Goal: Task Accomplishment & Management: Manage account settings

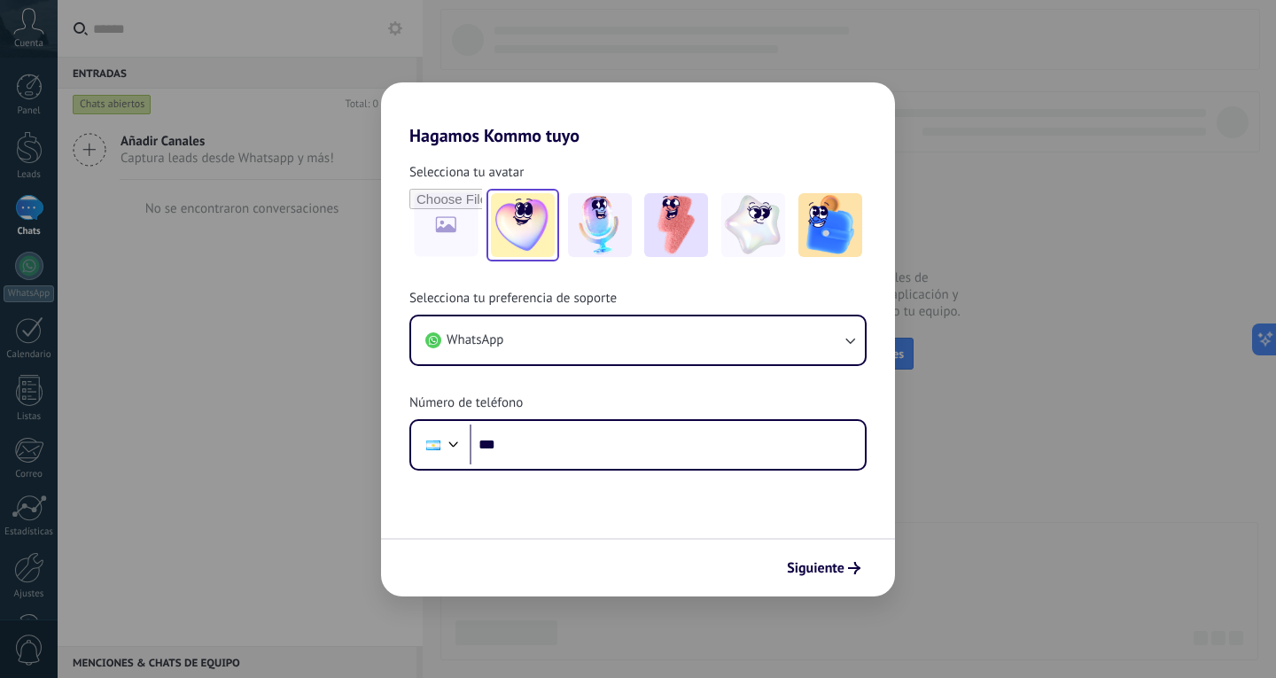
click at [540, 230] on img at bounding box center [523, 225] width 64 height 64
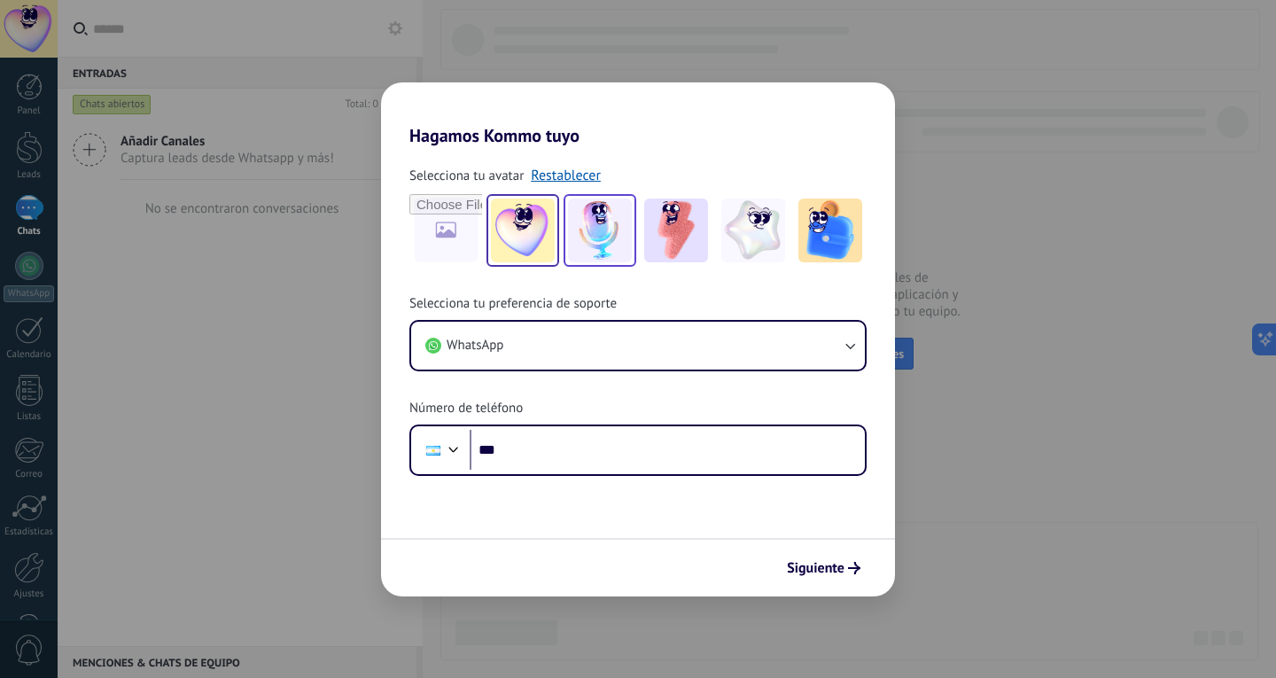
click at [611, 216] on img at bounding box center [600, 230] width 64 height 64
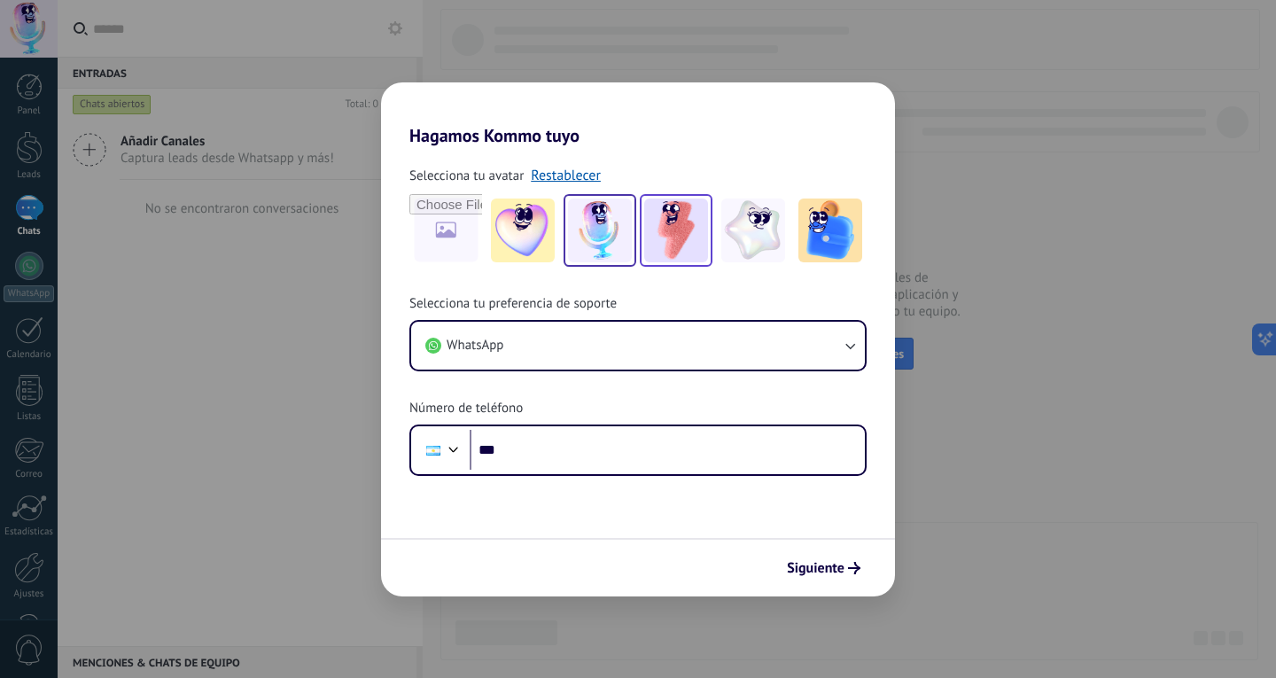
click at [700, 230] on img at bounding box center [676, 230] width 64 height 64
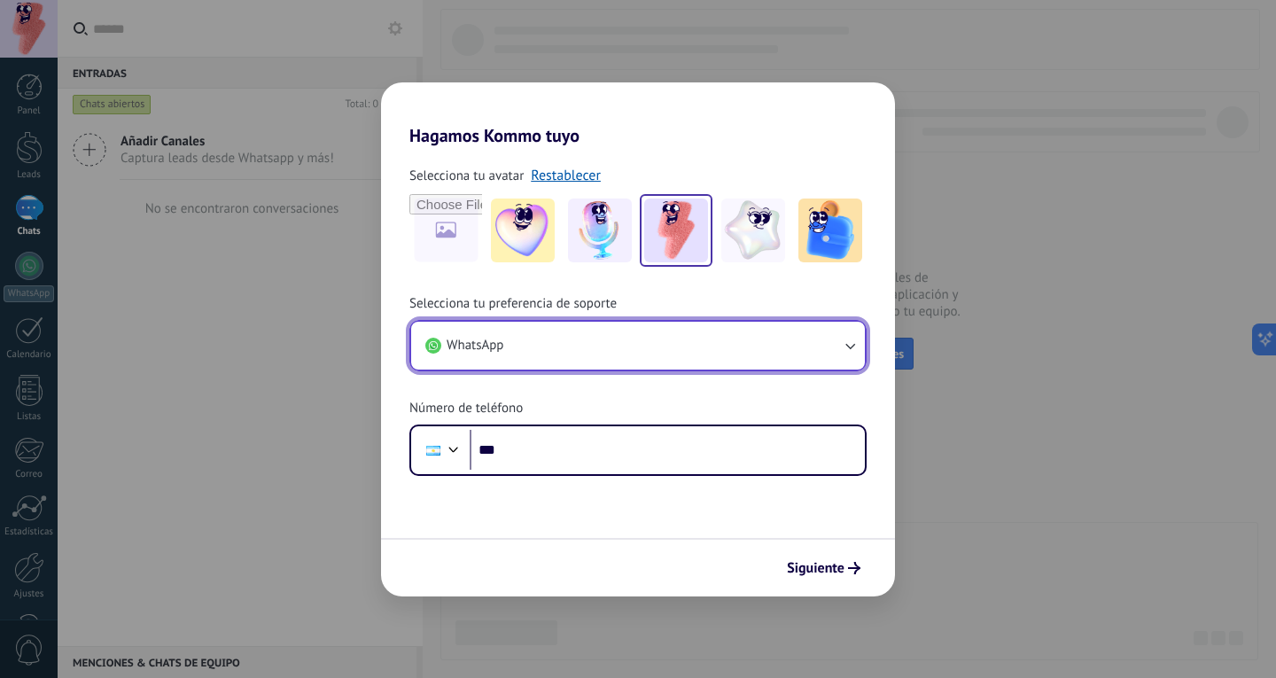
click at [721, 366] on button "WhatsApp" at bounding box center [638, 346] width 454 height 48
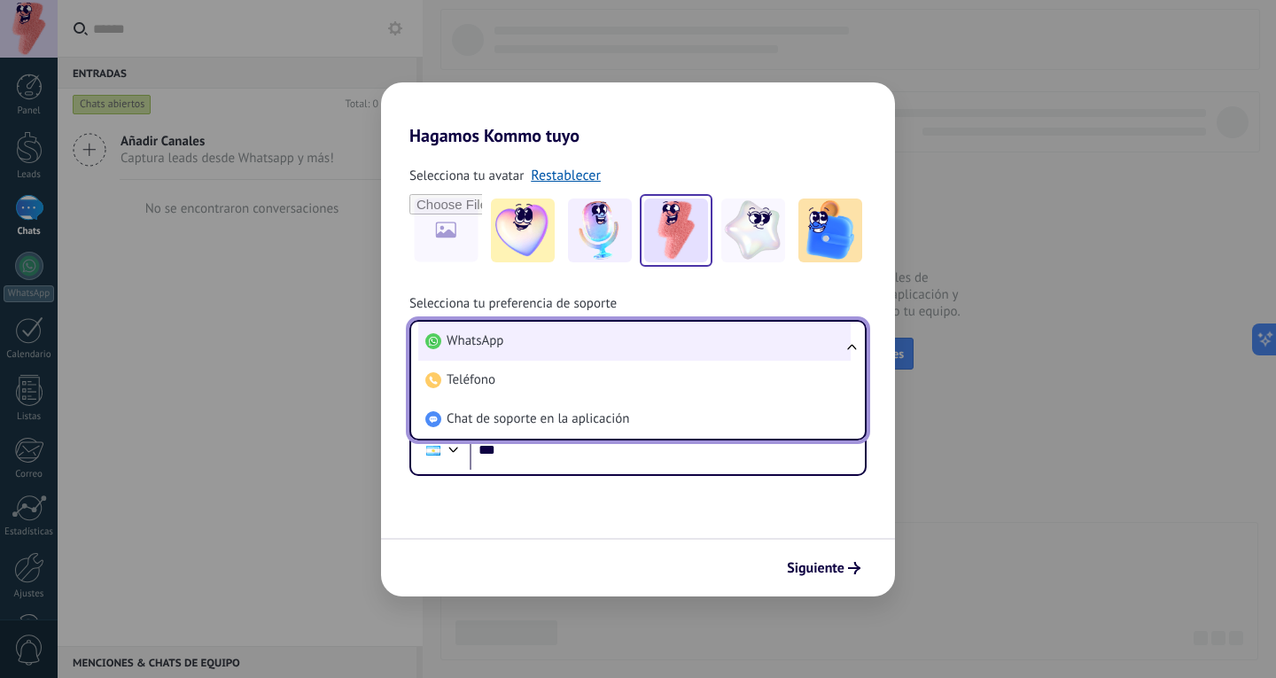
click at [715, 333] on li "WhatsApp" at bounding box center [634, 341] width 432 height 39
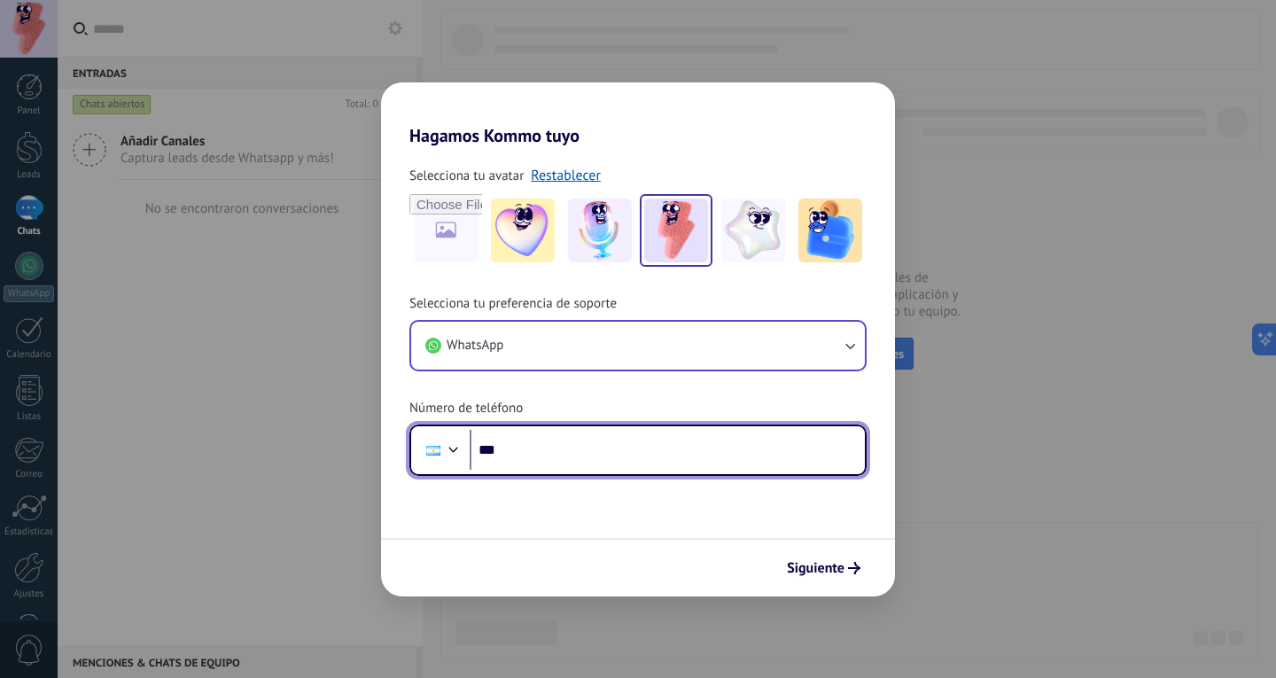
click at [704, 460] on input "***" at bounding box center [667, 450] width 395 height 41
type input "**********"
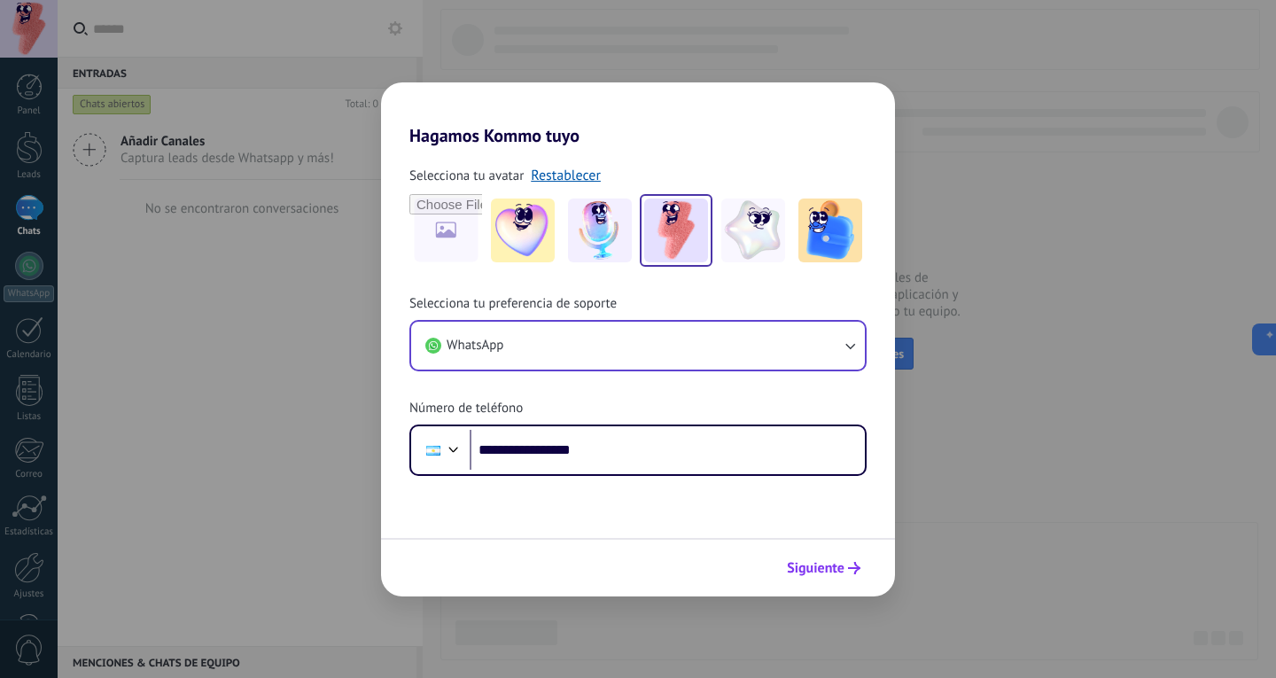
click at [836, 577] on button "Siguiente" at bounding box center [823, 568] width 89 height 30
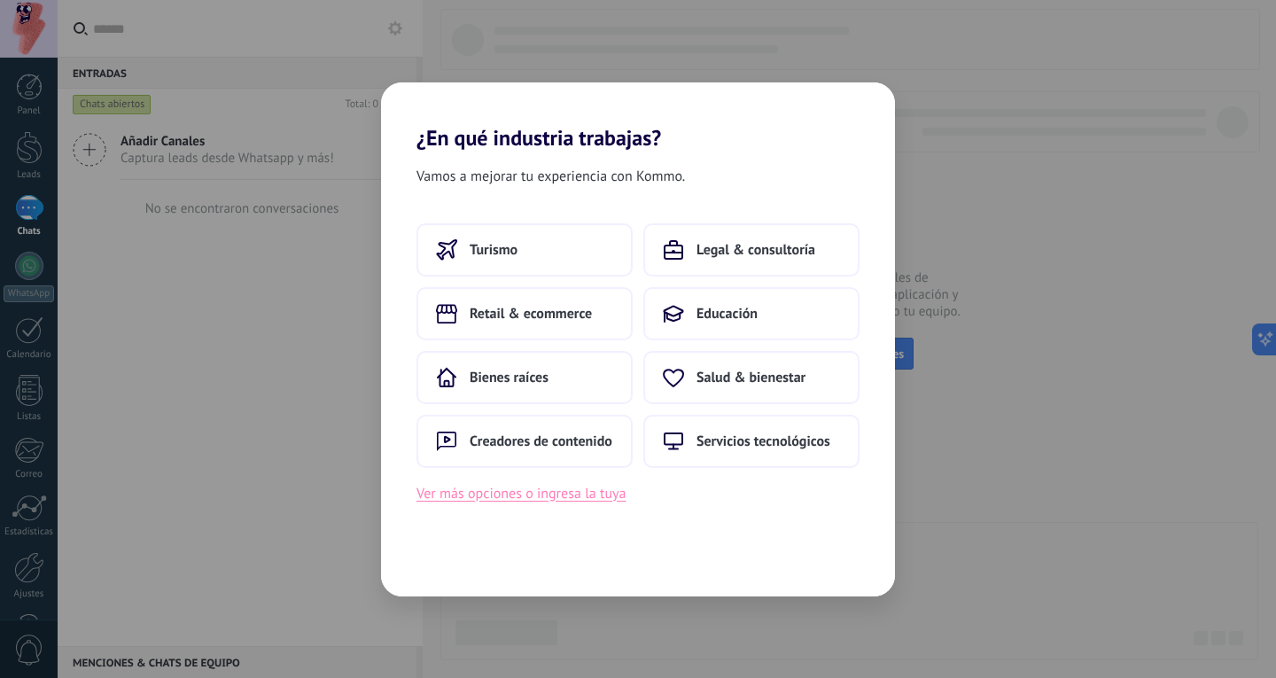
click at [572, 491] on button "Ver más opciones o ingresa la tuya" at bounding box center [520, 493] width 209 height 23
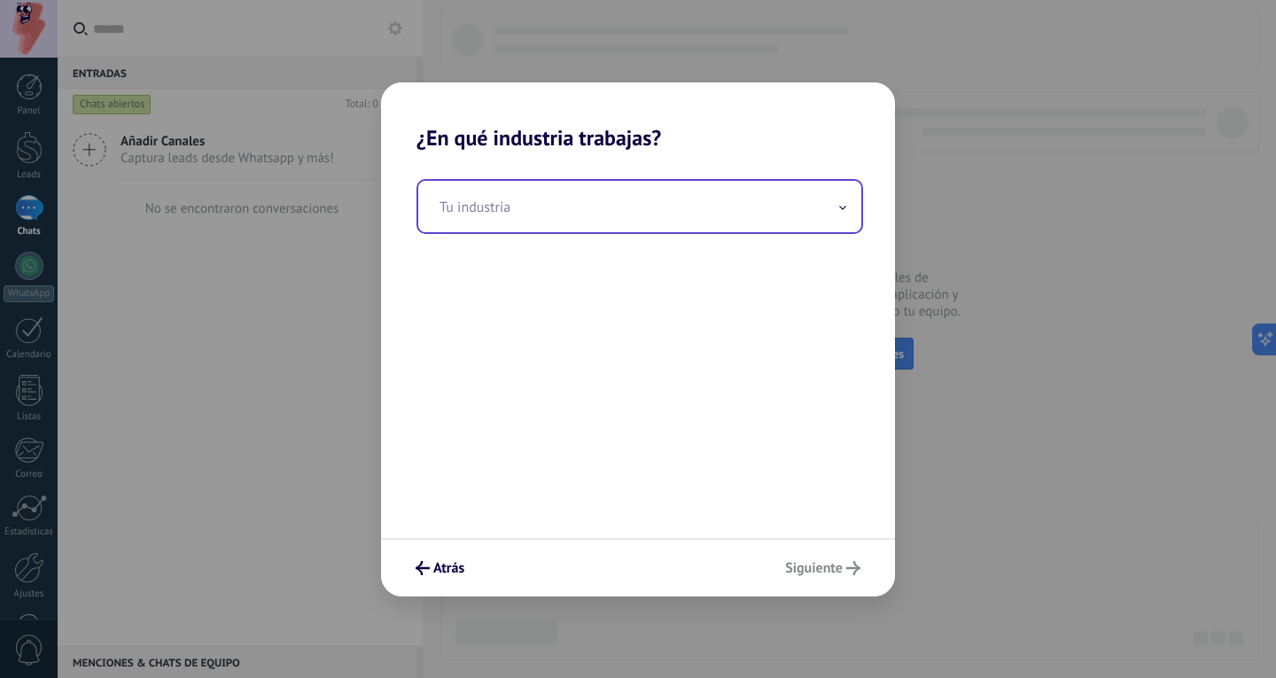
click at [750, 214] on input "text" at bounding box center [639, 206] width 443 height 51
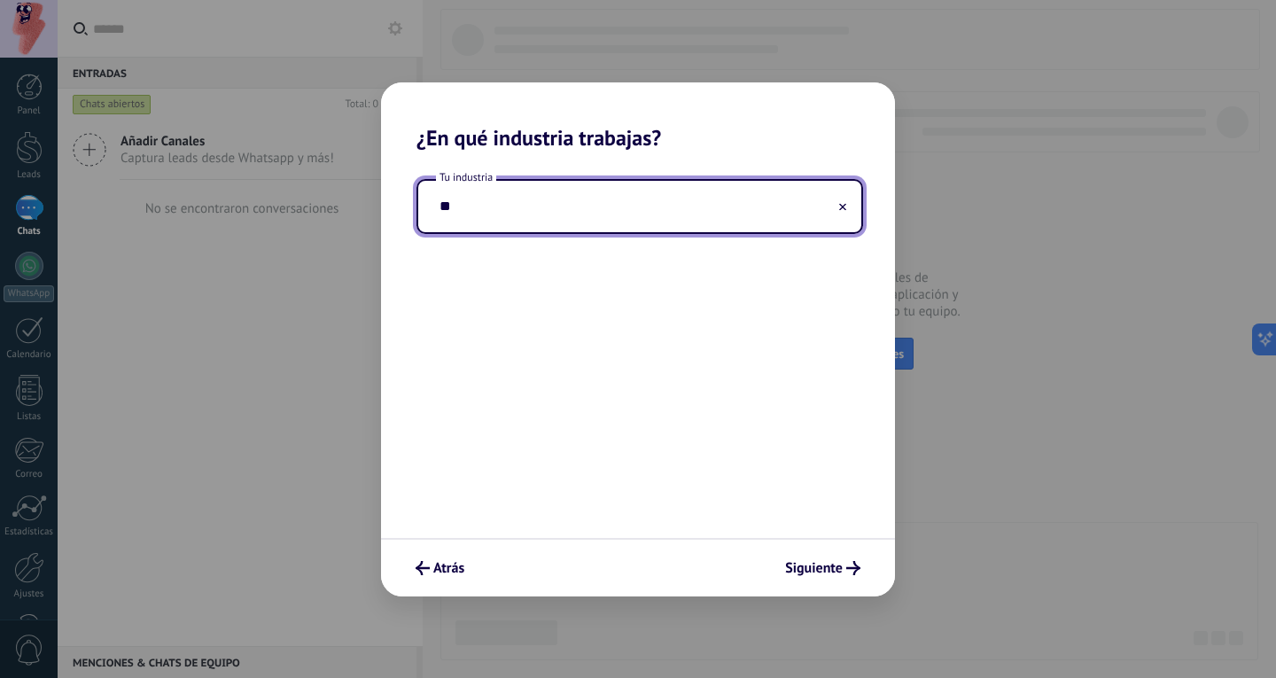
type input "*"
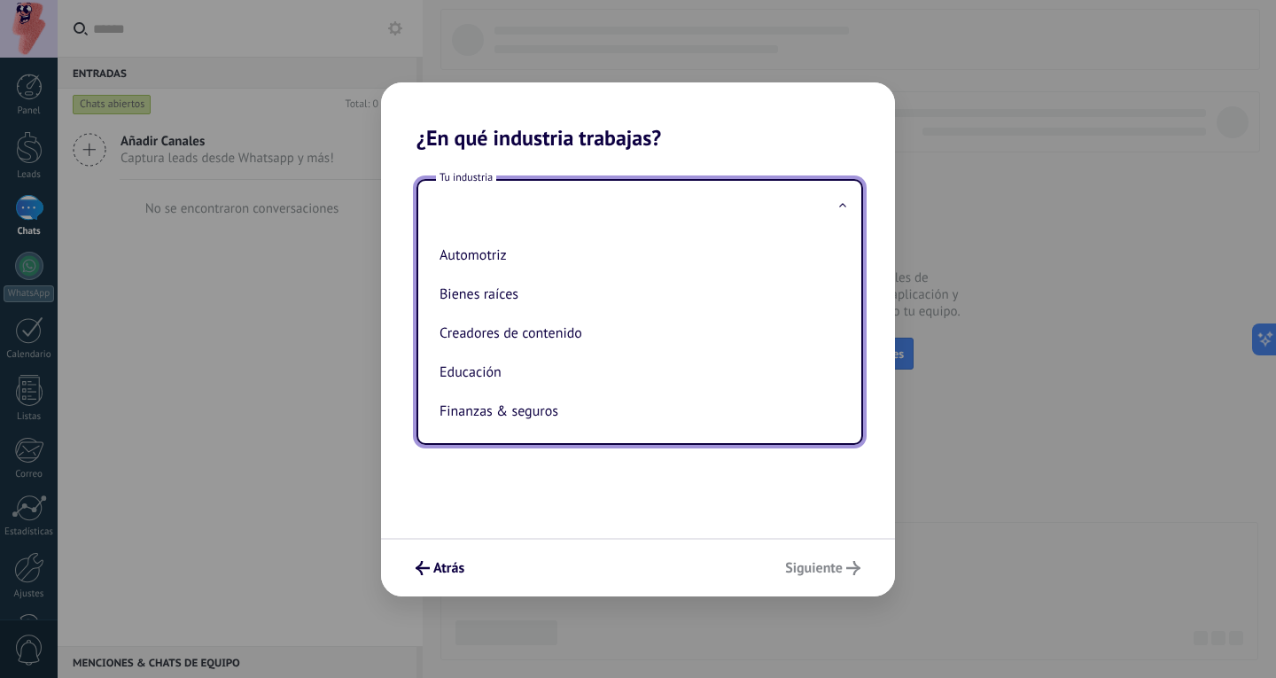
click at [432, 550] on div "Atrás Siguiente" at bounding box center [638, 567] width 514 height 58
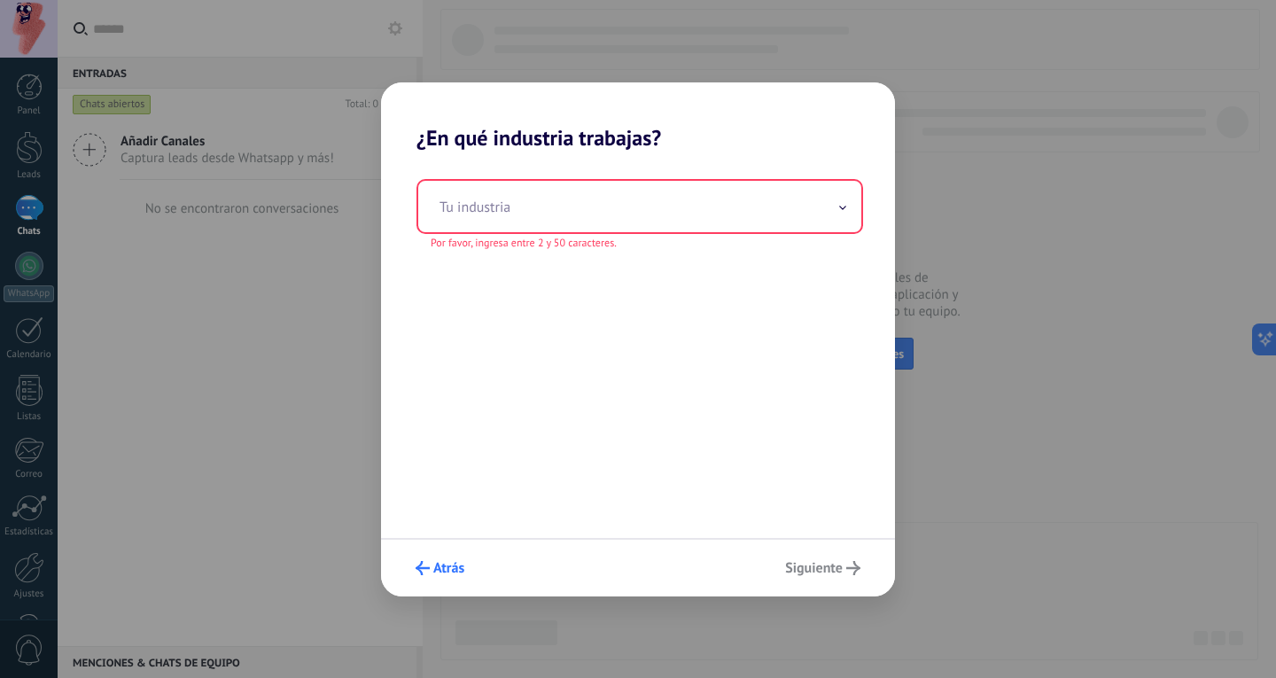
click at [440, 570] on span "Atrás" at bounding box center [448, 568] width 31 height 12
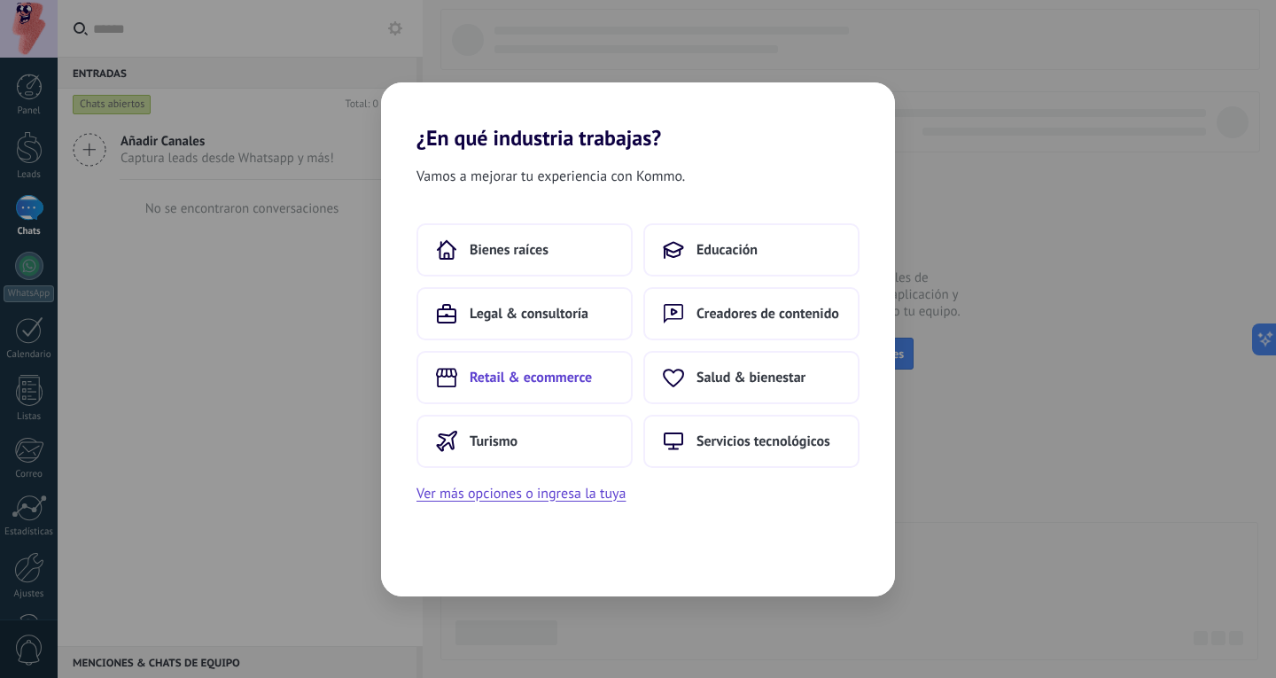
click at [540, 388] on button "Retail & ecommerce" at bounding box center [524, 377] width 216 height 53
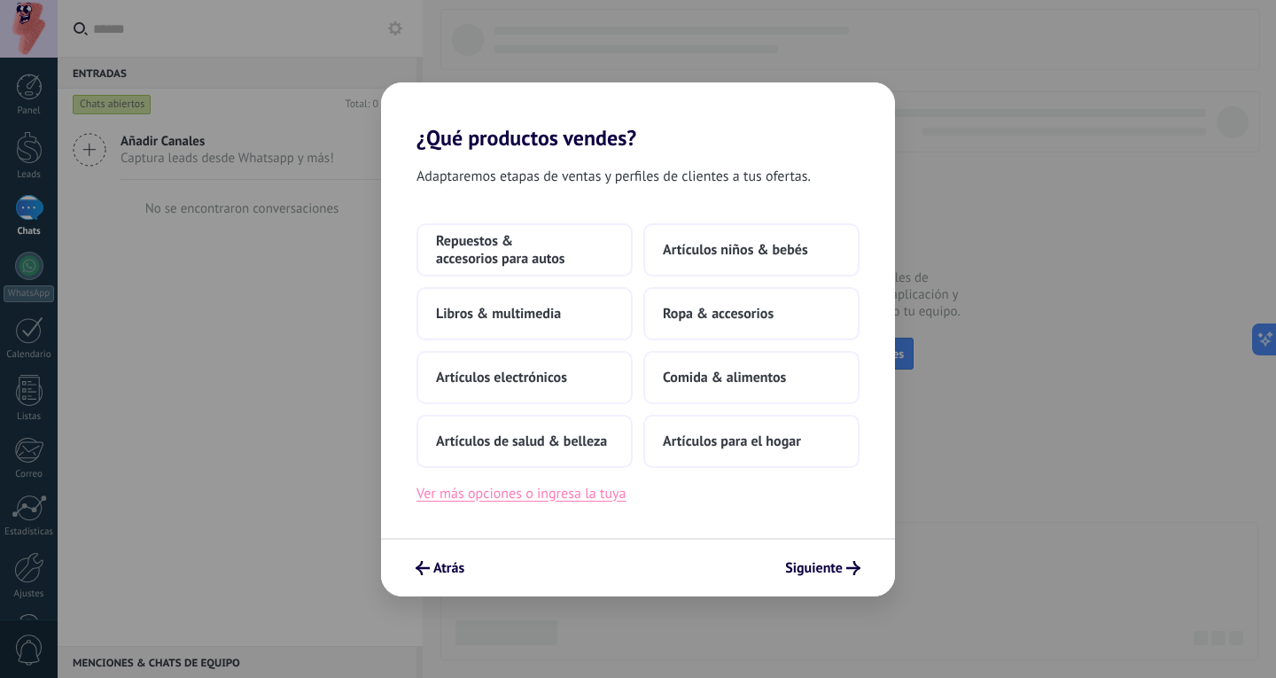
click at [568, 494] on button "Ver más opciones o ingresa la tuya" at bounding box center [520, 493] width 209 height 23
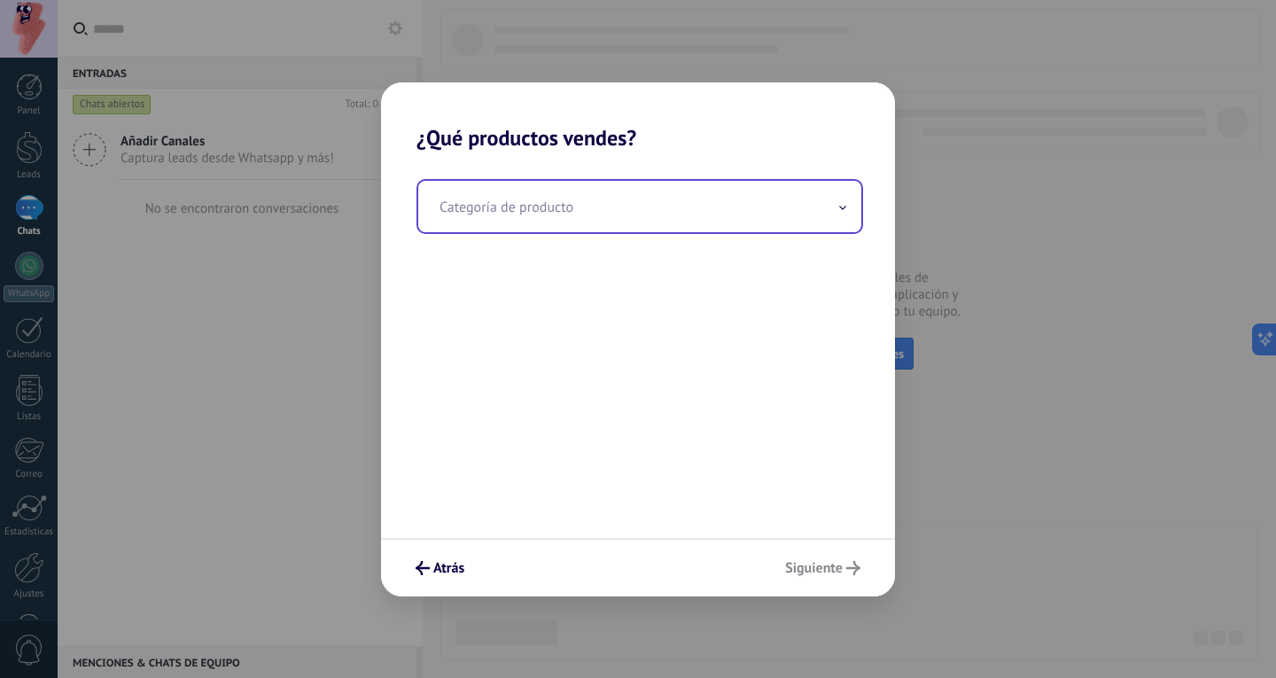
click at [813, 204] on input "text" at bounding box center [639, 206] width 443 height 51
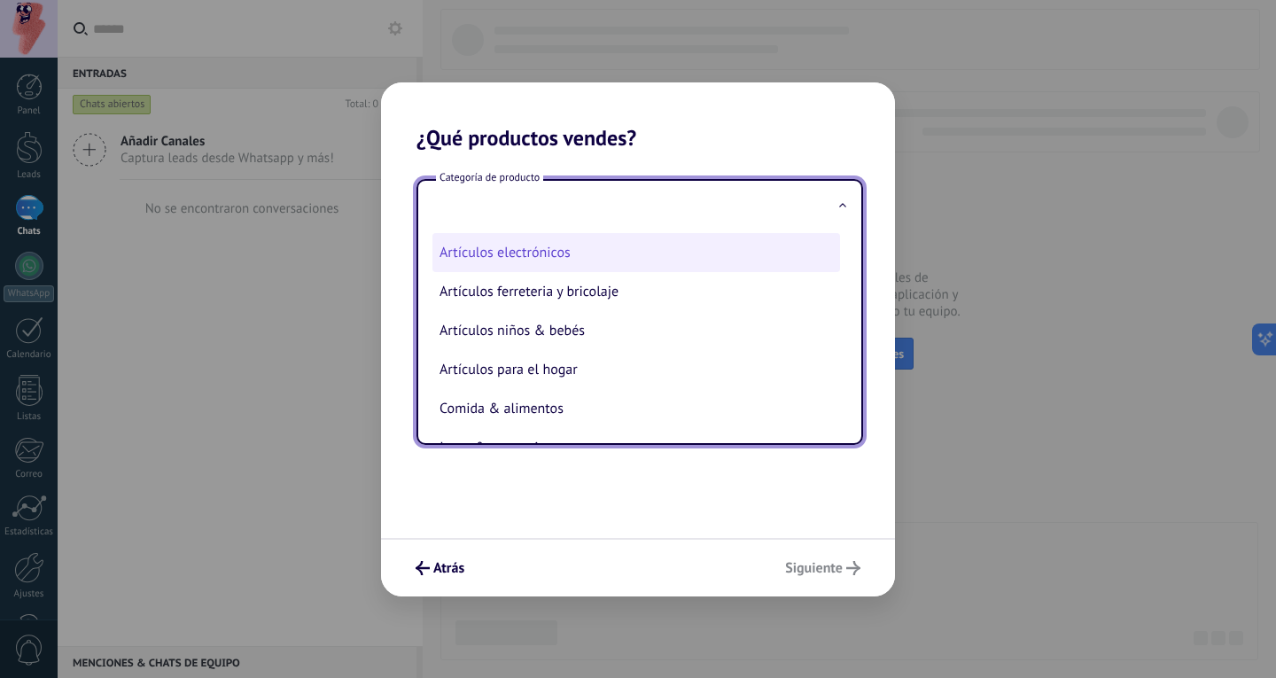
scroll to position [82, 0]
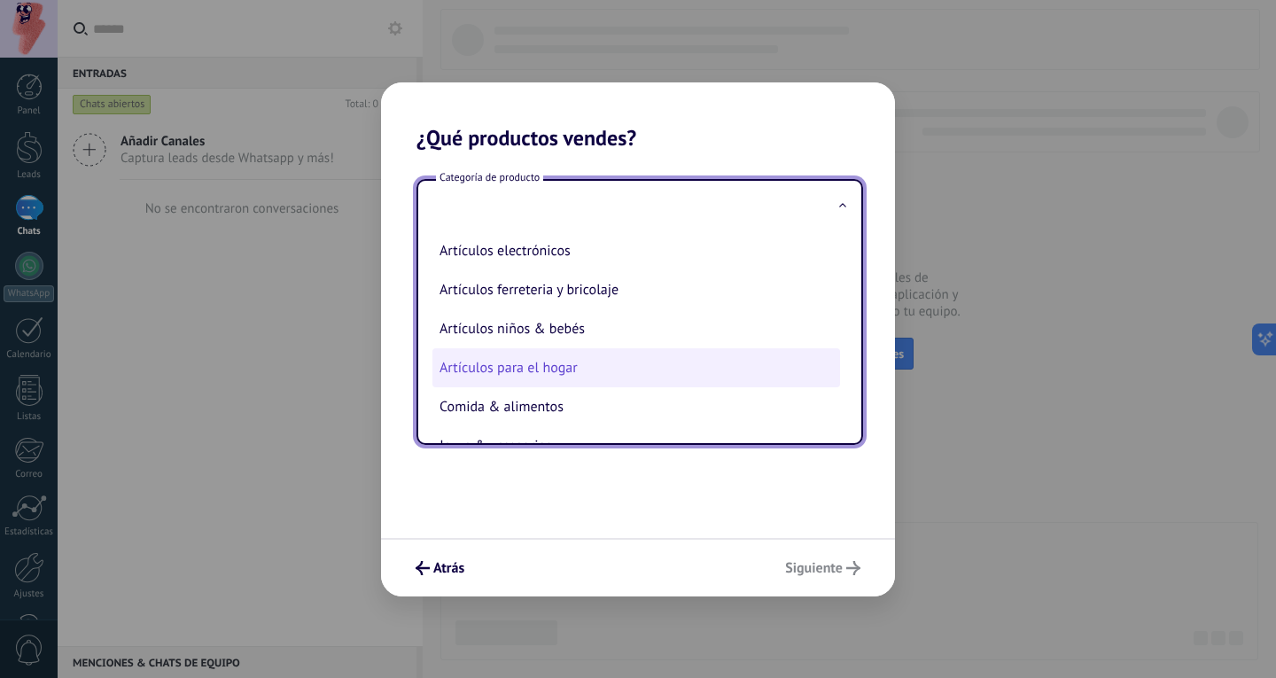
click at [546, 366] on li "Artículos para el hogar" at bounding box center [636, 367] width 408 height 39
type input "**********"
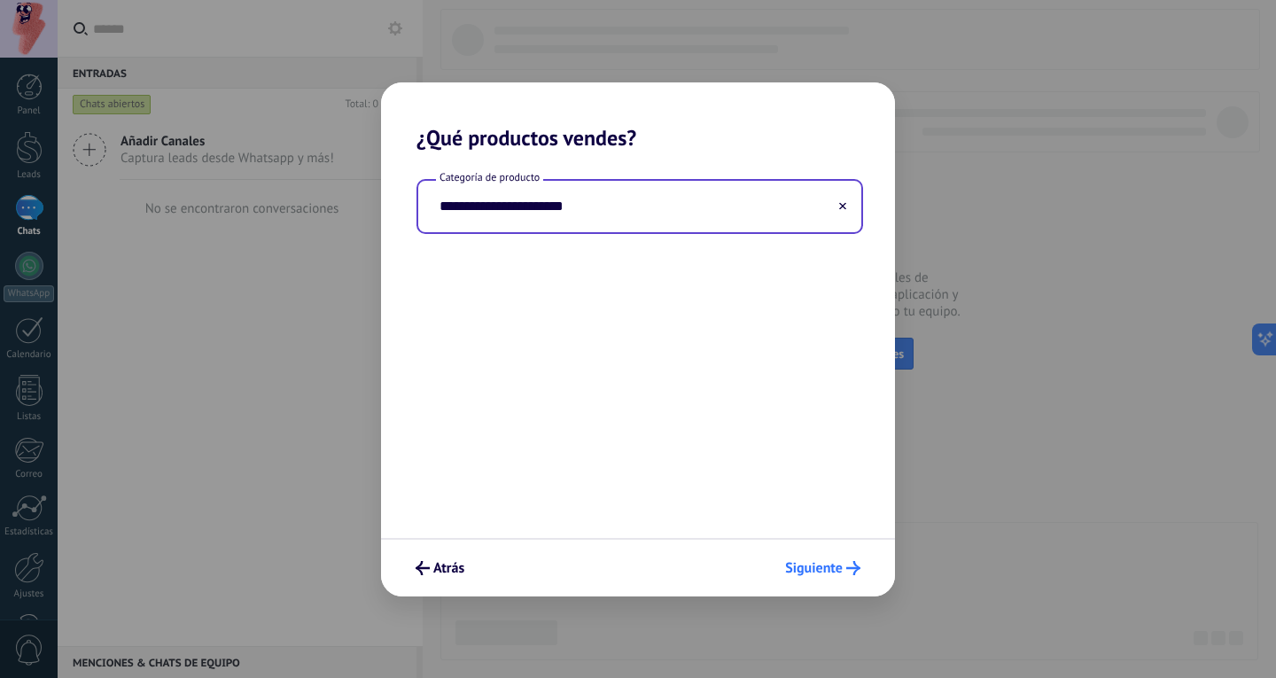
click at [837, 574] on span "Siguiente" at bounding box center [814, 568] width 58 height 12
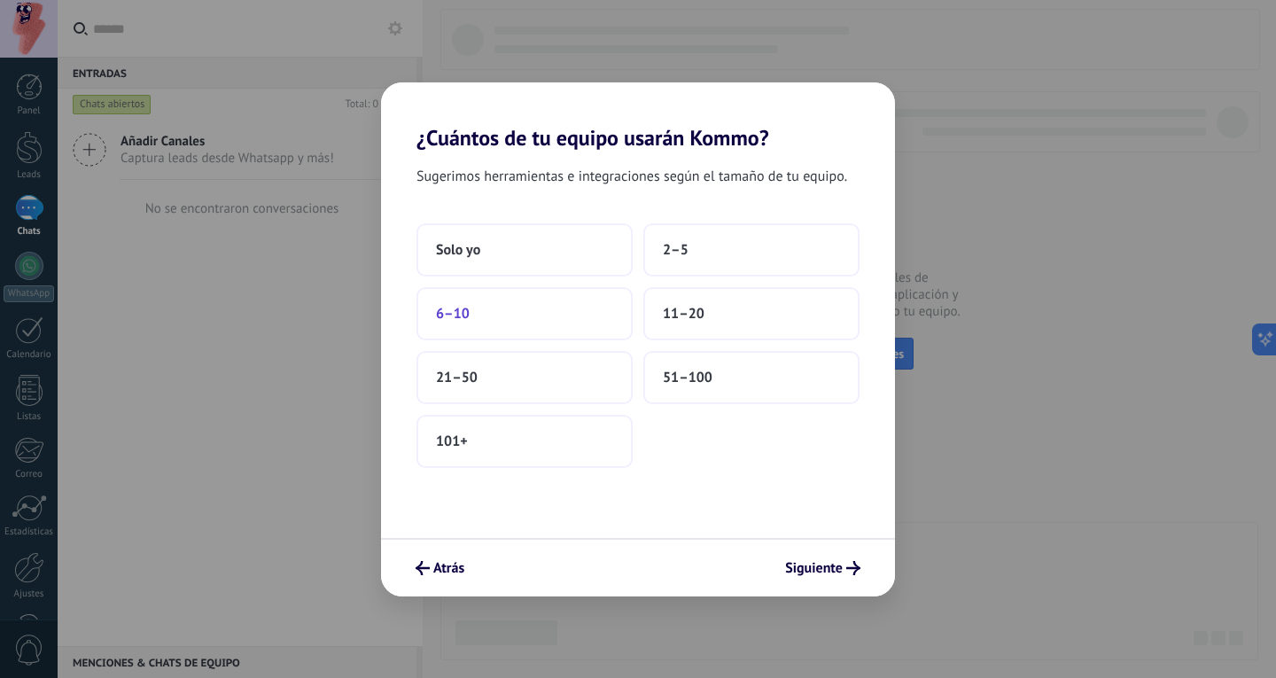
click at [561, 332] on button "6–10" at bounding box center [524, 313] width 216 height 53
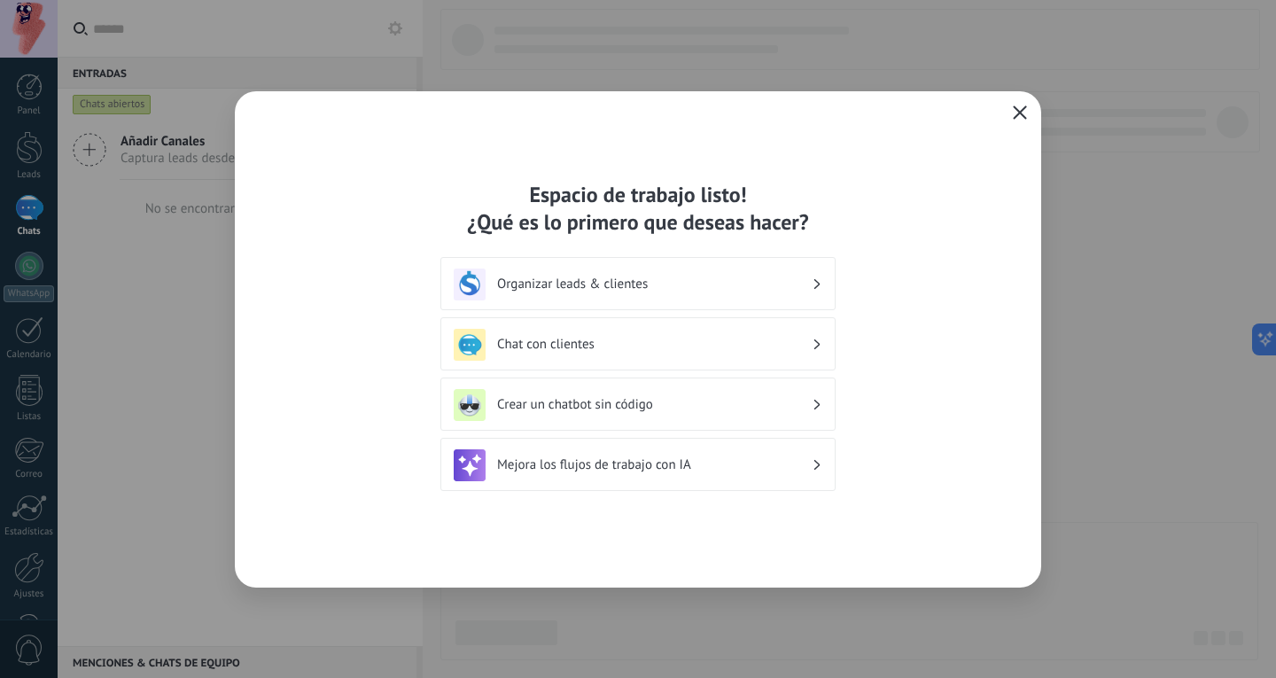
click at [812, 287] on div "Organizar leads & clientes" at bounding box center [638, 284] width 369 height 32
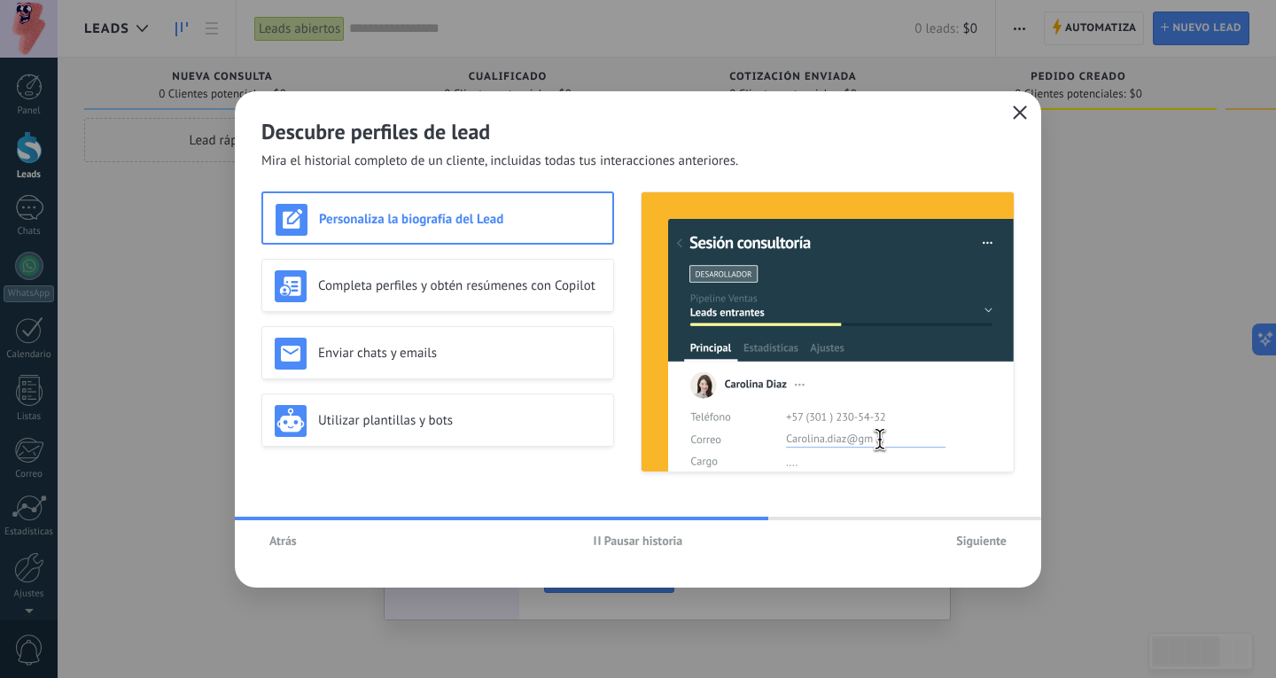
click at [969, 542] on span "Siguiente" at bounding box center [981, 540] width 51 height 12
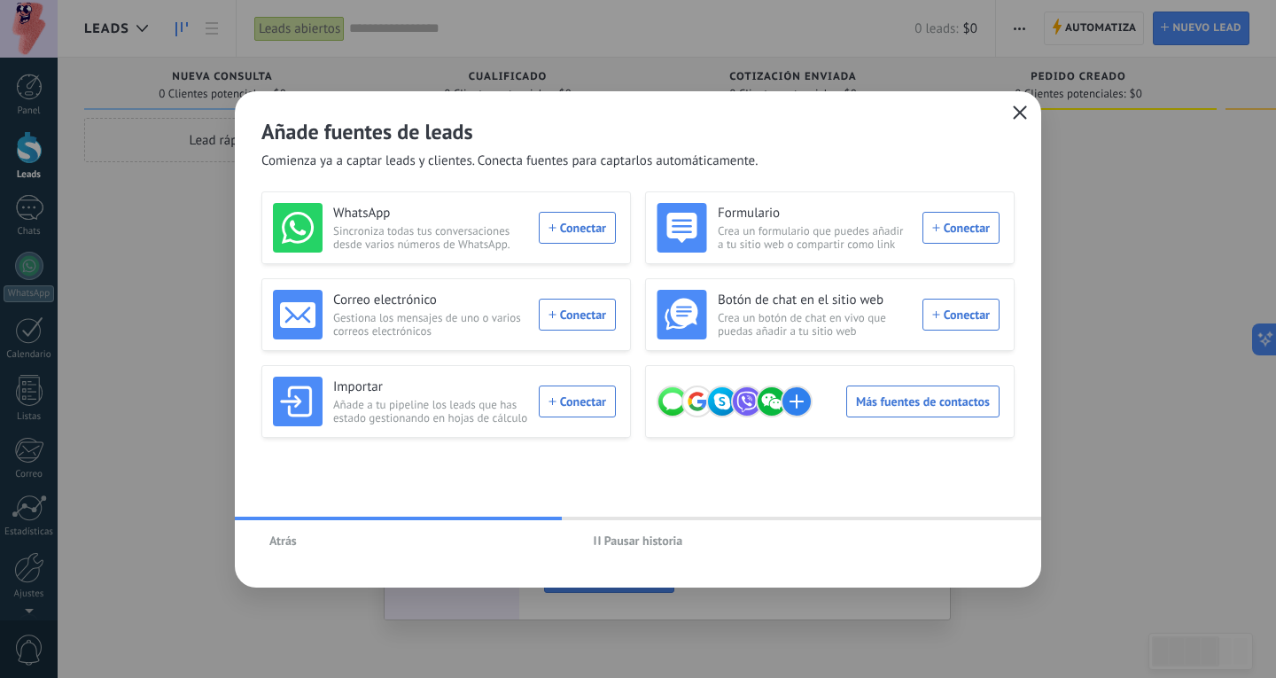
click at [1023, 109] on use "button" at bounding box center [1020, 111] width 13 height 13
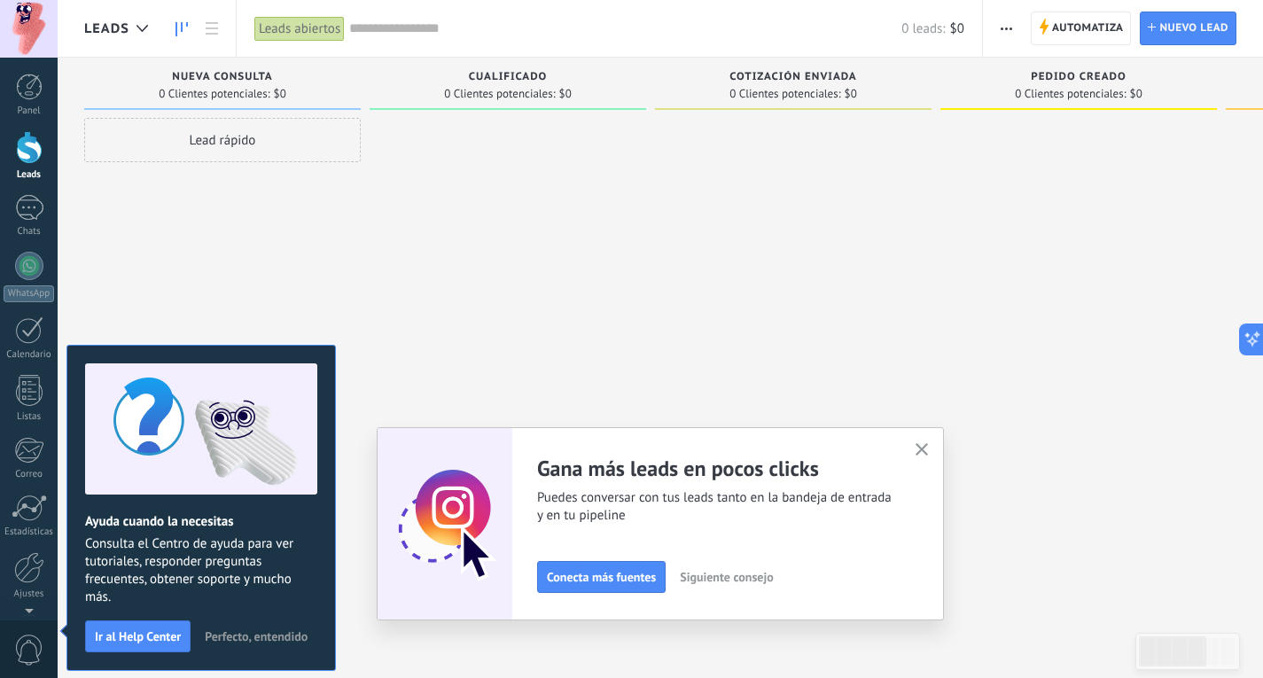
click at [549, 342] on div at bounding box center [508, 341] width 276 height 447
click at [270, 635] on span "Perfecto, entendido" at bounding box center [256, 636] width 103 height 12
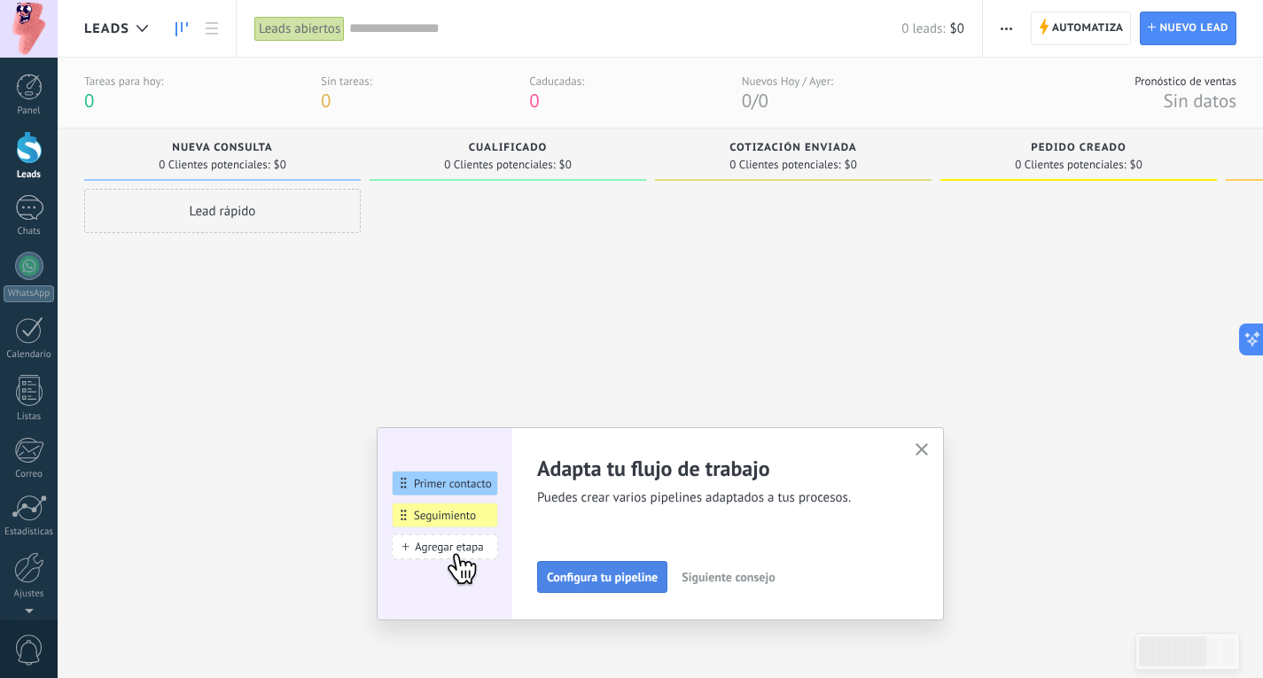
click at [641, 582] on span "Configura tu pipeline" at bounding box center [602, 577] width 111 height 12
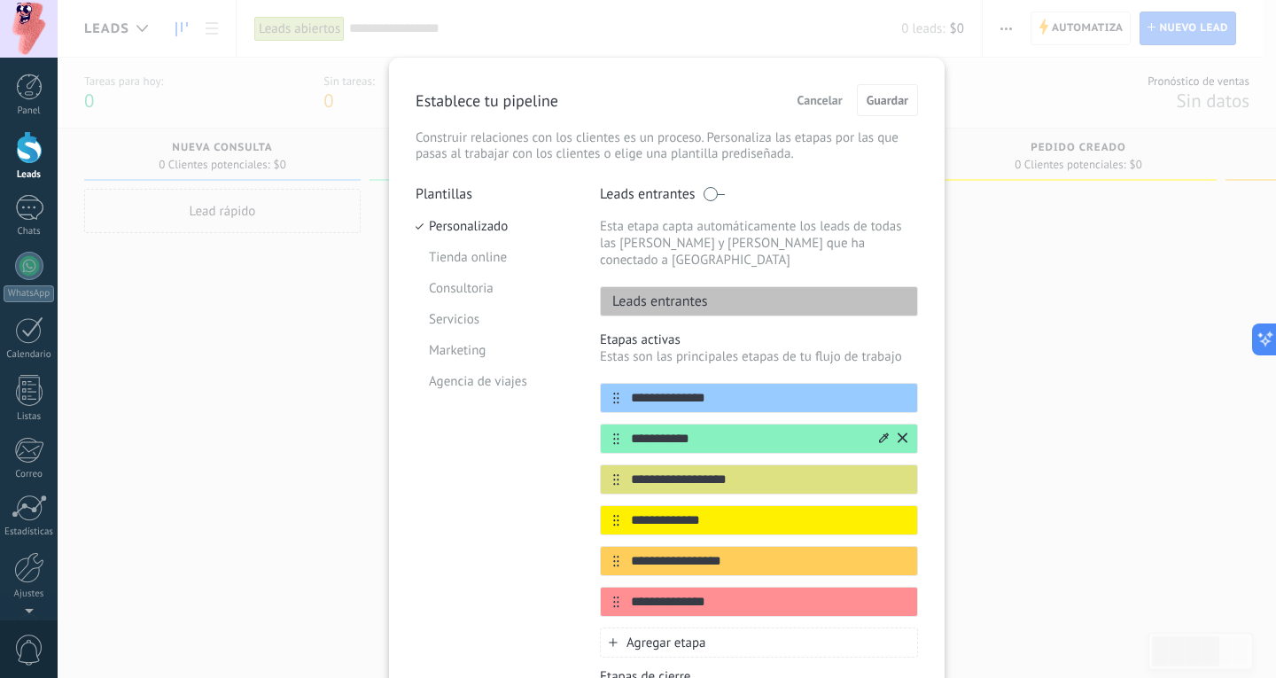
click at [694, 430] on input "**********" at bounding box center [747, 439] width 257 height 19
drag, startPoint x: 698, startPoint y: 424, endPoint x: 623, endPoint y: 428, distance: 75.5
click at [623, 430] on input "**********" at bounding box center [747, 439] width 257 height 19
type input "*"
type input "**********"
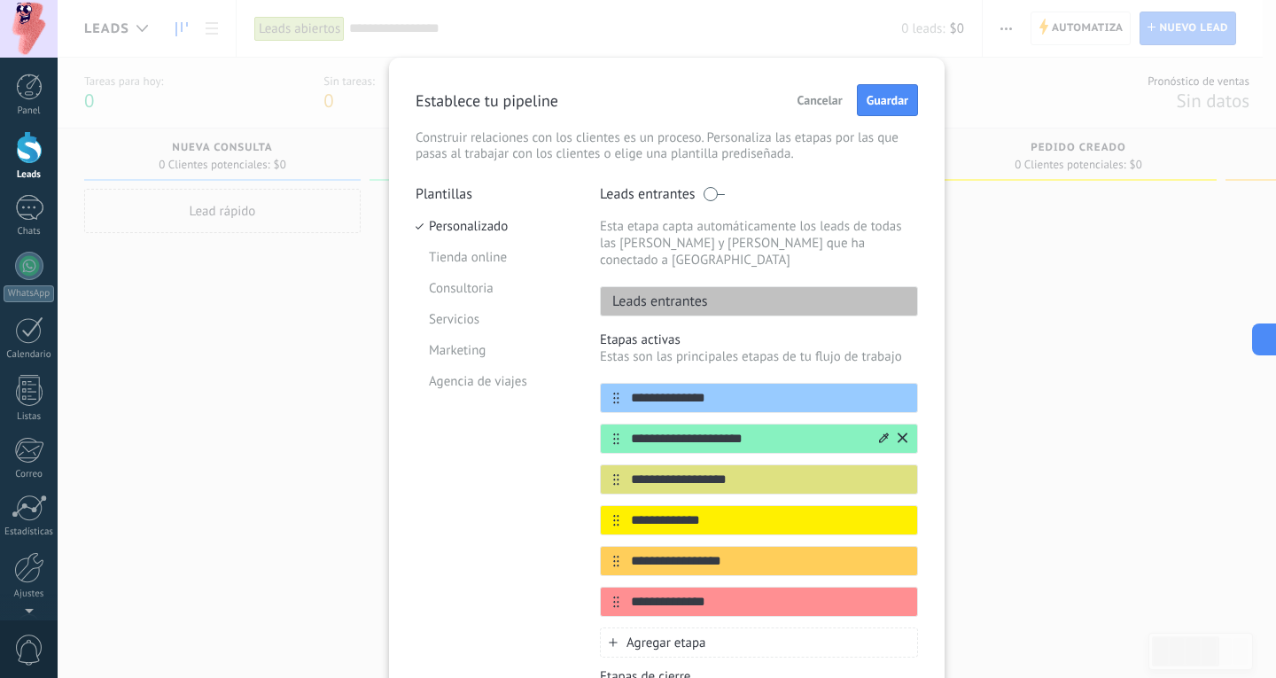
click at [879, 424] on div at bounding box center [891, 438] width 31 height 28
click at [879, 432] on icon at bounding box center [884, 437] width 10 height 10
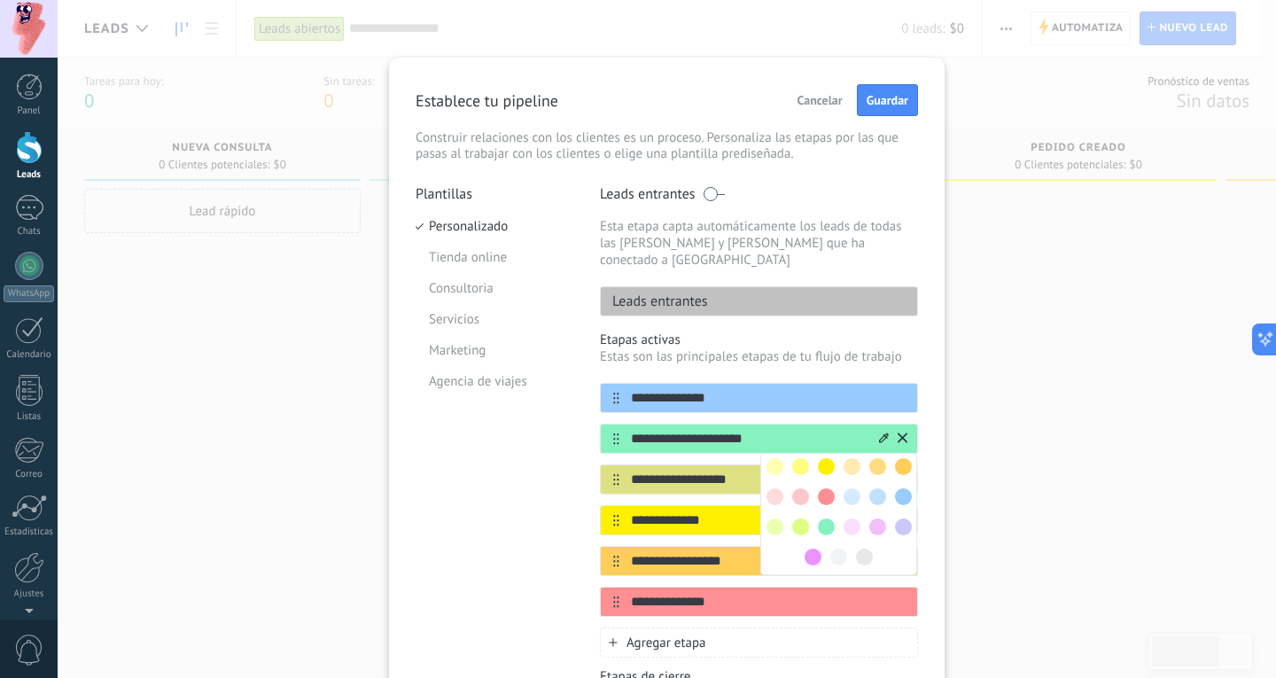
click at [824, 488] on span at bounding box center [826, 496] width 17 height 17
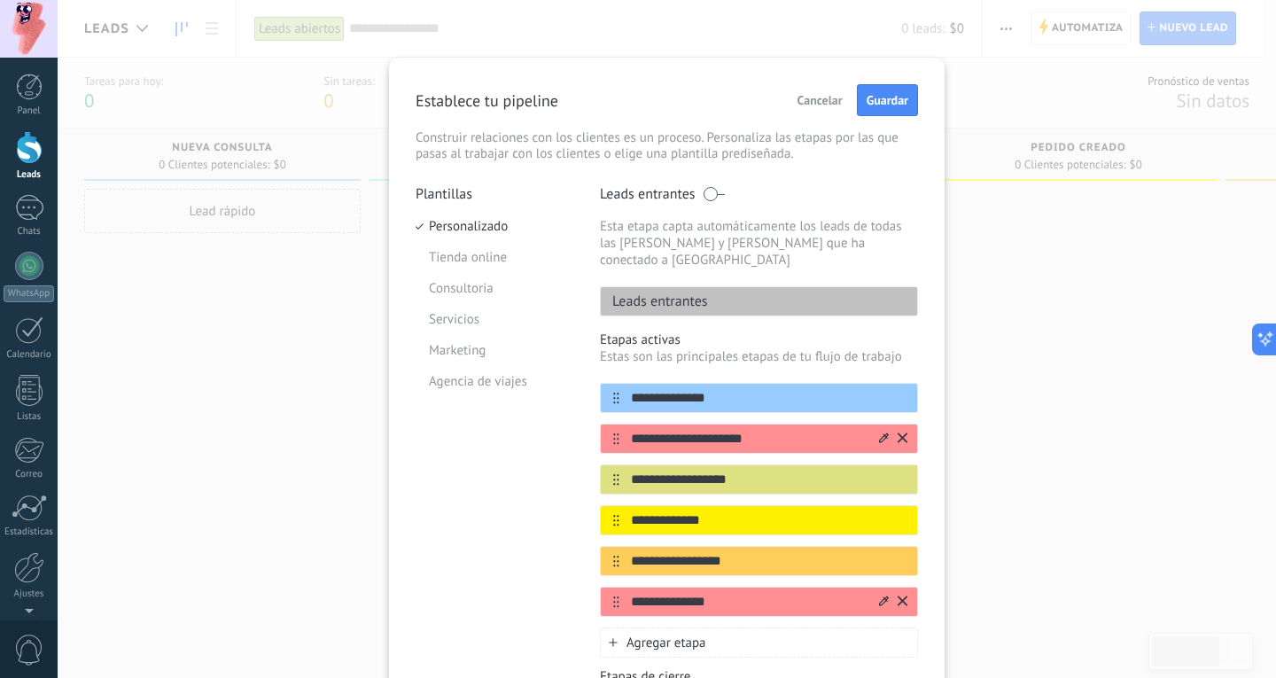
click at [881, 594] on div at bounding box center [884, 602] width 10 height 17
click at [826, 677] on span at bounding box center [826, 689] width 17 height 17
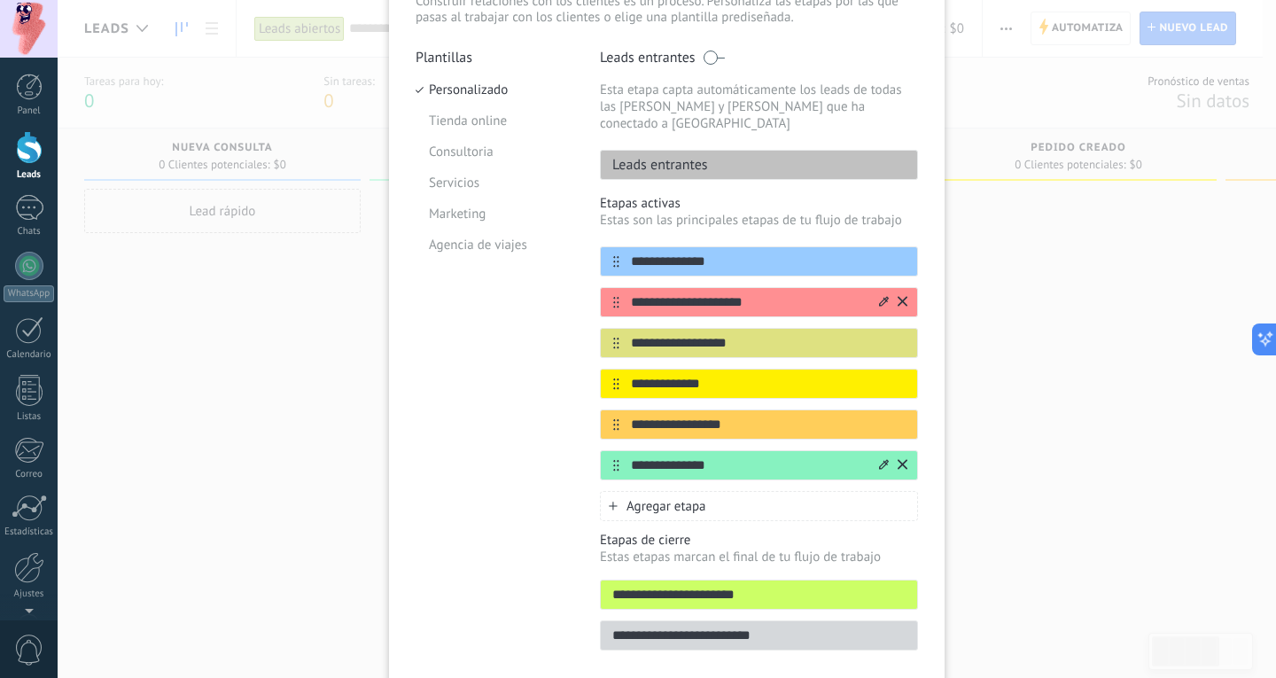
scroll to position [136, 0]
click at [787, 377] on input "**********" at bounding box center [747, 384] width 257 height 19
drag, startPoint x: 787, startPoint y: 377, endPoint x: 606, endPoint y: 383, distance: 180.9
click at [606, 383] on div "**********" at bounding box center [759, 384] width 318 height 30
drag, startPoint x: 766, startPoint y: 401, endPoint x: 616, endPoint y: 411, distance: 151.0
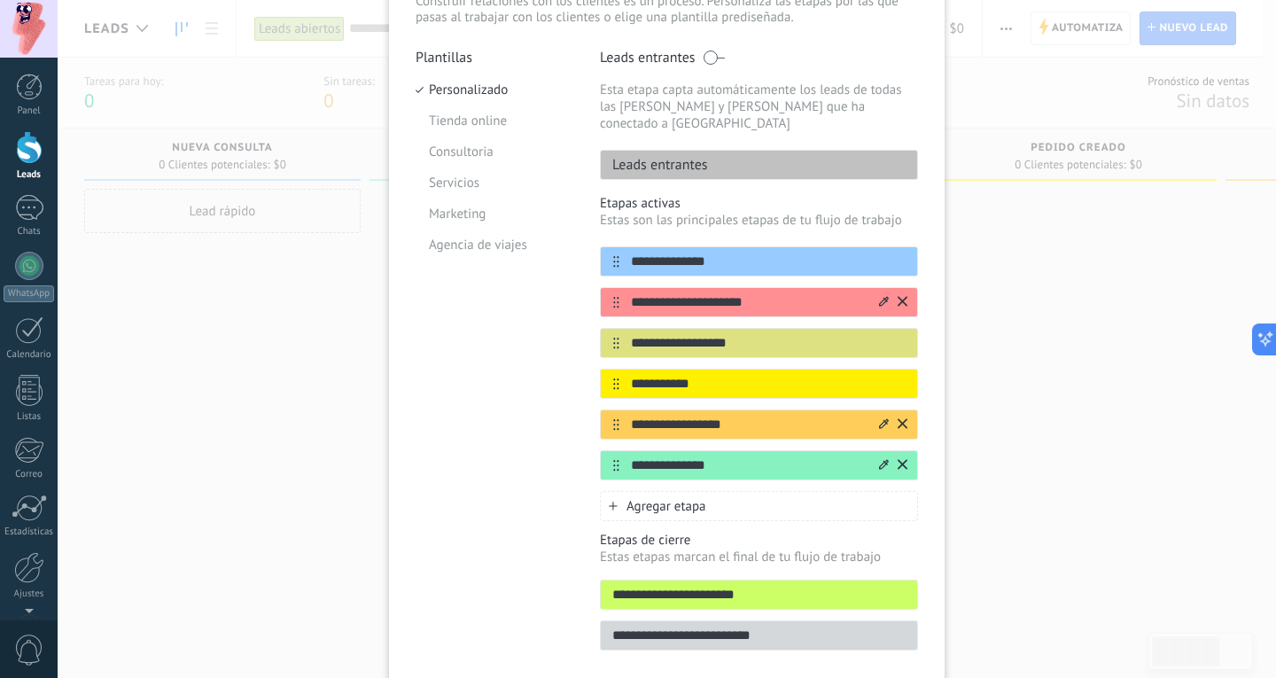
click at [616, 411] on div "**********" at bounding box center [759, 424] width 318 height 30
click at [518, 440] on div "Plantillas Personalizado Tienda online Consultoria Servicios Marketing Agencia …" at bounding box center [495, 355] width 158 height 612
drag, startPoint x: 695, startPoint y: 368, endPoint x: 612, endPoint y: 371, distance: 82.5
click at [612, 371] on div "**********" at bounding box center [759, 384] width 318 height 30
type input "****"
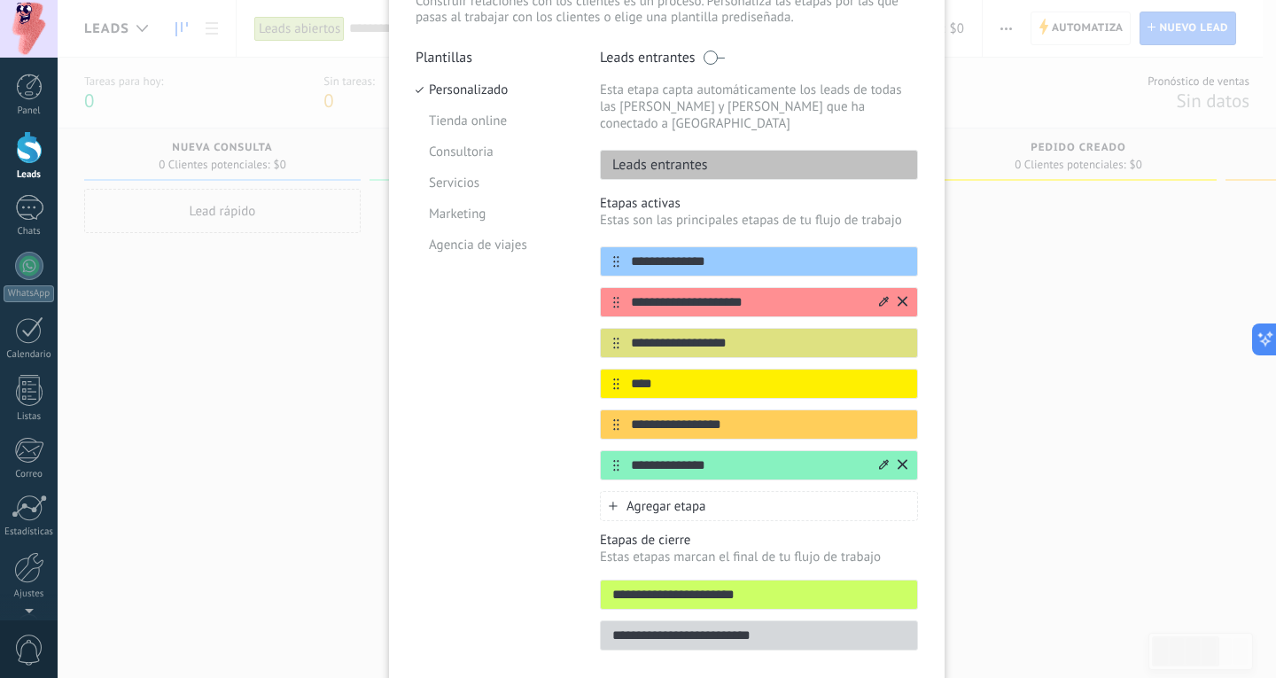
click at [536, 402] on div "Plantillas Personalizado Tienda online Consultoria Servicios Marketing Agencia …" at bounding box center [495, 355] width 158 height 612
click at [900, 459] on icon at bounding box center [903, 464] width 10 height 10
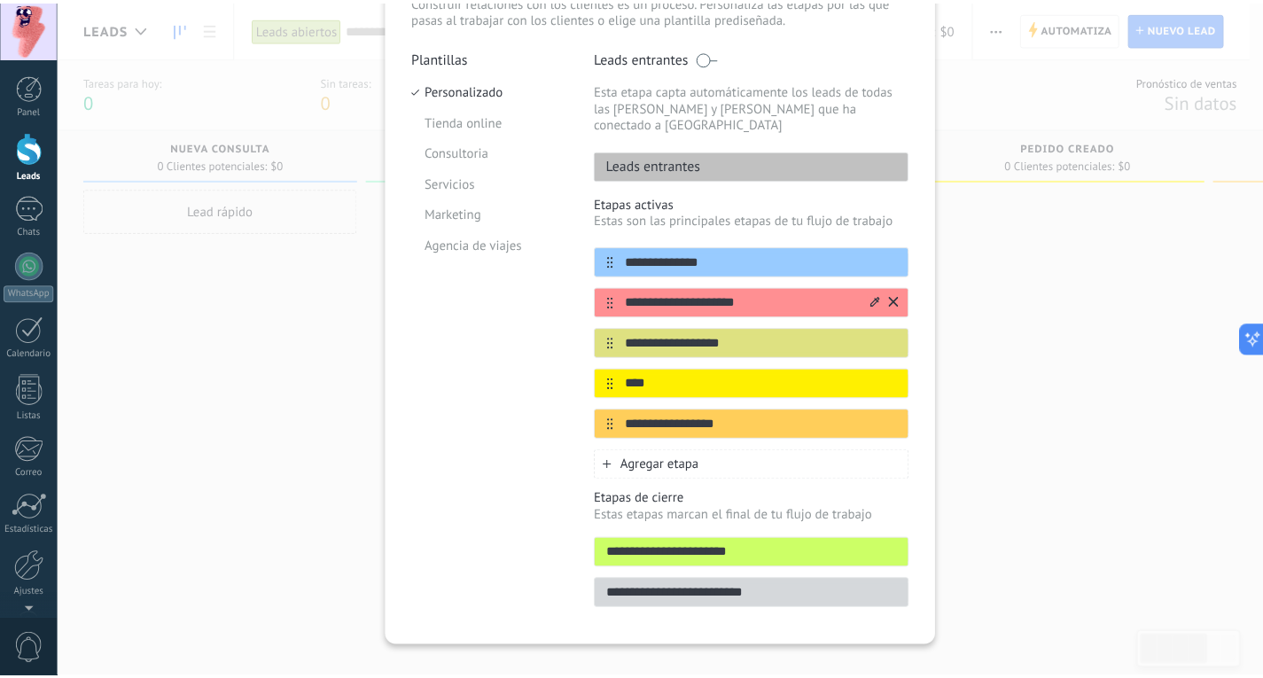
scroll to position [0, 0]
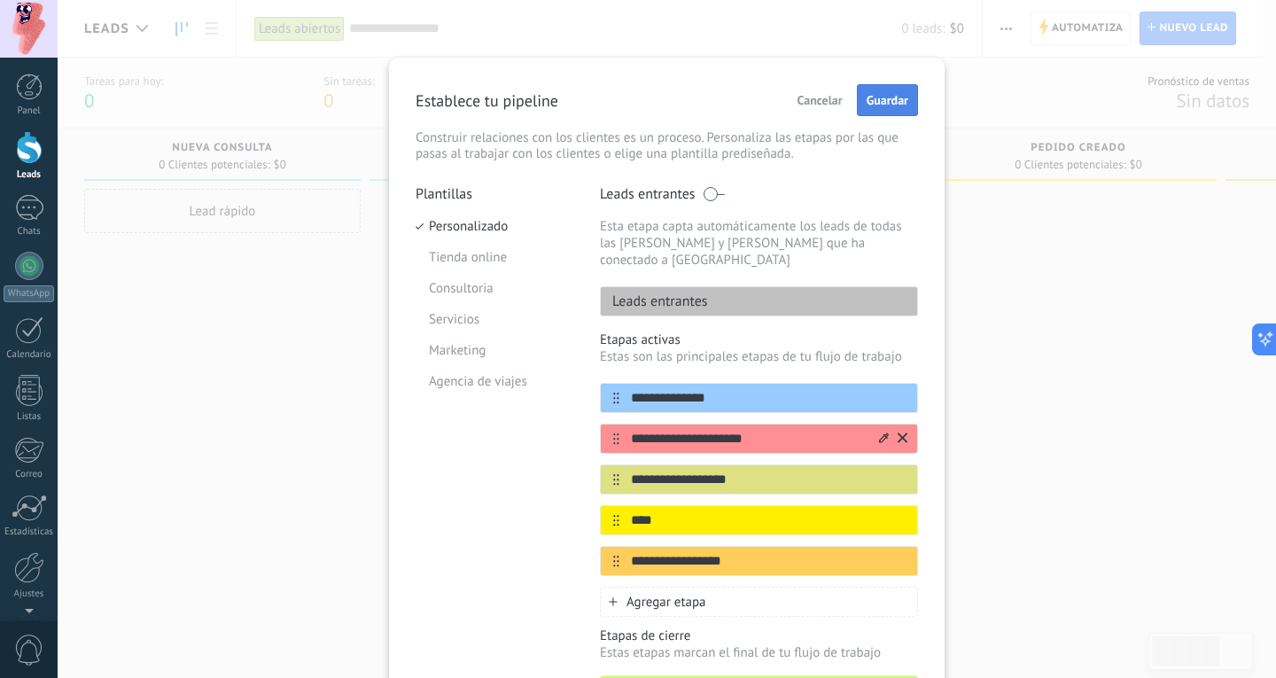
click at [898, 103] on span "Guardar" at bounding box center [888, 100] width 42 height 12
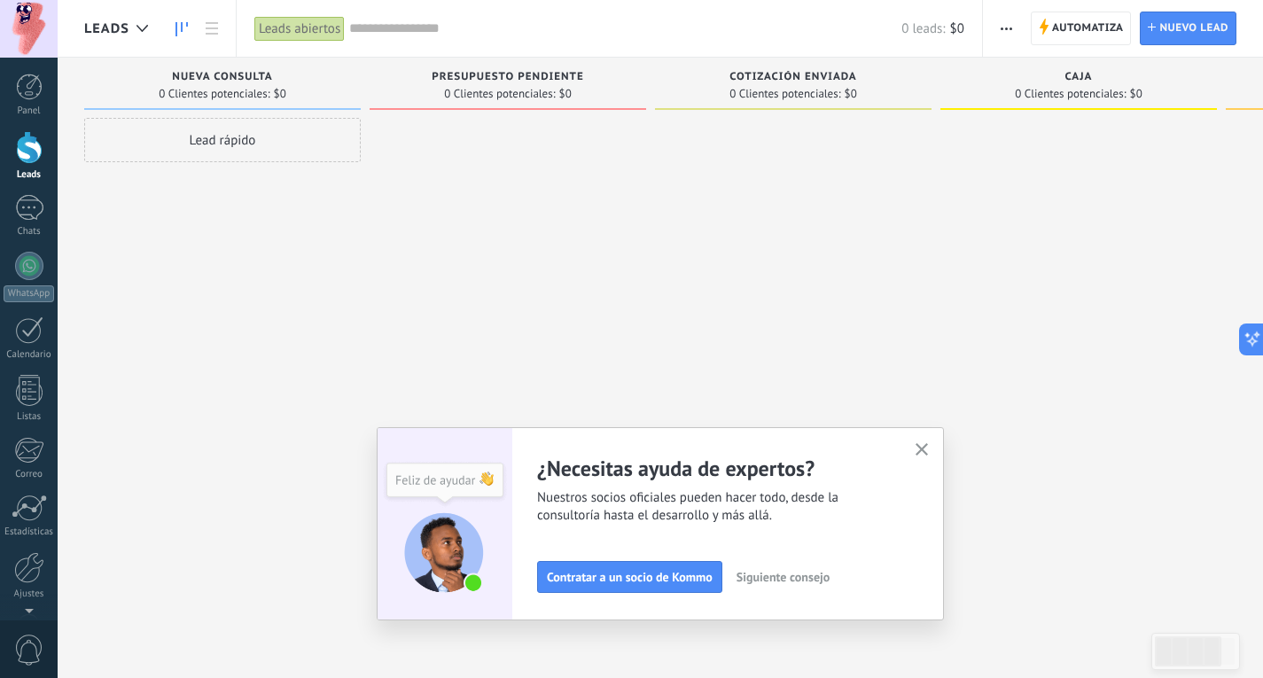
click at [924, 453] on use "button" at bounding box center [921, 449] width 13 height 13
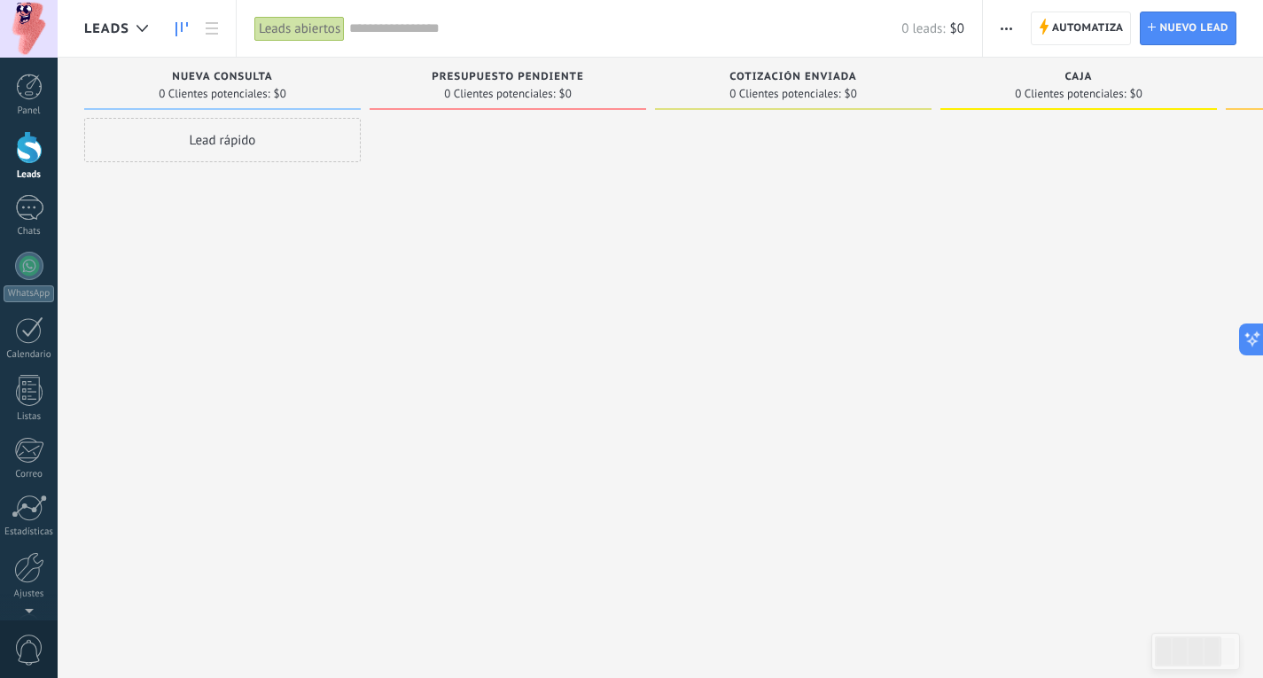
click at [30, 160] on div at bounding box center [29, 147] width 27 height 33
click at [259, 147] on div "Lead rápido" at bounding box center [222, 140] width 276 height 44
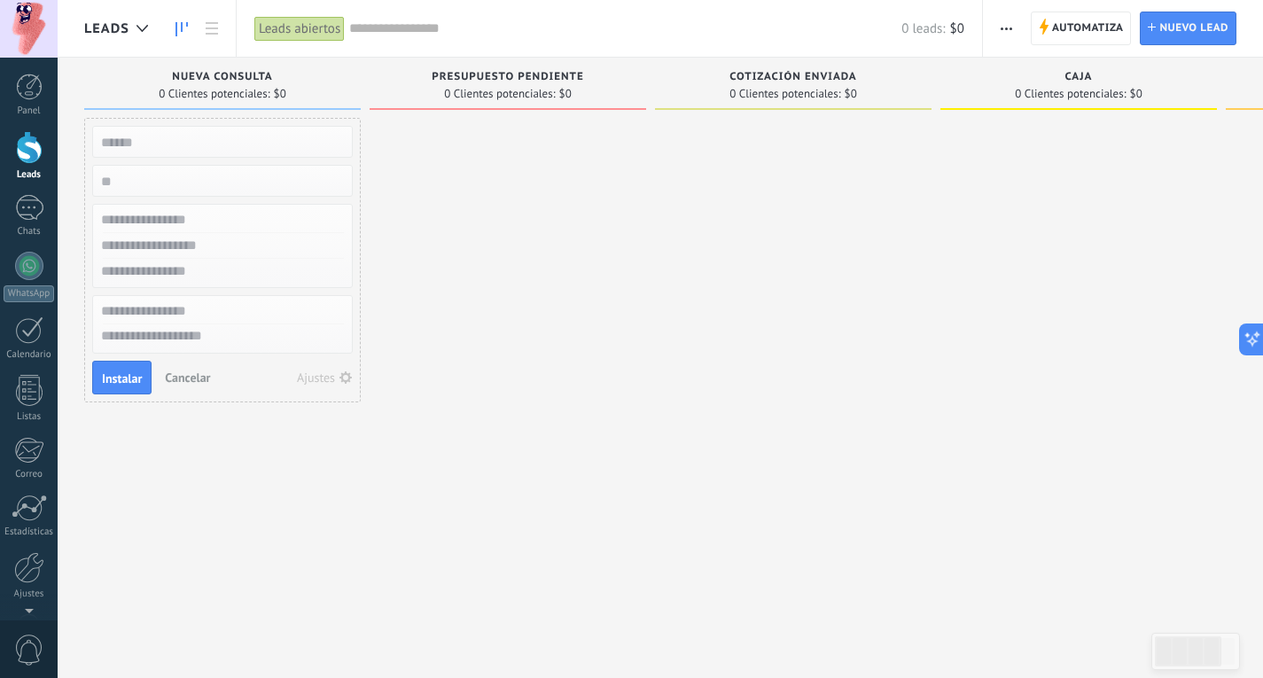
click at [105, 449] on div "Lead rápido Instalar Cancelar Ajustes" at bounding box center [222, 341] width 276 height 447
click at [1171, 36] on span "Nuevo lead" at bounding box center [1193, 28] width 69 height 32
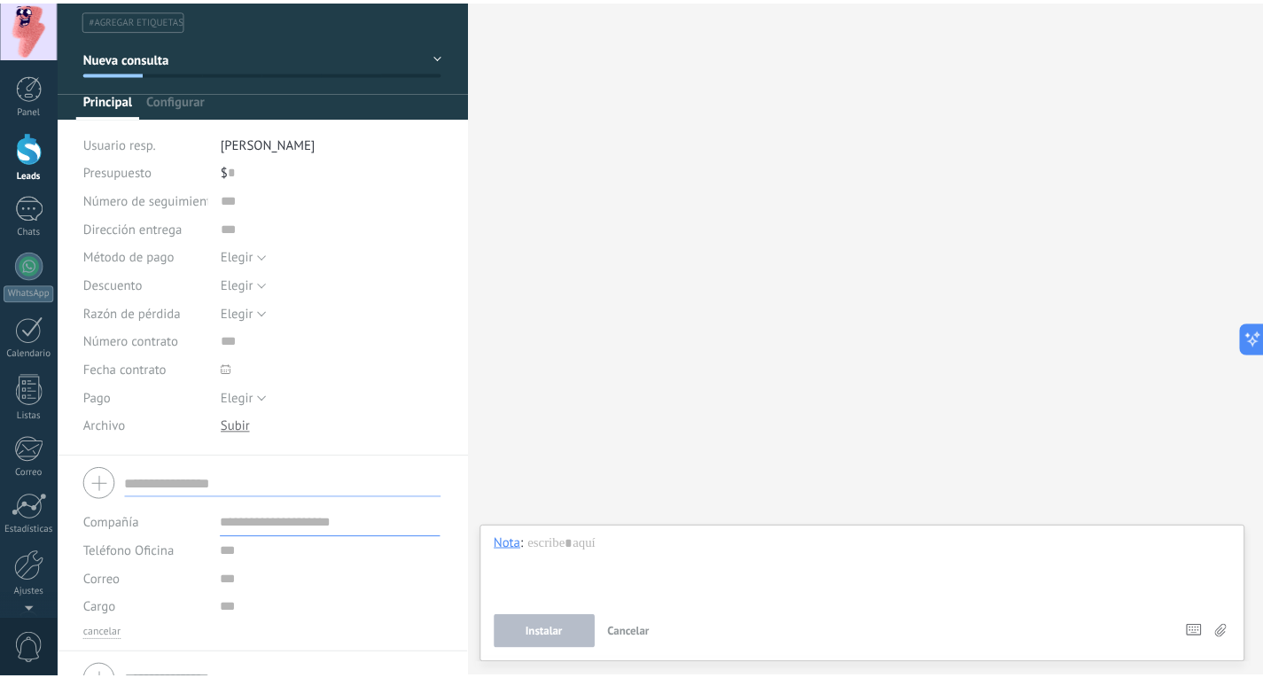
scroll to position [46, 0]
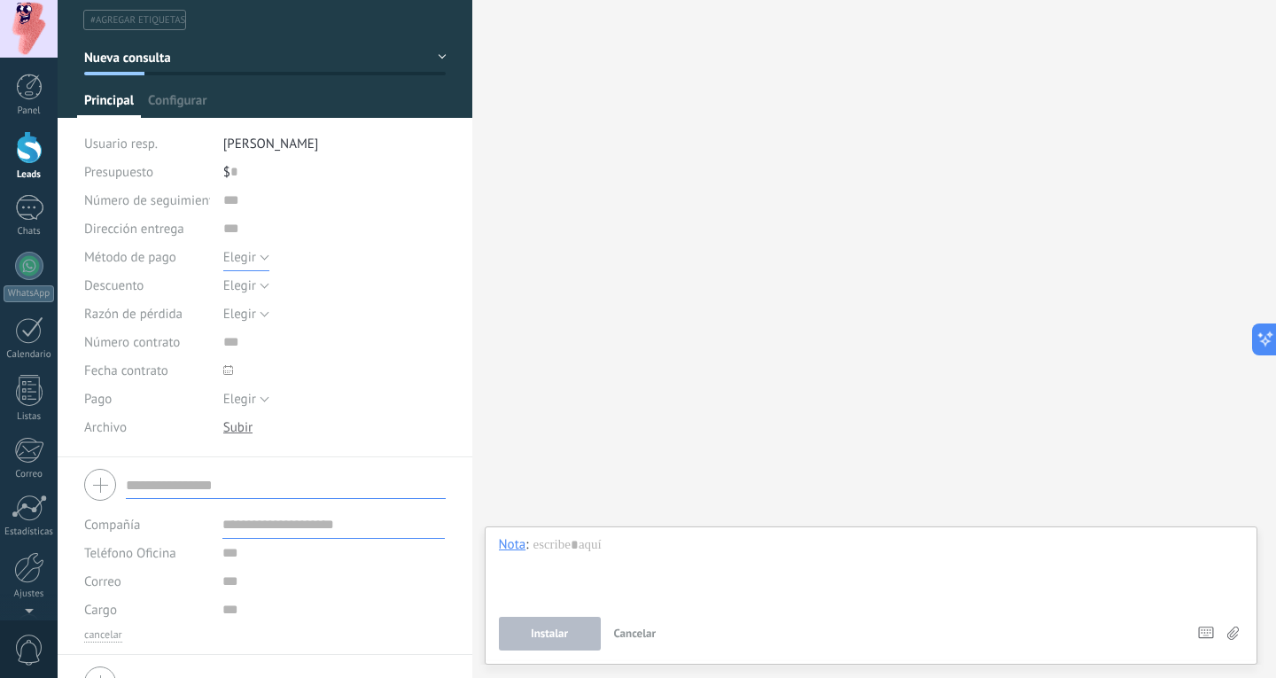
click at [259, 249] on button "Elegir" at bounding box center [246, 257] width 46 height 28
click at [255, 342] on span "Efectivo" at bounding box center [318, 347] width 228 height 17
click at [259, 264] on span "Efectivo" at bounding box center [245, 257] width 45 height 17
click at [33, 89] on div at bounding box center [29, 87] width 27 height 27
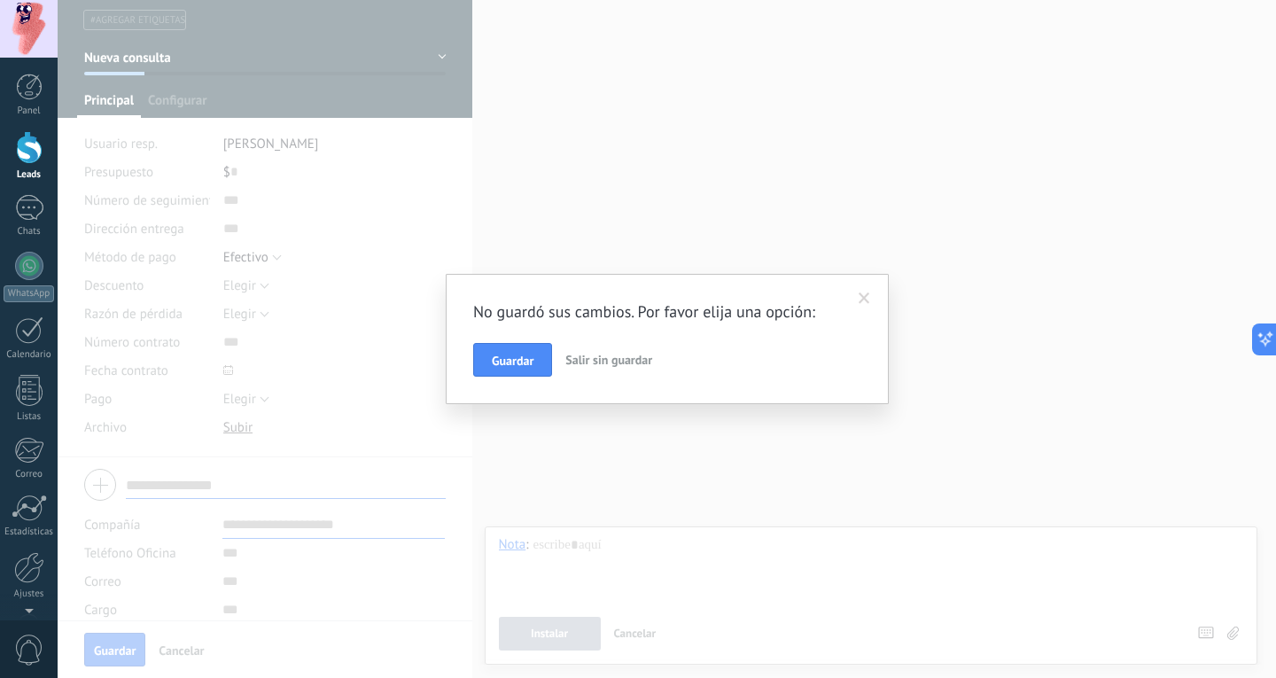
click at [656, 350] on button "Salir sin guardar" at bounding box center [608, 360] width 101 height 34
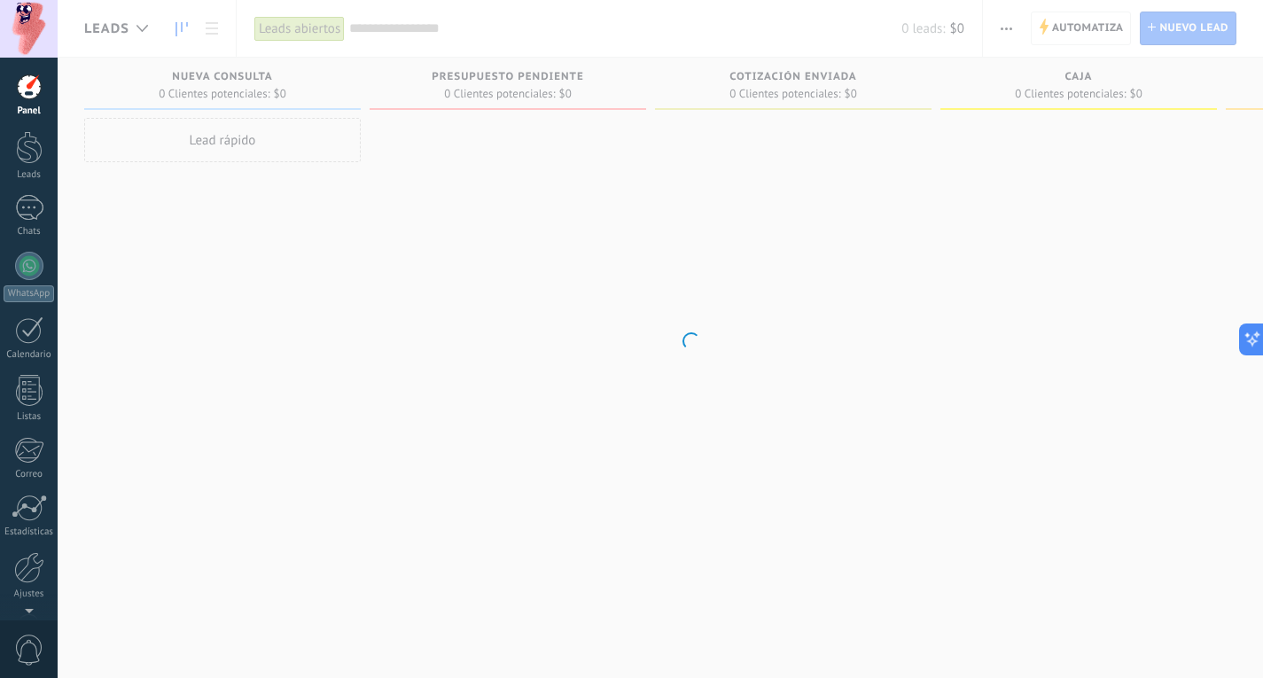
click at [413, 306] on body ".abccls-1,.abccls-2{fill-rule:evenodd}.abccls-2{fill:#fff} .abfcls-1{fill:none}…" at bounding box center [631, 339] width 1263 height 678
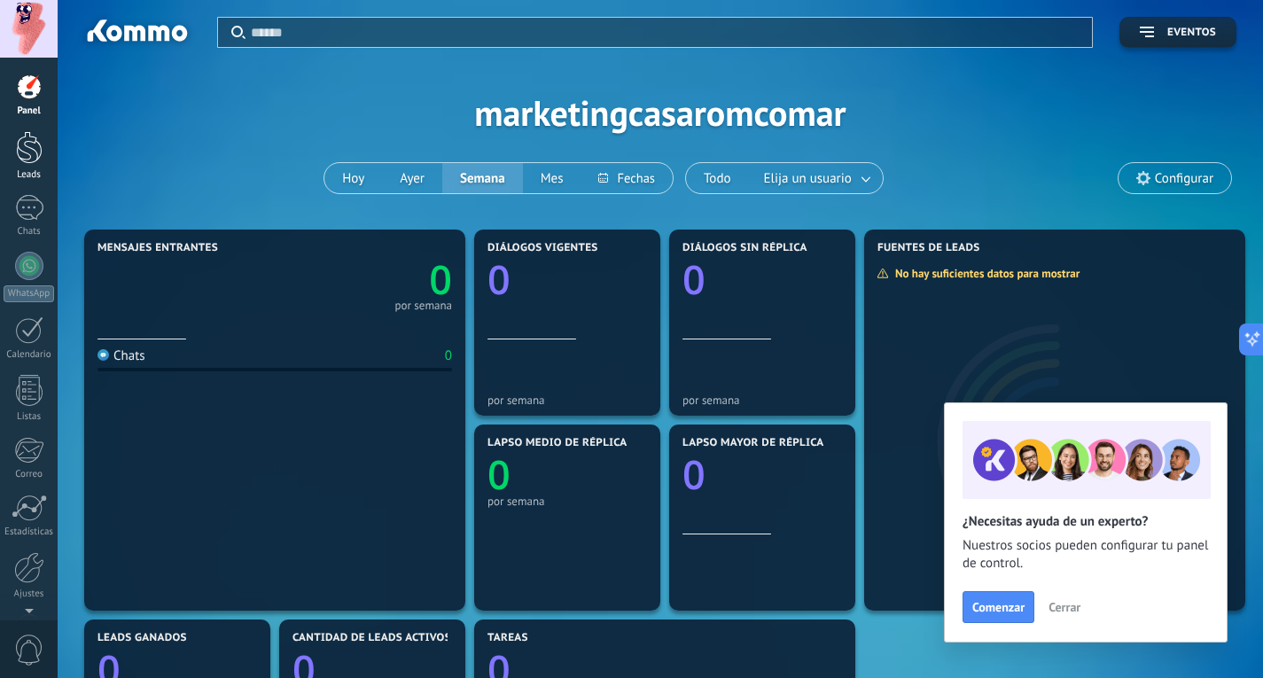
click at [25, 166] on link "Leads" at bounding box center [29, 156] width 58 height 50
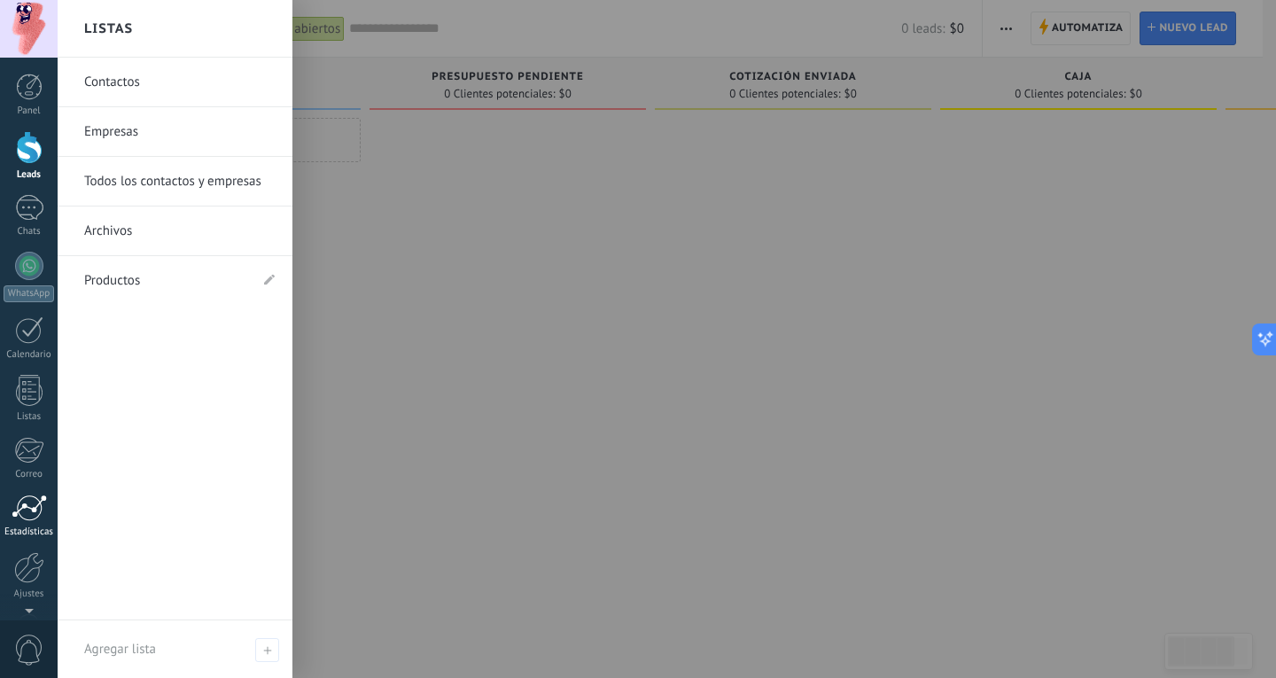
click at [21, 523] on link "Estadísticas" at bounding box center [29, 515] width 58 height 43
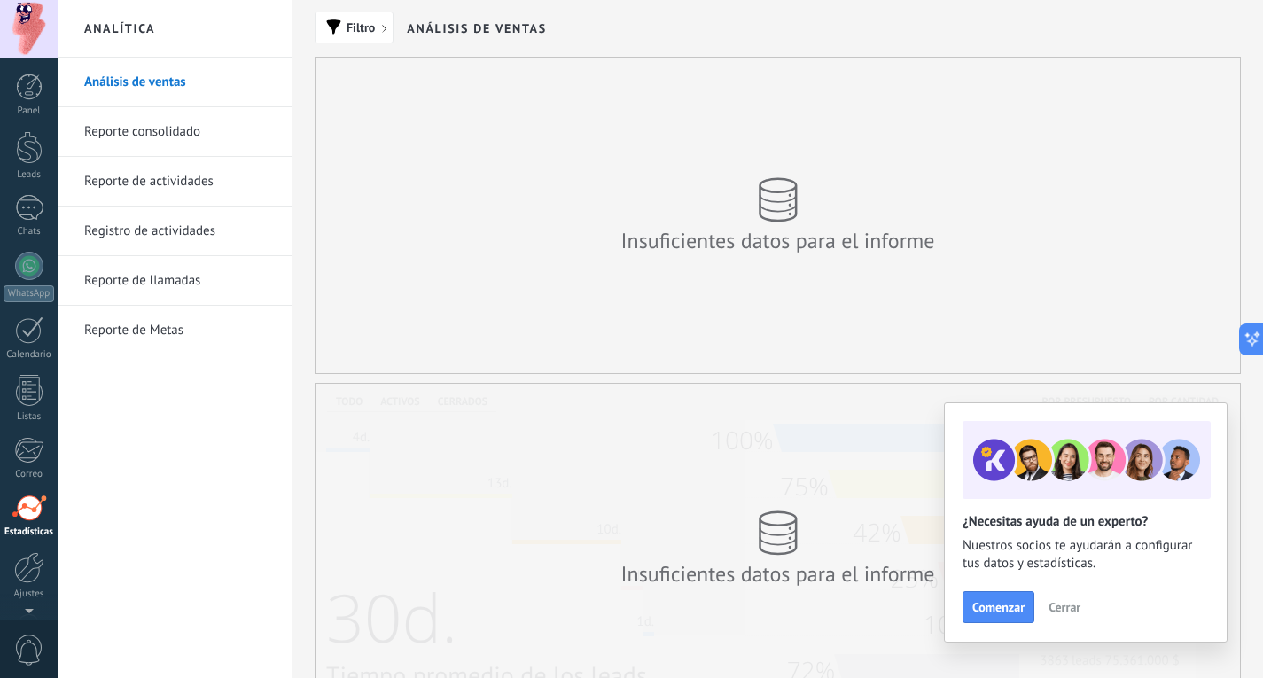
scroll to position [59, 0]
click at [183, 126] on link "Reporte consolidado" at bounding box center [179, 132] width 190 height 50
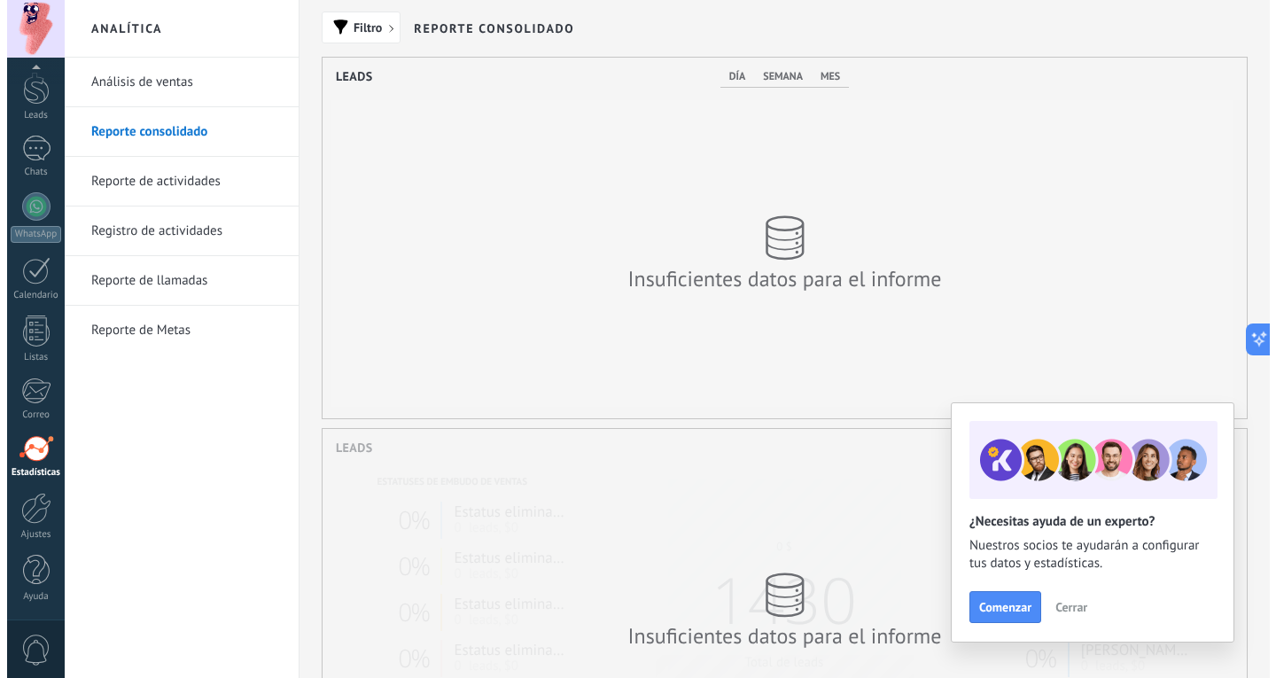
scroll to position [361, 924]
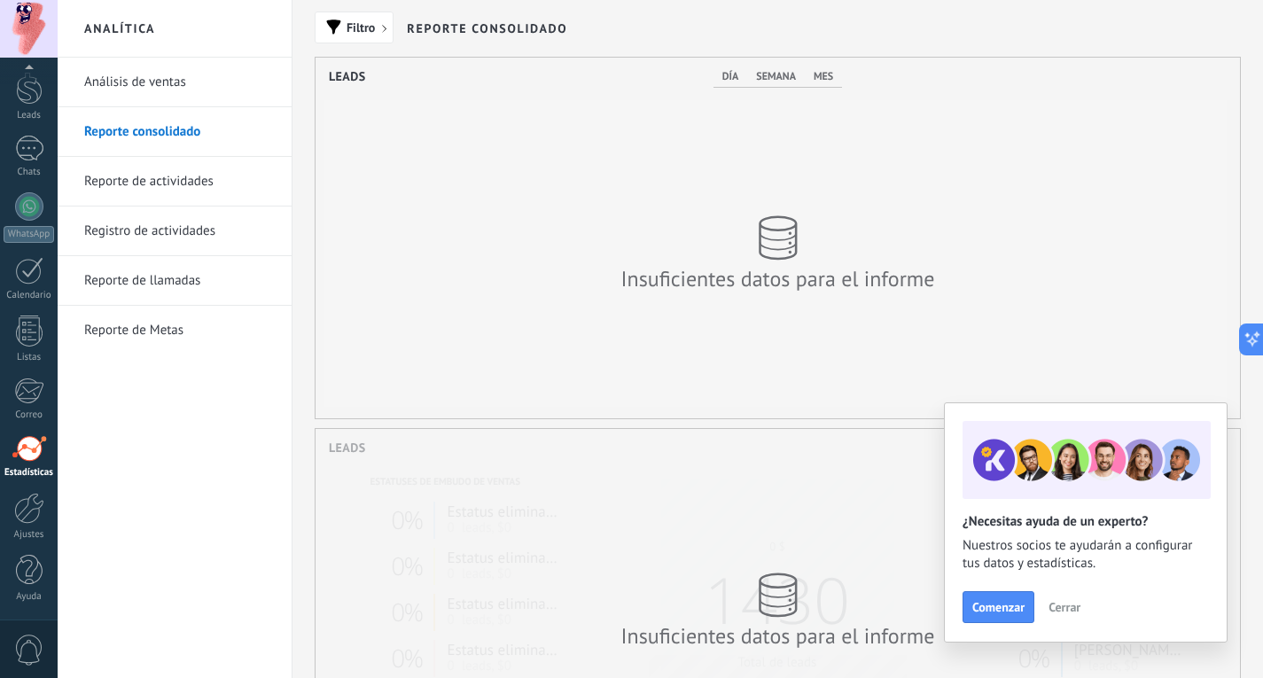
click at [175, 181] on link "Reporte de actividades" at bounding box center [179, 182] width 190 height 50
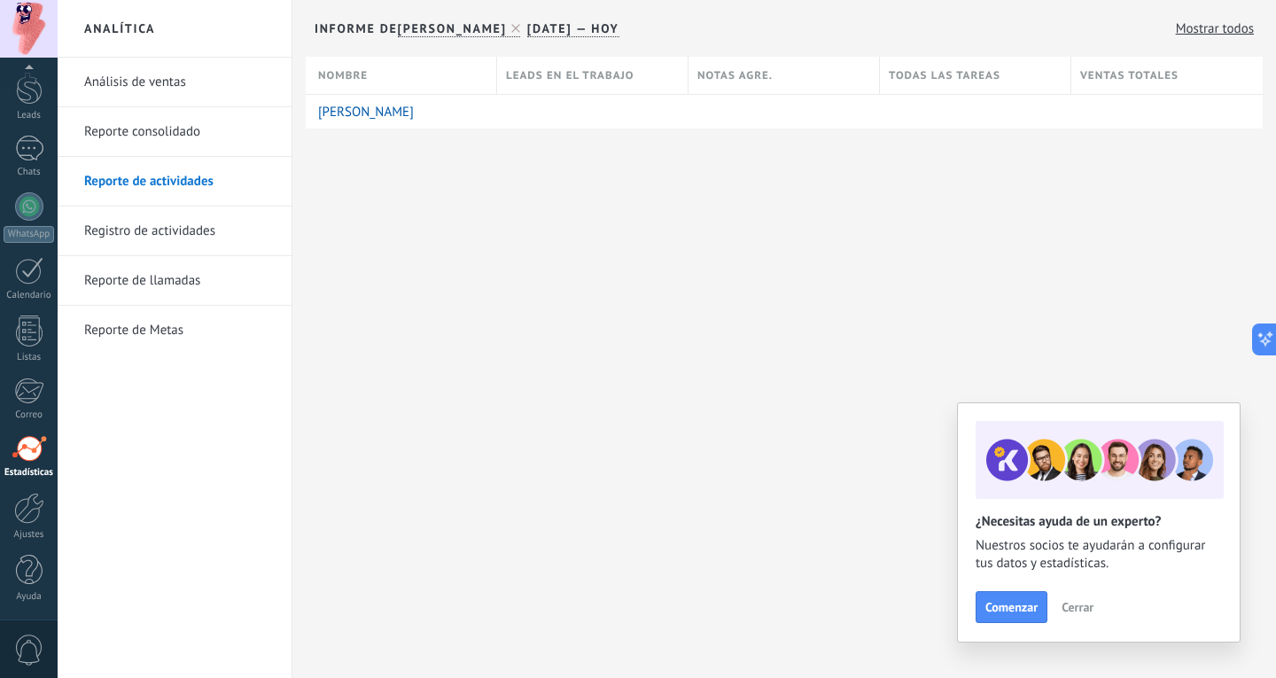
click at [191, 232] on link "Registro de actividades" at bounding box center [179, 231] width 190 height 50
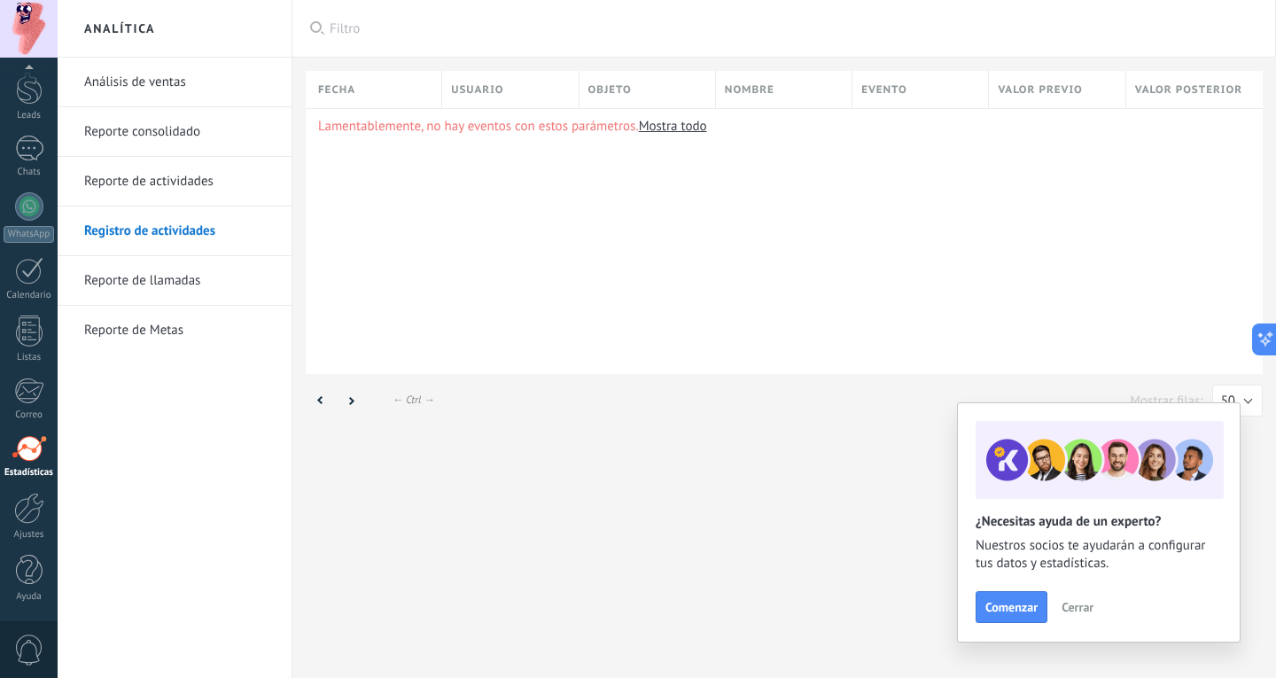
click at [191, 176] on link "Reporte de actividades" at bounding box center [179, 182] width 190 height 50
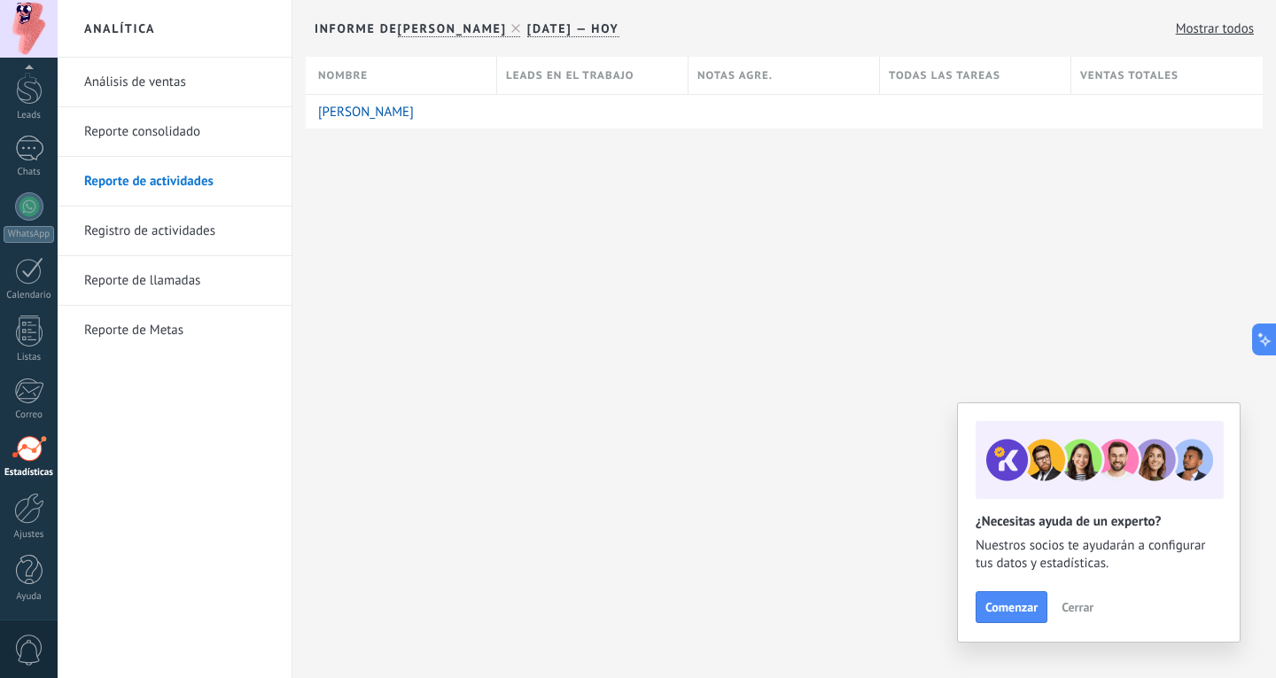
click at [1085, 612] on span "Cerrar" at bounding box center [1078, 607] width 32 height 12
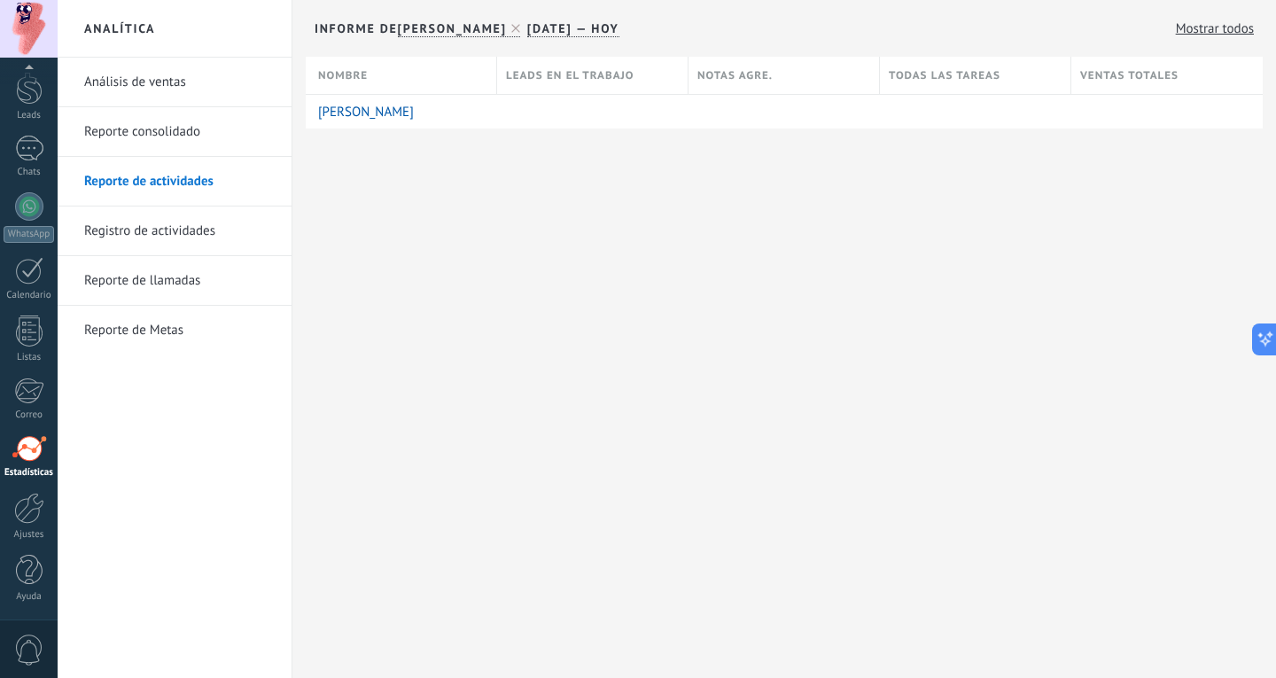
click at [152, 335] on link "Reporte de Metas" at bounding box center [179, 331] width 190 height 50
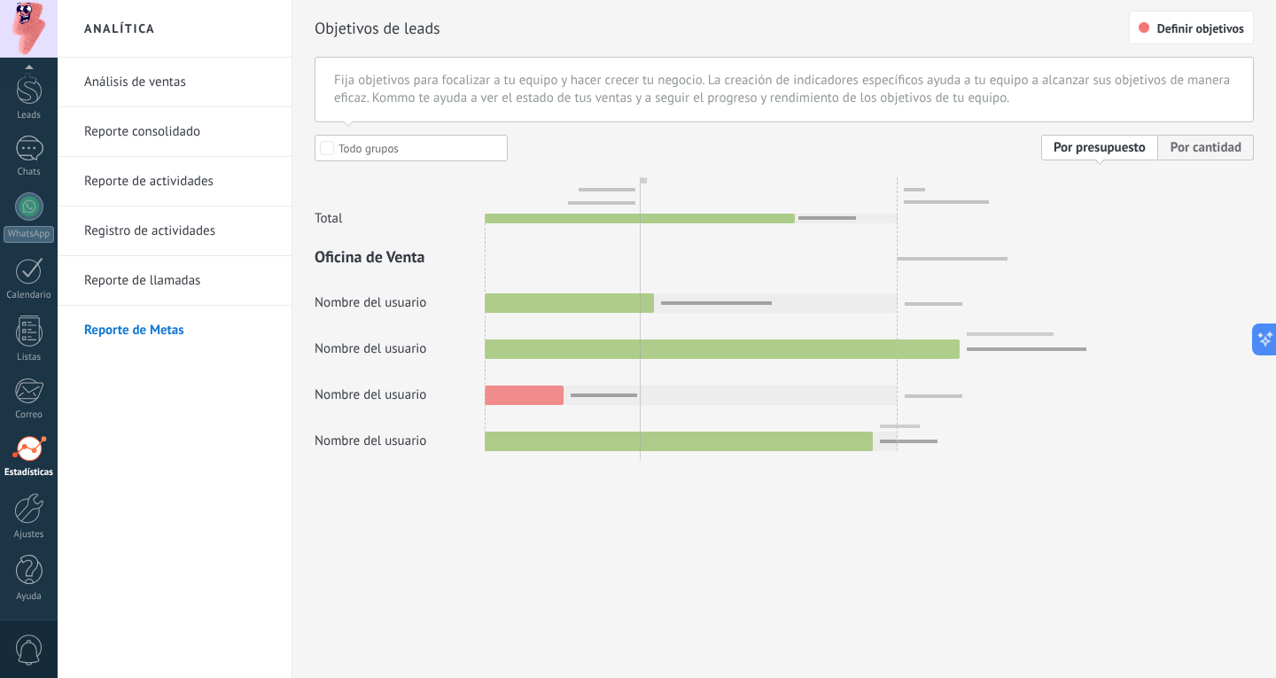
click at [164, 92] on link "Análisis de ventas" at bounding box center [179, 83] width 190 height 50
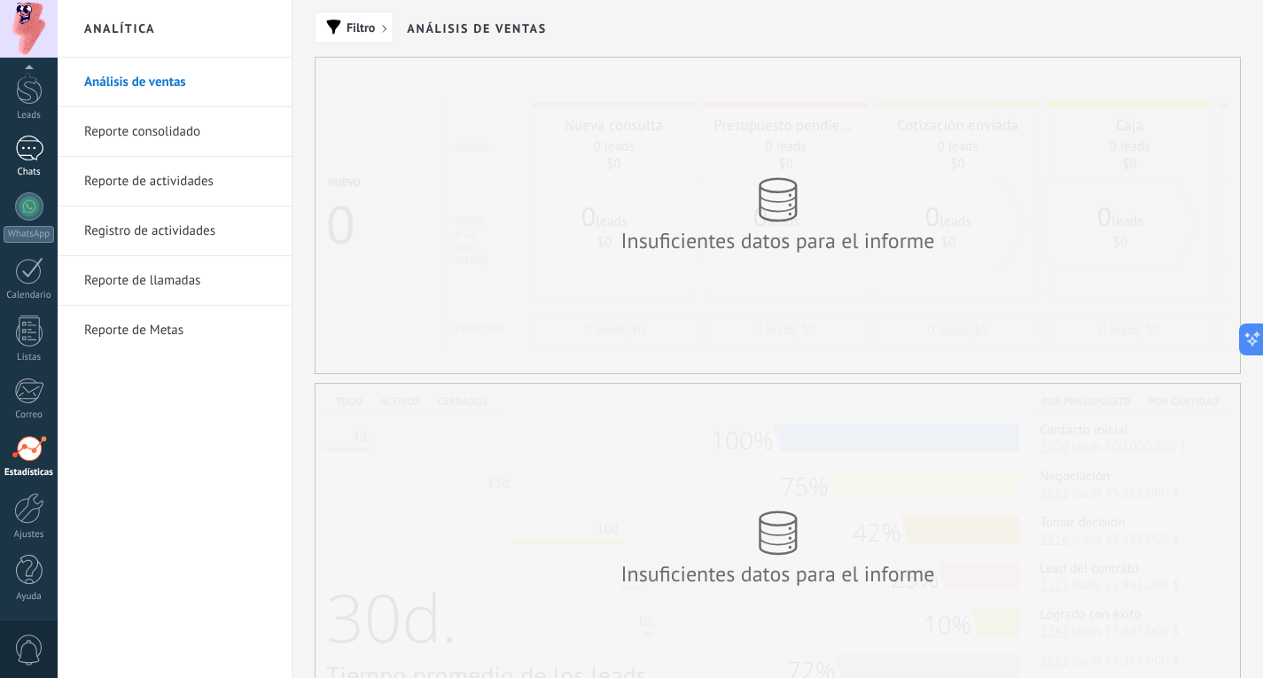
click at [32, 138] on div at bounding box center [29, 149] width 28 height 26
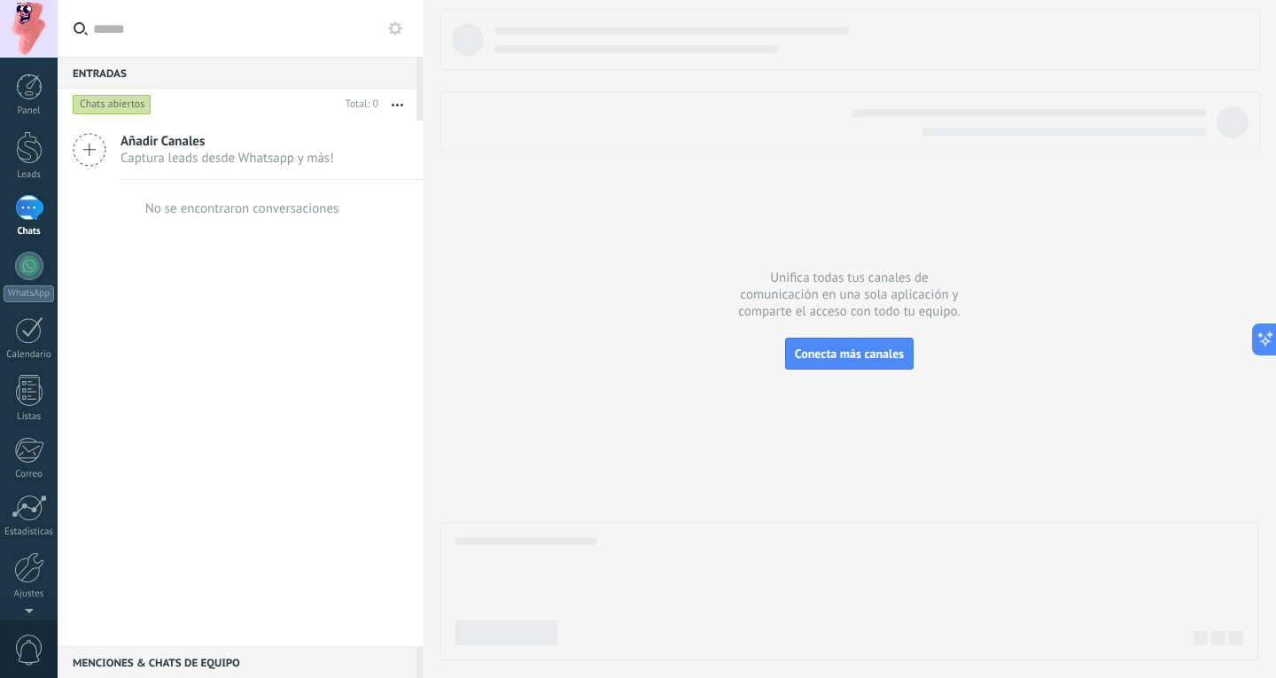
click at [121, 253] on div "Añadir Canales Captura leads desde Whatsapp y más! No se encontraron conversaci…" at bounding box center [240, 383] width 365 height 525
click at [27, 145] on div at bounding box center [29, 147] width 27 height 33
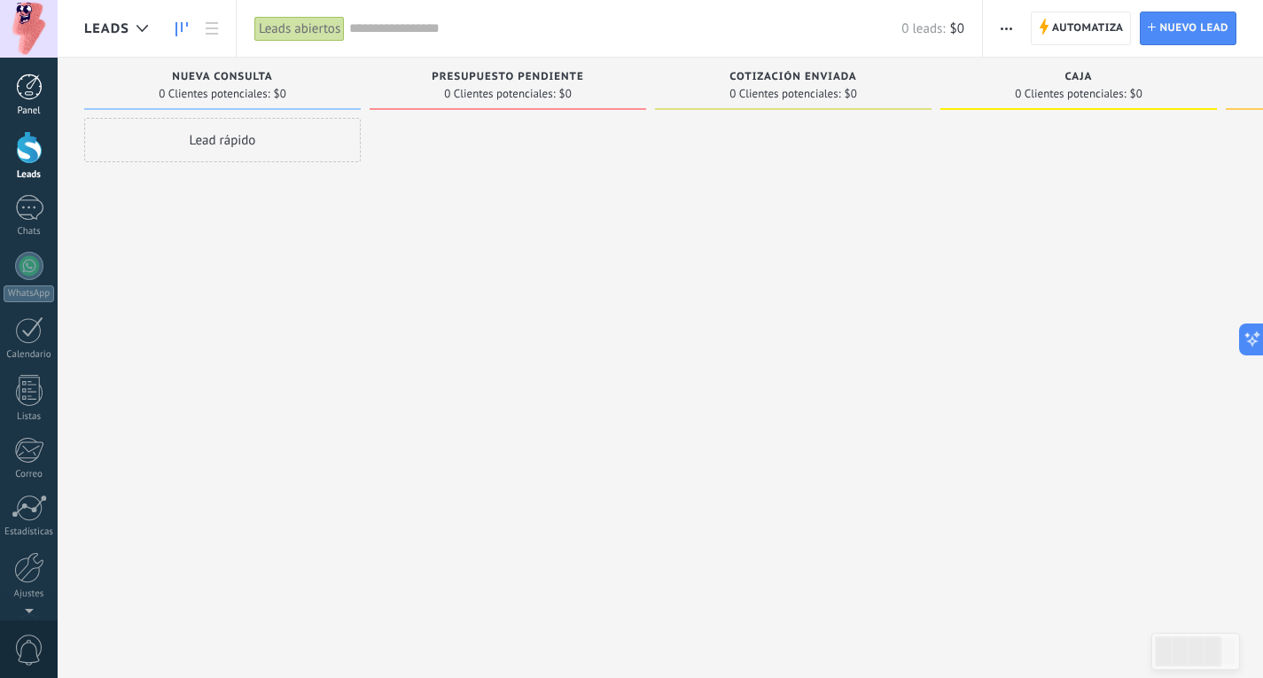
click at [32, 99] on div at bounding box center [29, 87] width 27 height 27
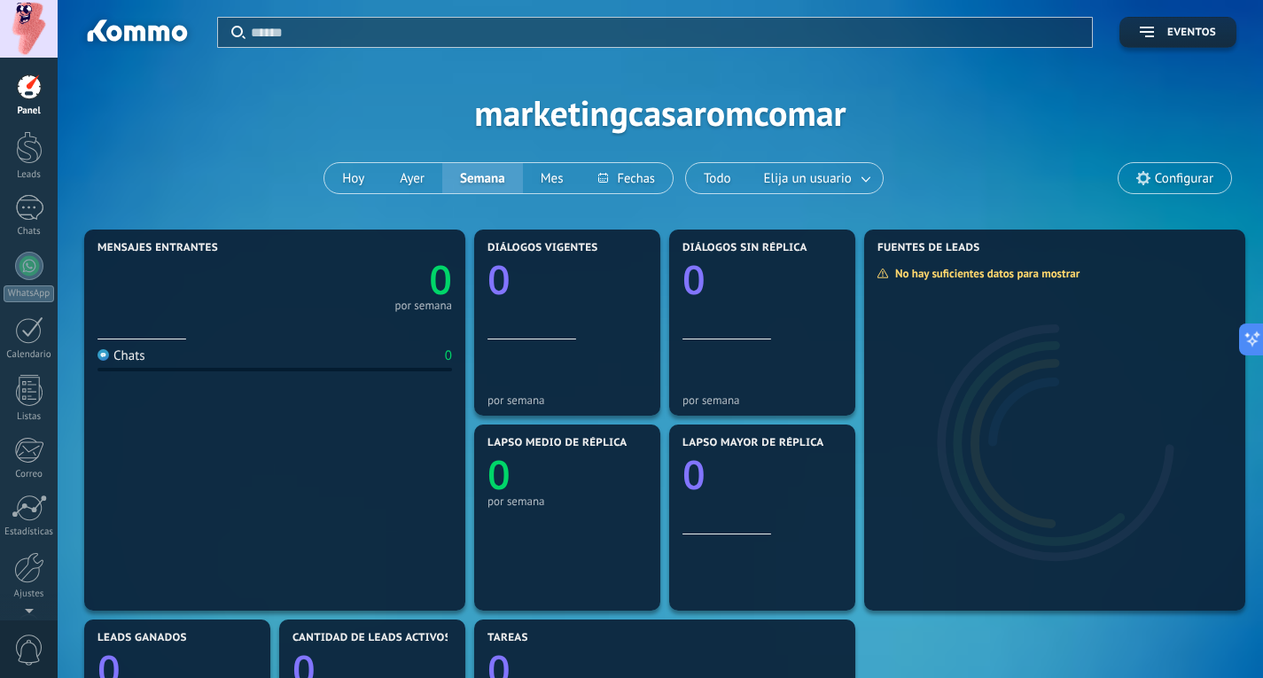
click at [1193, 178] on span "Configurar" at bounding box center [1184, 178] width 58 height 15
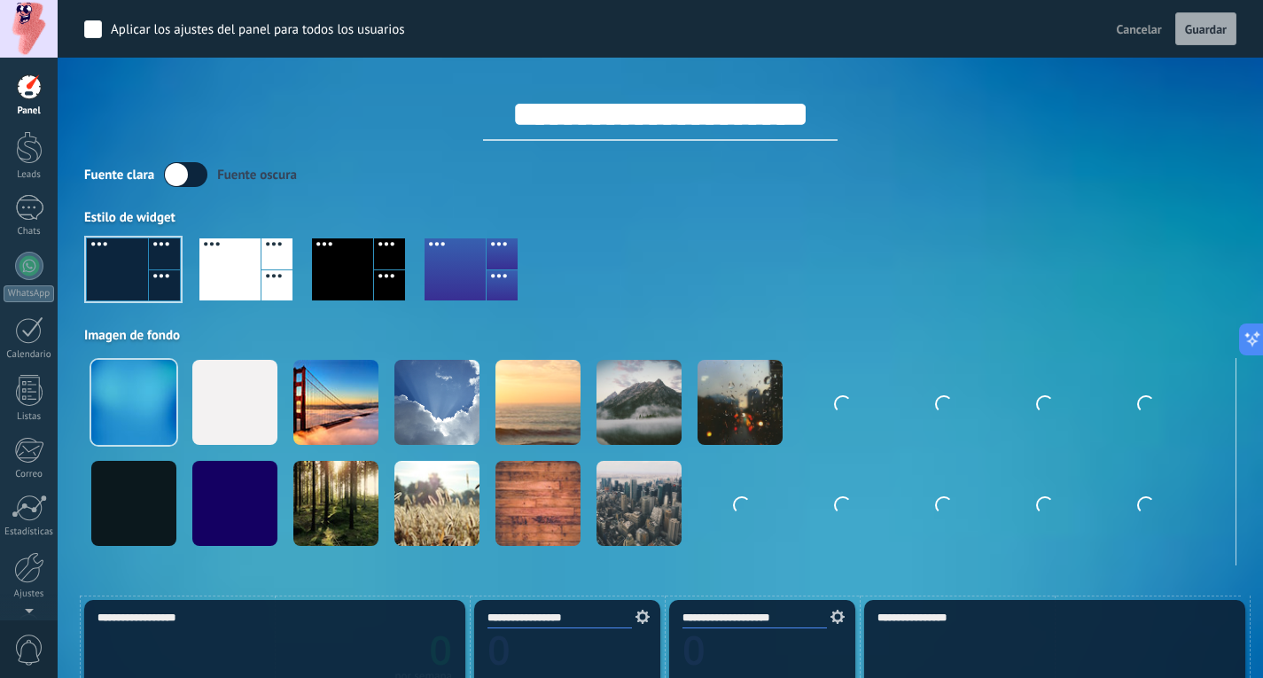
drag, startPoint x: 478, startPoint y: 119, endPoint x: 940, endPoint y: 136, distance: 462.9
click at [940, 136] on div "**********" at bounding box center [660, 99] width 1152 height 83
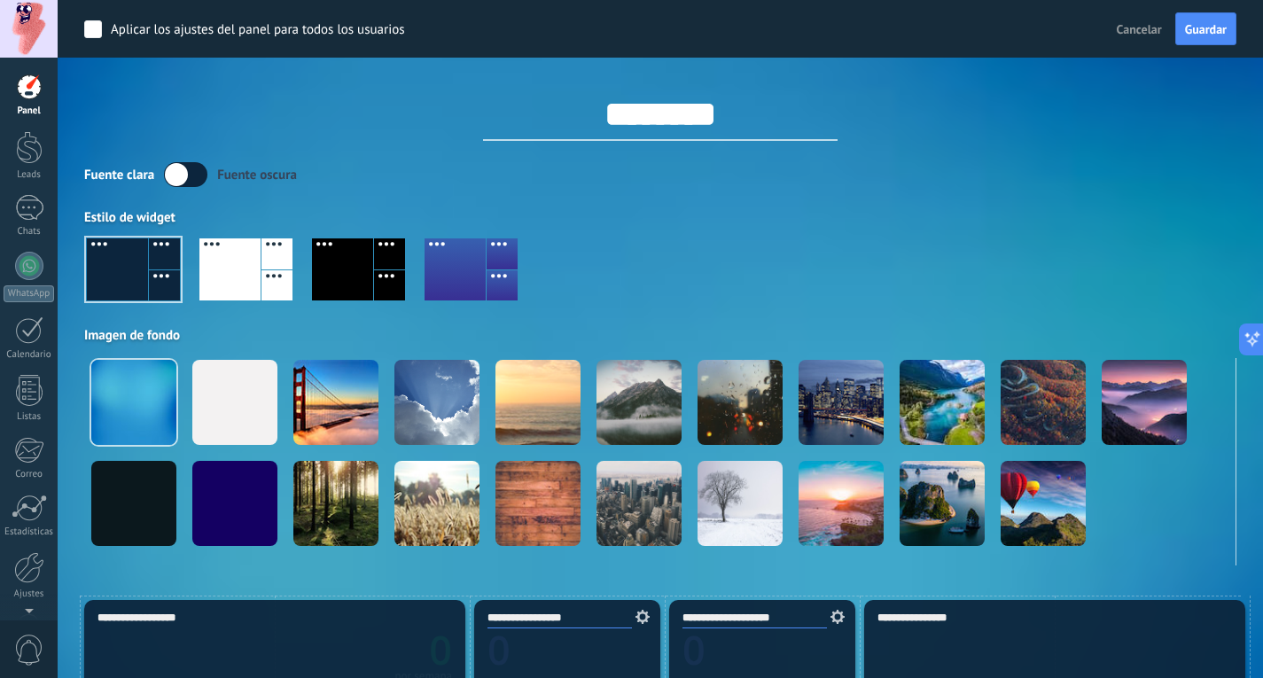
type input "********"
click at [225, 276] on div at bounding box center [229, 269] width 61 height 62
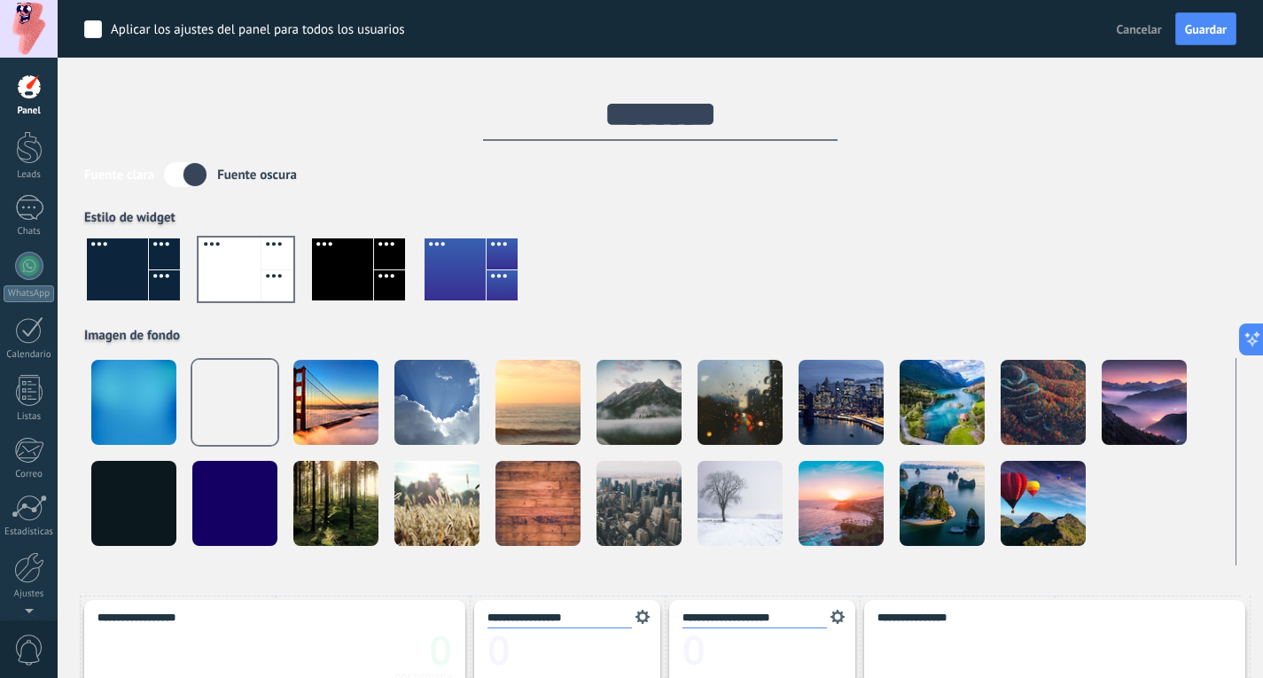
click at [658, 233] on div at bounding box center [660, 276] width 1152 height 101
click at [196, 173] on label at bounding box center [185, 174] width 43 height 25
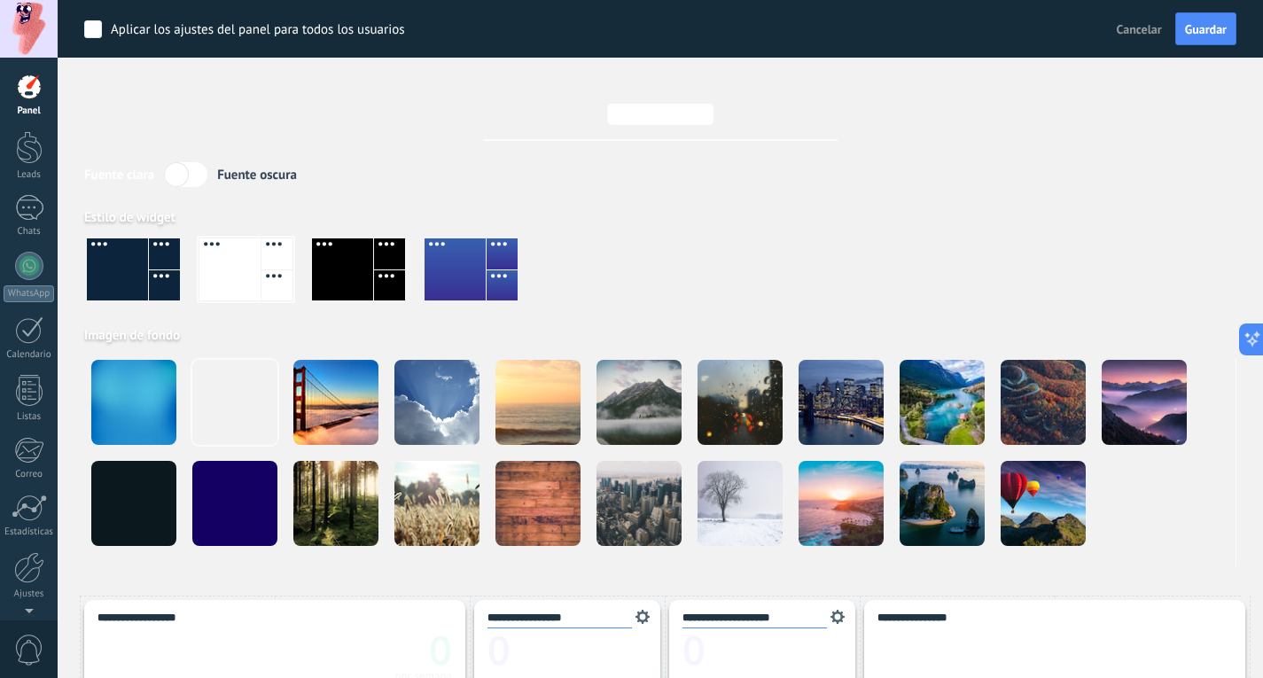
click at [173, 174] on label at bounding box center [185, 174] width 43 height 25
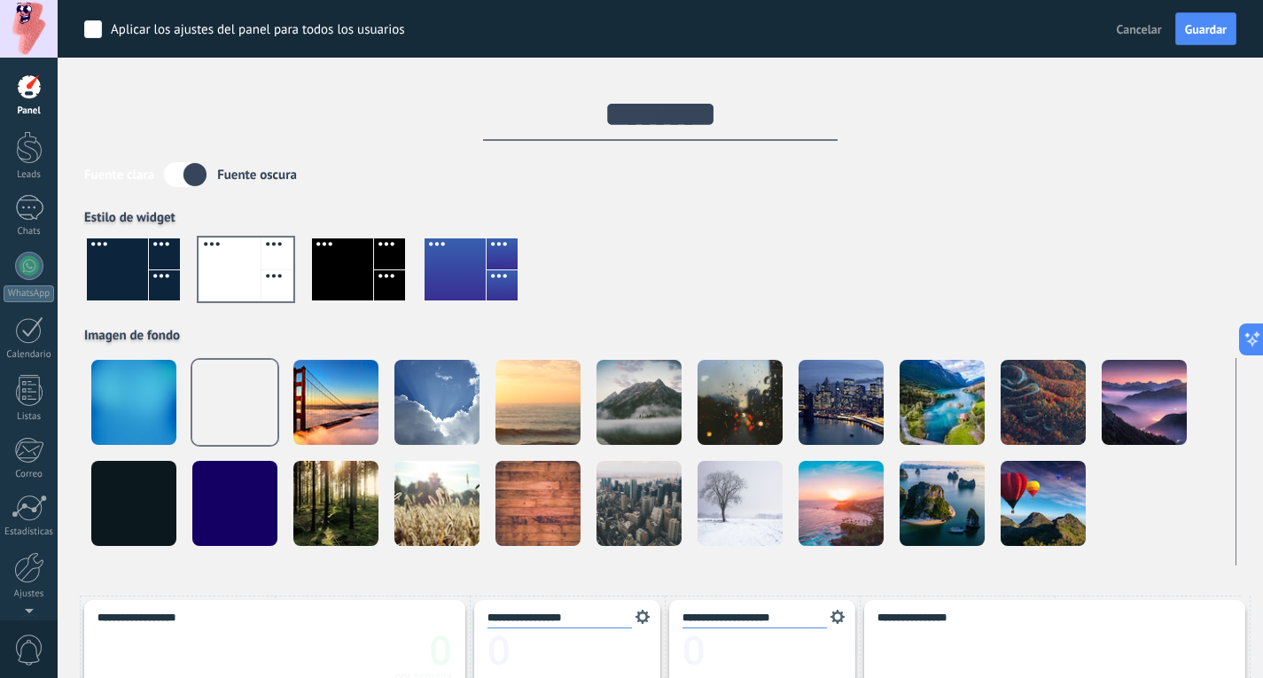
scroll to position [62, 0]
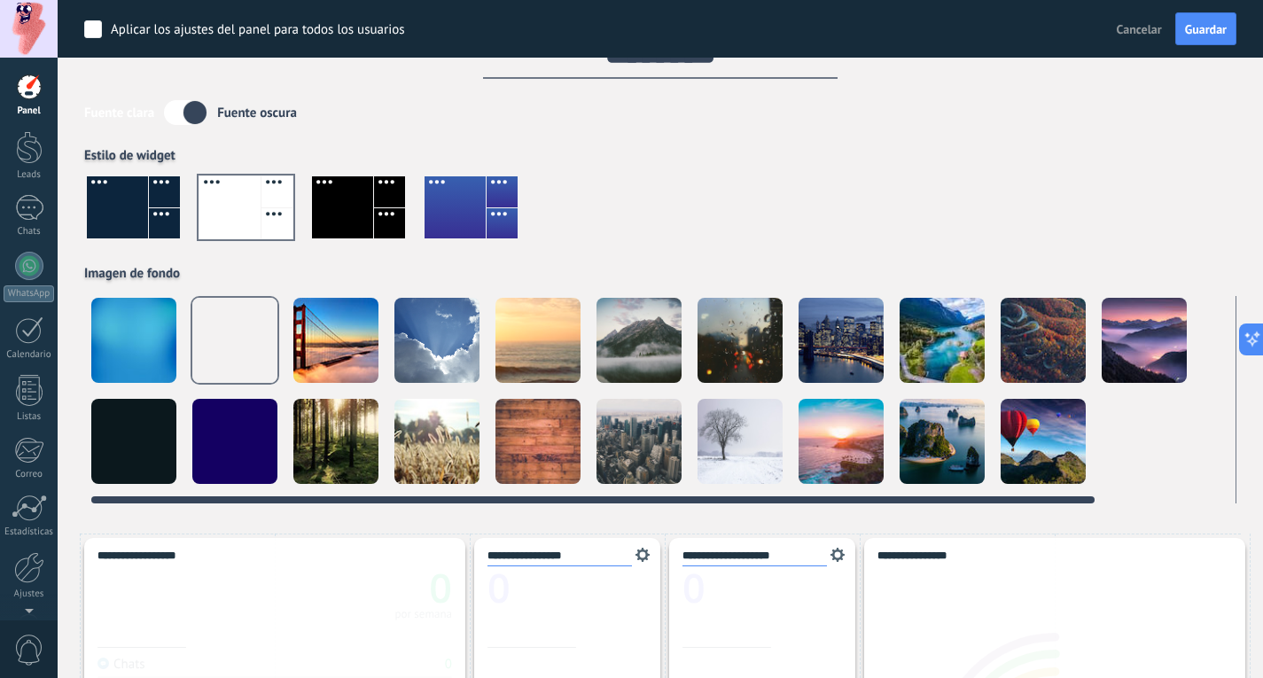
click at [338, 363] on div at bounding box center [335, 340] width 85 height 85
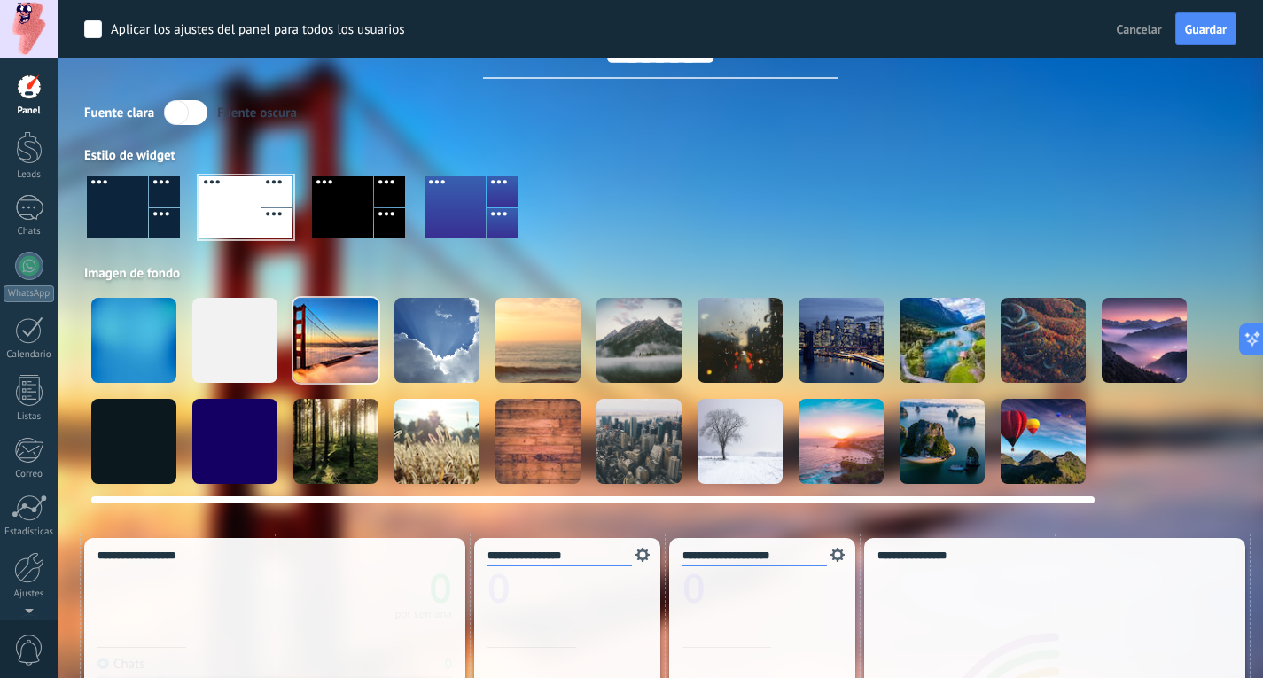
click at [651, 465] on div at bounding box center [638, 441] width 85 height 85
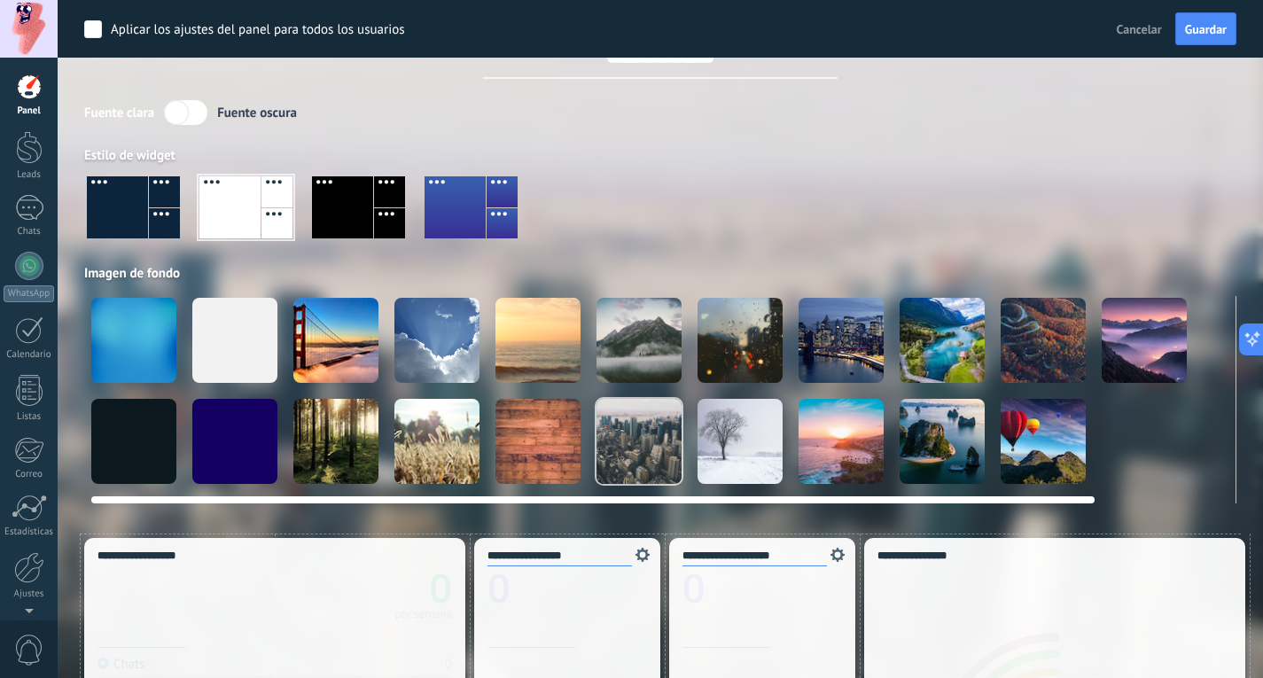
click at [1011, 463] on div at bounding box center [1042, 441] width 85 height 85
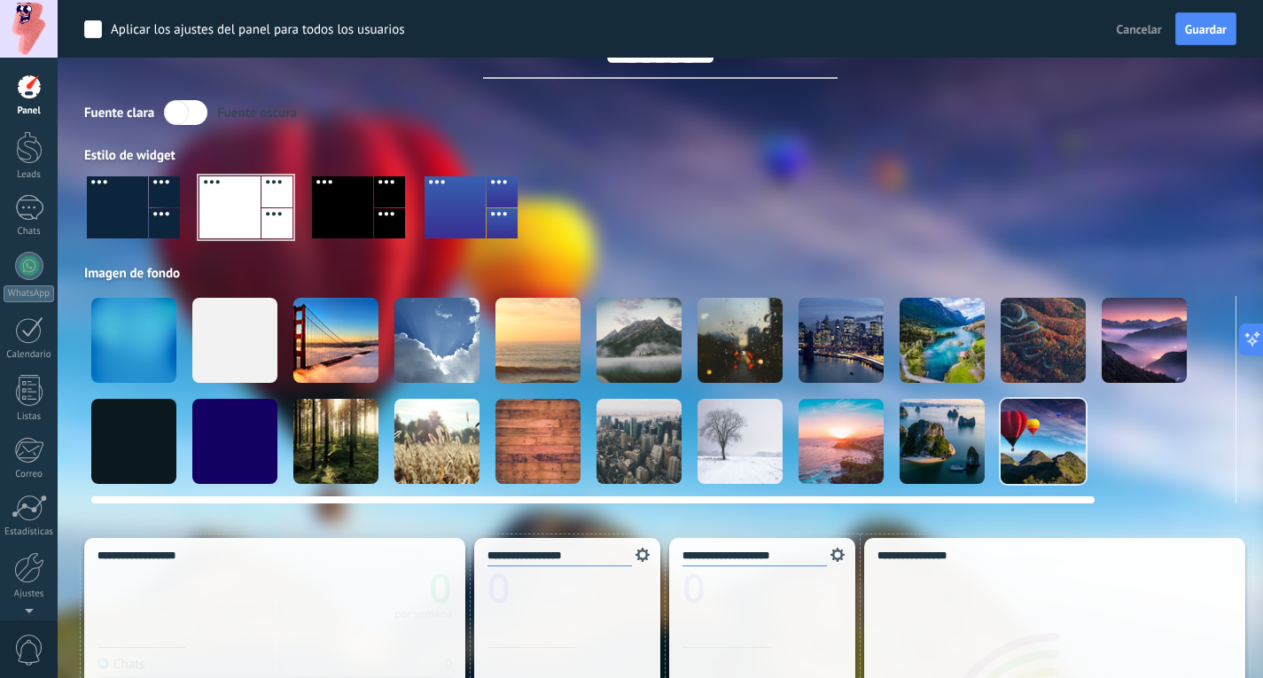
click at [238, 350] on div at bounding box center [234, 340] width 85 height 85
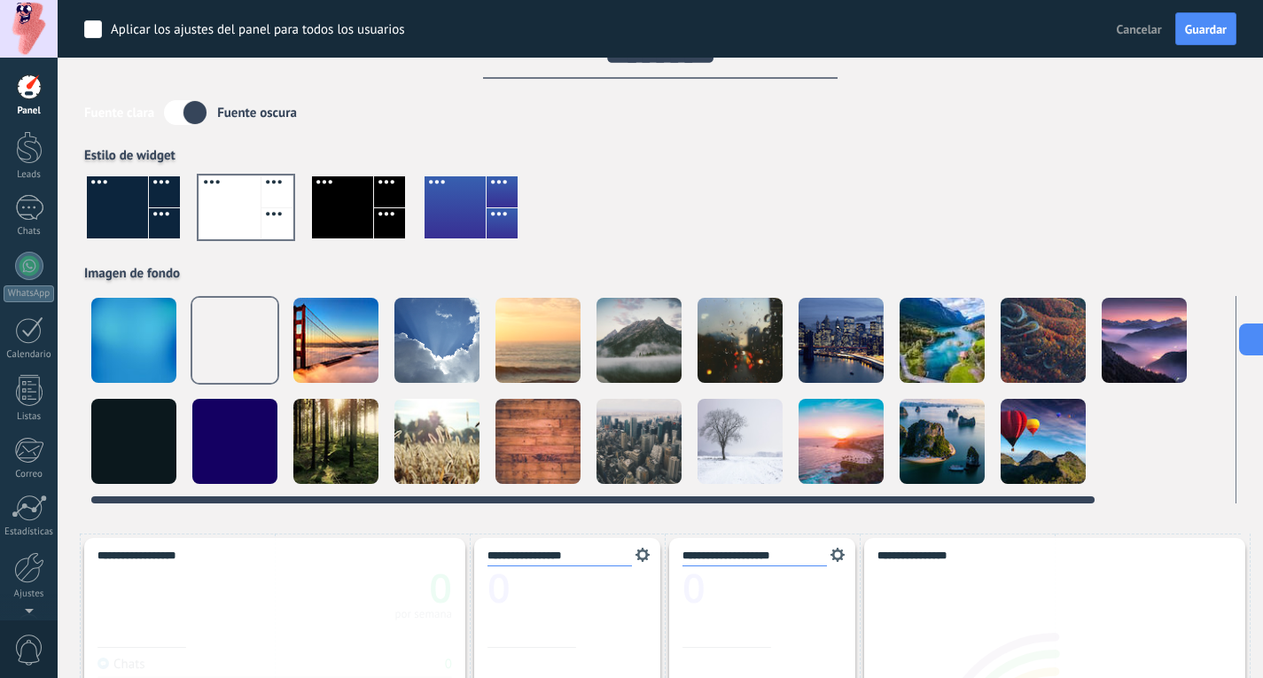
click at [446, 443] on div at bounding box center [436, 441] width 85 height 85
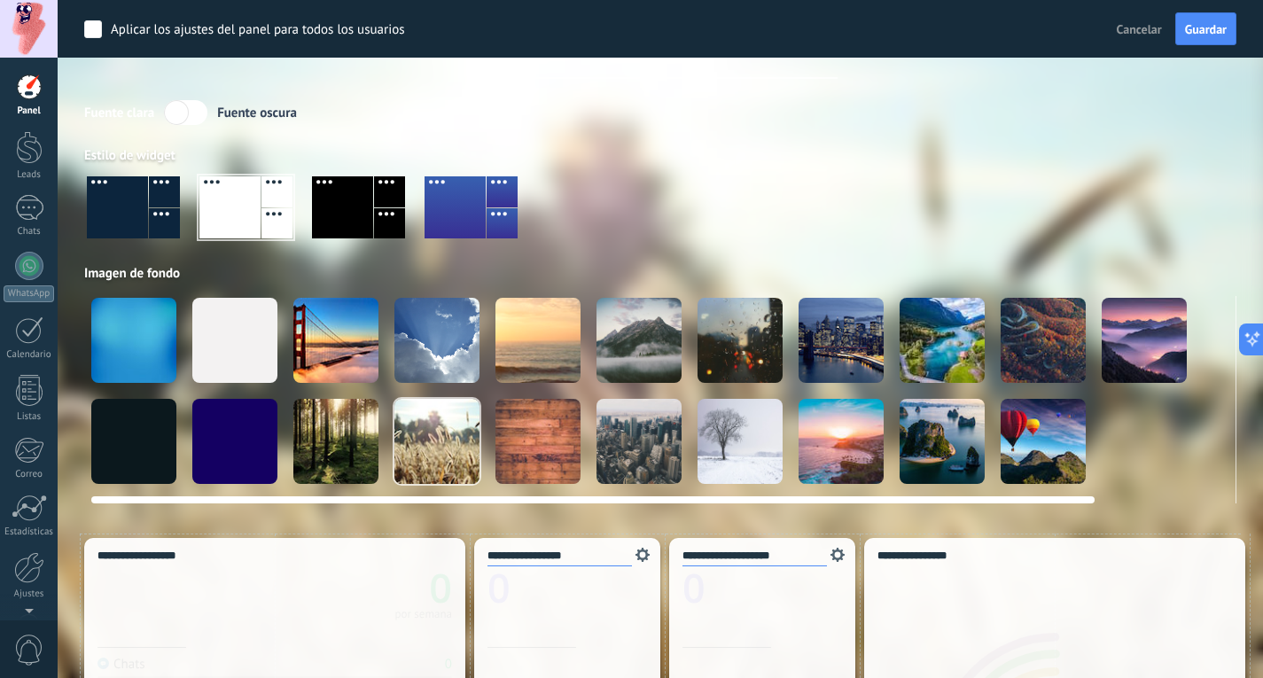
click at [240, 344] on div at bounding box center [234, 340] width 85 height 85
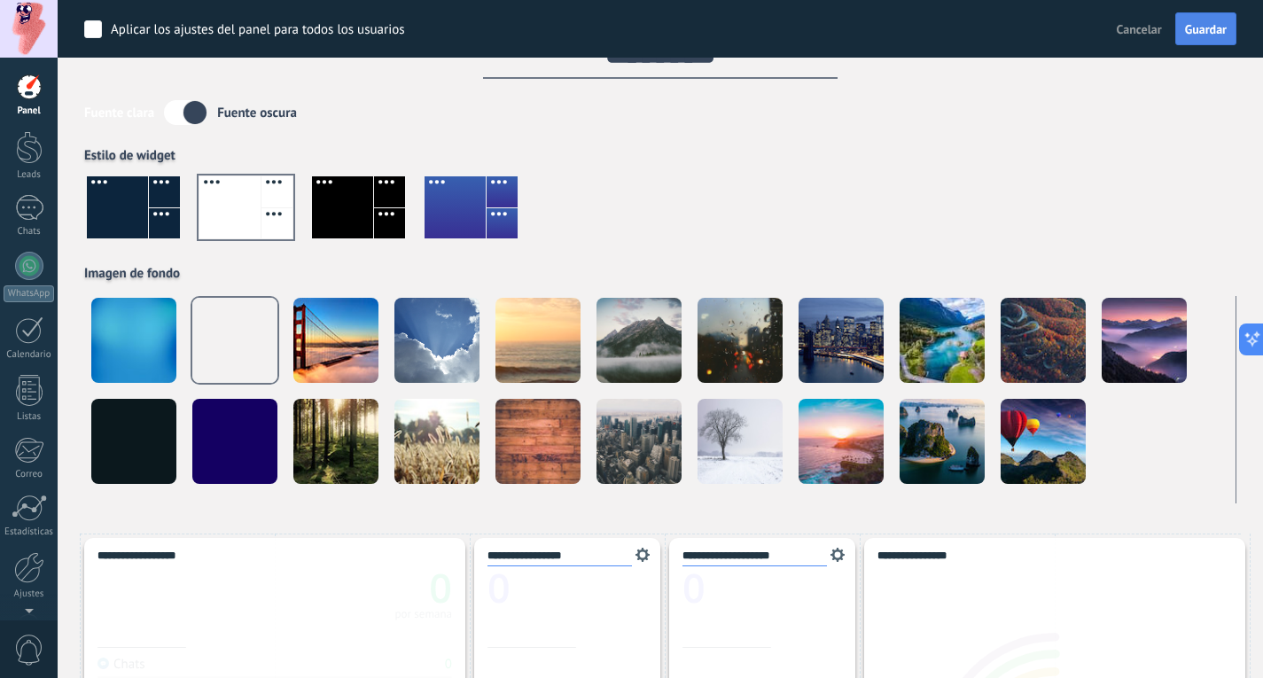
click at [1197, 41] on button "Guardar" at bounding box center [1205, 29] width 61 height 34
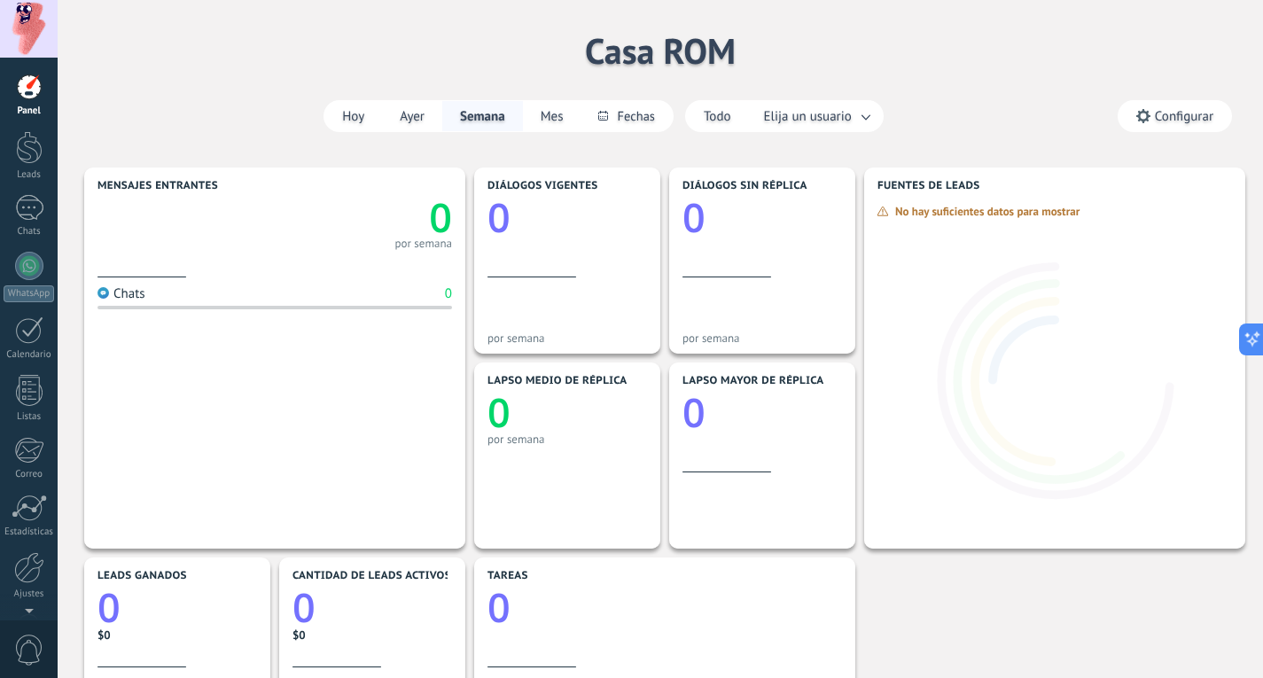
click at [1189, 120] on span "Configurar" at bounding box center [1184, 116] width 58 height 15
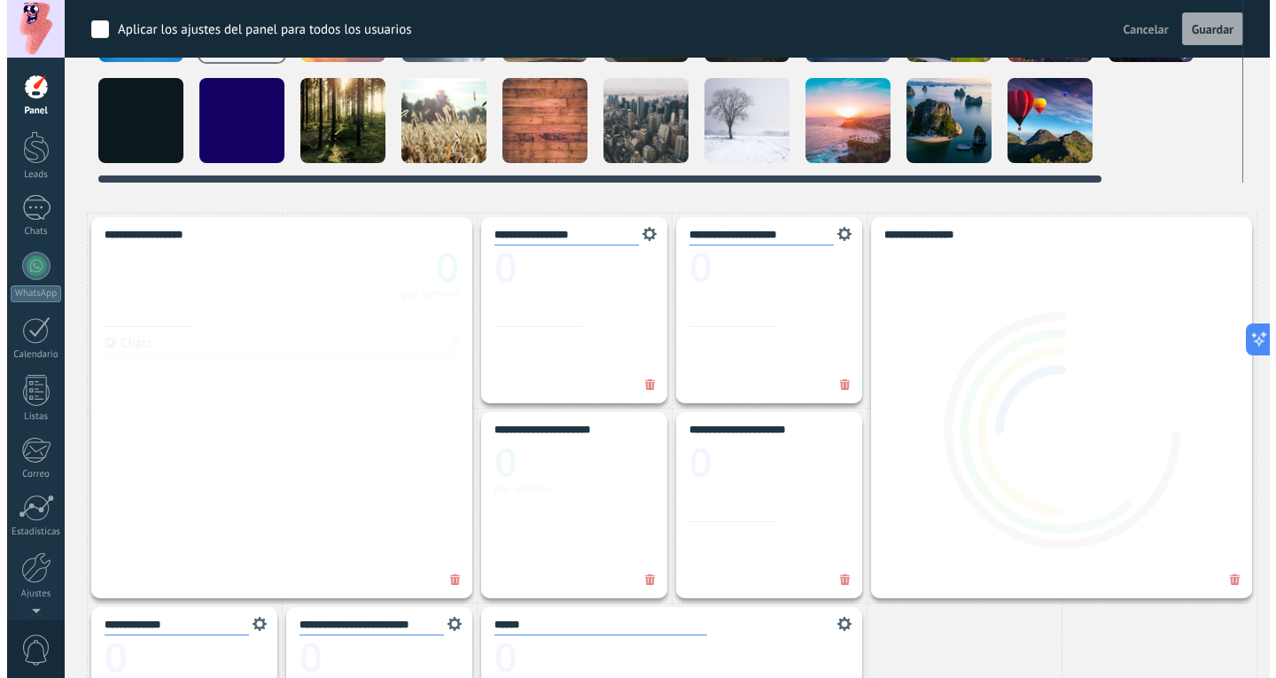
scroll to position [0, 0]
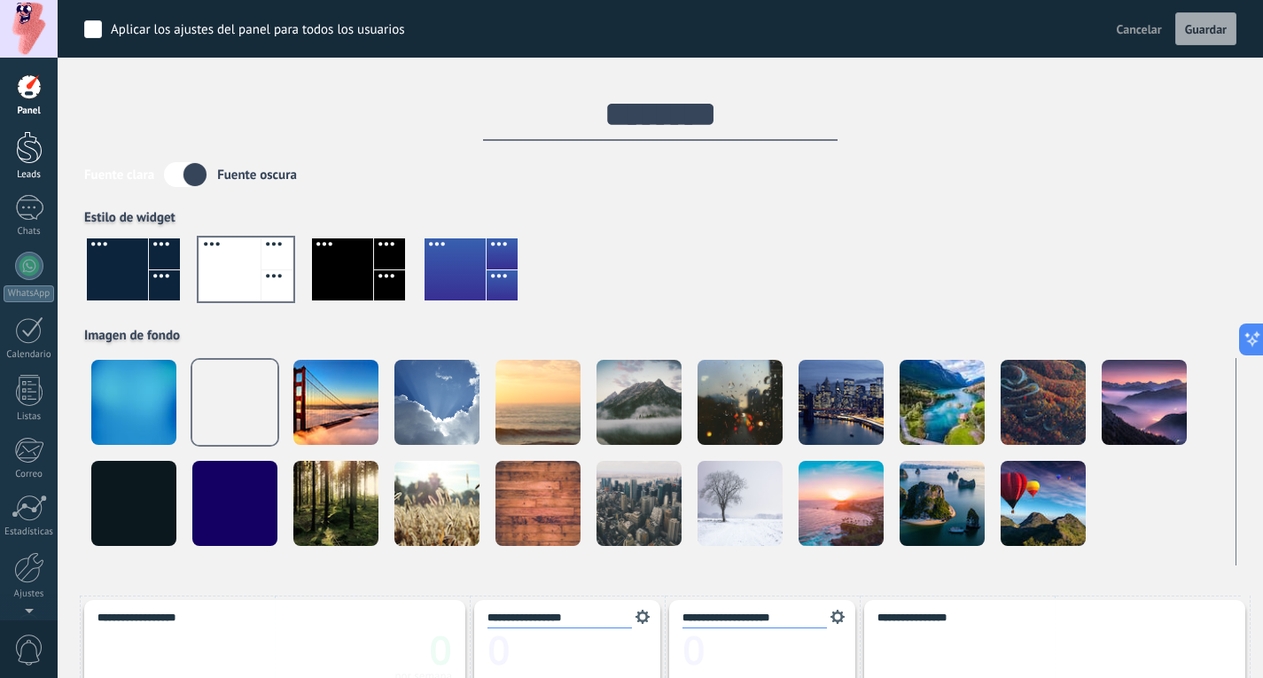
click at [32, 165] on link "Leads" at bounding box center [29, 156] width 58 height 50
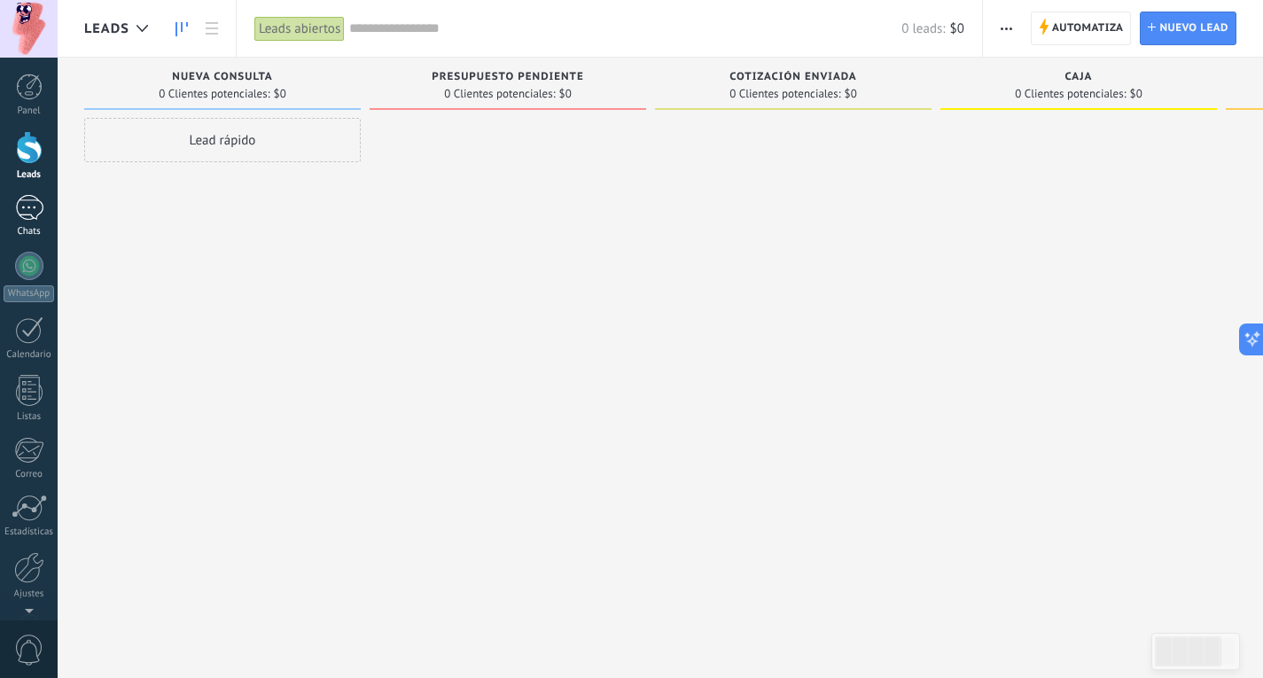
click at [30, 222] on link "Chats" at bounding box center [29, 216] width 58 height 43
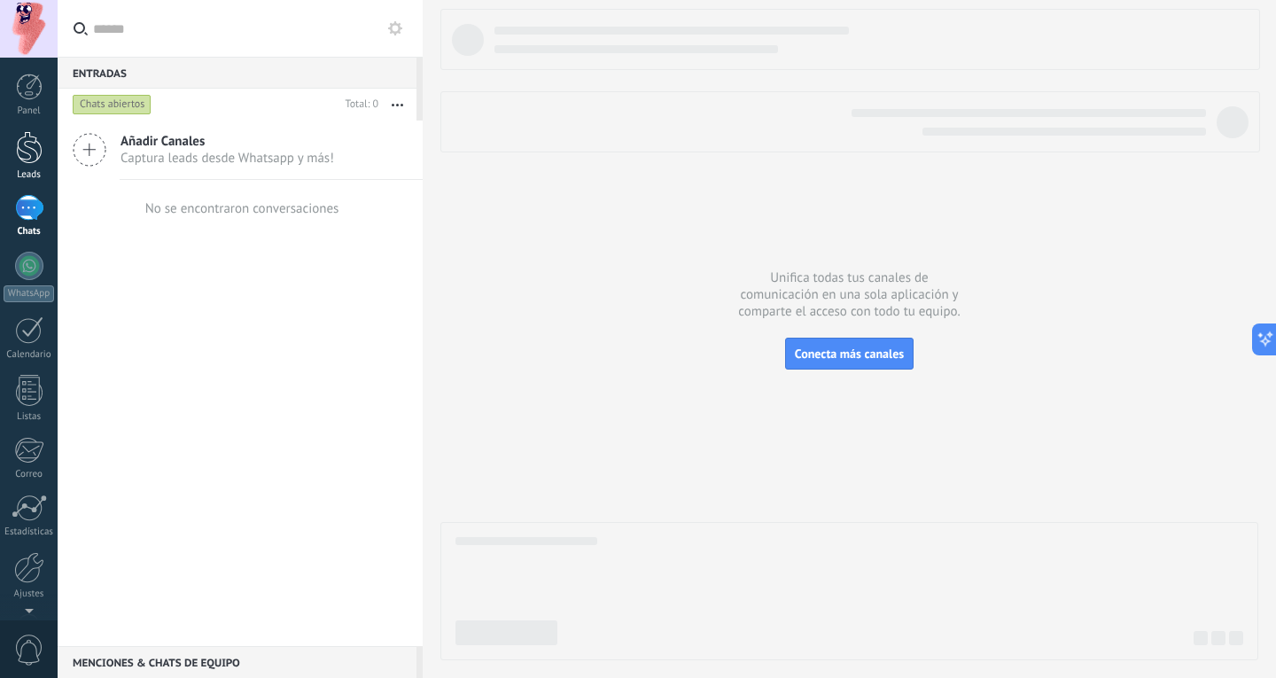
click at [16, 144] on div at bounding box center [29, 147] width 27 height 33
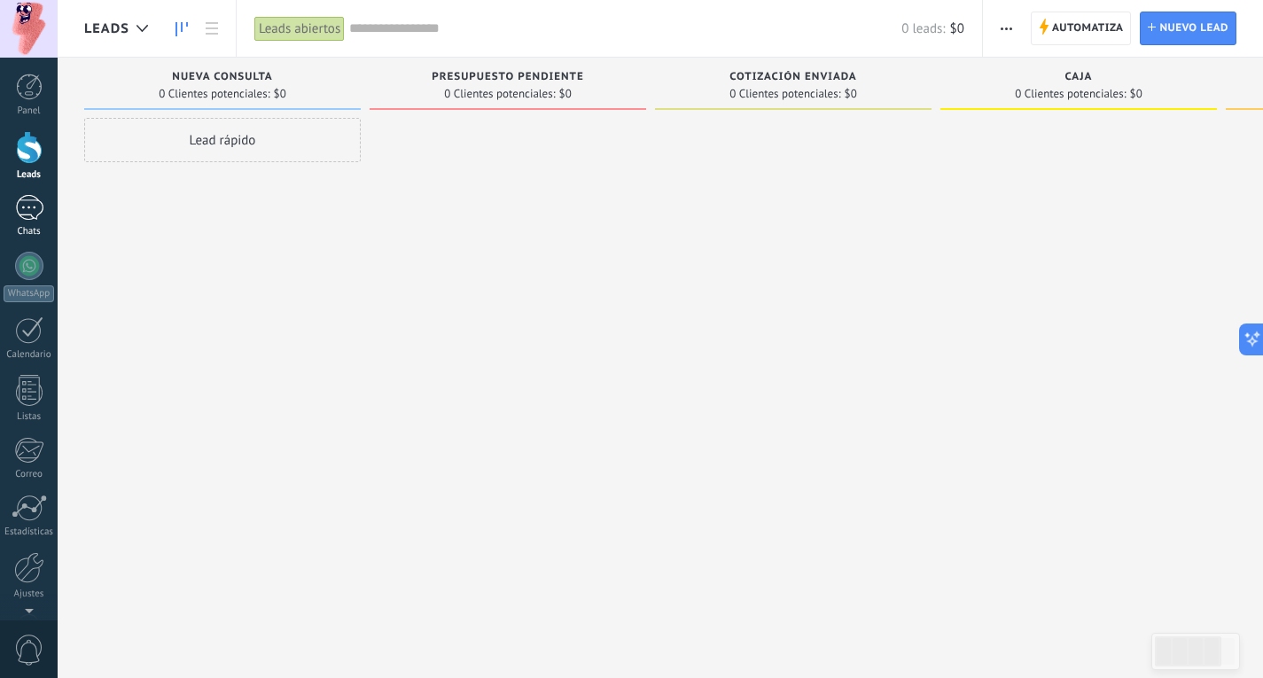
click at [22, 213] on div at bounding box center [29, 208] width 28 height 26
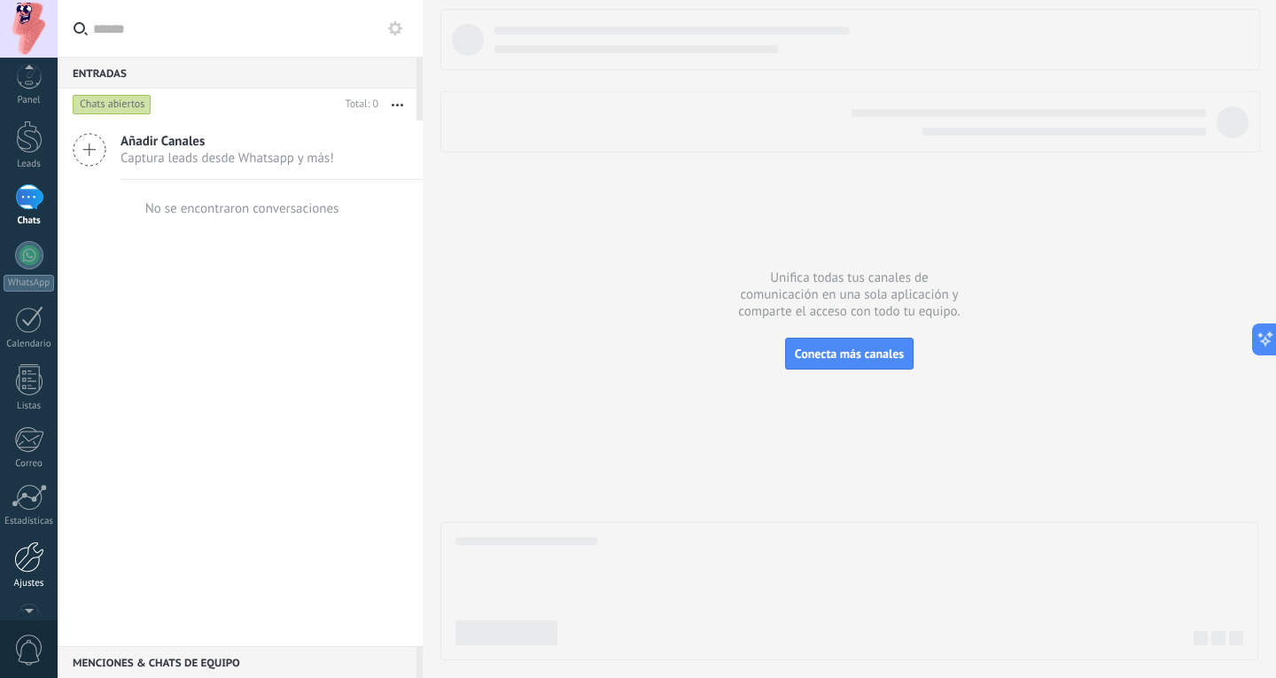
click at [37, 546] on div at bounding box center [29, 556] width 30 height 31
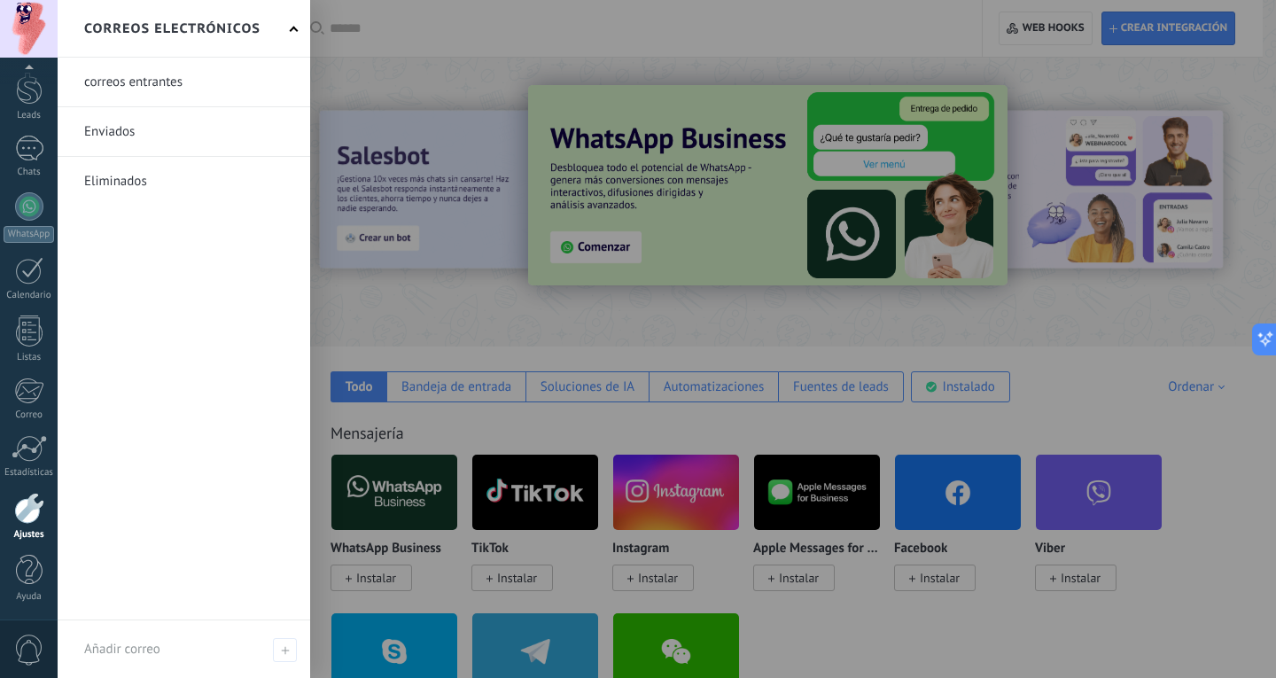
click at [158, 87] on link at bounding box center [184, 82] width 253 height 49
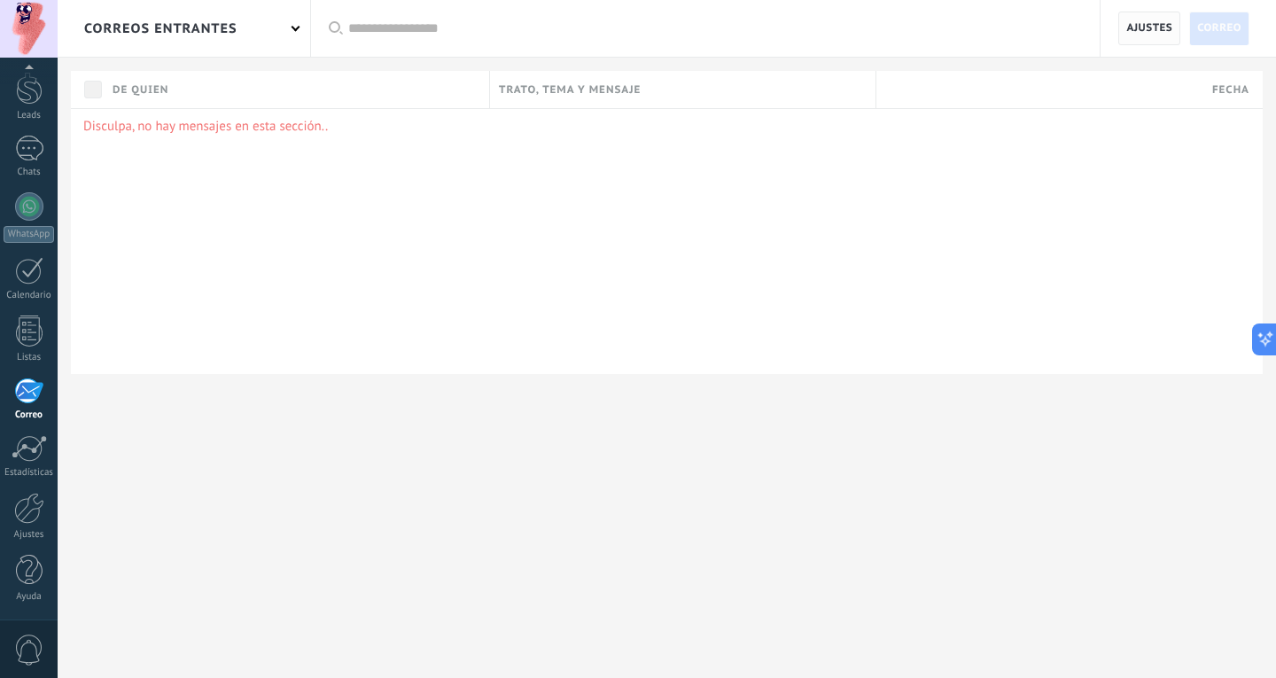
click at [1166, 33] on span "Ajustes" at bounding box center [1149, 28] width 46 height 32
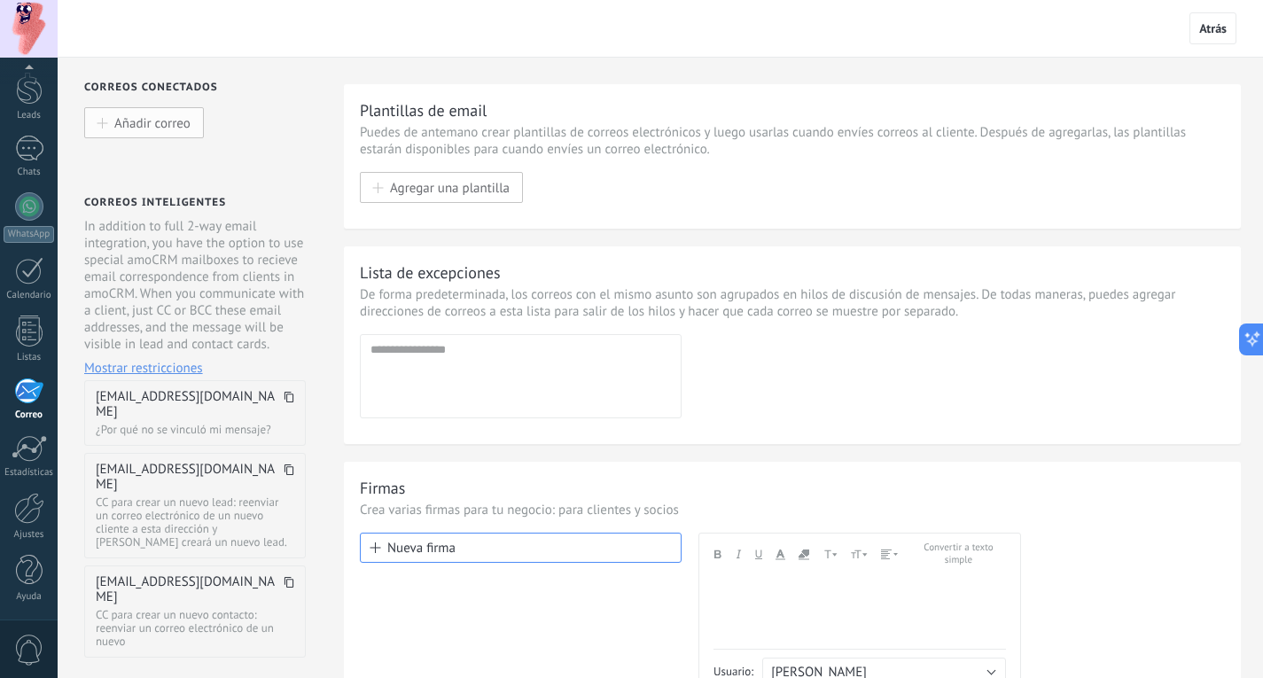
click at [175, 125] on span "Añadir correo" at bounding box center [152, 122] width 76 height 15
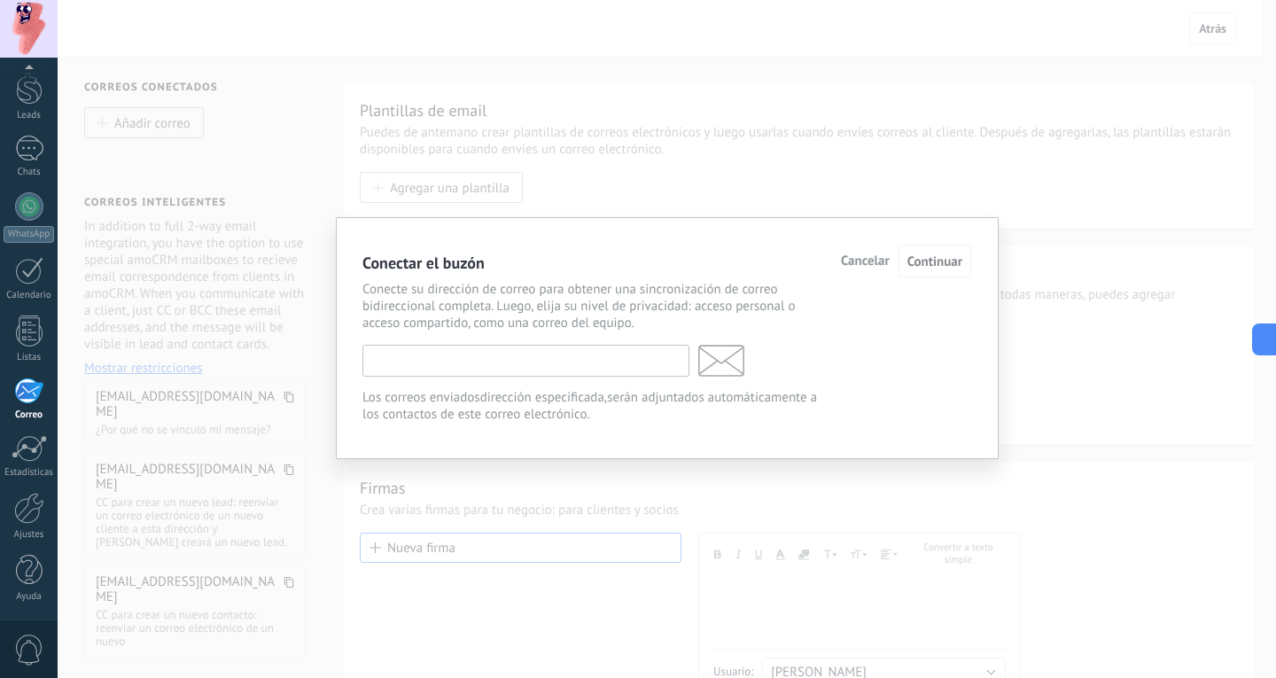
click at [394, 357] on input "text" at bounding box center [525, 361] width 327 height 32
type input "*"
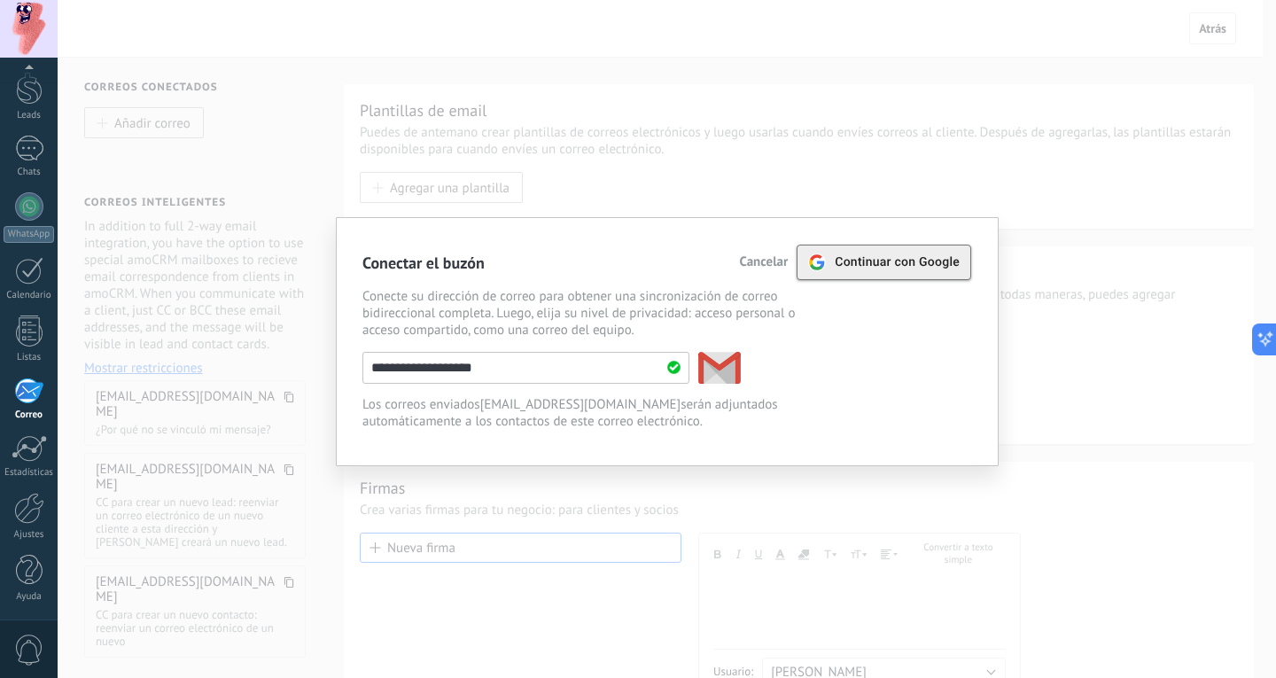
type input "**********"
click at [860, 268] on span "Continuar con Google" at bounding box center [897, 262] width 125 height 14
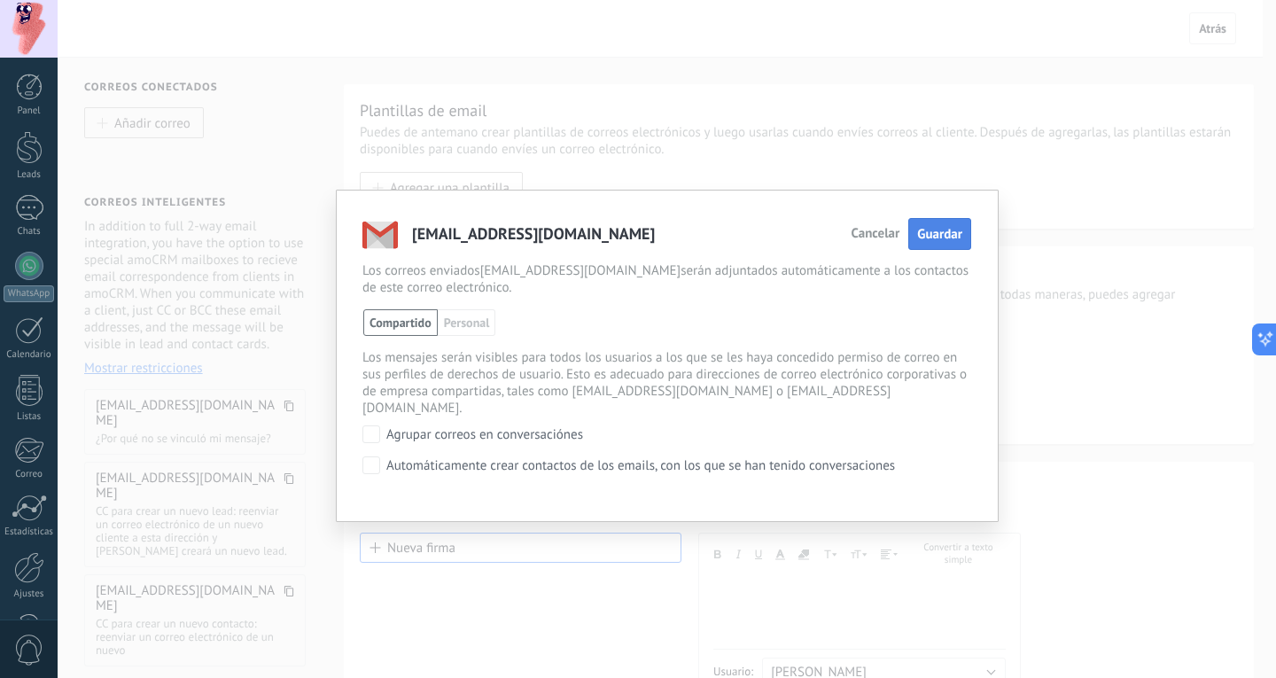
click at [936, 241] on span "Guardar" at bounding box center [939, 234] width 45 height 17
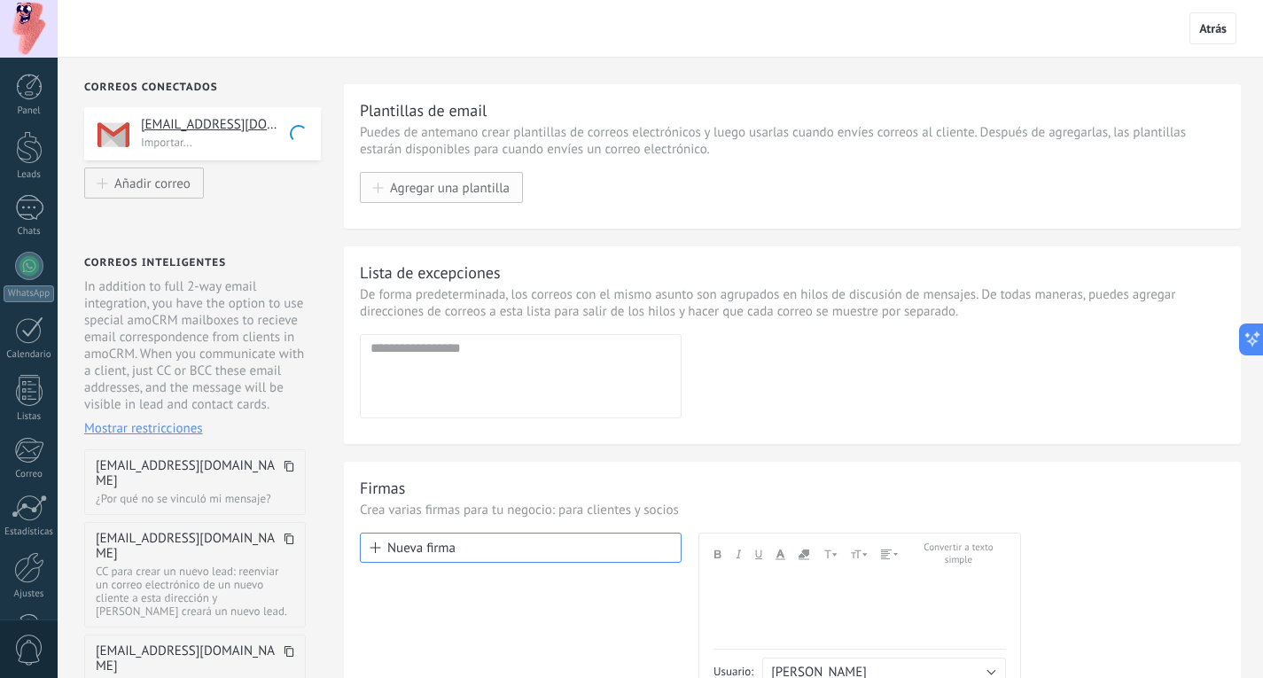
click at [440, 190] on span "Agregar una plantilla" at bounding box center [450, 187] width 120 height 15
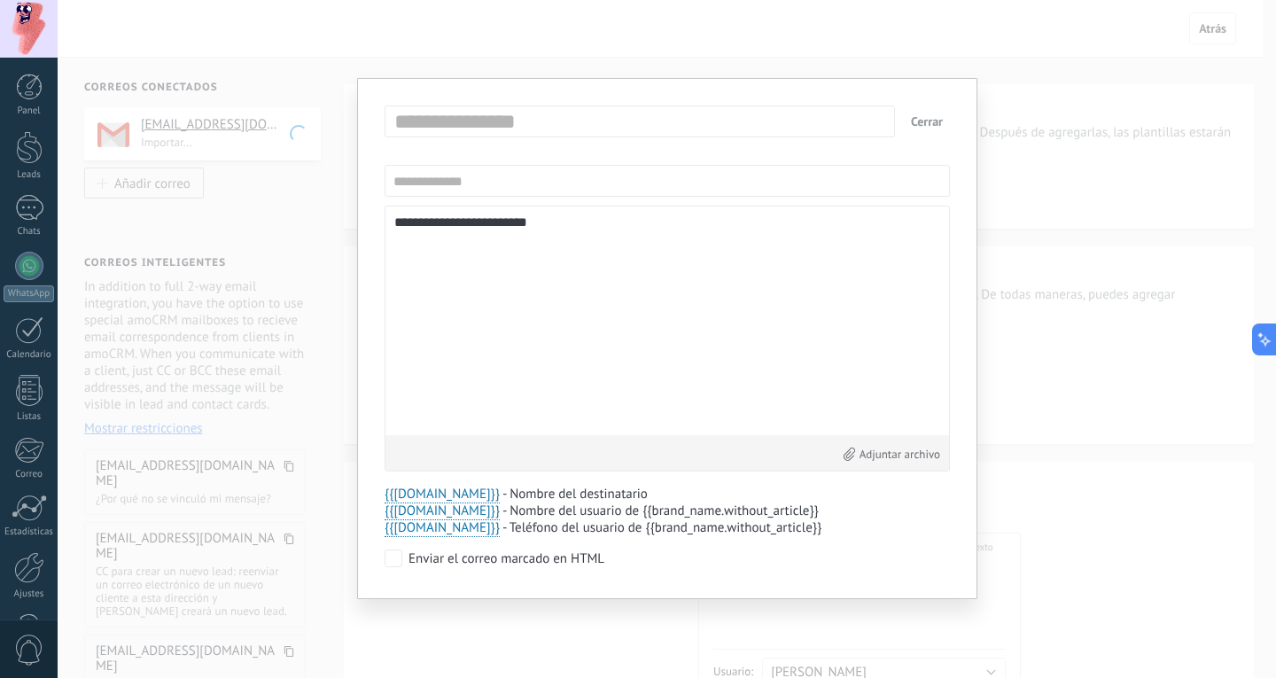
click at [1039, 304] on div "**********" at bounding box center [667, 339] width 1218 height 678
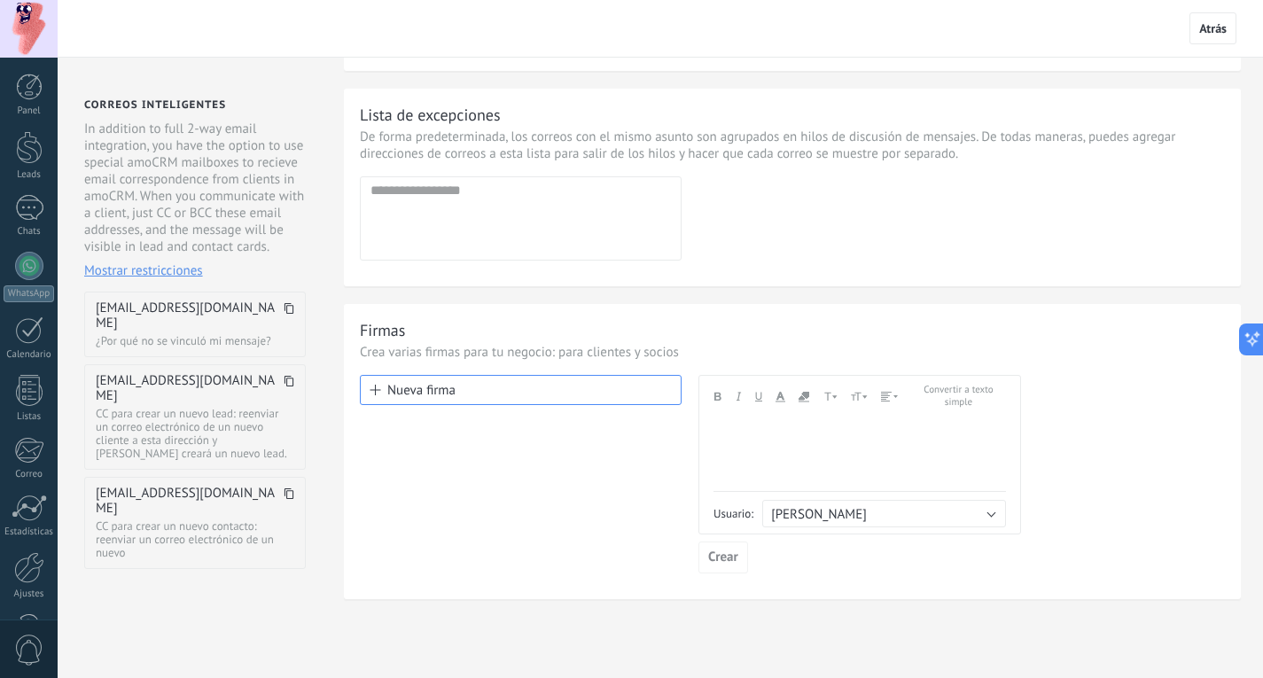
scroll to position [164, 0]
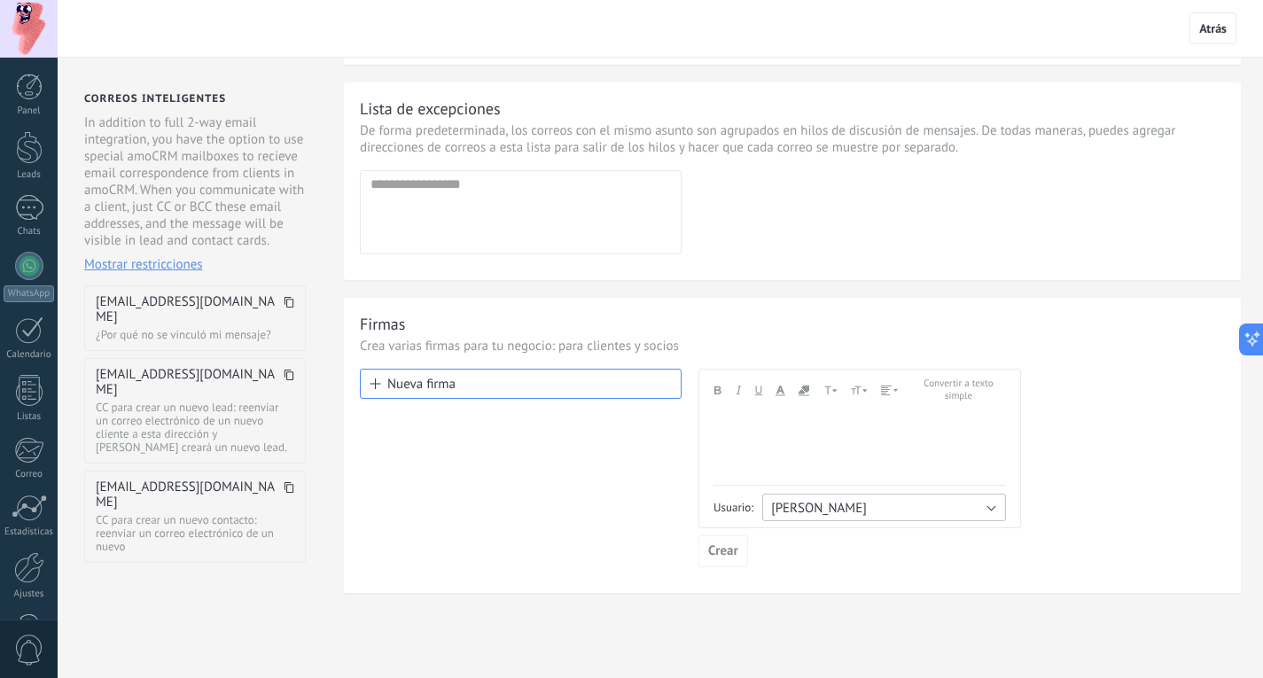
click at [972, 504] on button "Magdalena Aletti" at bounding box center [884, 507] width 244 height 27
click at [972, 504] on li "Magdalena Aletti" at bounding box center [877, 509] width 253 height 30
click at [1216, 27] on span "Atrás" at bounding box center [1212, 28] width 27 height 16
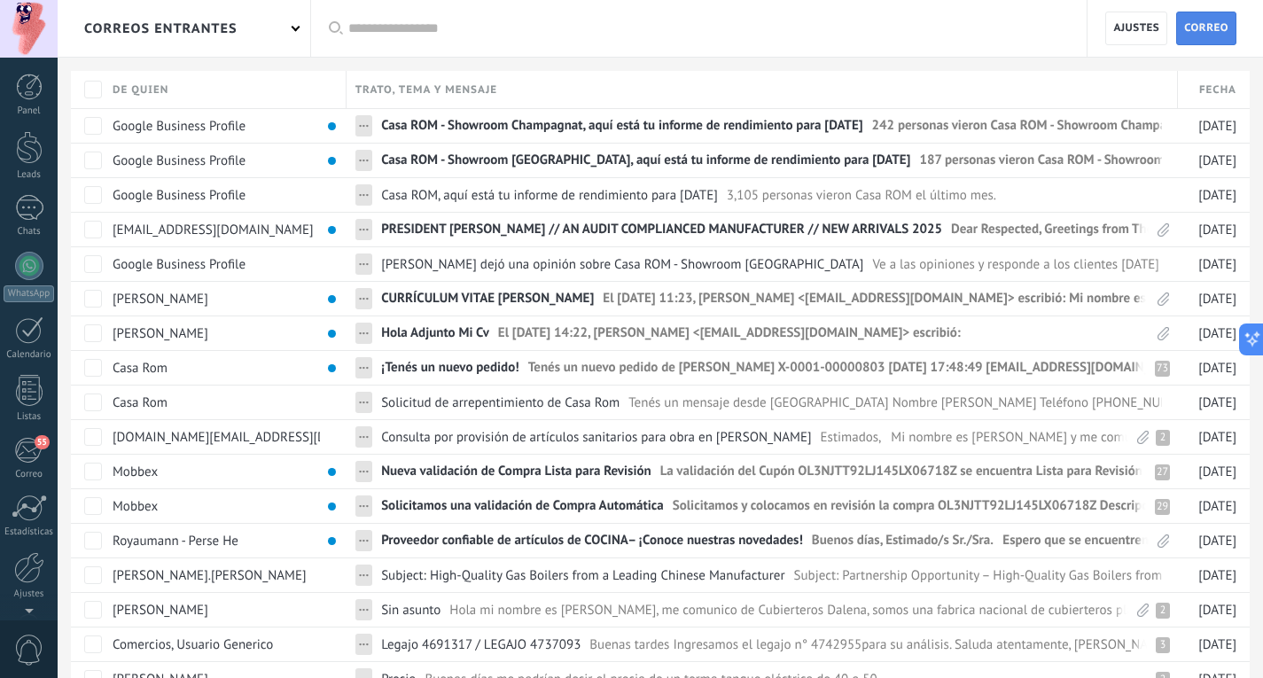
click at [1217, 42] on span "Correo" at bounding box center [1206, 28] width 44 height 32
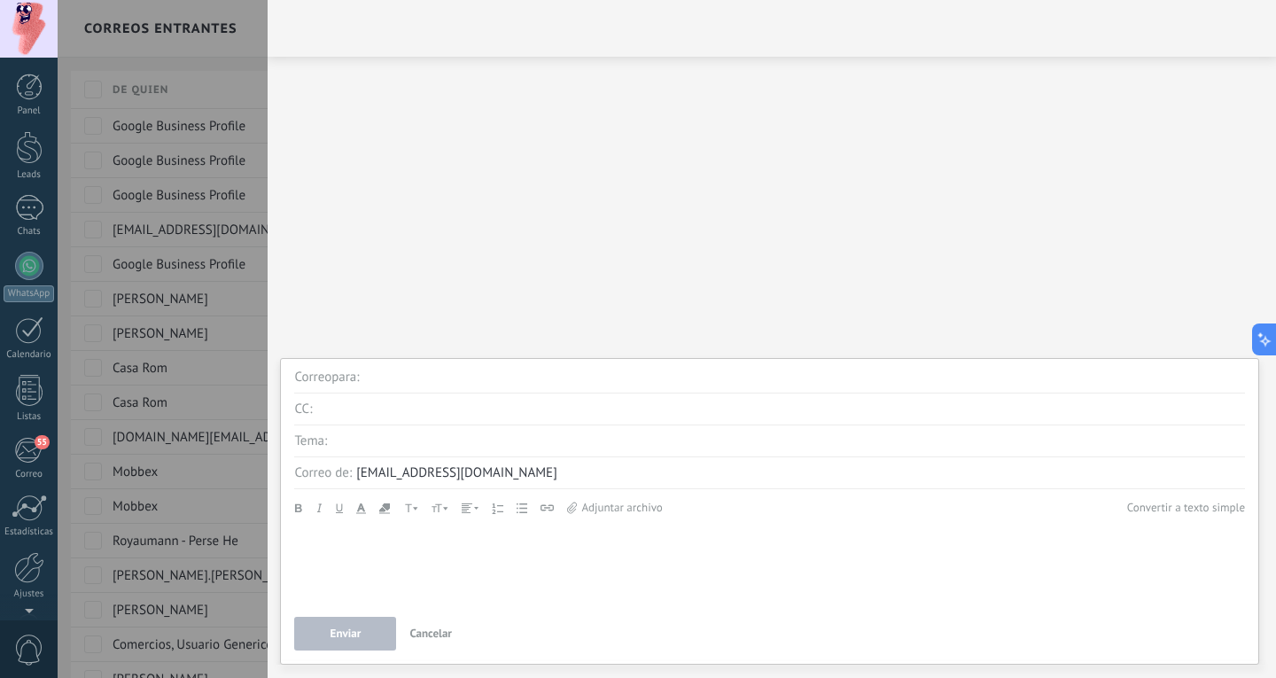
click at [394, 385] on input "text" at bounding box center [804, 378] width 881 height 32
type input "**********"
type input "*"
type input "******"
click at [409, 447] on input "text" at bounding box center [788, 441] width 914 height 32
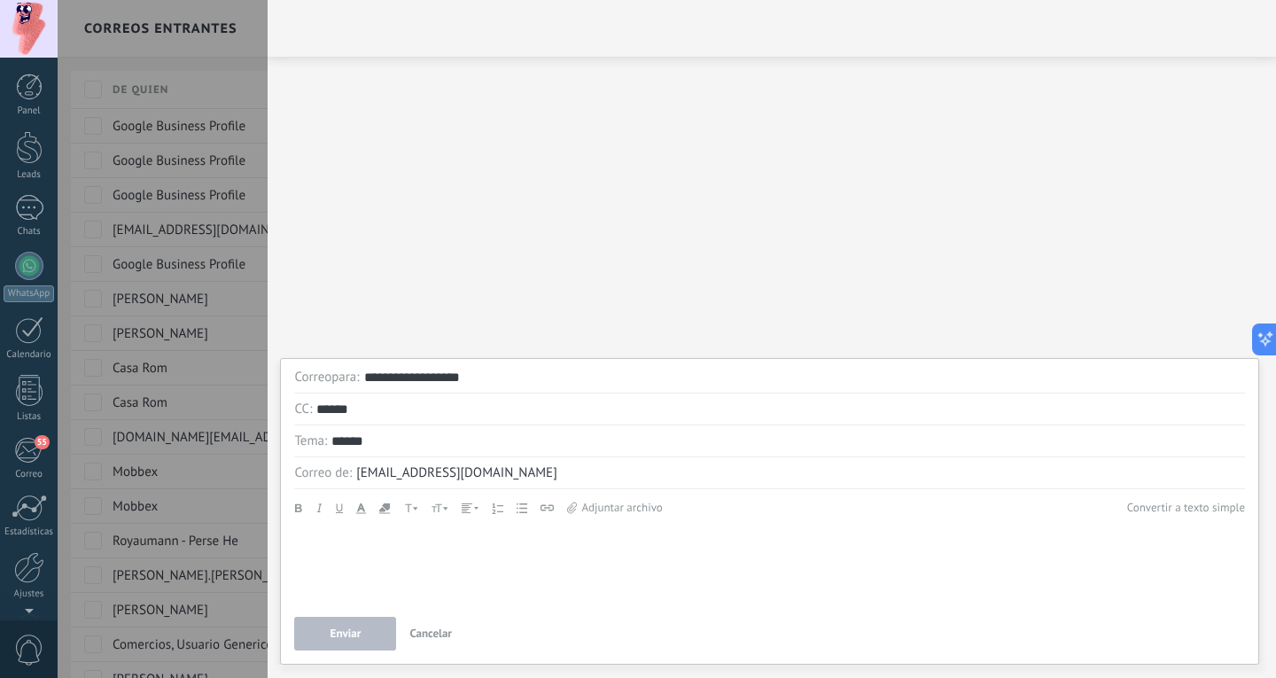
type input "******"
click at [471, 565] on div at bounding box center [769, 564] width 951 height 77
click at [496, 437] on input "******" at bounding box center [788, 441] width 914 height 32
type input "*"
type input "*********"
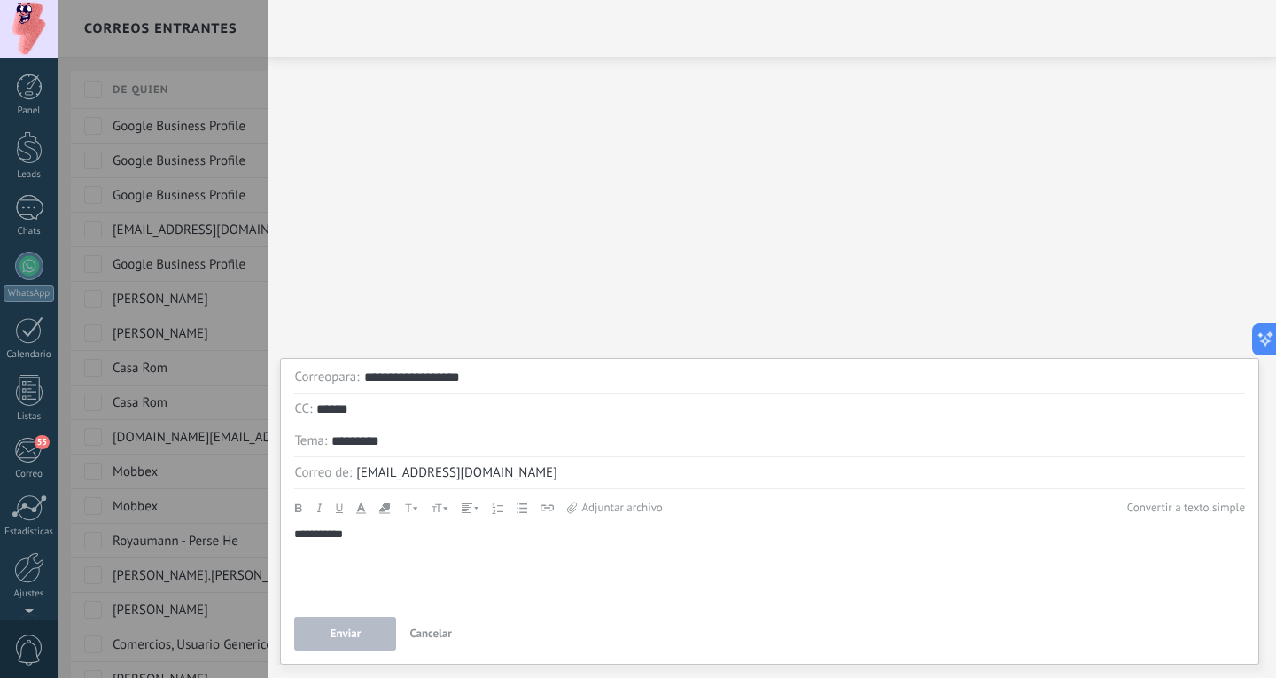
click at [503, 607] on div "**********" at bounding box center [769, 509] width 951 height 283
click at [551, 566] on div "**********" at bounding box center [769, 564] width 951 height 77
click at [521, 567] on div "**********" at bounding box center [769, 564] width 951 height 77
click at [440, 580] on div "**********" at bounding box center [769, 564] width 951 height 77
click at [352, 630] on span "Enviar" at bounding box center [346, 633] width 31 height 12
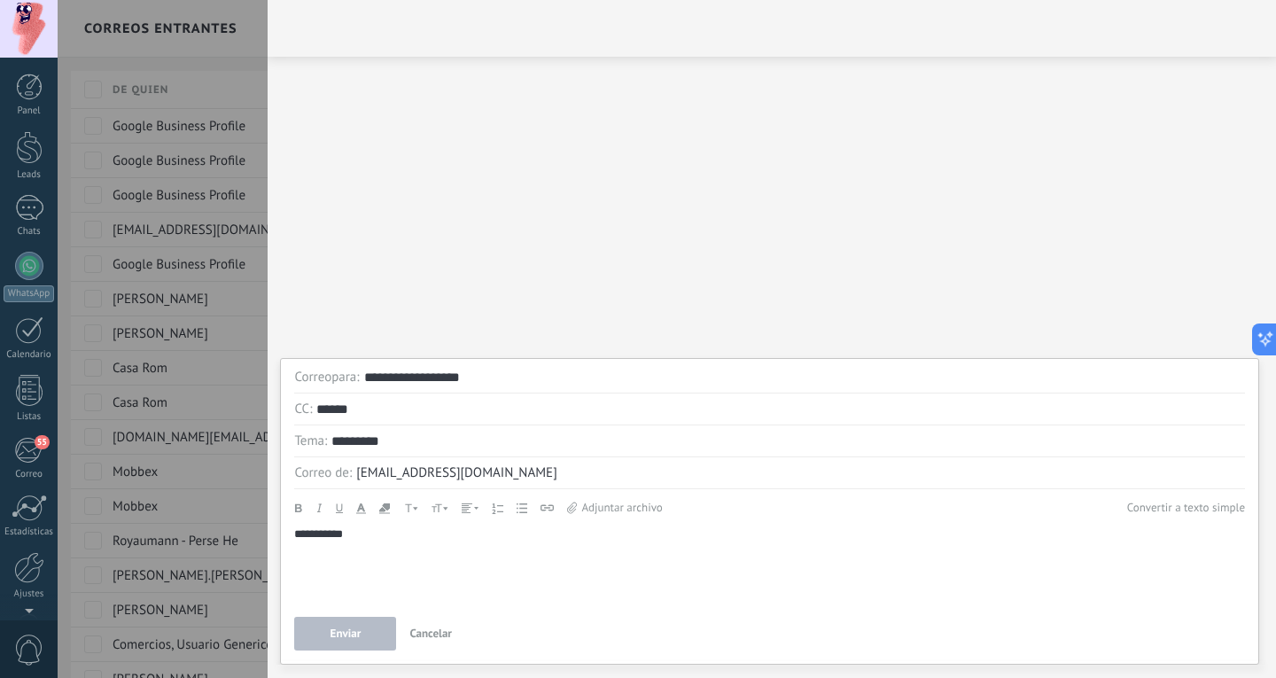
click at [352, 630] on span "Enviar" at bounding box center [346, 633] width 31 height 12
click at [1207, 506] on button "Convertir a texto simple" at bounding box center [1186, 507] width 118 height 19
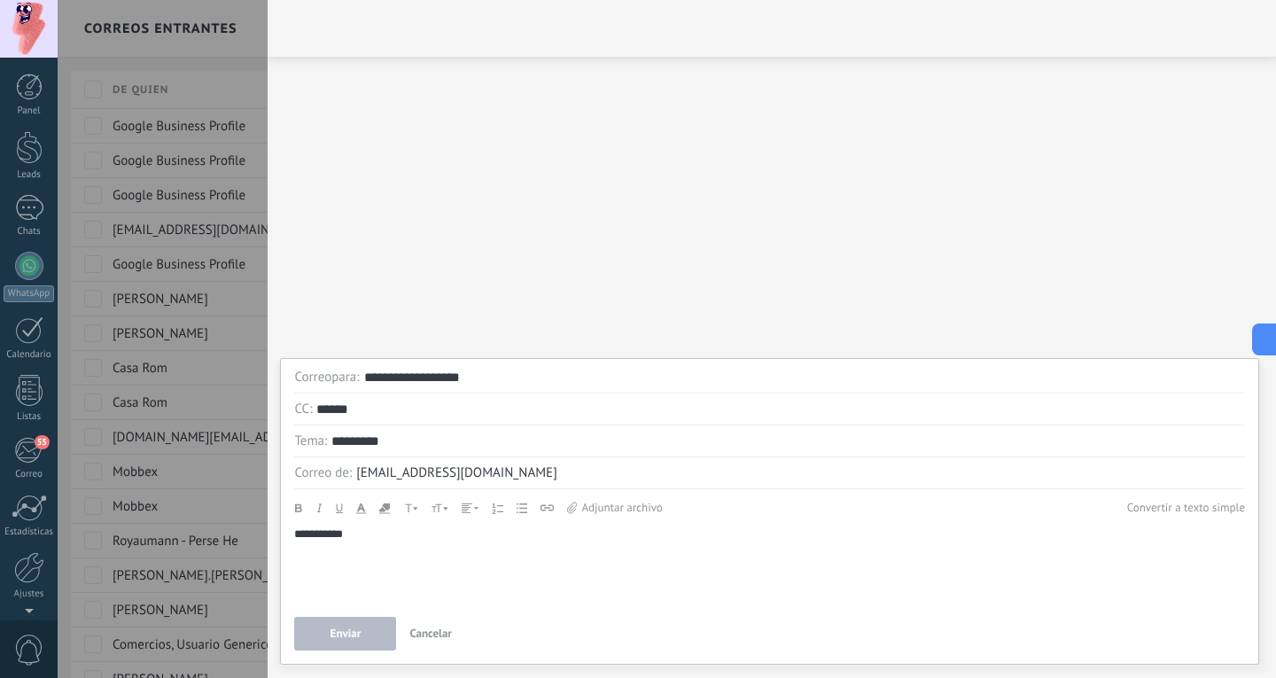
click at [492, 541] on div "**********" at bounding box center [769, 534] width 951 height 16
click at [379, 533] on div "**********" at bounding box center [769, 534] width 951 height 16
drag, startPoint x: 363, startPoint y: 409, endPoint x: 306, endPoint y: 413, distance: 57.8
click at [306, 413] on div "CC:" at bounding box center [769, 409] width 951 height 32
type input "**********"
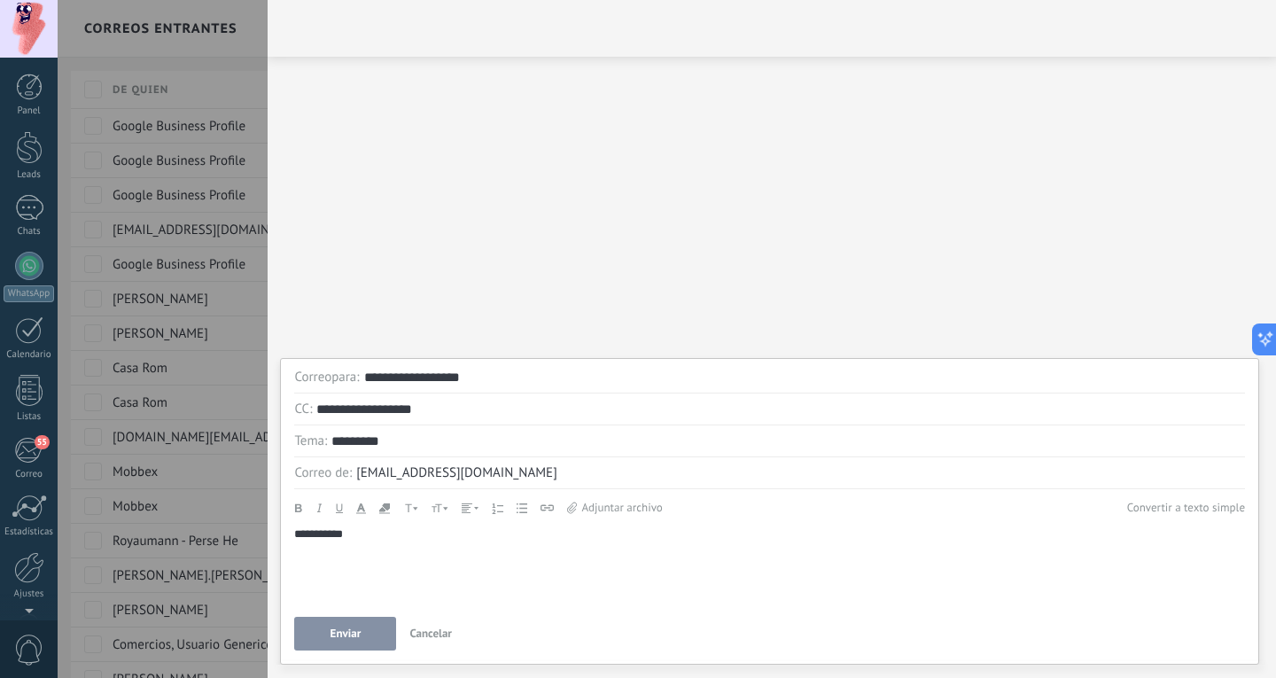
drag, startPoint x: 538, startPoint y: 380, endPoint x: 160, endPoint y: 375, distance: 378.4
click at [160, 375] on div "**********" at bounding box center [667, 339] width 1218 height 678
drag, startPoint x: 511, startPoint y: 376, endPoint x: 205, endPoint y: 412, distance: 308.7
click at [205, 412] on div "**********" at bounding box center [667, 339] width 1218 height 678
type input "*"
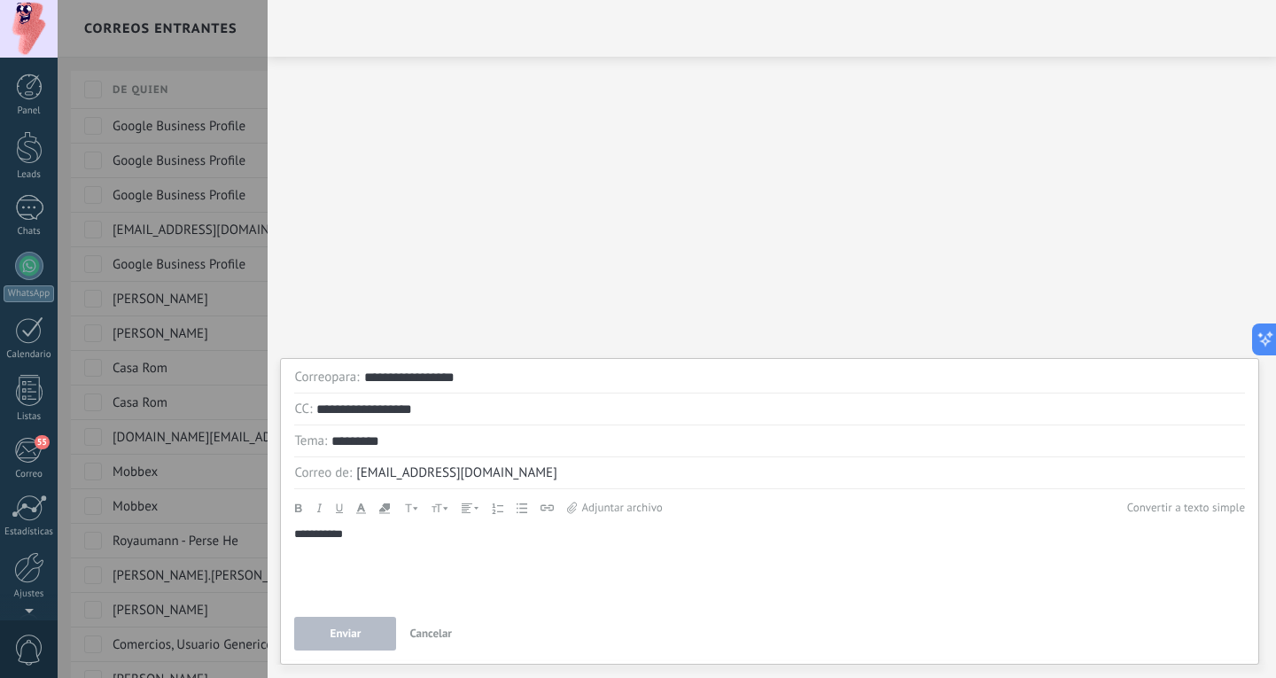
type input "**********"
click at [456, 581] on div "**********" at bounding box center [769, 564] width 951 height 77
click at [360, 637] on span "Enviar" at bounding box center [346, 633] width 31 height 12
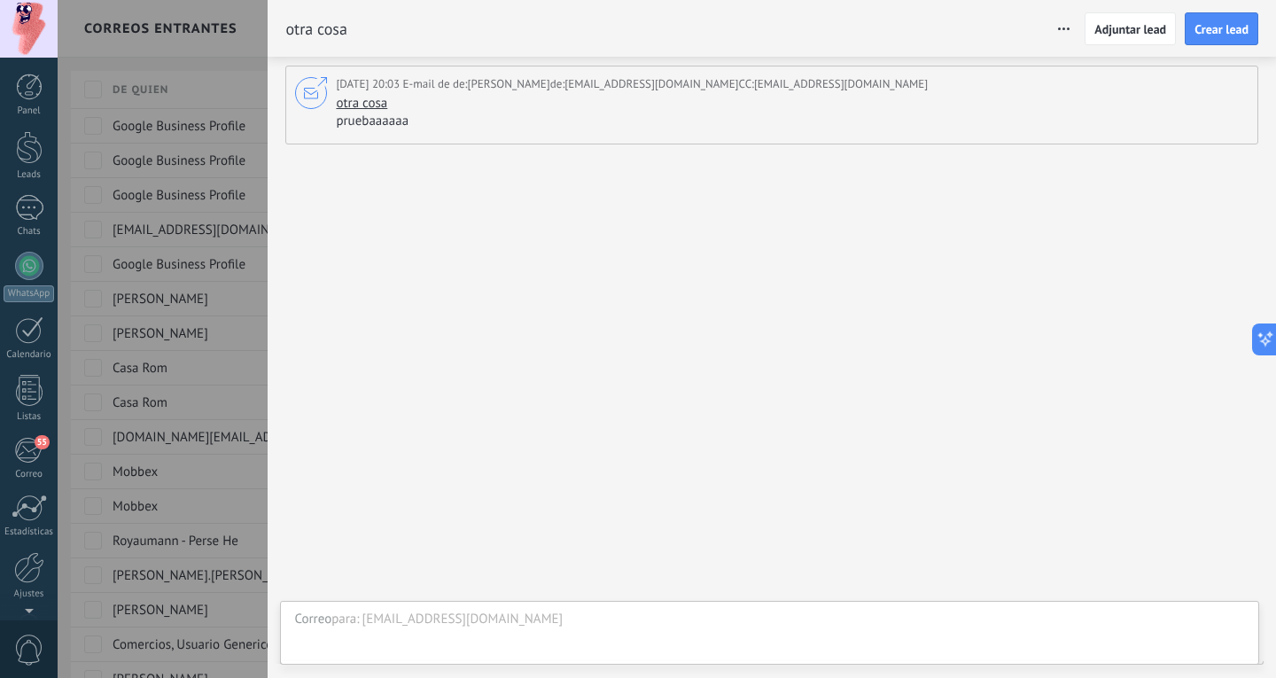
click at [617, 612] on div "[EMAIL_ADDRESS][DOMAIN_NAME]" at bounding box center [803, 620] width 883 height 18
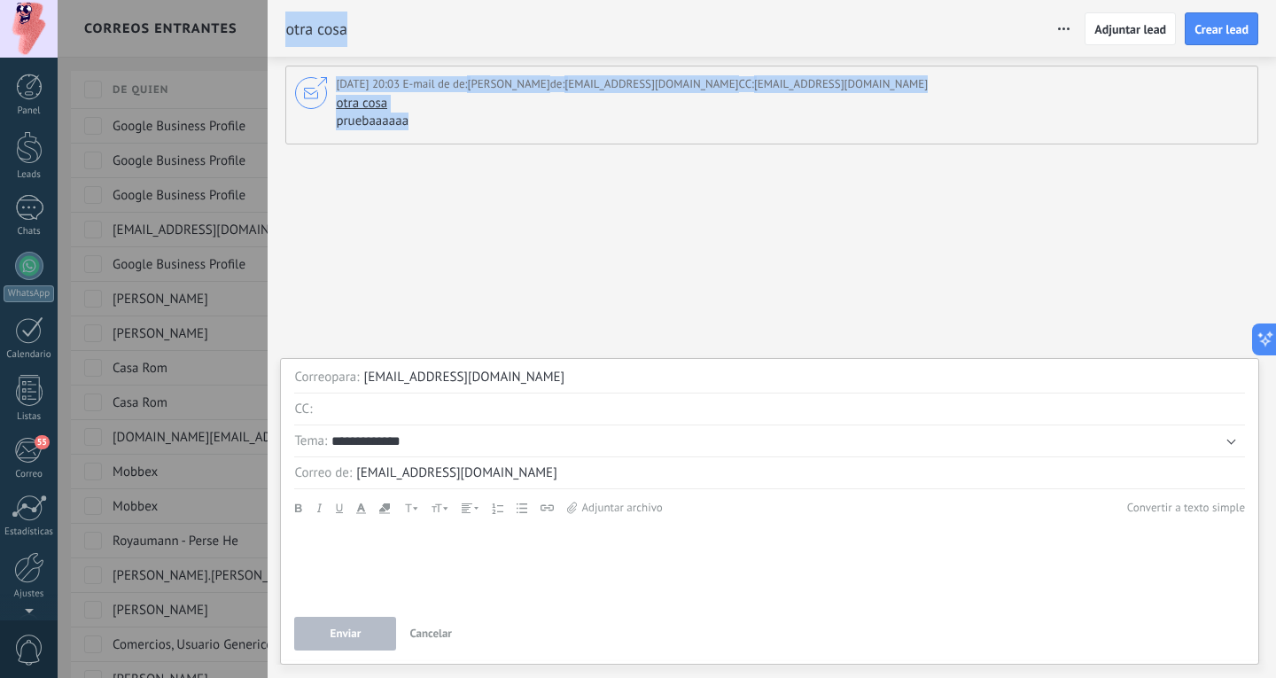
drag, startPoint x: 544, startPoint y: 235, endPoint x: 234, endPoint y: 323, distance: 322.3
click at [234, 323] on div "**********" at bounding box center [667, 339] width 1218 height 678
click at [201, 526] on div at bounding box center [638, 339] width 1276 height 678
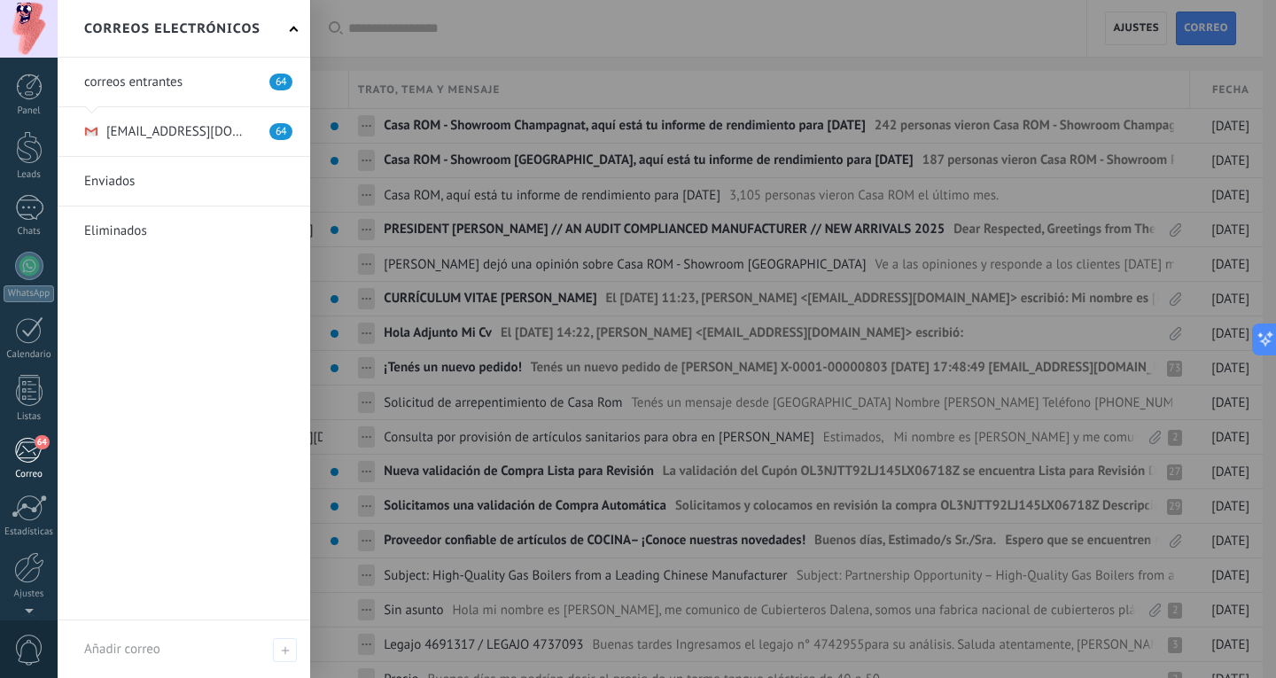
click at [43, 455] on link "64 Correo" at bounding box center [29, 458] width 58 height 43
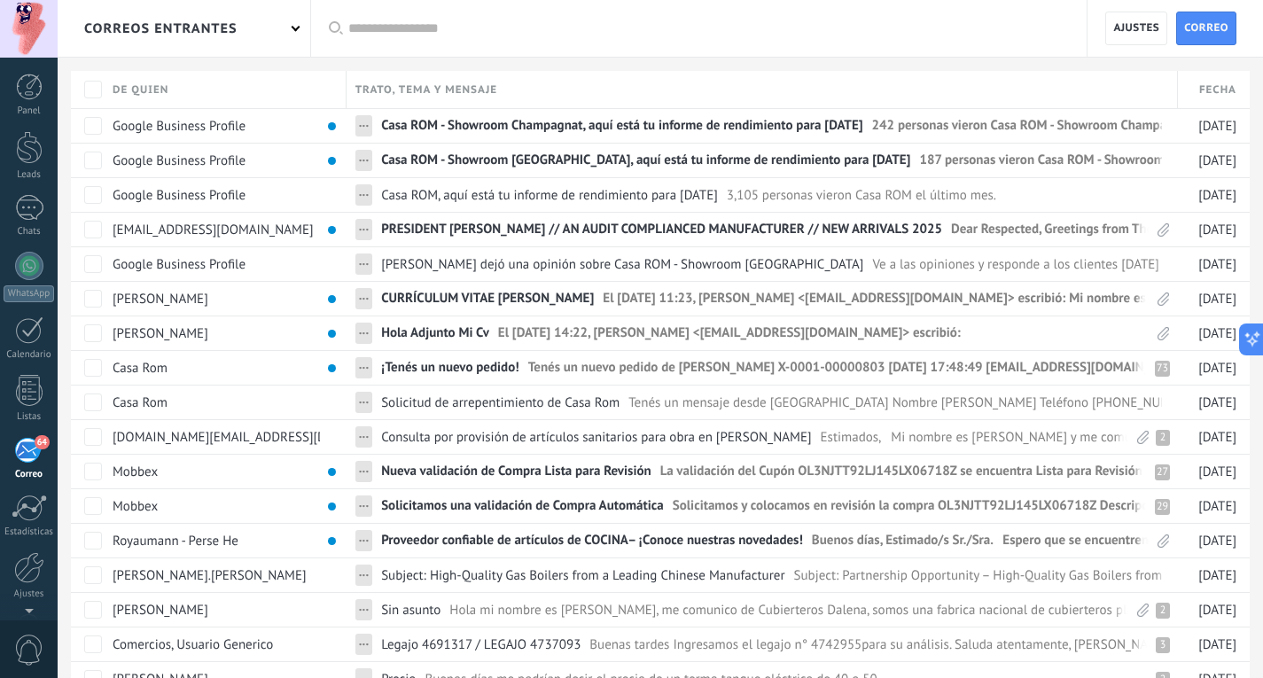
click at [27, 453] on div "64" at bounding box center [28, 450] width 29 height 27
click at [1119, 15] on span "Ajustes" at bounding box center [1136, 28] width 46 height 32
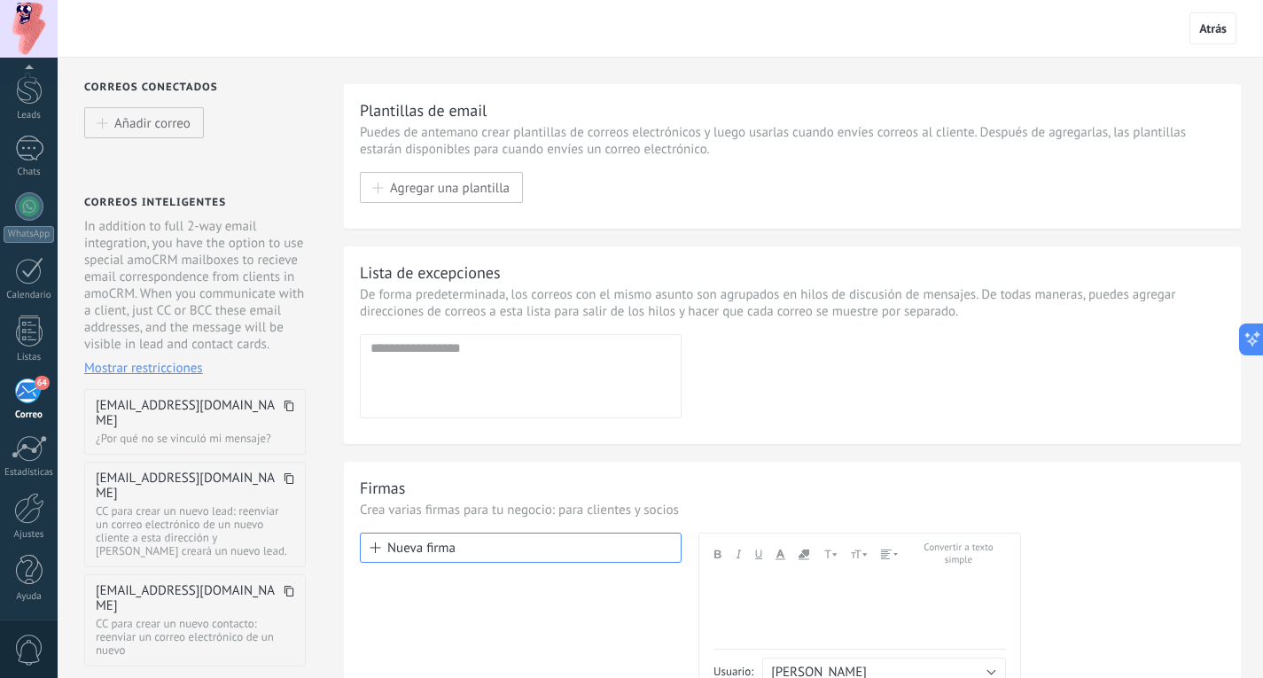
scroll to position [199, 0]
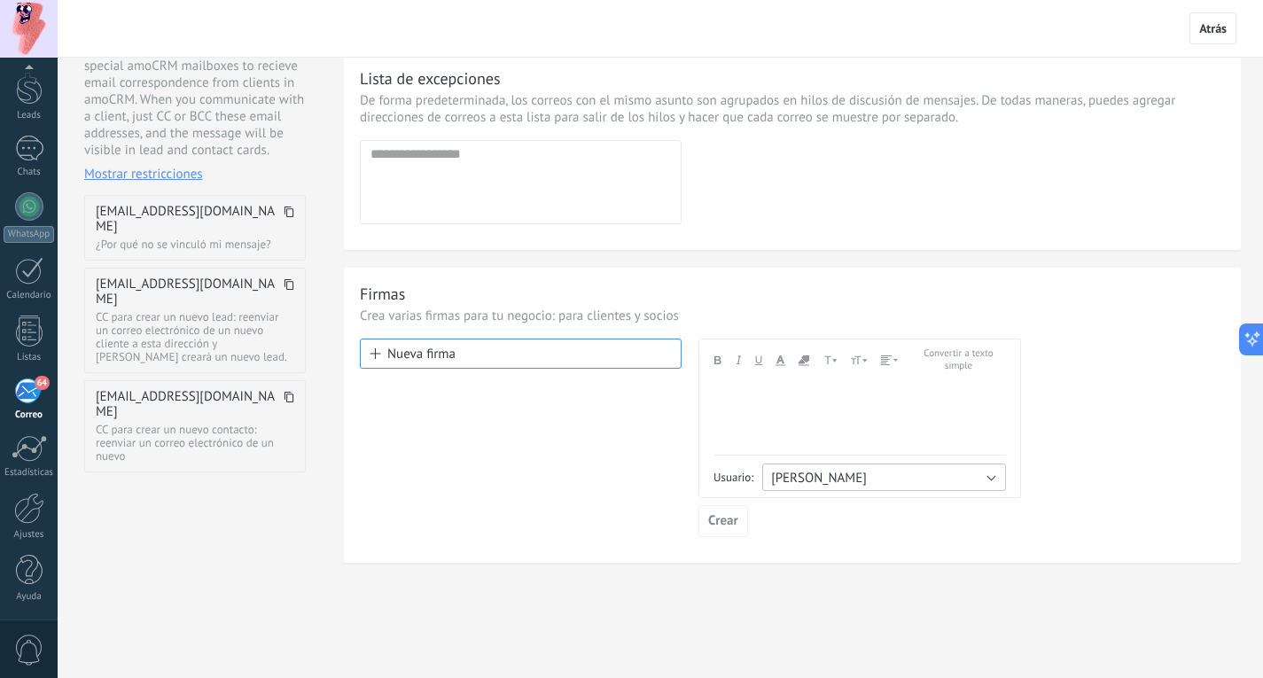
click at [818, 470] on span "Magdalena Aletti" at bounding box center [819, 478] width 96 height 17
click at [818, 471] on span "Magdalena Aletti" at bounding box center [875, 479] width 248 height 17
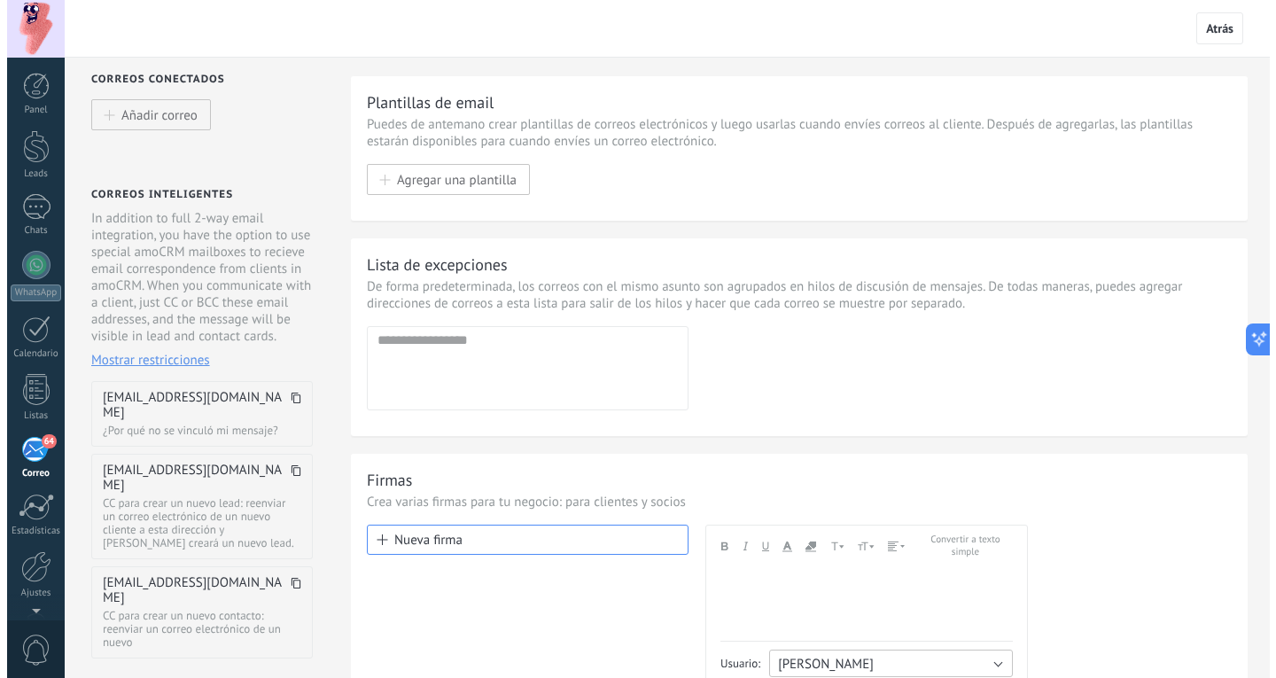
scroll to position [0, 0]
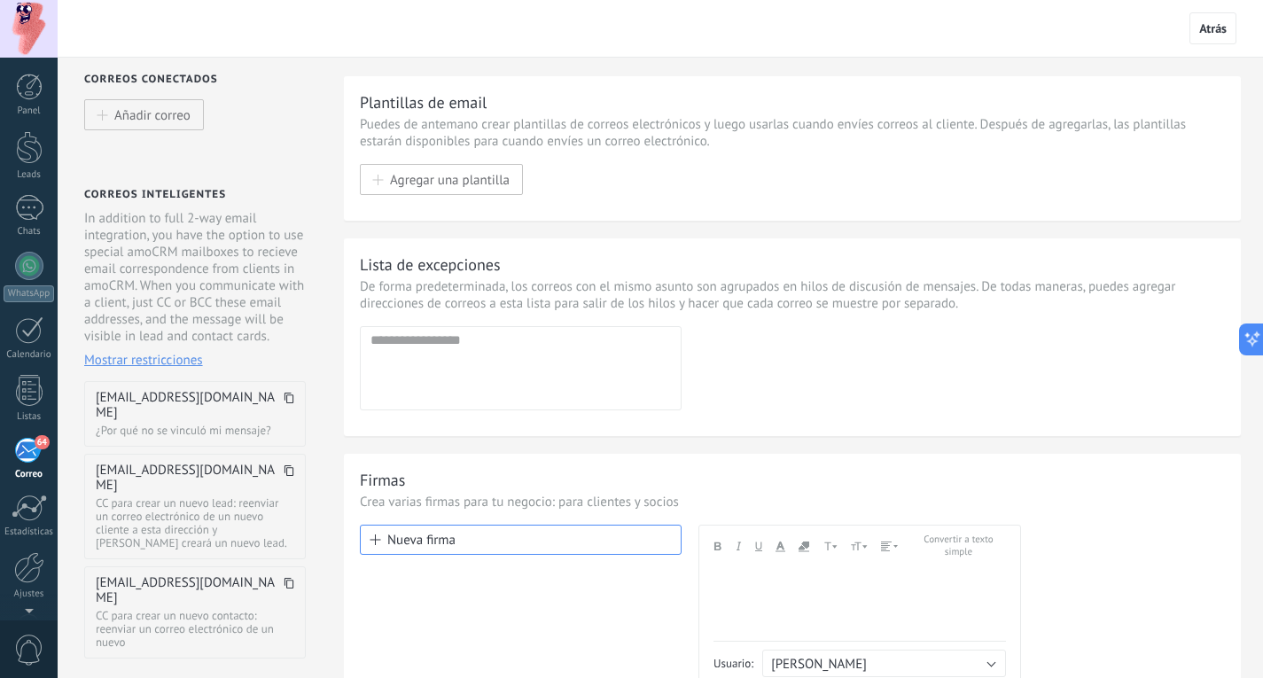
click at [27, 30] on div at bounding box center [29, 29] width 58 height 58
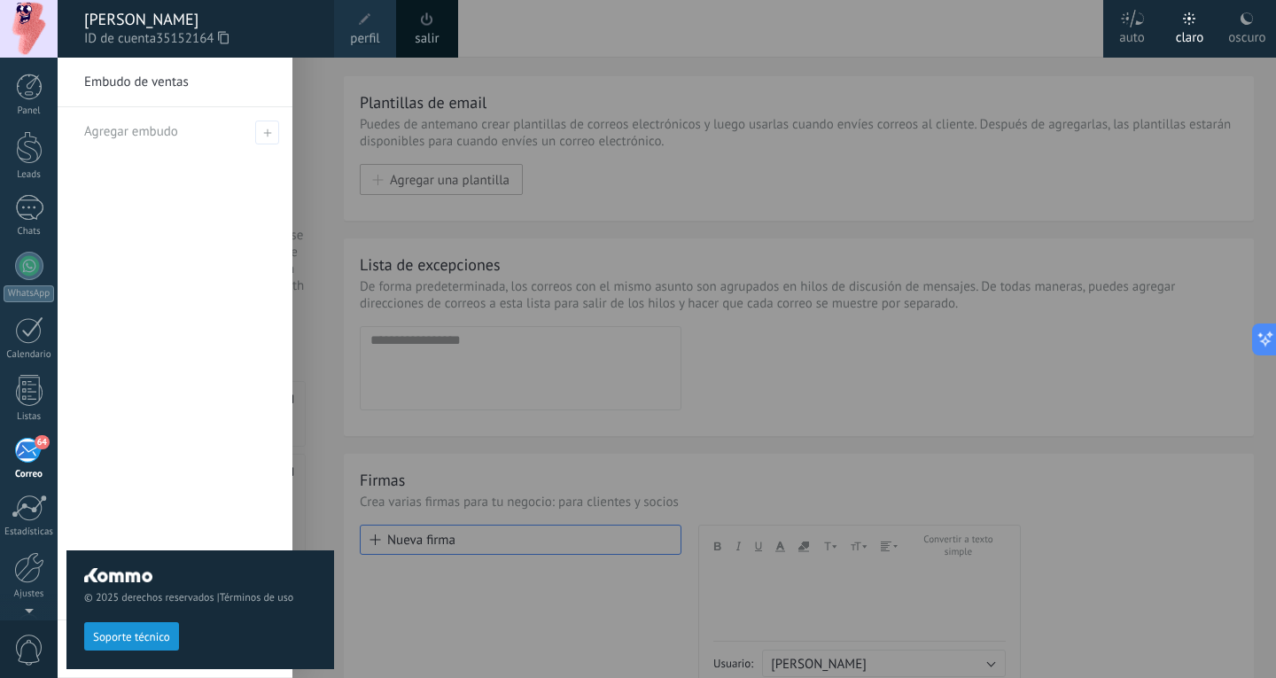
click at [358, 23] on span at bounding box center [364, 19] width 19 height 19
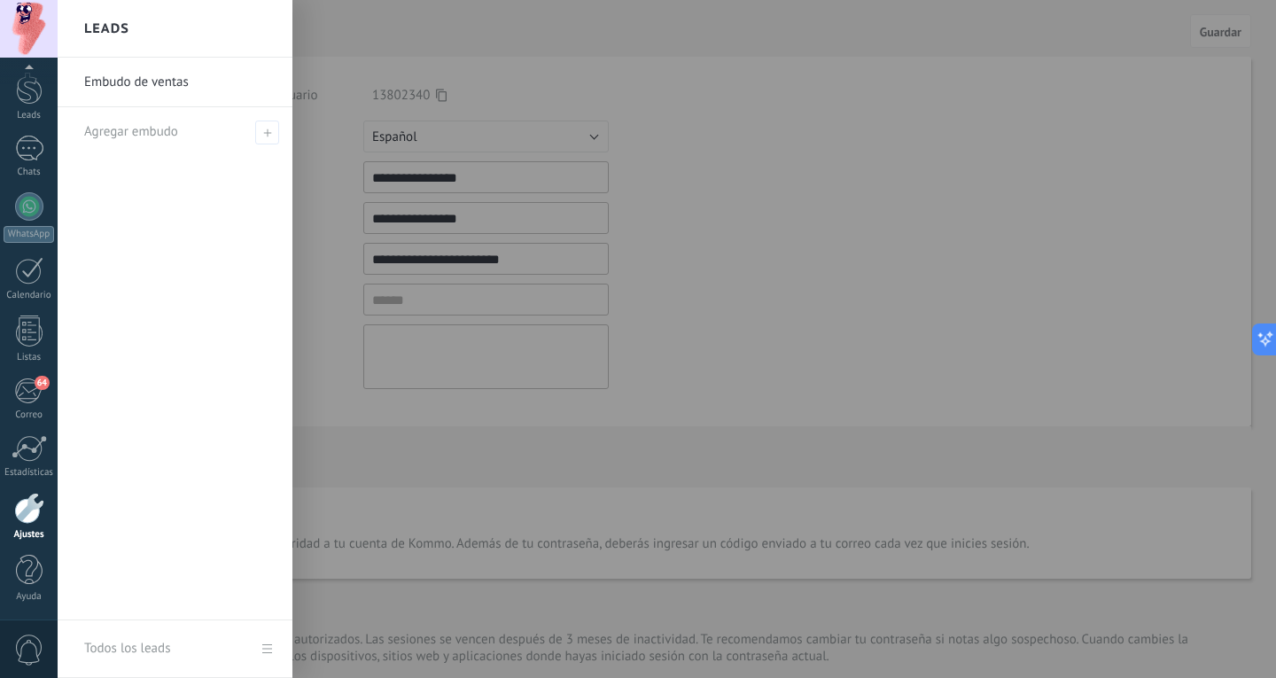
click at [464, 188] on div at bounding box center [696, 339] width 1276 height 678
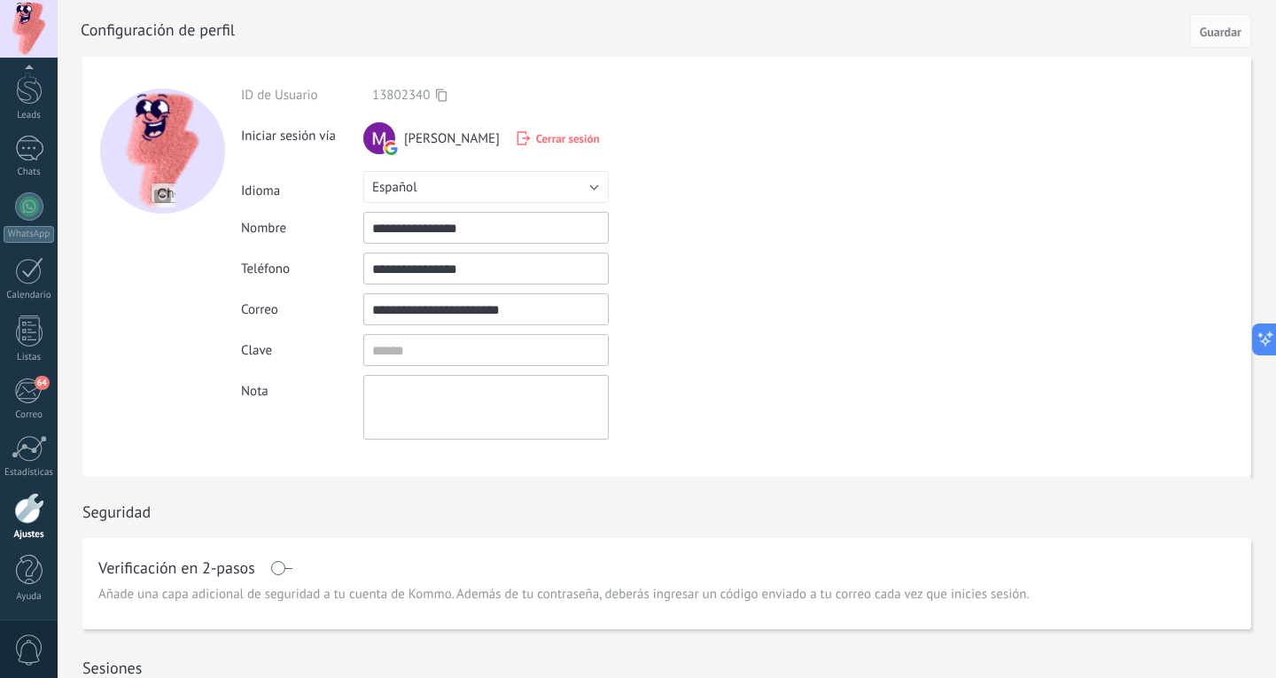
click at [450, 227] on input "**********" at bounding box center [485, 228] width 245 height 32
type input "********"
click at [563, 262] on input "**********" at bounding box center [485, 269] width 245 height 32
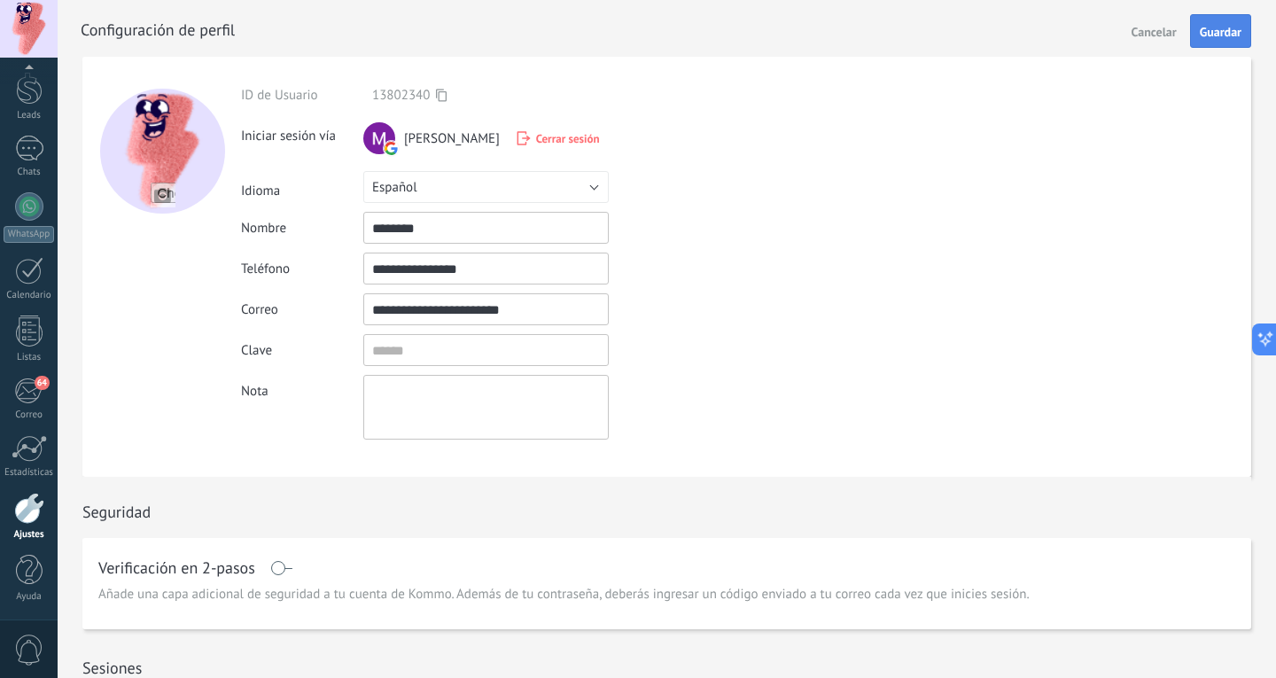
click at [1217, 37] on span "Guardar" at bounding box center [1221, 32] width 42 height 12
type input "**********"
click at [28, 459] on div at bounding box center [29, 448] width 35 height 27
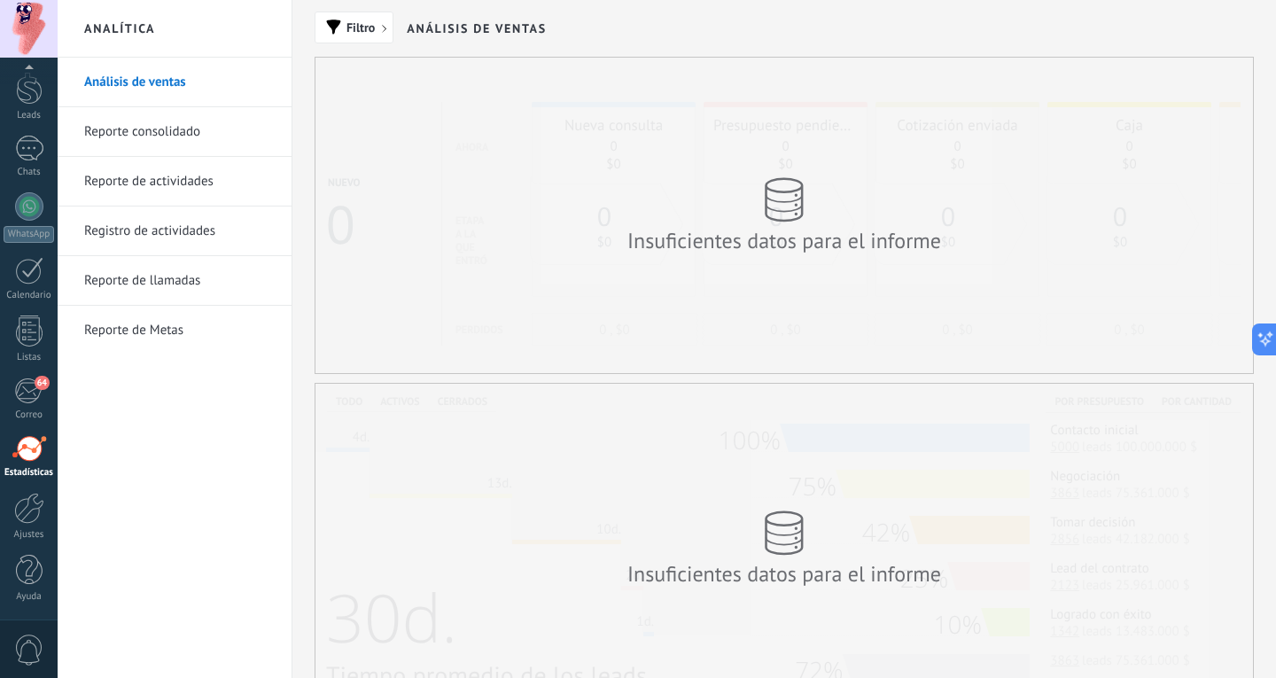
click at [1107, 302] on div "Insuficientes datos para el informe" at bounding box center [784, 215] width 938 height 315
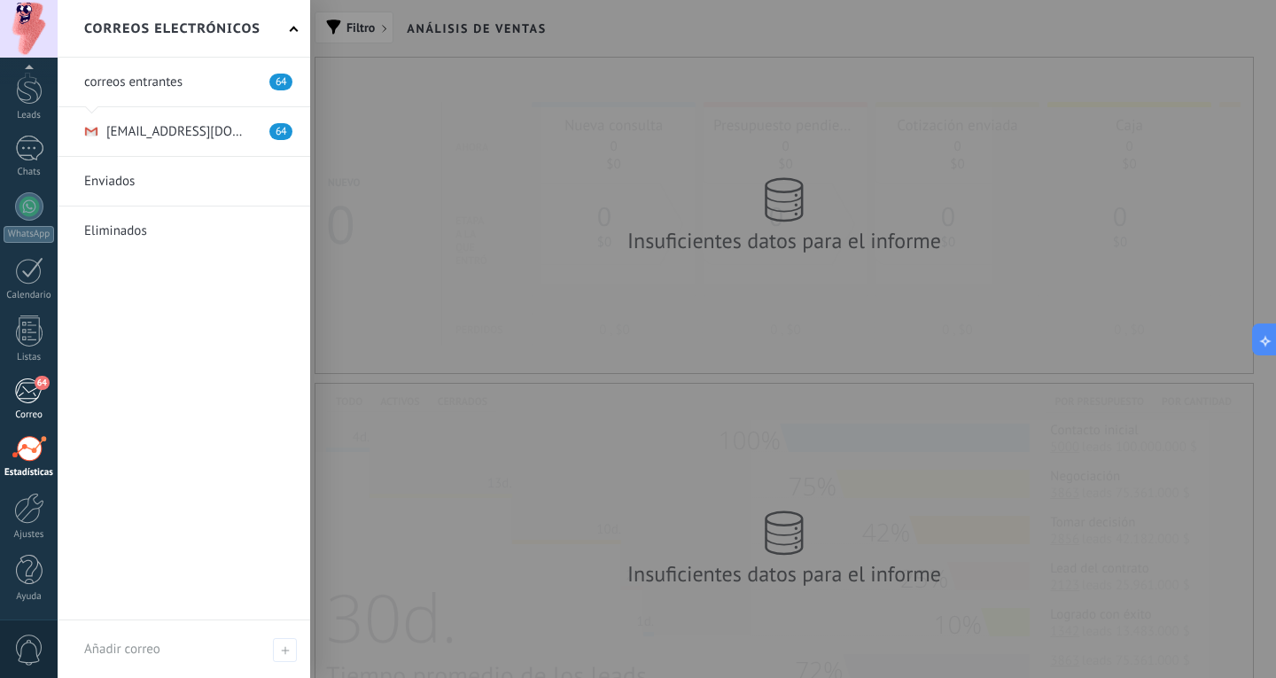
click at [20, 387] on div "64" at bounding box center [28, 390] width 29 height 27
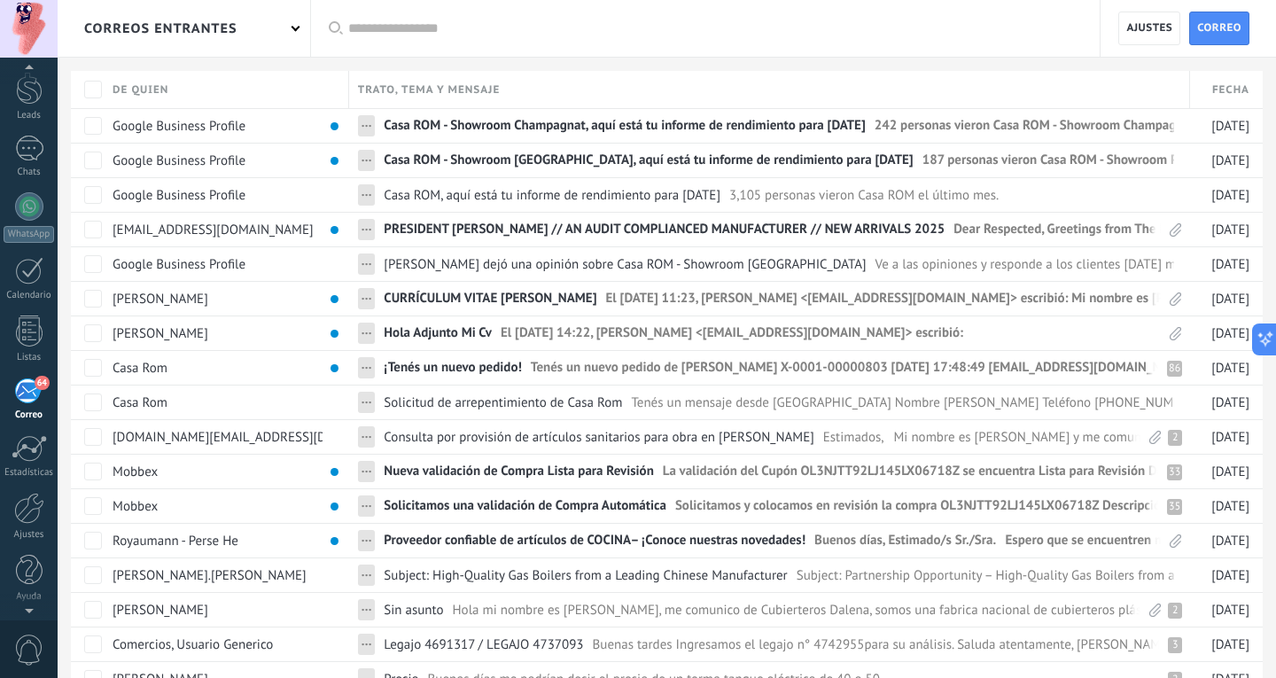
click at [30, 82] on div at bounding box center [29, 71] width 58 height 27
click at [30, 82] on div at bounding box center [29, 87] width 27 height 27
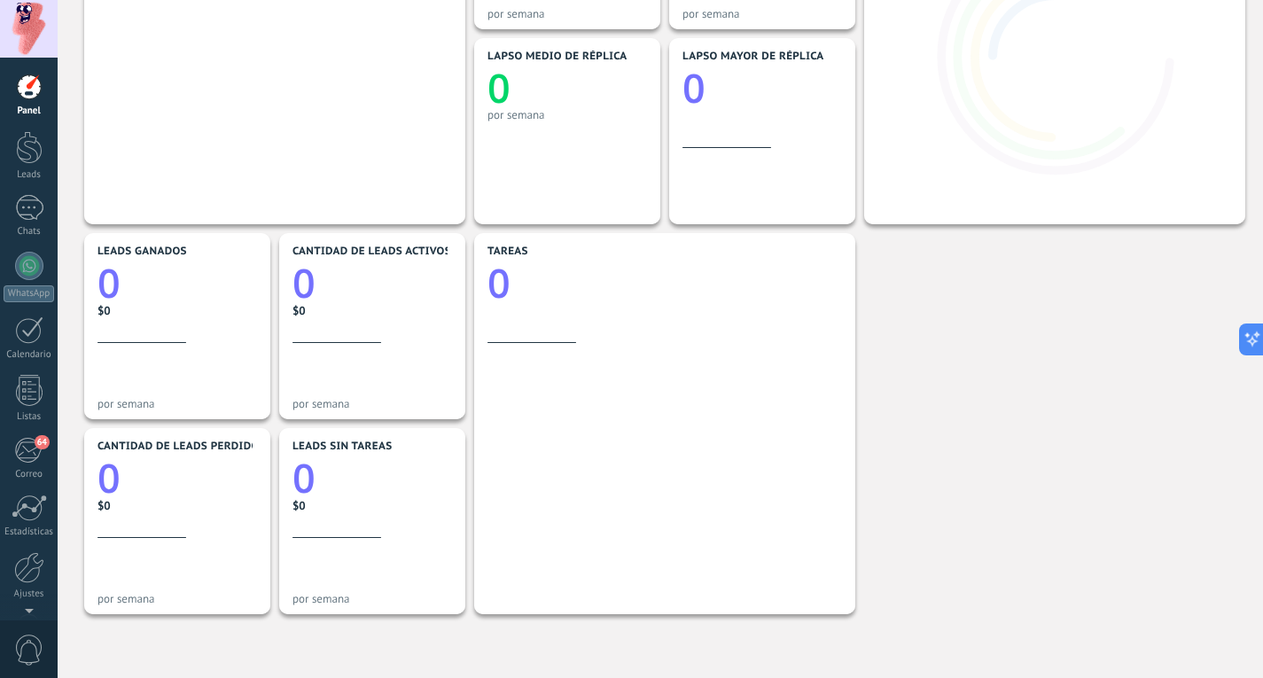
scroll to position [385, 0]
click at [23, 567] on div at bounding box center [29, 567] width 30 height 31
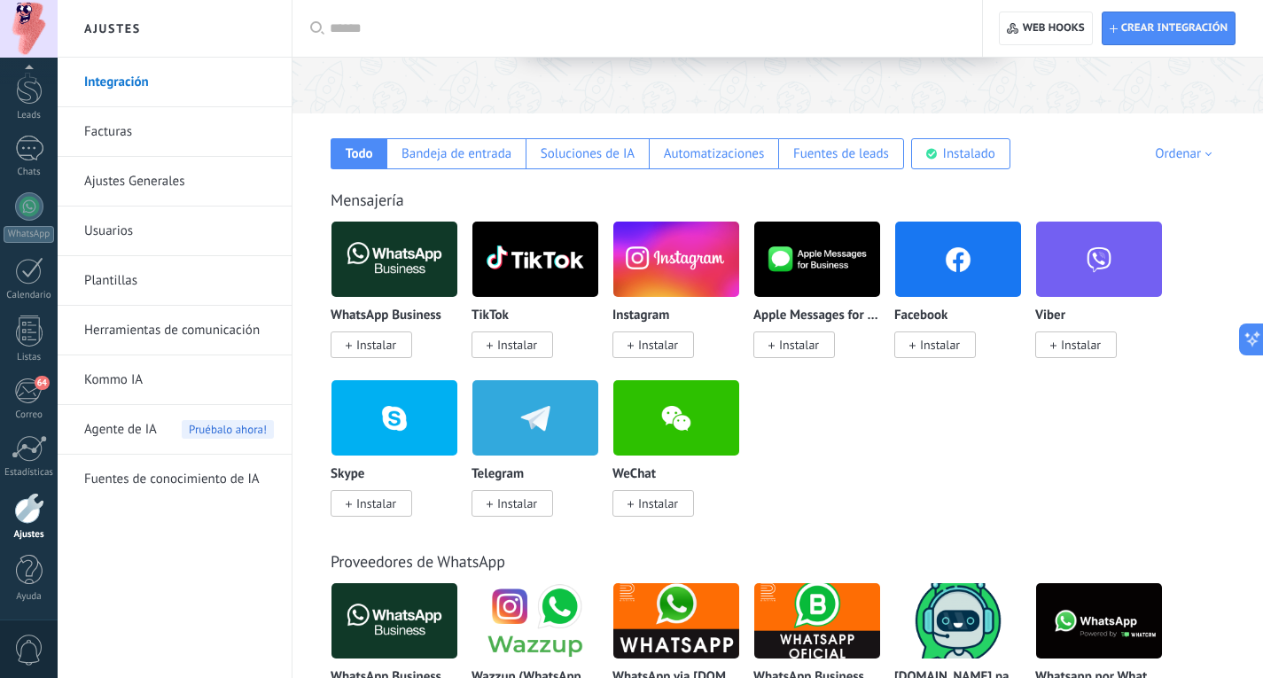
scroll to position [225, 0]
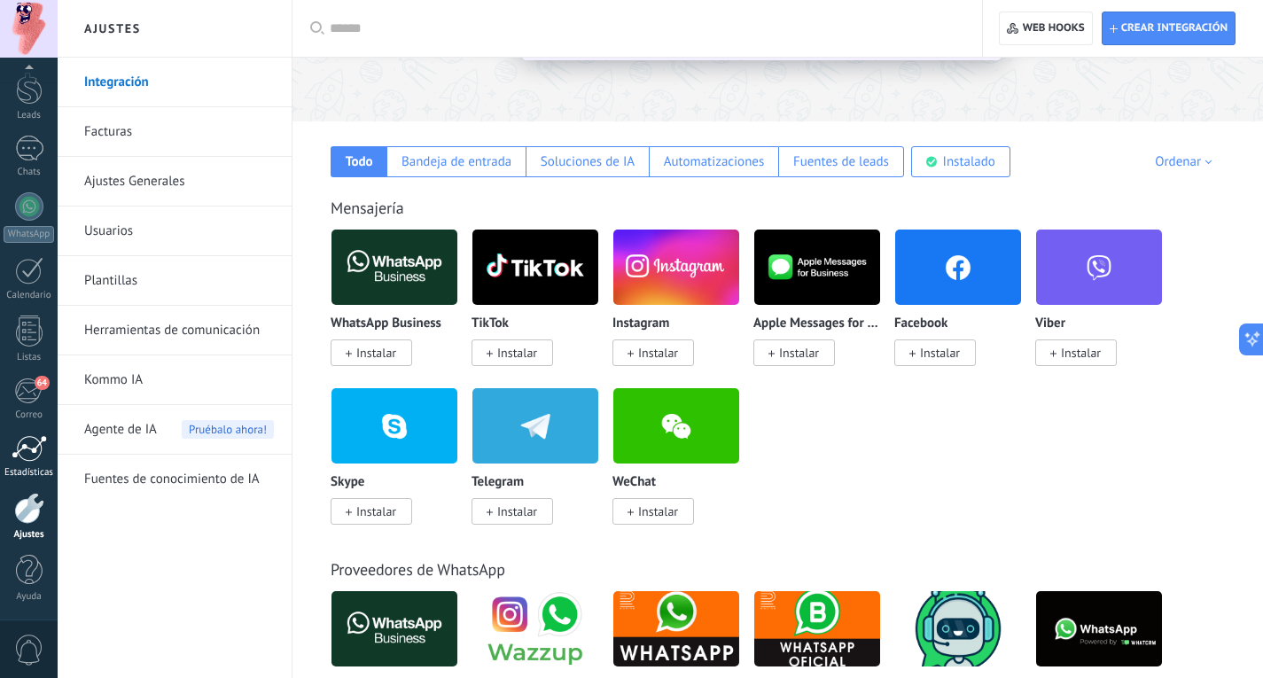
click at [27, 447] on div at bounding box center [29, 448] width 35 height 27
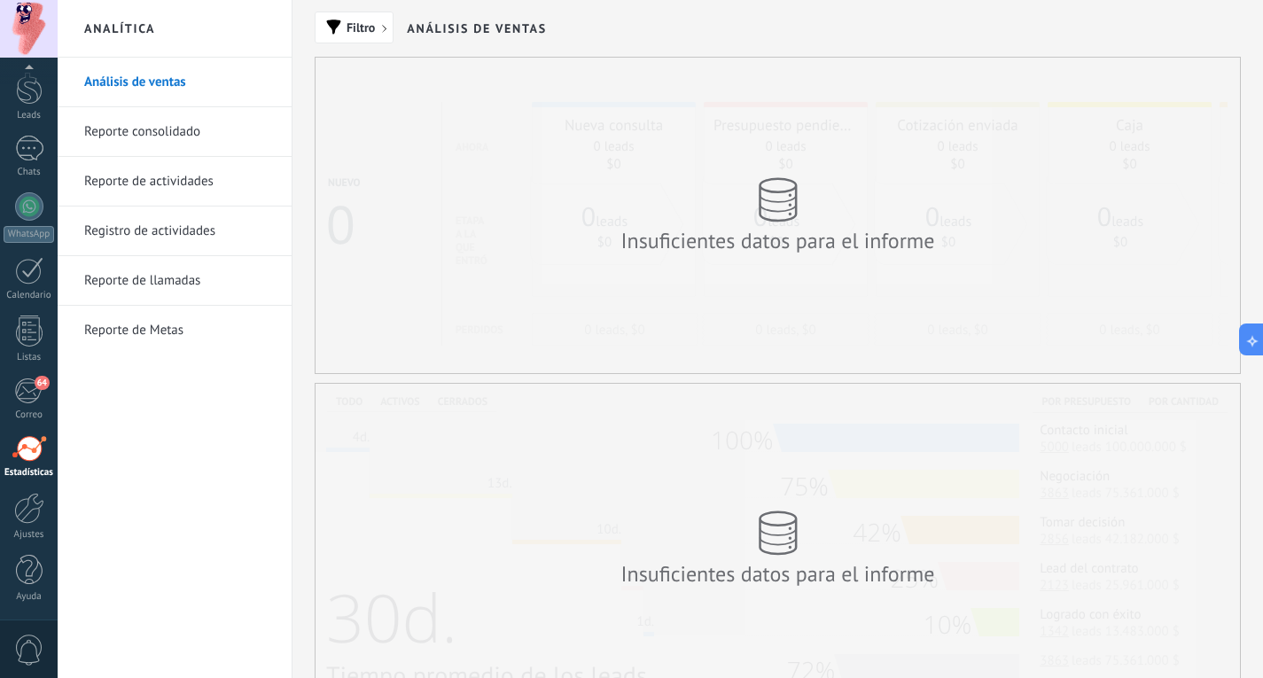
click at [237, 138] on link "Reporte consolidado" at bounding box center [179, 132] width 190 height 50
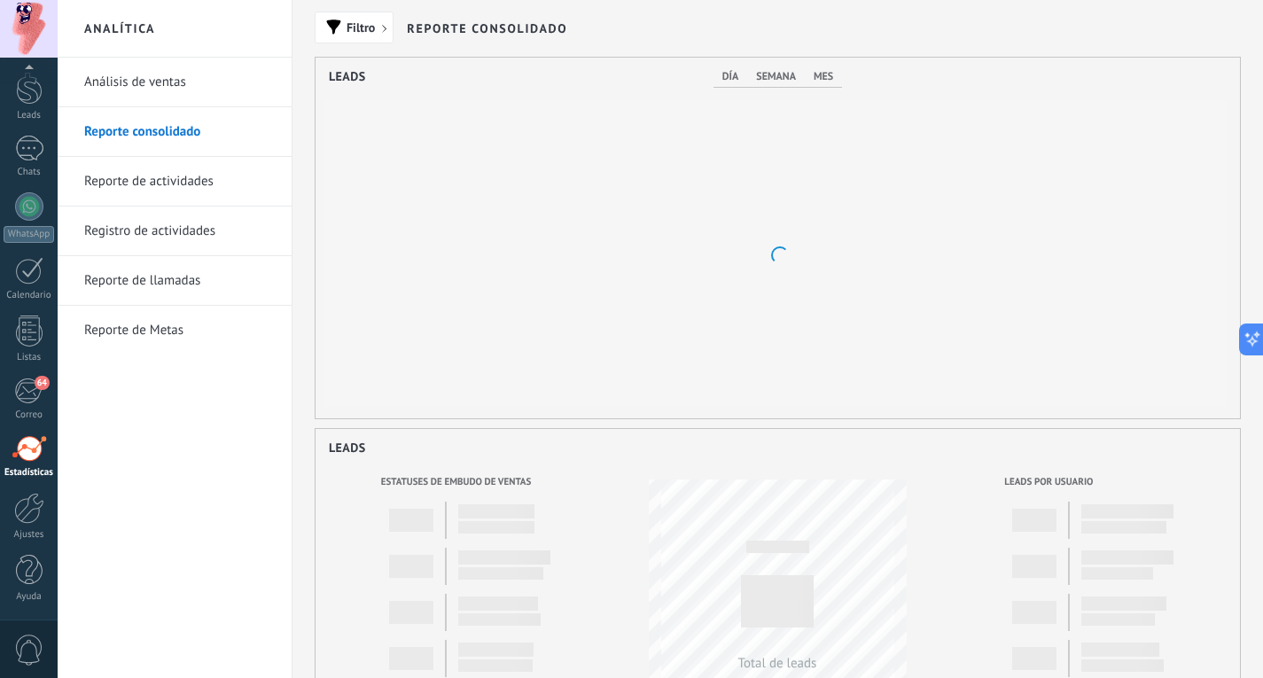
scroll to position [361, 924]
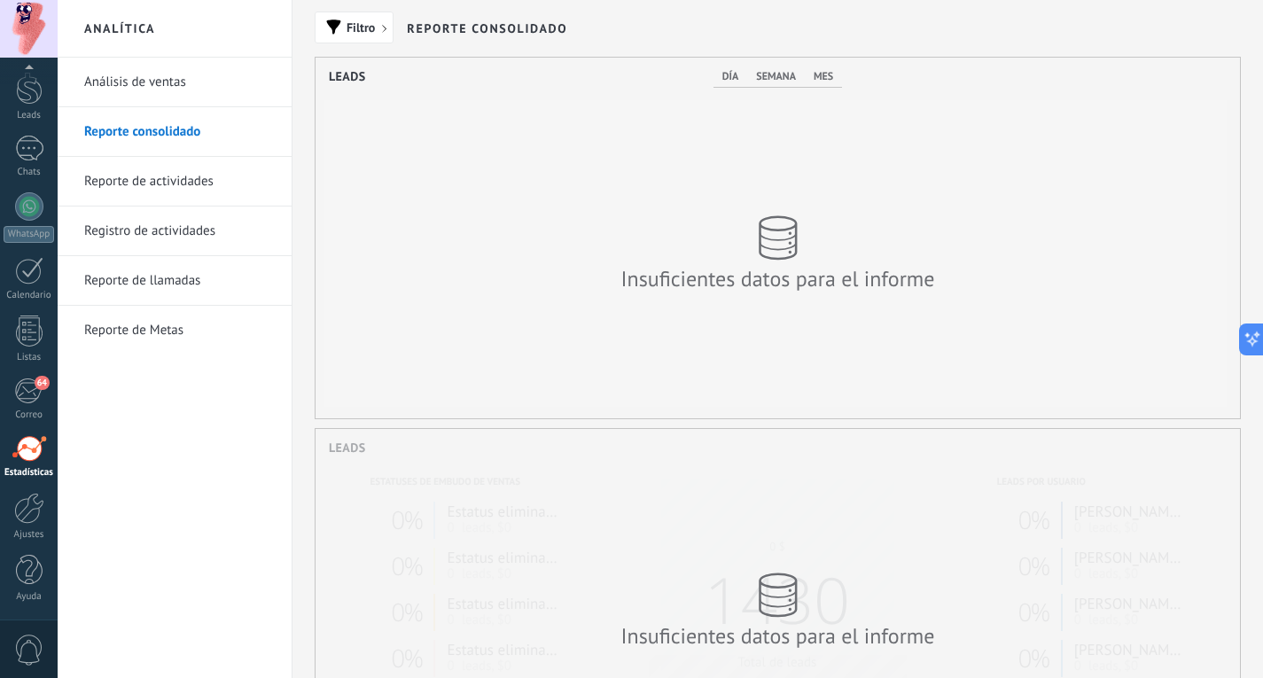
click at [229, 178] on link "Reporte de actividades" at bounding box center [179, 182] width 190 height 50
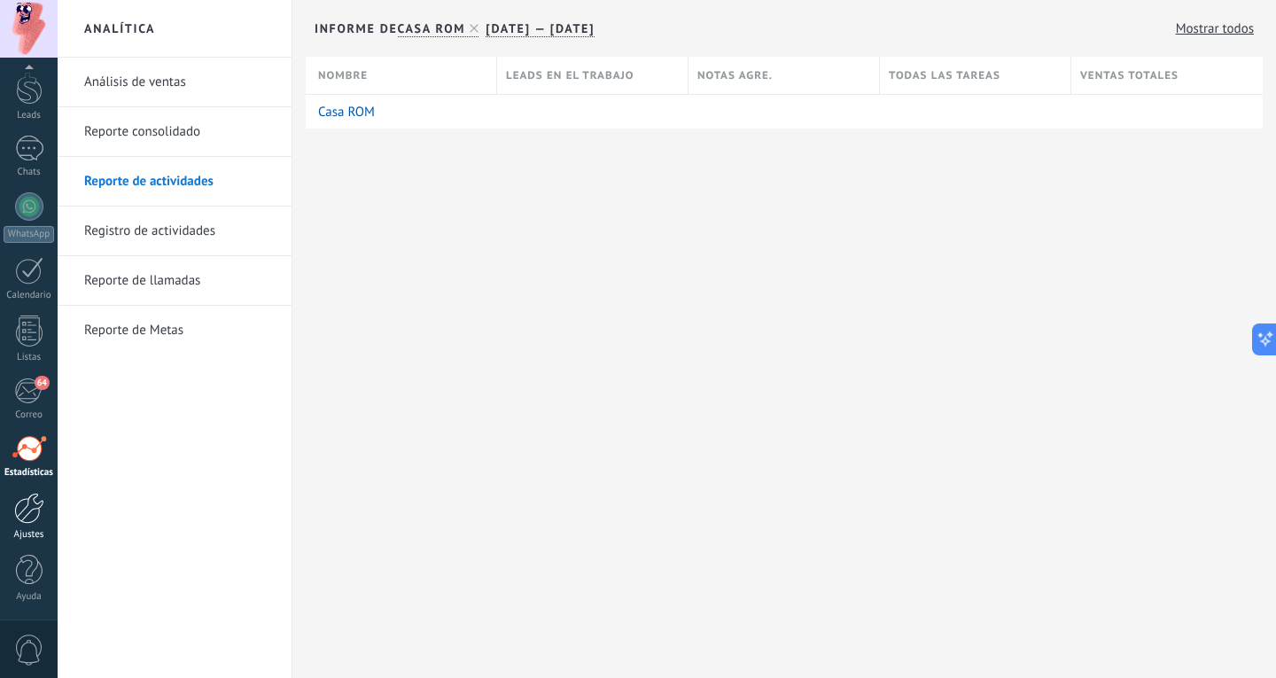
click at [25, 510] on div at bounding box center [29, 508] width 30 height 31
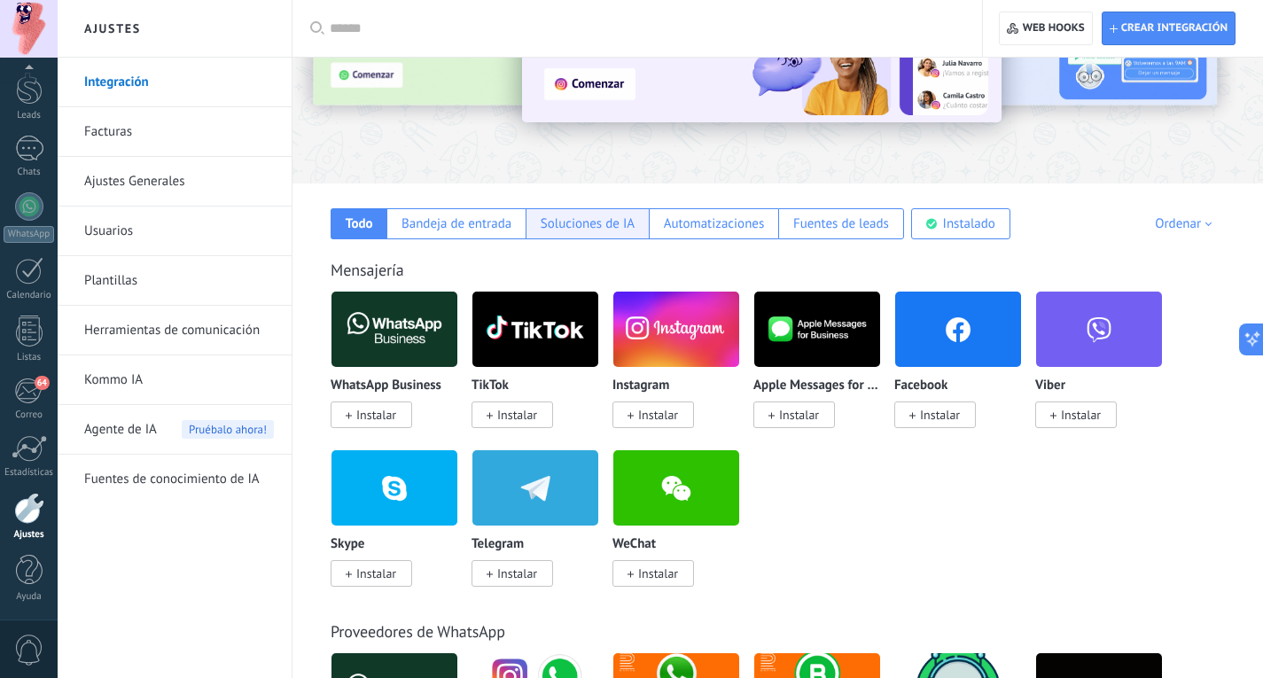
scroll to position [164, 0]
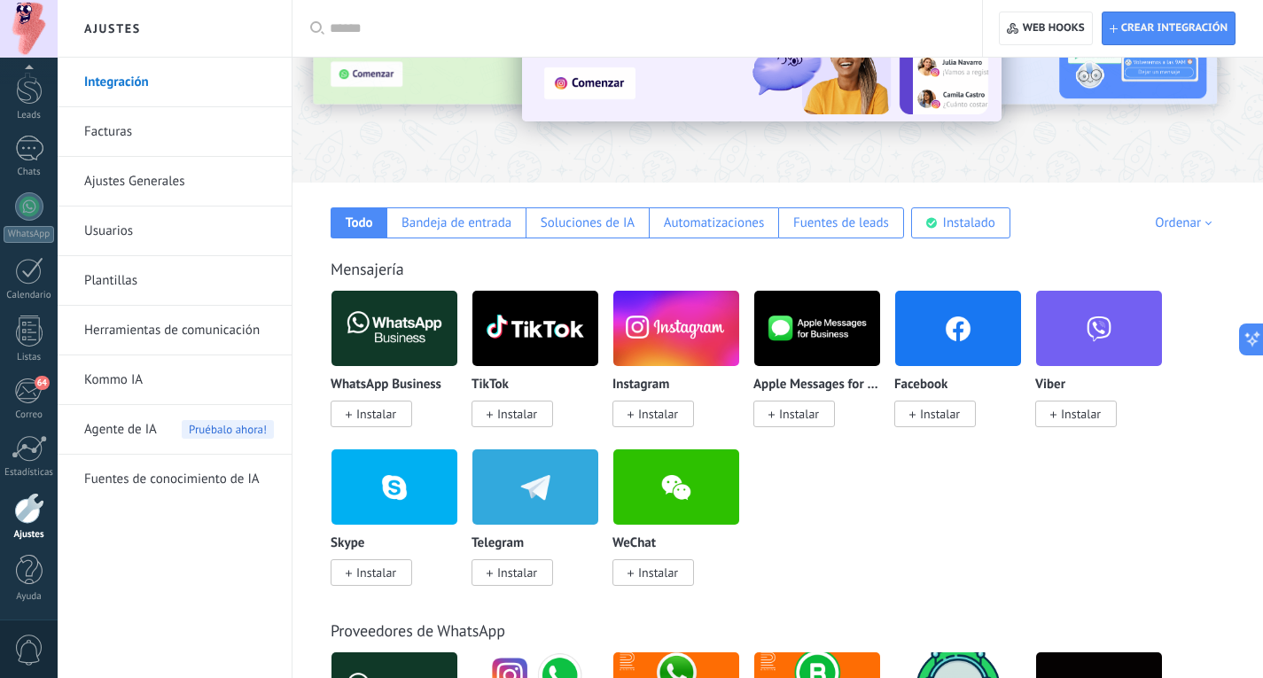
click at [648, 409] on span "Instalar" at bounding box center [658, 414] width 40 height 16
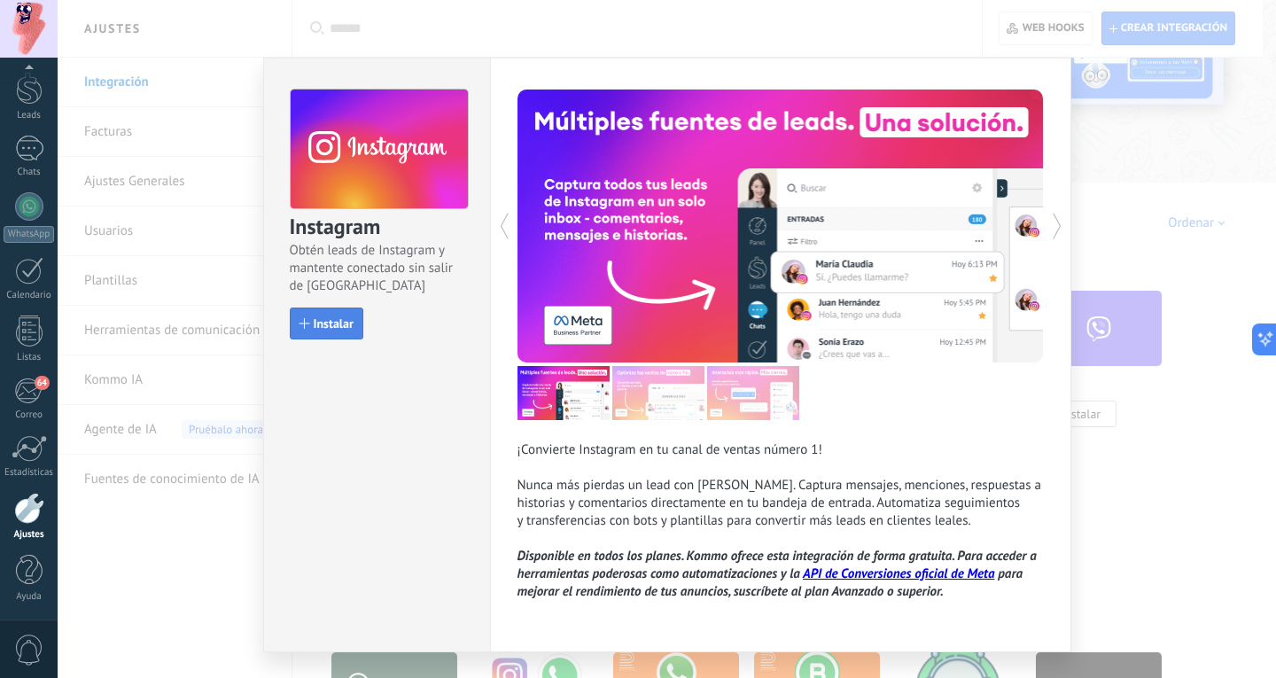
click at [324, 317] on span "Instalar" at bounding box center [334, 323] width 40 height 12
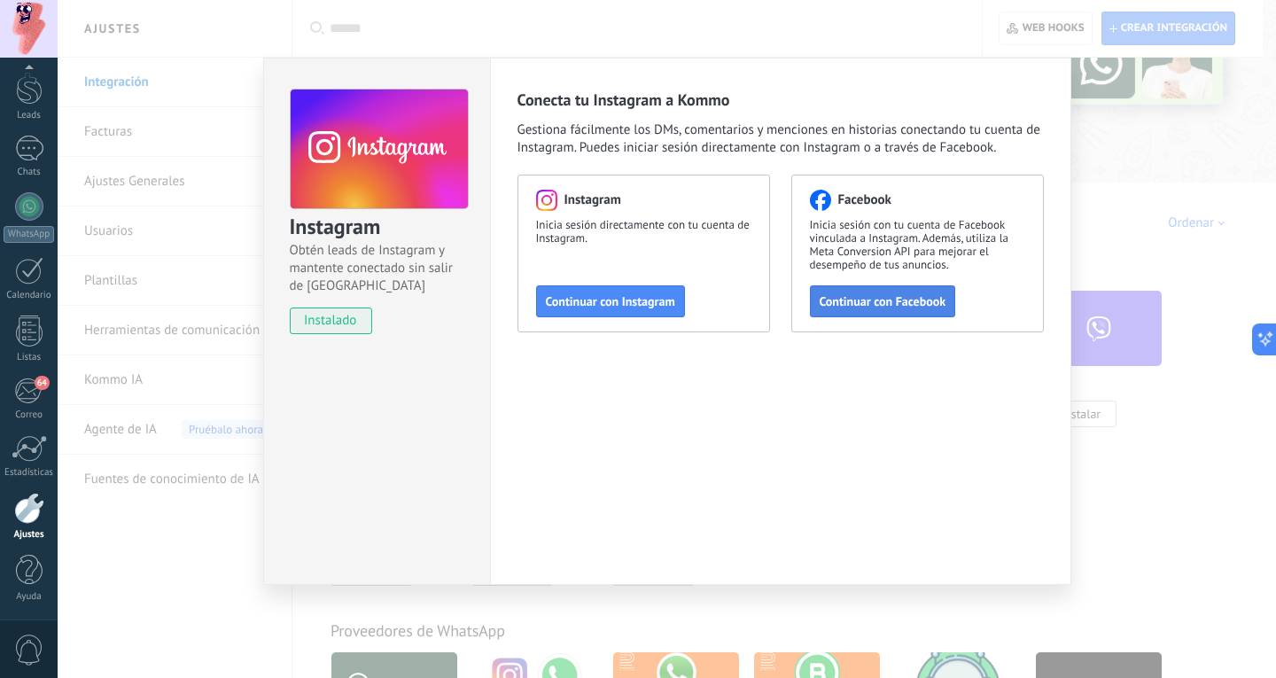
click at [903, 297] on span "Continuar con Facebook" at bounding box center [883, 301] width 127 height 12
click at [26, 525] on link "Ajustes" at bounding box center [29, 517] width 58 height 48
click at [199, 191] on div "Instagram Obtén leads de Instagram y mantente conectado sin salir de Kommo inst…" at bounding box center [667, 339] width 1218 height 678
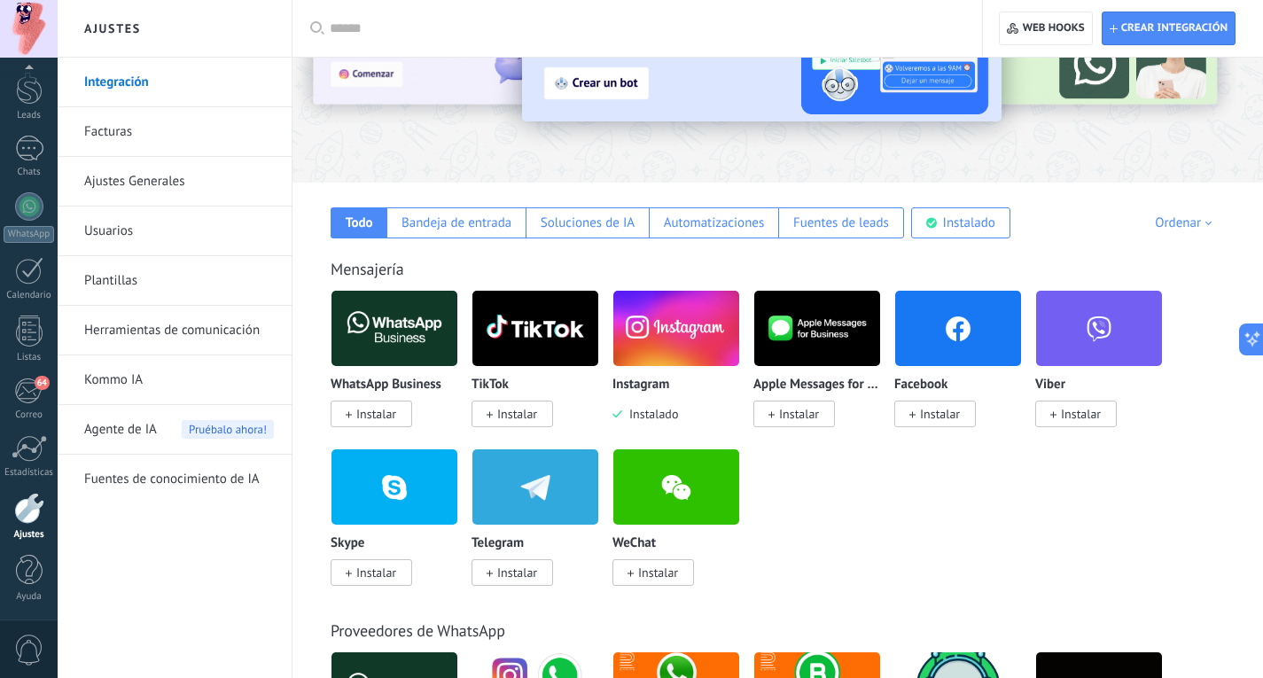
click at [30, 494] on div at bounding box center [29, 508] width 30 height 31
click at [701, 342] on img at bounding box center [676, 328] width 126 height 86
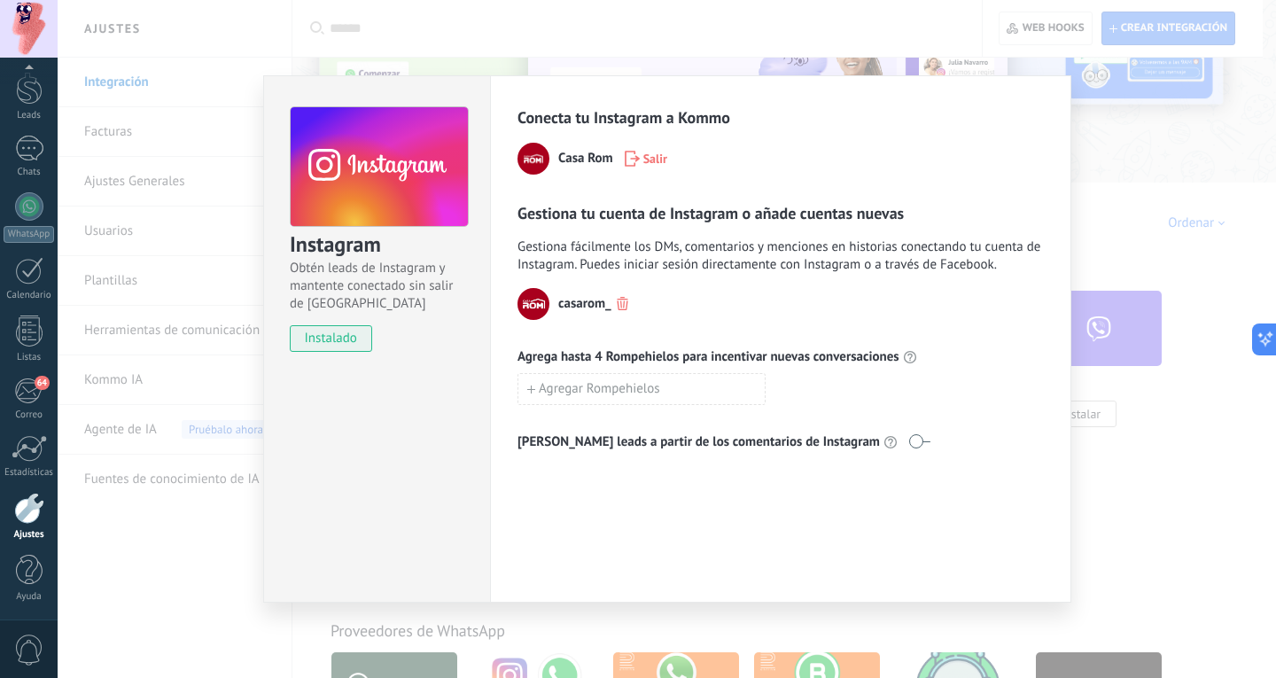
click at [199, 547] on div "Instagram Obtén leads de Instagram y mantente conectado sin salir de Kommo inst…" at bounding box center [667, 339] width 1218 height 678
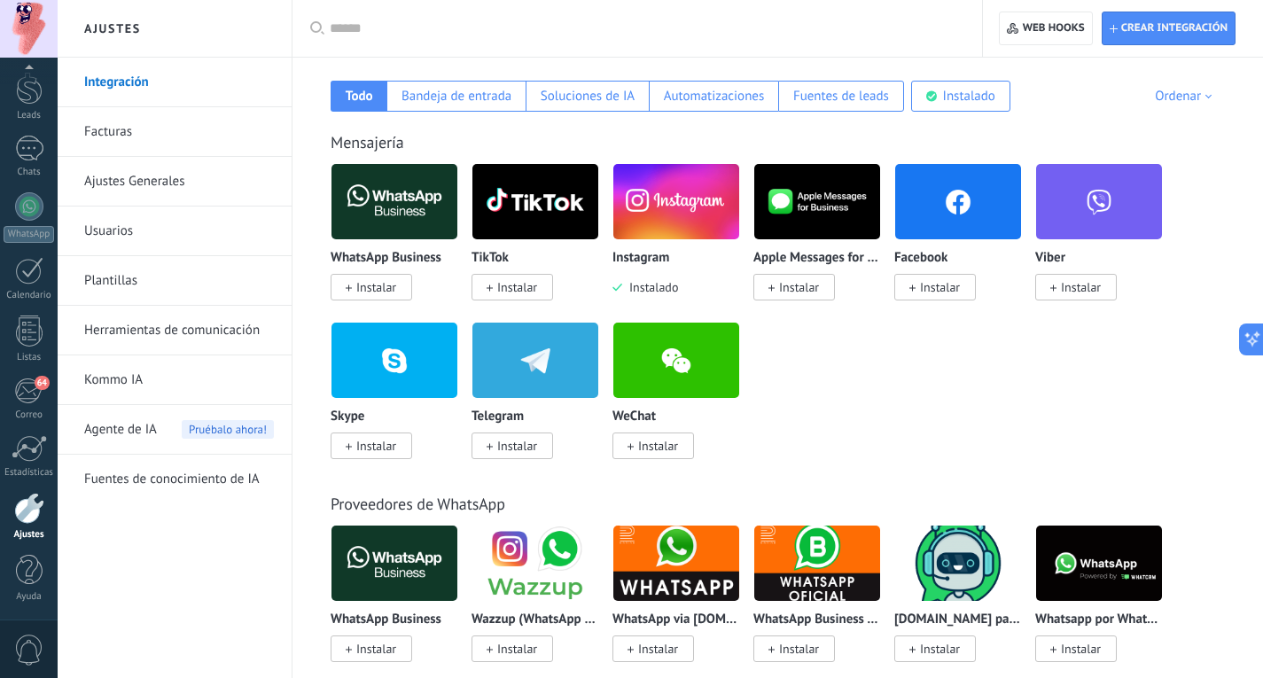
scroll to position [267, 0]
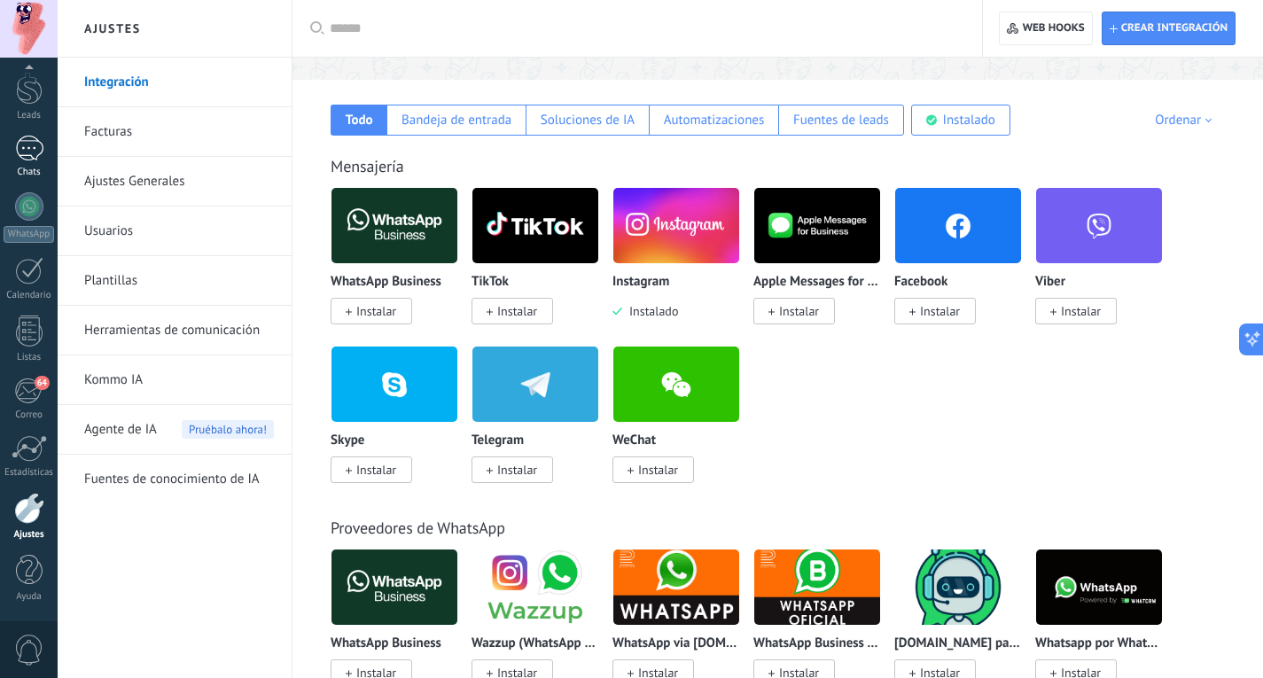
drag, startPoint x: 37, startPoint y: 167, endPoint x: 27, endPoint y: 150, distance: 20.2
click at [27, 150] on div at bounding box center [29, 149] width 28 height 26
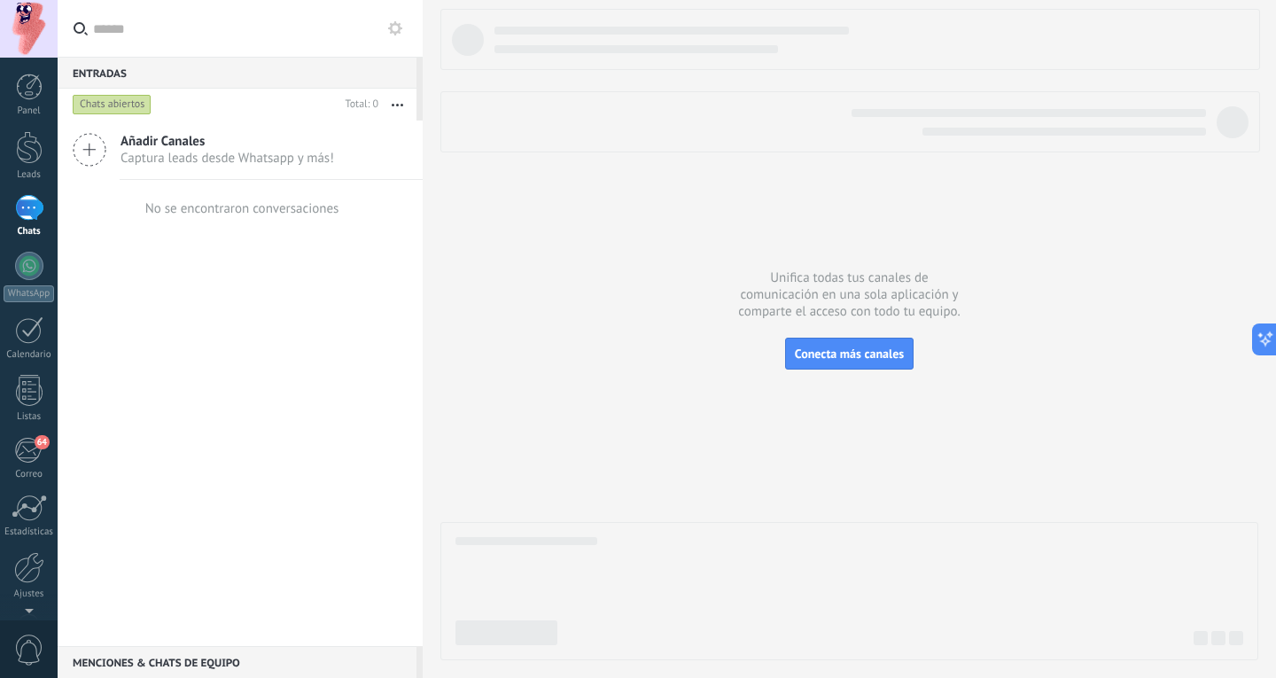
click at [229, 147] on span "Añadir Canales" at bounding box center [228, 141] width 214 height 17
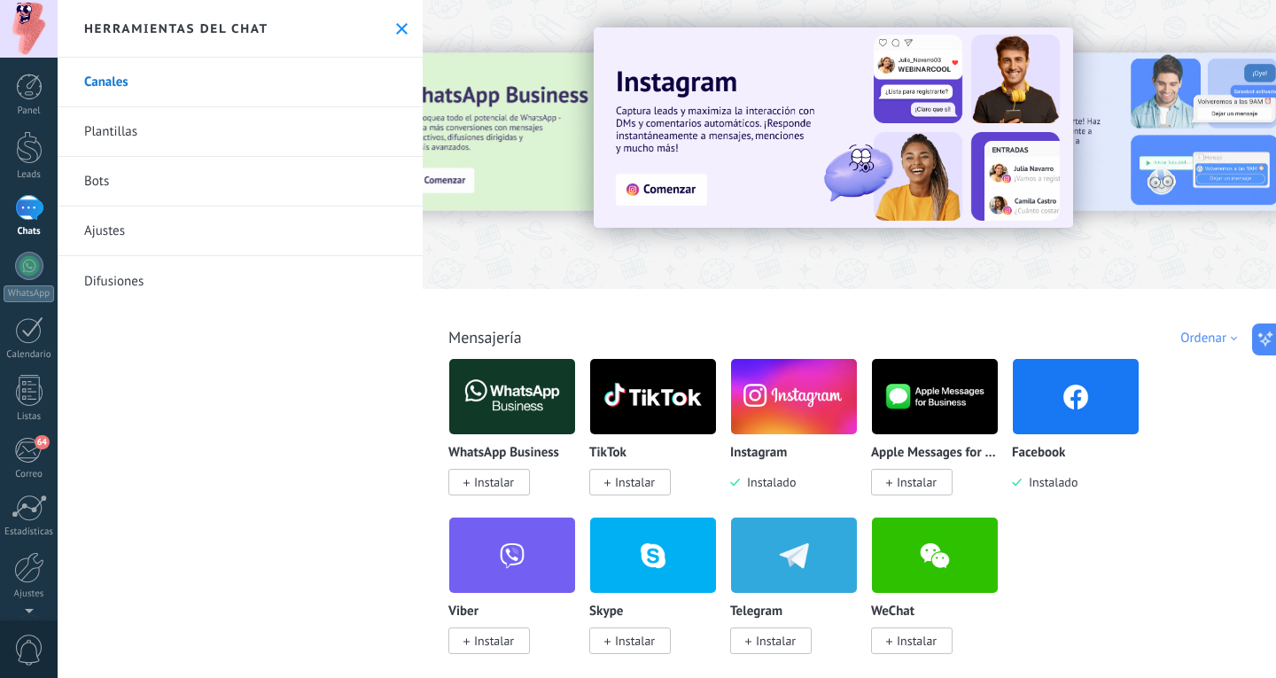
click at [807, 404] on img at bounding box center [794, 397] width 126 height 86
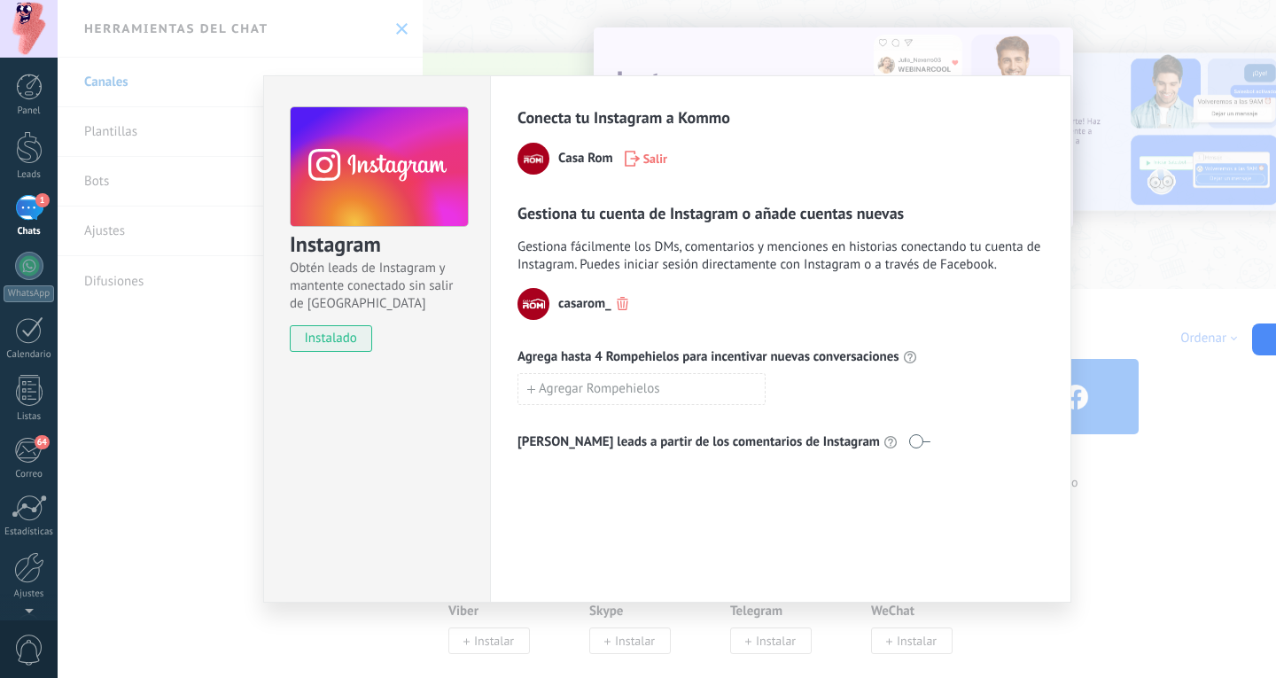
click at [894, 42] on div "Instagram Obtén leads de Instagram y mantente conectado sin salir de Kommo inst…" at bounding box center [667, 339] width 1218 height 678
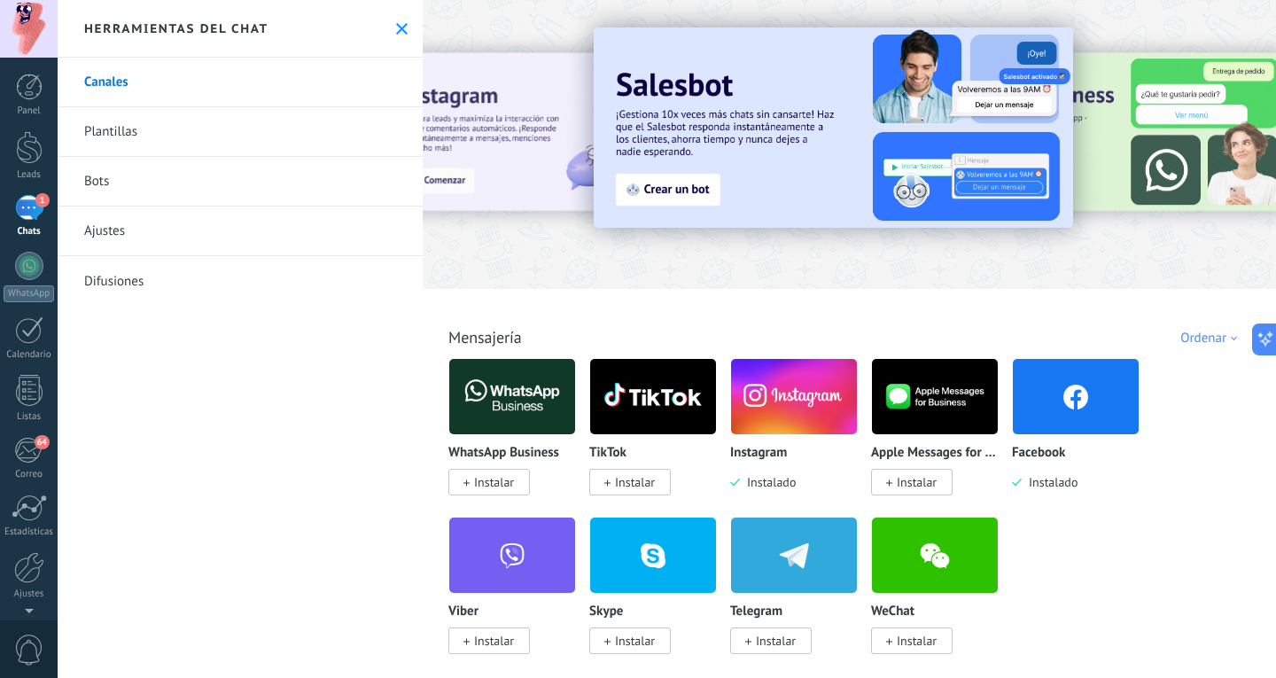
click at [31, 224] on link "1 Chats" at bounding box center [29, 216] width 58 height 43
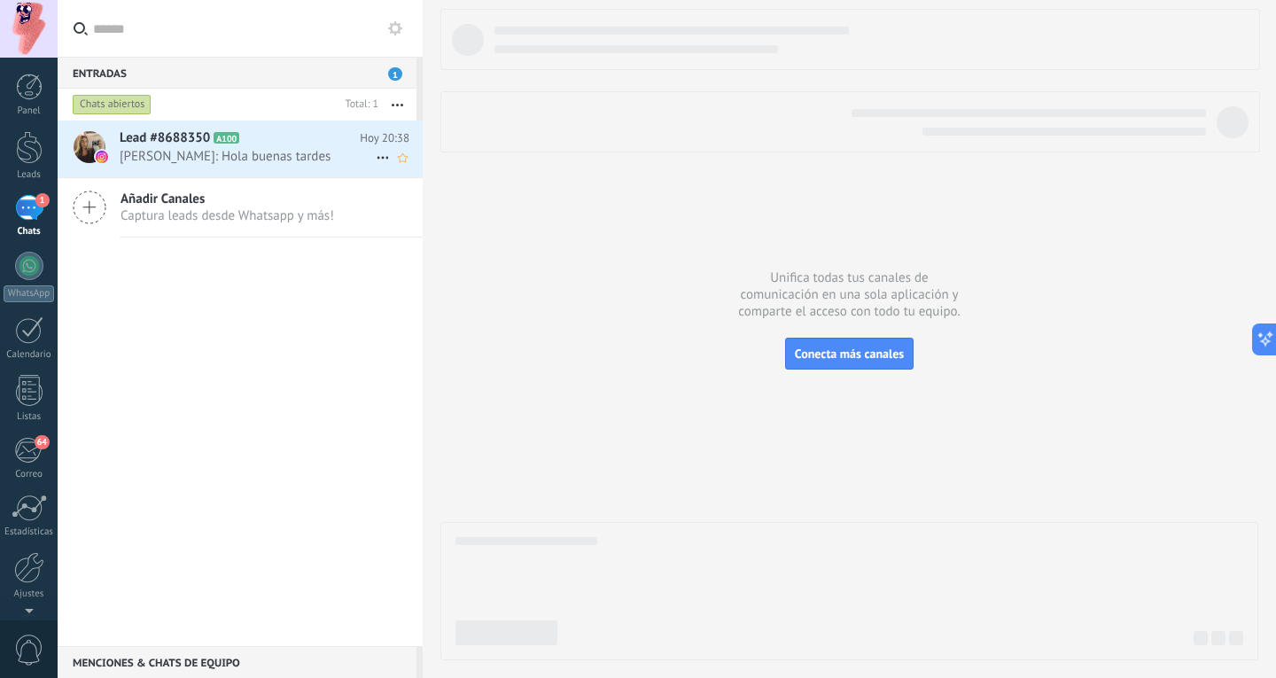
click at [228, 137] on span "A100" at bounding box center [227, 138] width 26 height 12
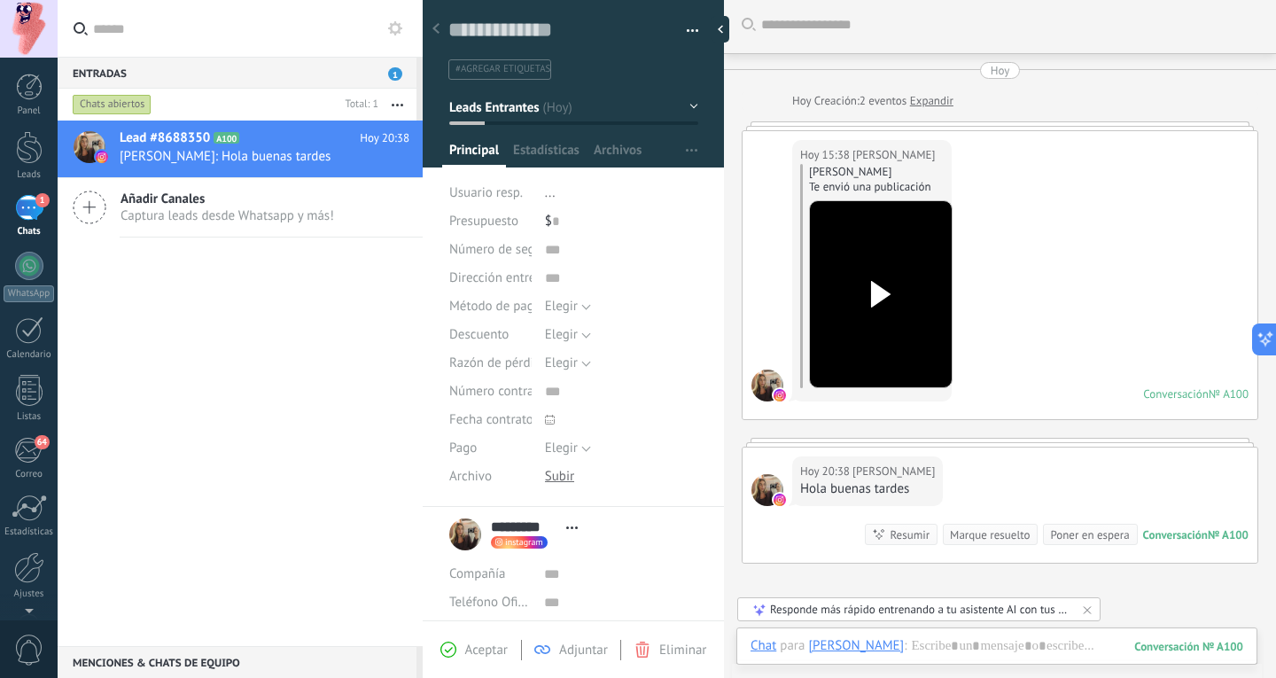
scroll to position [4, 0]
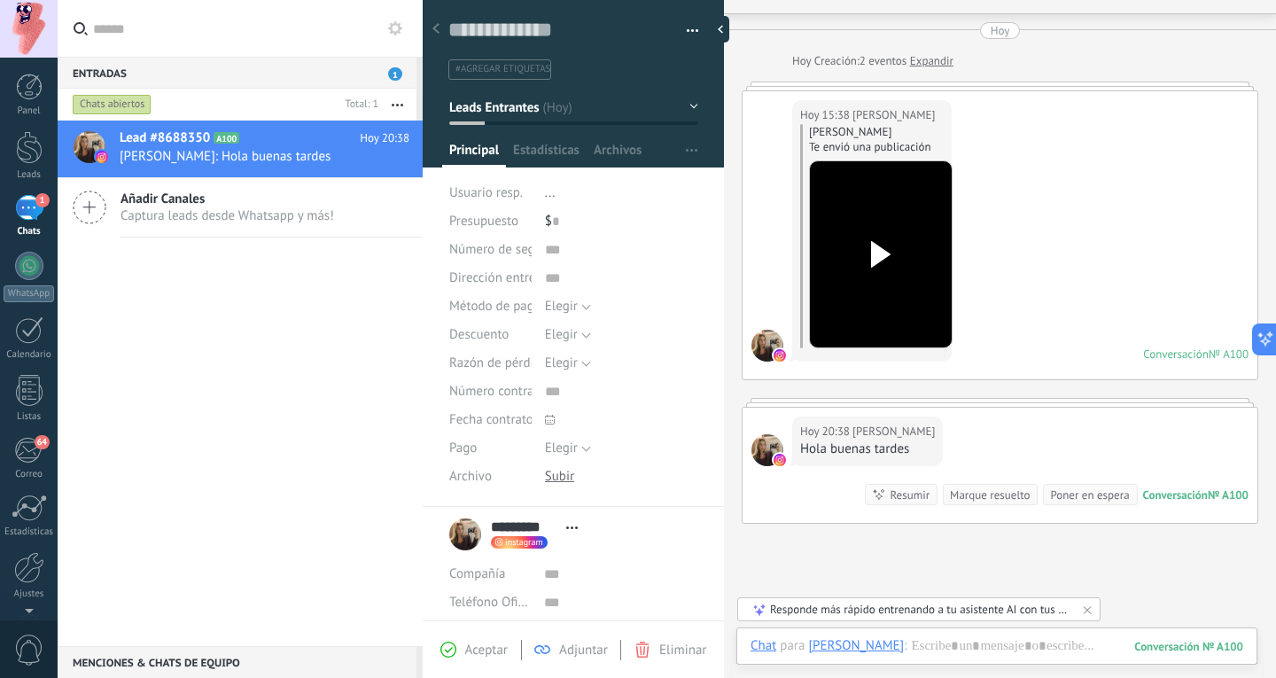
click at [1077, 489] on div "Poner en espera" at bounding box center [1089, 494] width 79 height 17
click at [1096, 479] on div "Hoy 20:38 Magdalena Hola buenas tardes Conversación № A100 Conversación № A100 …" at bounding box center [1000, 465] width 515 height 115
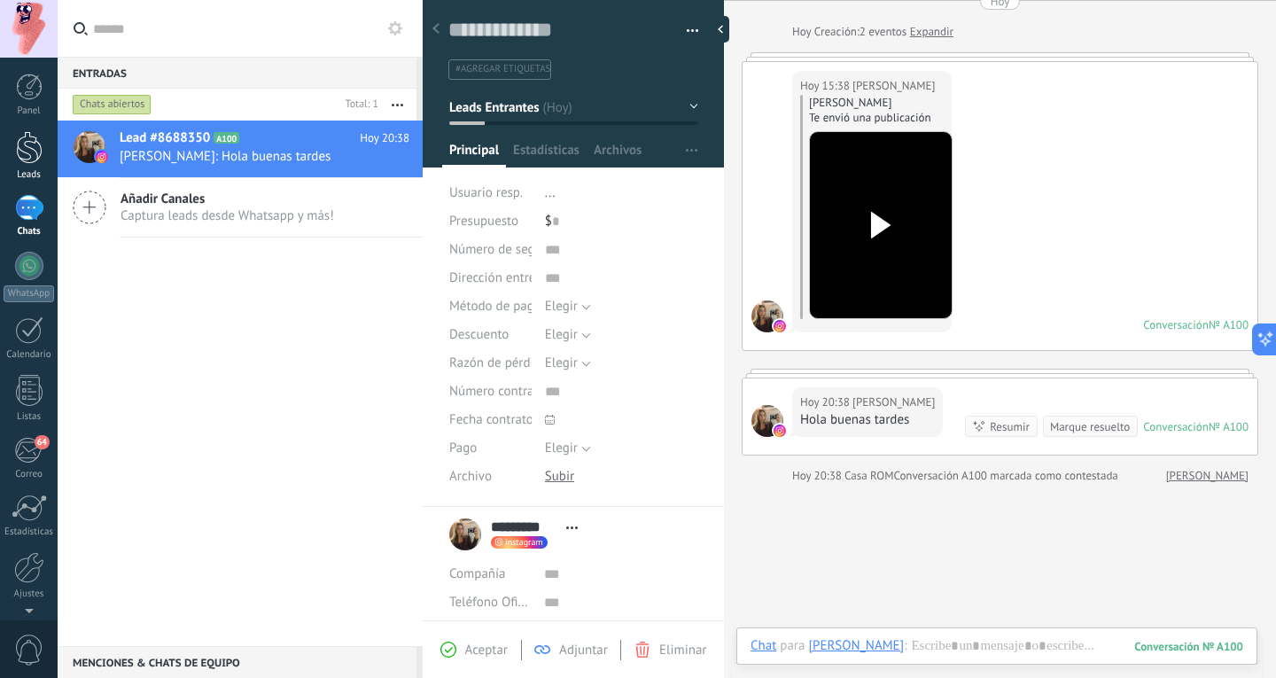
click at [28, 149] on div at bounding box center [29, 147] width 27 height 33
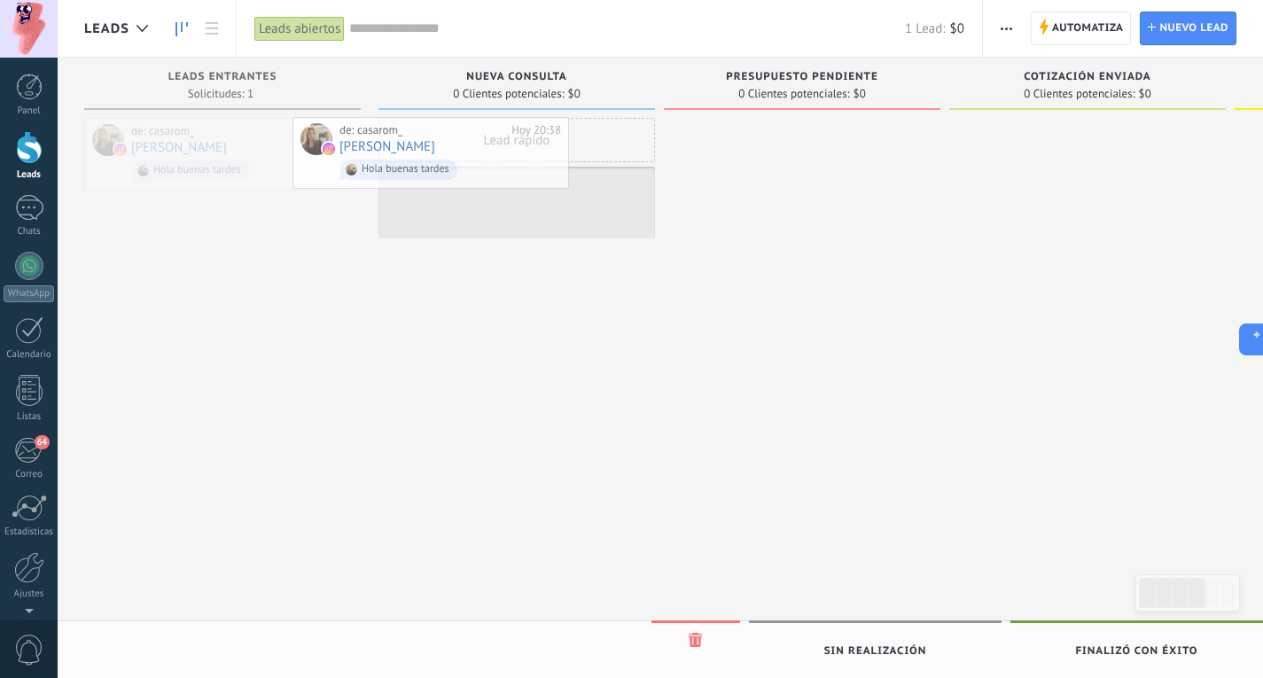
drag, startPoint x: 265, startPoint y: 141, endPoint x: 497, endPoint y: 140, distance: 232.2
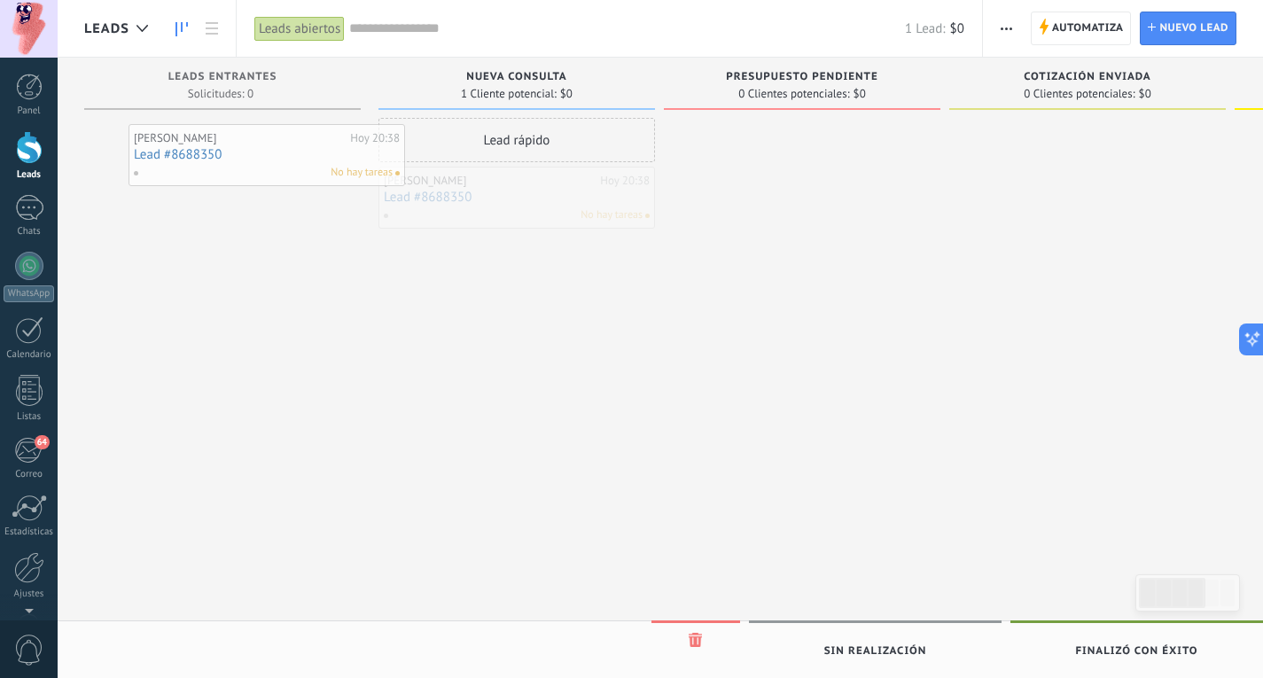
drag, startPoint x: 525, startPoint y: 202, endPoint x: 219, endPoint y: 131, distance: 314.7
drag, startPoint x: 559, startPoint y: 200, endPoint x: 244, endPoint y: 183, distance: 315.9
drag, startPoint x: 514, startPoint y: 211, endPoint x: 855, endPoint y: 177, distance: 342.8
drag, startPoint x: 852, startPoint y: 145, endPoint x: 513, endPoint y: 204, distance: 343.5
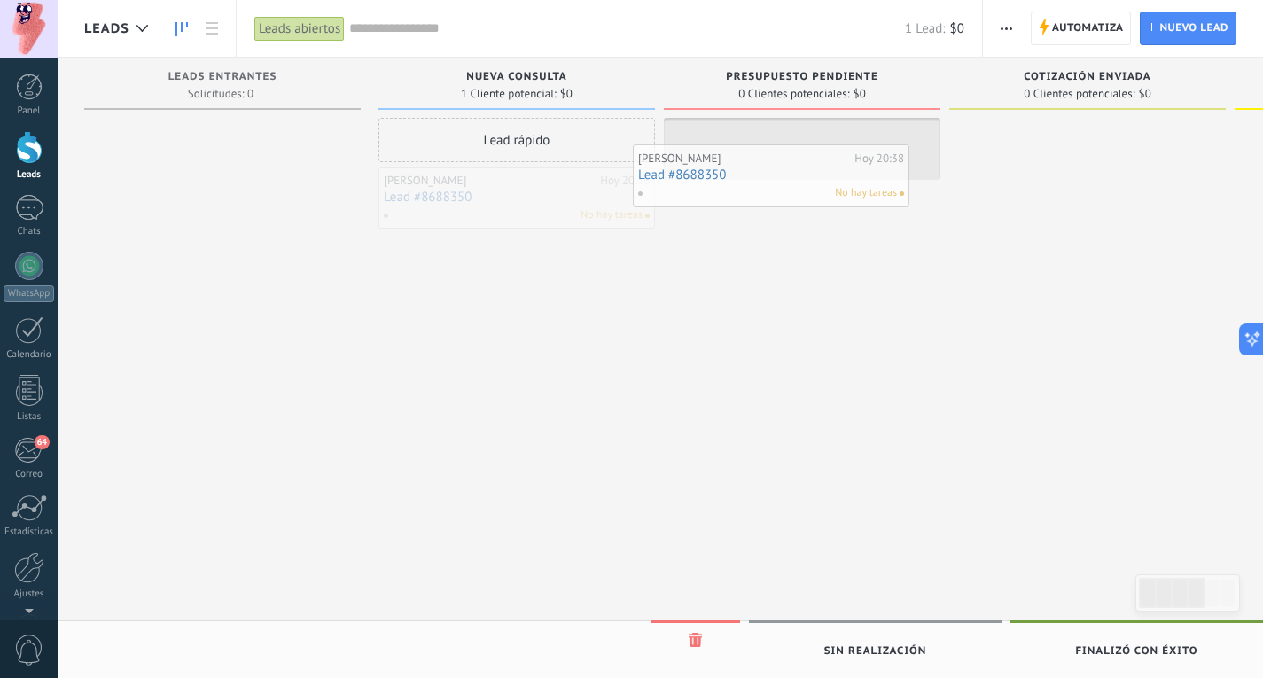
drag, startPoint x: 513, startPoint y: 204, endPoint x: 788, endPoint y: 180, distance: 275.7
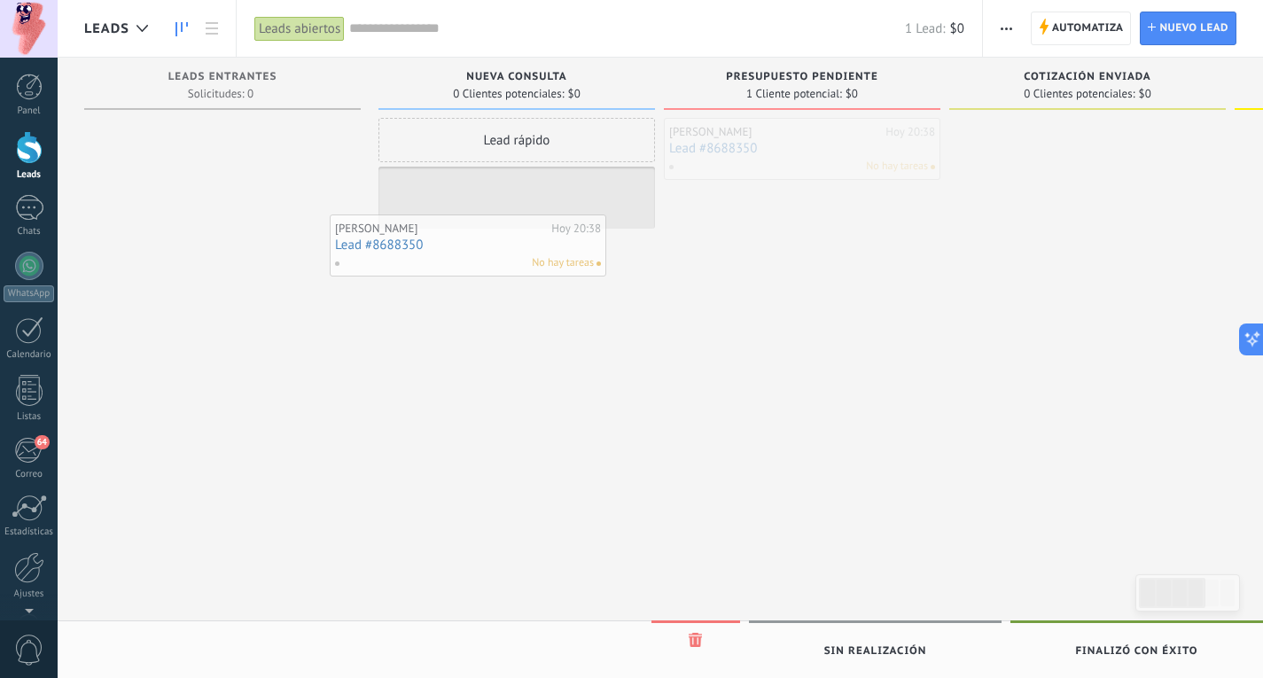
drag, startPoint x: 849, startPoint y: 143, endPoint x: 520, endPoint y: 221, distance: 337.9
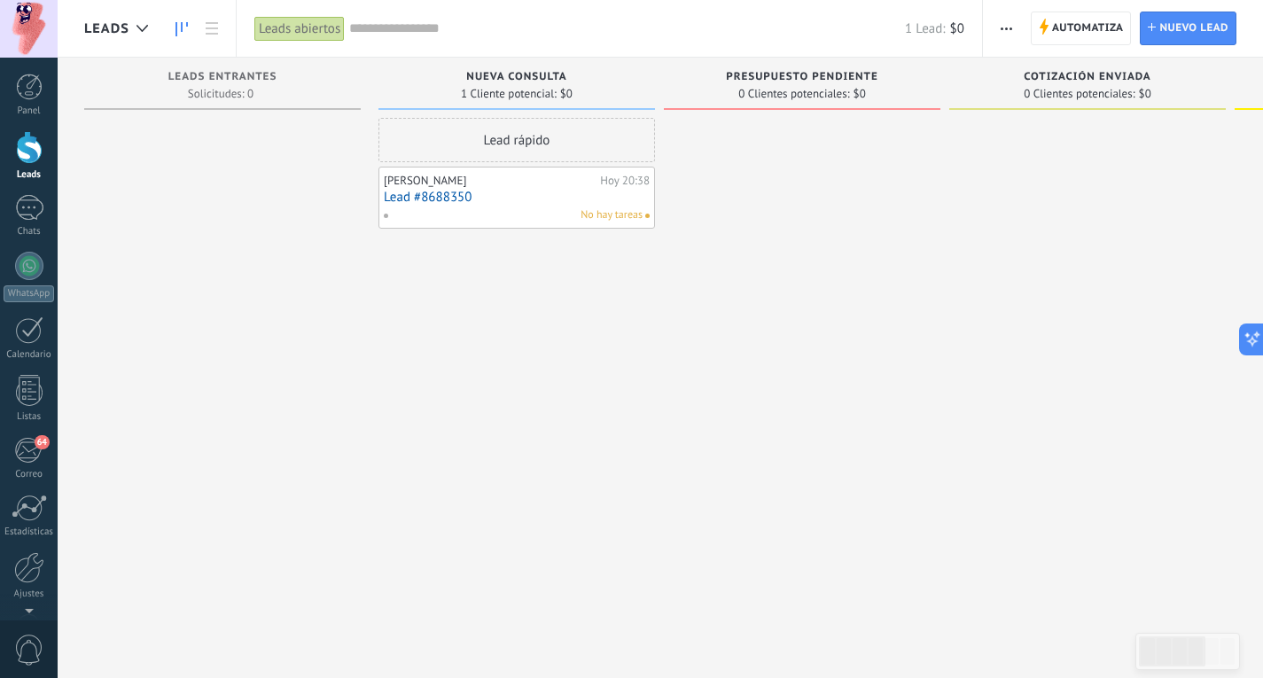
drag, startPoint x: 541, startPoint y: 198, endPoint x: 504, endPoint y: 198, distance: 37.2
click at [504, 198] on link "Lead #8688350" at bounding box center [517, 197] width 266 height 15
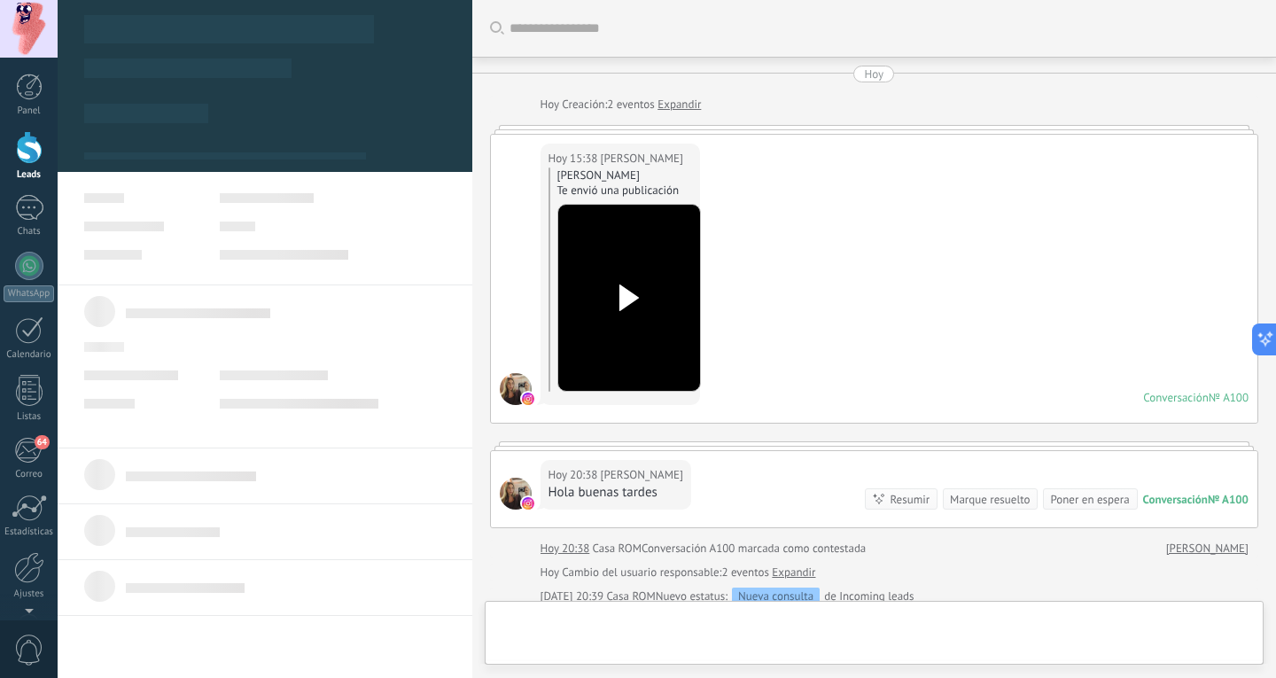
type textarea "**********"
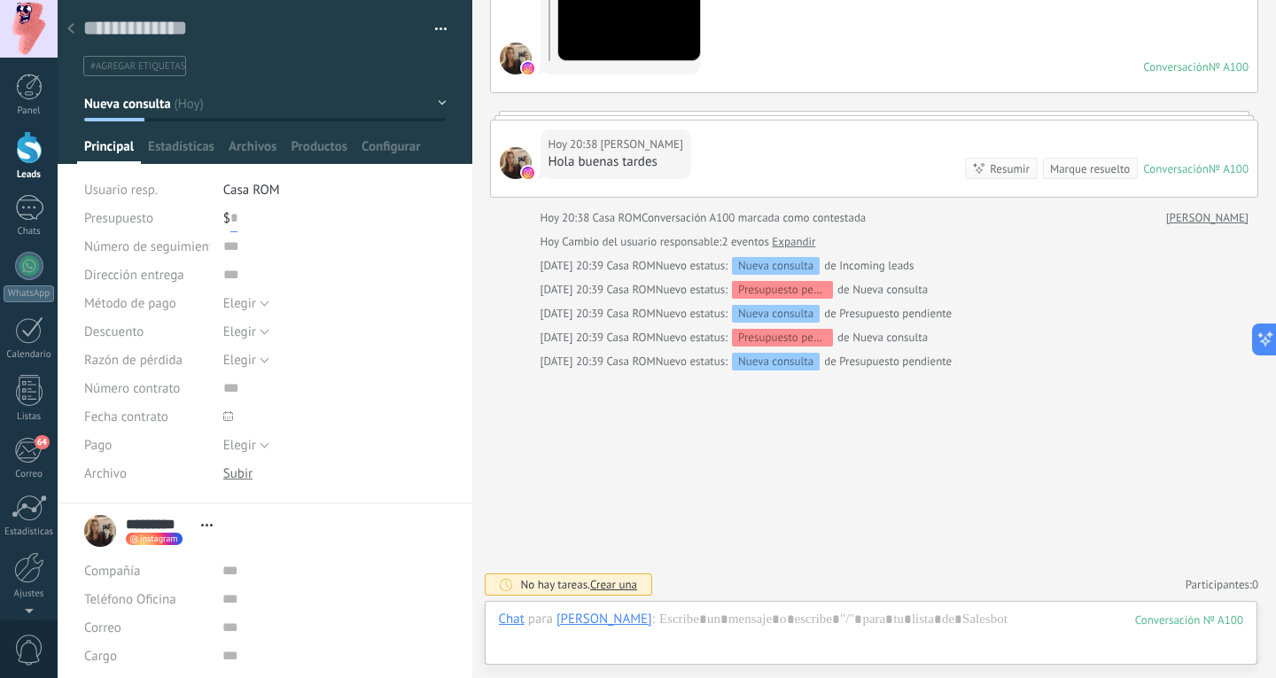
click at [234, 219] on input "text" at bounding box center [233, 218] width 7 height 28
type input "*******"
click at [186, 144] on span "Estadísticas" at bounding box center [181, 151] width 66 height 26
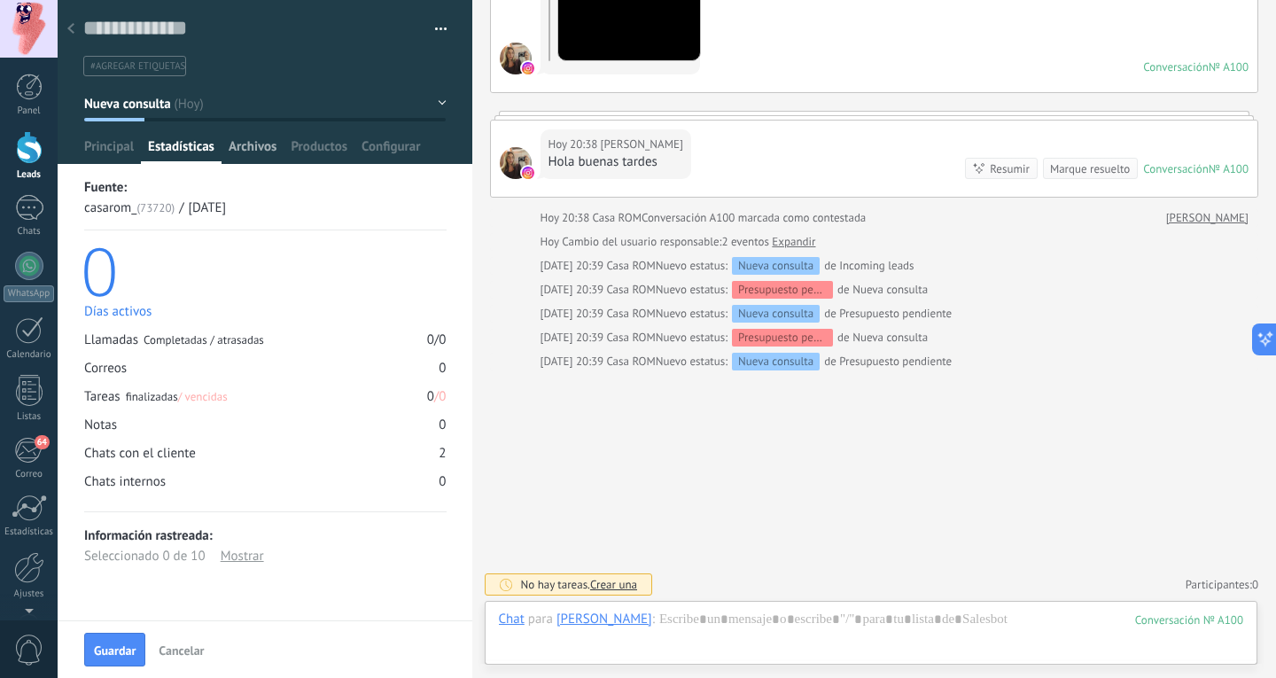
click at [256, 159] on span "Archivos" at bounding box center [253, 151] width 48 height 26
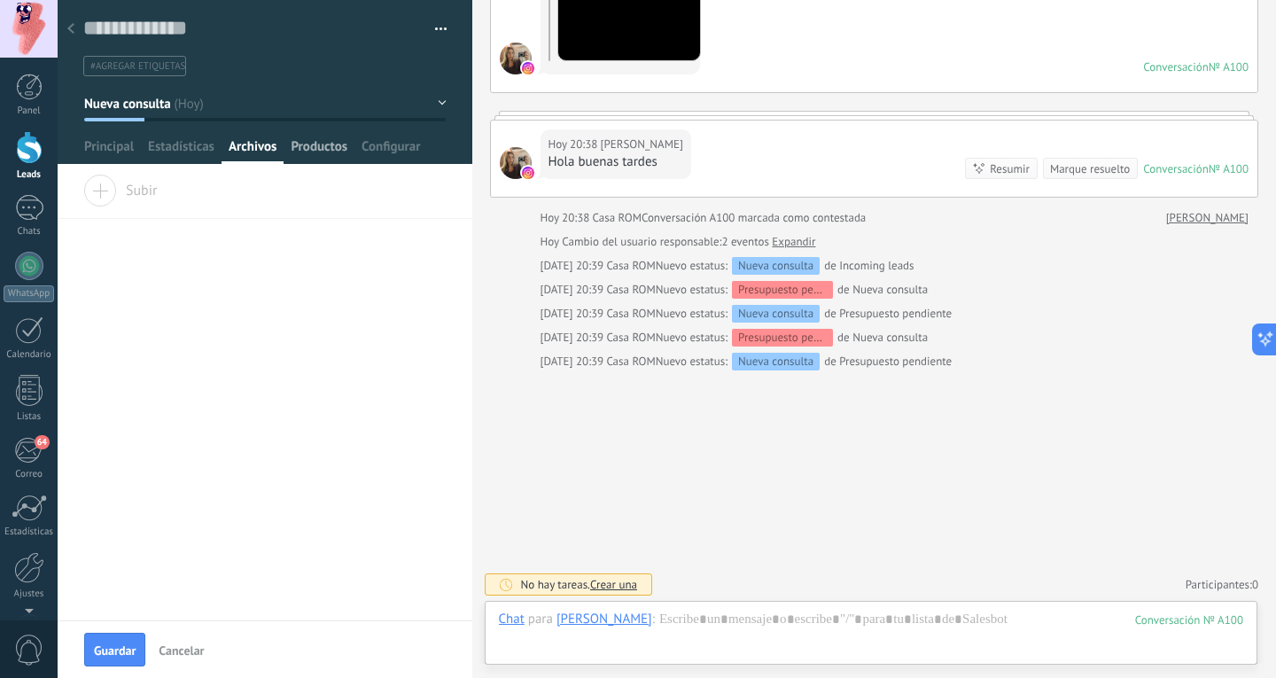
click at [331, 152] on span "Productos" at bounding box center [319, 151] width 57 height 26
click at [440, 35] on button "button" at bounding box center [435, 29] width 26 height 27
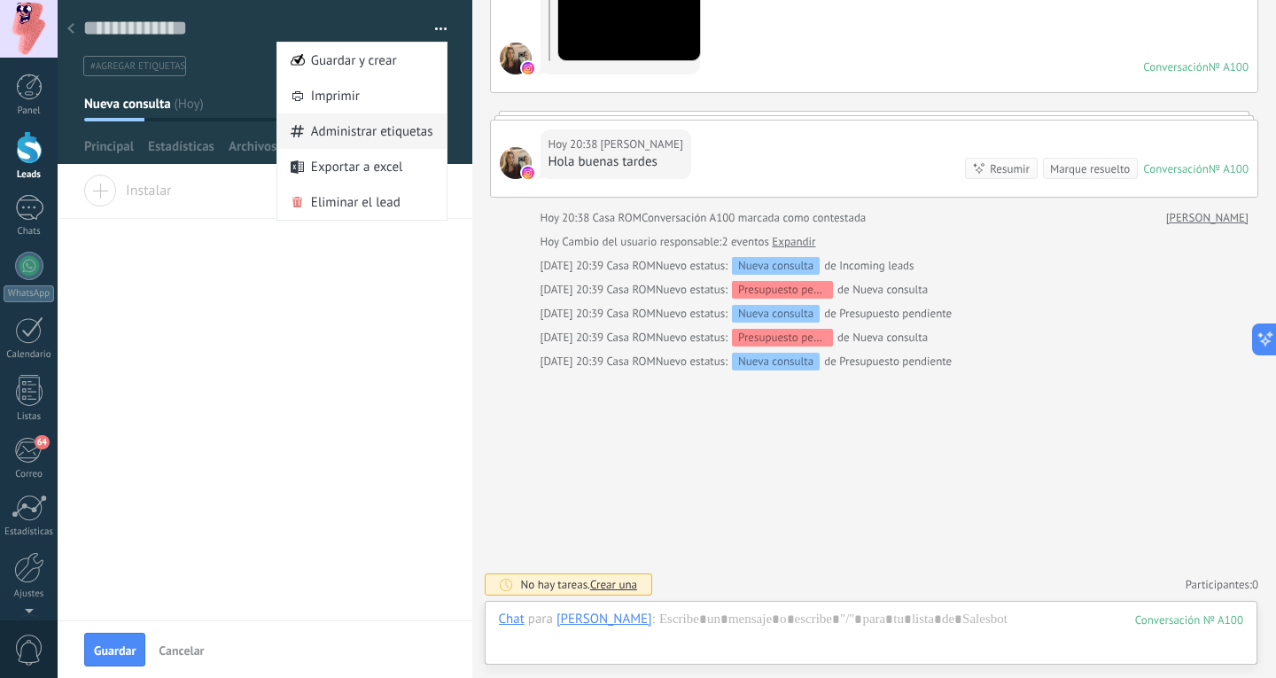
click at [399, 136] on span "Administrar etiquetas" at bounding box center [372, 130] width 122 height 35
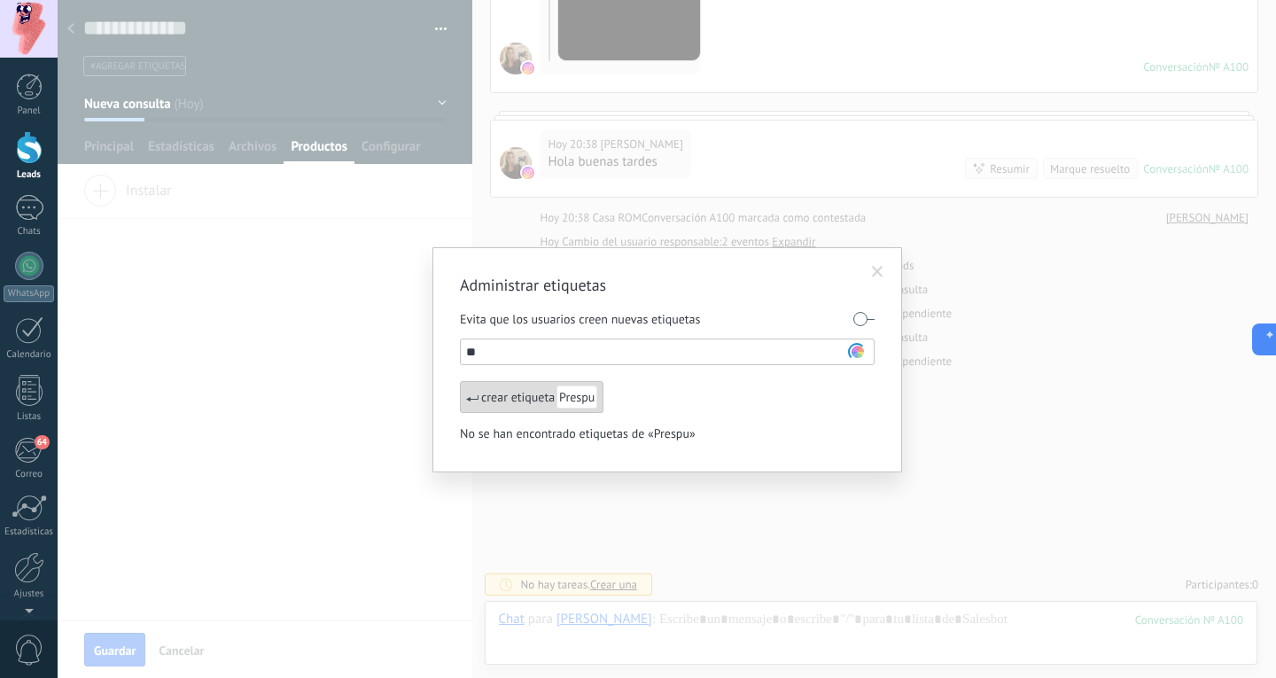
type input "*"
type input "****"
click at [517, 391] on div "crear etiqueta Obra" at bounding box center [527, 397] width 134 height 32
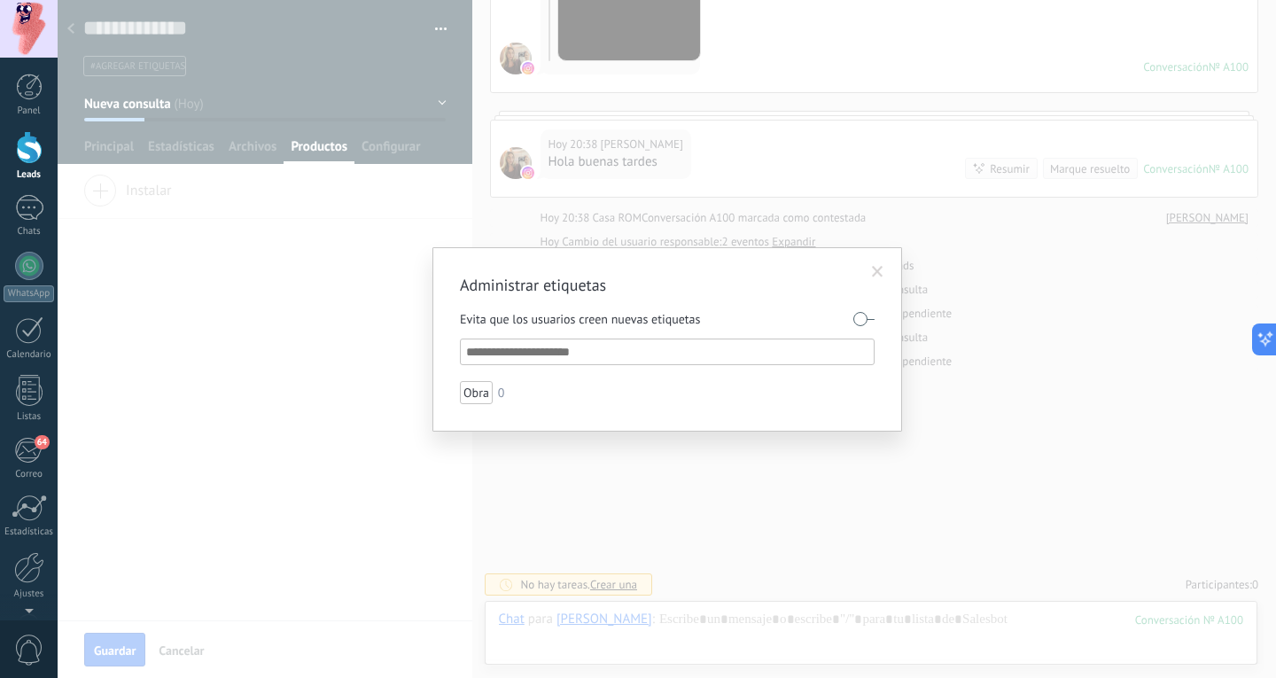
click at [692, 346] on input "text" at bounding box center [668, 351] width 404 height 21
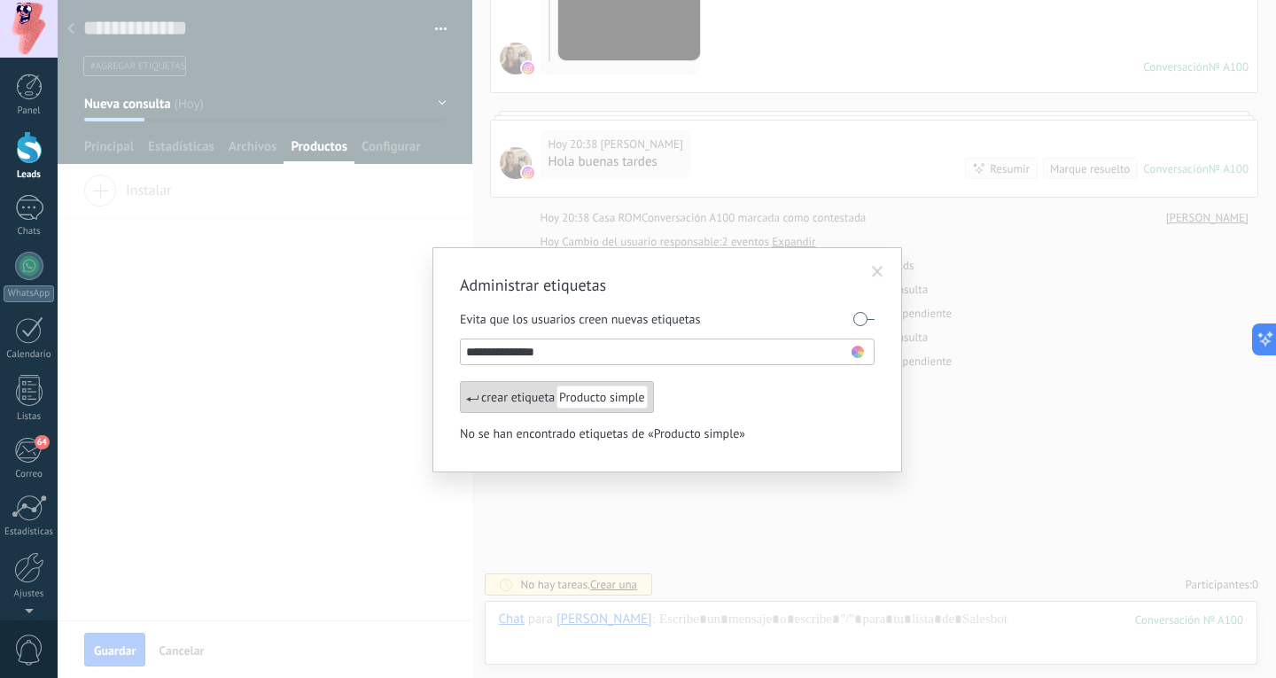
type input "**********"
click at [609, 404] on span "Producto simple" at bounding box center [601, 396] width 91 height 23
click at [651, 345] on input "text" at bounding box center [658, 351] width 385 height 21
type input "*****"
click at [541, 401] on div "crear etiqueta Flete" at bounding box center [527, 397] width 135 height 32
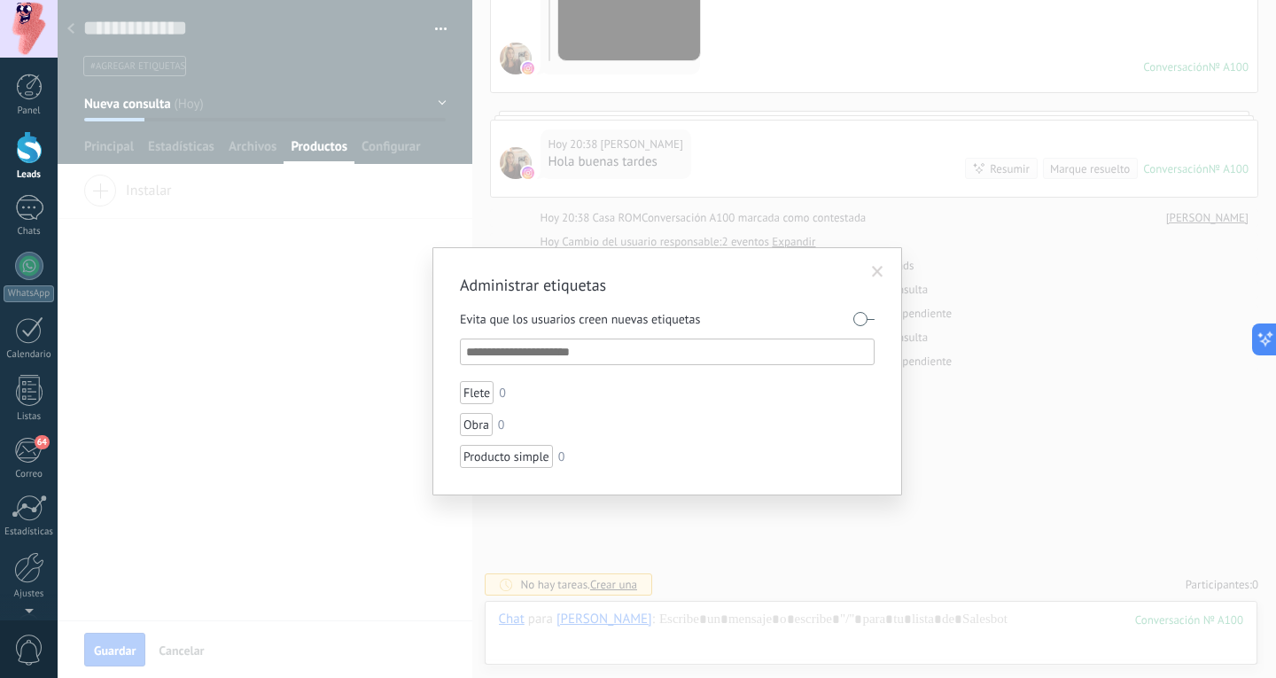
click at [683, 349] on input "text" at bounding box center [668, 351] width 404 height 21
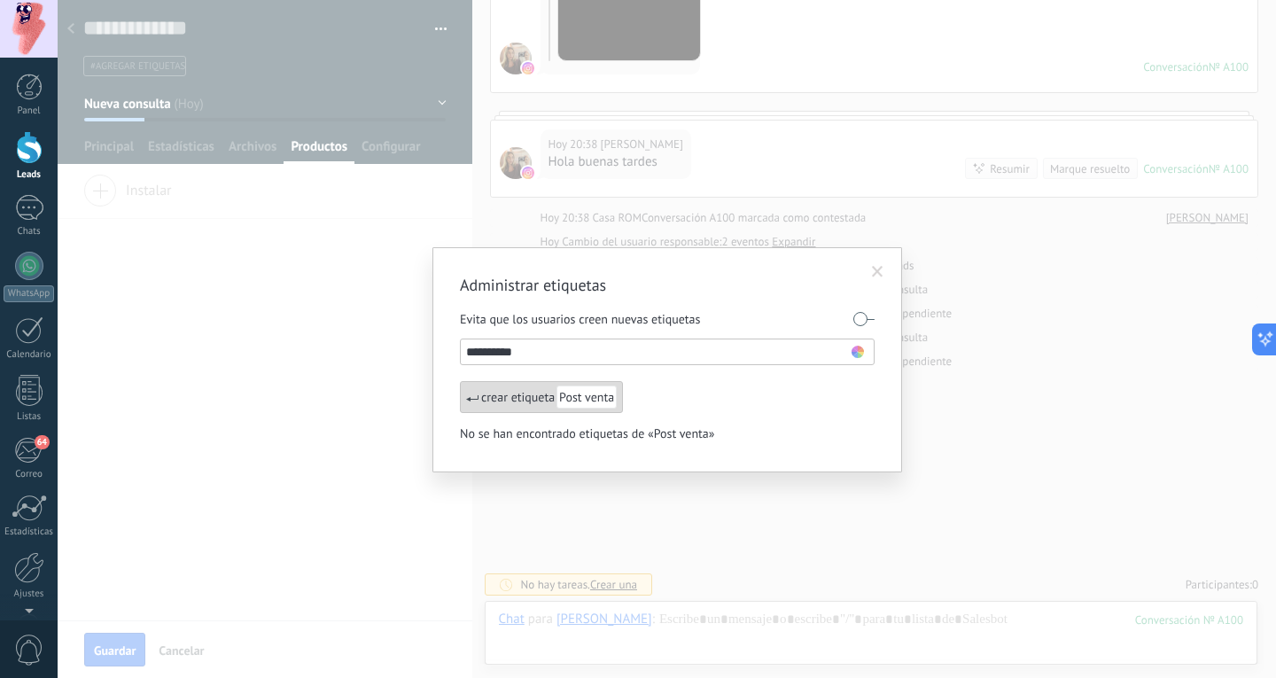
type input "**********"
click at [505, 401] on div "crear etiqueta Post venta" at bounding box center [541, 397] width 163 height 32
click at [587, 355] on input "text" at bounding box center [658, 351] width 385 height 21
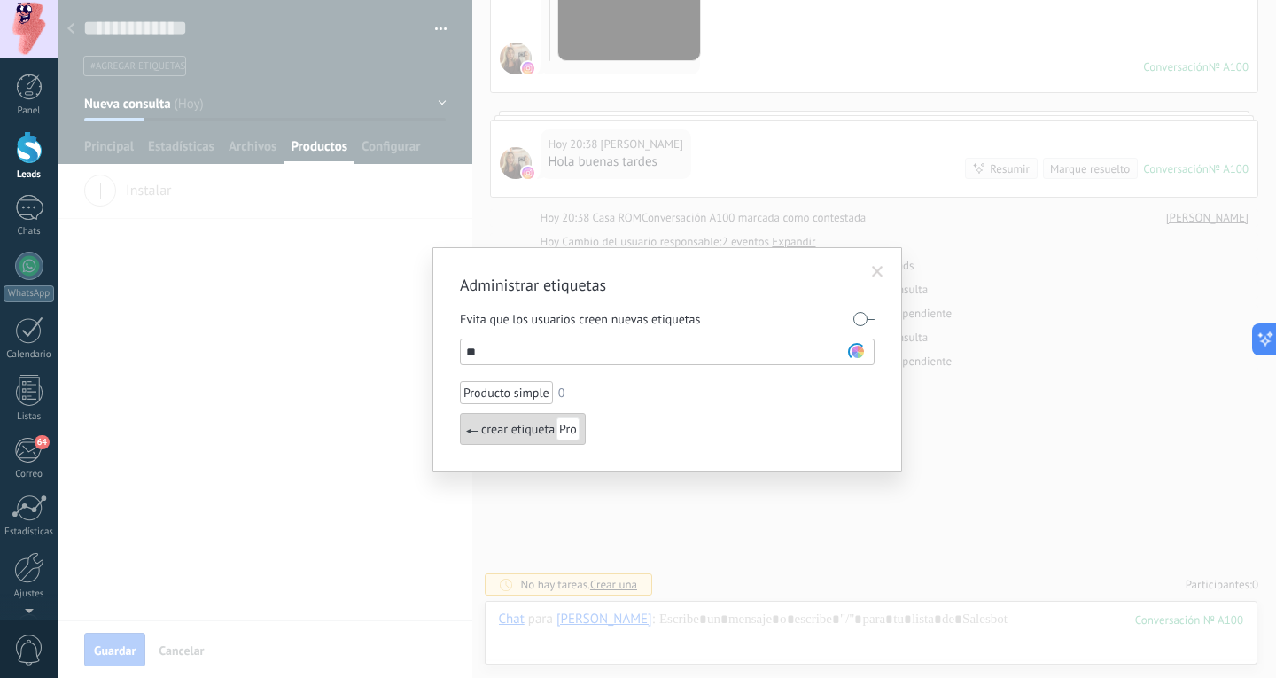
type input "*"
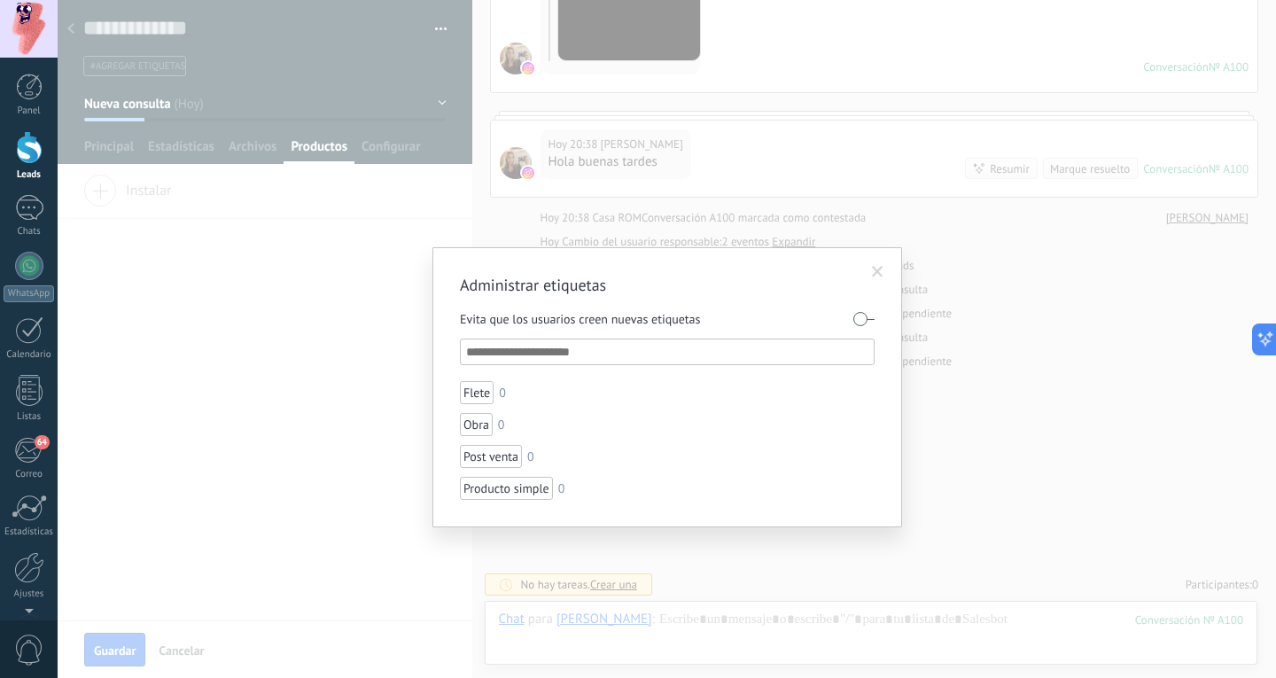
click at [278, 337] on div "Administrar etiquetas Evita que los usuarios creen nuevas etiquetas Flete 0 Obr…" at bounding box center [667, 339] width 1218 height 678
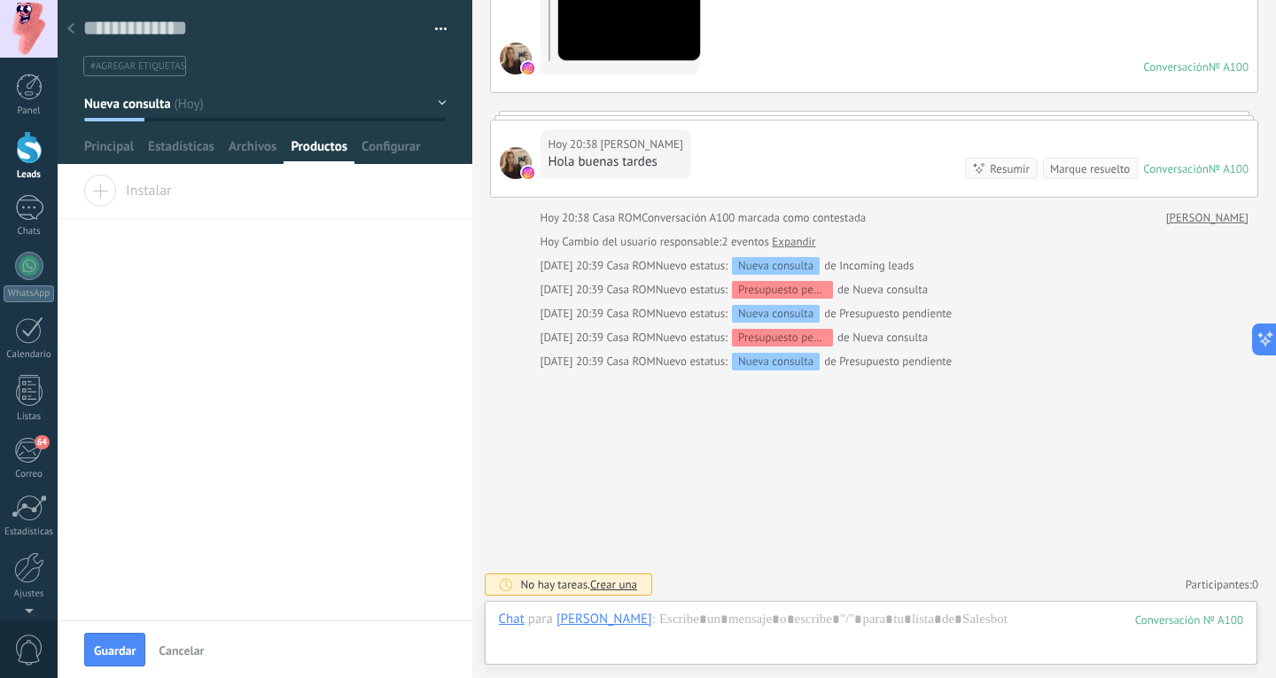
click at [266, 105] on button "Nueva consulta" at bounding box center [265, 104] width 362 height 32
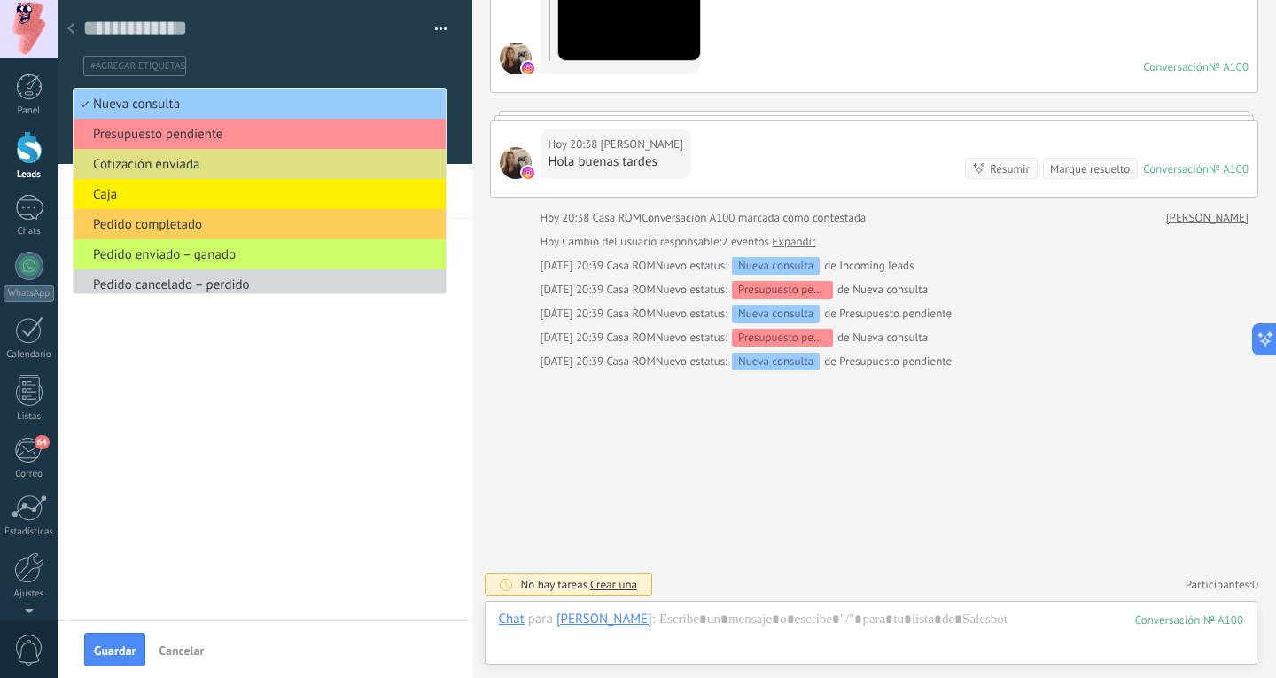
click at [183, 448] on div "********* Magdalena ********* Magdalena Apellido Abrir detalle Copie el nombre" at bounding box center [265, 397] width 415 height 445
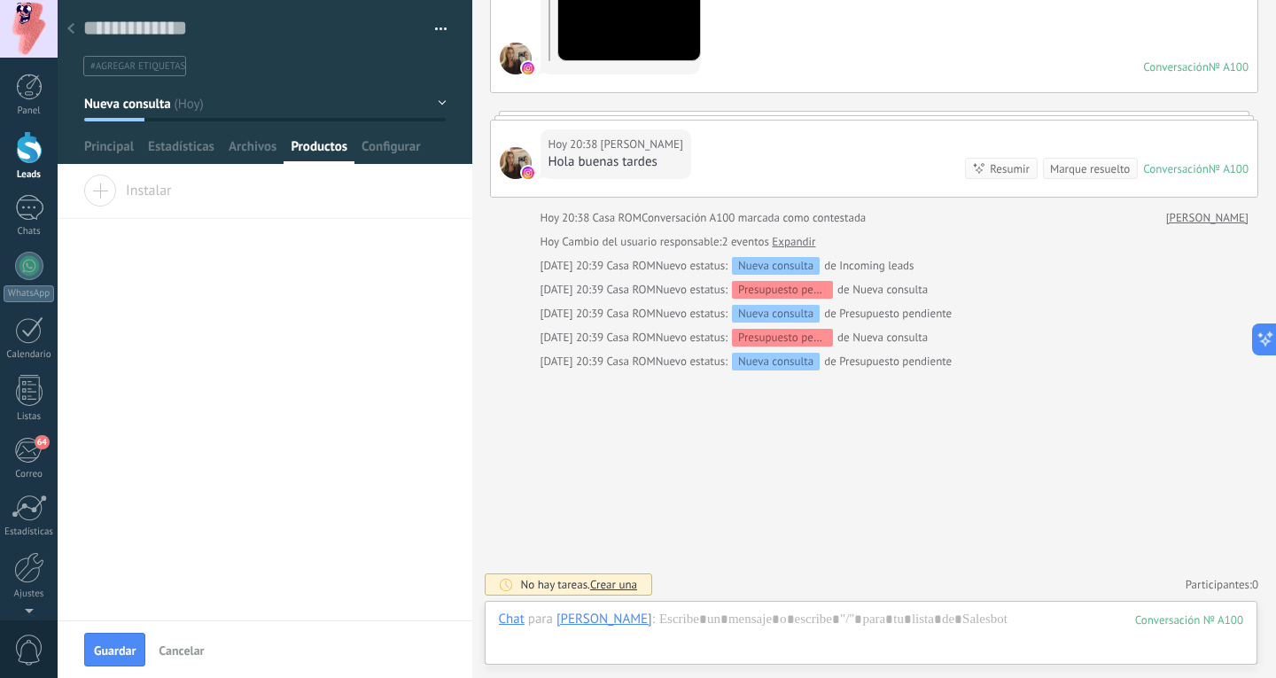
click at [183, 448] on div "********* Magdalena ********* Magdalena Apellido Abrir detalle Copie el nombre" at bounding box center [265, 397] width 415 height 445
click at [222, 115] on button "Nueva consulta" at bounding box center [265, 104] width 362 height 32
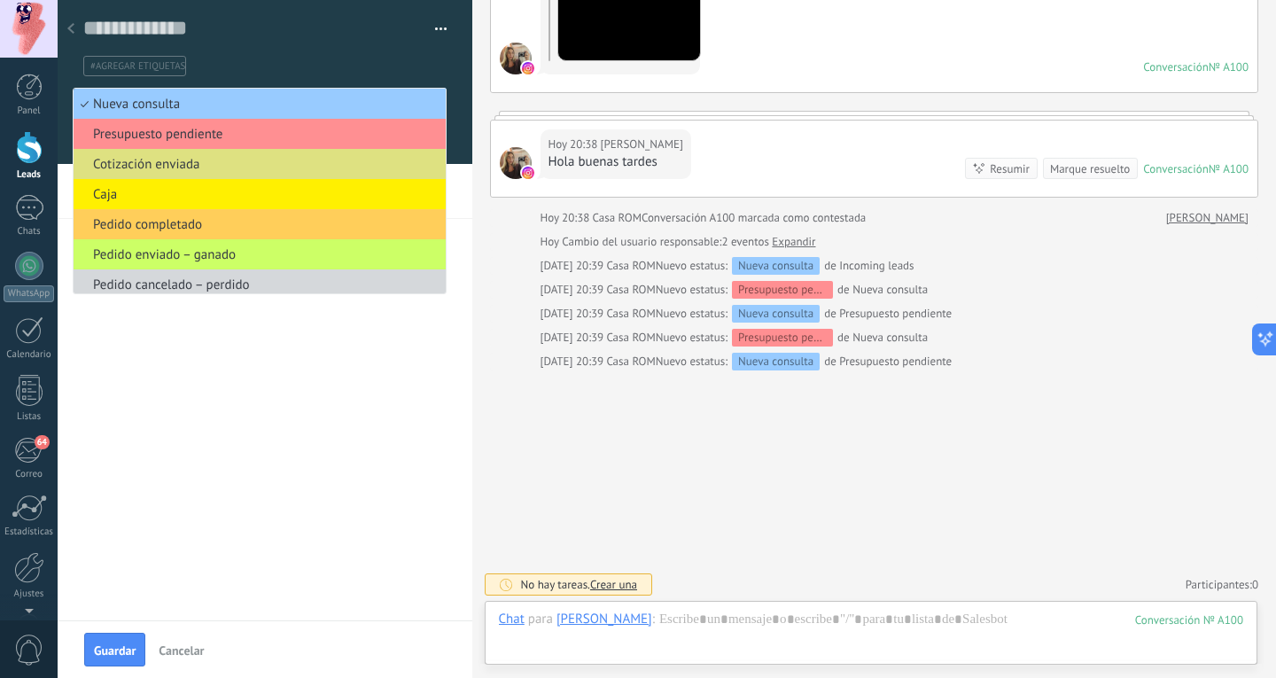
drag, startPoint x: 208, startPoint y: 219, endPoint x: 148, endPoint y: 394, distance: 185.5
click at [148, 394] on div "********* Magdalena ********* Magdalena Apellido Abrir detalle Copie el nombre" at bounding box center [265, 397] width 415 height 445
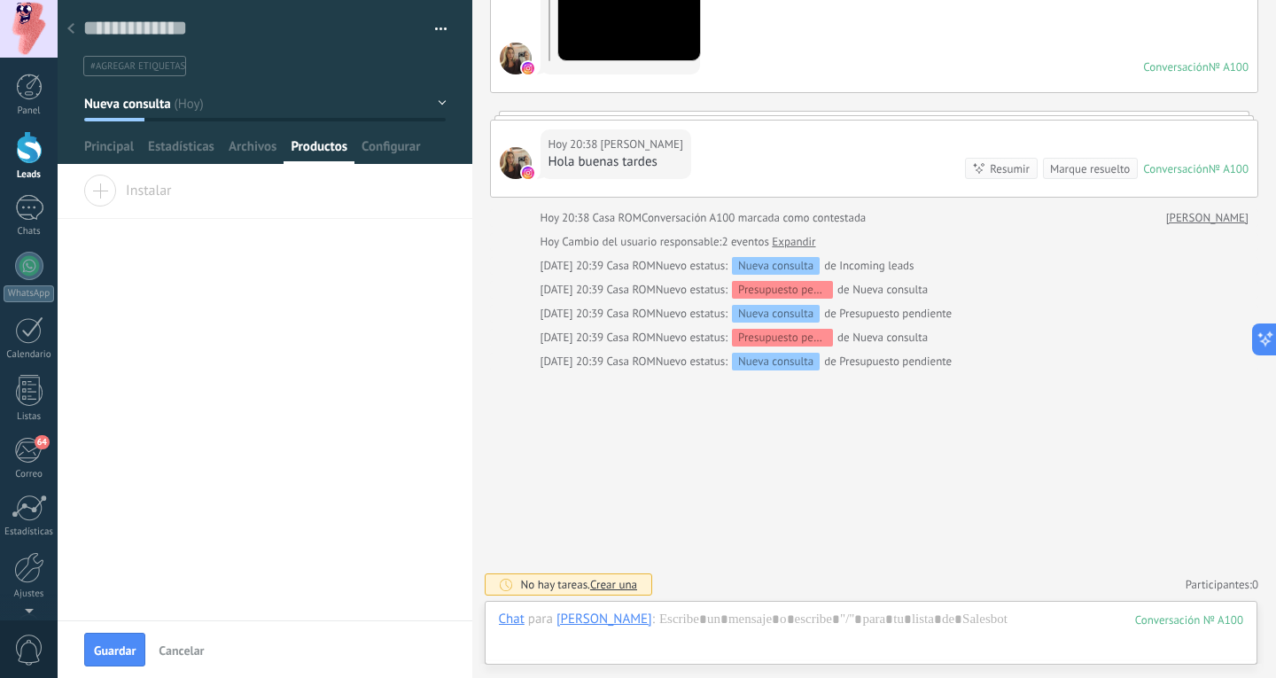
click at [193, 104] on button "Nueva consulta" at bounding box center [265, 104] width 362 height 32
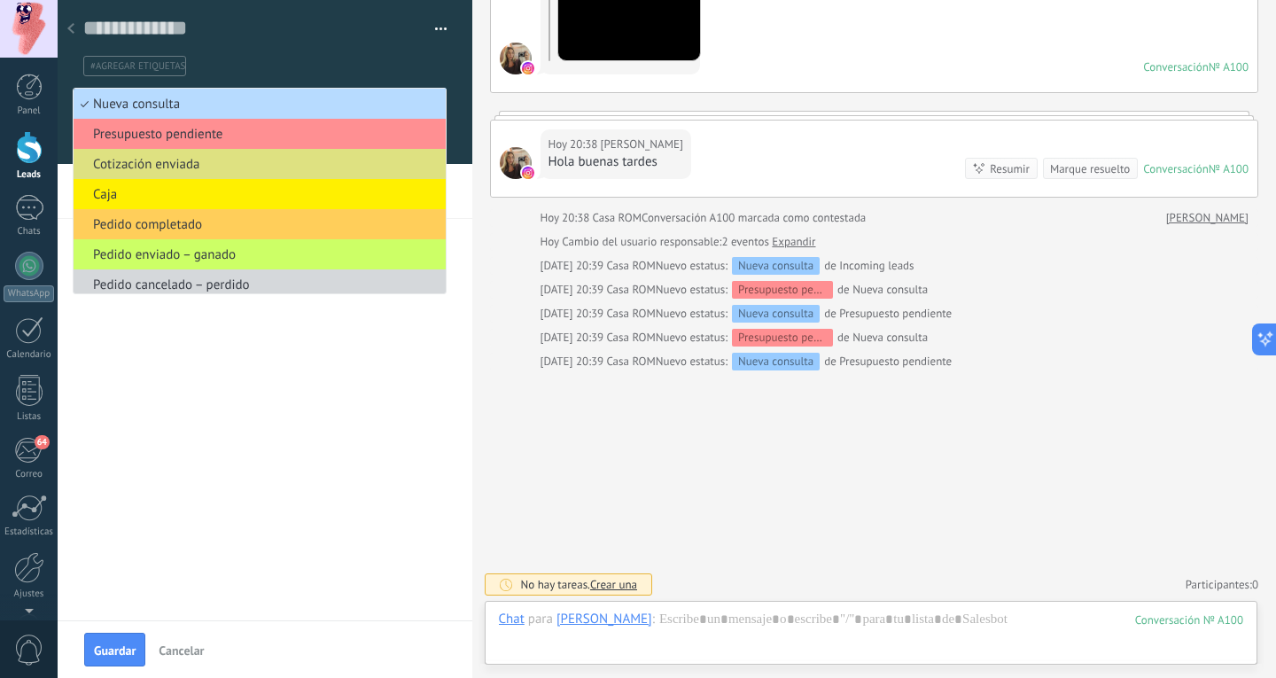
click at [182, 96] on span "Nueva consulta" at bounding box center [257, 104] width 367 height 17
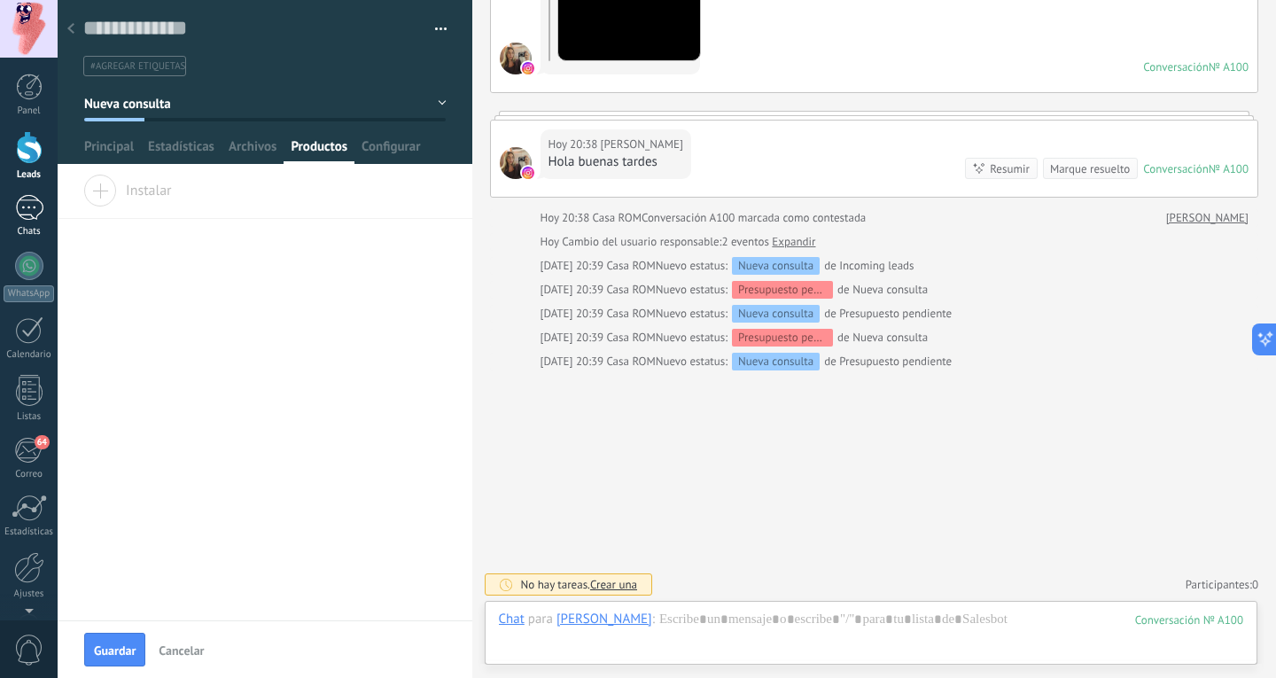
click at [27, 230] on div "Chats" at bounding box center [29, 232] width 51 height 12
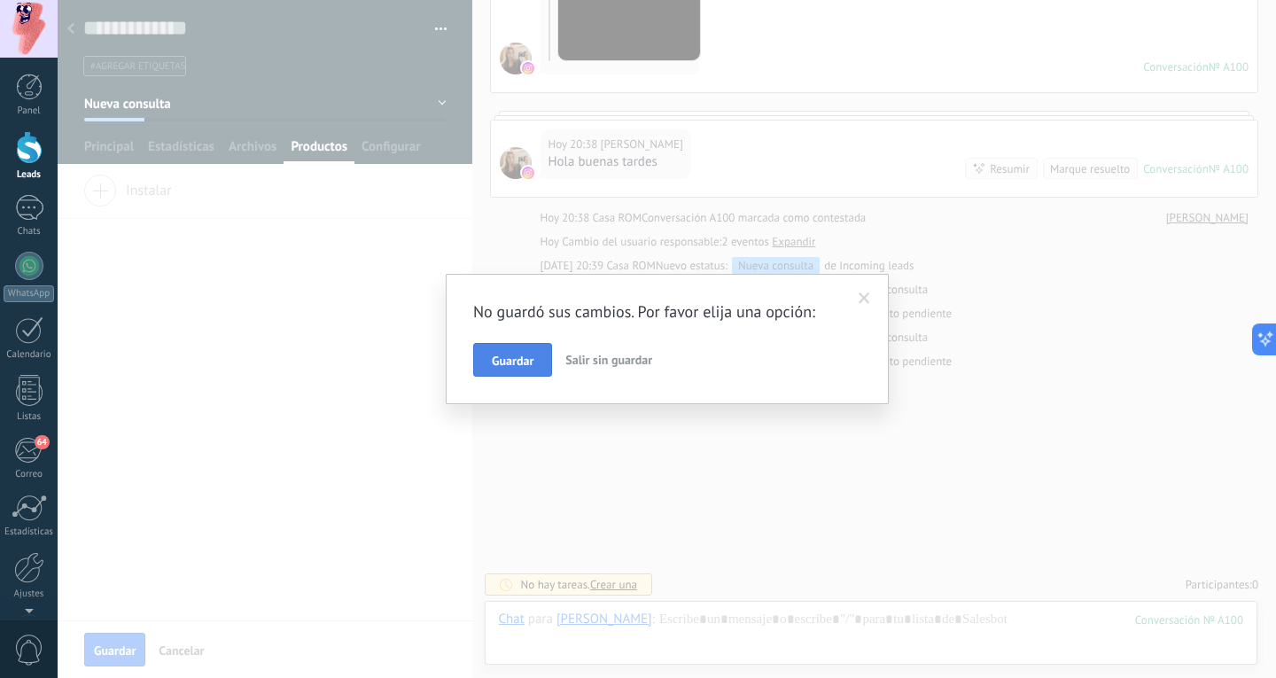
click at [534, 364] on button "Guardar" at bounding box center [512, 360] width 79 height 34
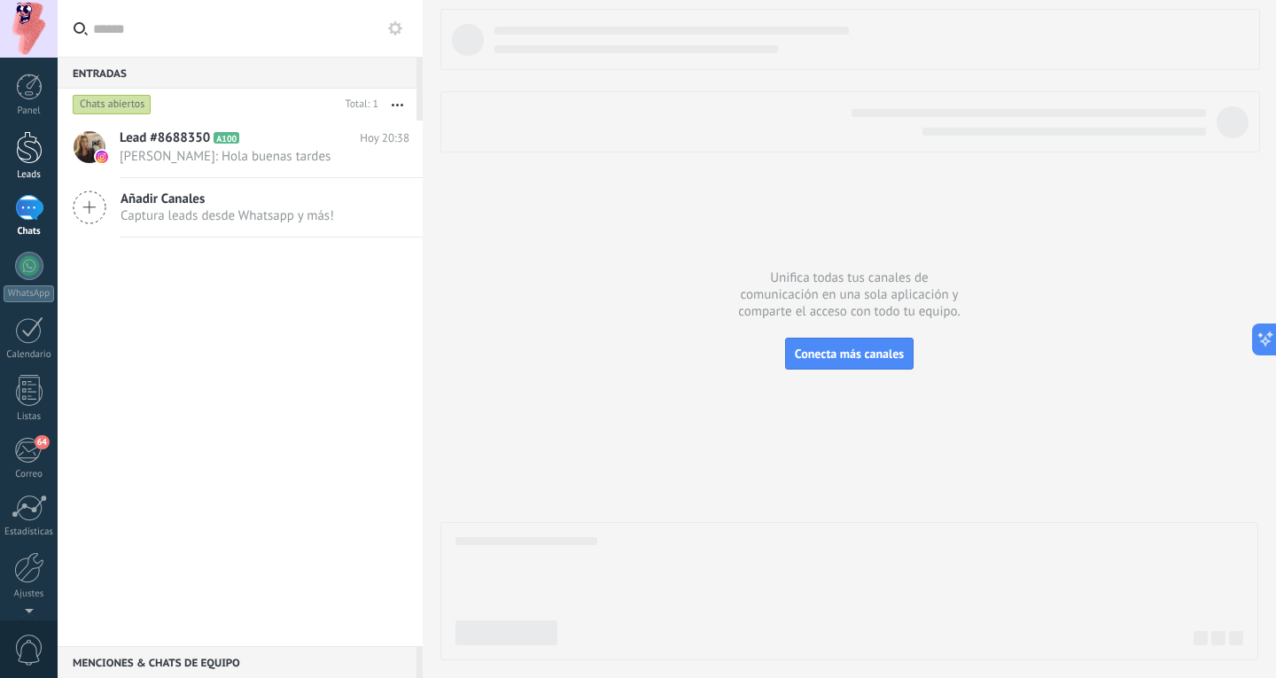
click at [26, 142] on div at bounding box center [29, 147] width 27 height 33
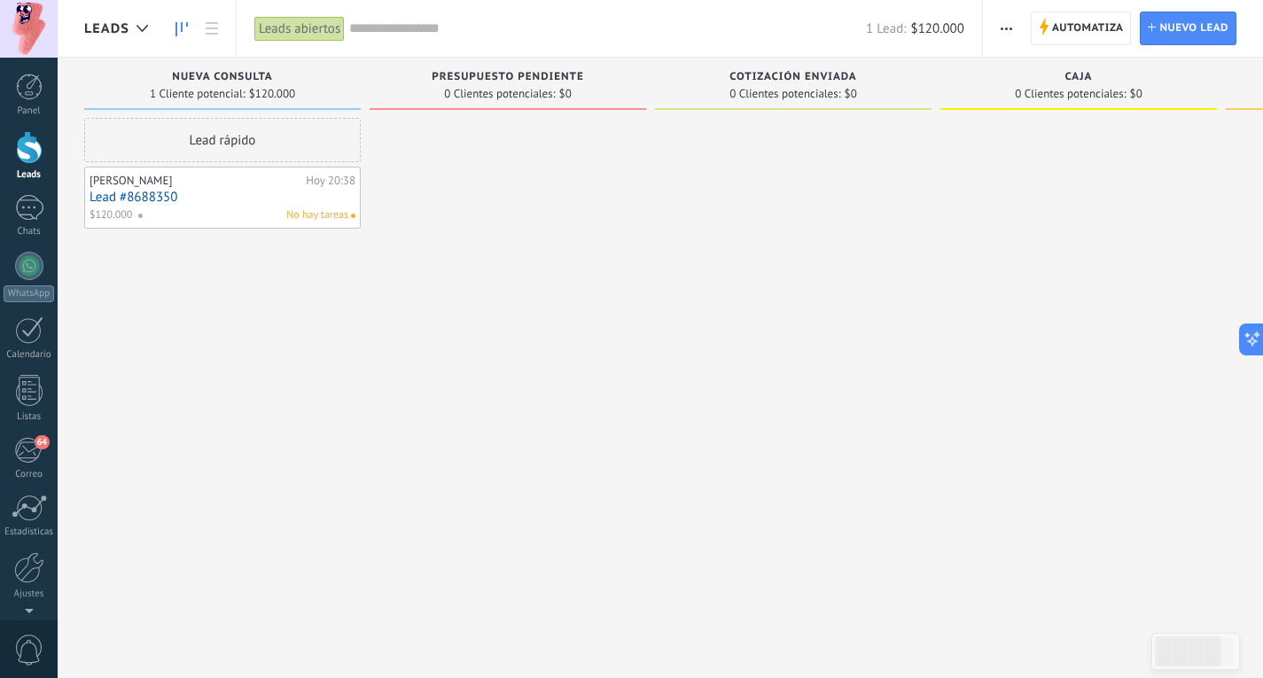
click at [228, 207] on div "No hay tareas" at bounding box center [242, 215] width 211 height 16
click at [37, 210] on div "1" at bounding box center [29, 208] width 28 height 26
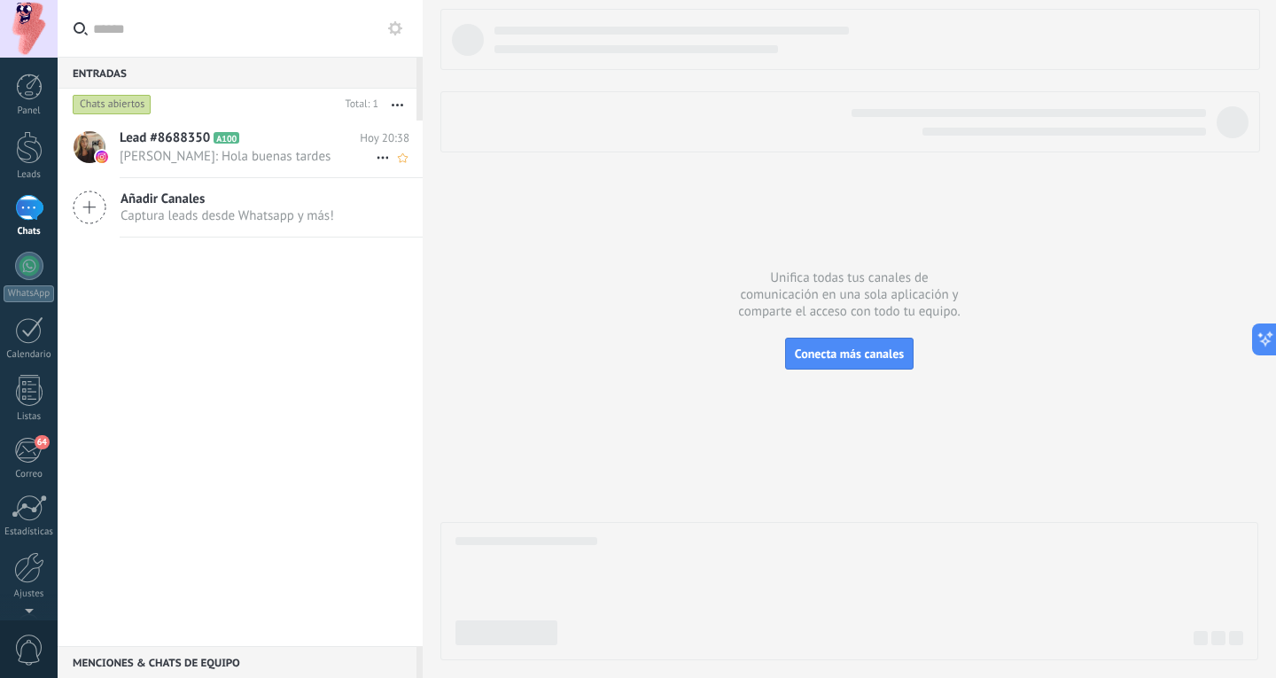
click at [264, 149] on span "Magdalena: Hola buenas tardes" at bounding box center [248, 156] width 256 height 17
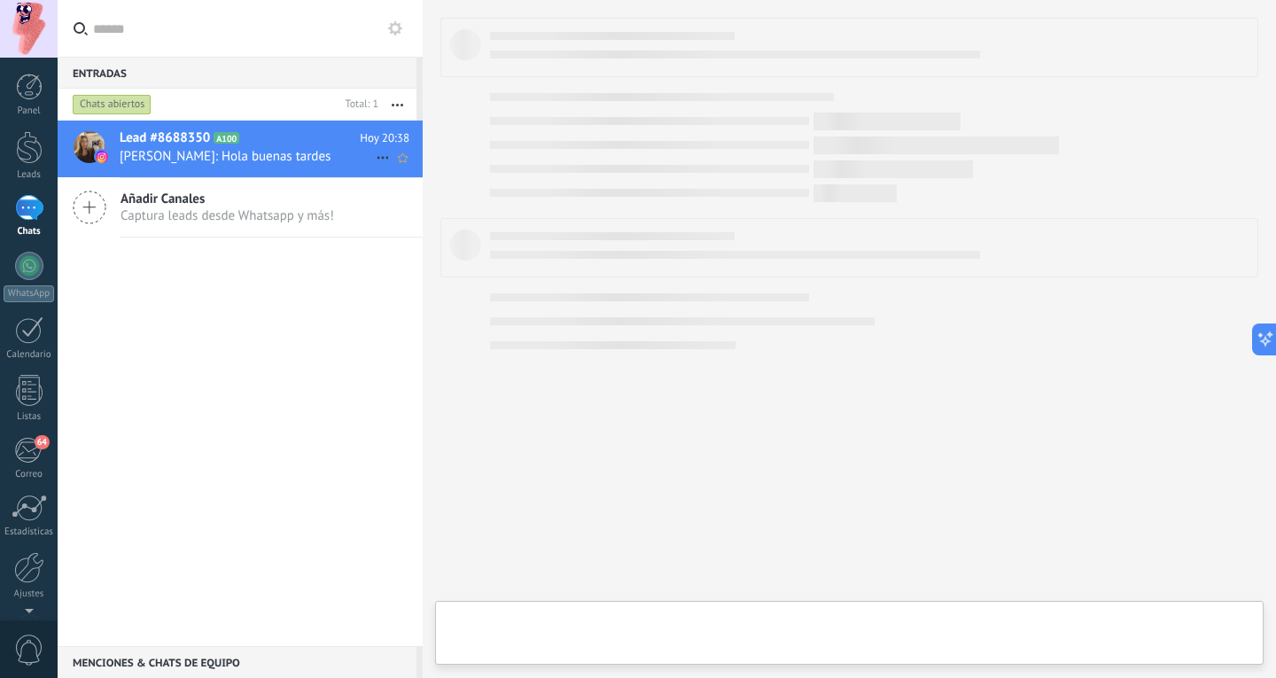
type textarea "**********"
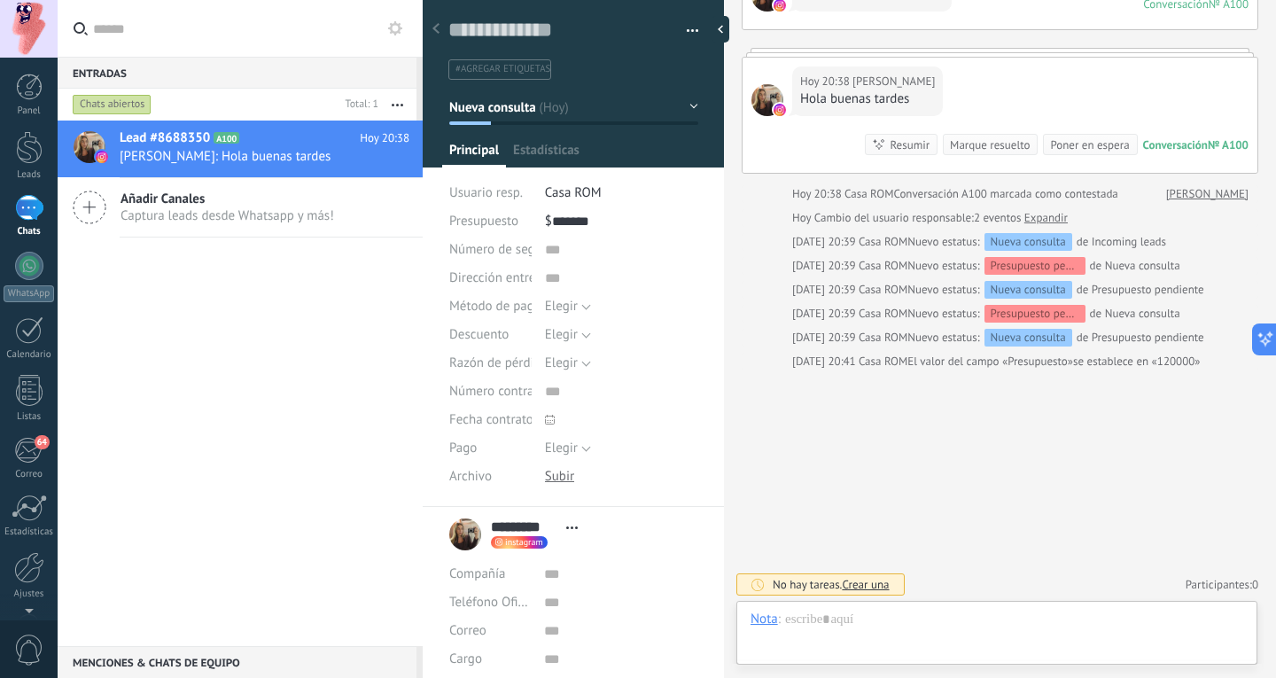
scroll to position [354, 0]
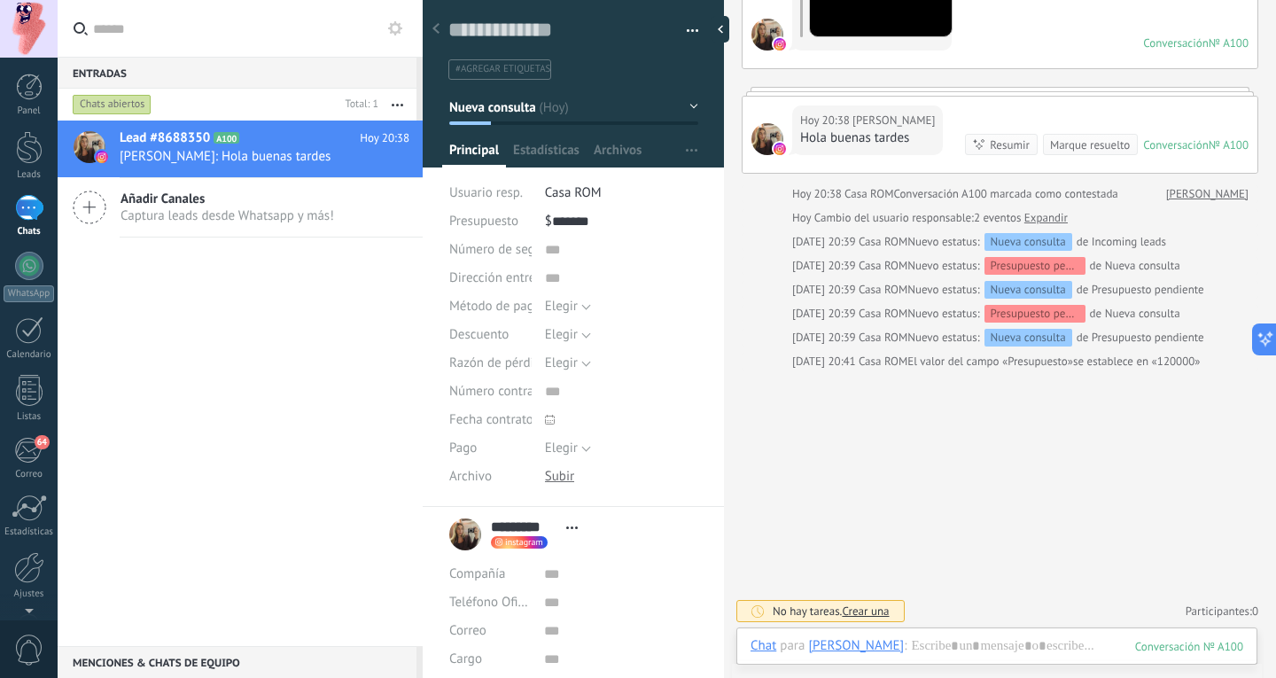
click at [973, 632] on div "Chat Correo Nota Tarea Chat para Magdalena : 100 Enviar Cancelar Rastrear clics…" at bounding box center [996, 659] width 521 height 64
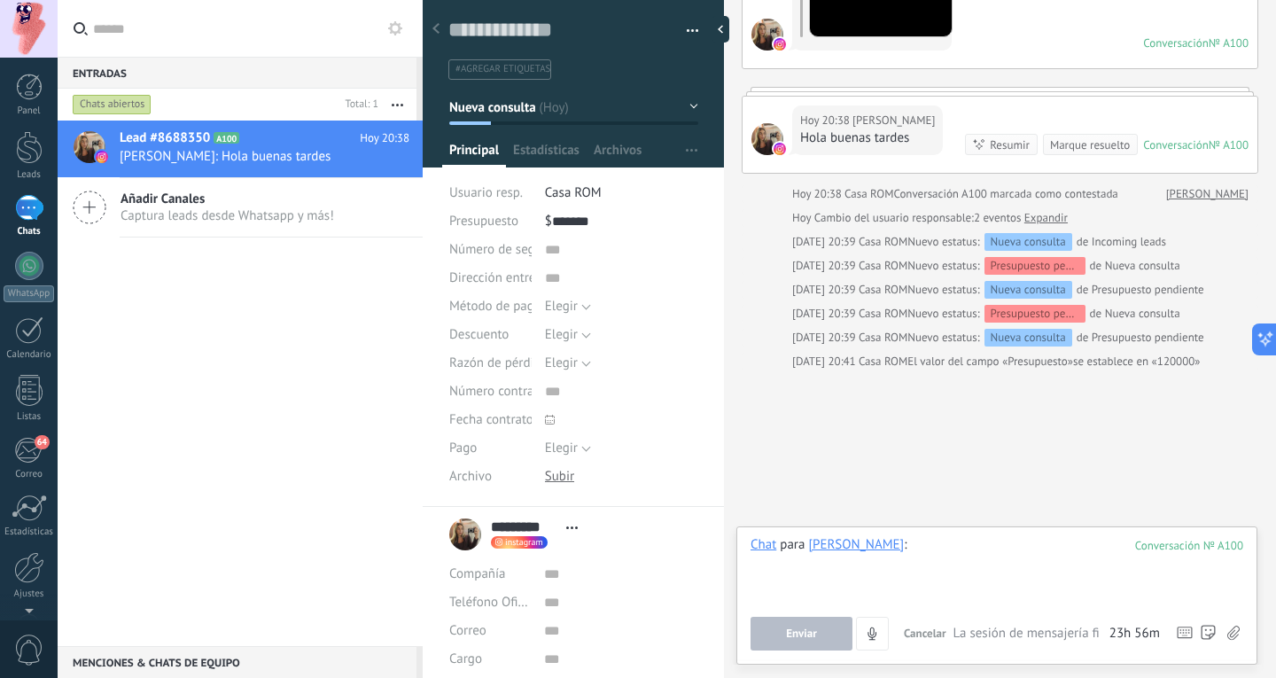
click at [1043, 561] on div at bounding box center [997, 569] width 493 height 67
click at [795, 636] on span "Enviar" at bounding box center [801, 633] width 31 height 12
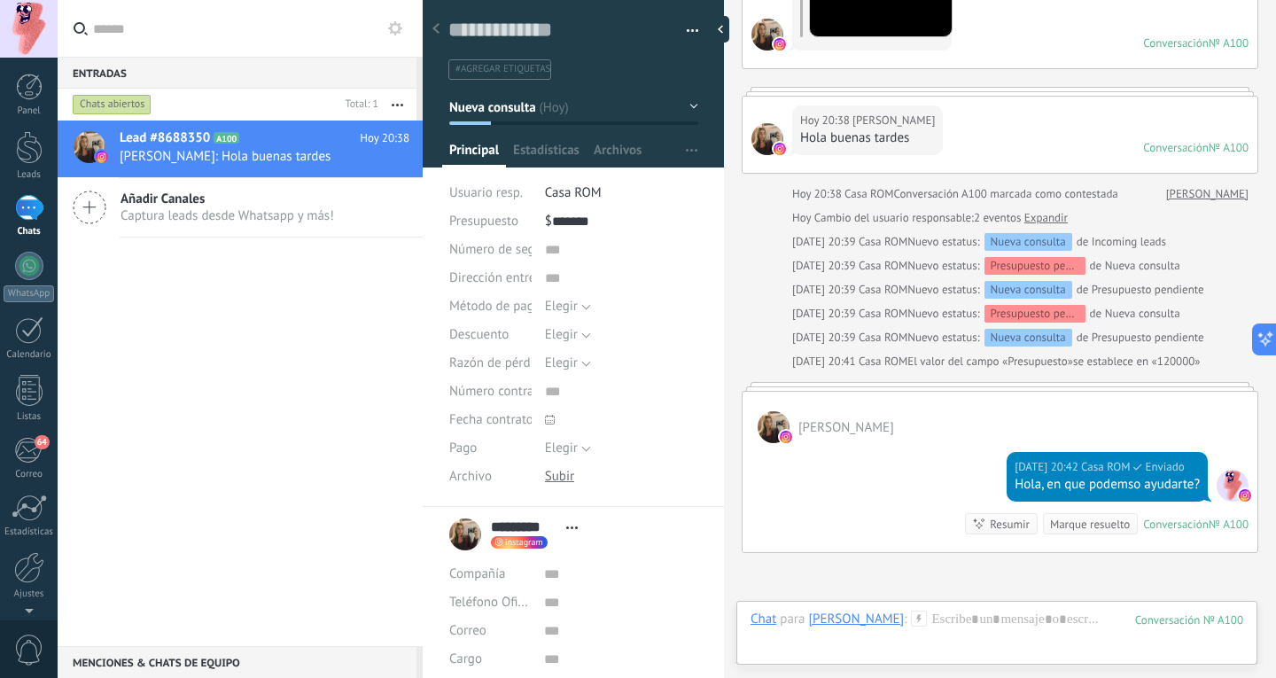
scroll to position [343, 0]
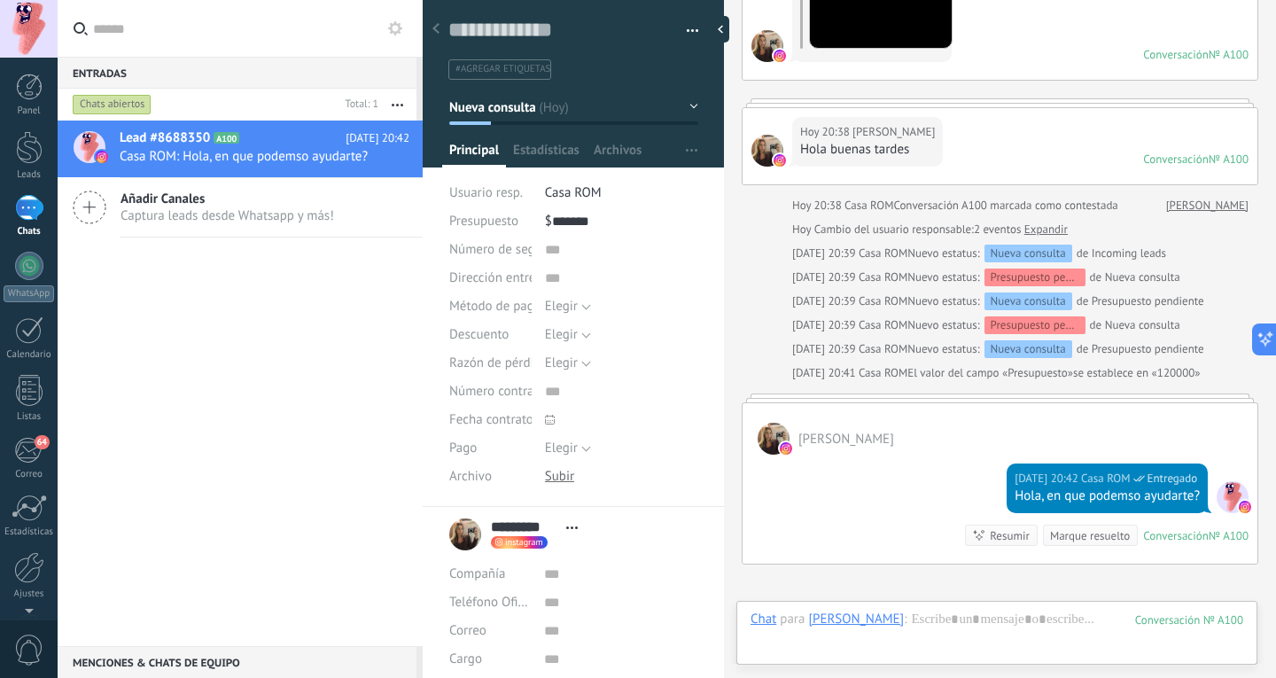
click at [1092, 533] on div "Marque resuelto" at bounding box center [1090, 535] width 80 height 17
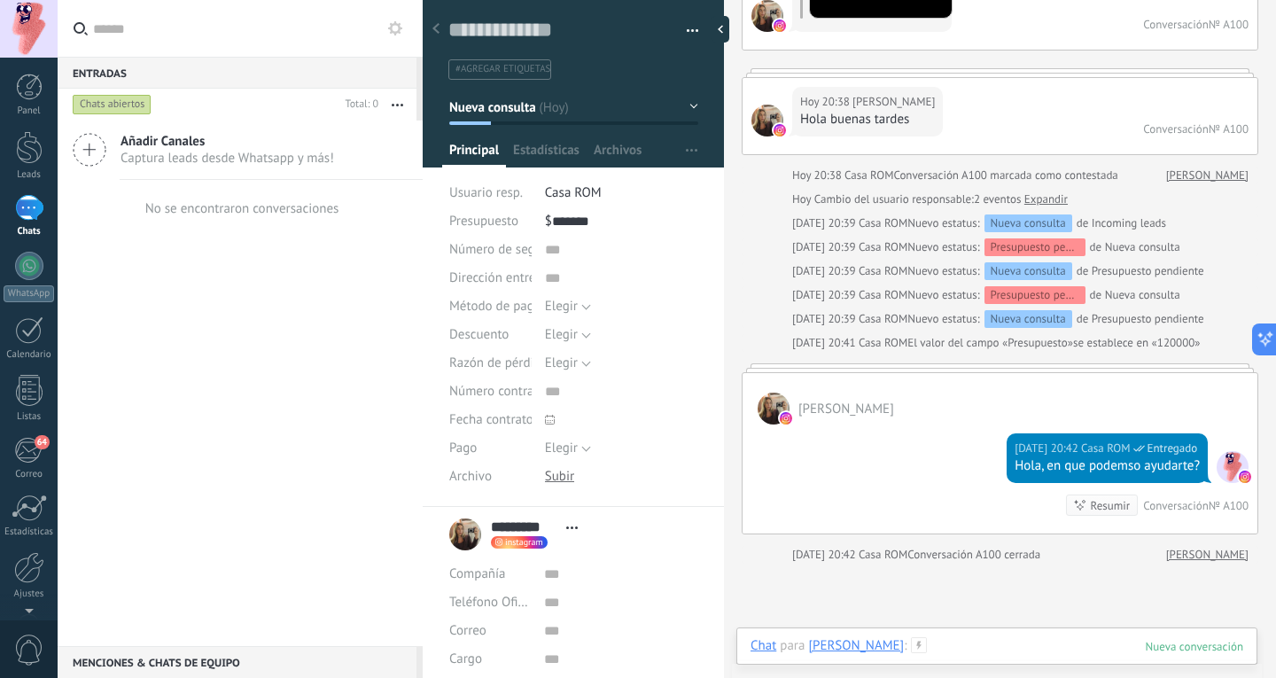
click at [1013, 644] on div at bounding box center [997, 663] width 493 height 53
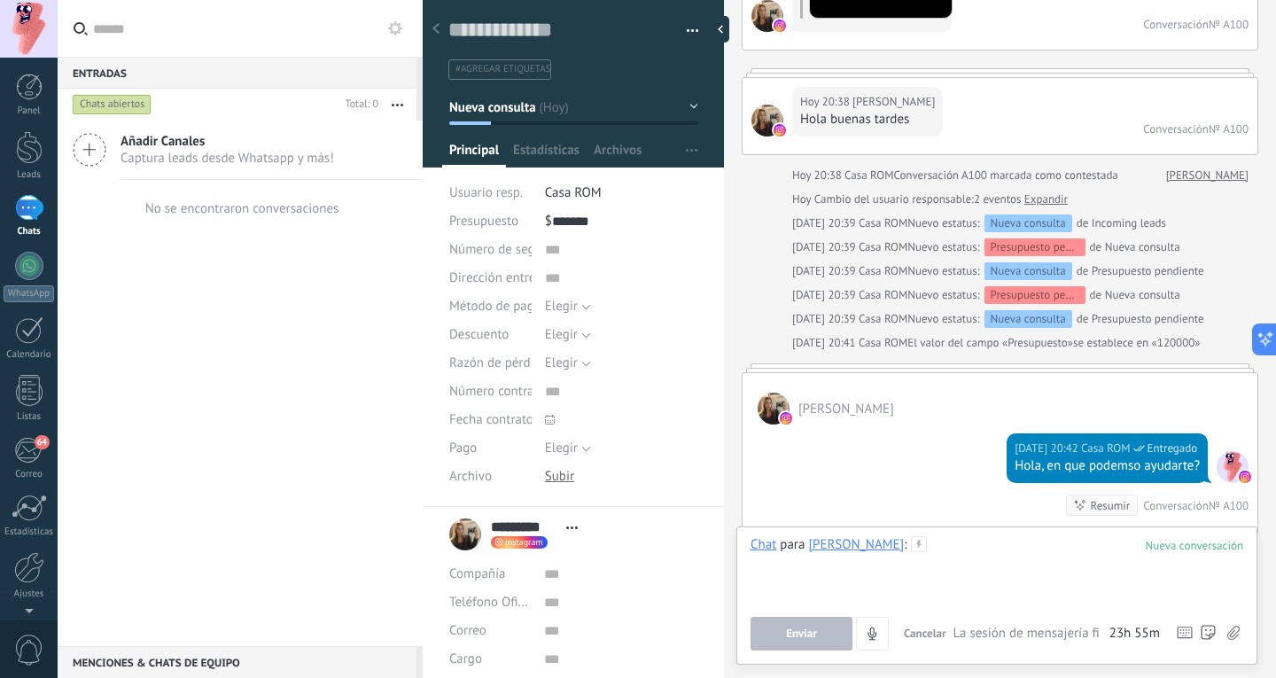
click at [724, 482] on div at bounding box center [724, 339] width 0 height 678
drag, startPoint x: 728, startPoint y: 482, endPoint x: 651, endPoint y: 503, distance: 79.1
click at [651, 503] on div "Guardar y crear Imprimir Administrar etiquetas" at bounding box center [849, 339] width 853 height 678
click at [730, 31] on div at bounding box center [725, 29] width 27 height 27
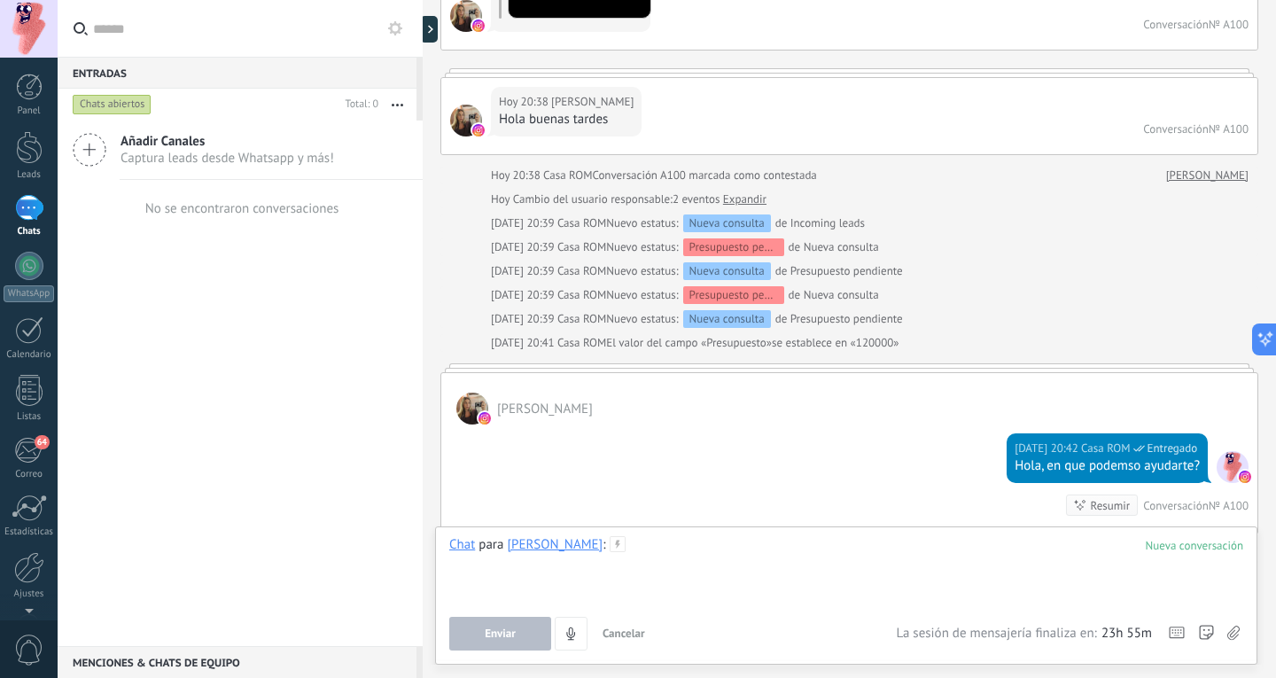
click at [423, 466] on div at bounding box center [423, 339] width 0 height 678
type textarea "**********"
click at [423, 434] on div at bounding box center [423, 339] width 0 height 678
click at [813, 483] on div "Hoy 20:42 Casa ROM Entregado Hola, en que podemso ayudarte? Resumir Resumir Con…" at bounding box center [849, 478] width 816 height 109
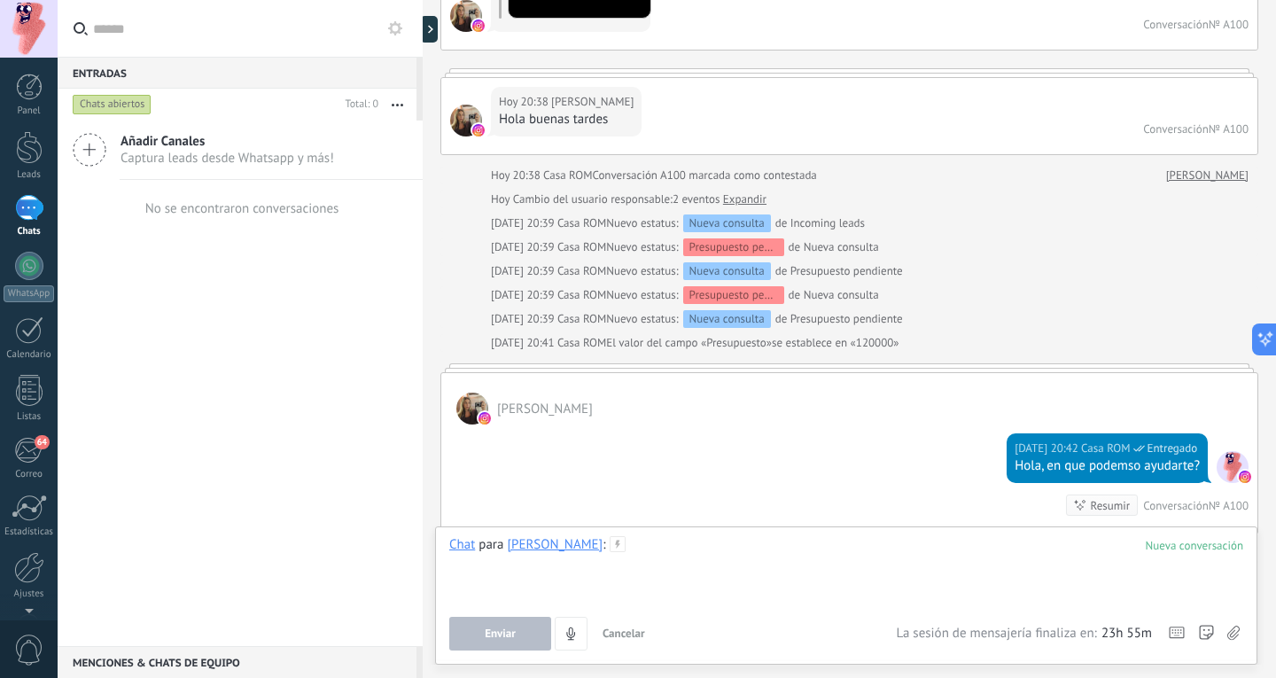
click at [882, 573] on div at bounding box center [846, 569] width 794 height 67
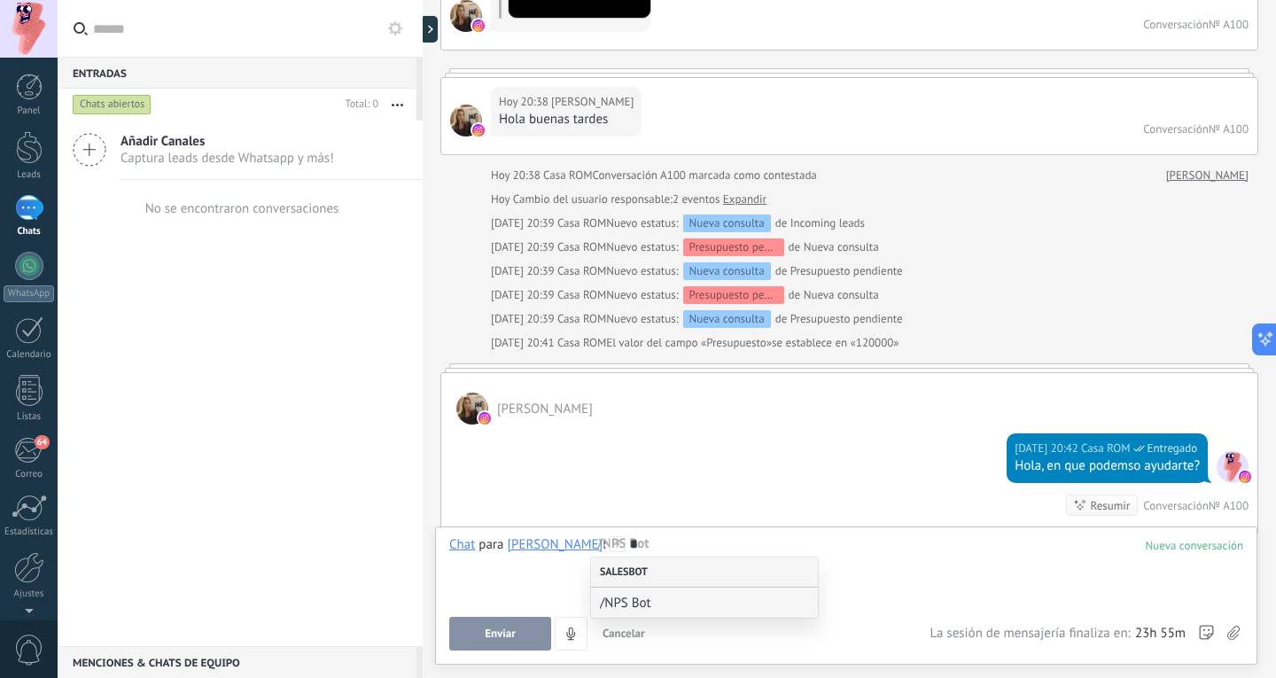
click at [693, 572] on div "Salesbot" at bounding box center [704, 572] width 227 height 30
click at [643, 596] on span "/NPS Bot" at bounding box center [697, 603] width 195 height 17
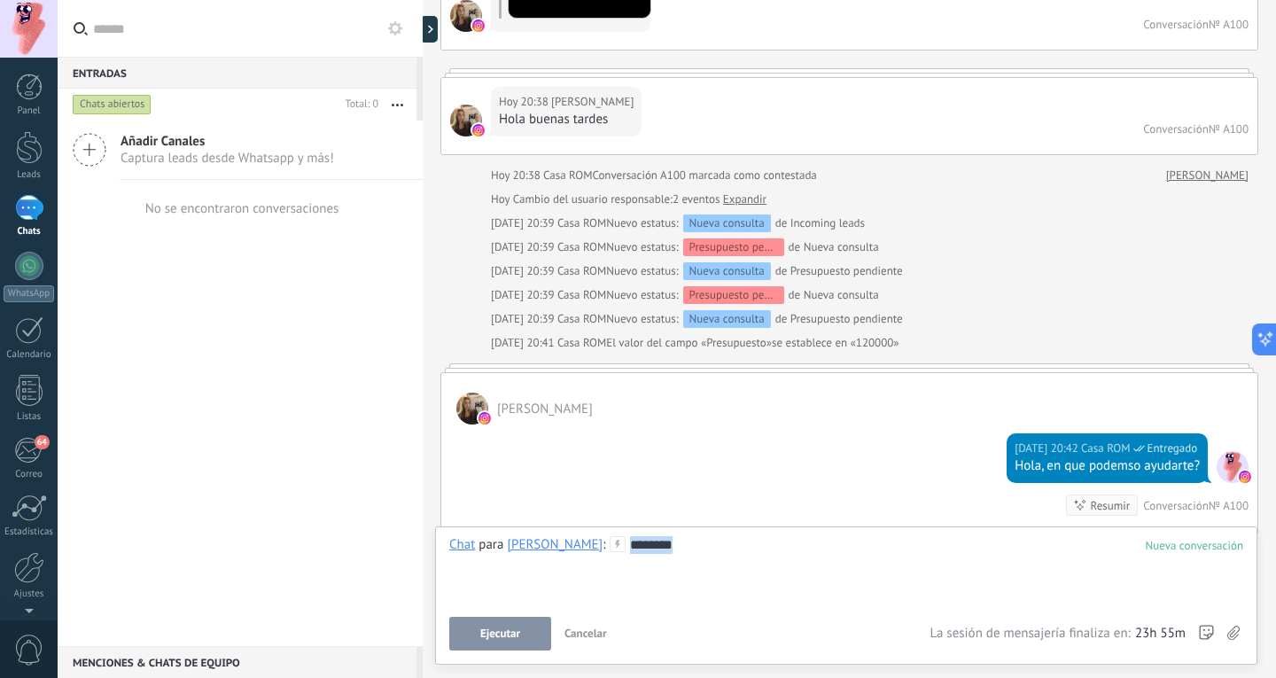
drag, startPoint x: 690, startPoint y: 545, endPoint x: 585, endPoint y: 549, distance: 105.5
click at [585, 549] on div "Chat para Magdalena : ********" at bounding box center [846, 569] width 794 height 67
click at [423, 476] on div at bounding box center [423, 339] width 0 height 678
click at [436, 180] on div "Buscar Carga más Hoy Hoy Creación: 2 eventos Expandir Hoy 15:38 Magdalena Magda…" at bounding box center [849, 250] width 853 height 1246
click at [872, 528] on div "Chat Correo Nota Tarea Chat para Magdalena : Enviar Cancelar Rastrear clics en …" at bounding box center [846, 595] width 822 height 138
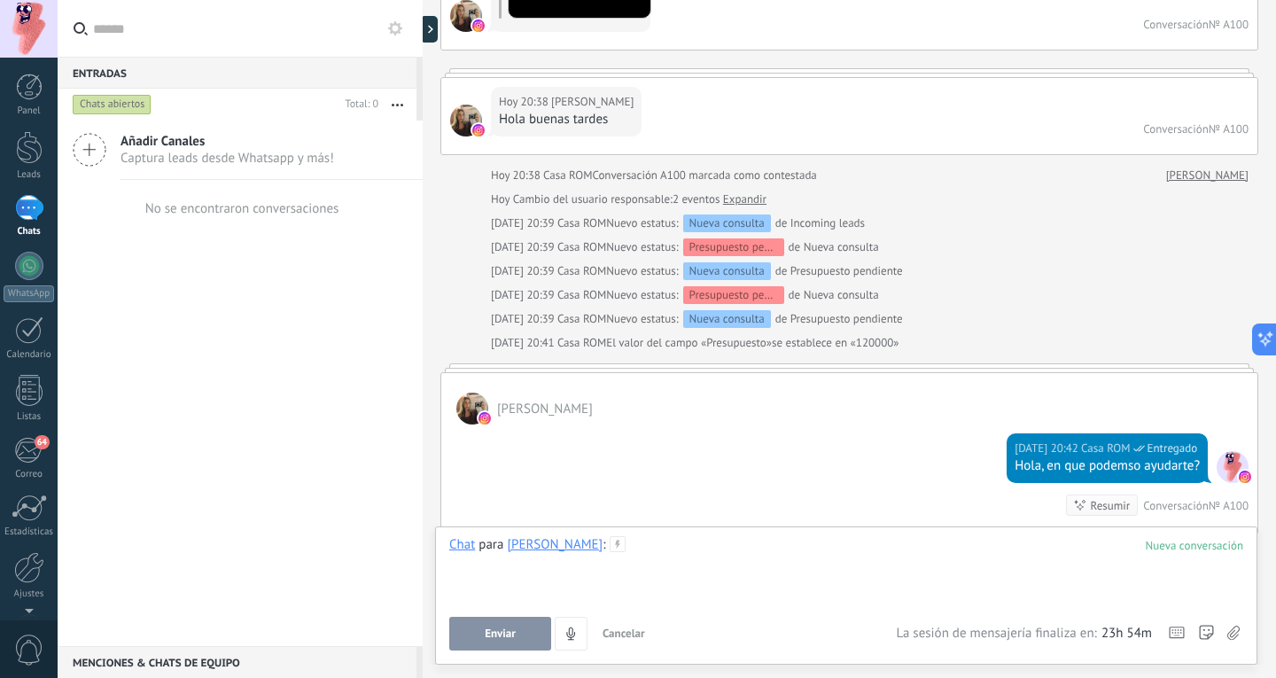
click at [871, 543] on div at bounding box center [846, 569] width 794 height 67
type input "*"
click at [423, 408] on div at bounding box center [423, 339] width 0 height 678
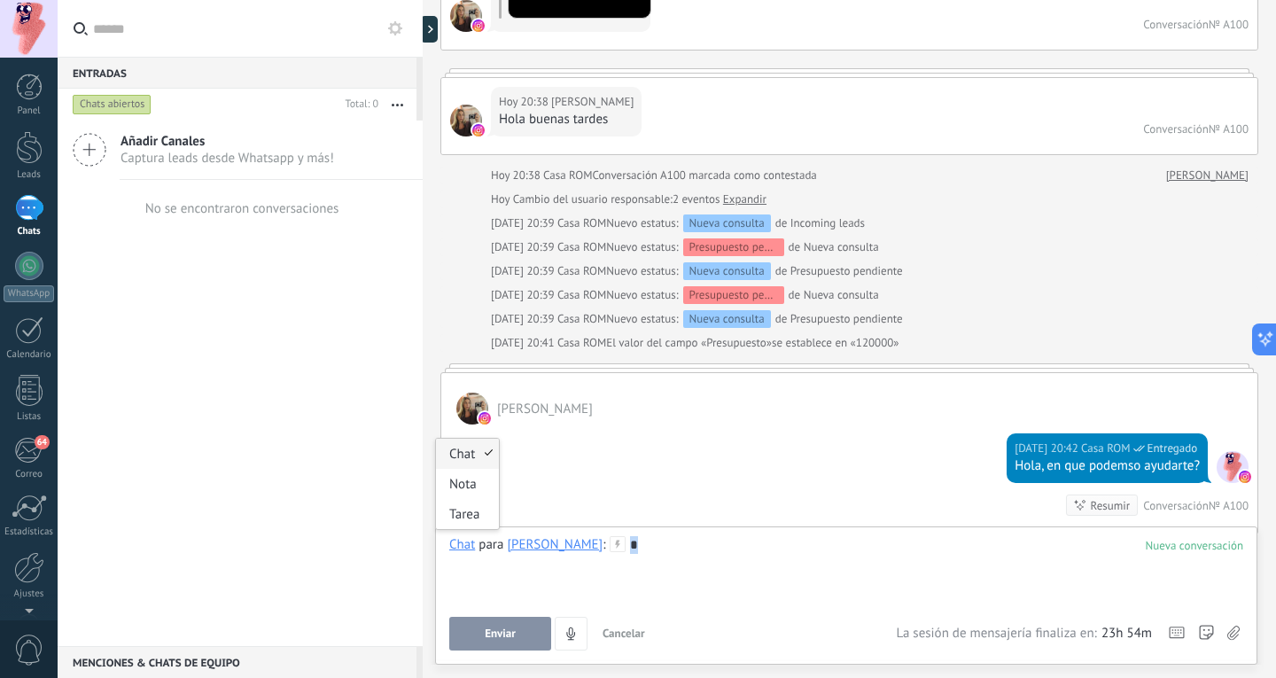
drag, startPoint x: 642, startPoint y: 549, endPoint x: 439, endPoint y: 552, distance: 203.8
click at [439, 552] on div "Chat Correo Nota Tarea Chat para Magdalena : * Enviar Cancelar Rastrear clics e…" at bounding box center [846, 595] width 822 height 138
click at [984, 316] on div "Hoy 20:39 Casa ROM Nuevo estatus: Nueva consulta de Presupuesto pendiente" at bounding box center [870, 319] width 758 height 18
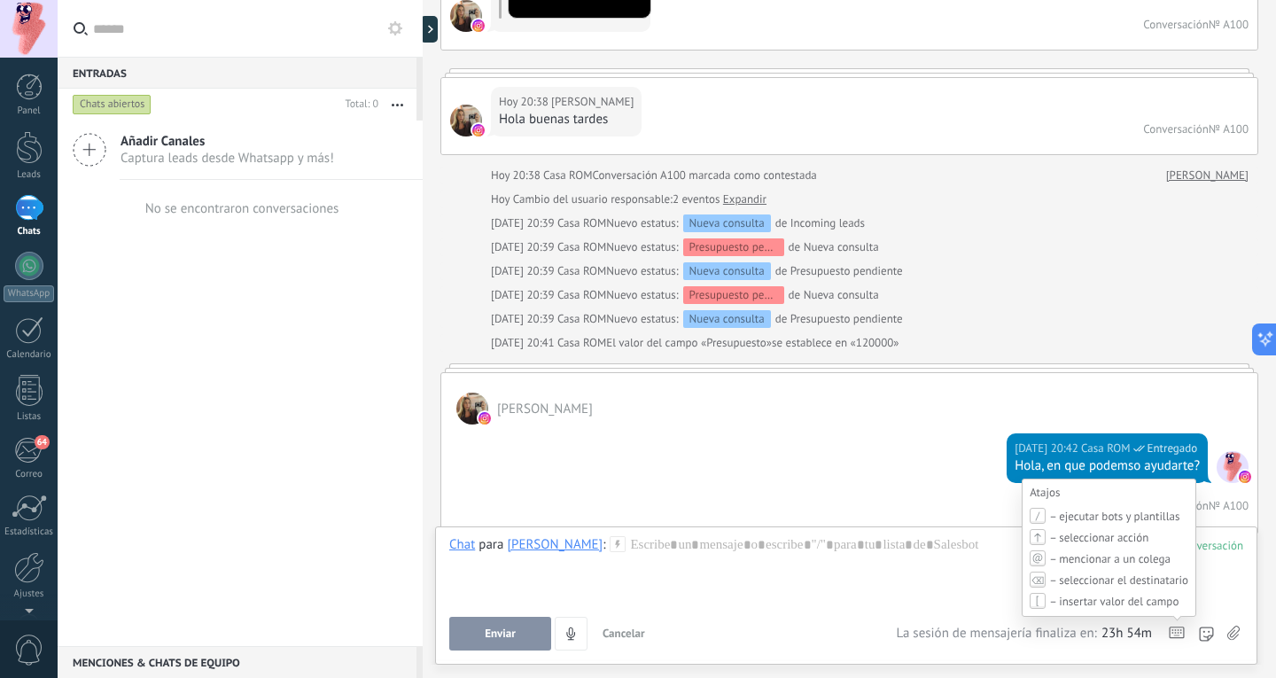
click at [1177, 629] on icon at bounding box center [1177, 632] width 16 height 12
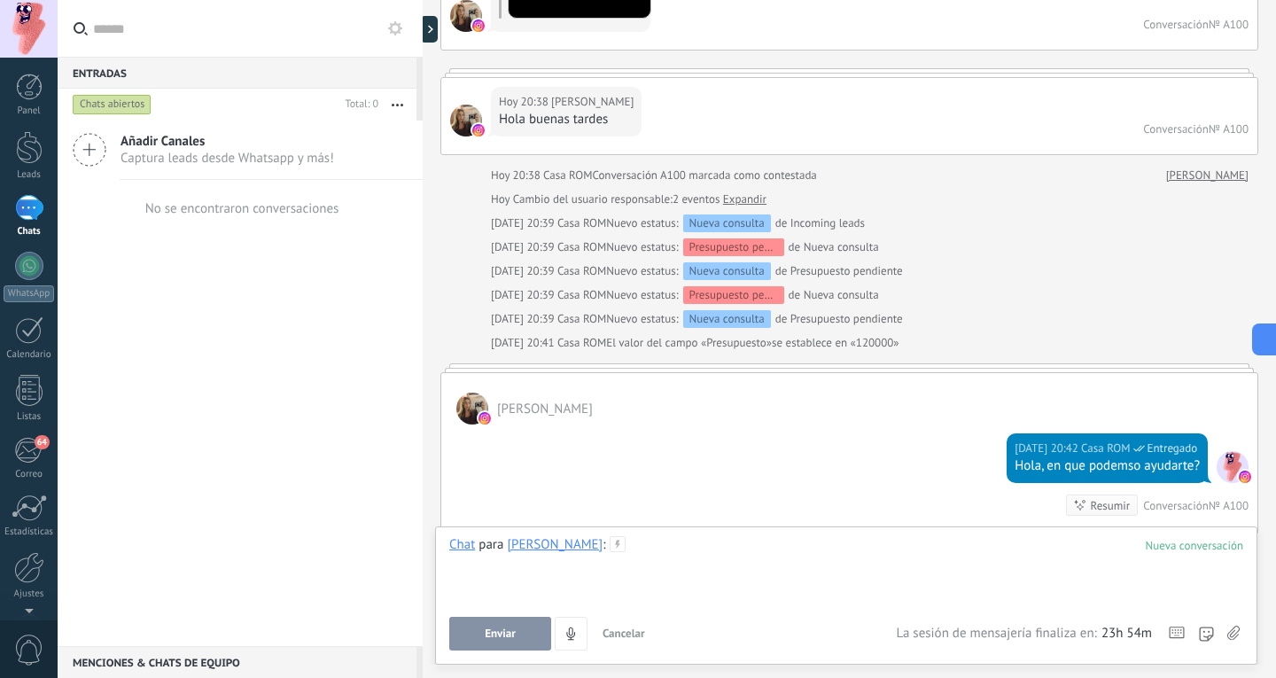
click at [738, 578] on div at bounding box center [846, 569] width 794 height 67
click at [1273, 348] on button at bounding box center [1261, 339] width 32 height 32
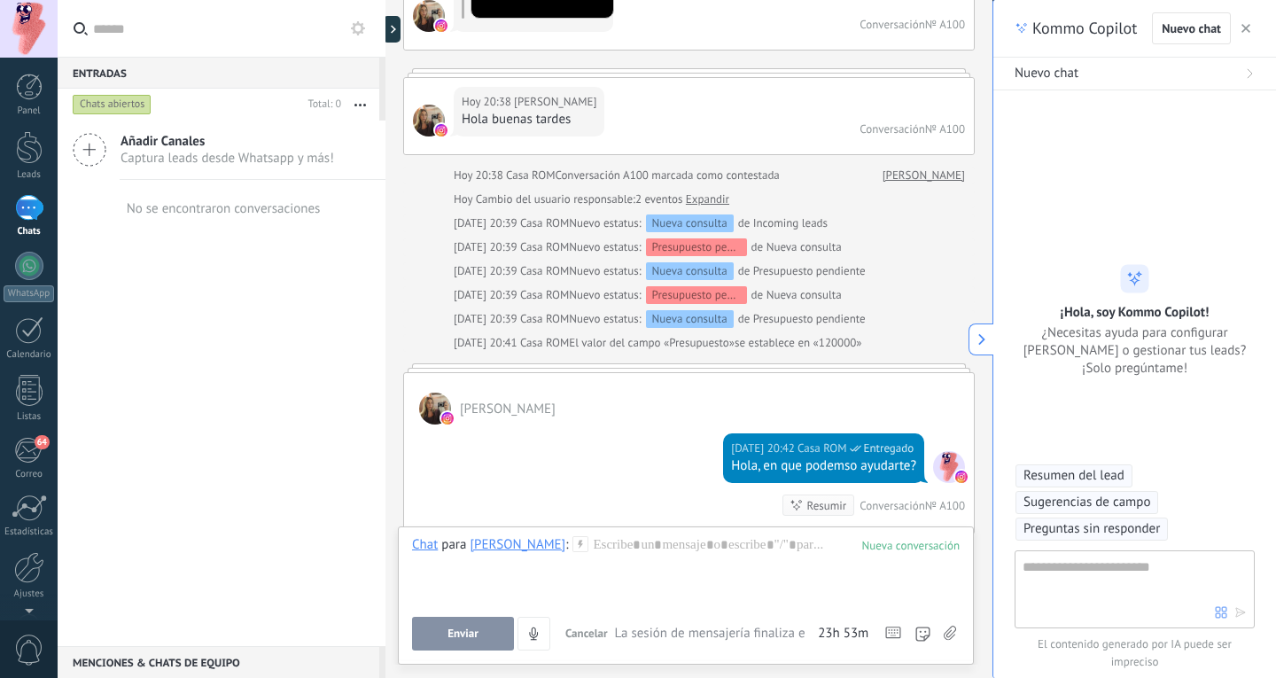
click at [1181, 572] on textarea at bounding box center [1119, 588] width 192 height 64
type textarea "**********"
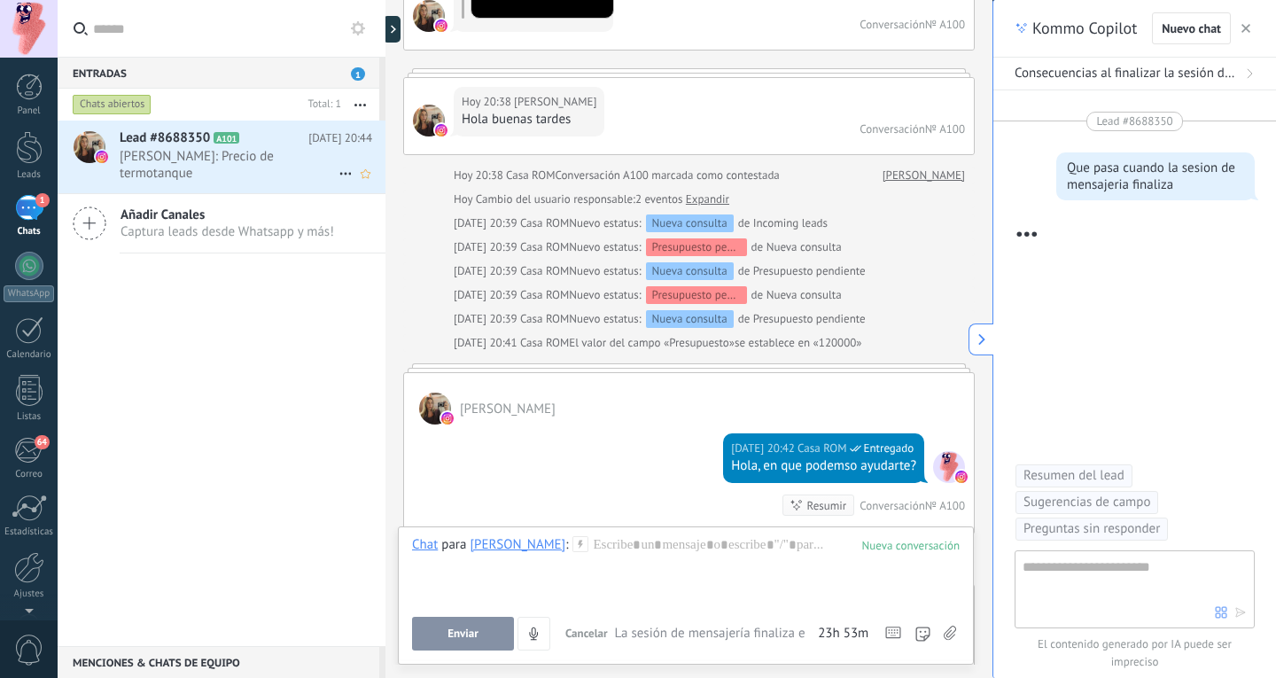
click at [266, 157] on span "Magdalena: Precio de termotanque" at bounding box center [229, 165] width 219 height 34
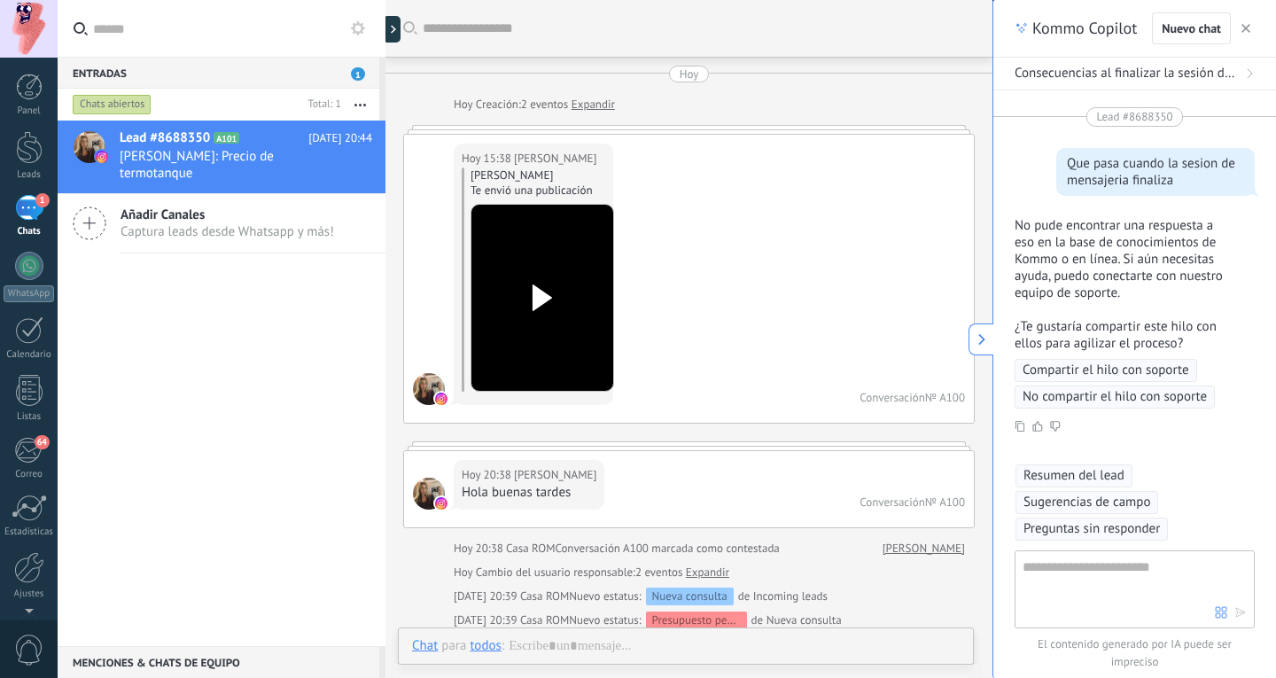
scroll to position [671, 0]
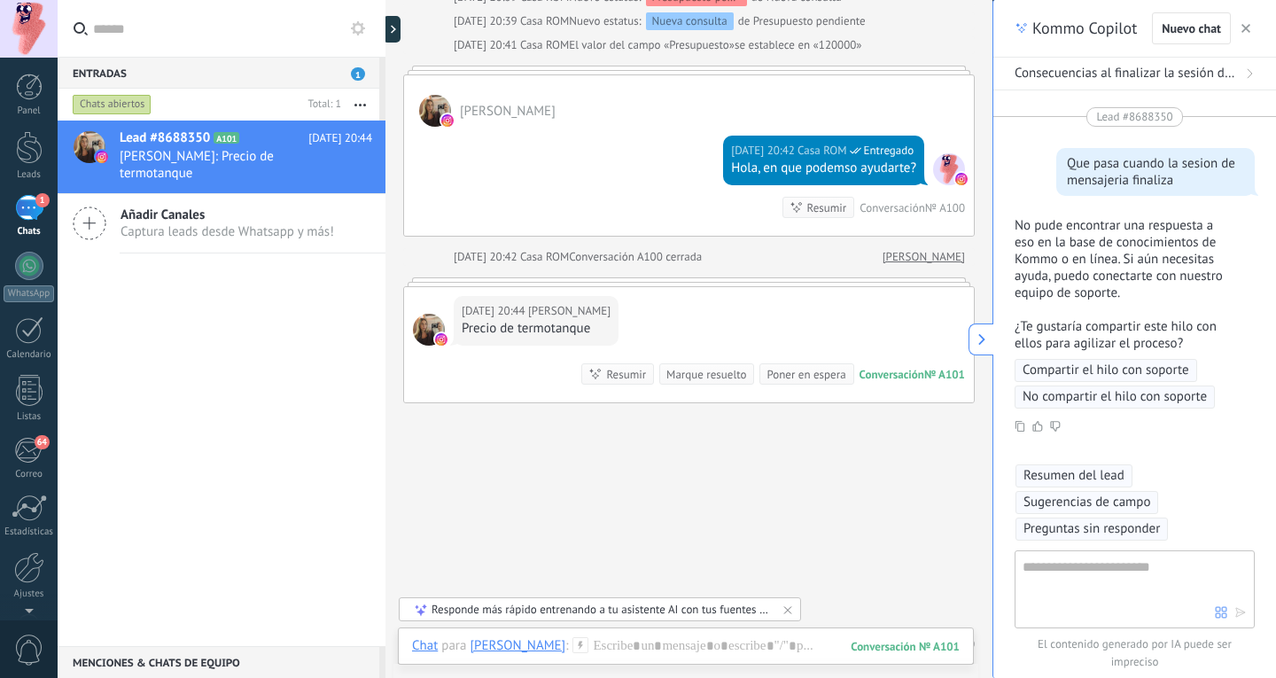
click at [753, 299] on div "Hoy 20:44 Magdalena Precio de termotanque Conversación № A101 Conversación № A1…" at bounding box center [689, 344] width 570 height 115
click at [818, 280] on div at bounding box center [689, 281] width 572 height 9
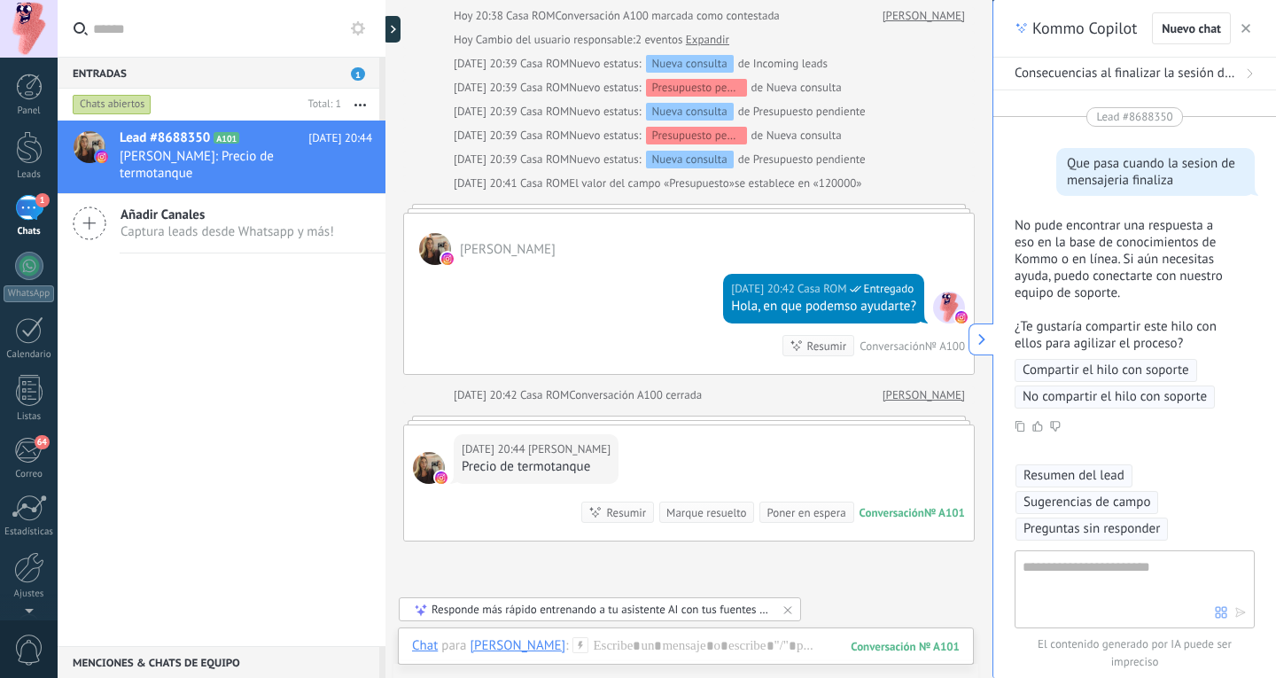
scroll to position [532, 0]
click at [619, 510] on div "Resumir" at bounding box center [626, 513] width 40 height 17
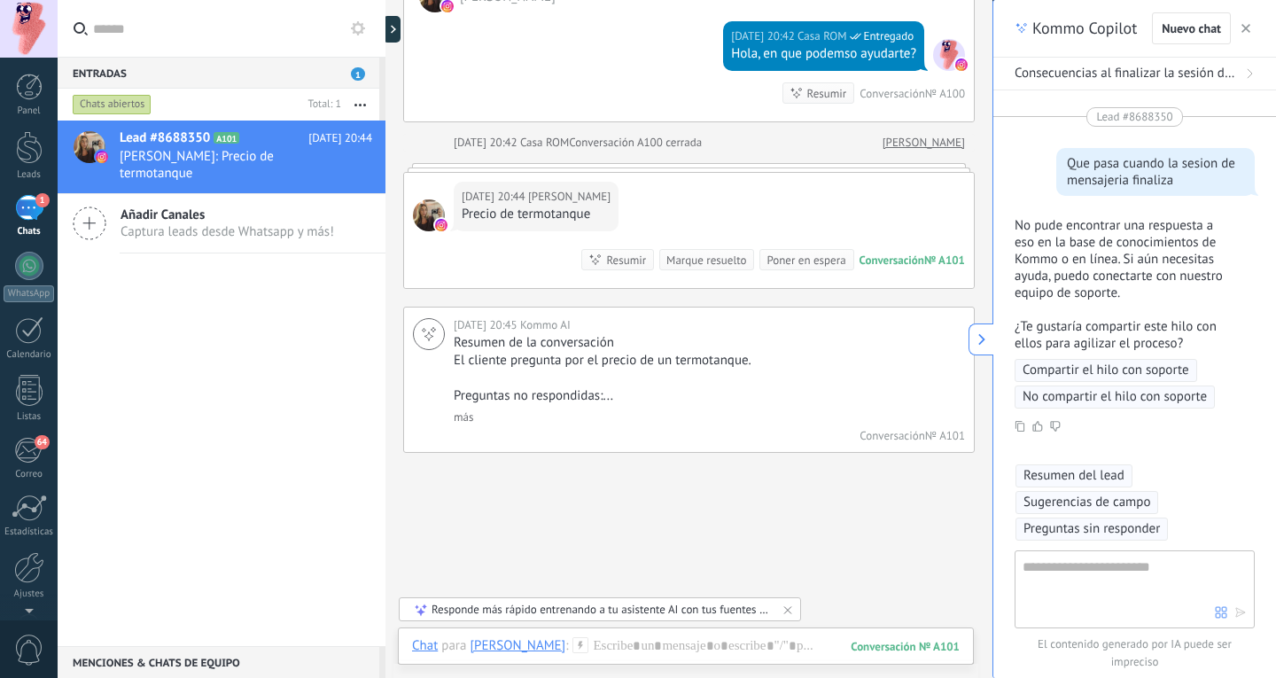
scroll to position [743, 0]
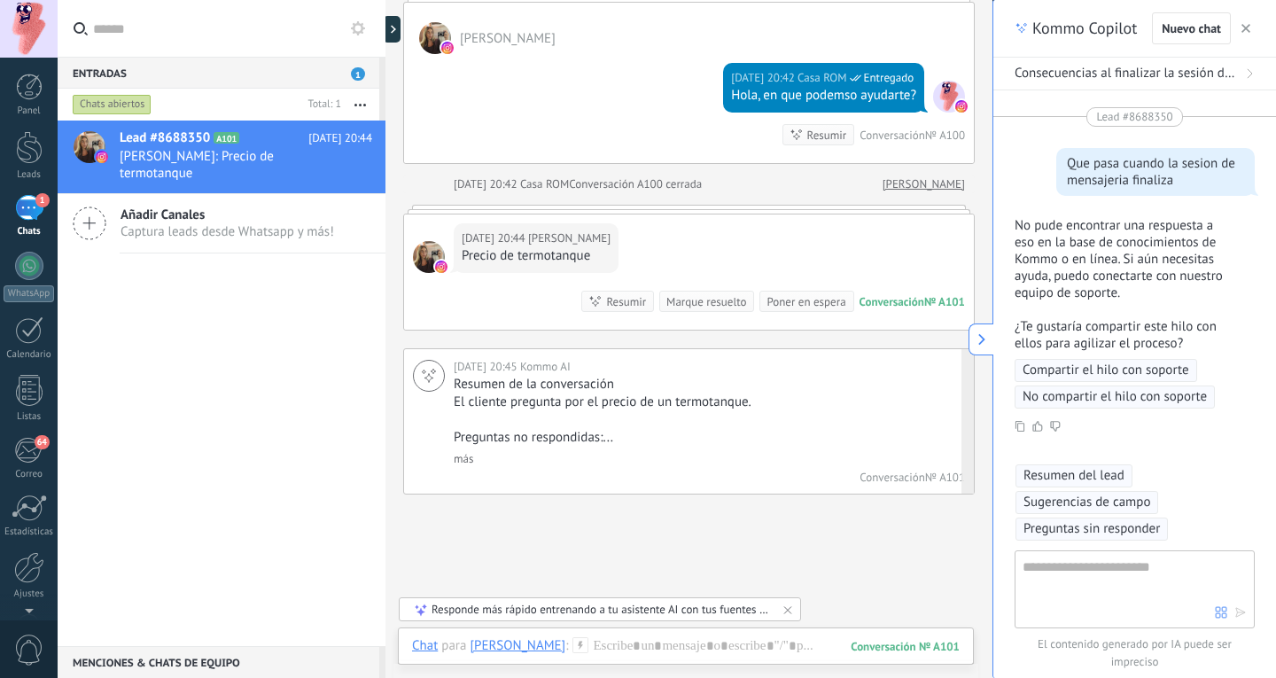
click at [463, 459] on link "más" at bounding box center [463, 458] width 19 height 15
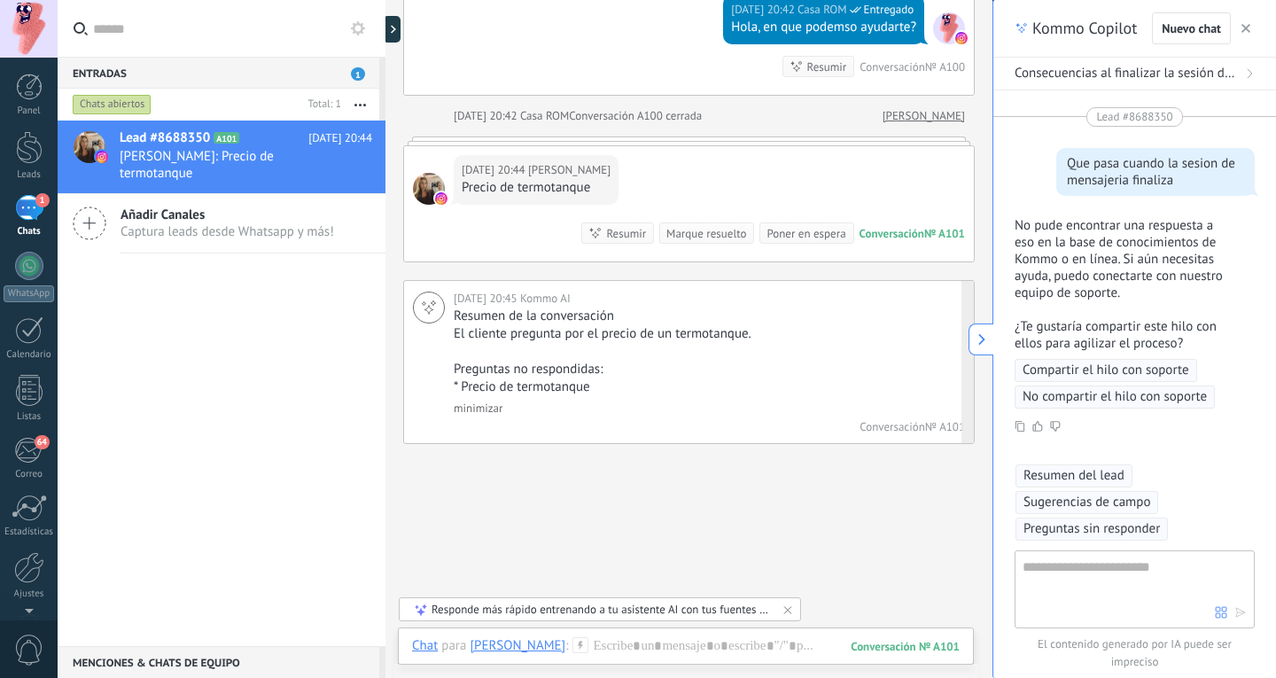
scroll to position [817, 0]
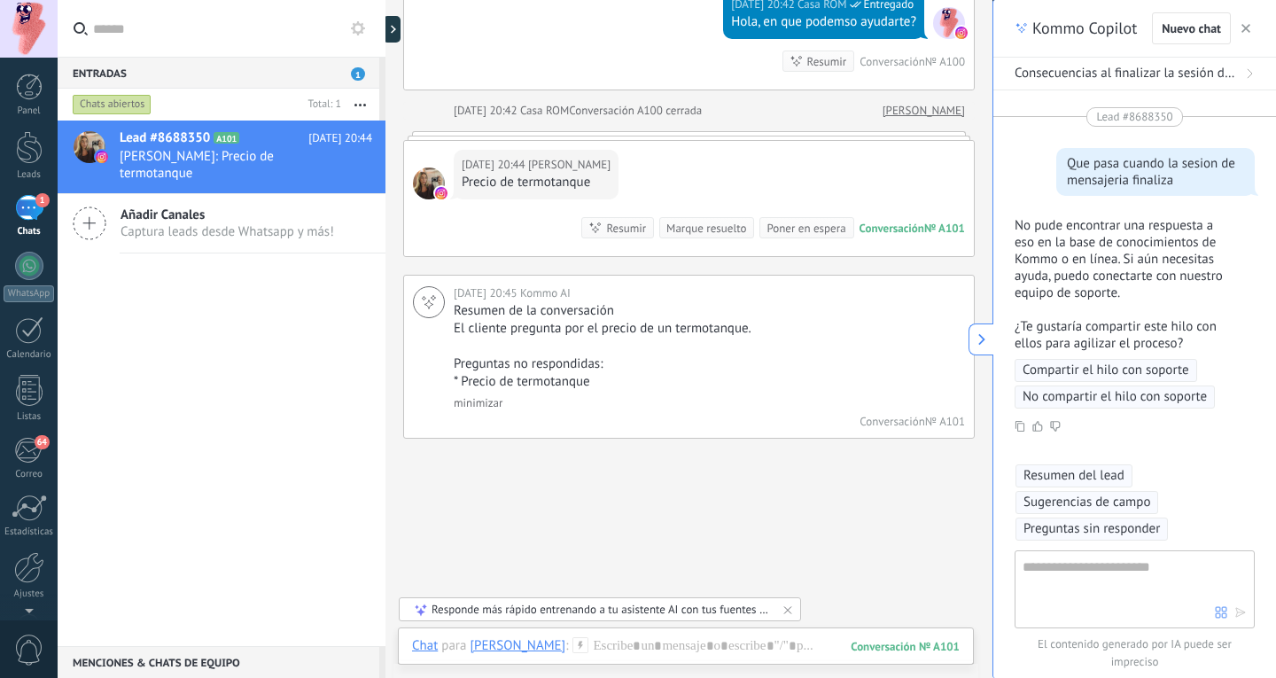
click at [613, 610] on div "Responde más rápido entrenando a tu asistente AI con tus fuentes de datos" at bounding box center [601, 609] width 338 height 15
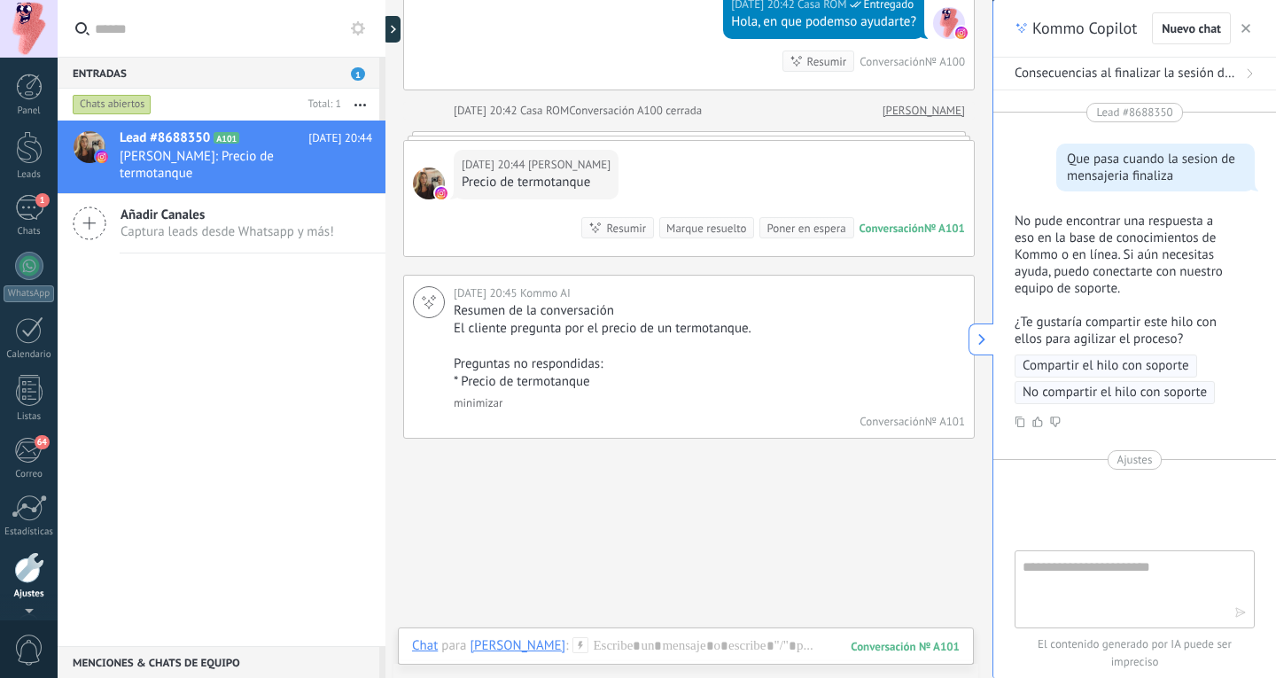
scroll to position [59, 0]
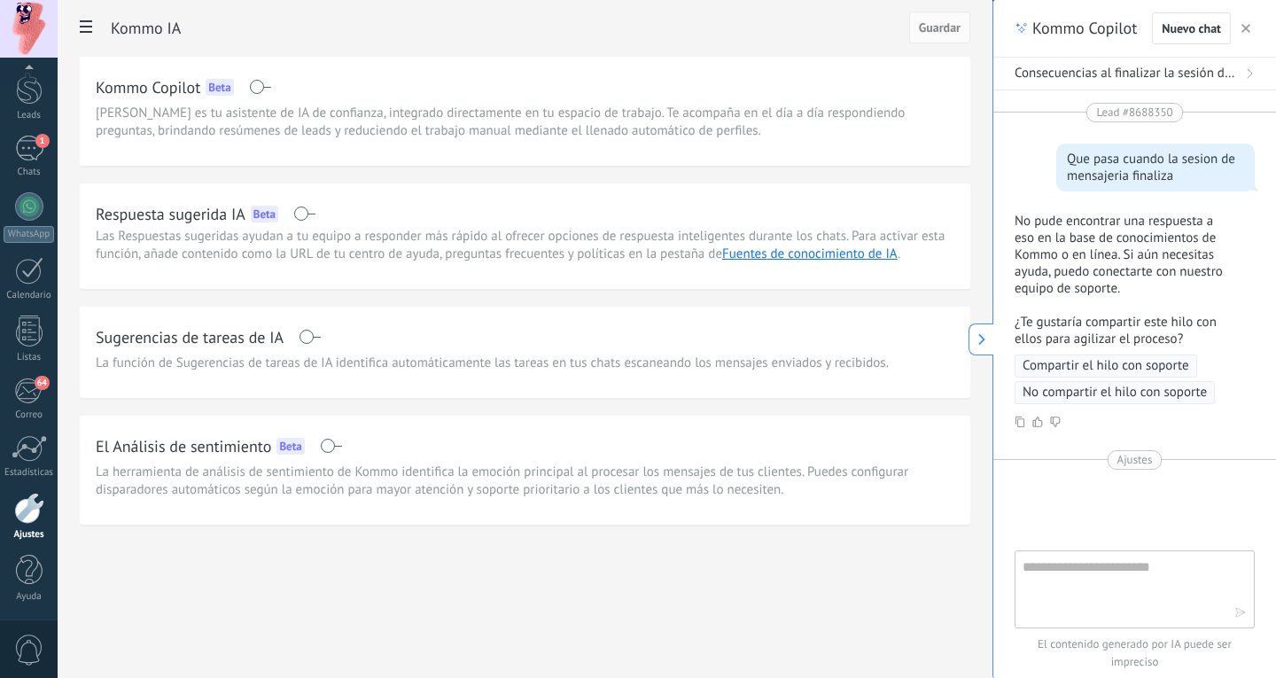
click at [299, 210] on span at bounding box center [304, 213] width 22 height 14
click at [308, 337] on span at bounding box center [310, 337] width 22 height 14
click at [931, 30] on span "Guardar" at bounding box center [940, 27] width 42 height 12
click at [1109, 371] on span "Compartir el hilo con soporte" at bounding box center [1106, 366] width 167 height 18
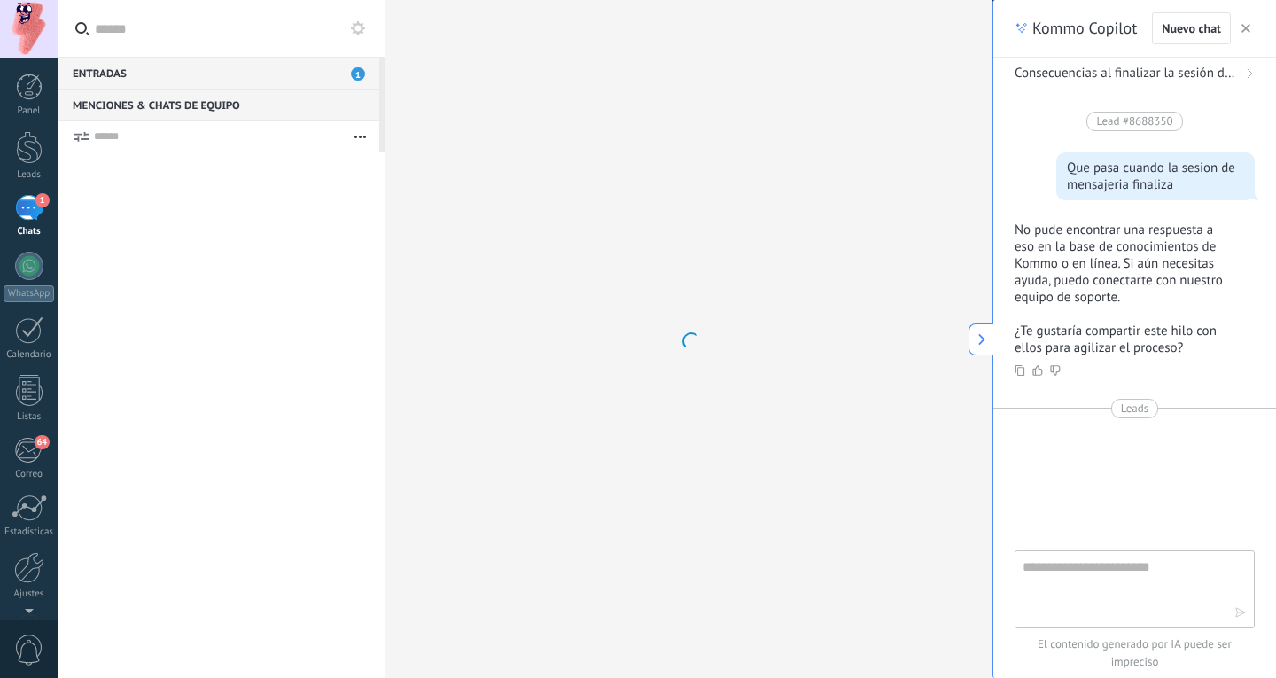
type textarea "*******"
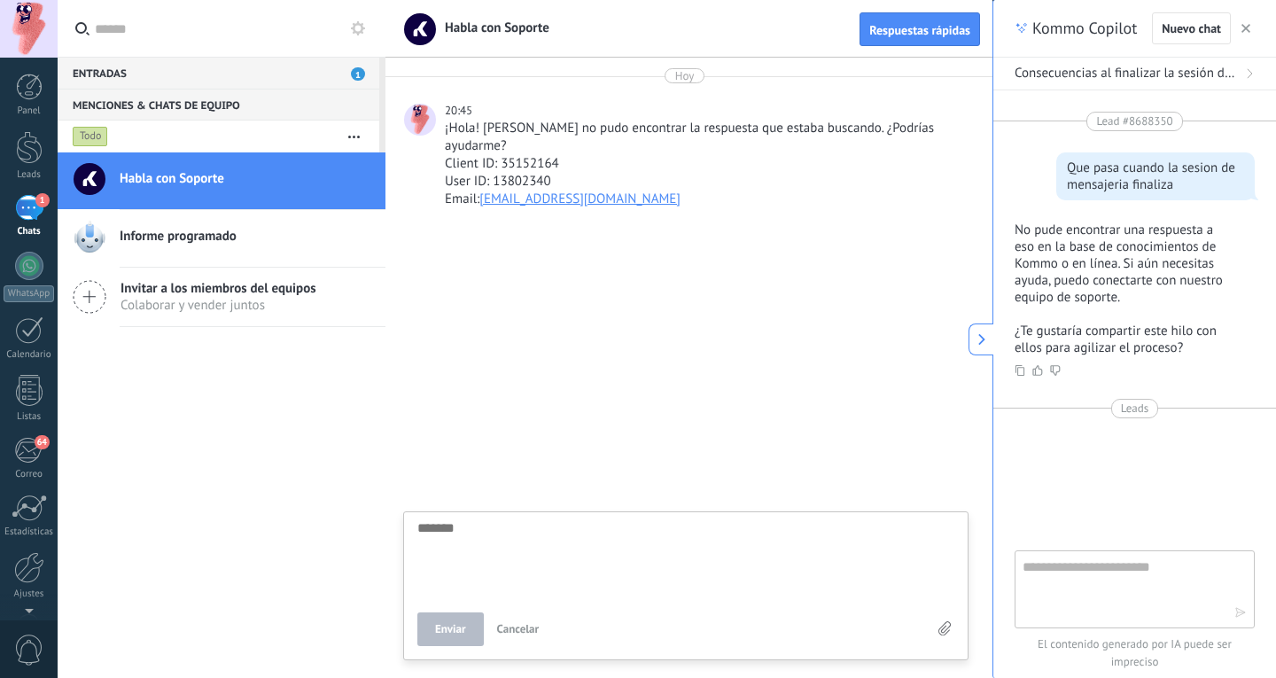
click at [27, 204] on div "1" at bounding box center [29, 208] width 28 height 26
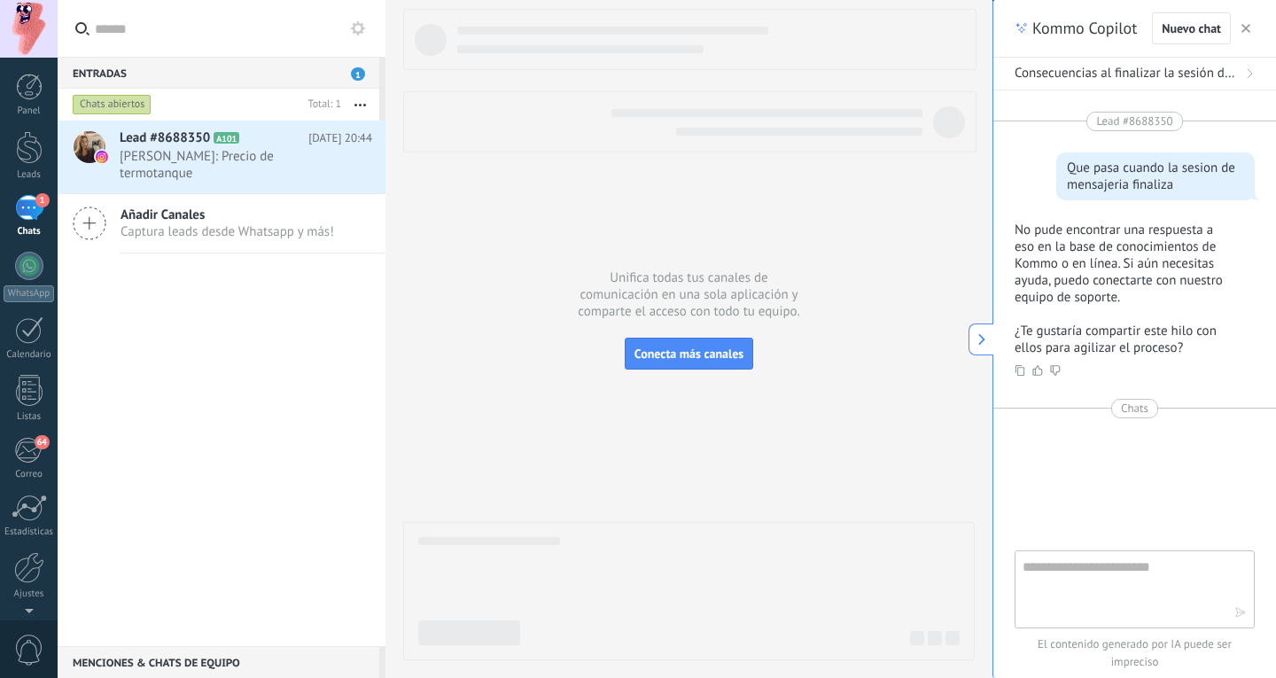
click at [595, 418] on div at bounding box center [689, 334] width 572 height 651
click at [36, 218] on div "1" at bounding box center [29, 208] width 28 height 26
click at [229, 144] on h2 "Lead #8688350 A101" at bounding box center [214, 138] width 189 height 18
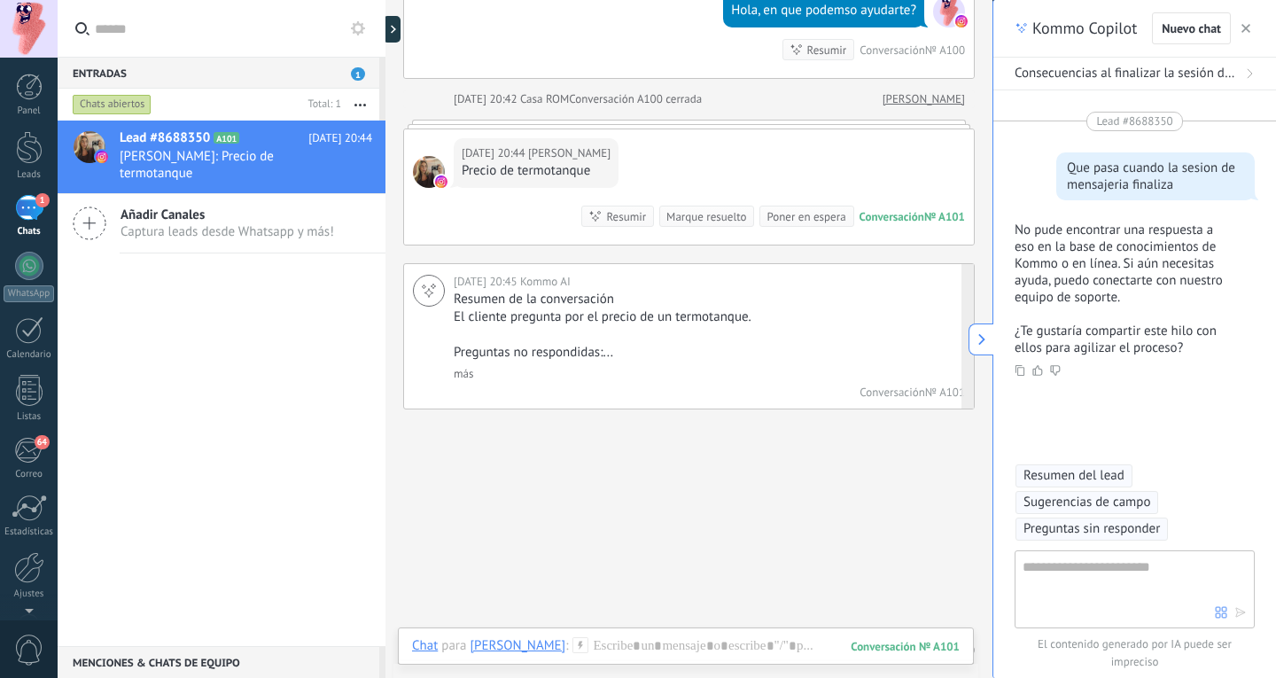
scroll to position [867, 0]
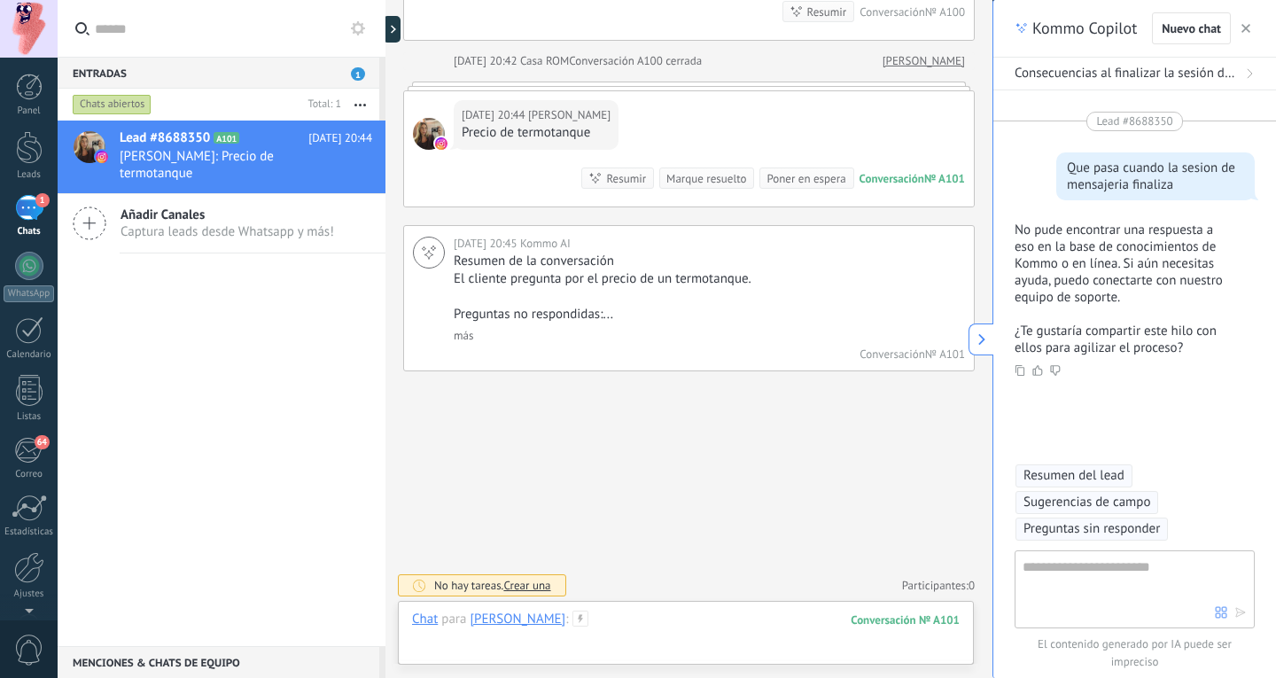
click at [603, 625] on div at bounding box center [686, 637] width 548 height 53
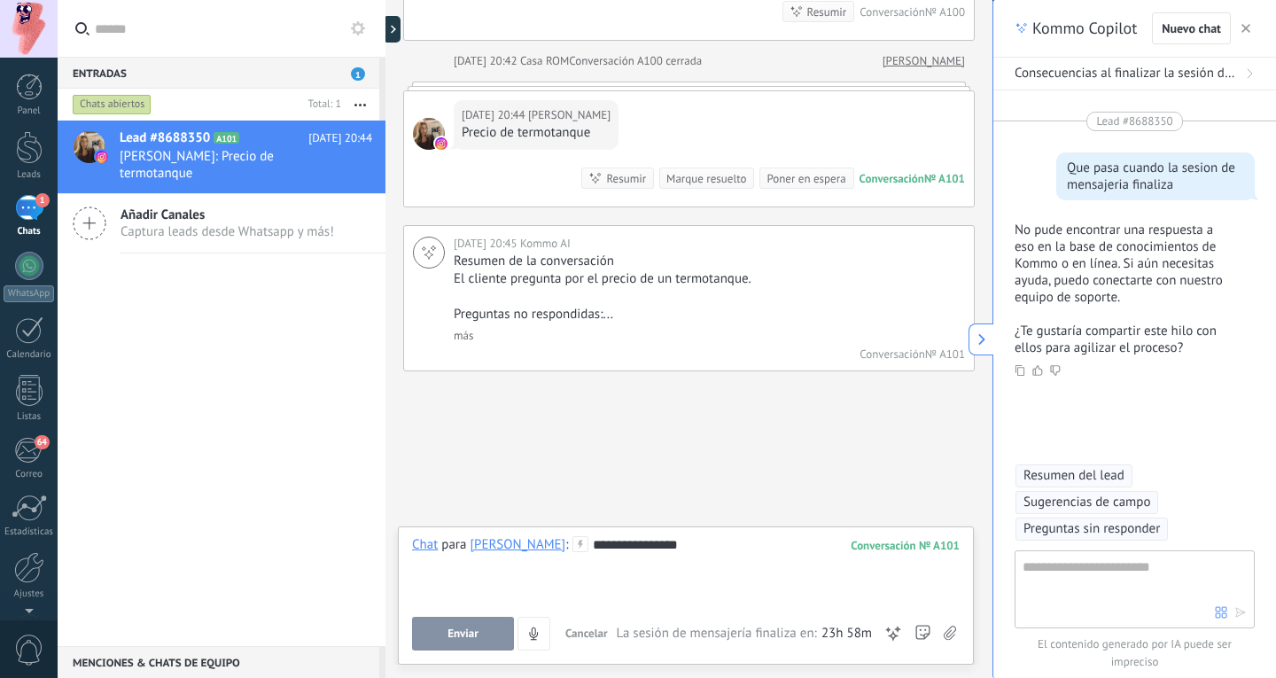
click at [460, 627] on span "Enviar" at bounding box center [462, 633] width 31 height 12
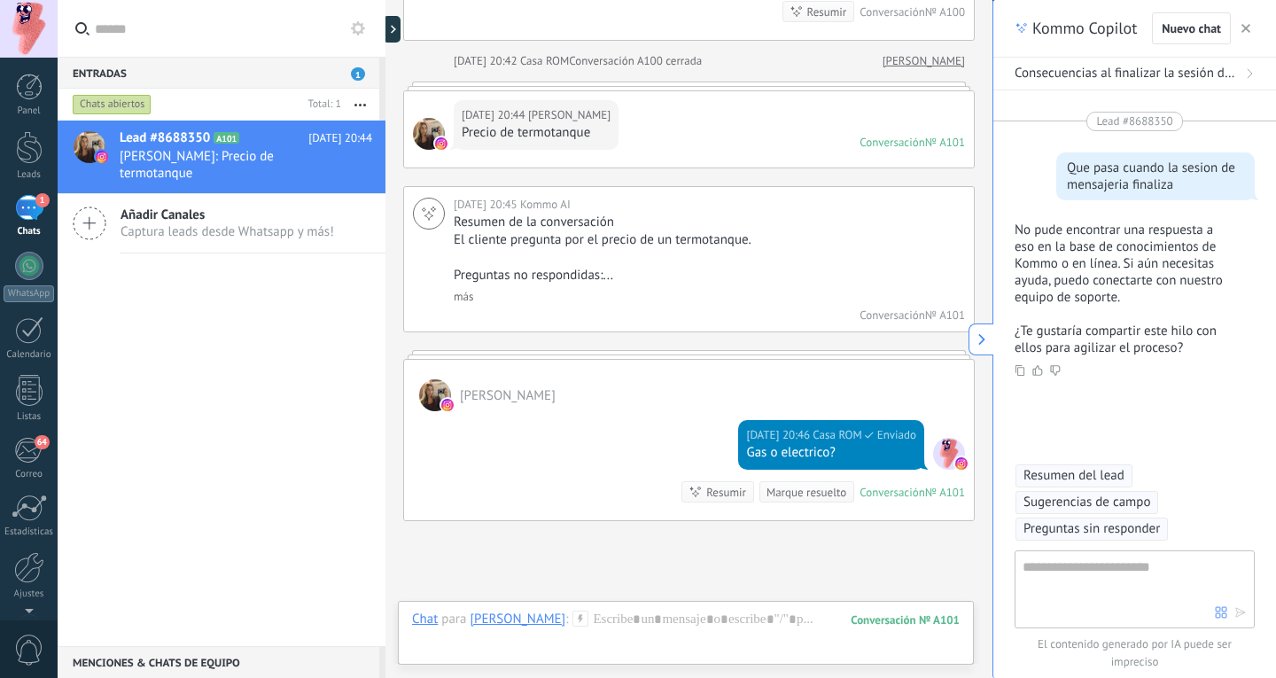
scroll to position [828, 0]
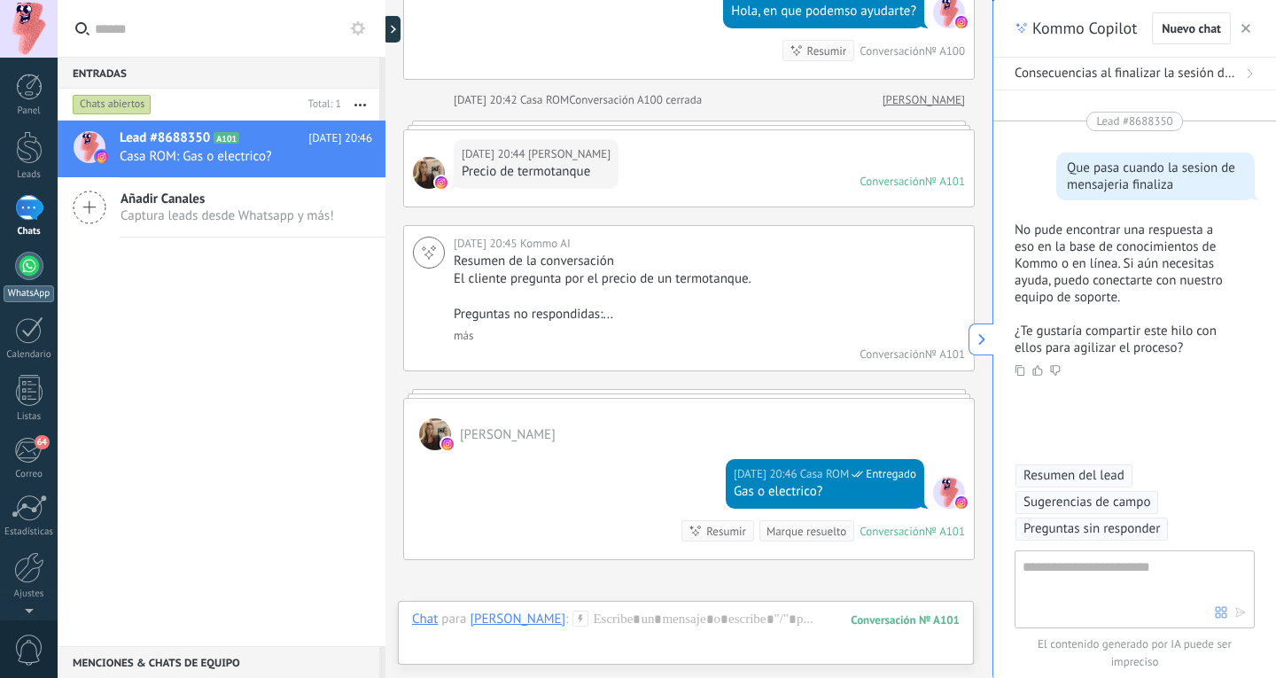
click at [27, 280] on link "WhatsApp" at bounding box center [29, 277] width 58 height 51
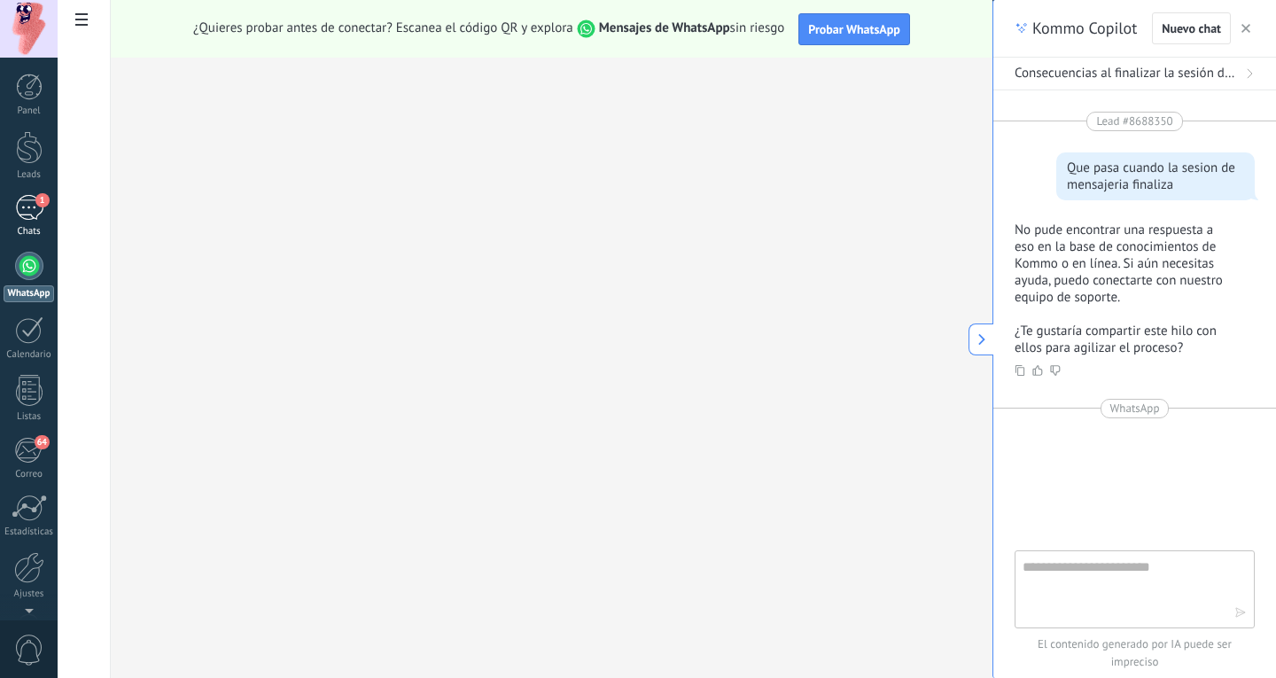
click at [28, 222] on link "1 Chats" at bounding box center [29, 216] width 58 height 43
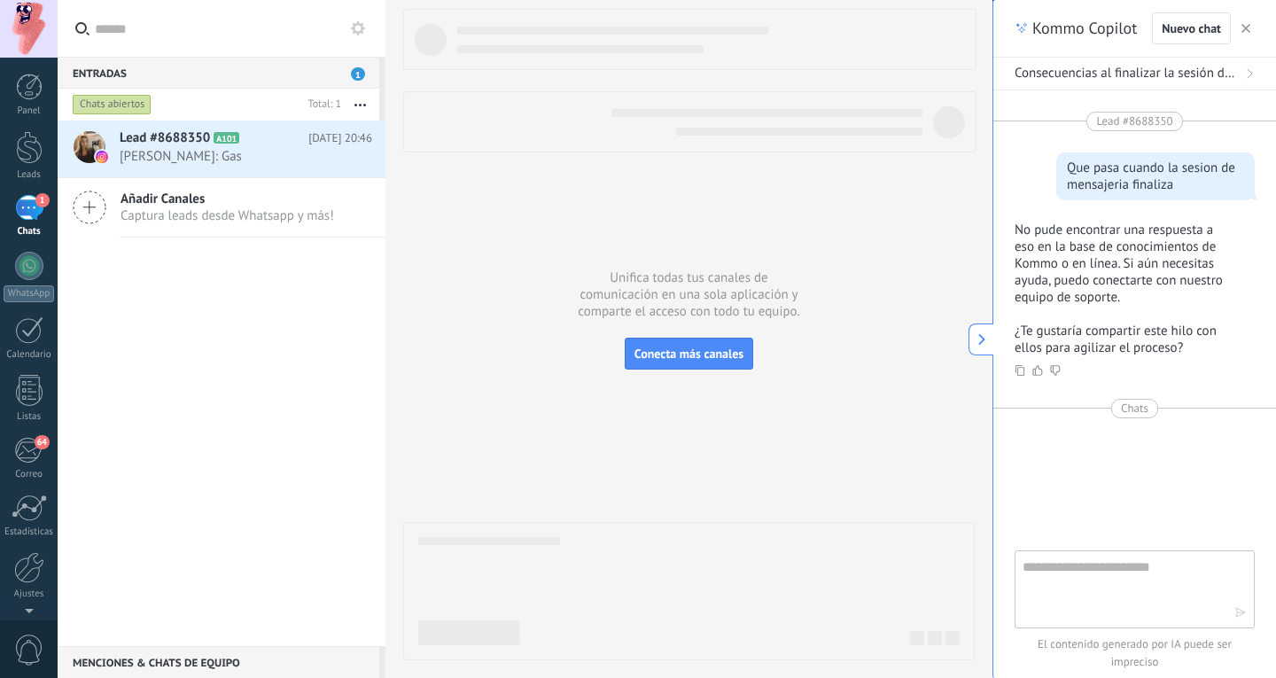
click at [979, 338] on icon at bounding box center [982, 339] width 12 height 12
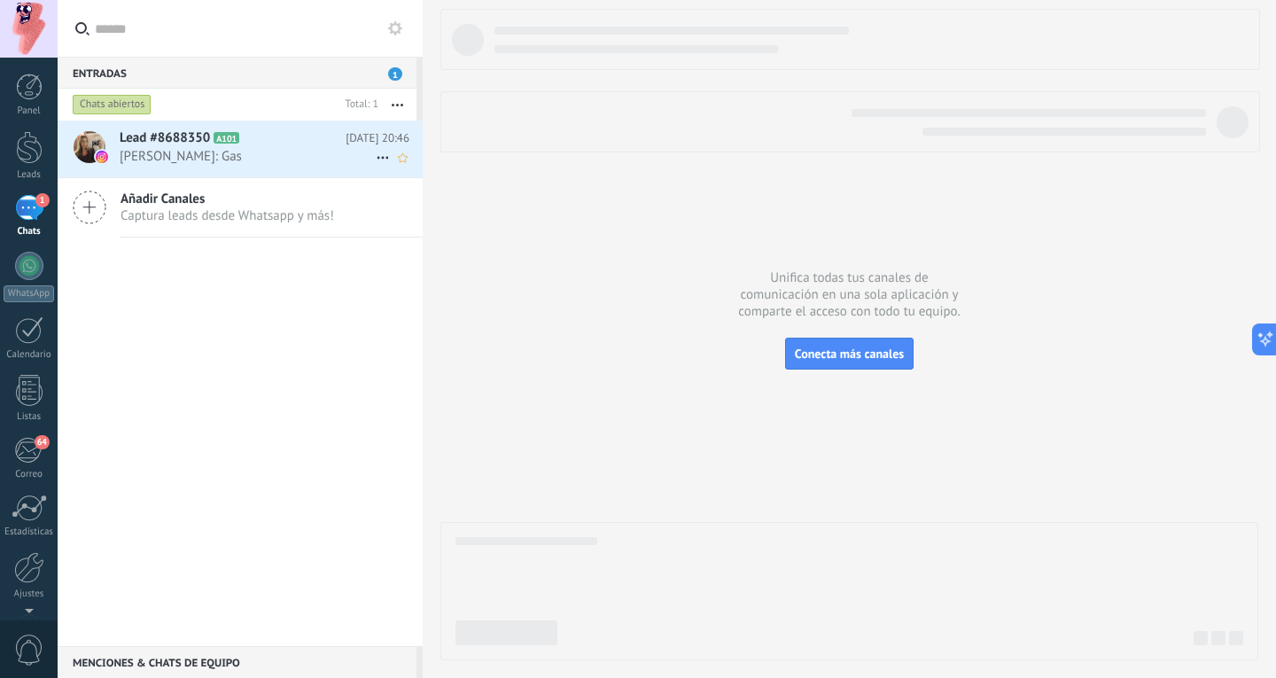
click at [193, 154] on span "Magdalena: Gas" at bounding box center [248, 156] width 256 height 17
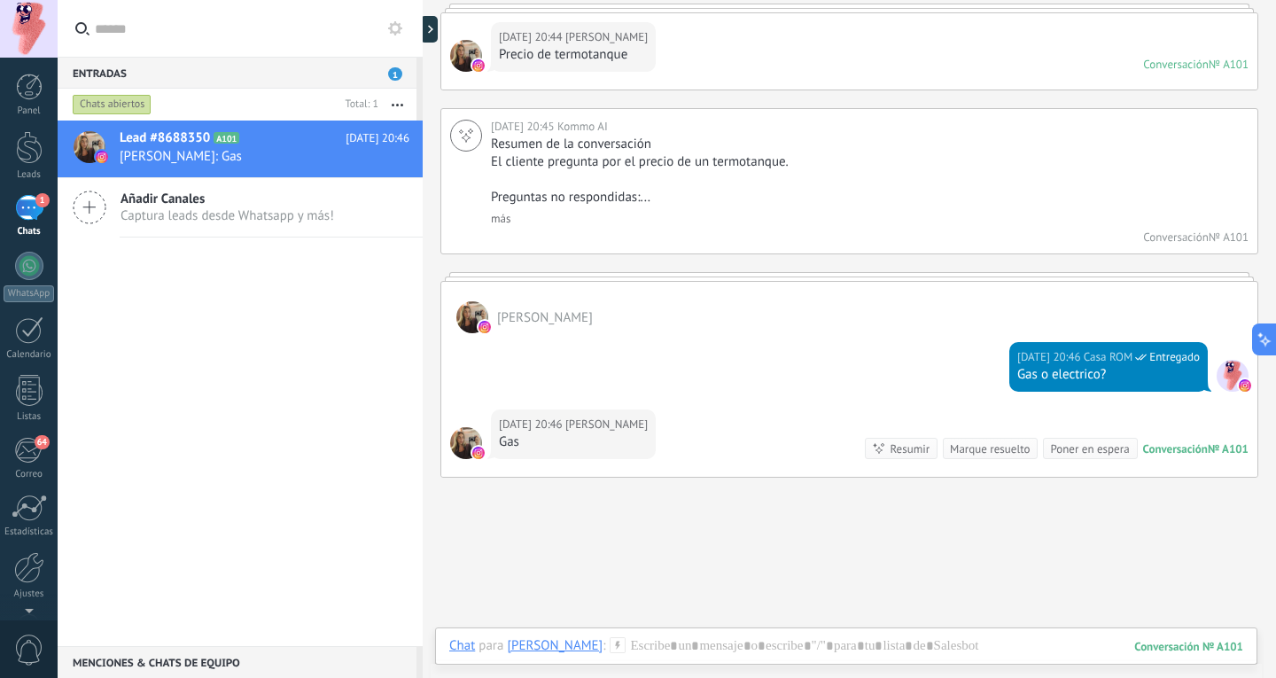
scroll to position [944, 0]
click at [1076, 449] on div "Poner en espera" at bounding box center [1089, 449] width 79 height 17
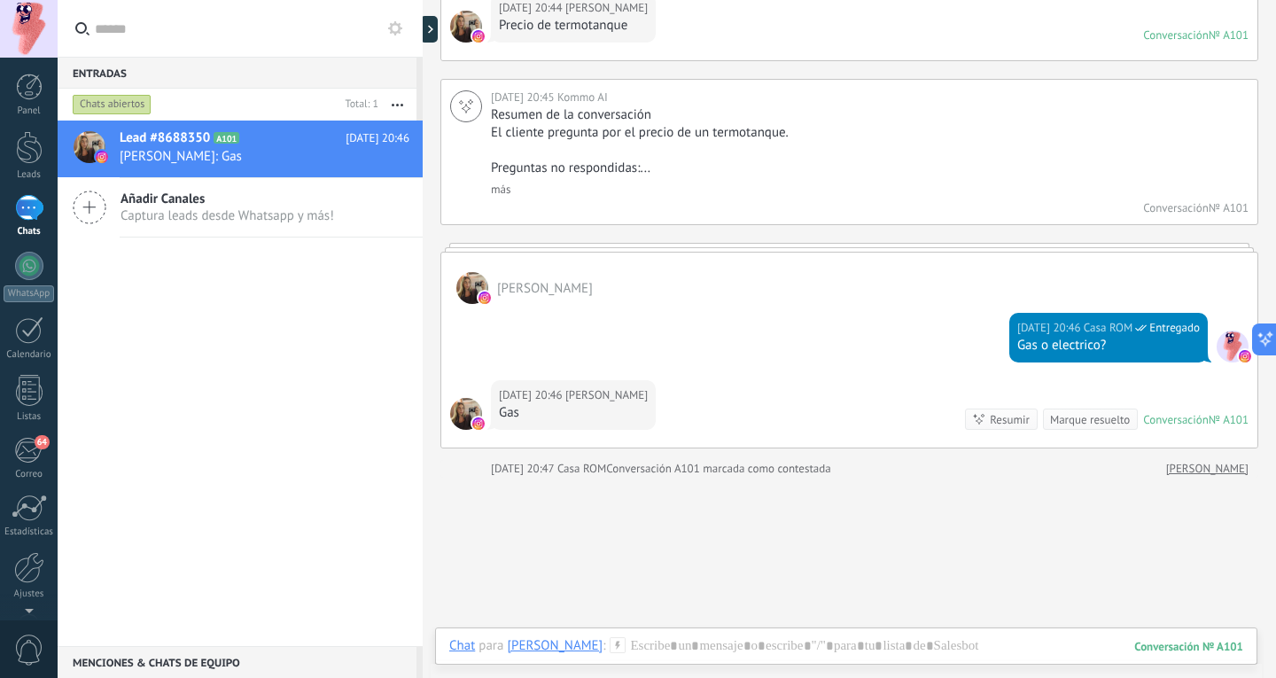
click at [1074, 411] on div "Marque resuelto" at bounding box center [1090, 419] width 80 height 17
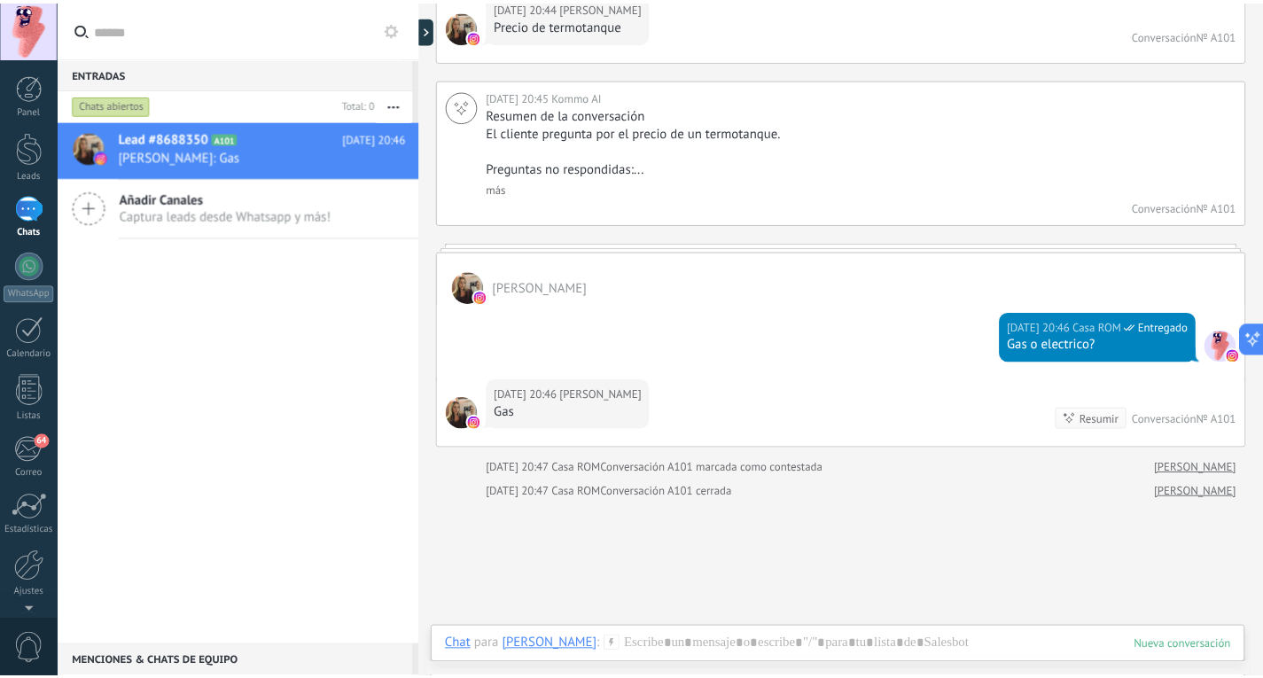
scroll to position [998, 0]
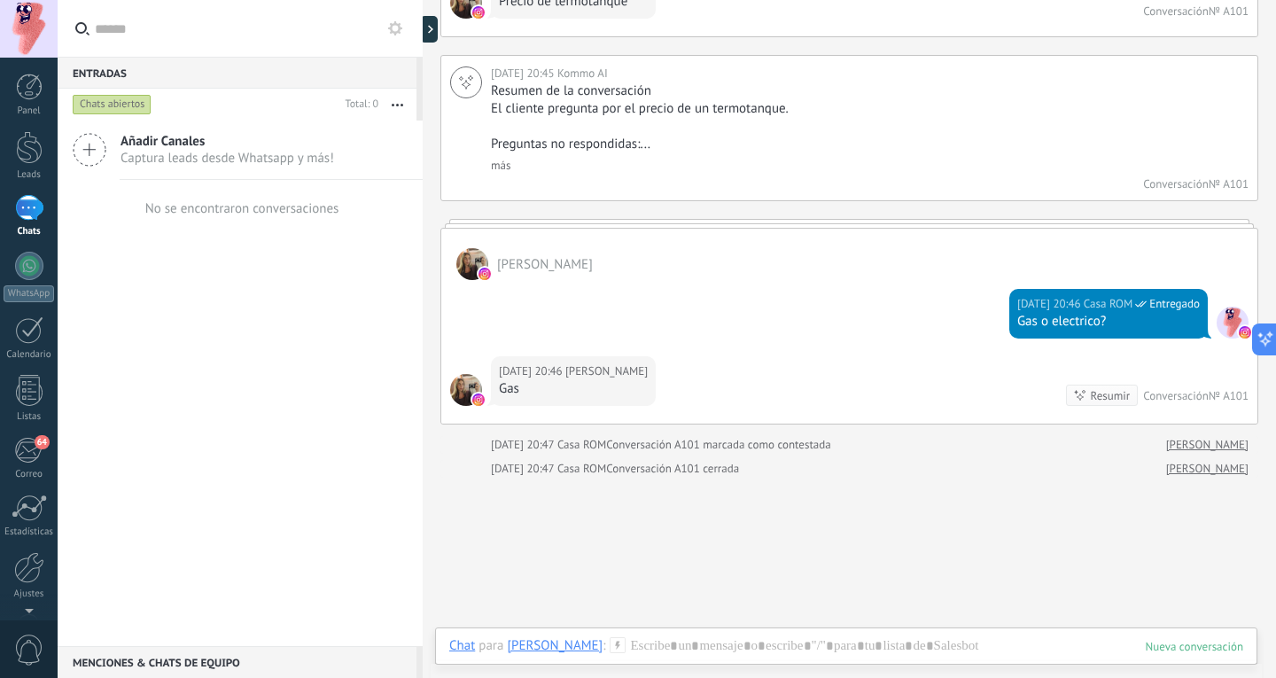
click at [718, 464] on div "Conversación A101 cerrada" at bounding box center [672, 469] width 133 height 18
click at [20, 146] on div at bounding box center [29, 147] width 27 height 33
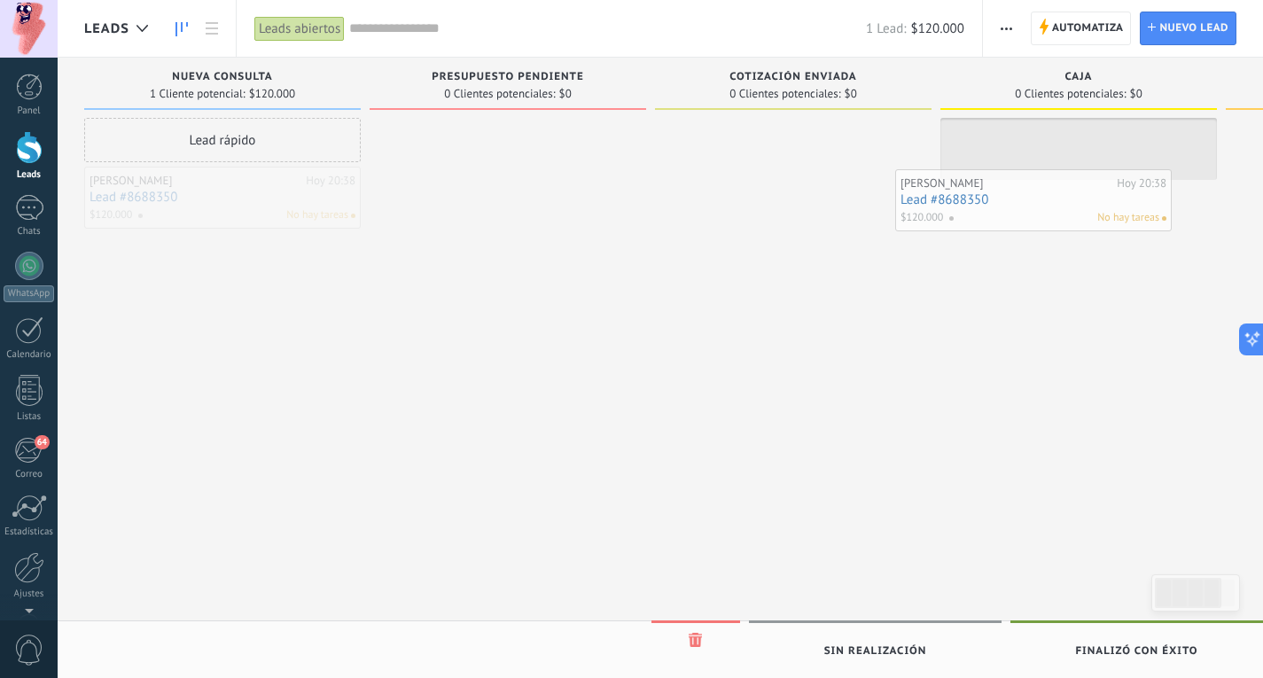
drag, startPoint x: 230, startPoint y: 198, endPoint x: 1078, endPoint y: 198, distance: 847.1
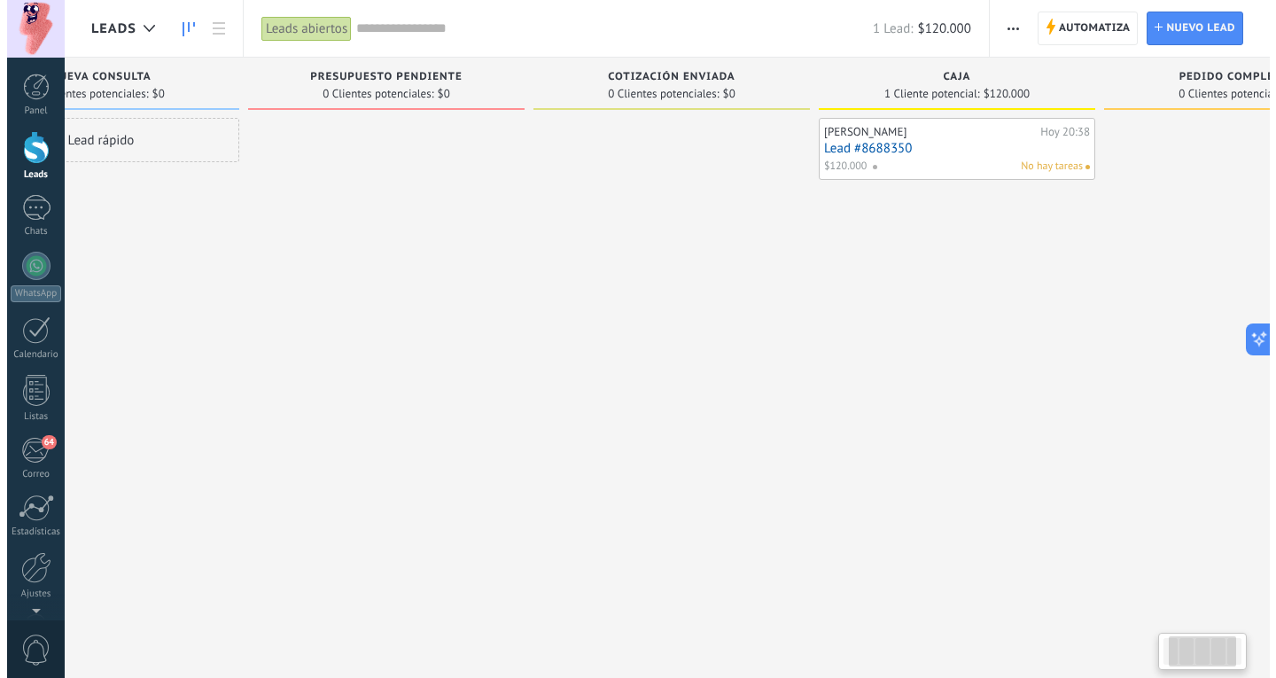
scroll to position [0, 266]
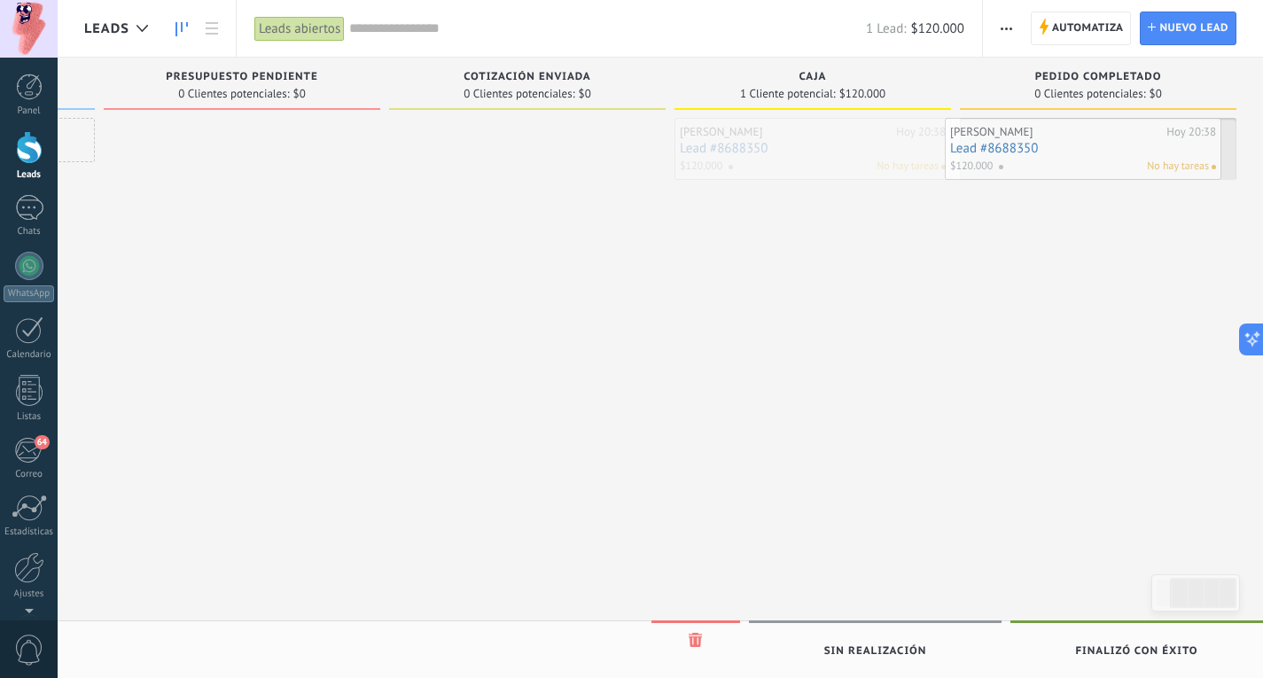
drag, startPoint x: 814, startPoint y: 136, endPoint x: 1088, endPoint y: 136, distance: 273.8
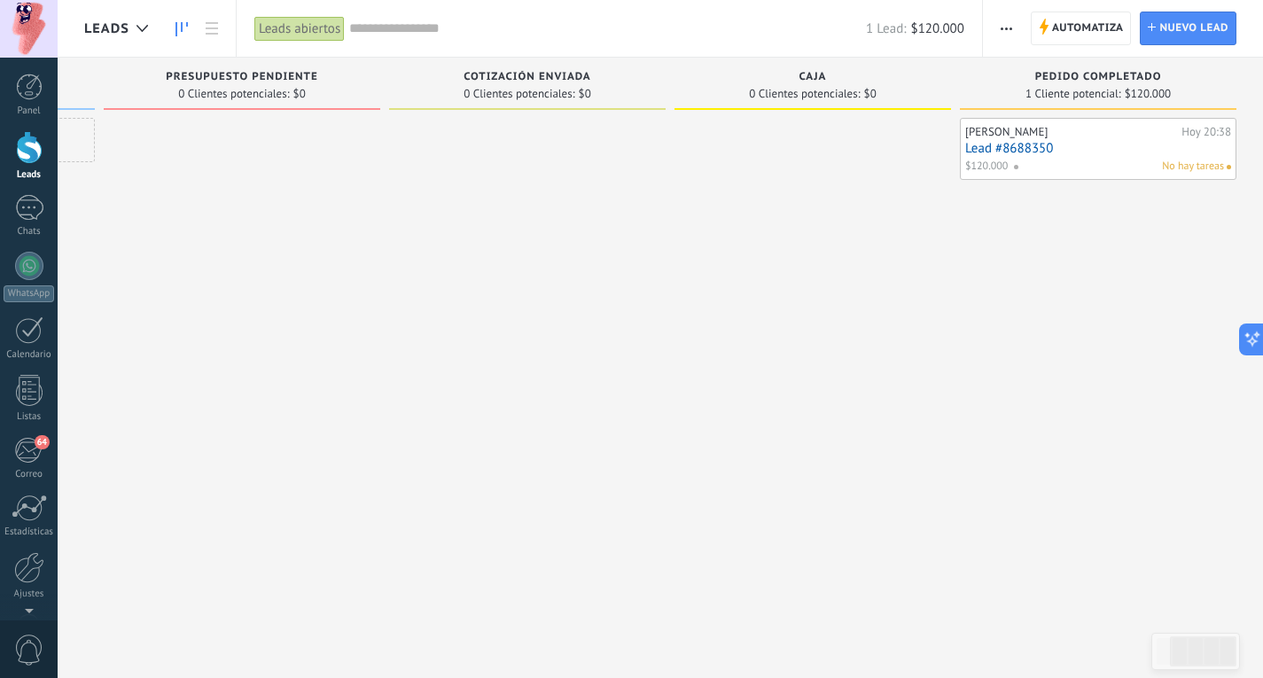
click at [1091, 141] on link "Lead #8688350" at bounding box center [1098, 148] width 266 height 15
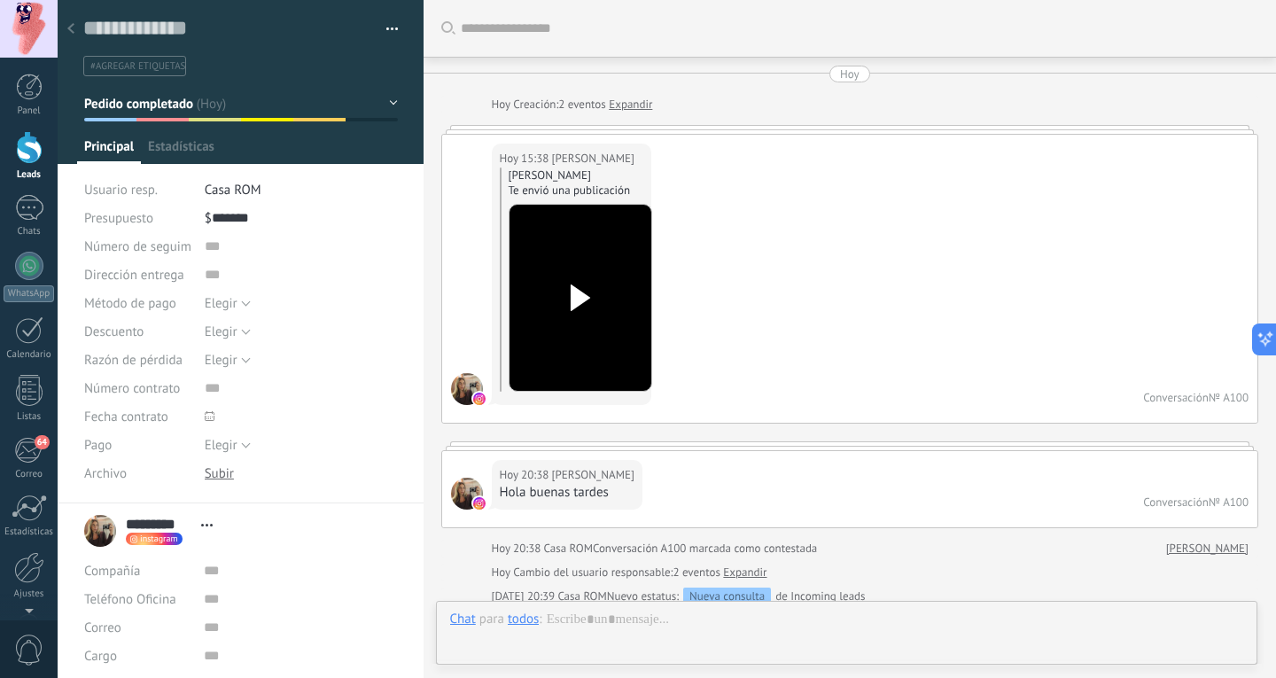
scroll to position [1152, 0]
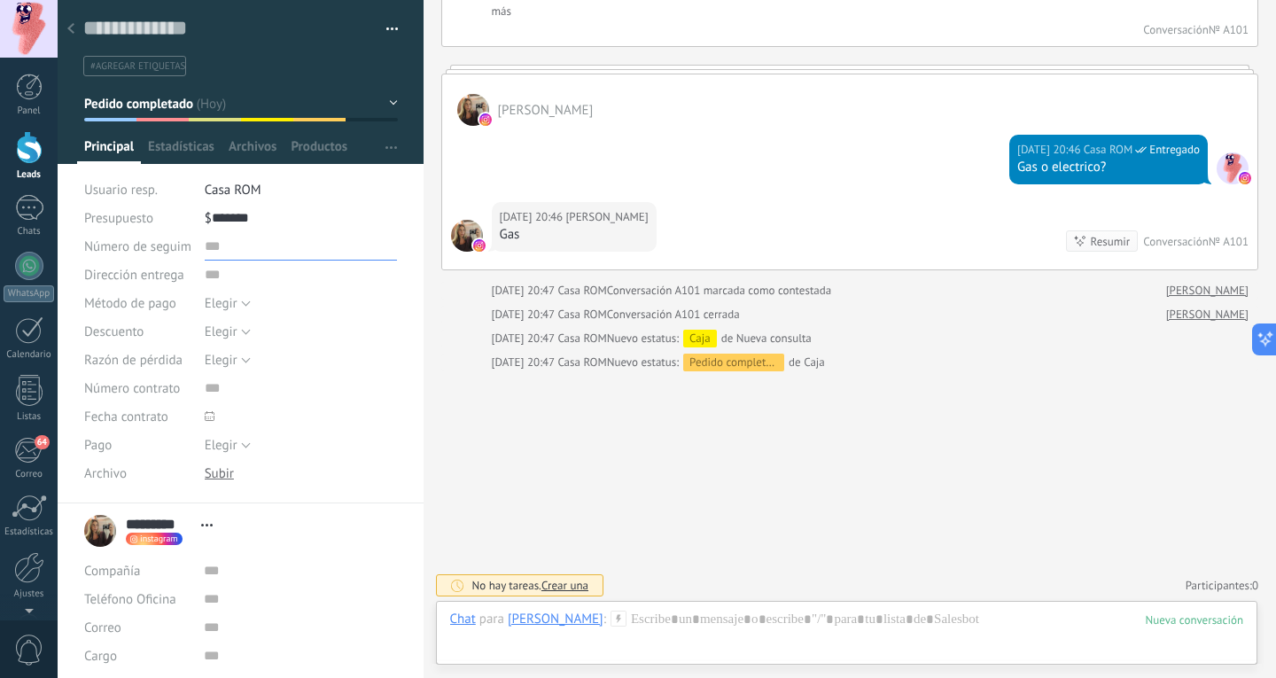
click at [205, 250] on input "text" at bounding box center [301, 246] width 193 height 28
click at [210, 279] on input "text" at bounding box center [301, 275] width 193 height 28
click at [235, 303] on button "Elegir" at bounding box center [228, 303] width 46 height 28
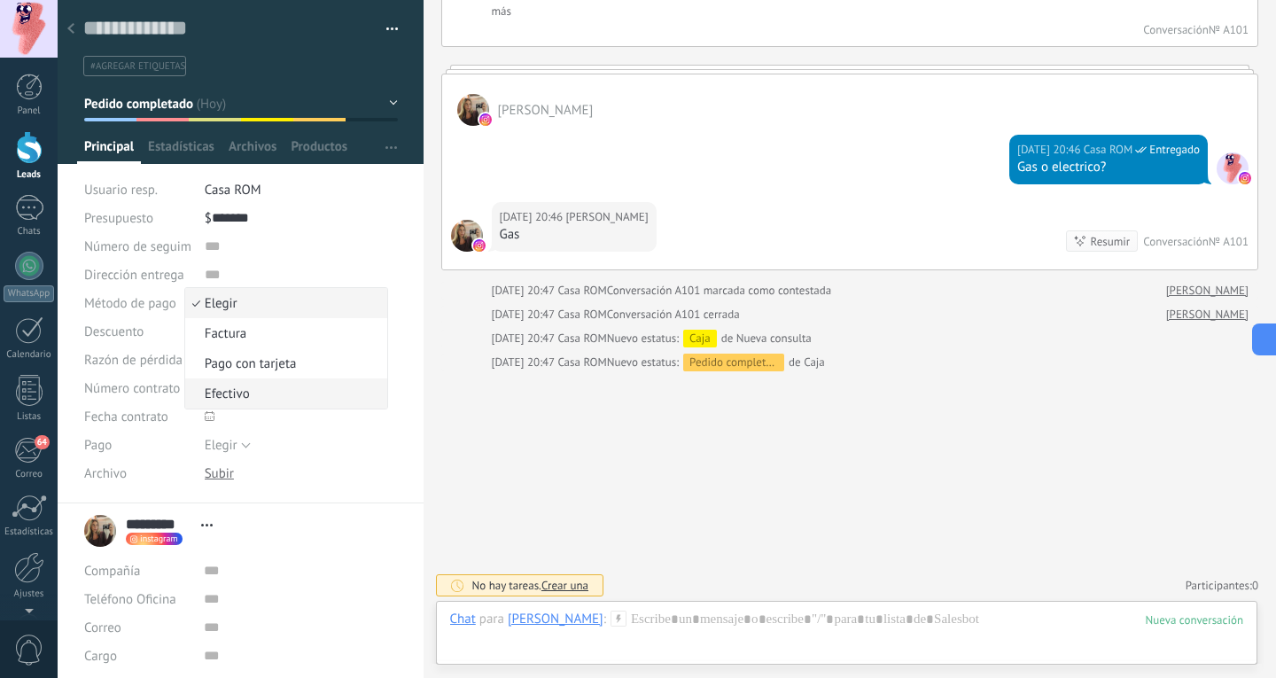
click at [253, 392] on span "Efectivo" at bounding box center [284, 393] width 198 height 17
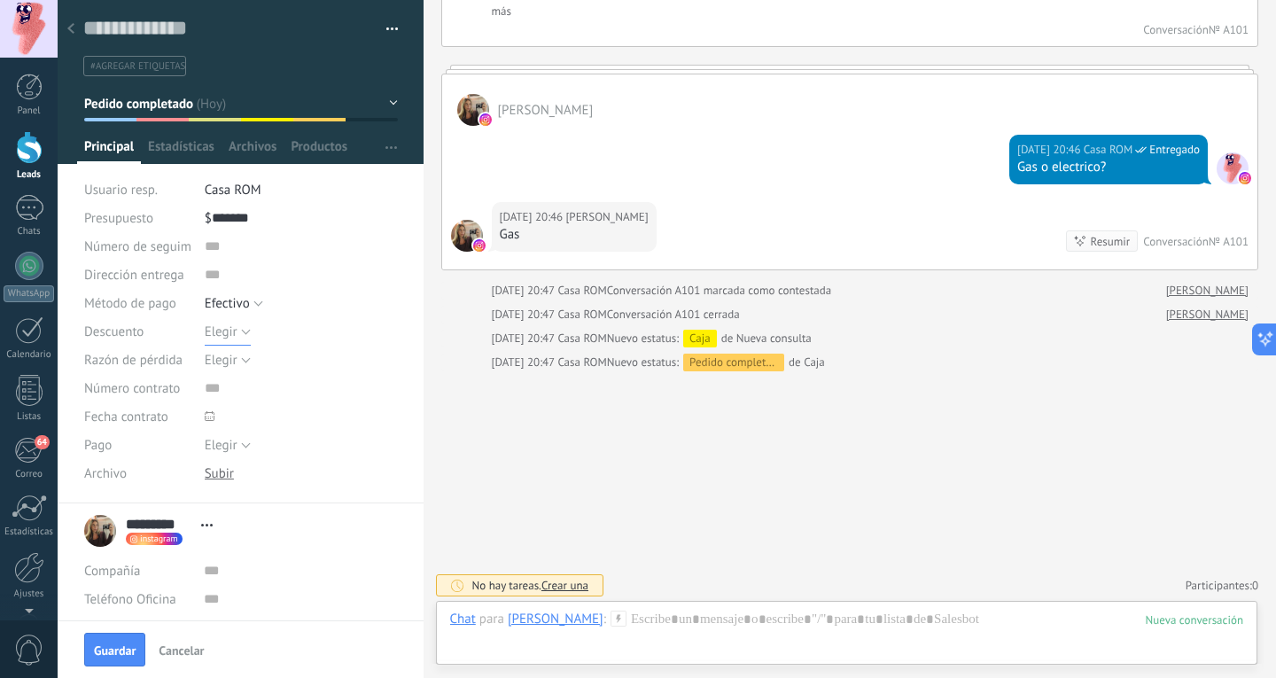
click at [237, 331] on button "Elegir" at bounding box center [228, 331] width 46 height 28
click at [237, 414] on li "15%" at bounding box center [286, 422] width 203 height 30
click at [229, 354] on span "Elegir" at bounding box center [221, 360] width 33 height 17
click at [334, 324] on div "Elegir 5% 10% 15% 15%" at bounding box center [301, 331] width 193 height 28
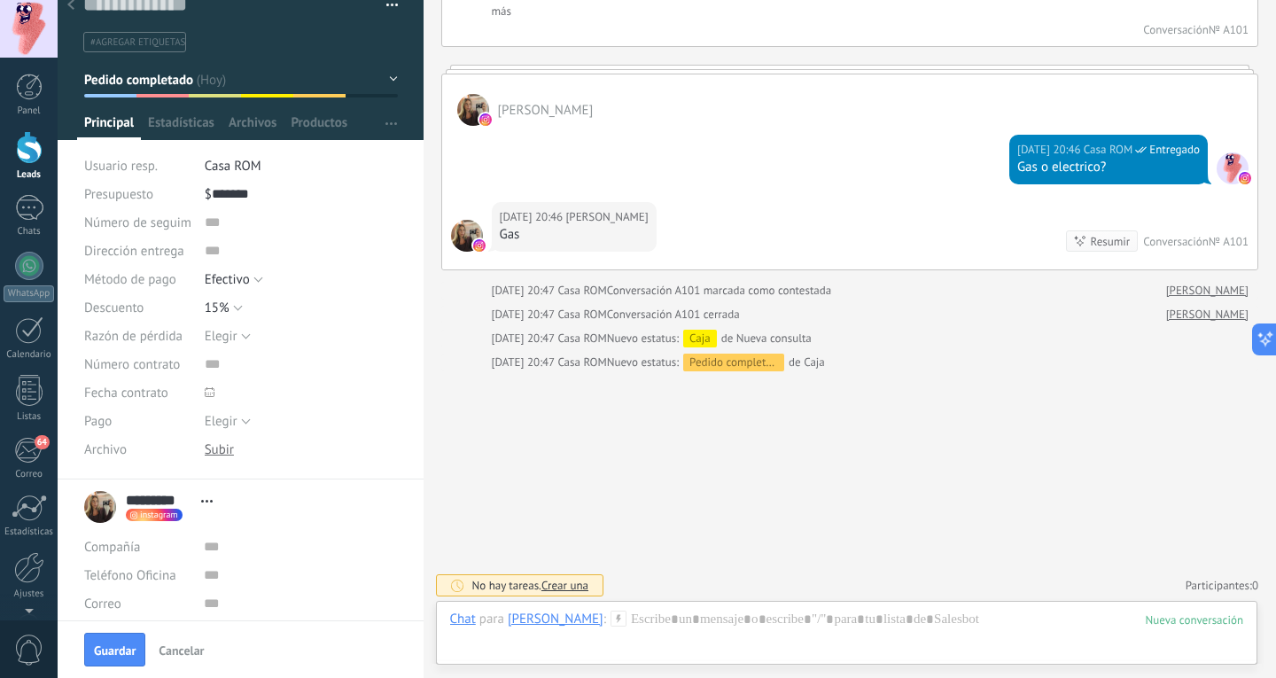
scroll to position [26, 0]
click at [242, 418] on button "Elegir" at bounding box center [228, 419] width 46 height 28
click at [361, 363] on input "text" at bounding box center [301, 362] width 193 height 28
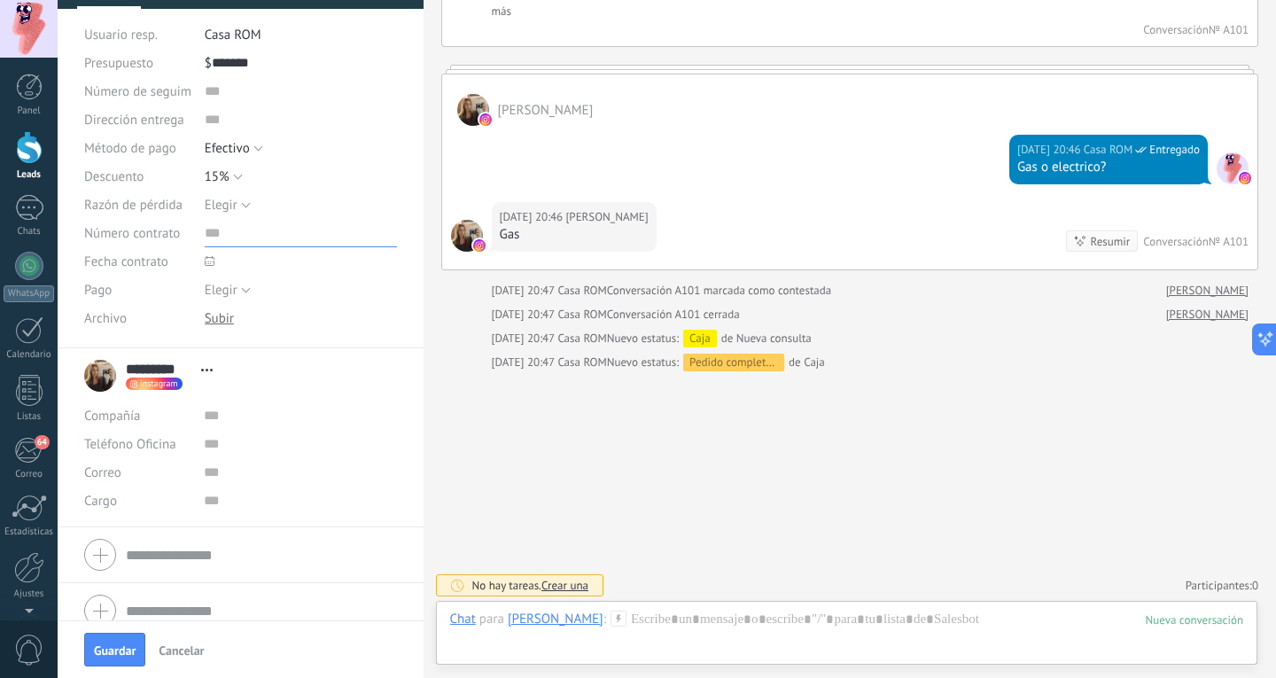
scroll to position [174, 0]
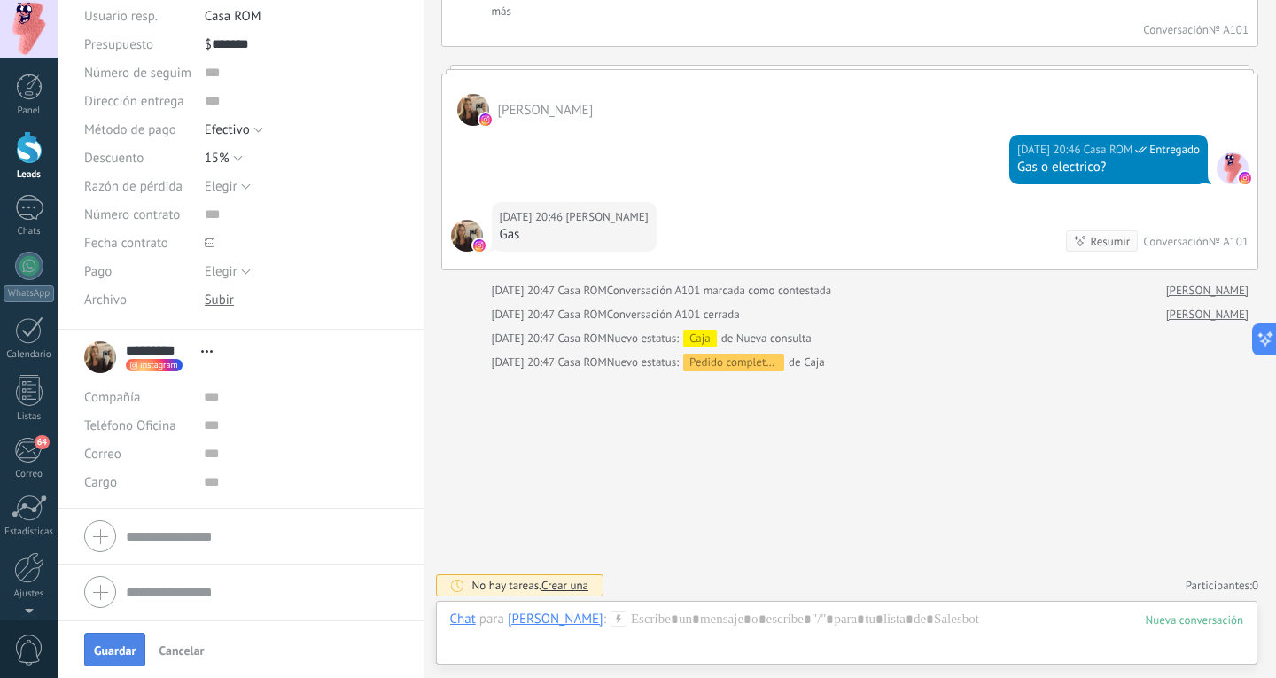
click at [136, 644] on button "Guardar" at bounding box center [114, 650] width 61 height 34
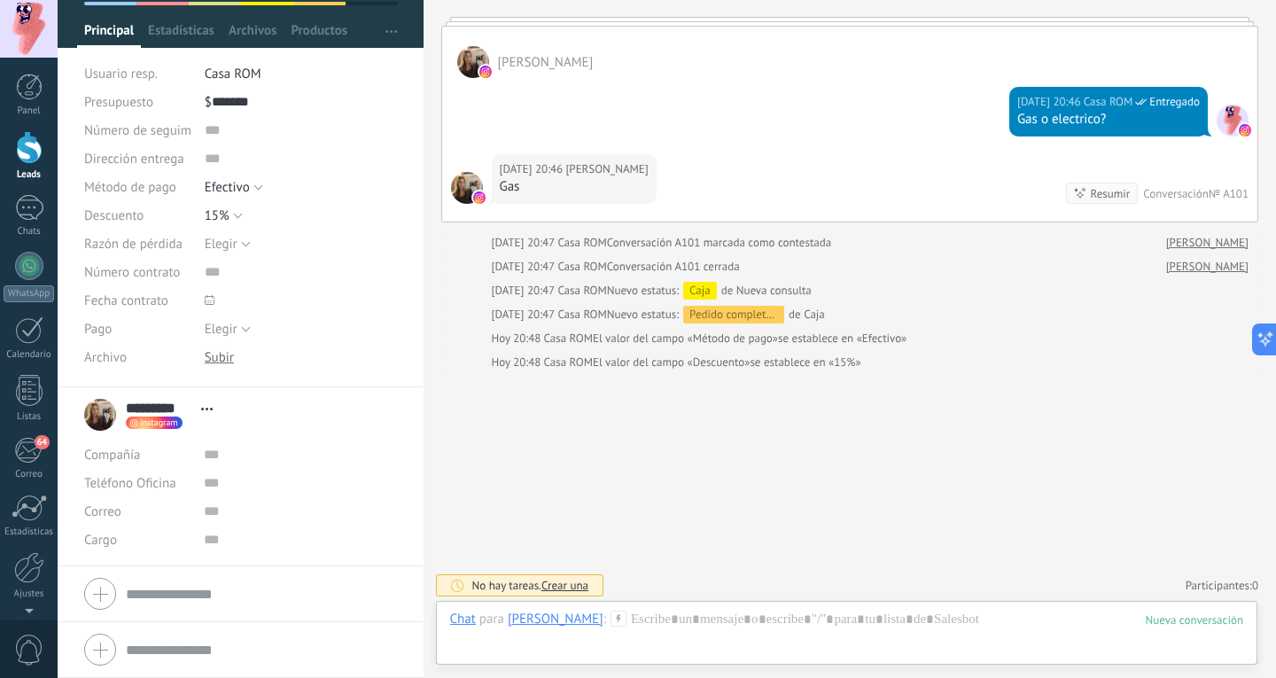
scroll to position [0, 0]
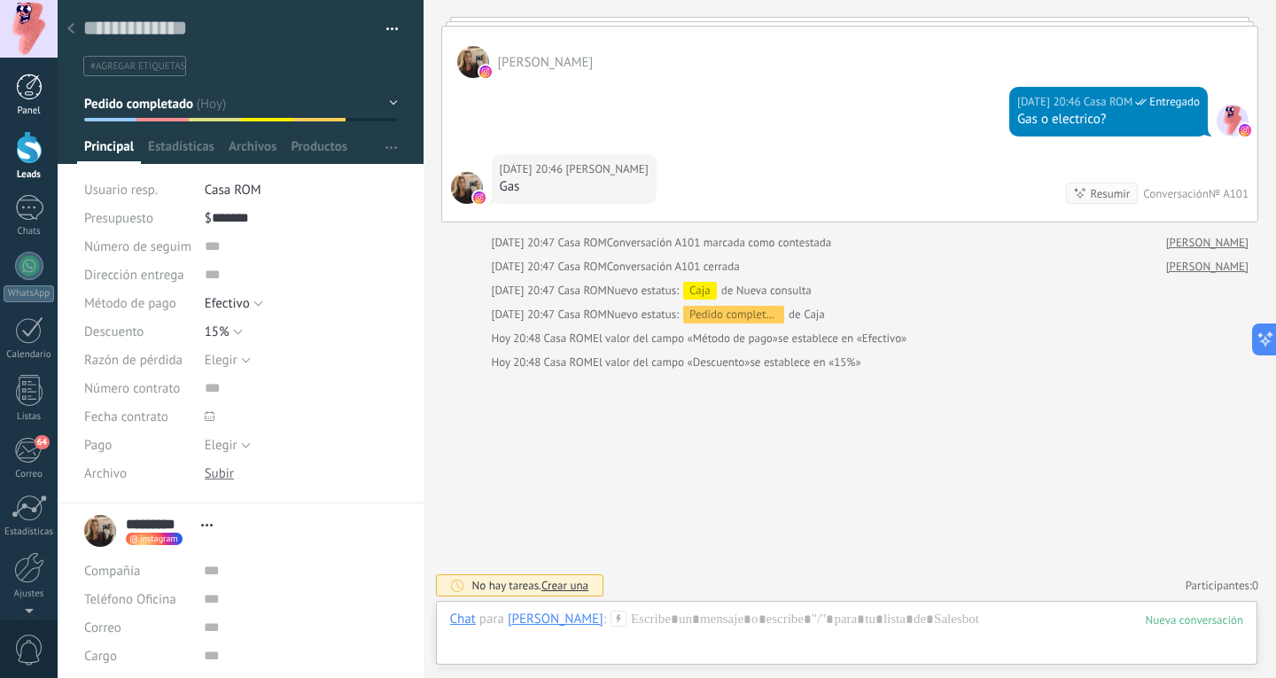
click at [21, 82] on div at bounding box center [29, 87] width 27 height 27
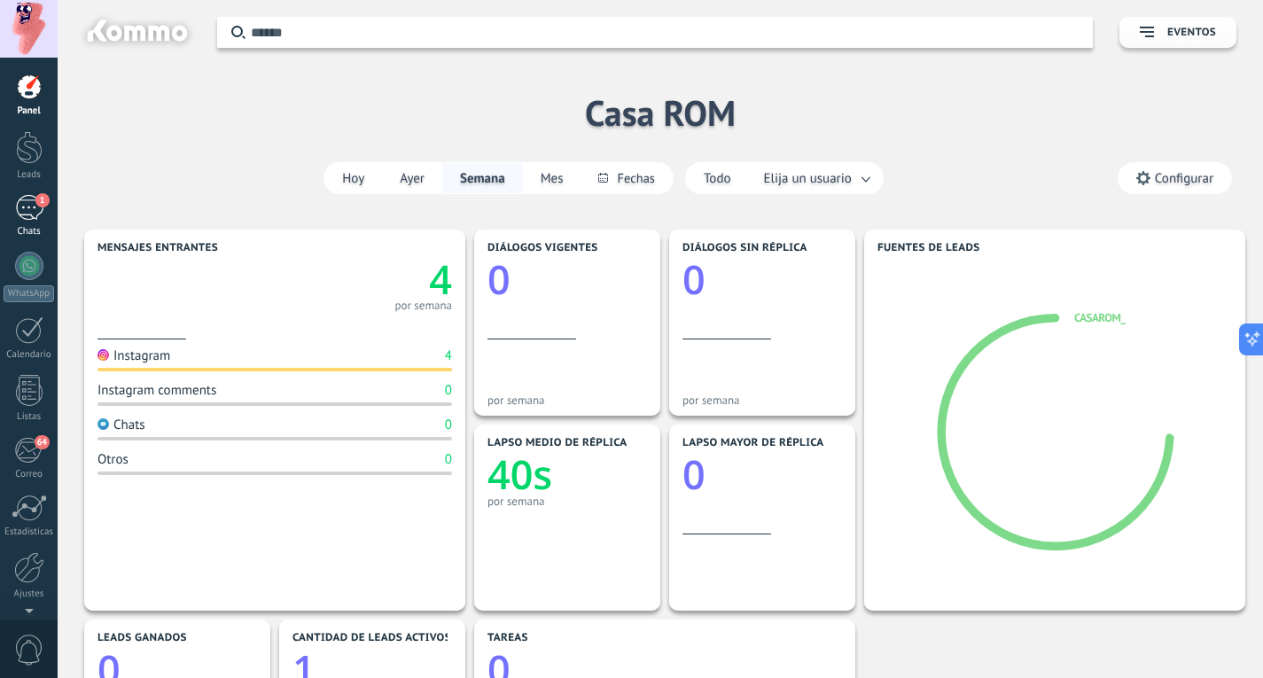
click at [35, 214] on div "1" at bounding box center [29, 208] width 28 height 26
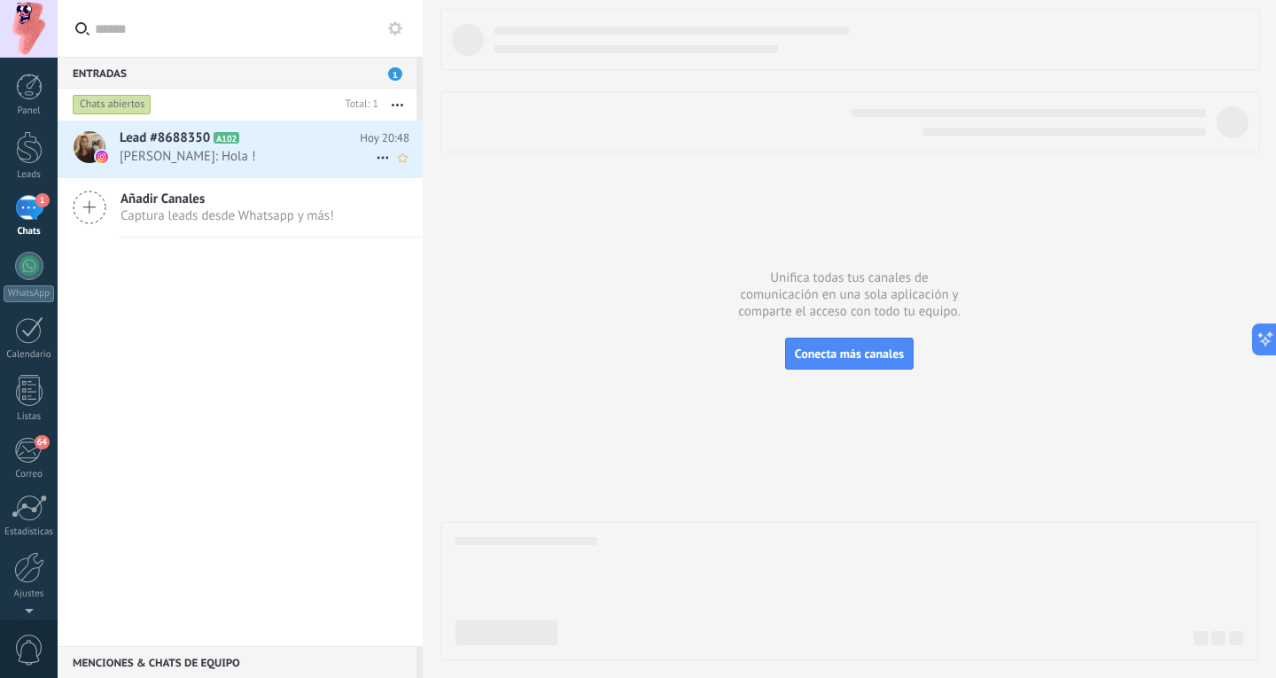
click at [283, 160] on span "Magdalena: Hola !" at bounding box center [248, 156] width 256 height 17
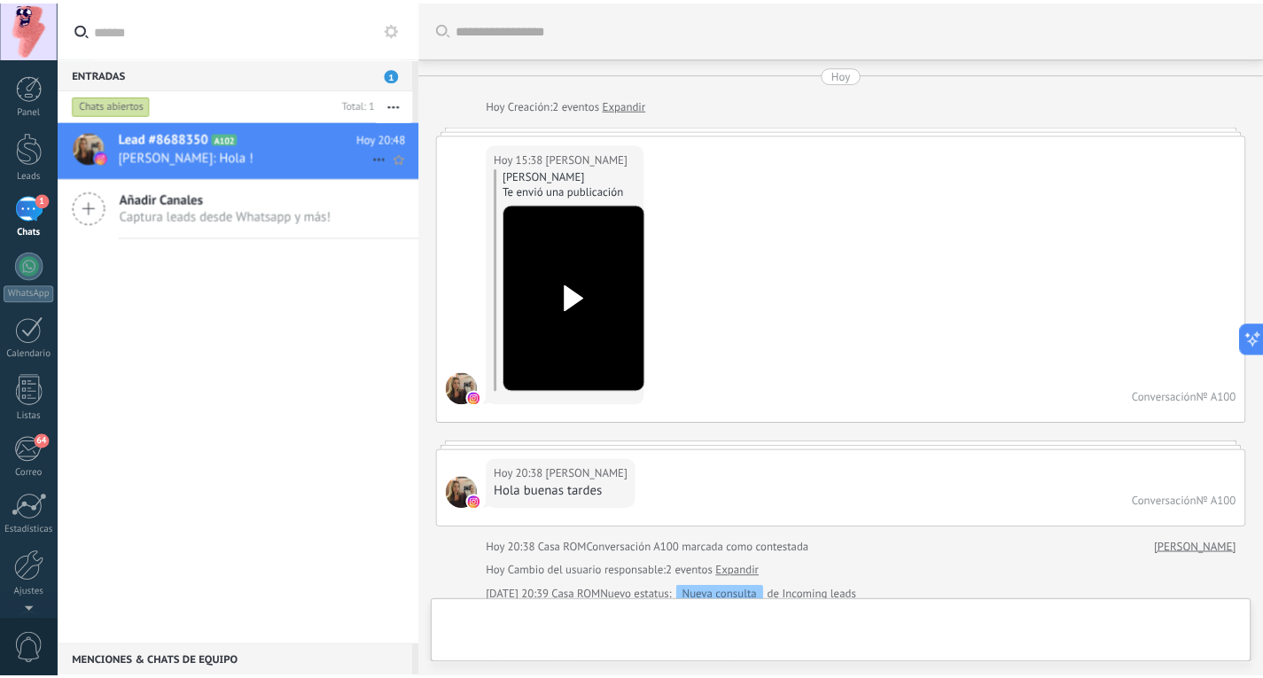
scroll to position [1274, 0]
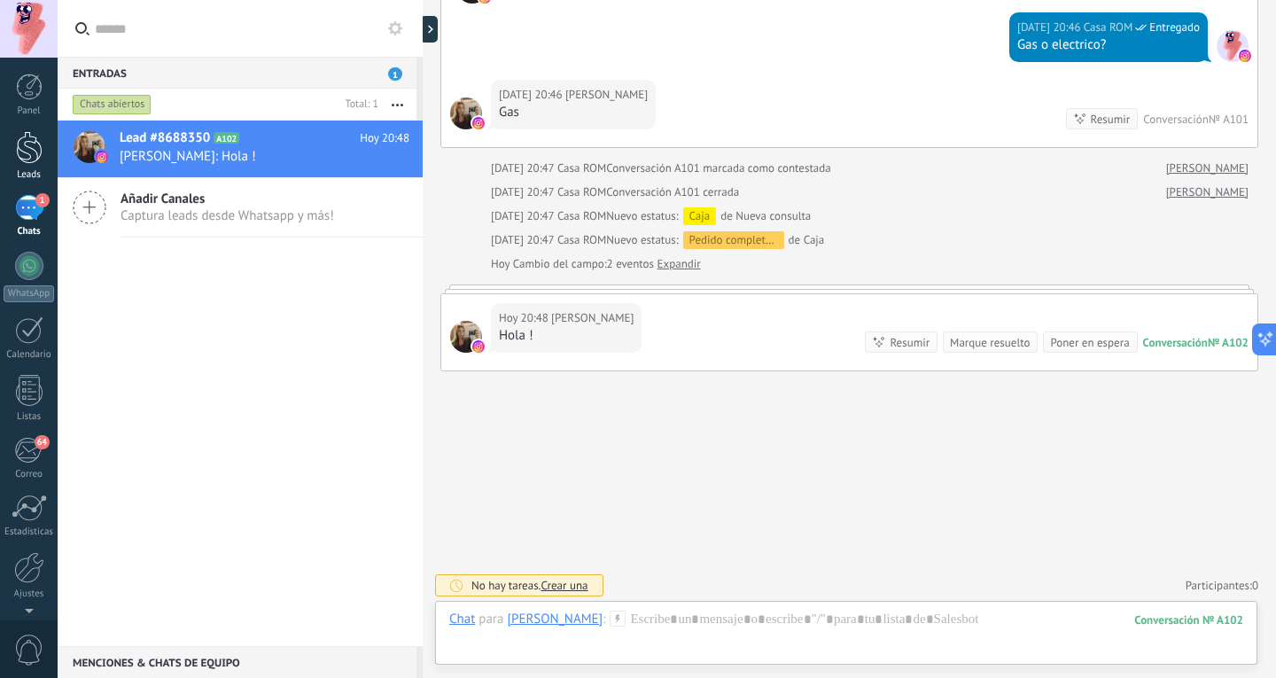
click at [27, 158] on div at bounding box center [29, 147] width 27 height 33
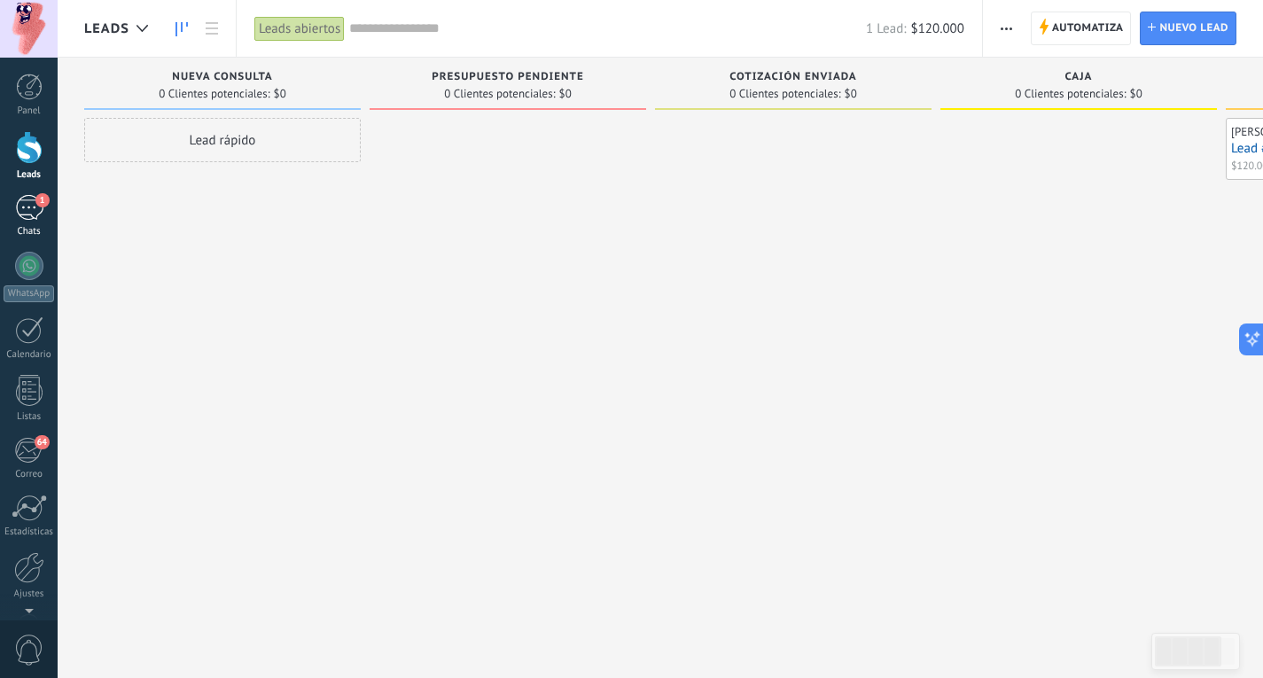
click at [30, 208] on div "1" at bounding box center [29, 208] width 28 height 26
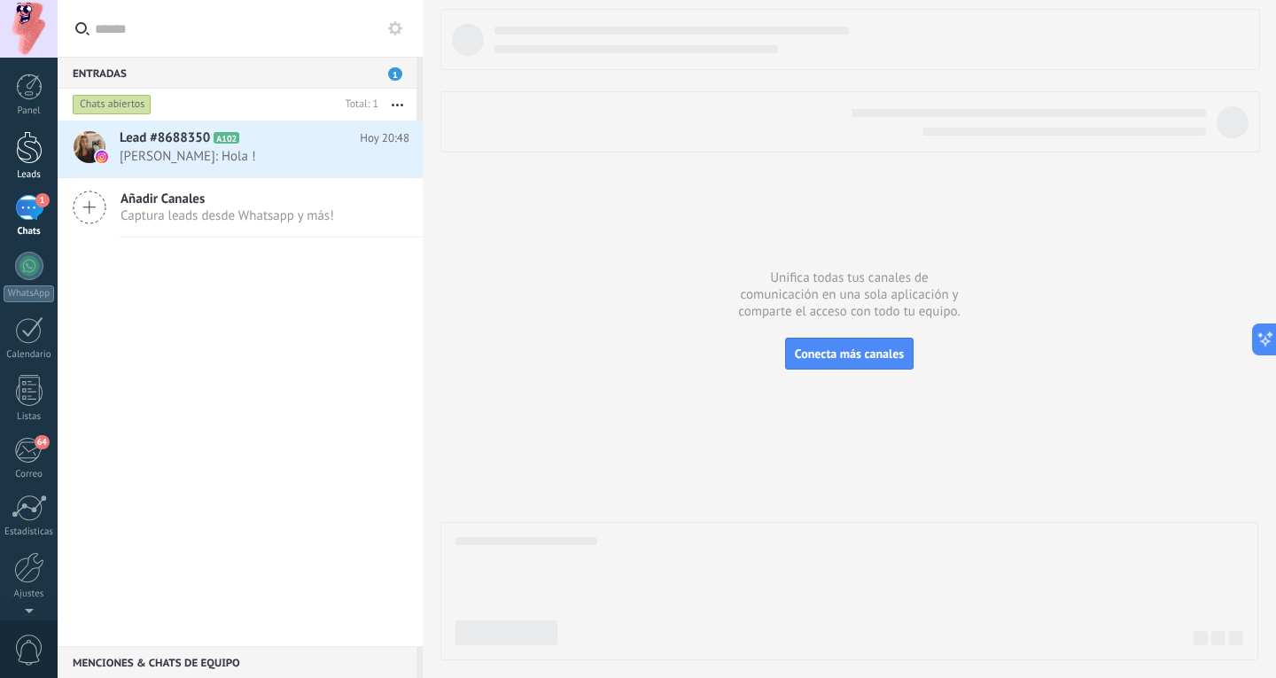
click at [28, 154] on div at bounding box center [29, 147] width 27 height 33
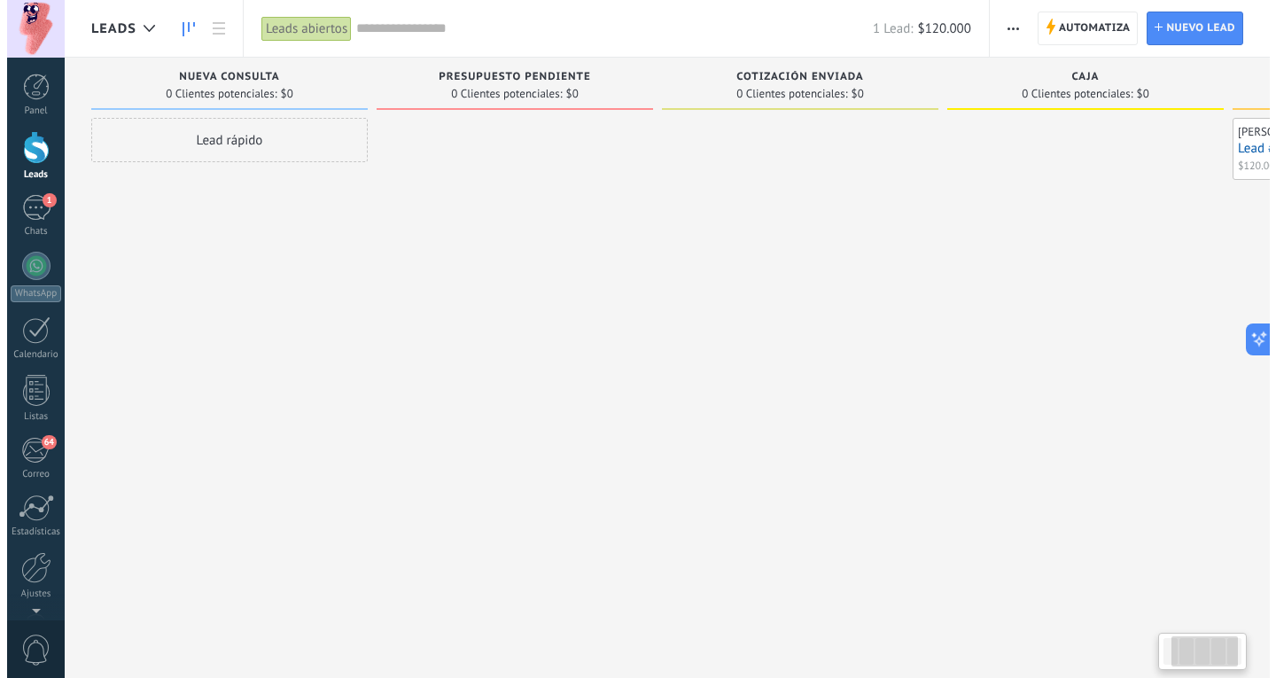
scroll to position [0, 266]
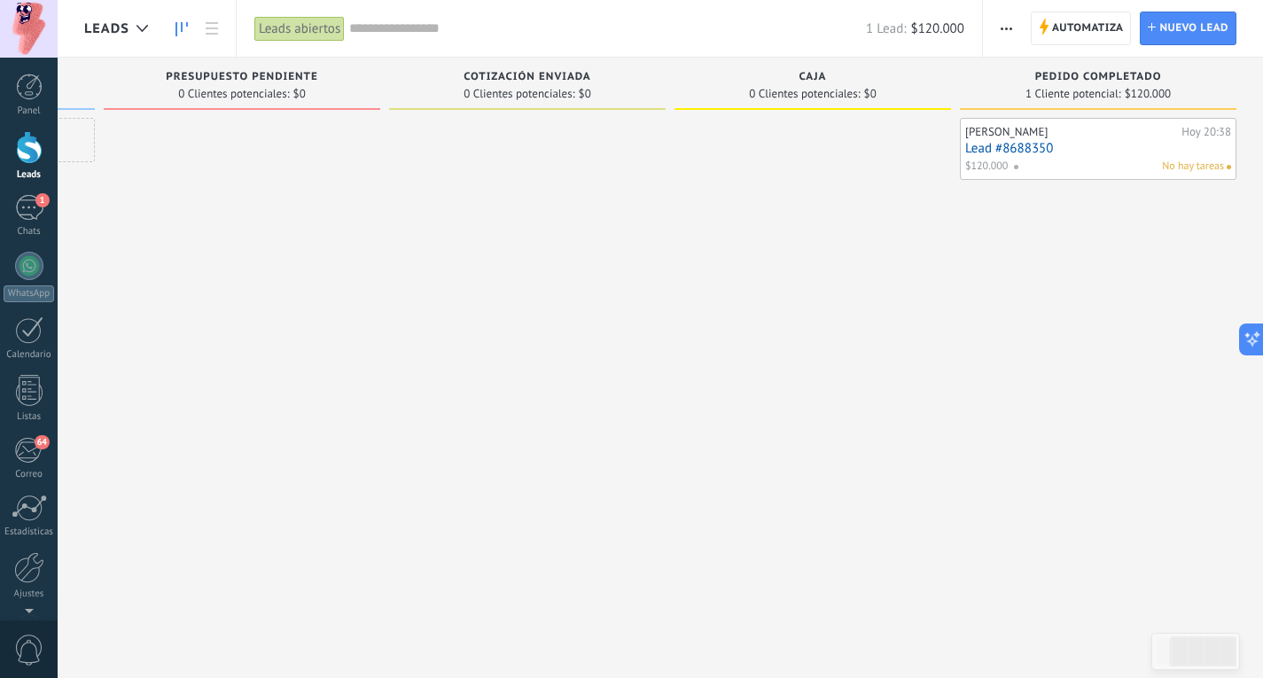
click at [1124, 156] on div "Magdalena Hoy 20:38 Lead #8688350 $120.000 No hay tareas" at bounding box center [1098, 148] width 266 height 51
click at [1107, 149] on link "Lead #8688350" at bounding box center [1098, 148] width 266 height 15
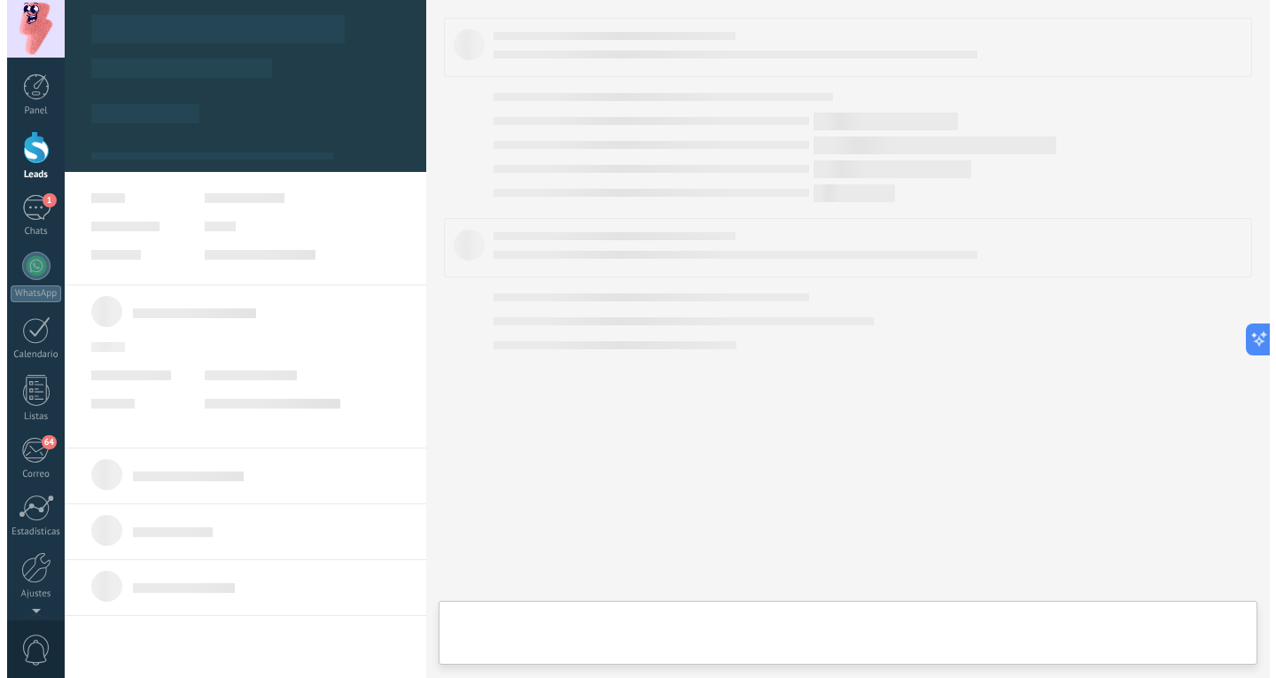
scroll to position [0, 253]
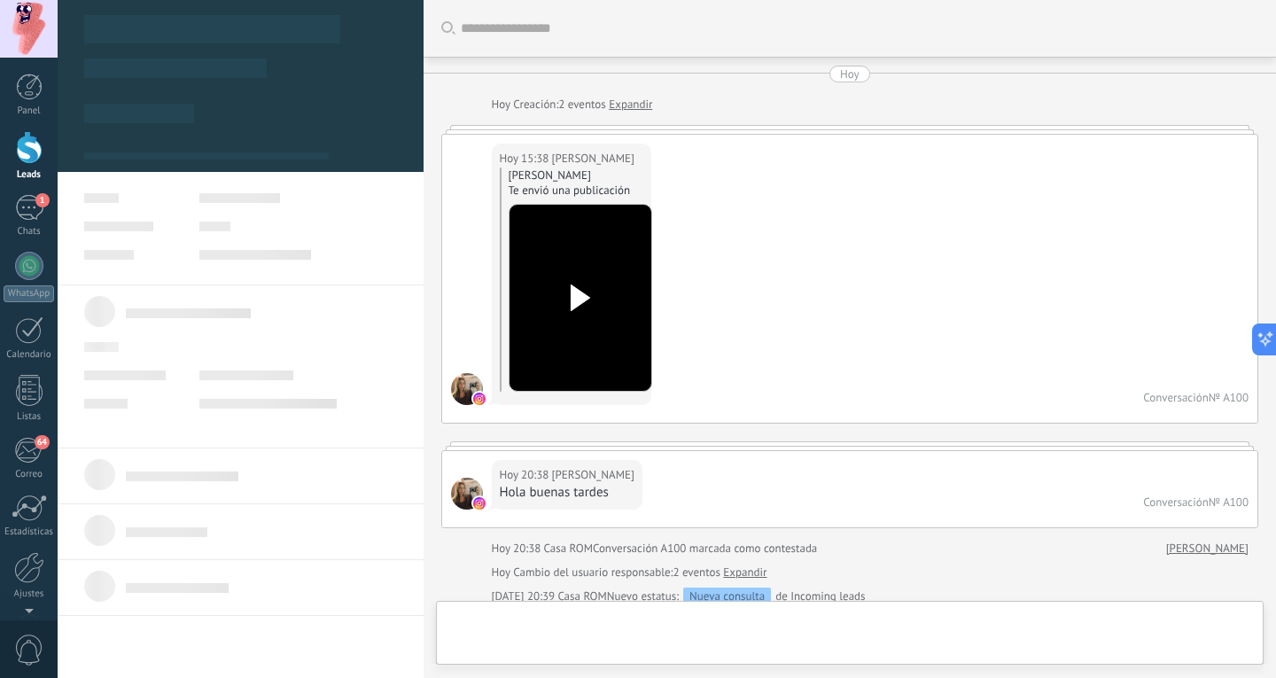
type textarea "**********"
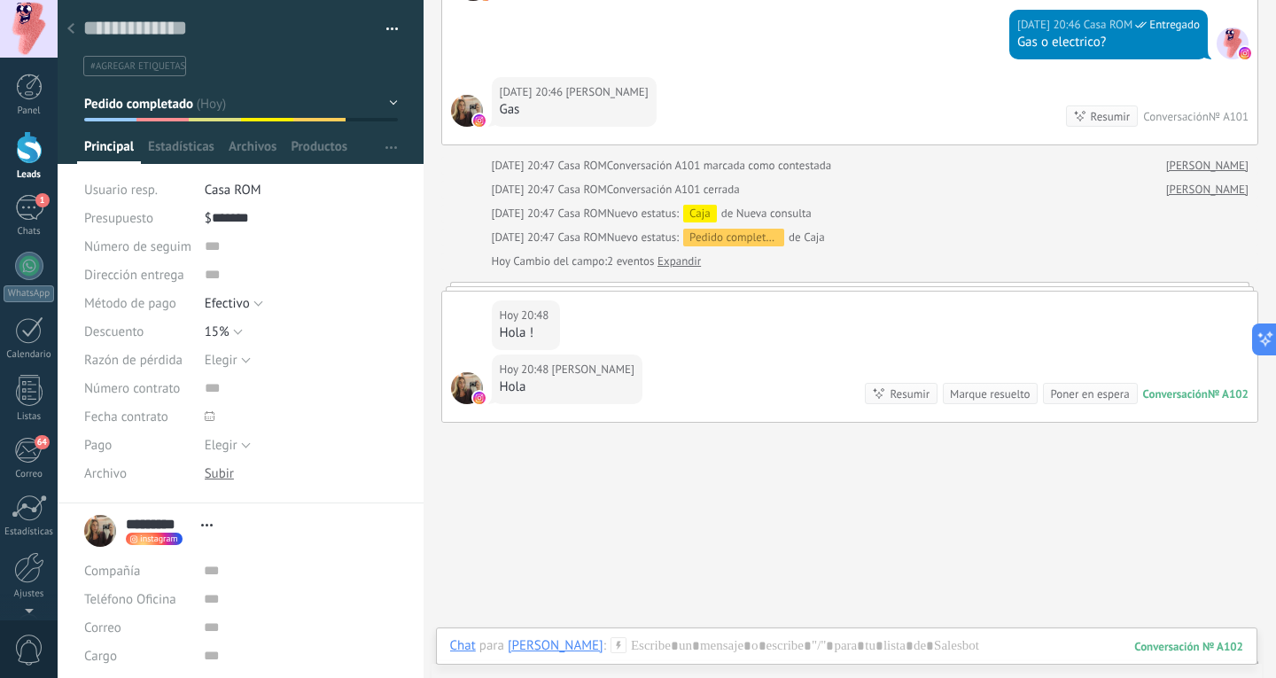
scroll to position [1328, 0]
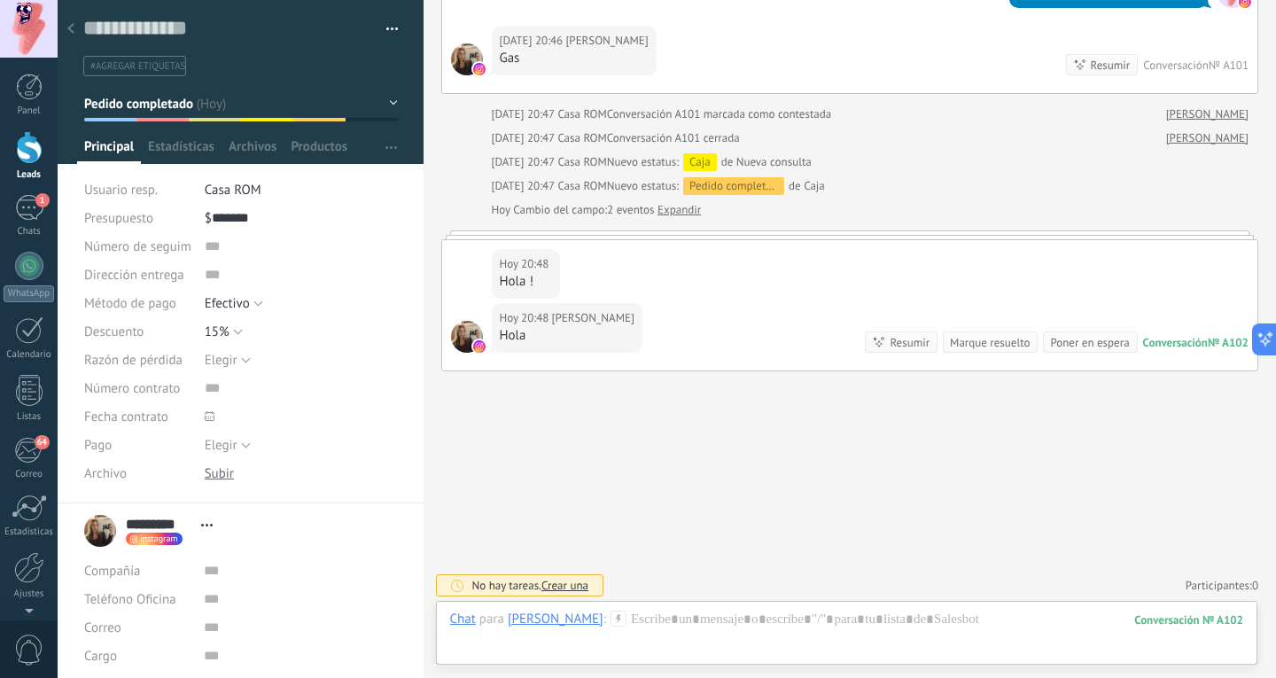
click at [293, 104] on button "Pedido completado" at bounding box center [241, 104] width 314 height 32
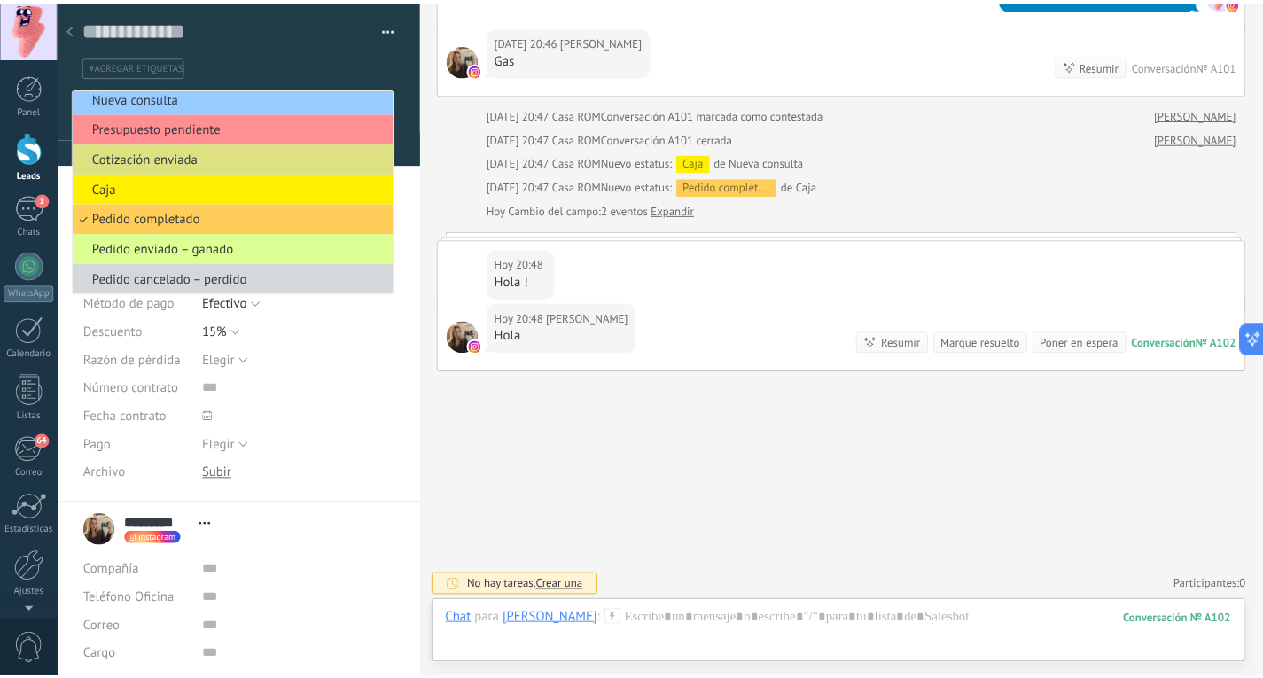
scroll to position [0, 0]
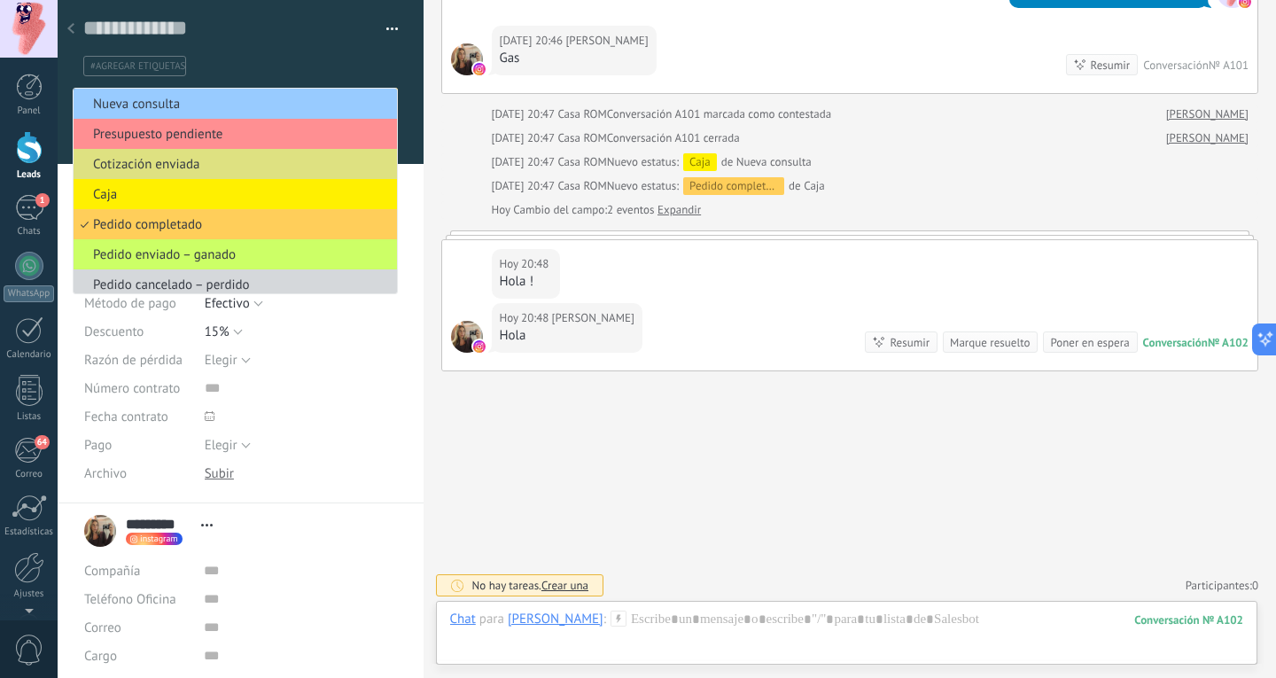
click at [351, 47] on div "#agregar etiquetas" at bounding box center [240, 60] width 315 height 31
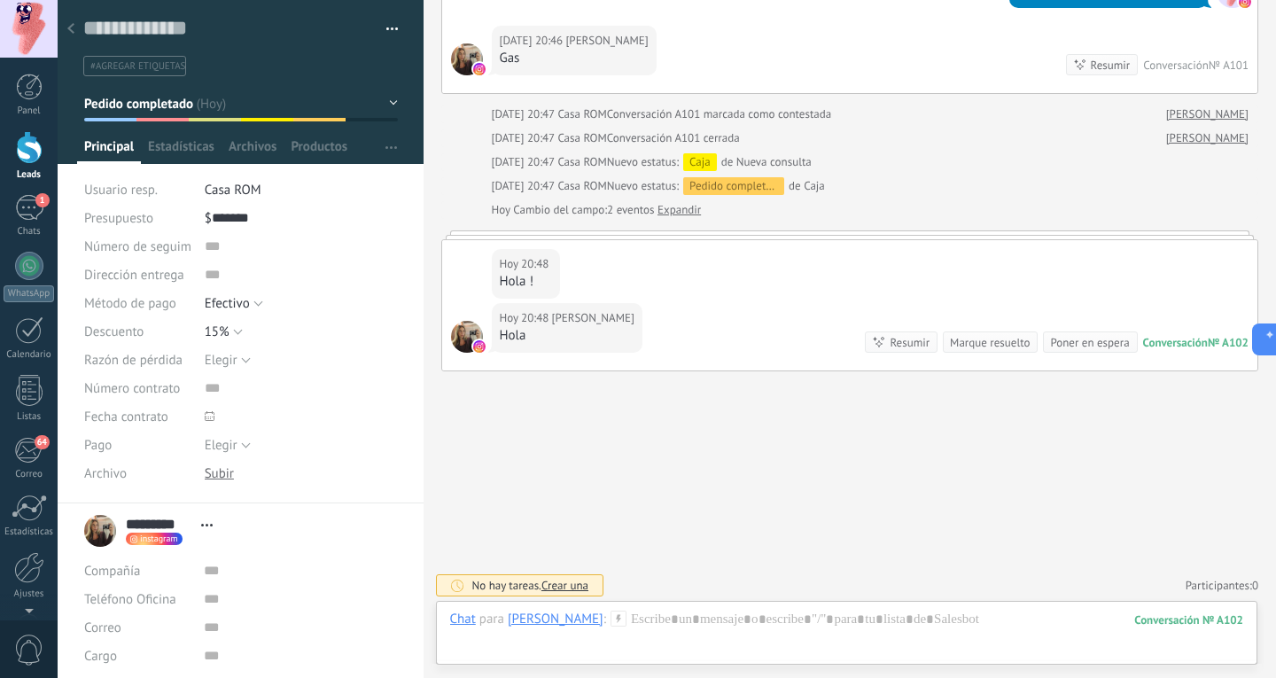
click at [142, 70] on span "#agregar etiquetas" at bounding box center [137, 66] width 95 height 12
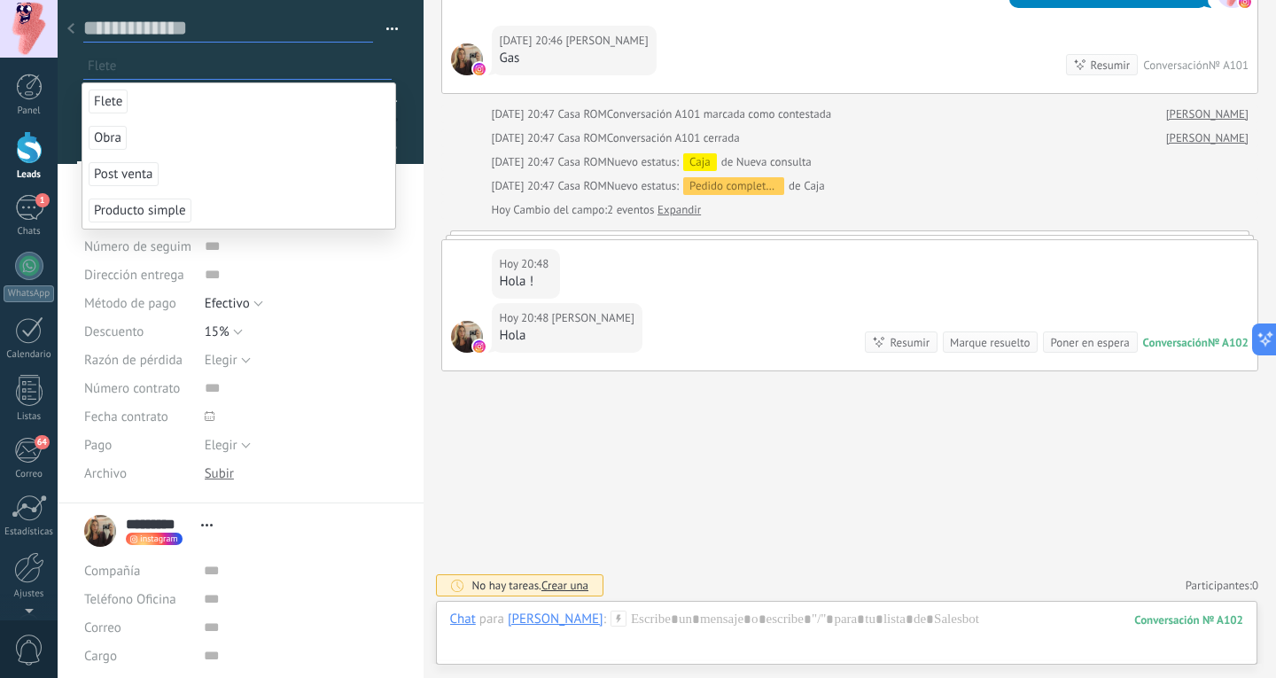
click at [243, 41] on textarea at bounding box center [228, 28] width 290 height 27
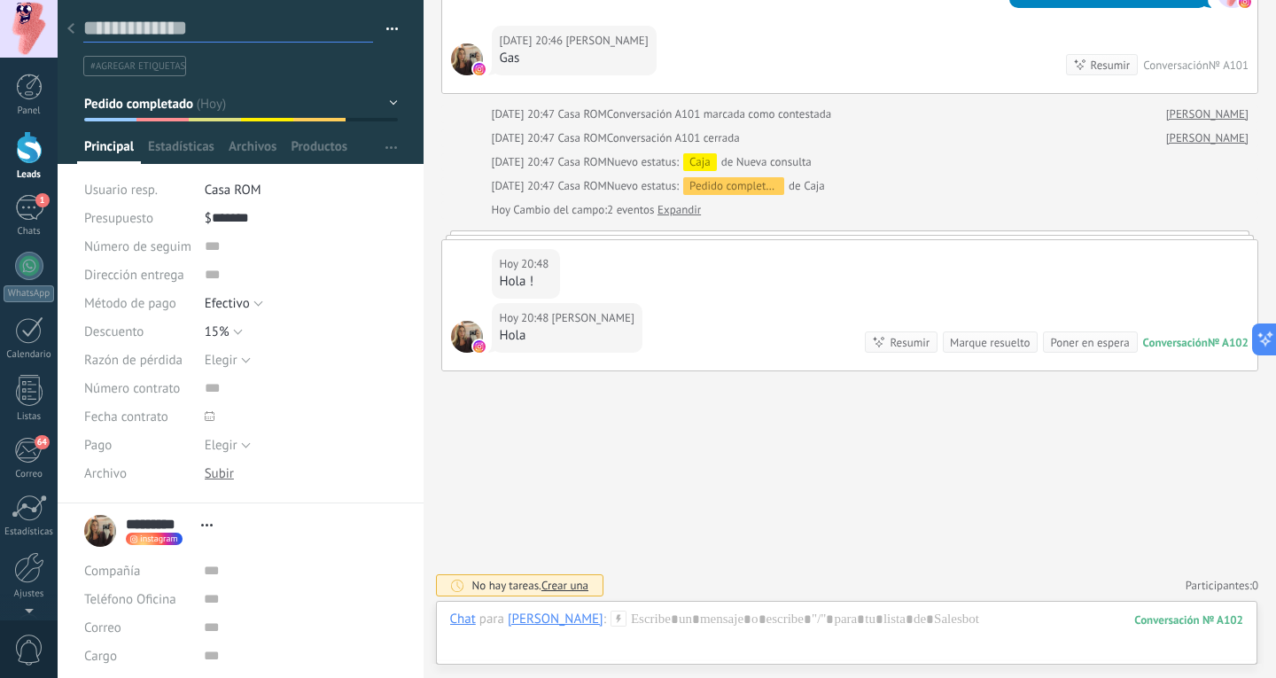
click at [175, 28] on textarea at bounding box center [228, 28] width 290 height 27
click at [73, 24] on div at bounding box center [70, 29] width 25 height 35
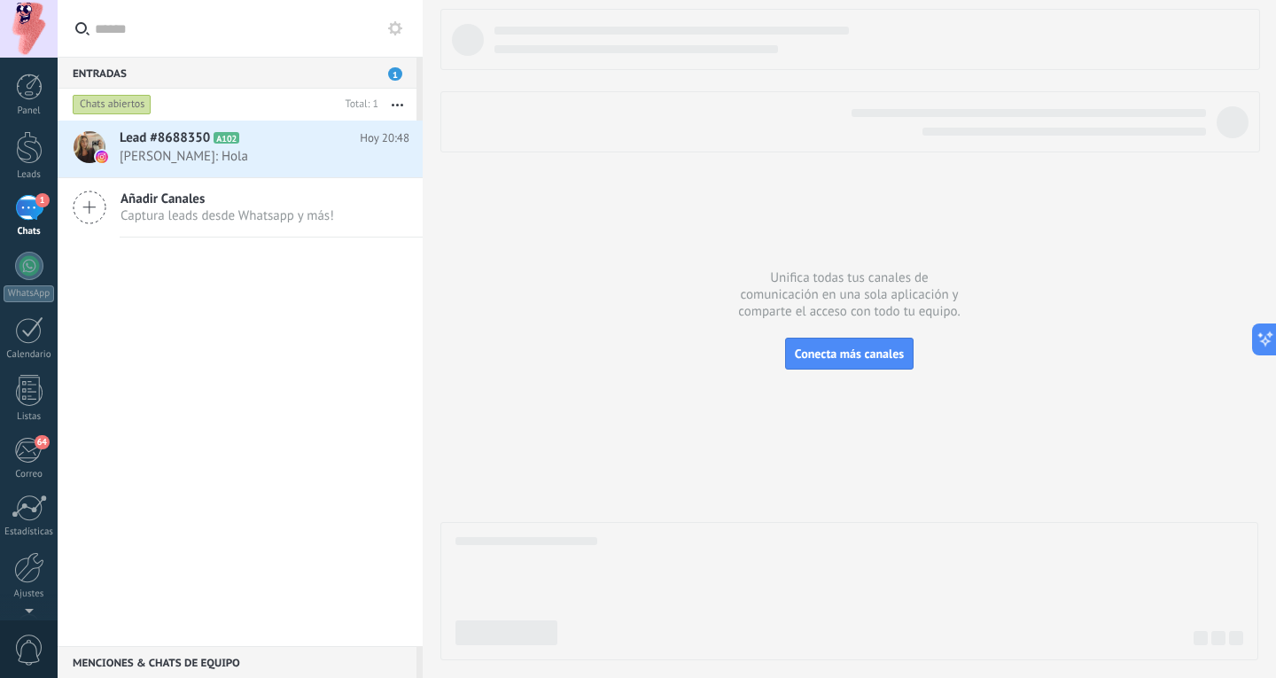
click at [29, 189] on div "Panel Leads 1 Chats WhatsApp Clientes" at bounding box center [29, 377] width 58 height 606
click at [30, 193] on div "Panel Leads 1 Chats WhatsApp Clientes" at bounding box center [29, 377] width 58 height 606
click at [31, 206] on div "1" at bounding box center [29, 208] width 28 height 26
click at [33, 144] on div at bounding box center [29, 147] width 27 height 33
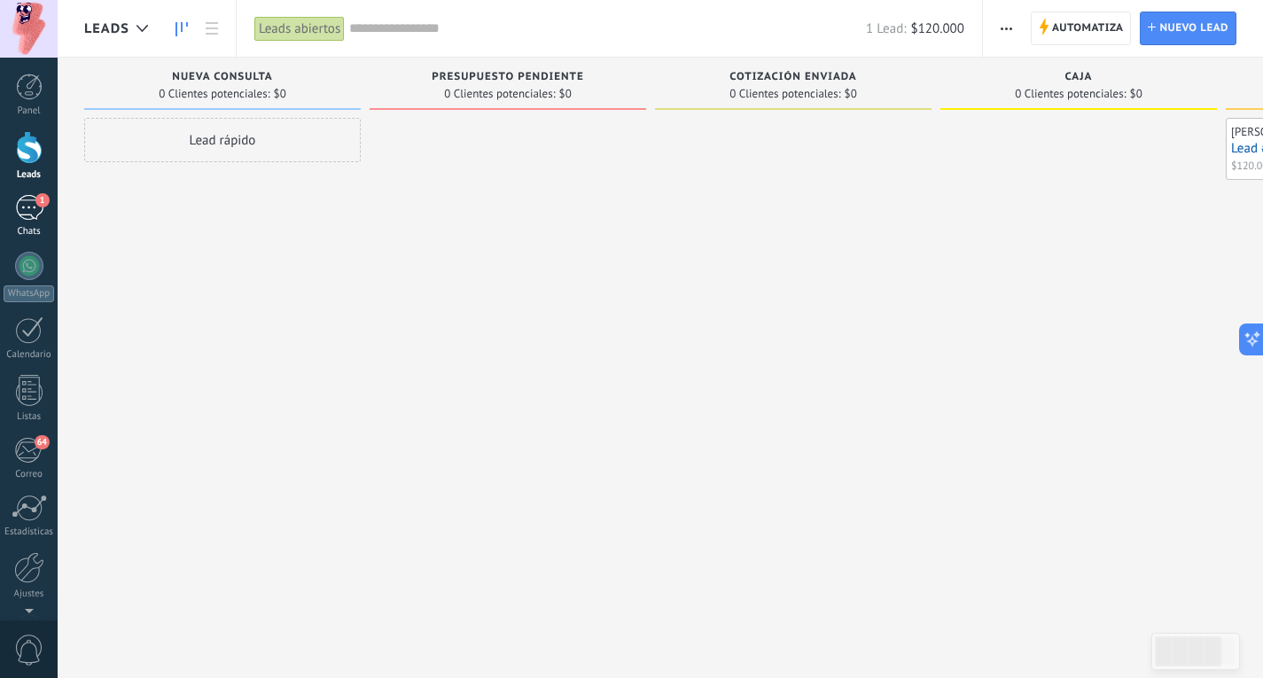
click at [33, 221] on link "1 Chats" at bounding box center [29, 216] width 58 height 43
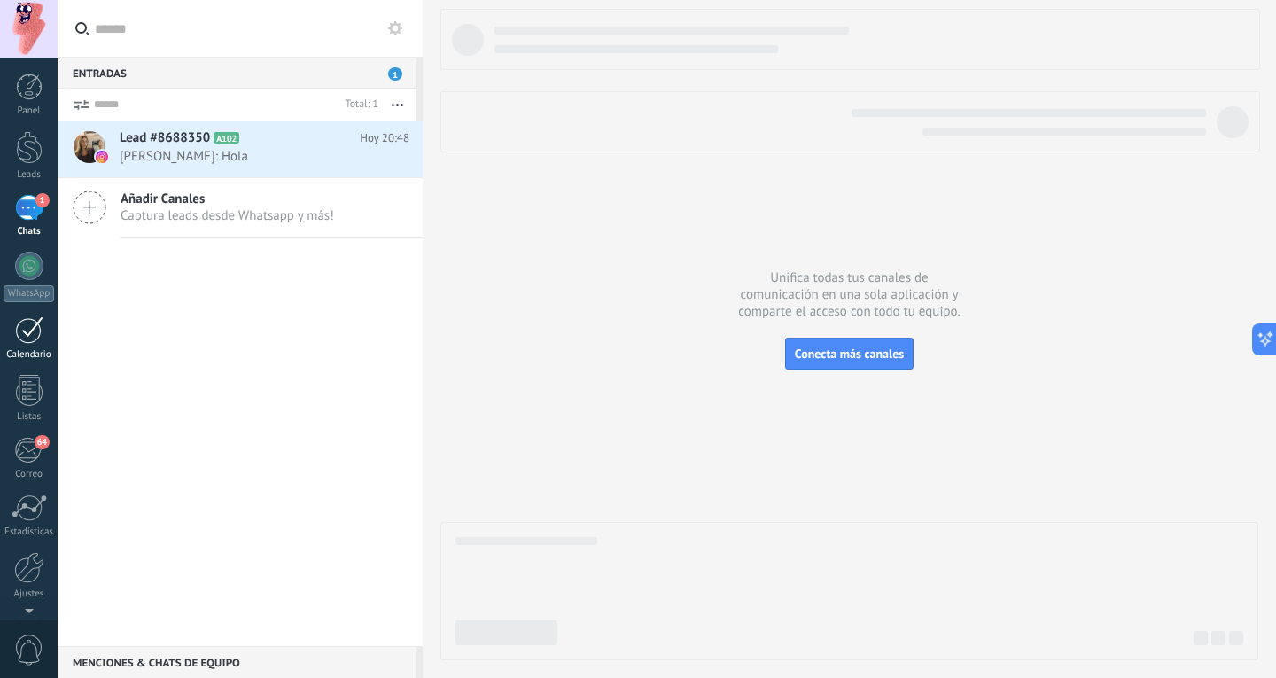
click at [29, 342] on div at bounding box center [29, 329] width 28 height 27
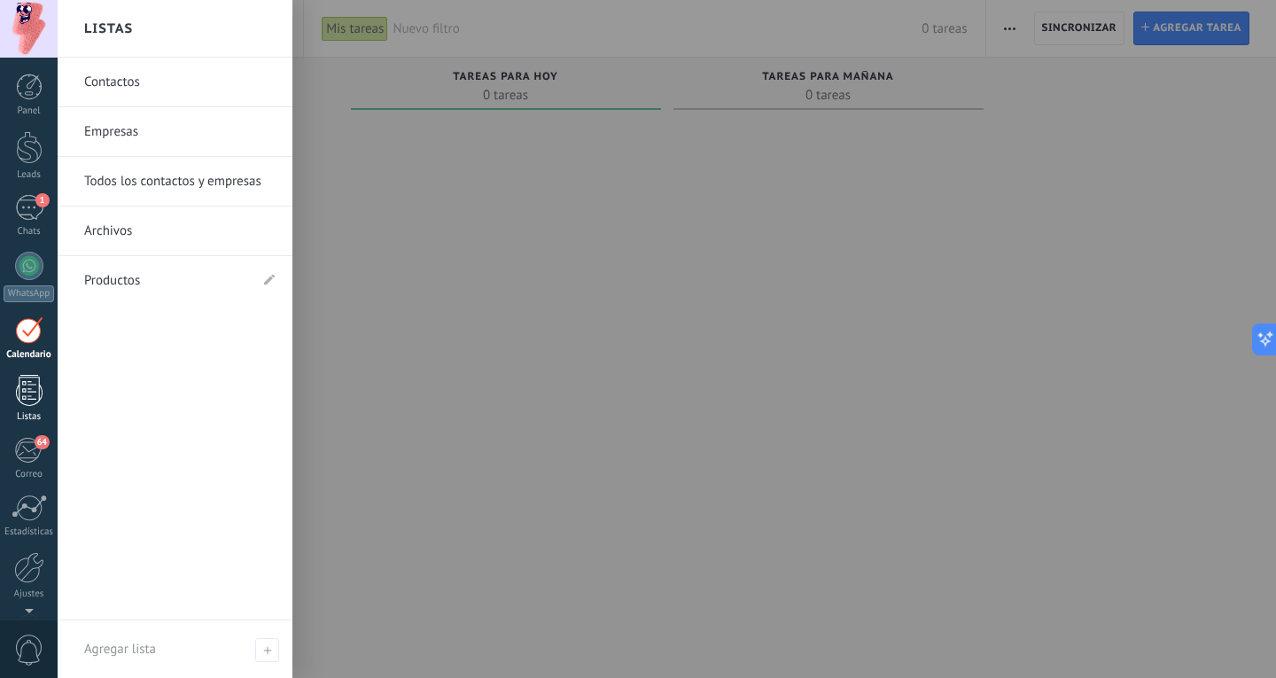
click at [34, 383] on div at bounding box center [29, 390] width 27 height 31
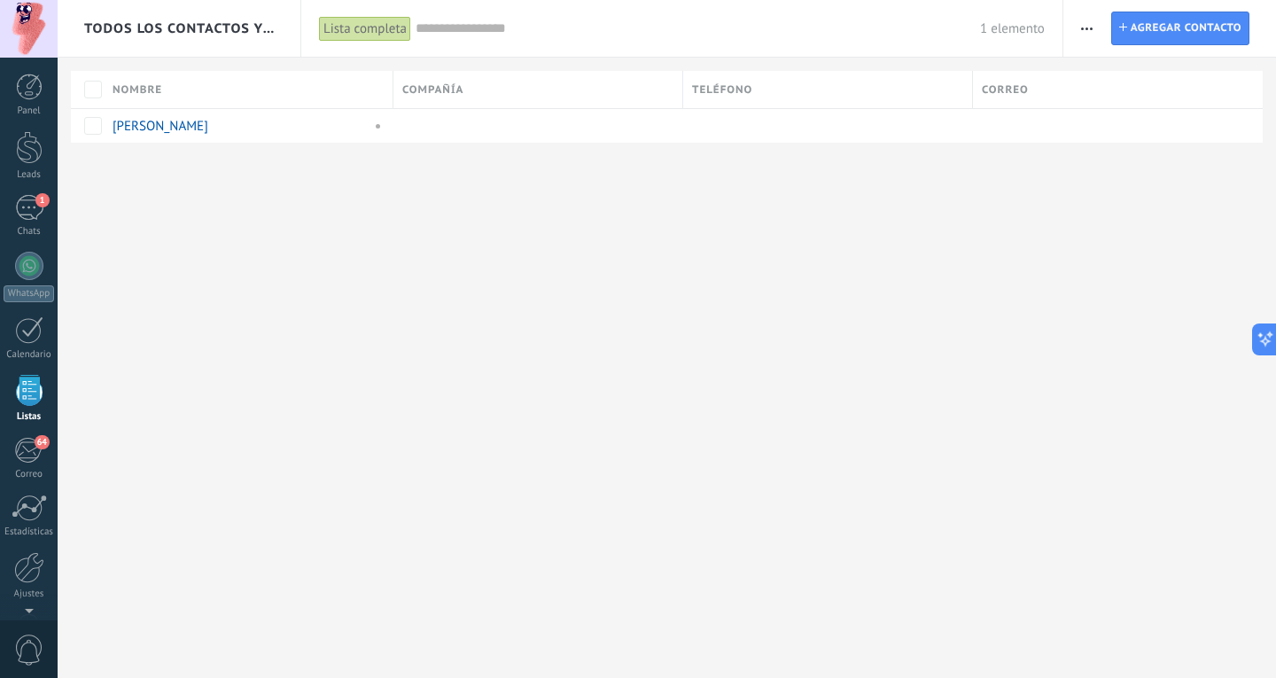
scroll to position [46, 0]
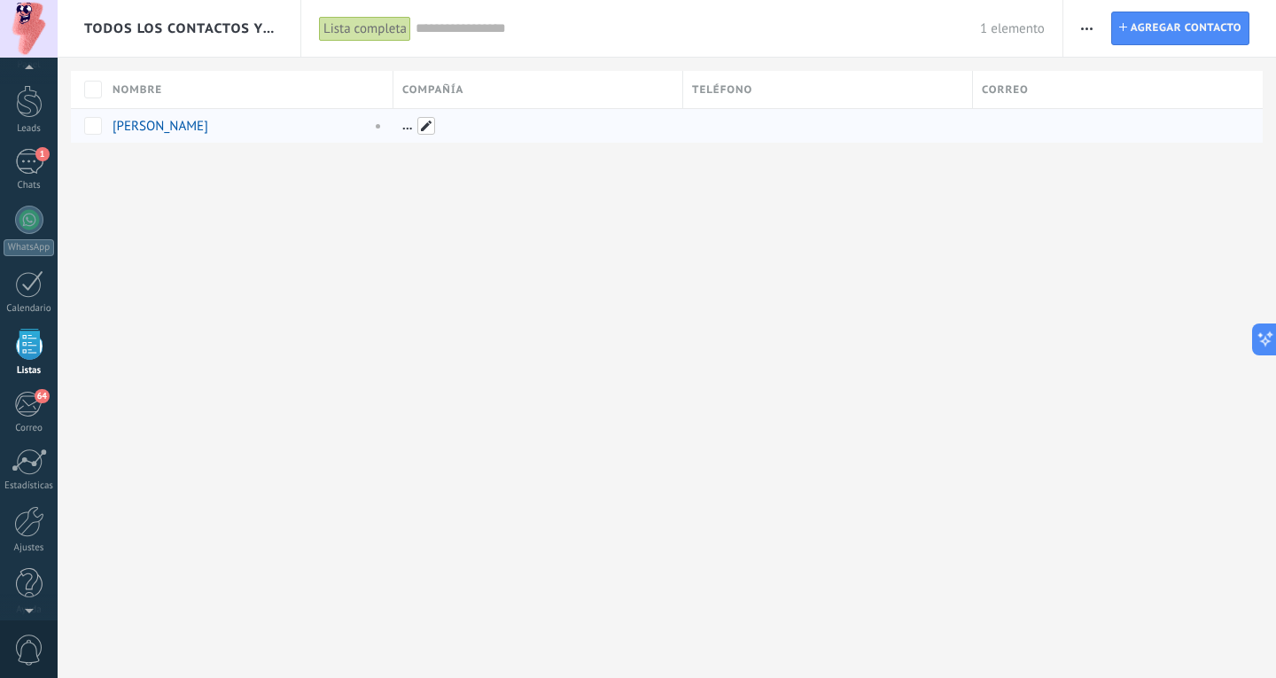
click at [423, 128] on span at bounding box center [426, 126] width 18 height 18
click at [517, 133] on input "text" at bounding box center [538, 125] width 273 height 28
click at [798, 128] on button "Crear" at bounding box center [784, 127] width 66 height 34
click at [783, 129] on span "Crear" at bounding box center [783, 127] width 28 height 12
click at [330, 328] on div "Todos los contactos y empresas Lista completa Aplicar 1 elemento Lista completa…" at bounding box center [667, 339] width 1218 height 678
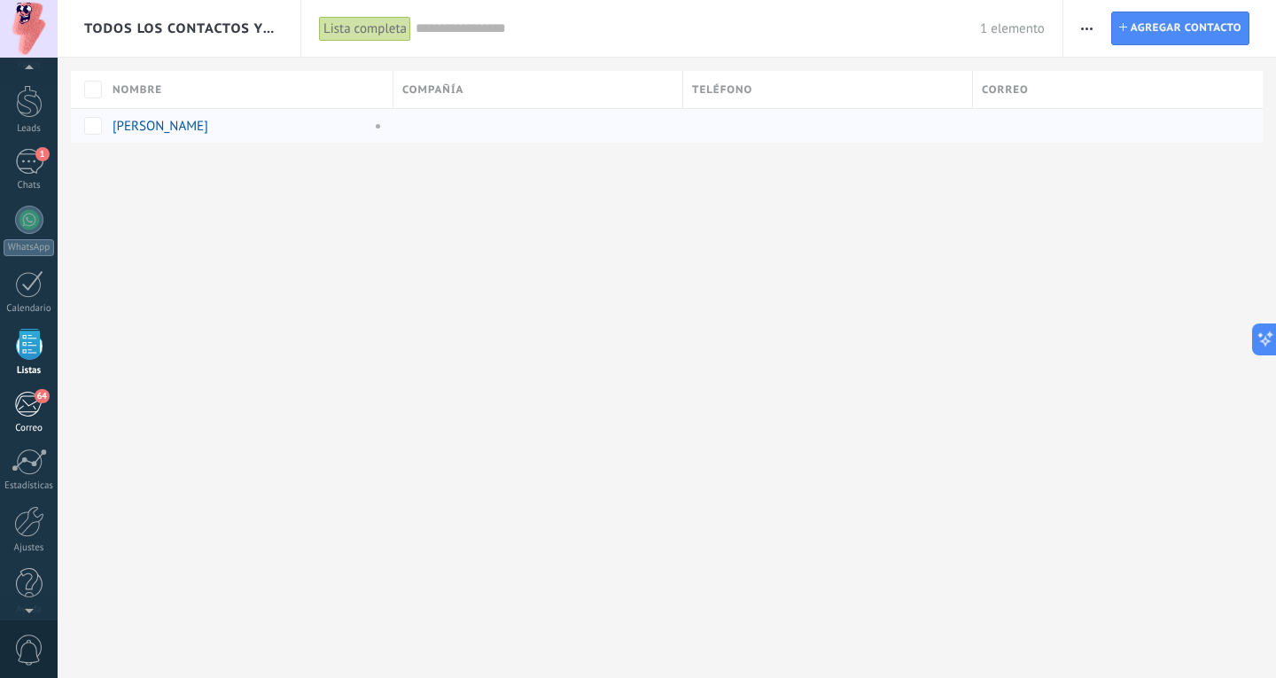
click at [42, 402] on span "64" at bounding box center [42, 396] width 15 height 14
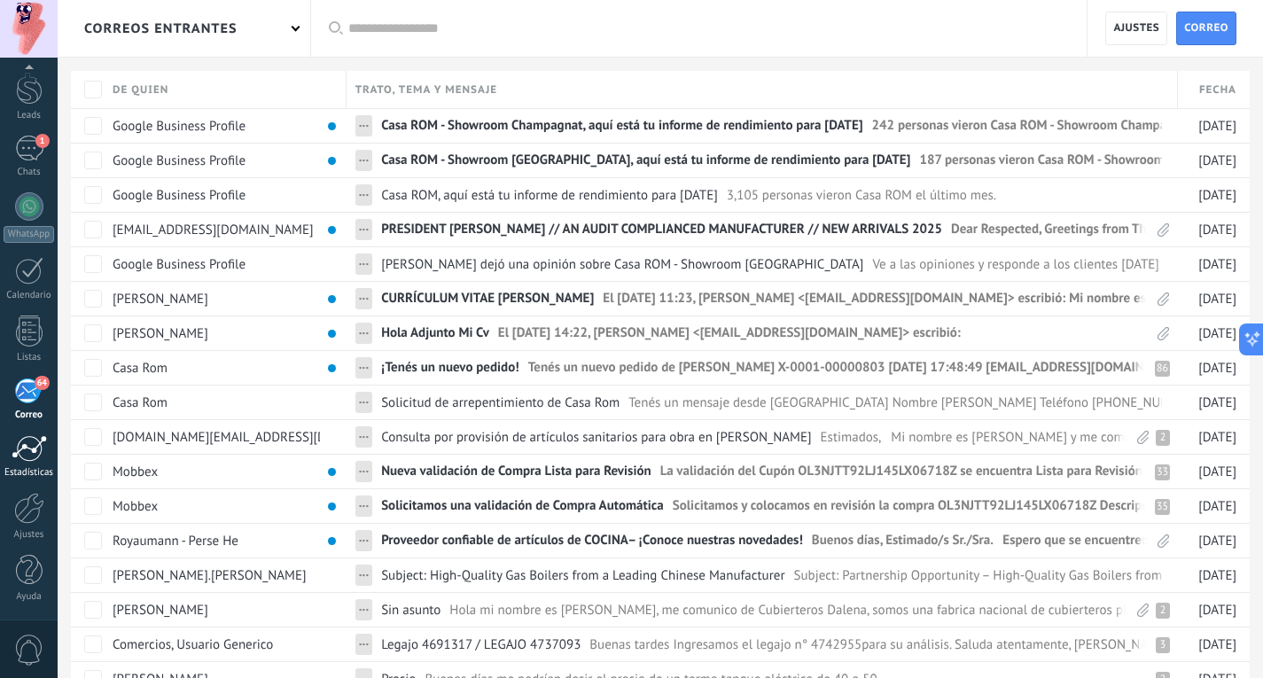
click at [31, 450] on div at bounding box center [29, 448] width 35 height 27
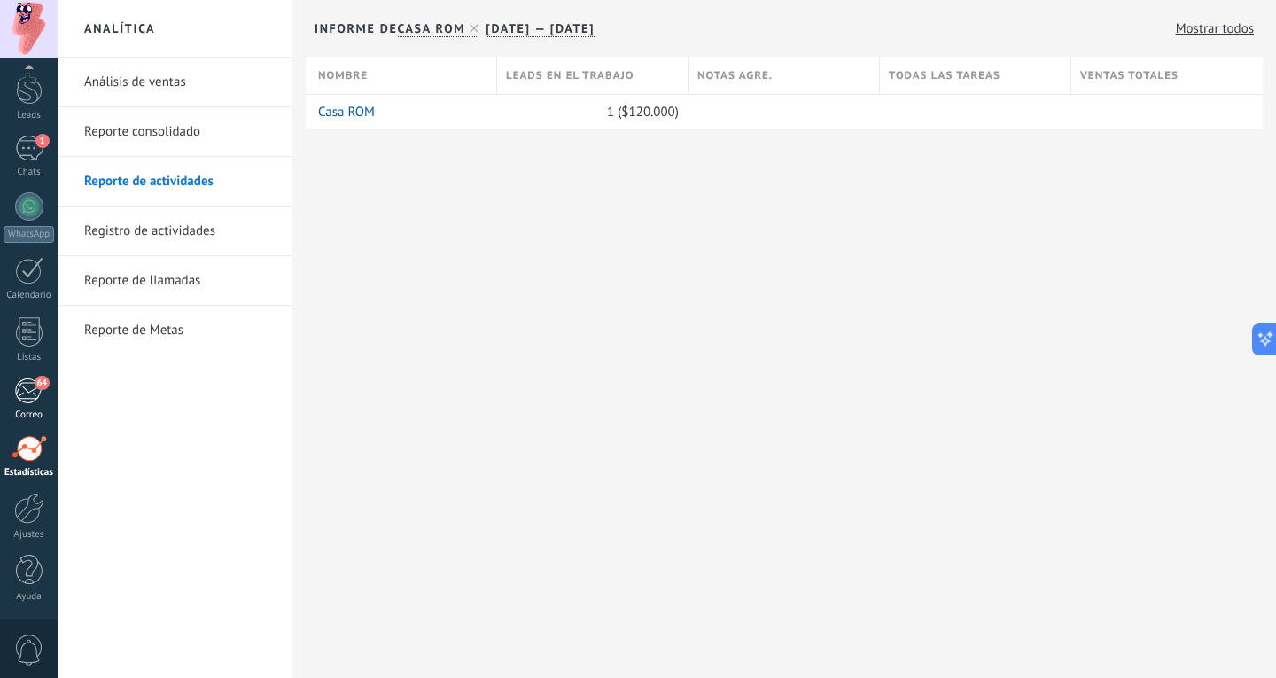
click at [48, 397] on link "64 Correo" at bounding box center [29, 398] width 58 height 43
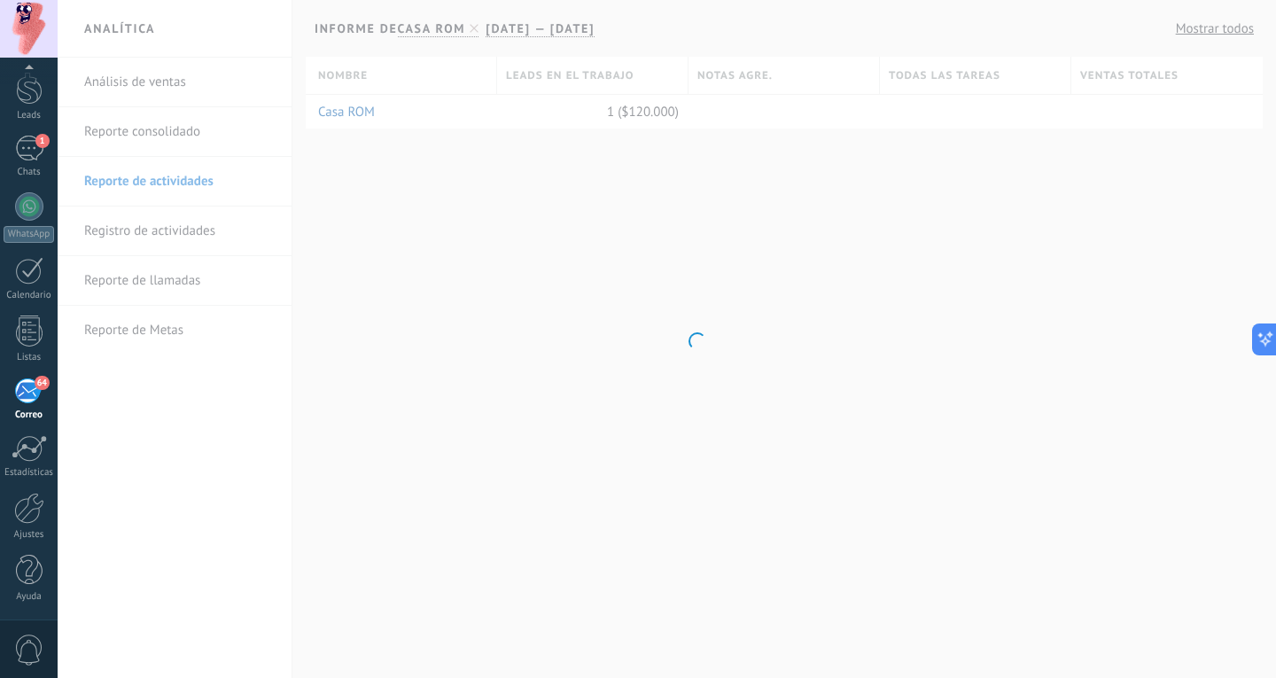
click at [28, 406] on link "64 Correo" at bounding box center [29, 398] width 58 height 43
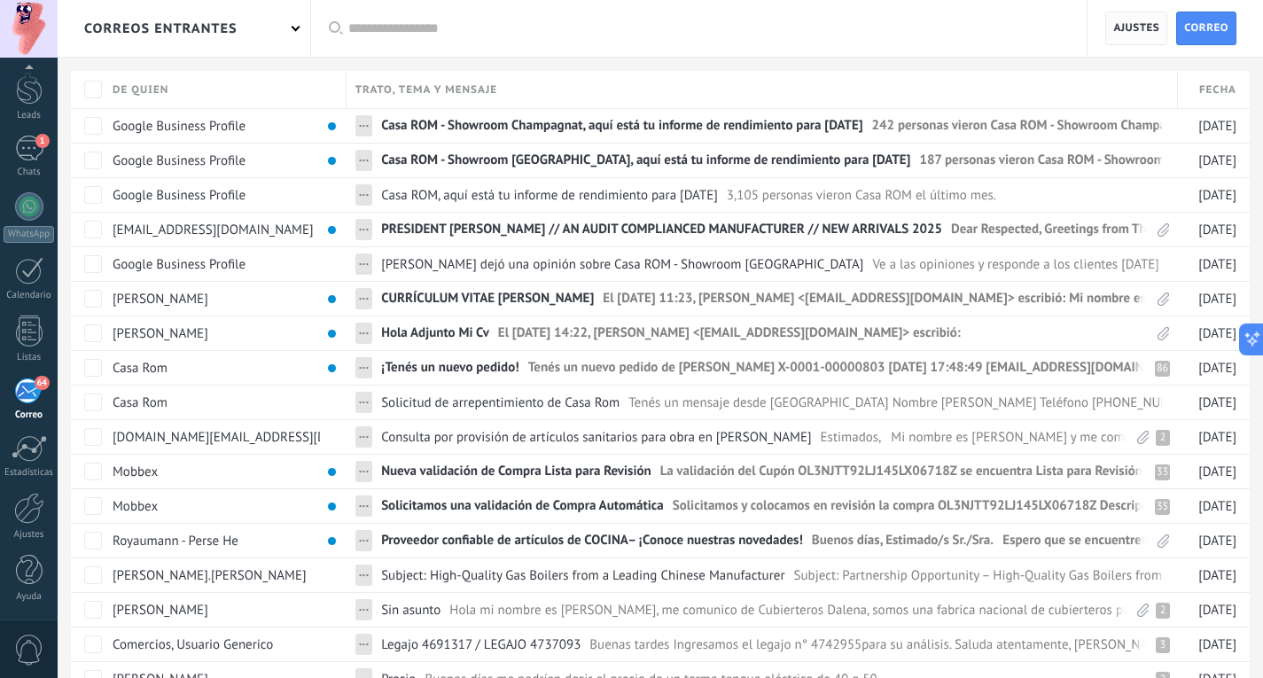
click at [1134, 22] on span "Ajustes" at bounding box center [1136, 28] width 46 height 32
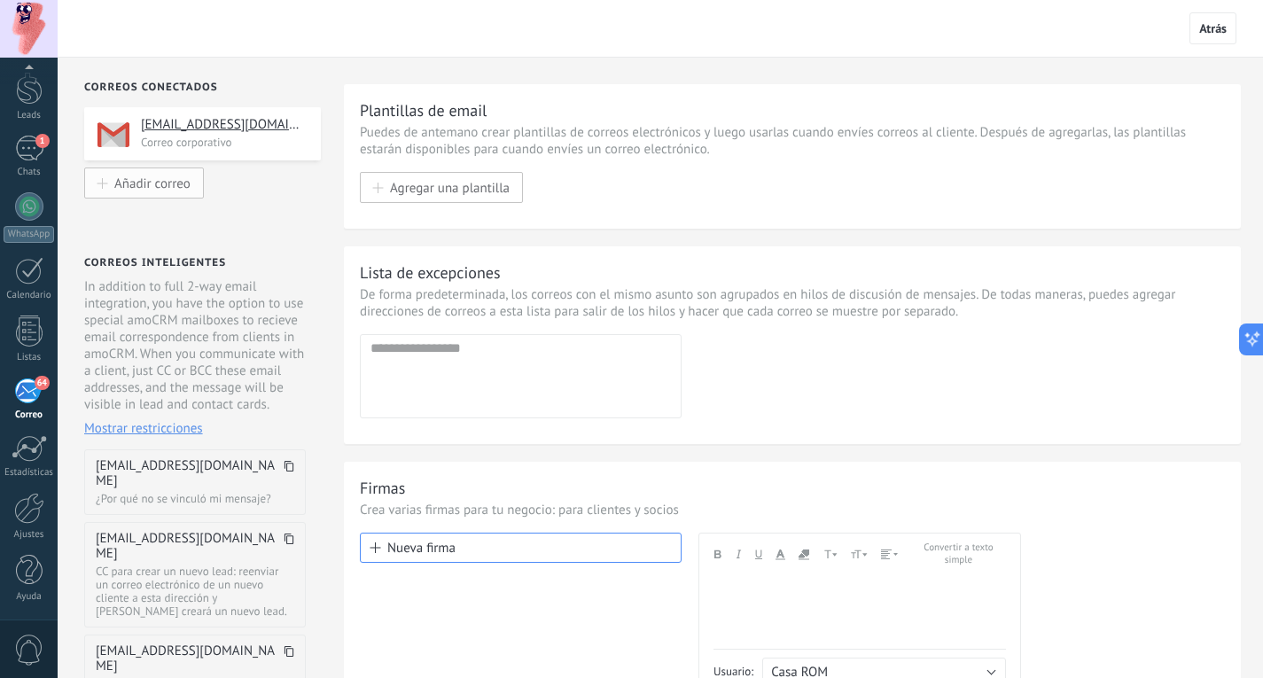
click at [133, 180] on span "Añadir correo" at bounding box center [152, 182] width 76 height 15
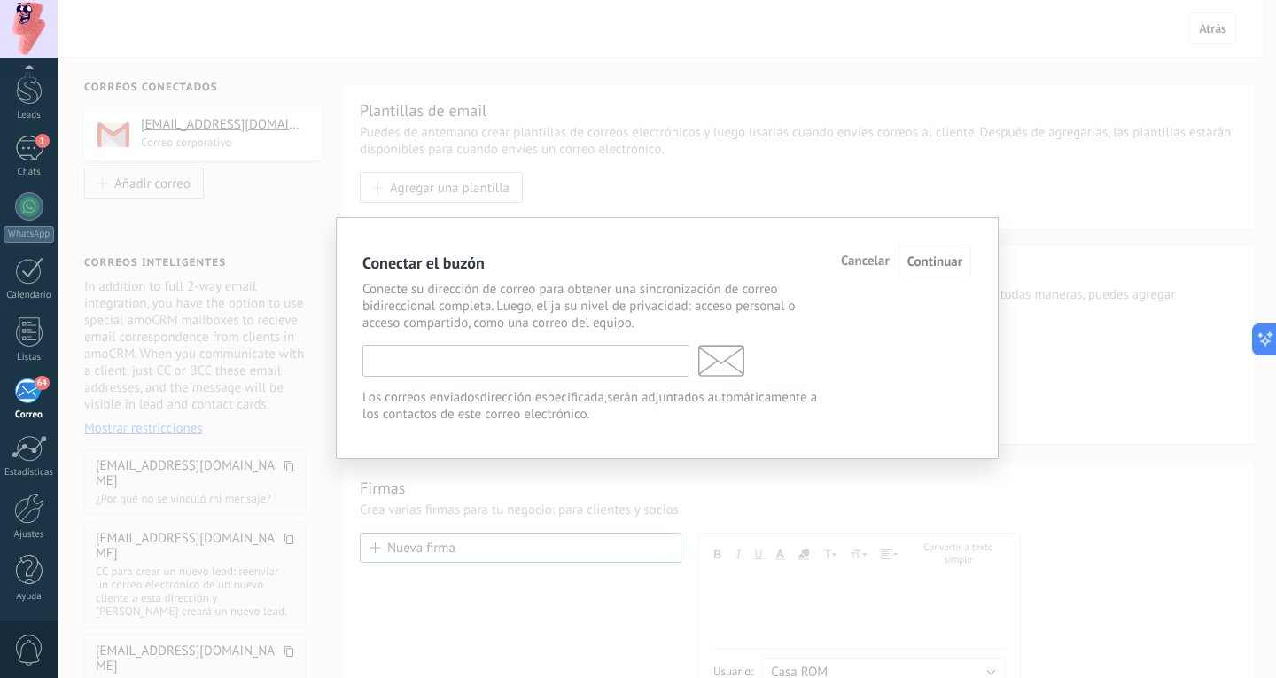
click at [428, 367] on input "text" at bounding box center [525, 361] width 327 height 32
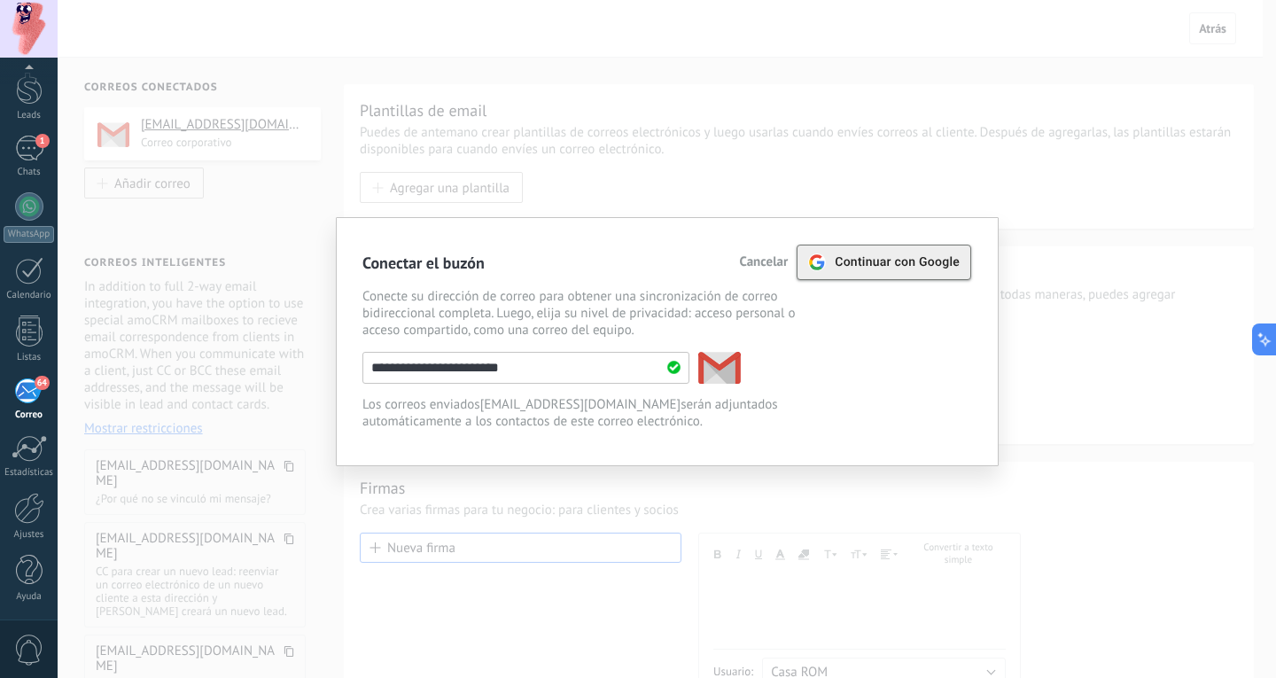
type input "**********"
click at [915, 268] on span "Continuar con Google" at bounding box center [897, 262] width 125 height 14
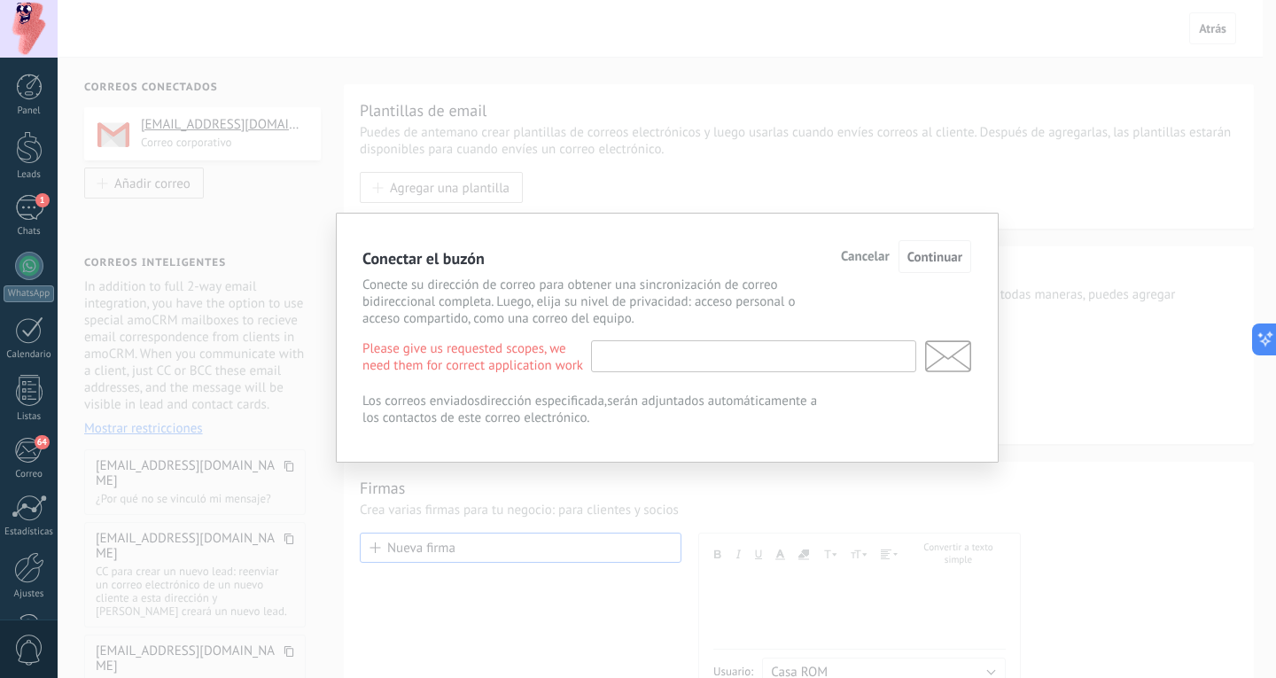
click at [665, 355] on input "text" at bounding box center [753, 356] width 325 height 32
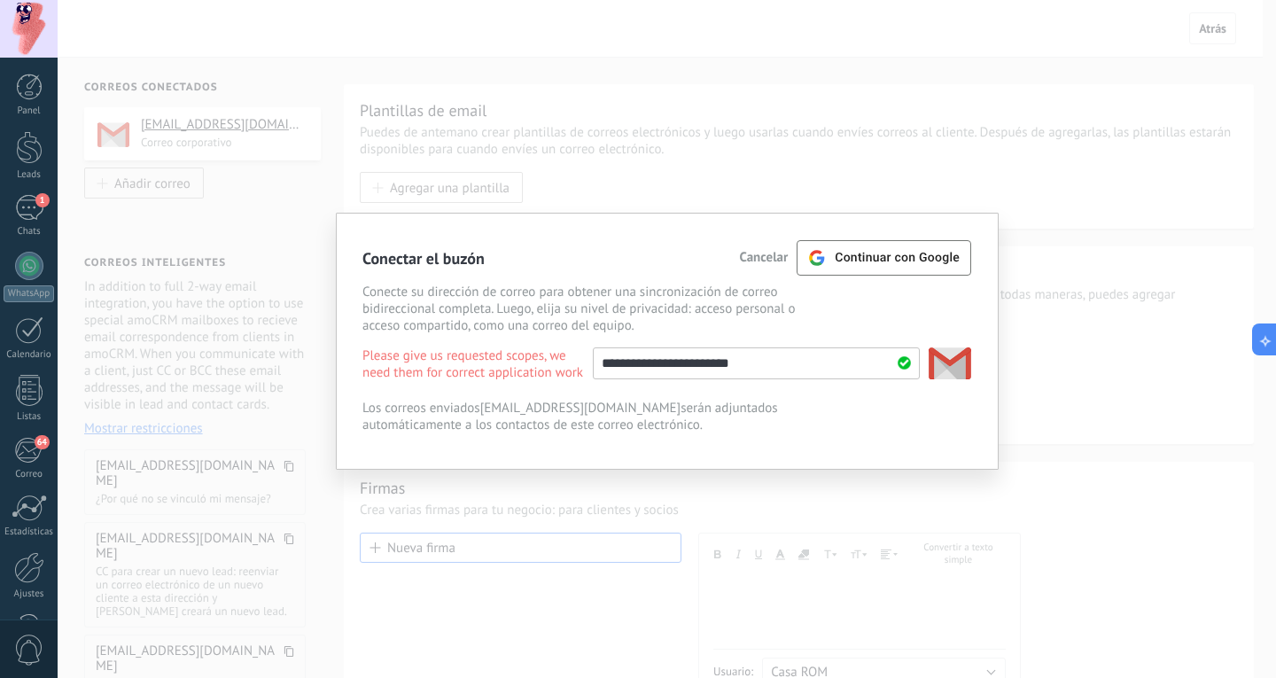
type input "**********"
click at [958, 258] on span "Continuar con Google" at bounding box center [897, 258] width 125 height 14
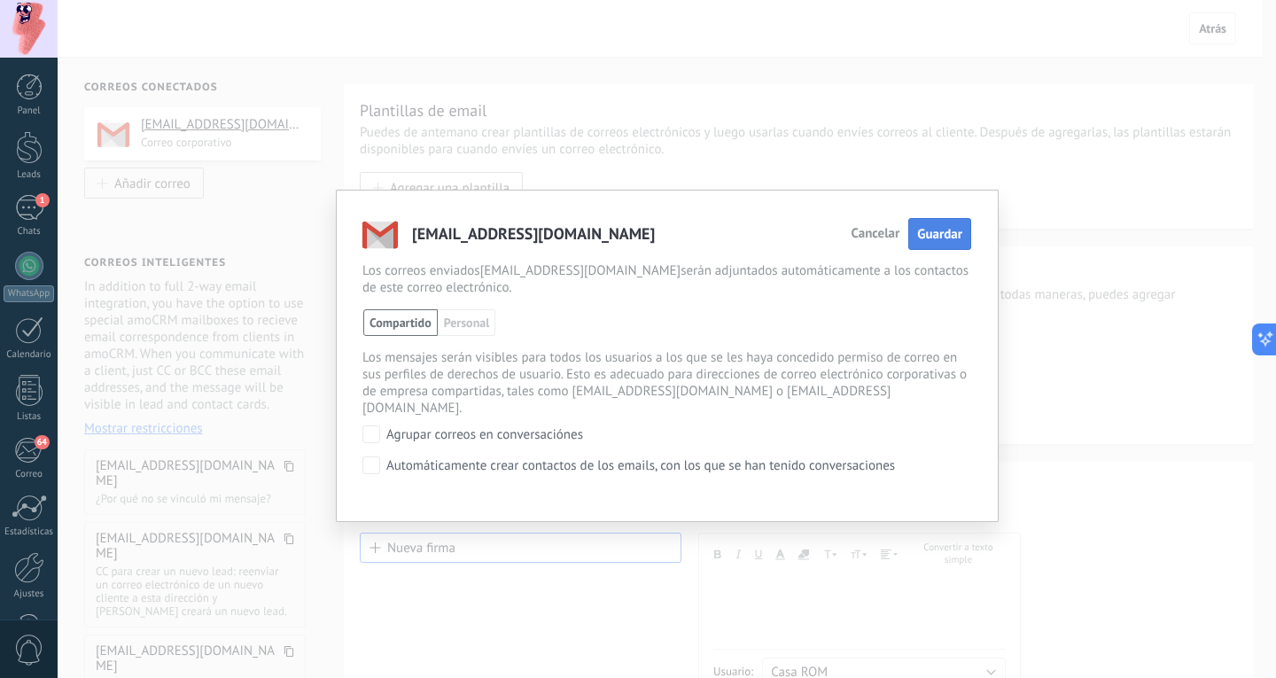
click at [948, 234] on span "Guardar" at bounding box center [939, 234] width 45 height 17
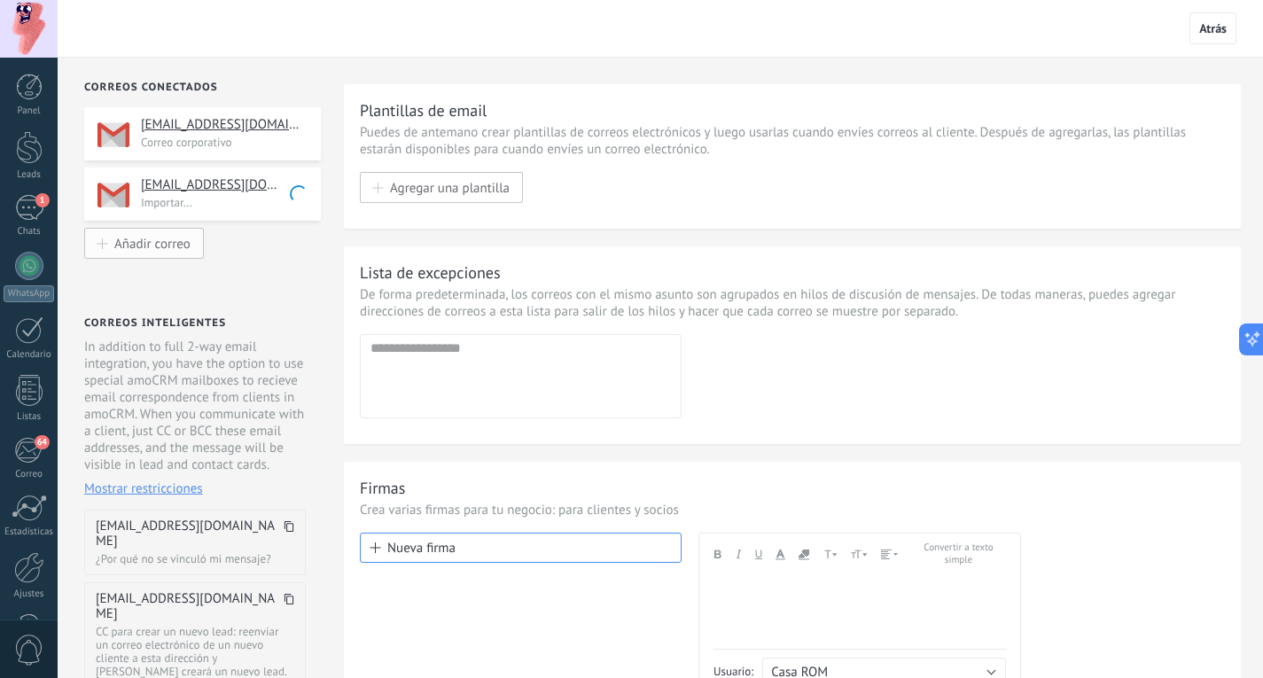
click at [182, 248] on span "Añadir correo" at bounding box center [152, 243] width 76 height 15
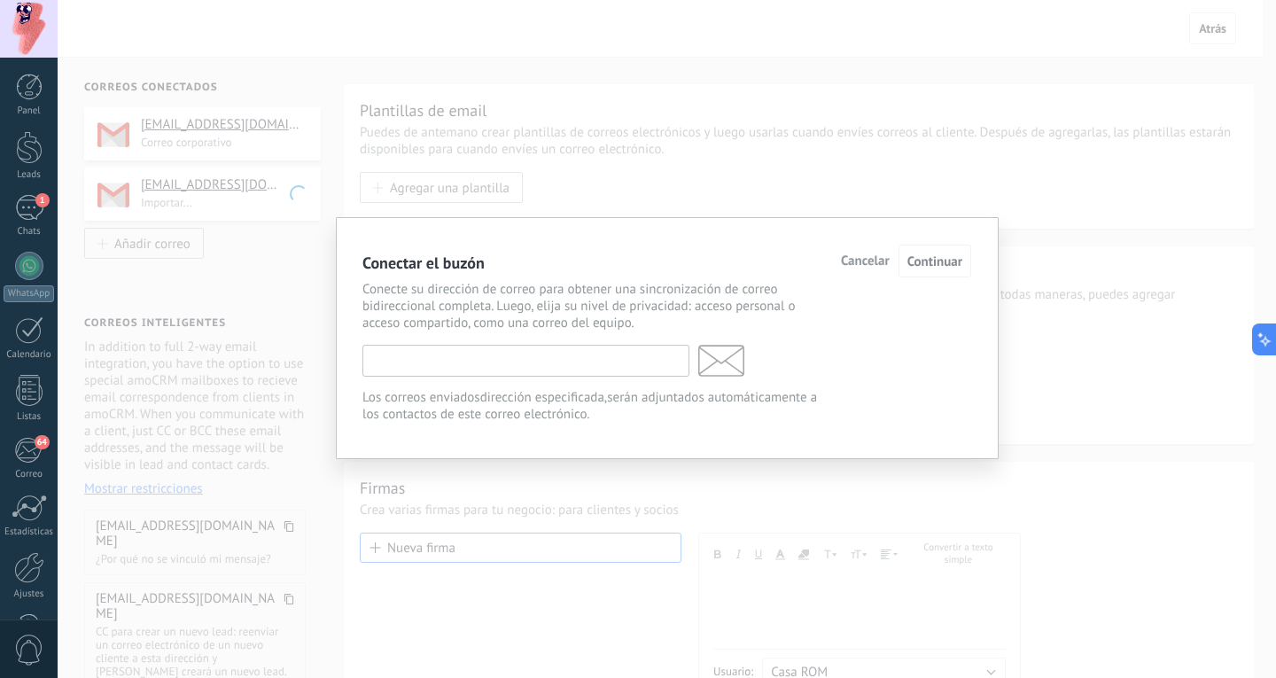
click at [504, 363] on input "text" at bounding box center [525, 361] width 327 height 32
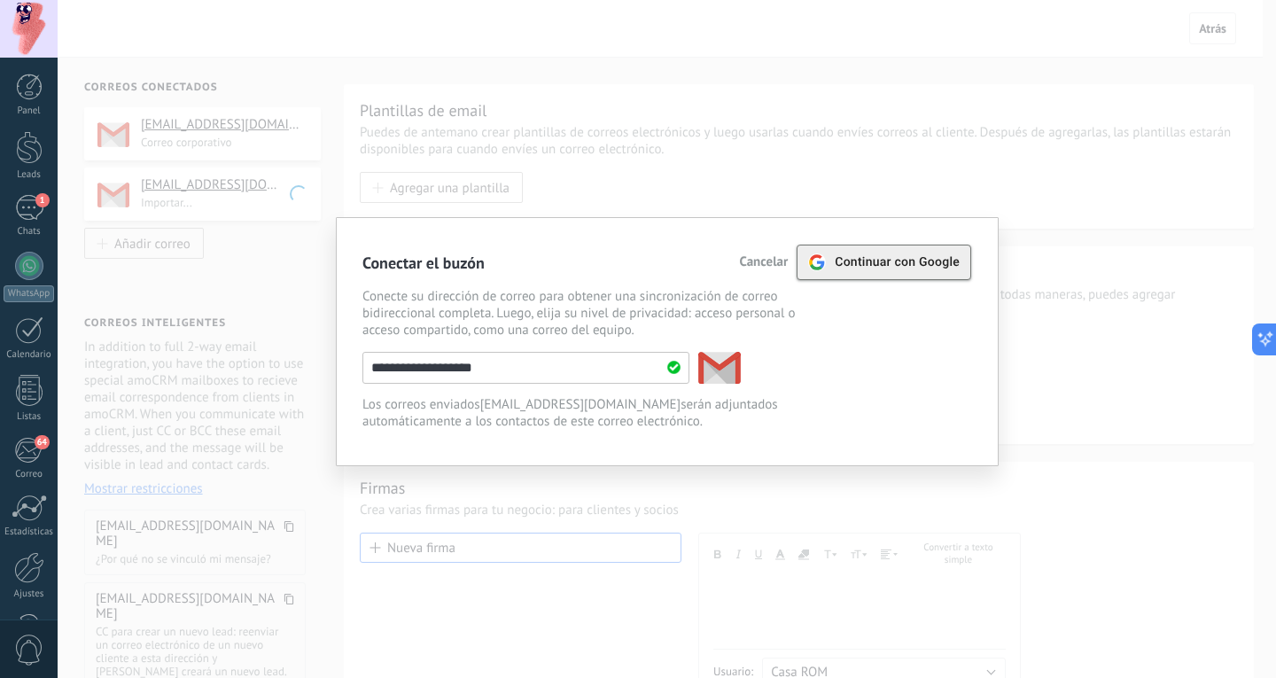
type input "**********"
click at [922, 257] on span "Continuar con Google" at bounding box center [897, 262] width 125 height 14
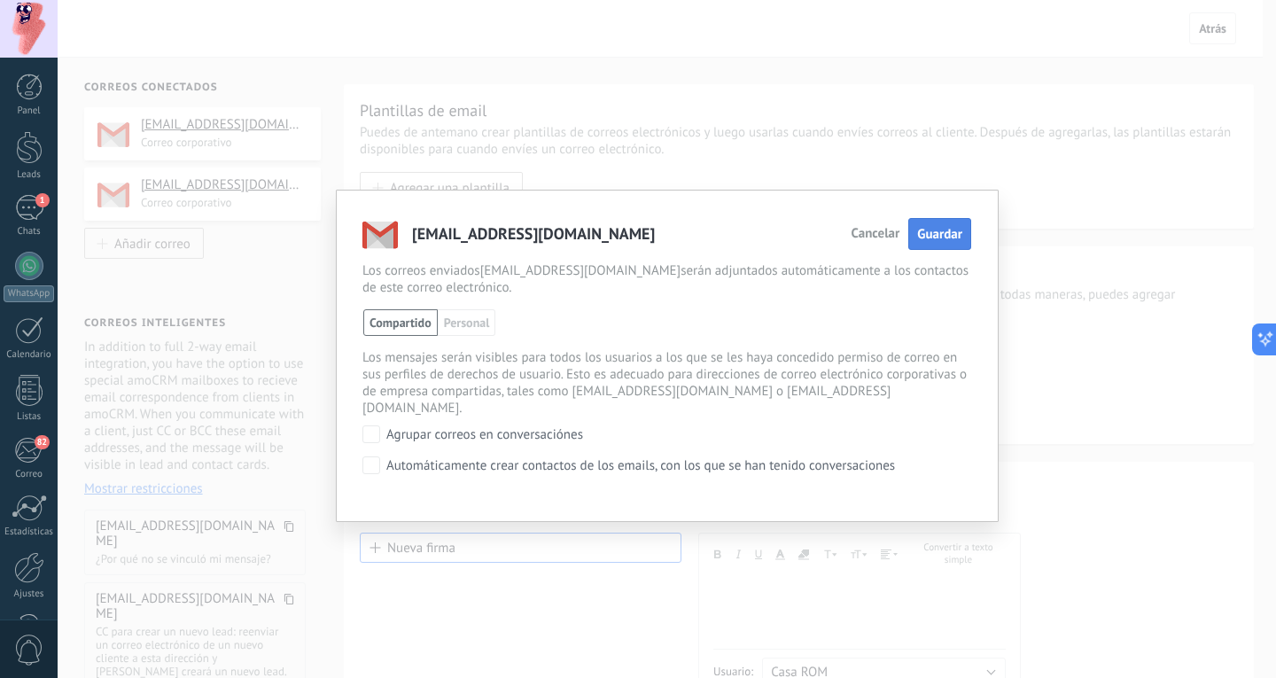
click at [949, 238] on span "Guardar" at bounding box center [939, 234] width 45 height 17
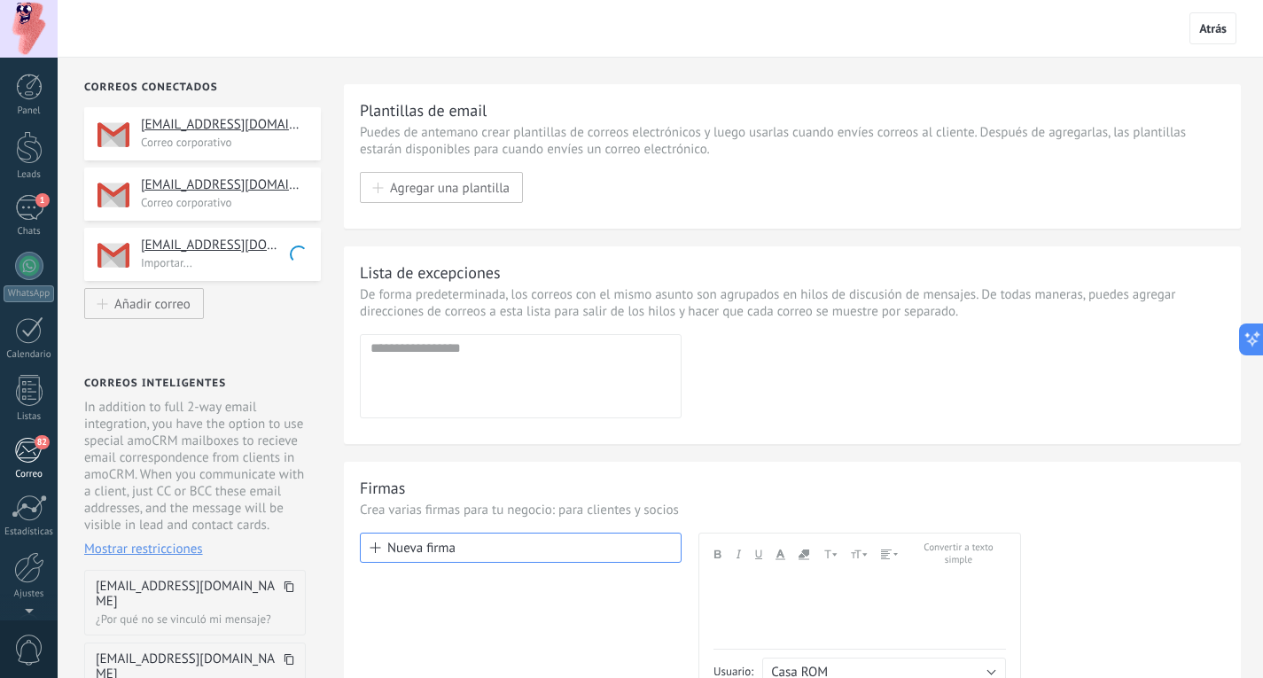
click at [31, 446] on div "82" at bounding box center [28, 450] width 29 height 27
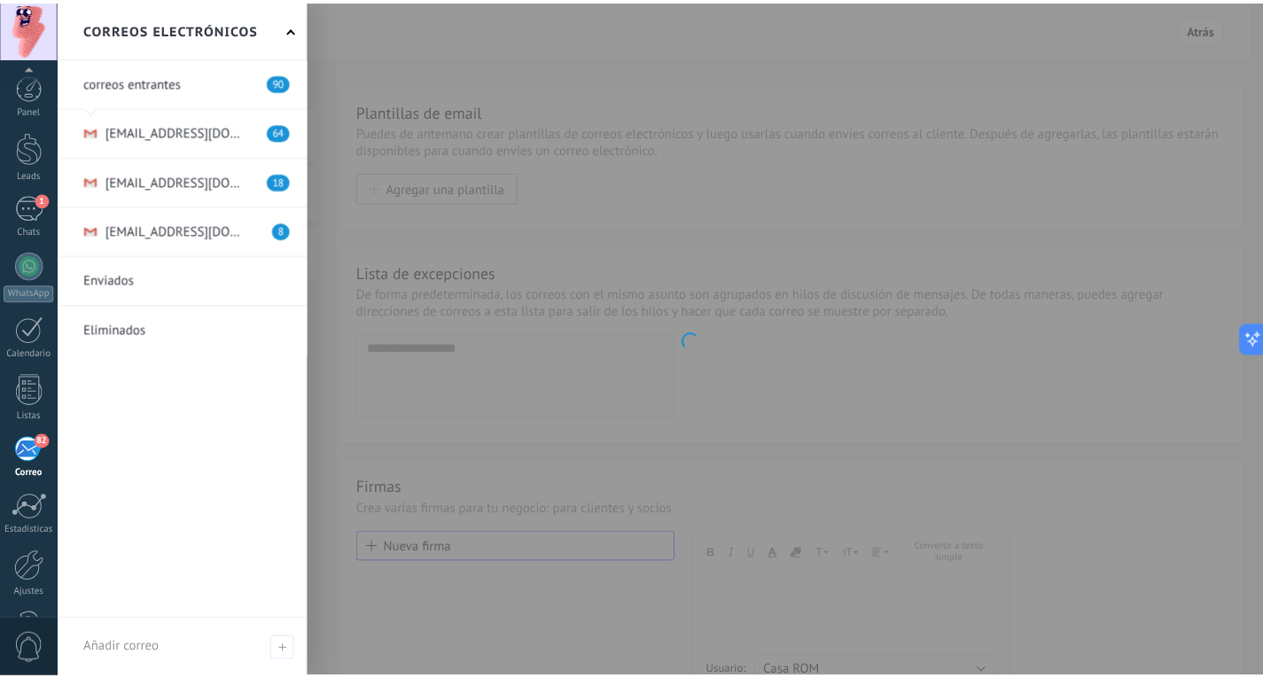
scroll to position [59, 0]
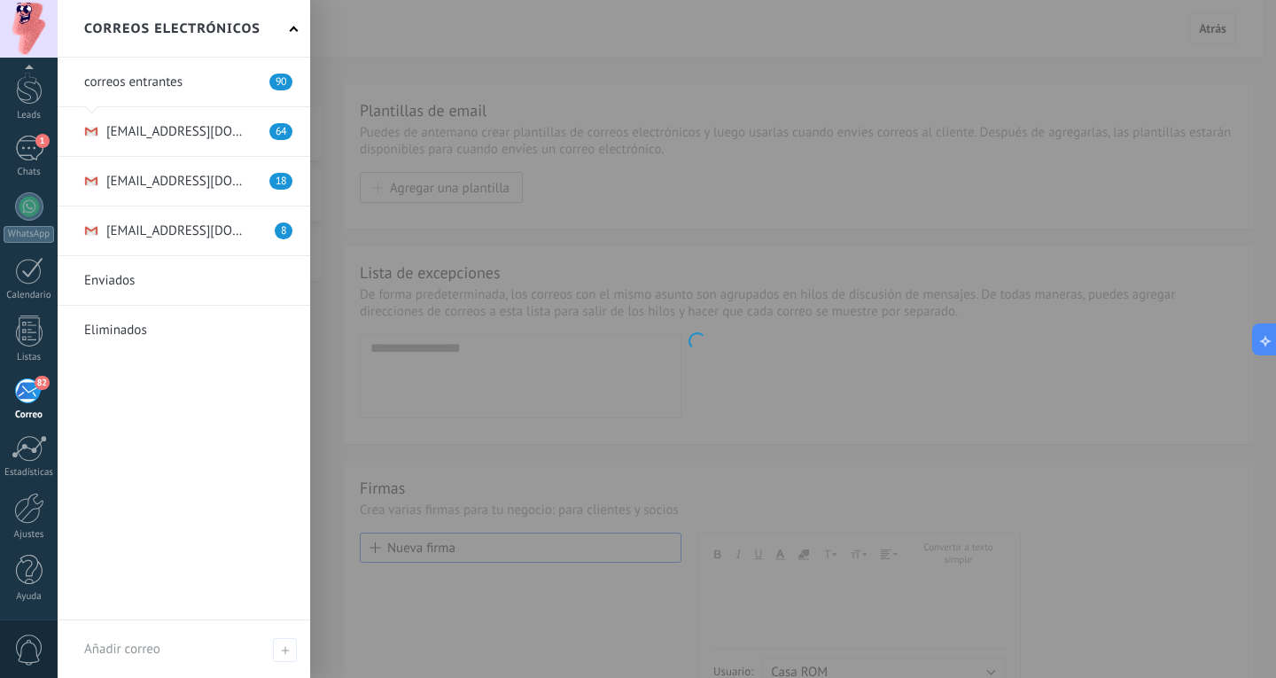
click at [27, 389] on div "82" at bounding box center [28, 390] width 29 height 27
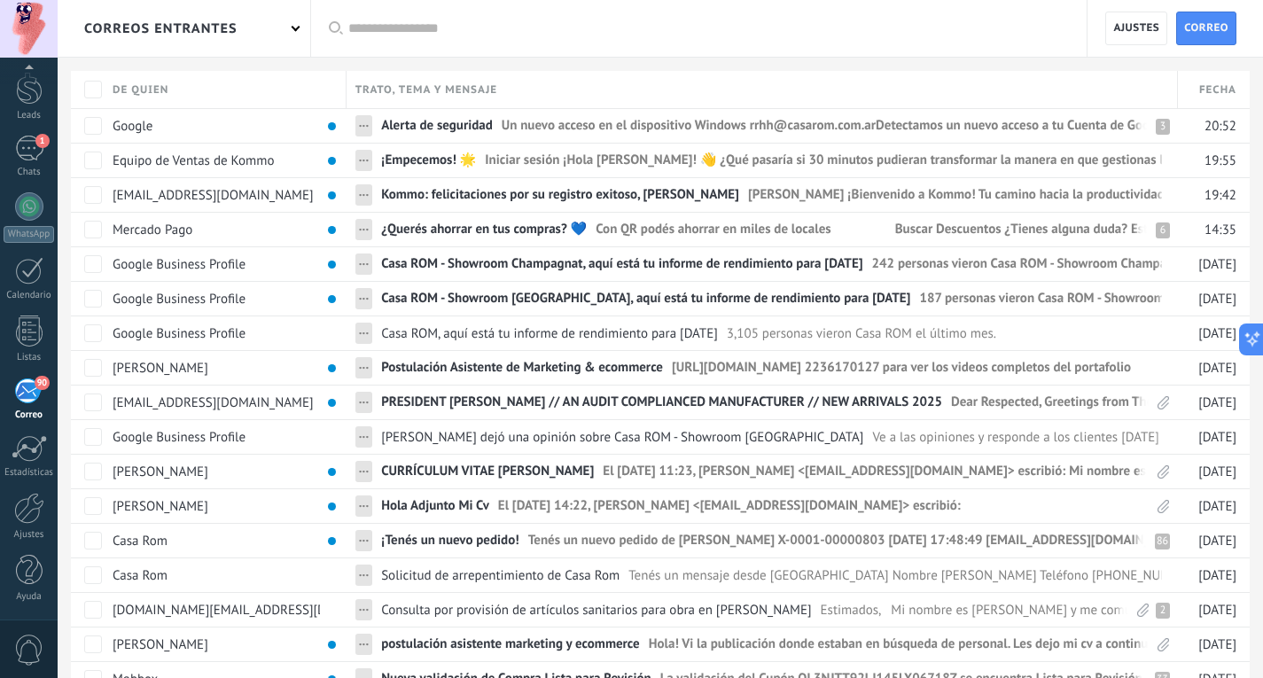
click at [300, 29] on div "correos entrantes" at bounding box center [184, 28] width 253 height 57
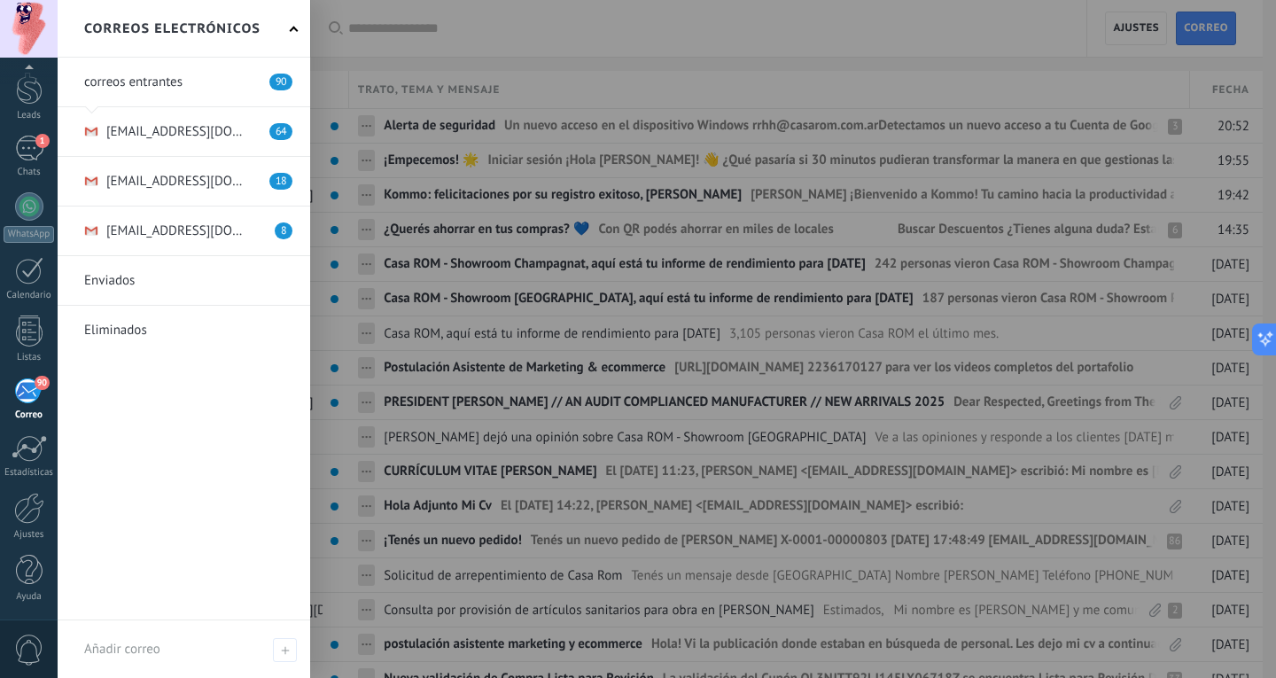
click at [214, 222] on link at bounding box center [184, 230] width 253 height 49
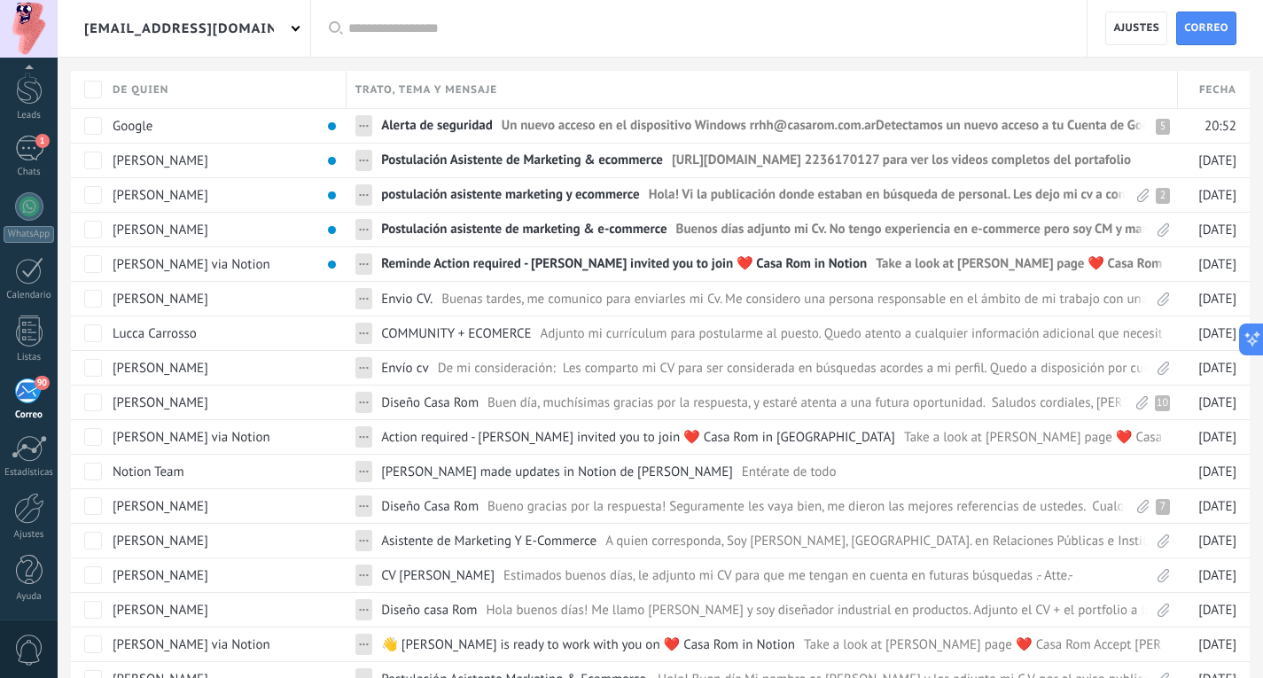
click at [282, 36] on div "[EMAIL_ADDRESS][DOMAIN_NAME]" at bounding box center [184, 28] width 253 height 57
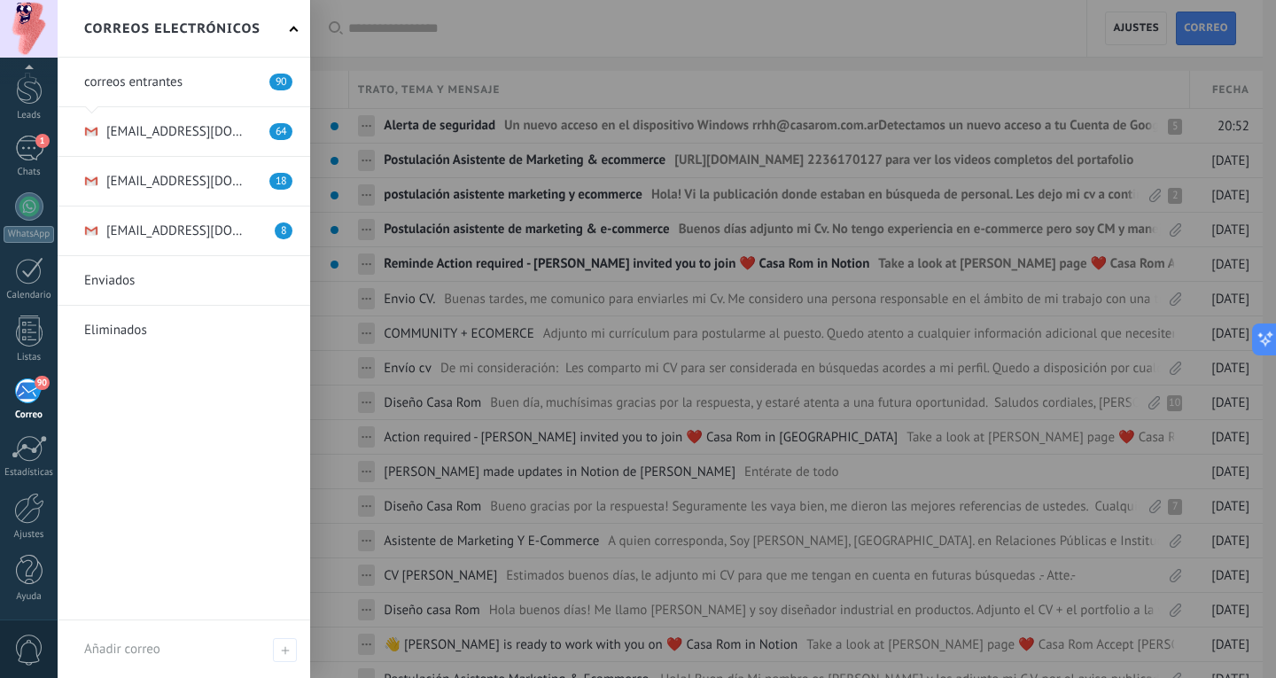
click at [211, 83] on link at bounding box center [184, 82] width 253 height 49
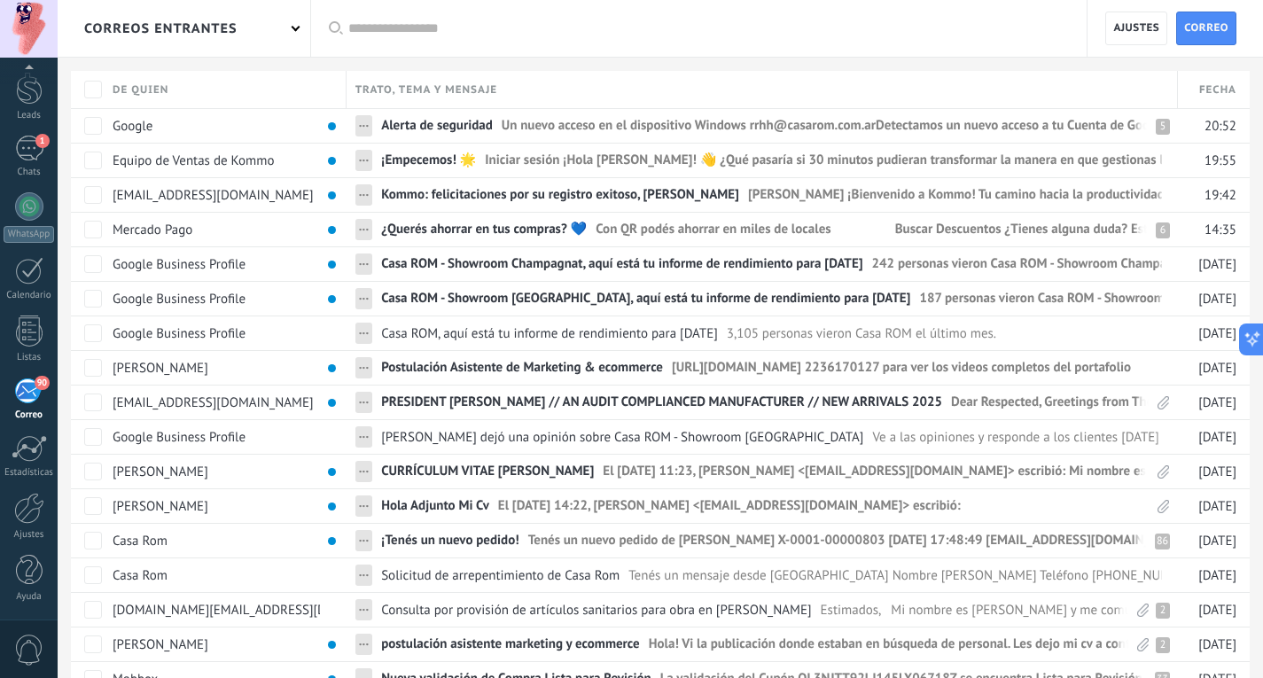
click at [237, 40] on div "correos entrantes" at bounding box center [184, 28] width 253 height 57
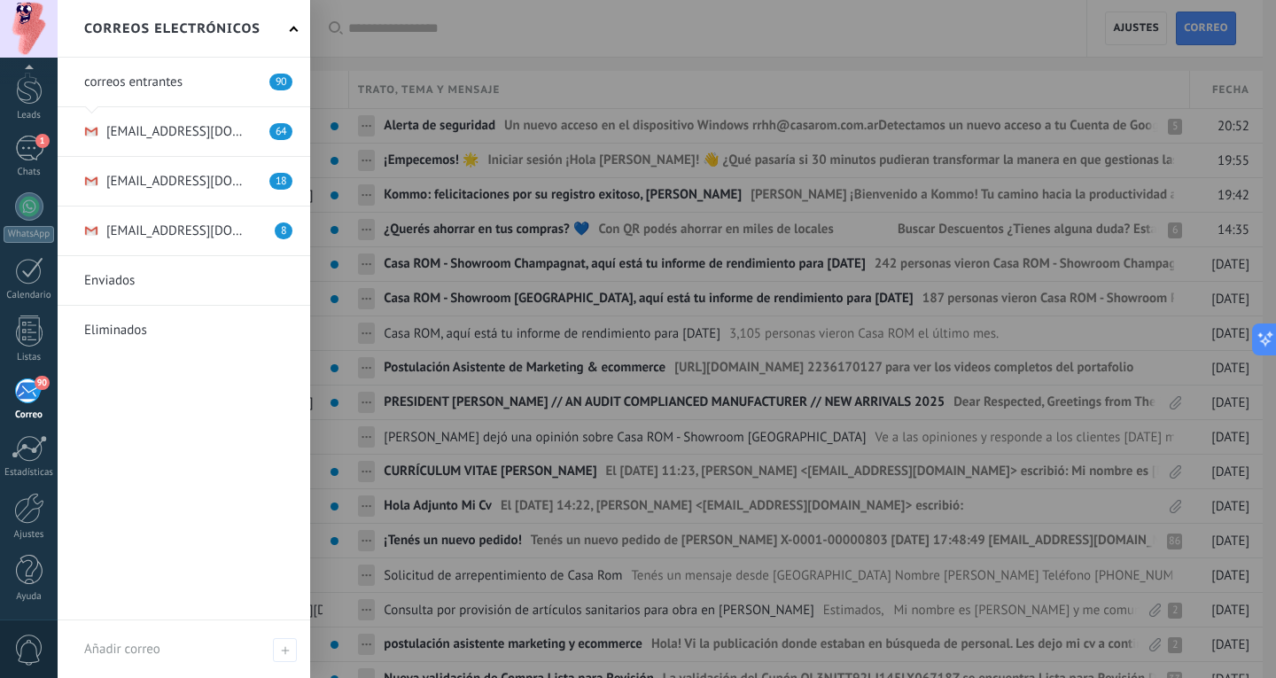
click at [292, 24] on div "Correos electrónicos" at bounding box center [184, 29] width 253 height 58
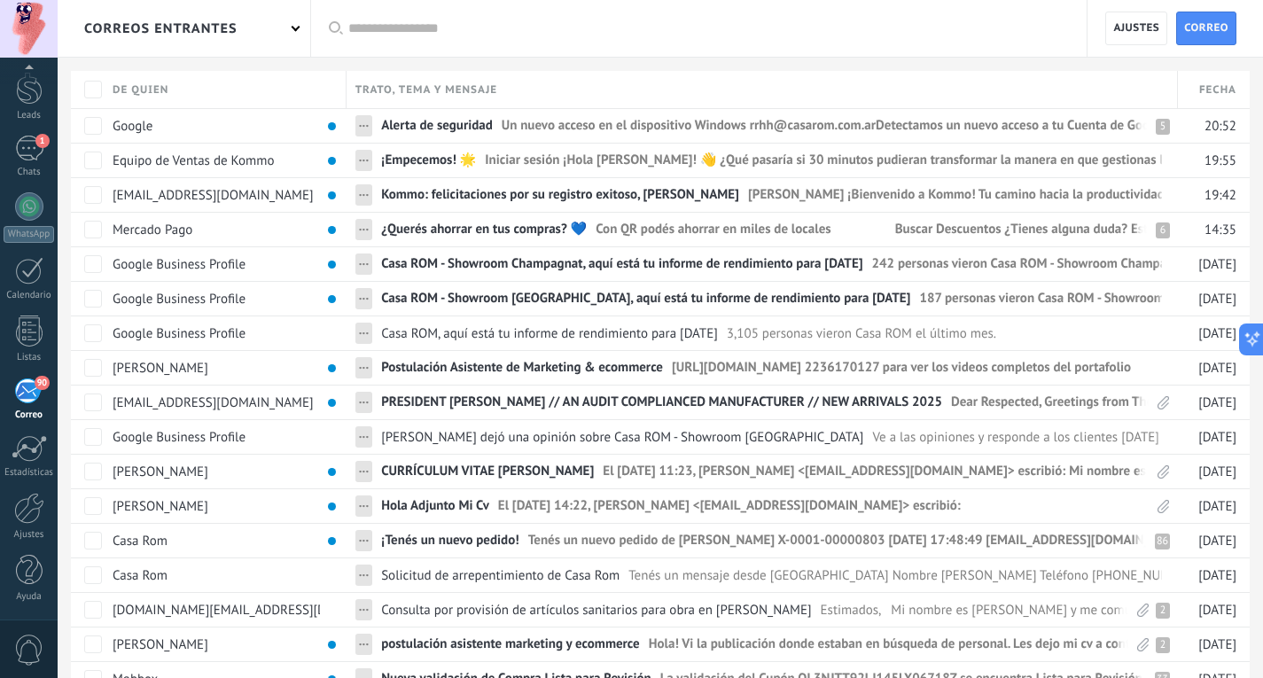
click at [286, 29] on div "correos entrantes" at bounding box center [184, 28] width 253 height 57
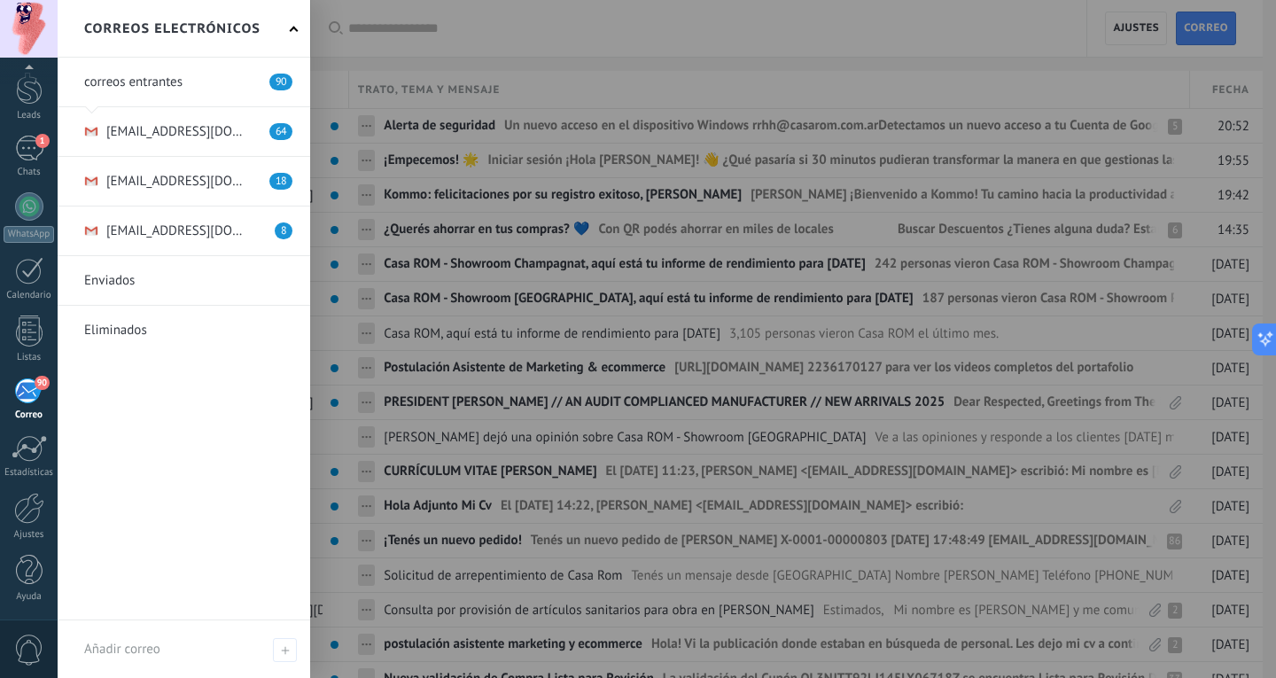
click at [286, 29] on div "Correos electrónicos" at bounding box center [184, 29] width 253 height 58
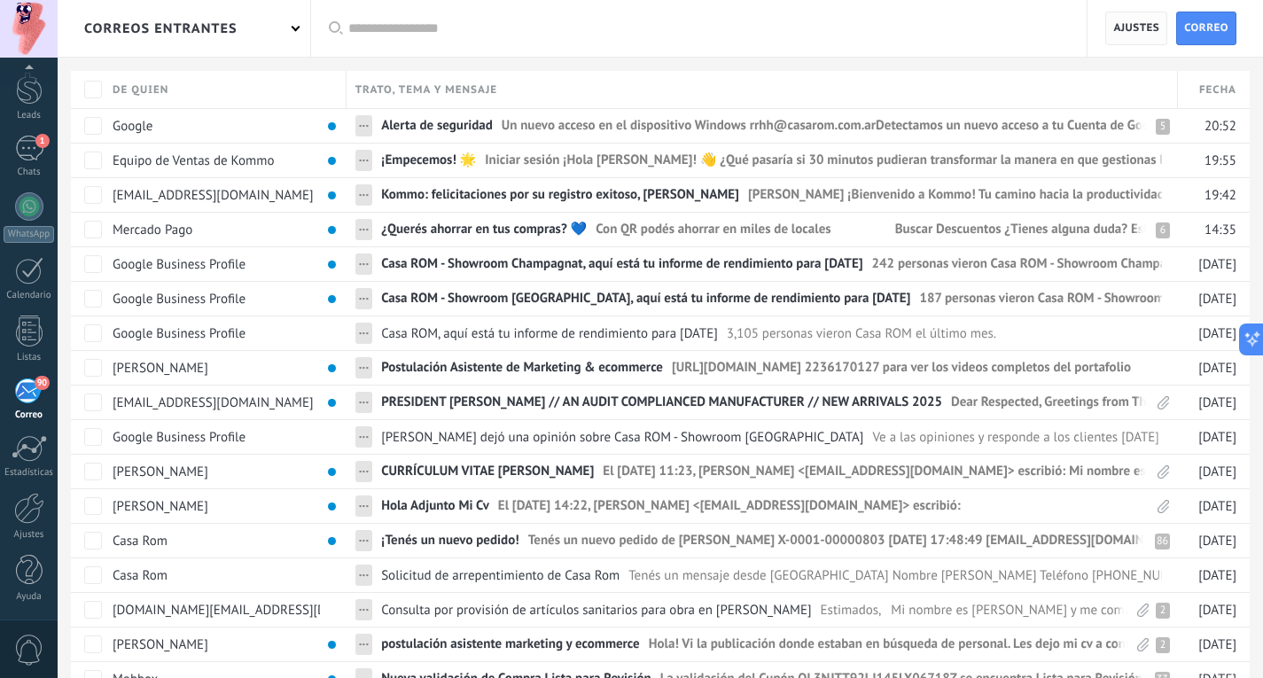
click at [1142, 40] on span "Ajustes" at bounding box center [1136, 28] width 46 height 32
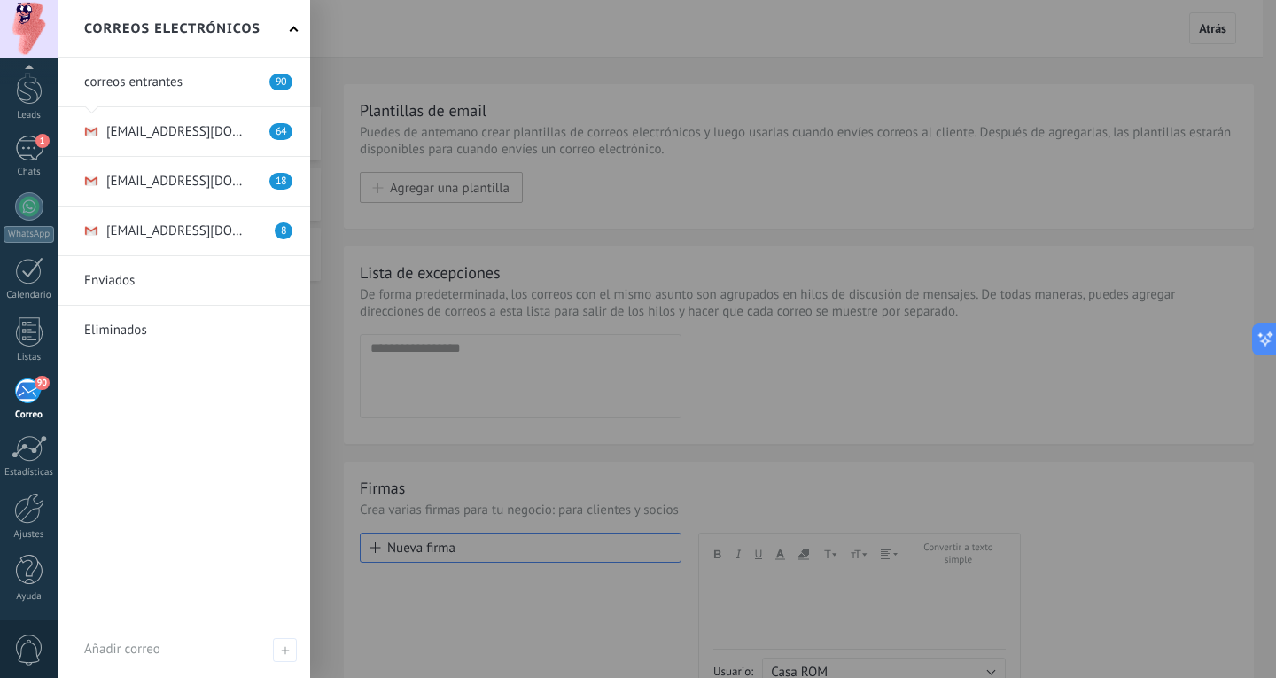
click at [17, 398] on div "90" at bounding box center [28, 390] width 29 height 27
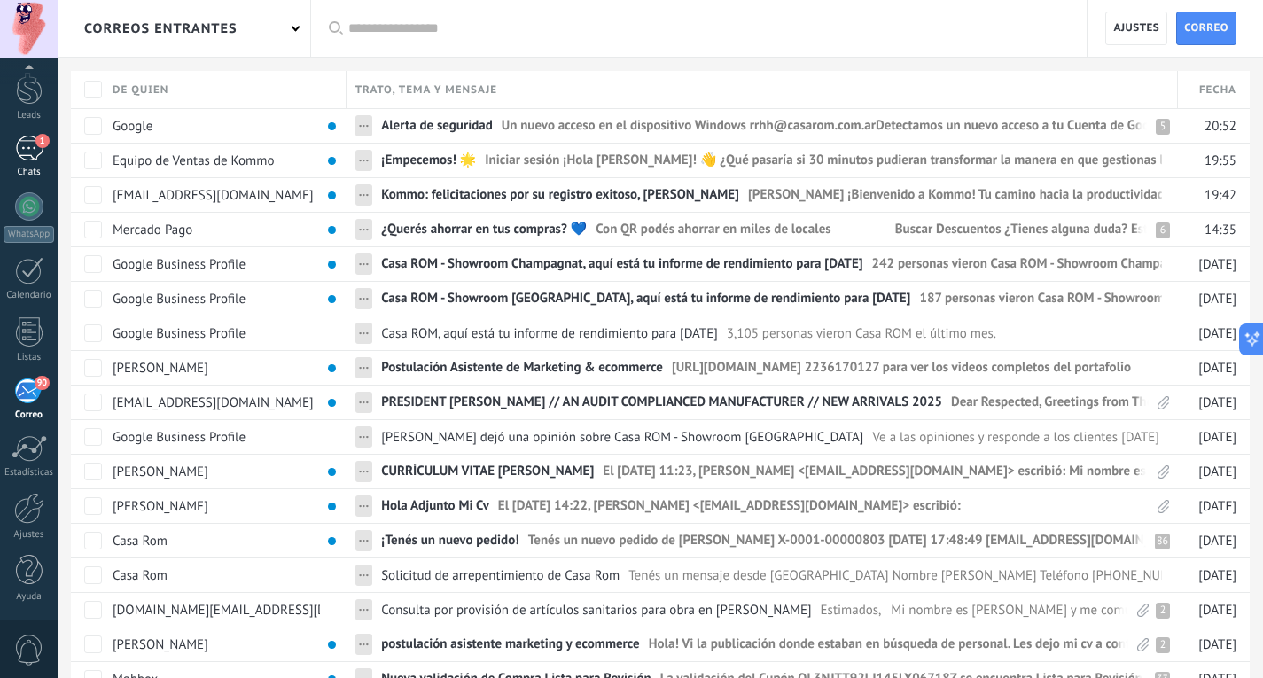
click at [25, 146] on div "1" at bounding box center [29, 149] width 28 height 26
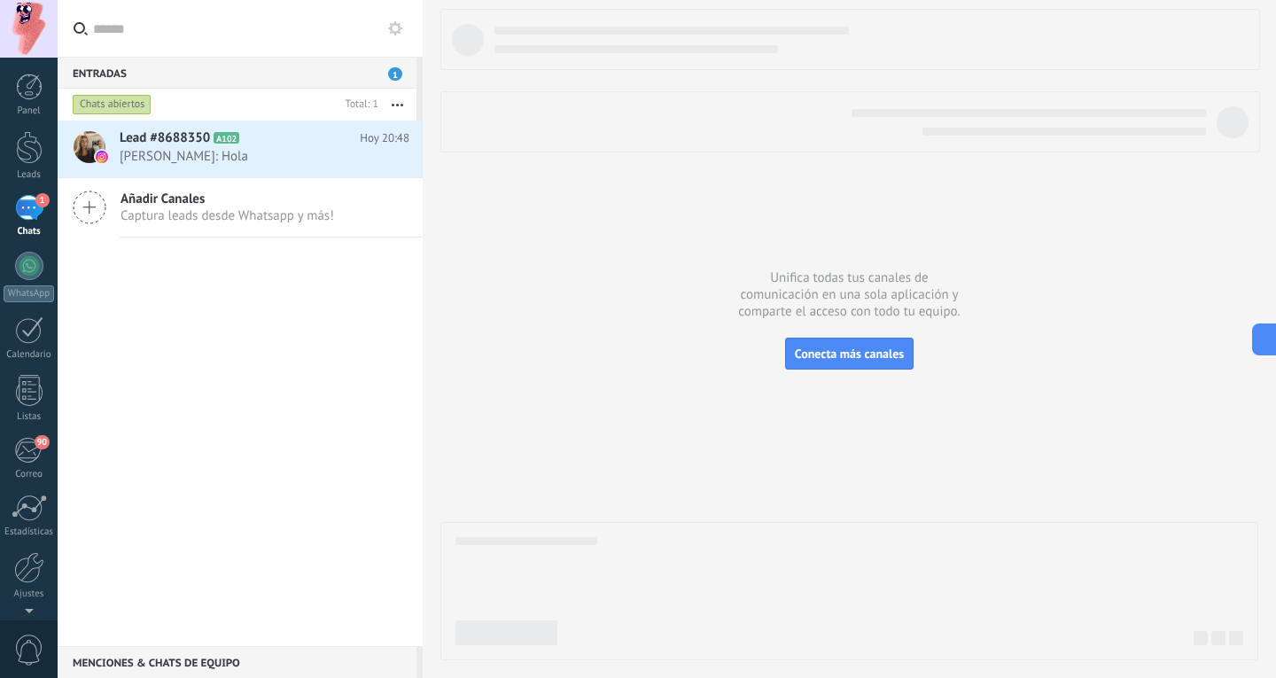
click at [34, 213] on div "1" at bounding box center [29, 208] width 28 height 26
click at [16, 153] on div at bounding box center [29, 147] width 27 height 33
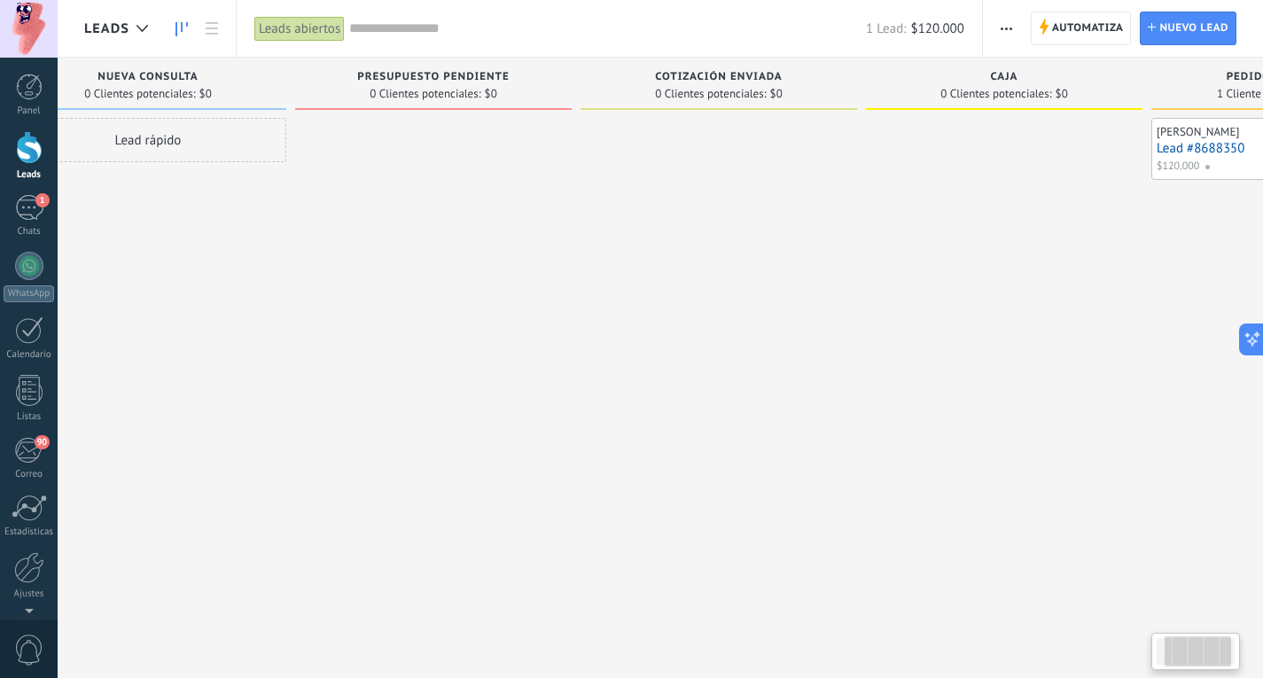
scroll to position [0, 266]
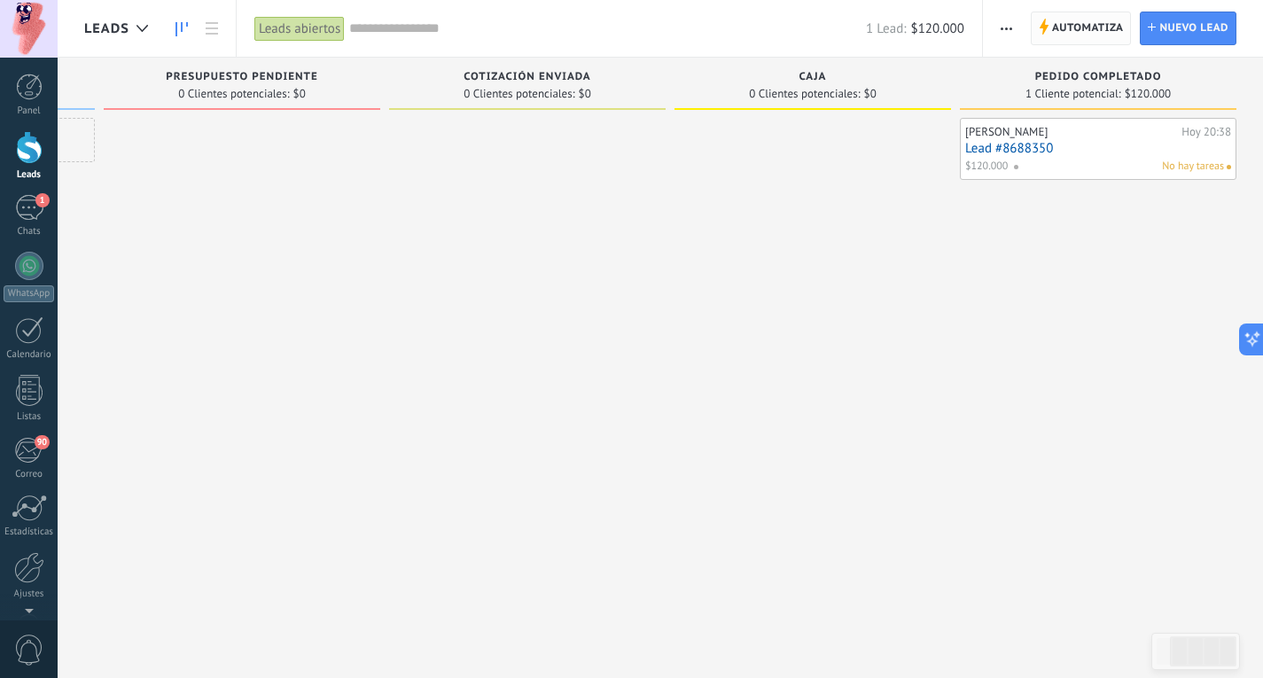
click at [1101, 33] on span "Automatiza" at bounding box center [1088, 28] width 72 height 32
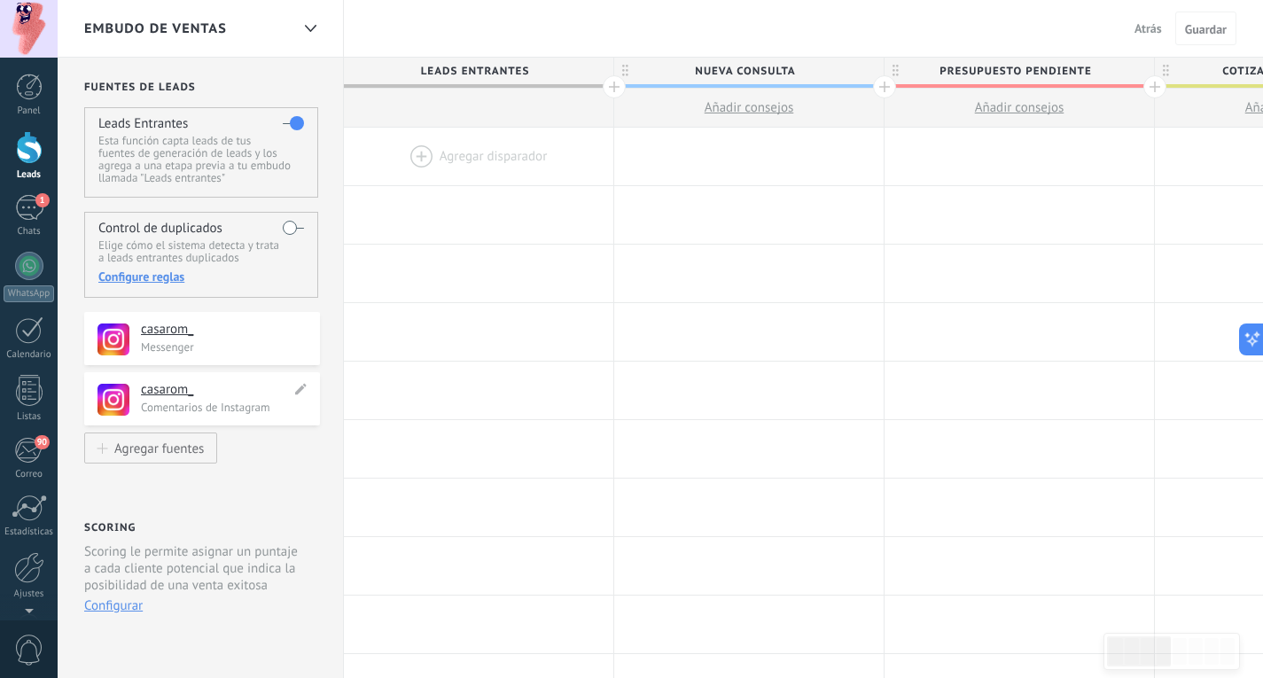
click at [199, 409] on p "Comentarios de Instagram" at bounding box center [225, 407] width 168 height 15
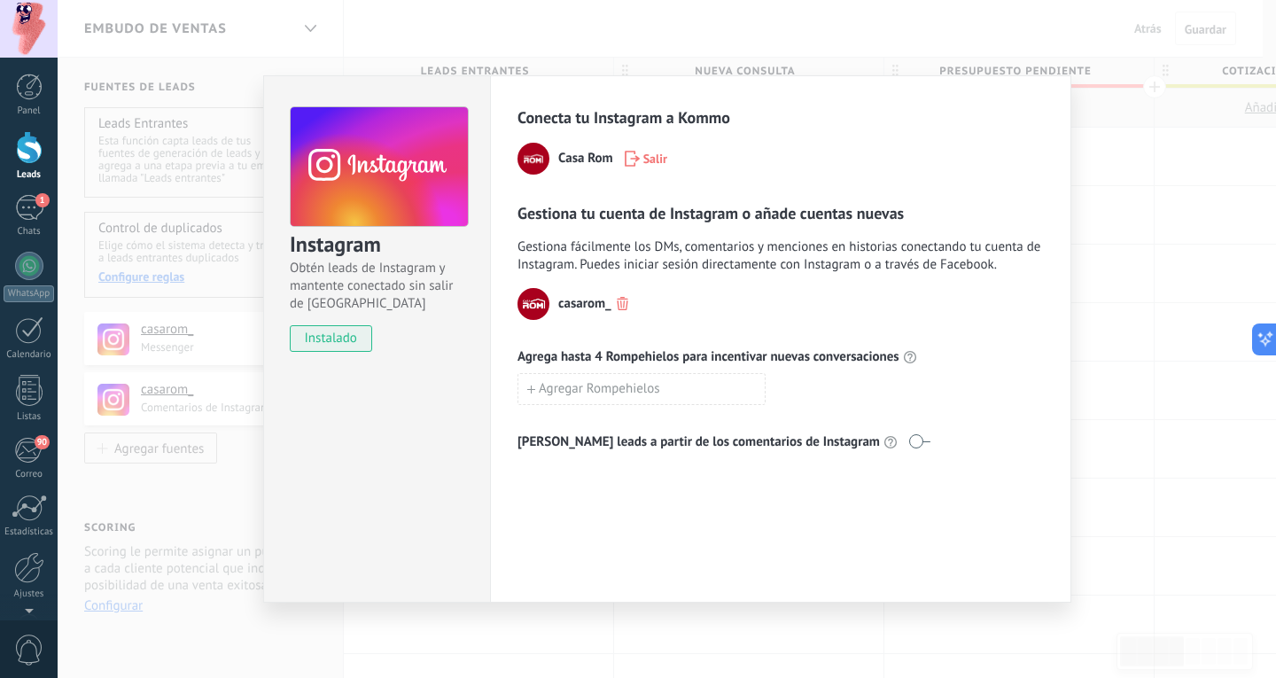
click at [284, 74] on div "Instagram Obtén leads de Instagram y mantente conectado sin salir de Kommo inst…" at bounding box center [667, 339] width 1218 height 678
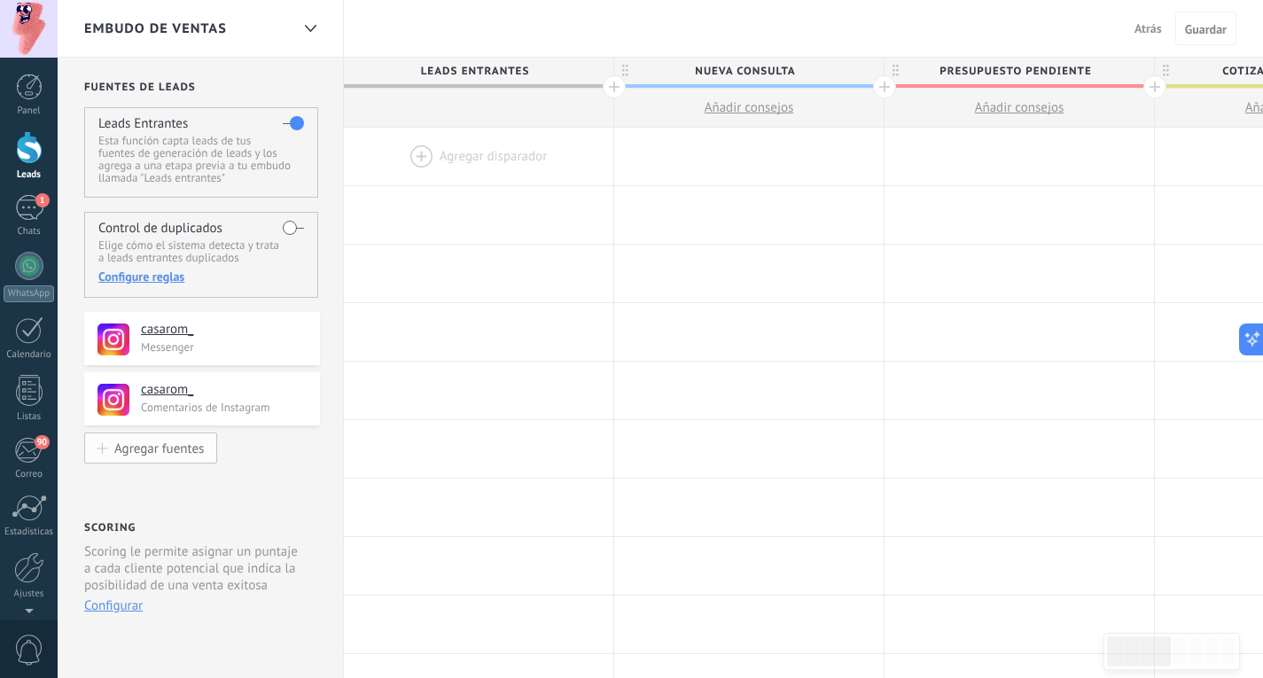
click at [165, 455] on div "Agregar fuentes" at bounding box center [158, 447] width 89 height 15
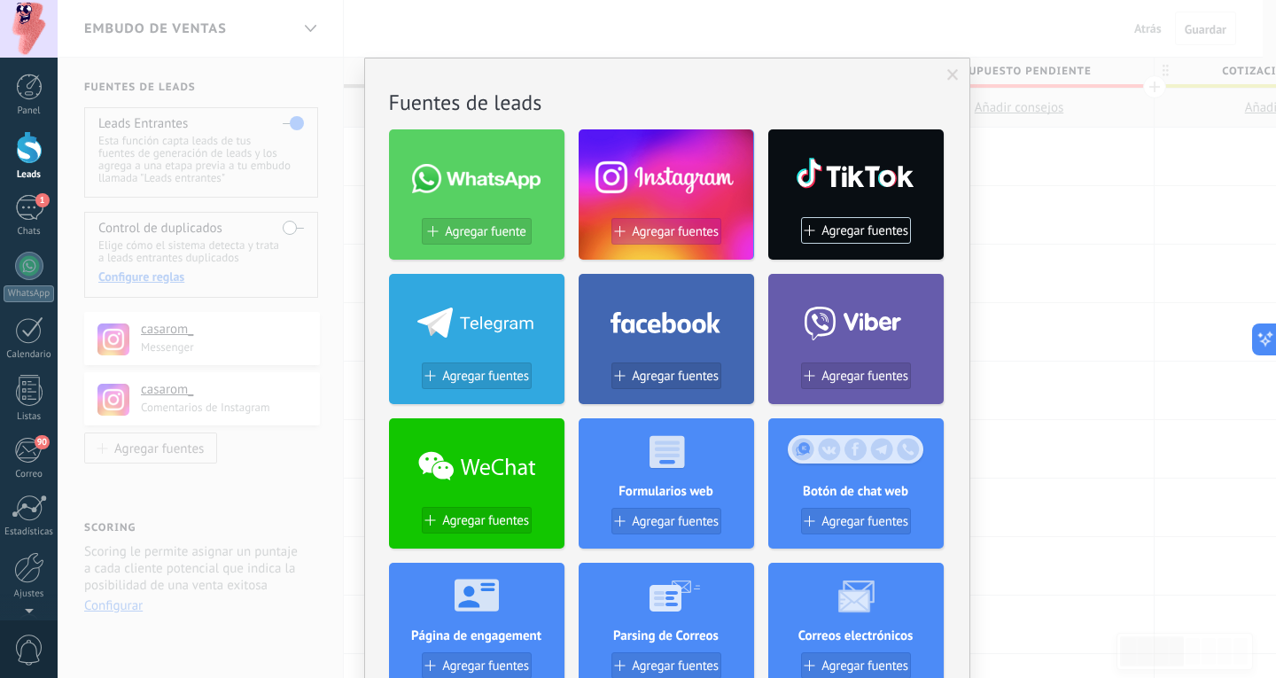
click at [689, 233] on span "Agregar fuentes" at bounding box center [675, 231] width 87 height 15
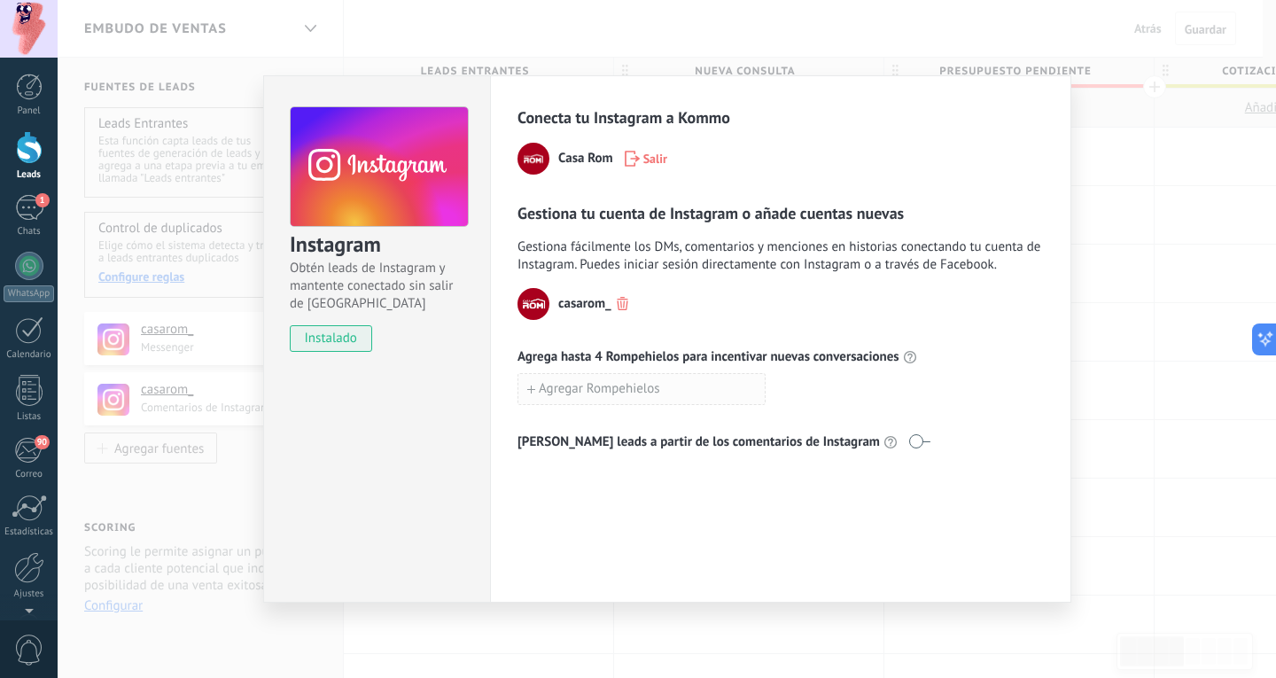
click at [698, 387] on button "Agregar Rompehielos" at bounding box center [641, 389] width 248 height 32
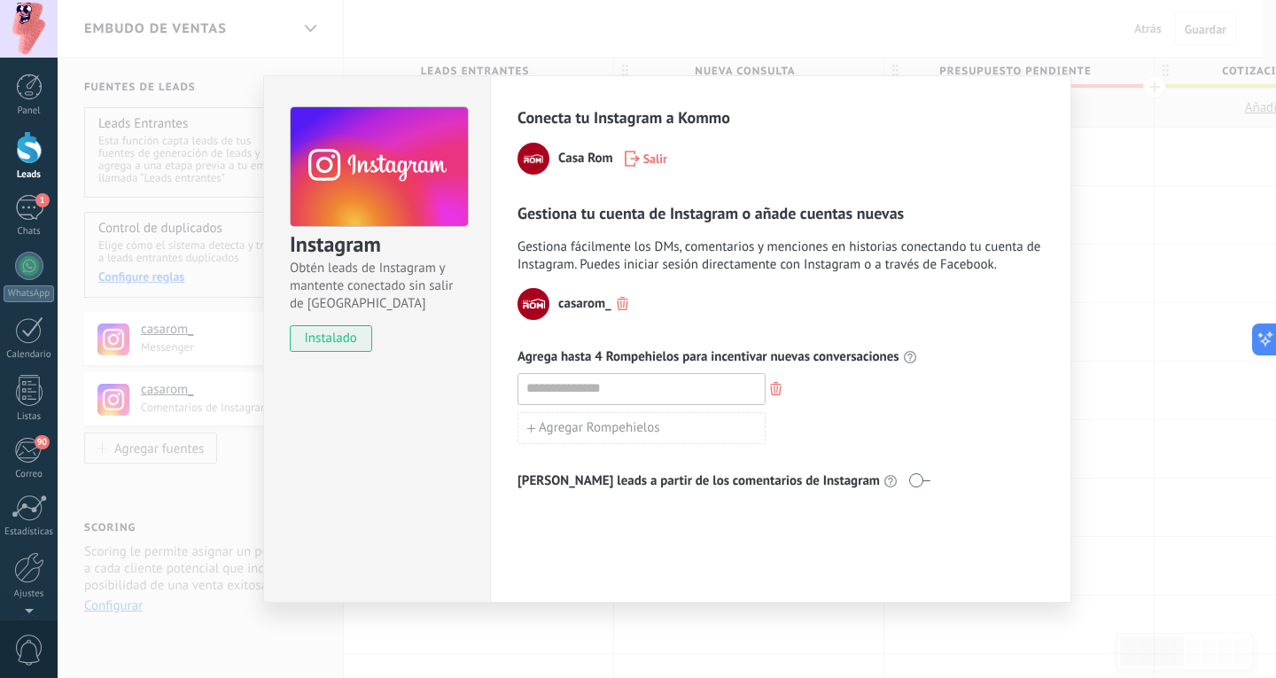
click at [1151, 359] on div "Instagram Obtén leads de Instagram y mantente conectado sin salir de Kommo inst…" at bounding box center [667, 339] width 1218 height 678
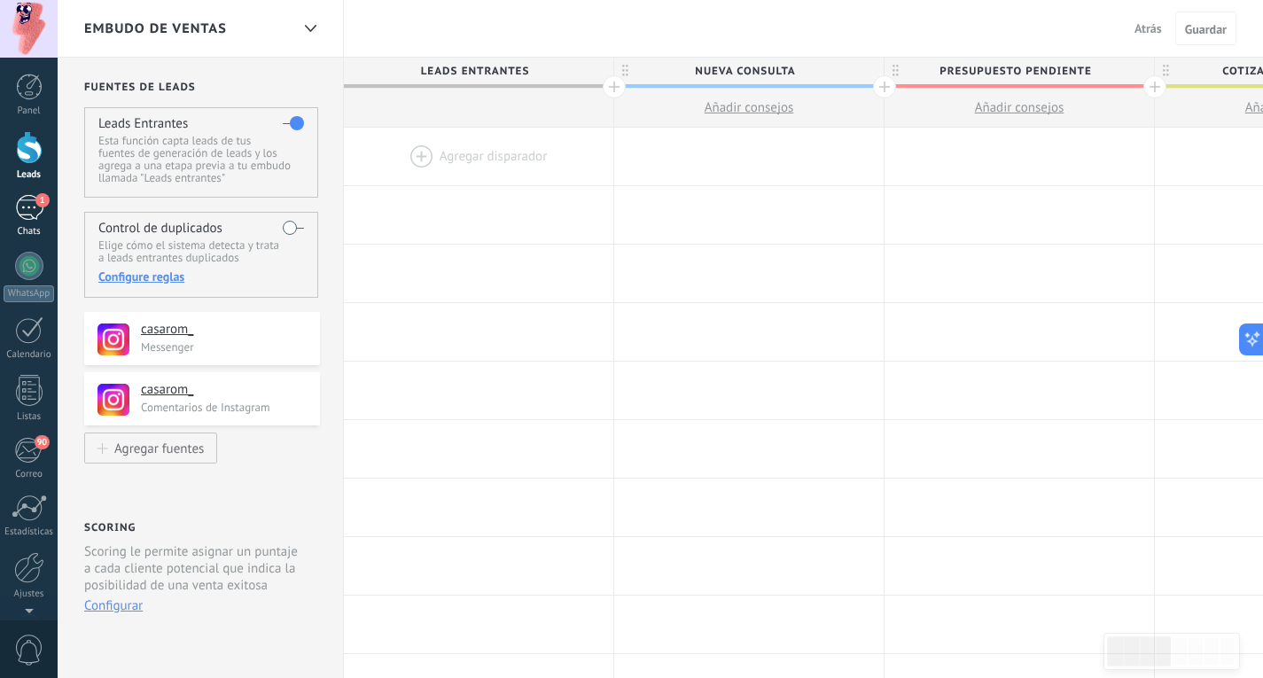
click at [17, 208] on div "1" at bounding box center [29, 208] width 28 height 26
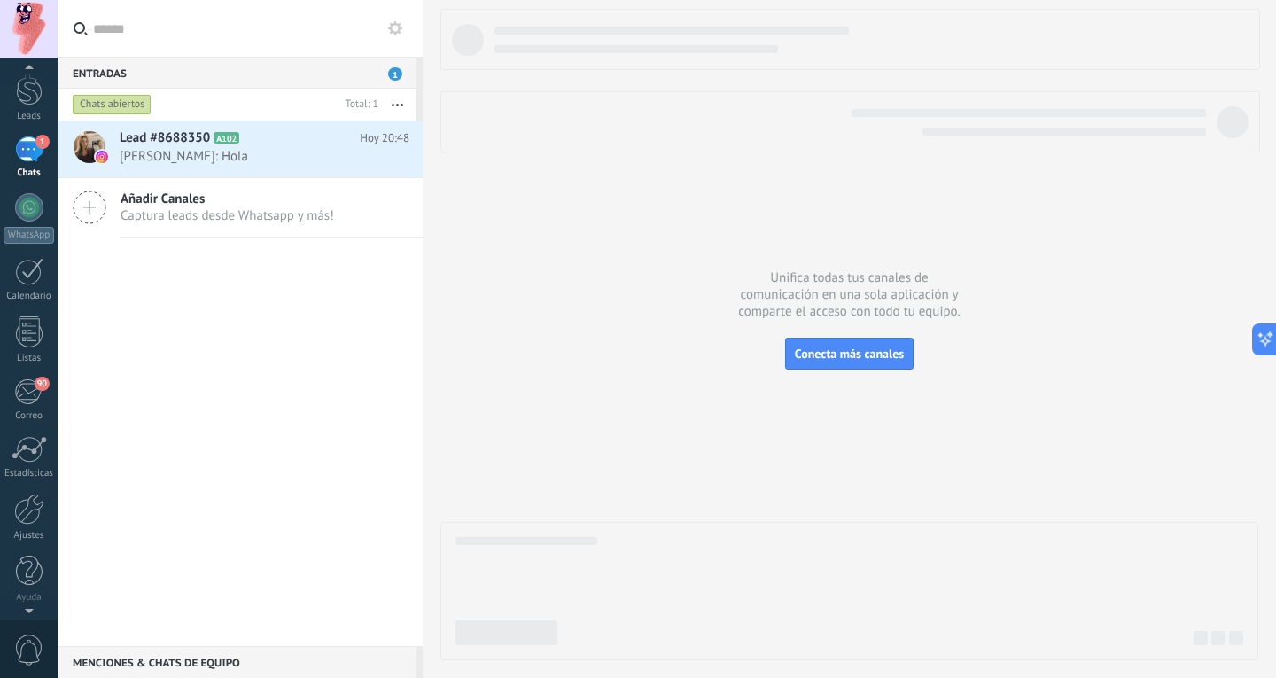
scroll to position [59, 0]
click at [28, 507] on div at bounding box center [29, 508] width 30 height 31
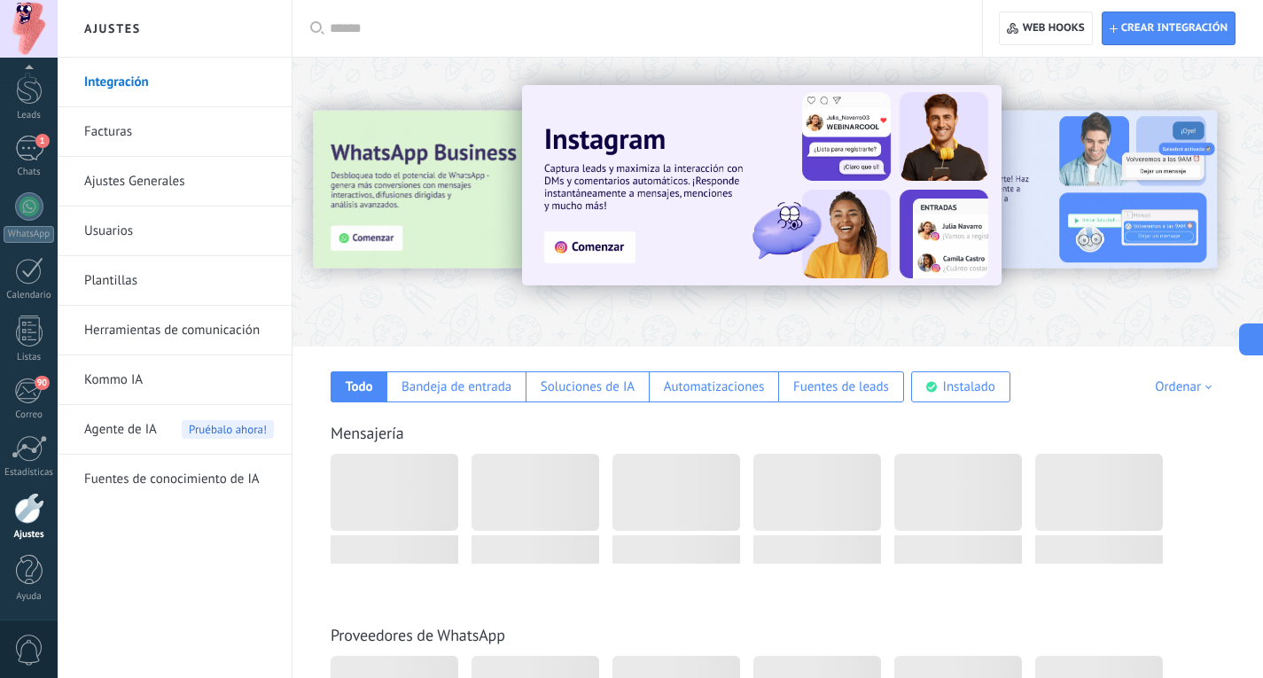
click at [187, 224] on link "Usuarios" at bounding box center [179, 231] width 190 height 50
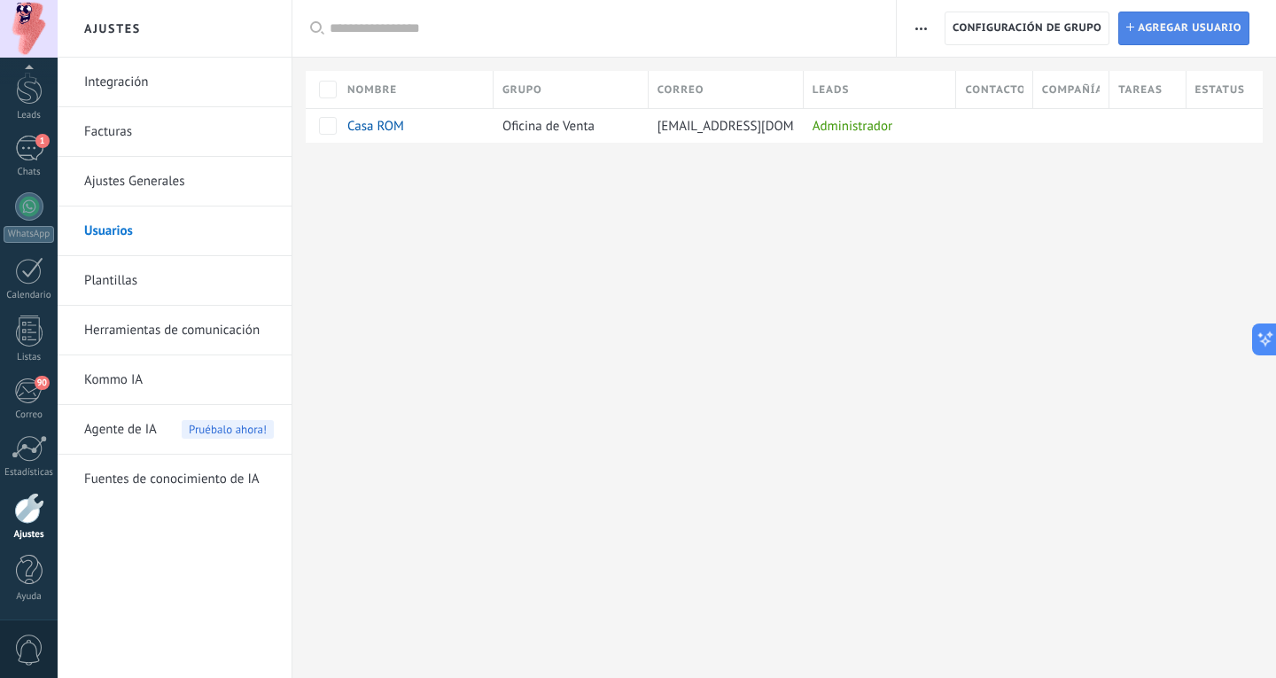
click at [1225, 22] on span "Agregar usuario" at bounding box center [1190, 28] width 104 height 32
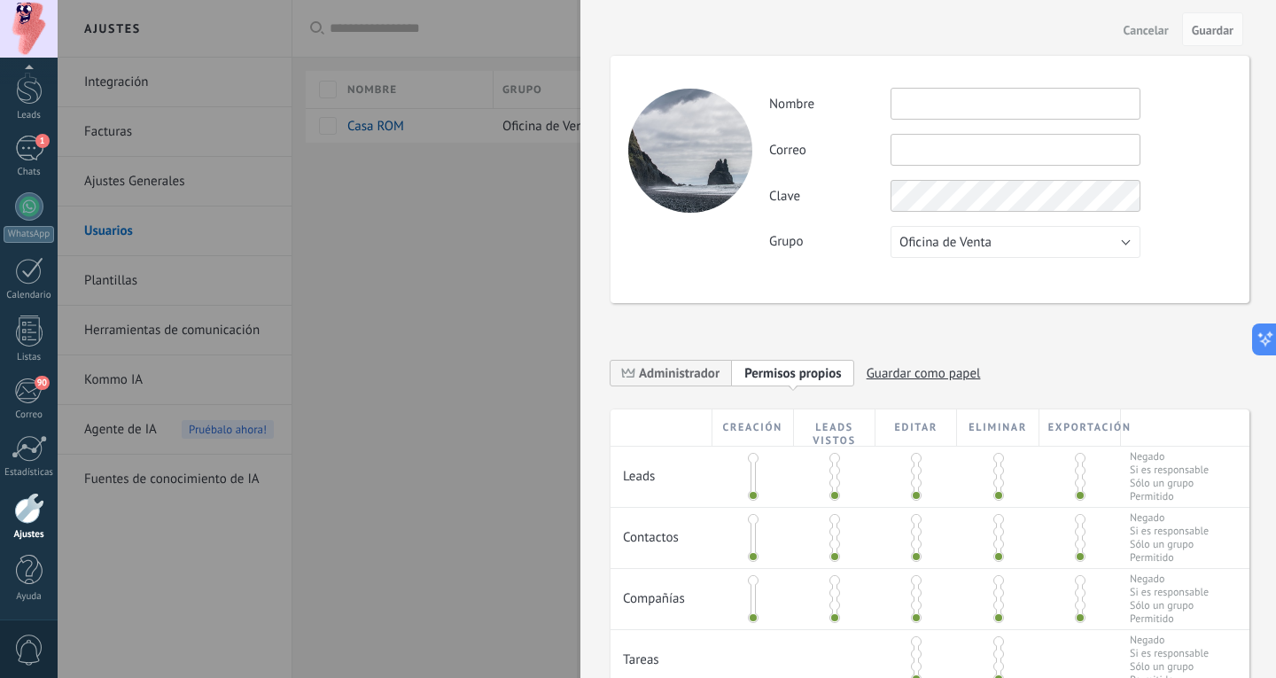
click at [1011, 105] on input "text" at bounding box center [1016, 104] width 250 height 32
type input "**********"
click at [1107, 237] on div "**********" at bounding box center [1000, 173] width 462 height 170
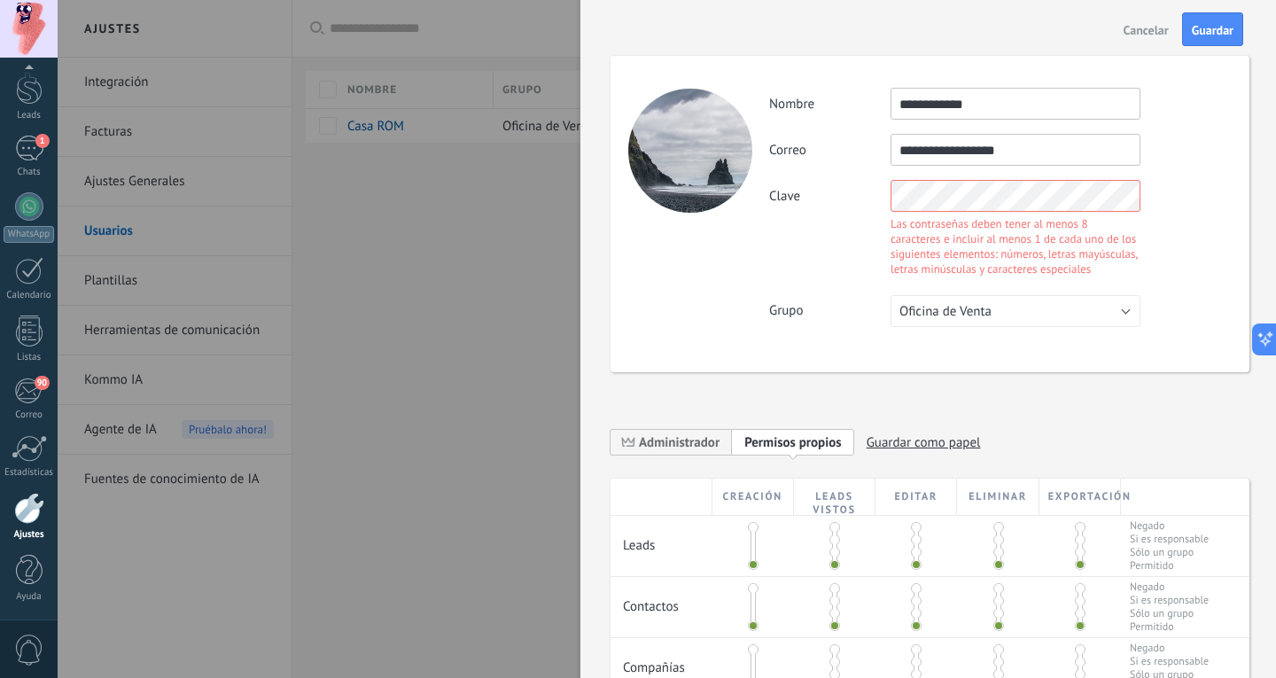
click at [769, 199] on div "Clave Las contraseñas deben tener al menos 8 caracteres e incluir al menos 1 de…" at bounding box center [1000, 230] width 462 height 101
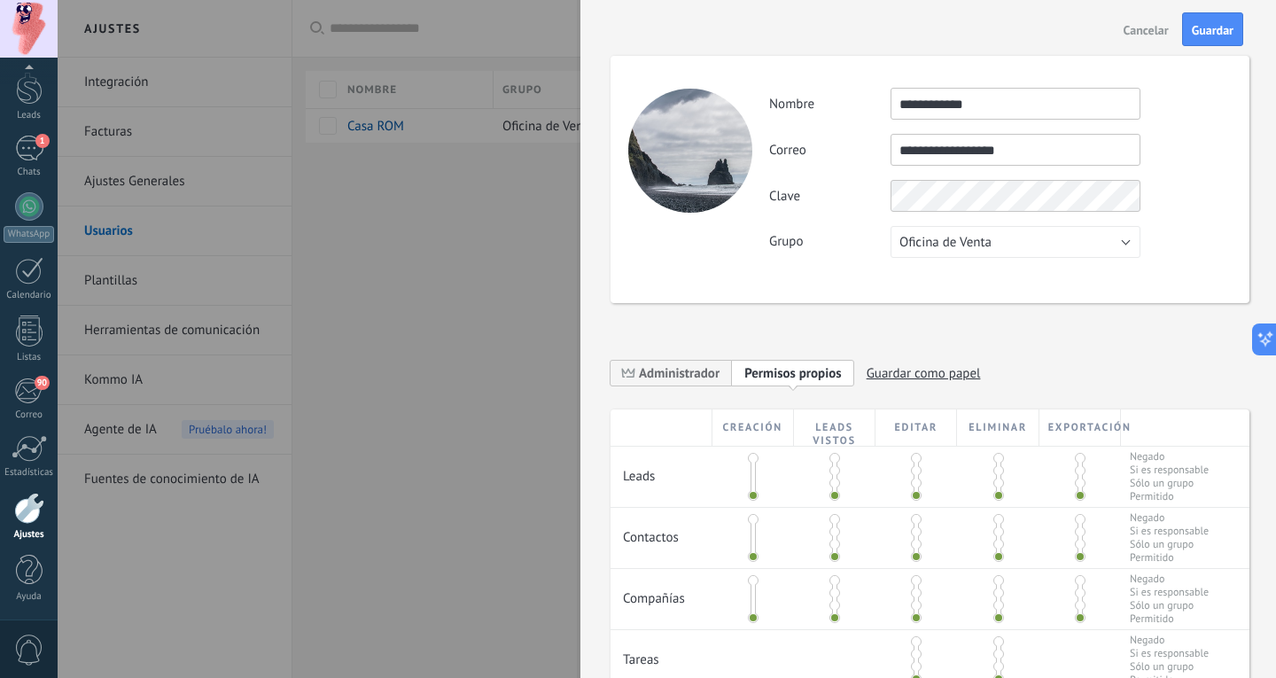
click at [1001, 250] on div "**********" at bounding box center [1000, 173] width 462 height 170
click at [1075, 232] on button "Oficina de Venta" at bounding box center [1016, 242] width 250 height 32
click at [840, 281] on div "**********" at bounding box center [930, 179] width 639 height 247
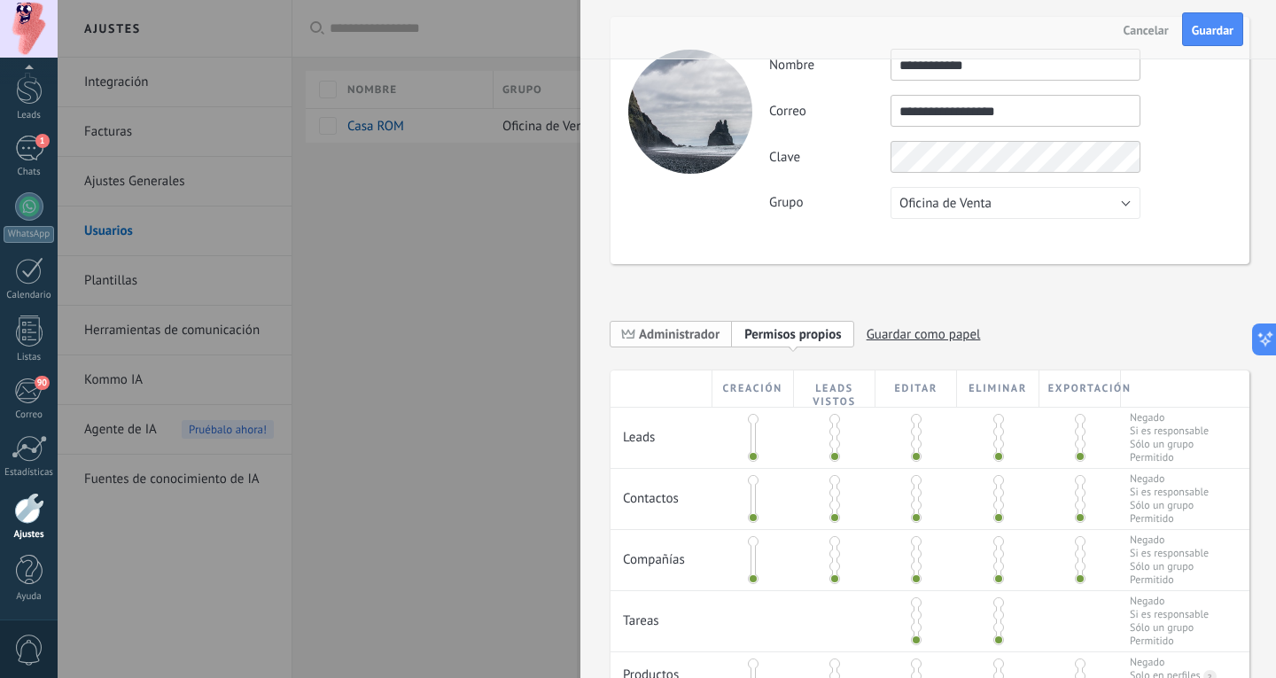
click at [712, 331] on span "Administrador" at bounding box center [679, 334] width 81 height 17
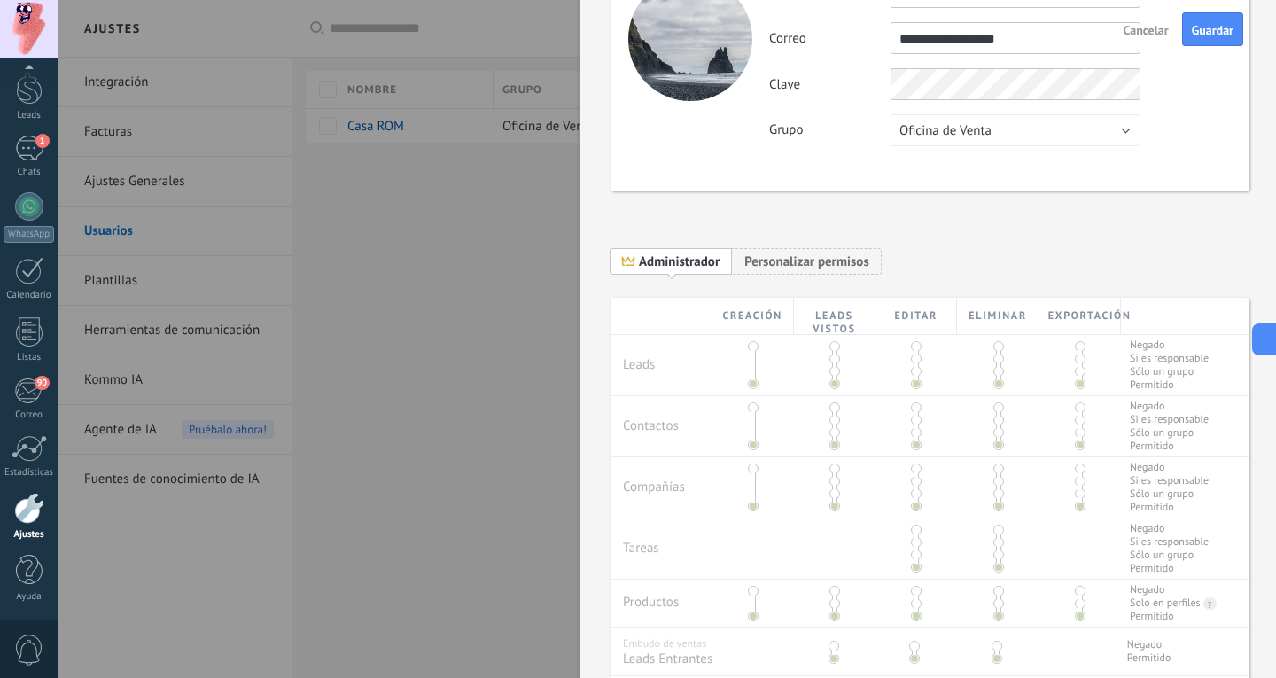
scroll to position [0, 0]
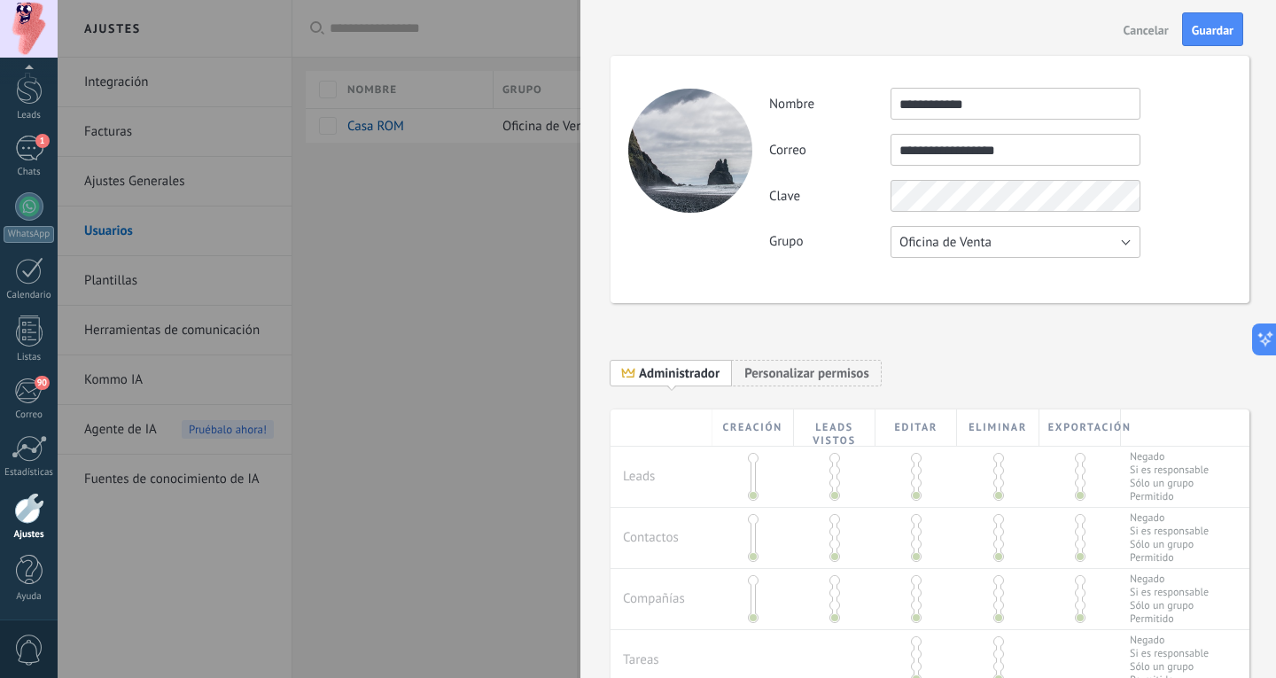
click at [1044, 237] on button "Oficina de Venta" at bounding box center [1016, 242] width 250 height 32
click at [1014, 284] on li "Usuarios libres" at bounding box center [1010, 272] width 260 height 30
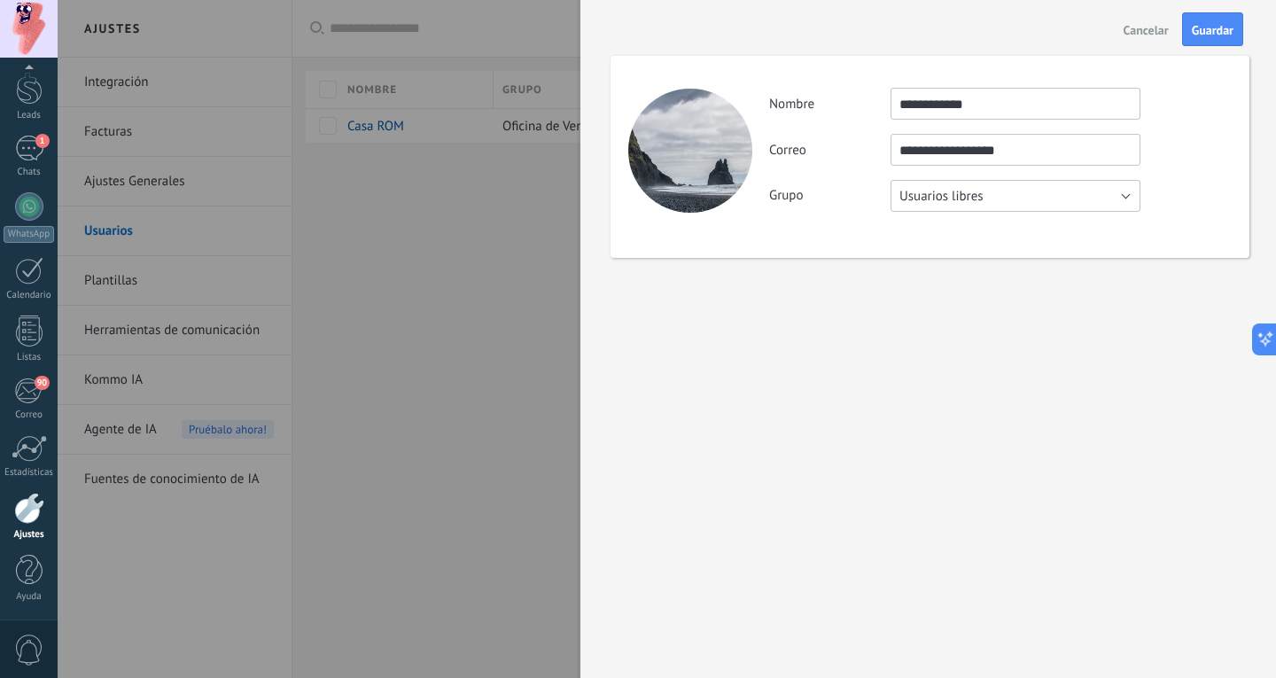
click at [1090, 188] on button "Usuarios libres" at bounding box center [1016, 196] width 250 height 32
click at [1023, 198] on span "Oficina de Venta" at bounding box center [1007, 196] width 254 height 17
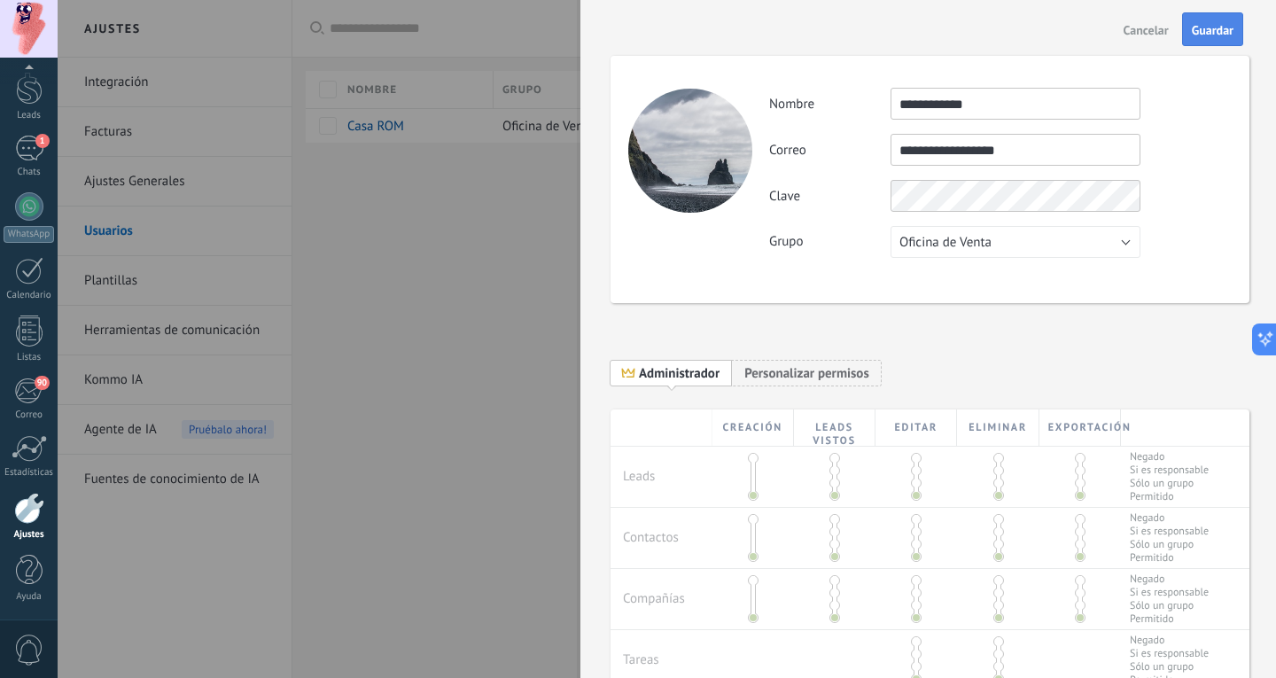
click at [1207, 19] on button "Guardar" at bounding box center [1212, 29] width 61 height 34
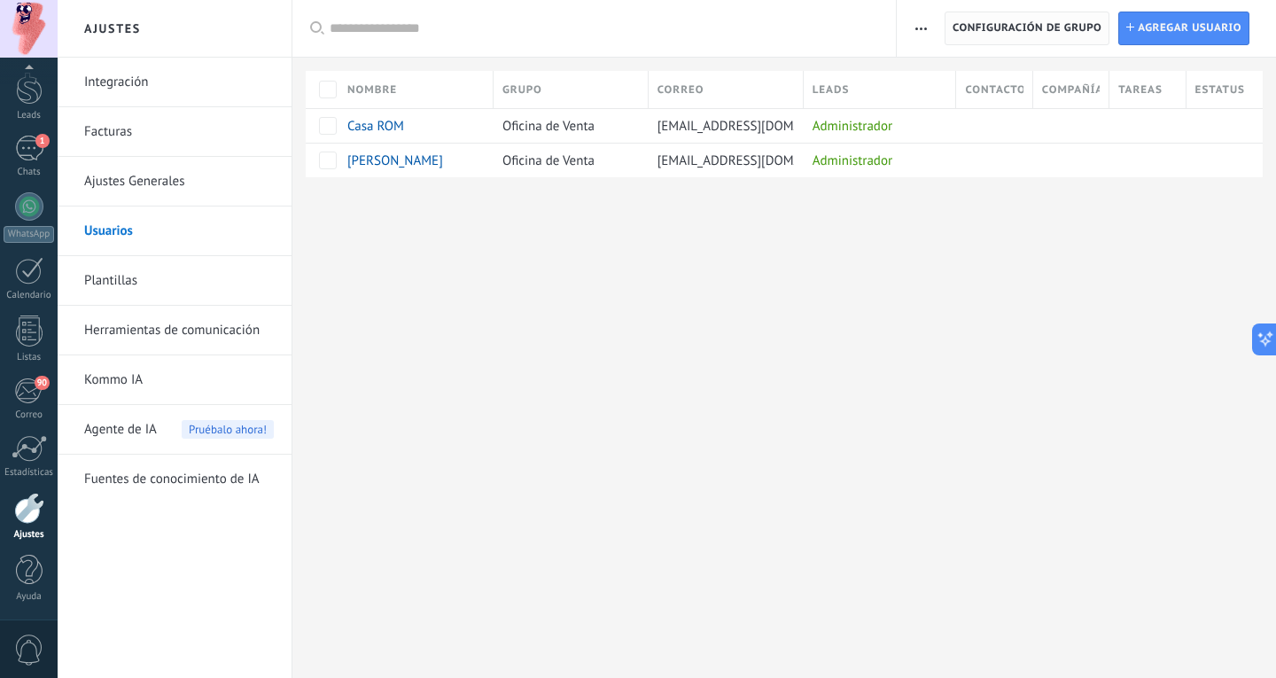
click at [992, 33] on span "Configuración de grupo" at bounding box center [1027, 28] width 149 height 32
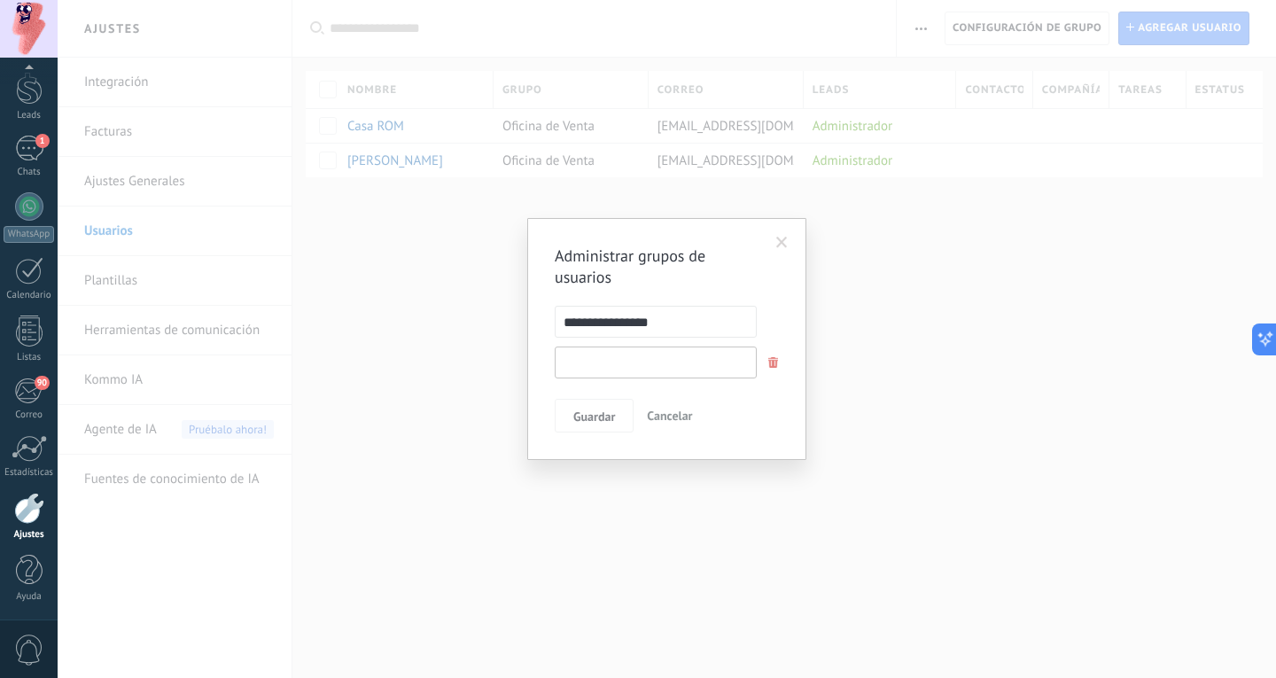
click at [642, 365] on input "text" at bounding box center [656, 362] width 202 height 32
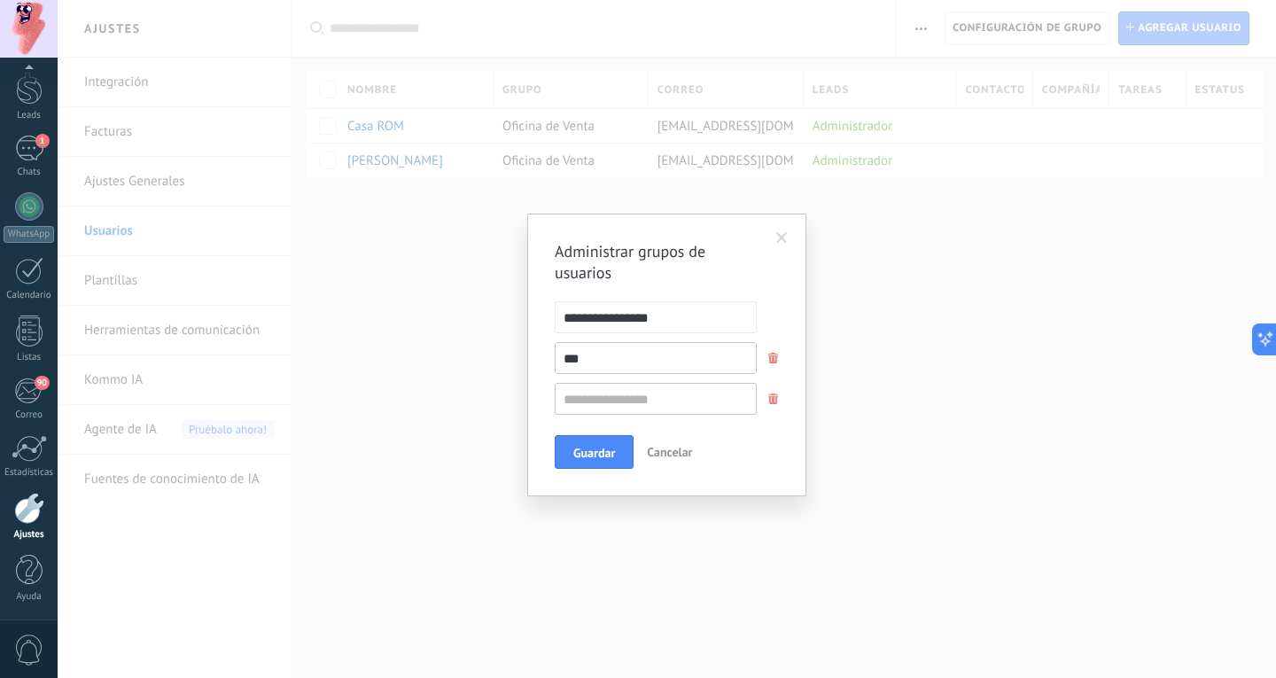
click at [672, 296] on div "**********" at bounding box center [667, 355] width 224 height 228
click at [624, 370] on input "***" at bounding box center [656, 358] width 202 height 32
type input "*******"
click at [626, 406] on input "text" at bounding box center [656, 399] width 202 height 32
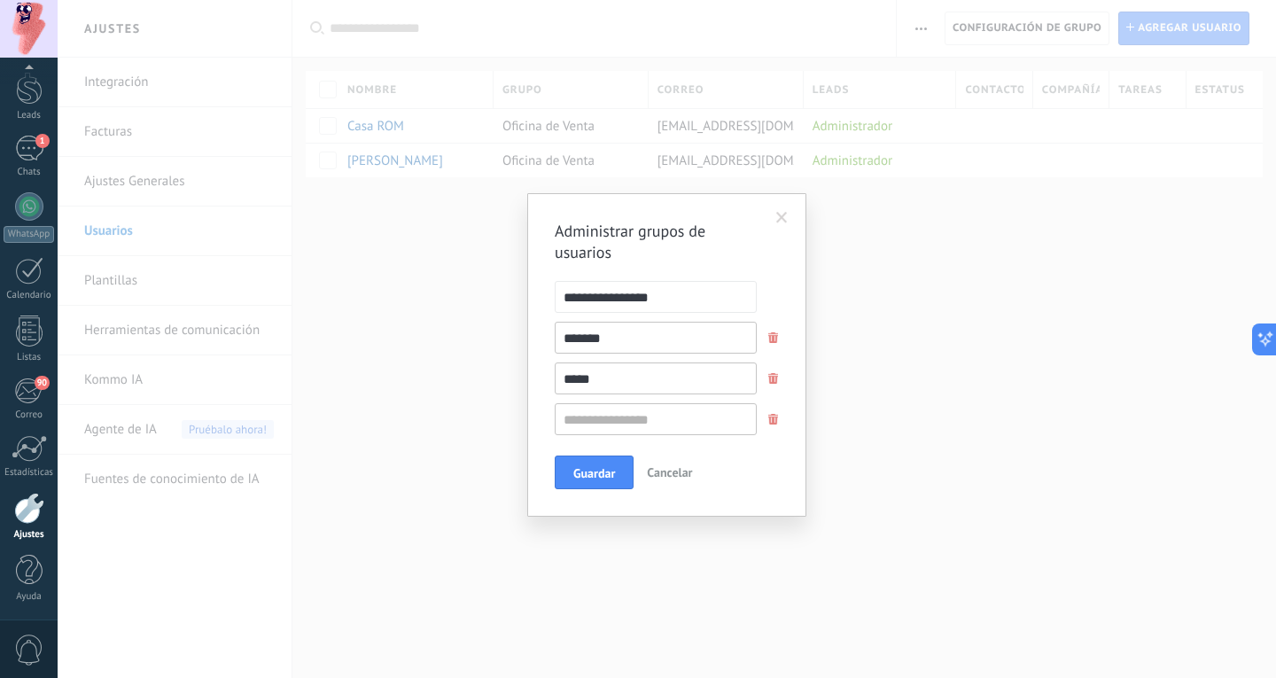
type input "*****"
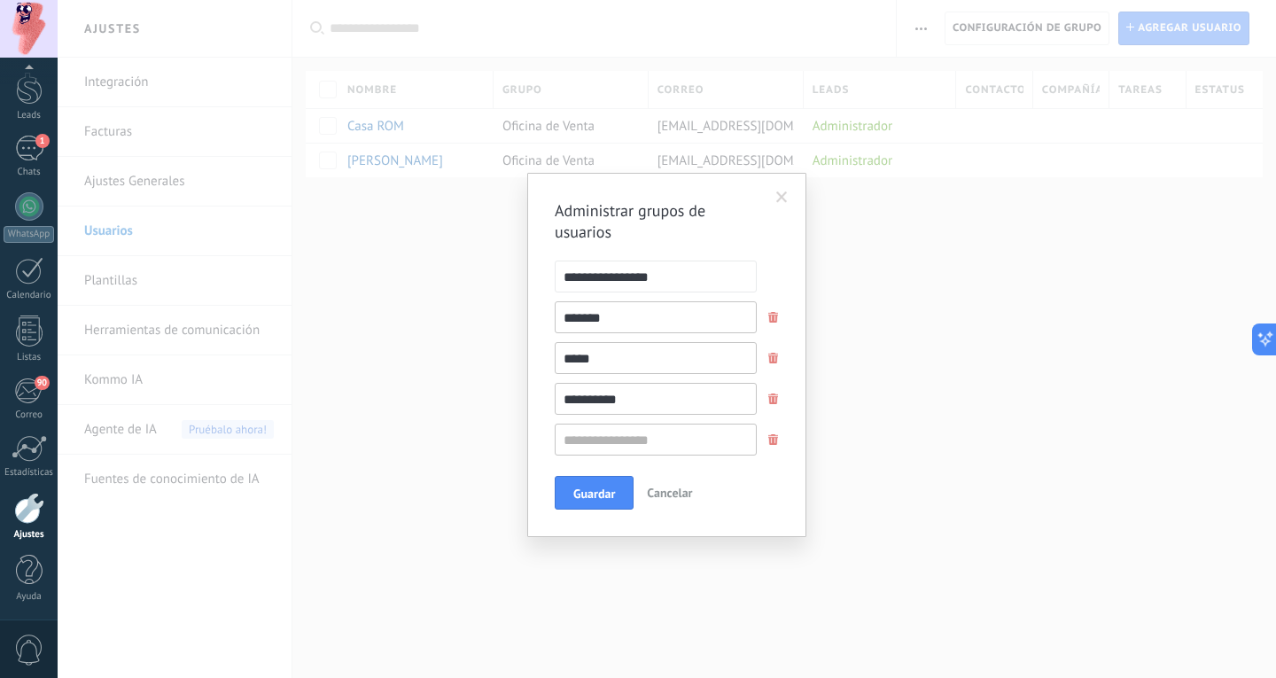
type input "**********"
click at [687, 448] on input "text" at bounding box center [656, 440] width 202 height 32
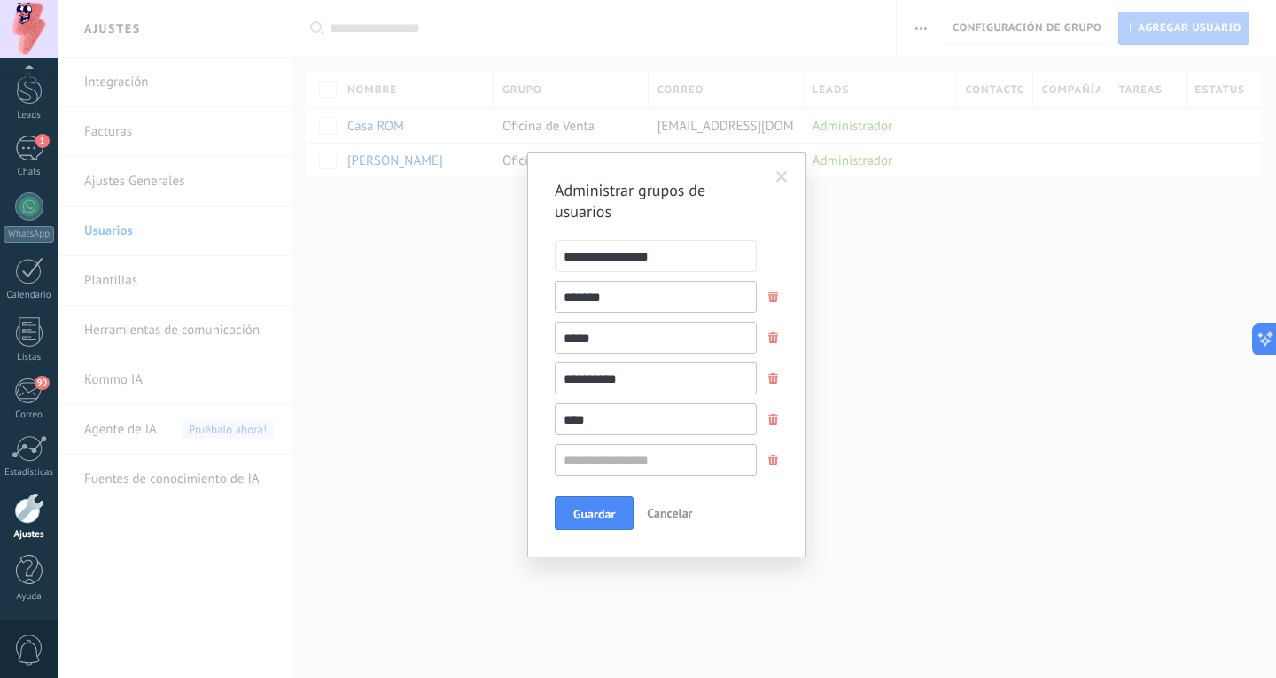
type input "****"
click at [661, 467] on input "text" at bounding box center [656, 460] width 202 height 32
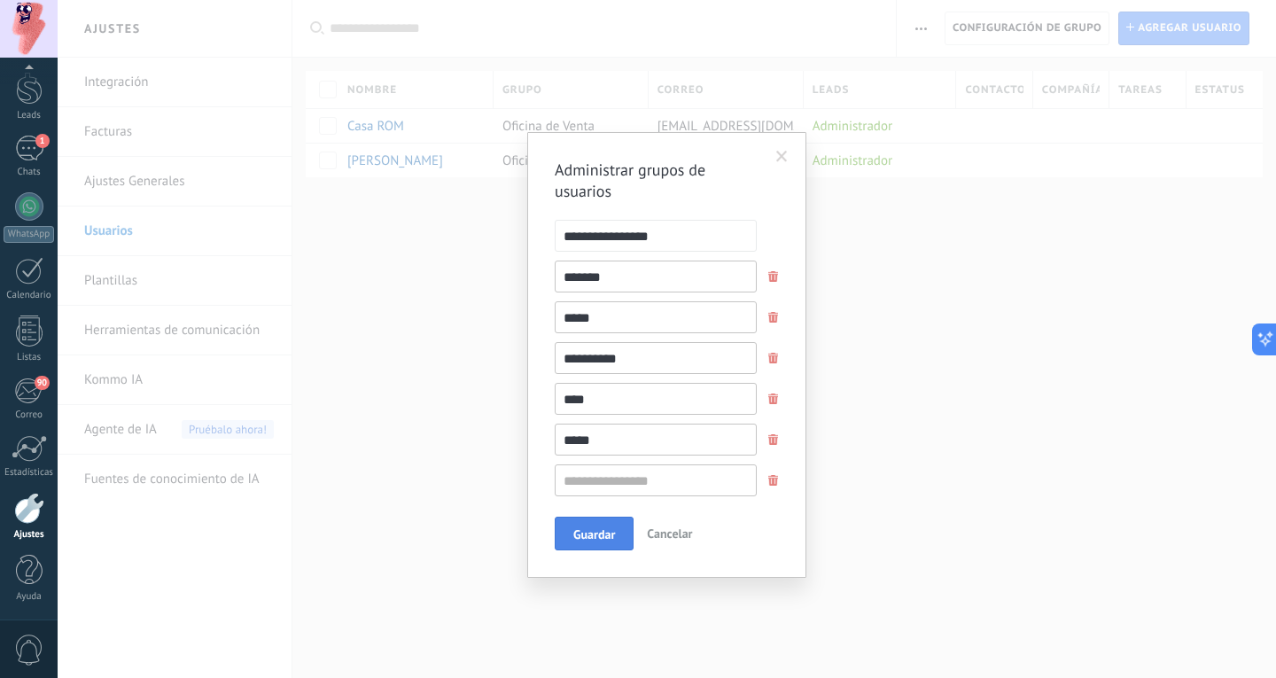
type input "*****"
click at [603, 529] on span "Guardar" at bounding box center [594, 534] width 42 height 12
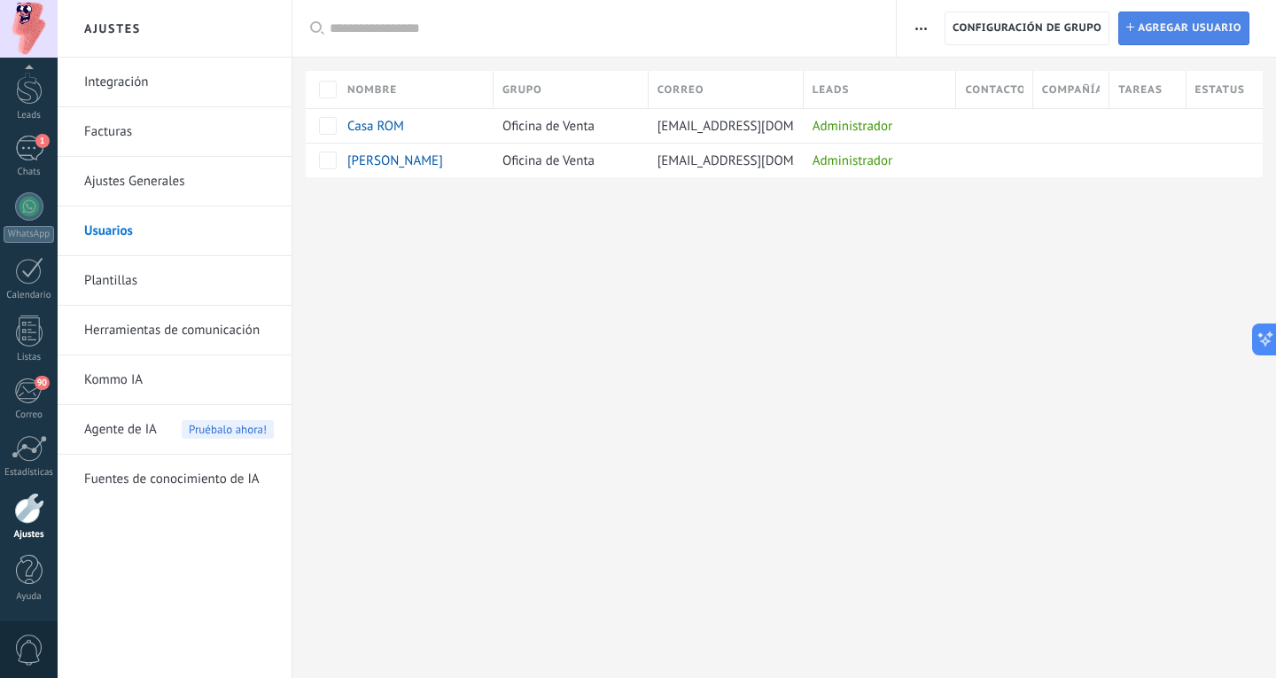
click at [1166, 31] on span "Agregar usuario" at bounding box center [1190, 28] width 104 height 32
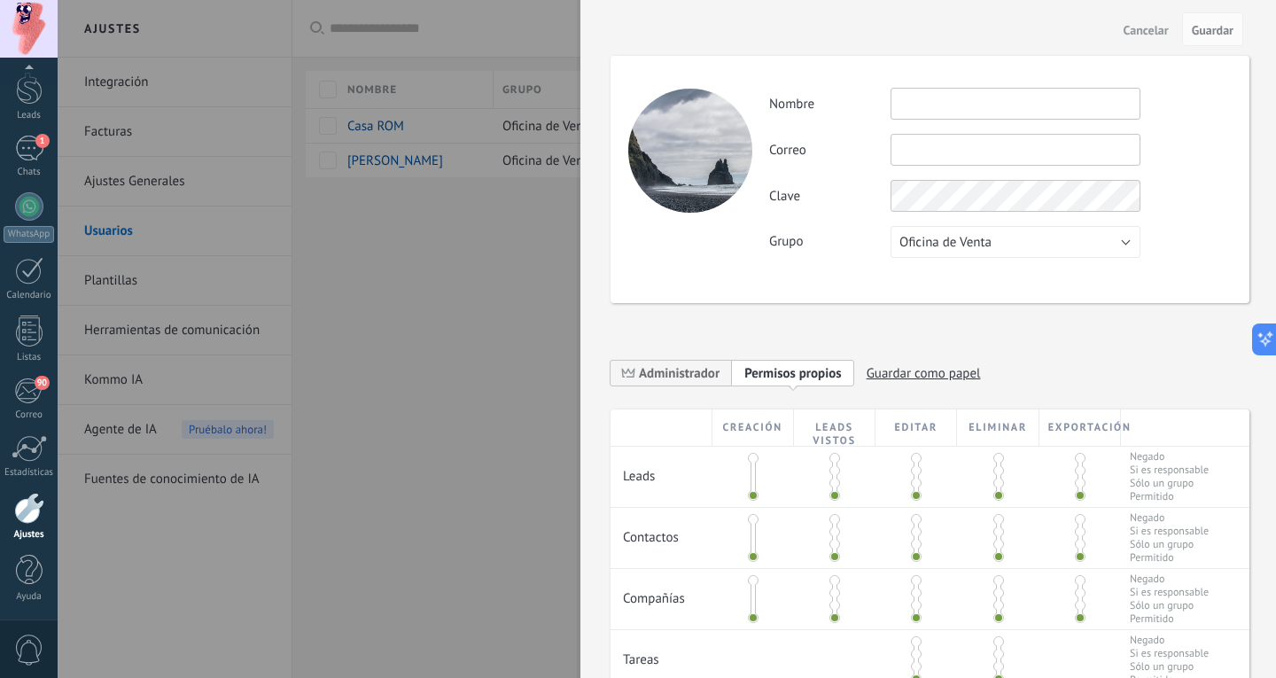
click at [993, 102] on input "text" at bounding box center [1016, 104] width 250 height 32
type input "*******"
type input "**********"
click at [486, 301] on div at bounding box center [638, 339] width 1276 height 678
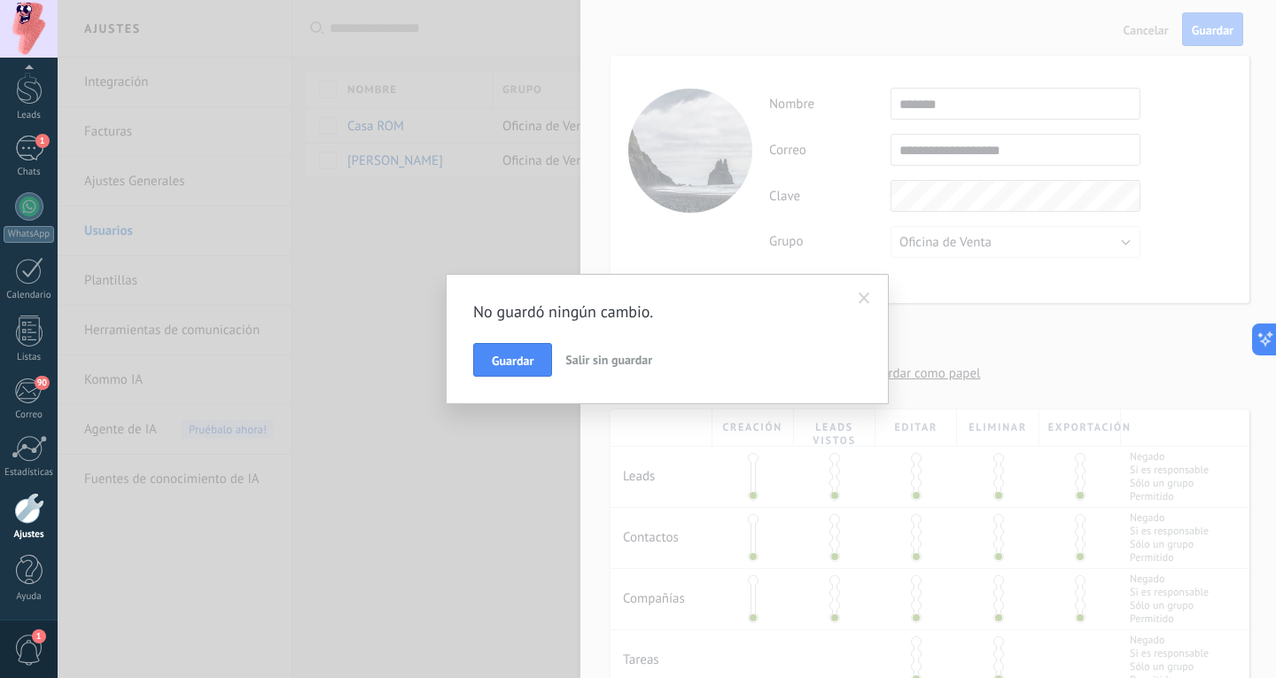
click at [580, 355] on span "Salir sin guardar" at bounding box center [608, 360] width 87 height 16
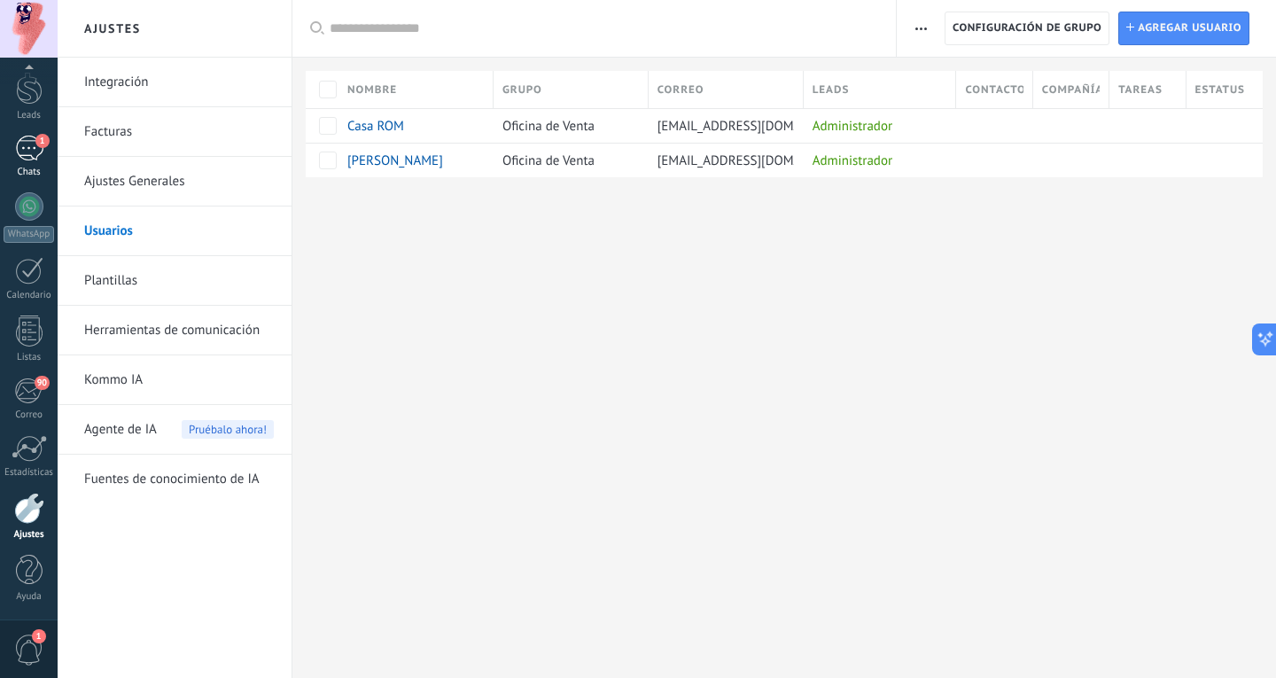
click at [40, 140] on span "1" at bounding box center [42, 141] width 14 height 14
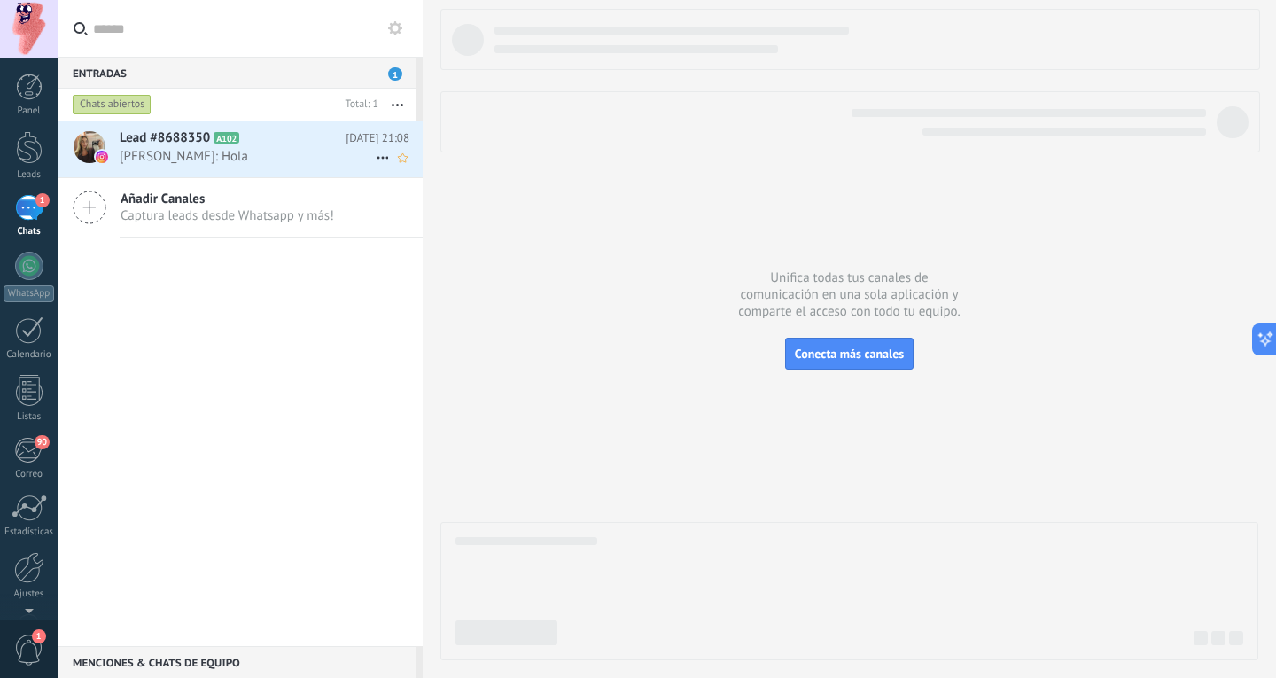
click at [280, 159] on span "[PERSON_NAME]: Hola" at bounding box center [248, 156] width 256 height 17
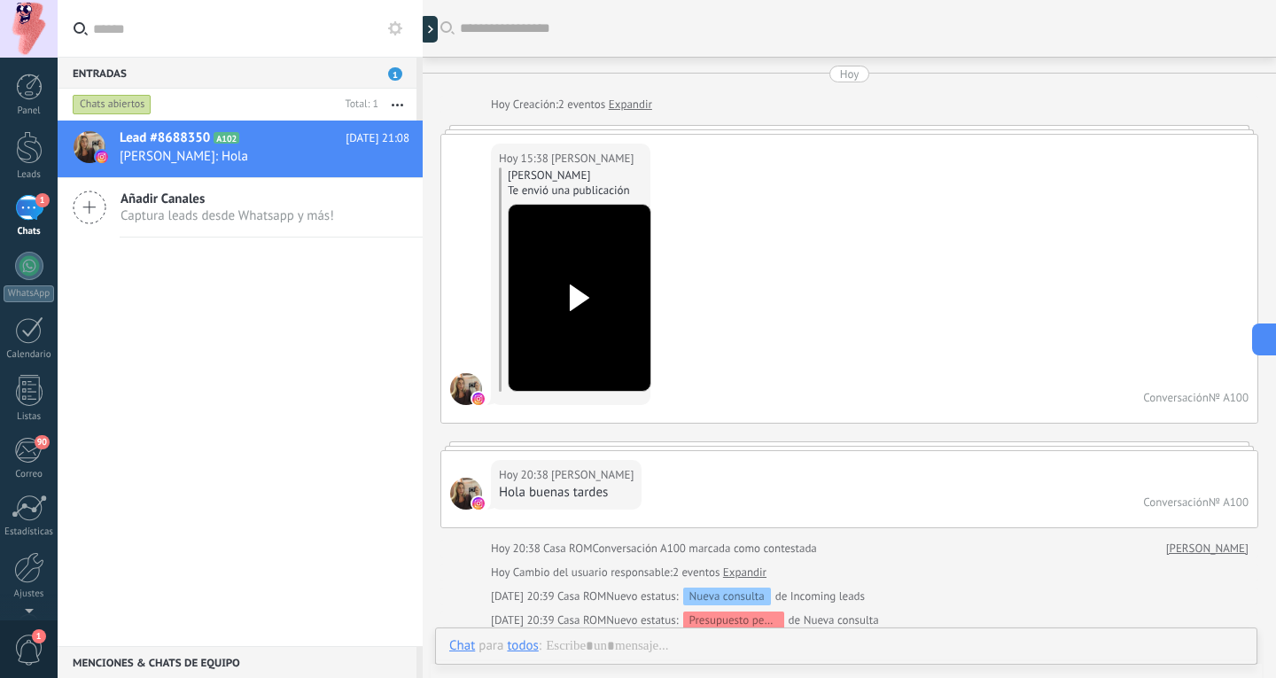
scroll to position [1560, 0]
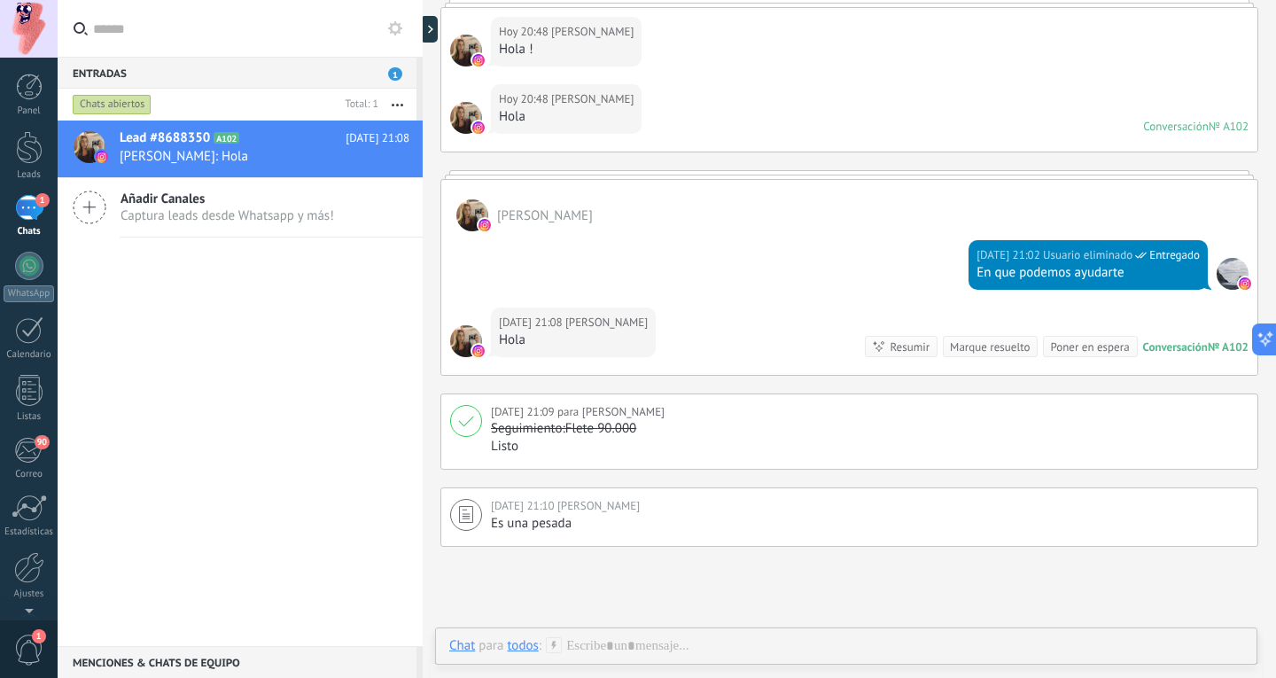
click at [395, 22] on use at bounding box center [395, 28] width 14 height 14
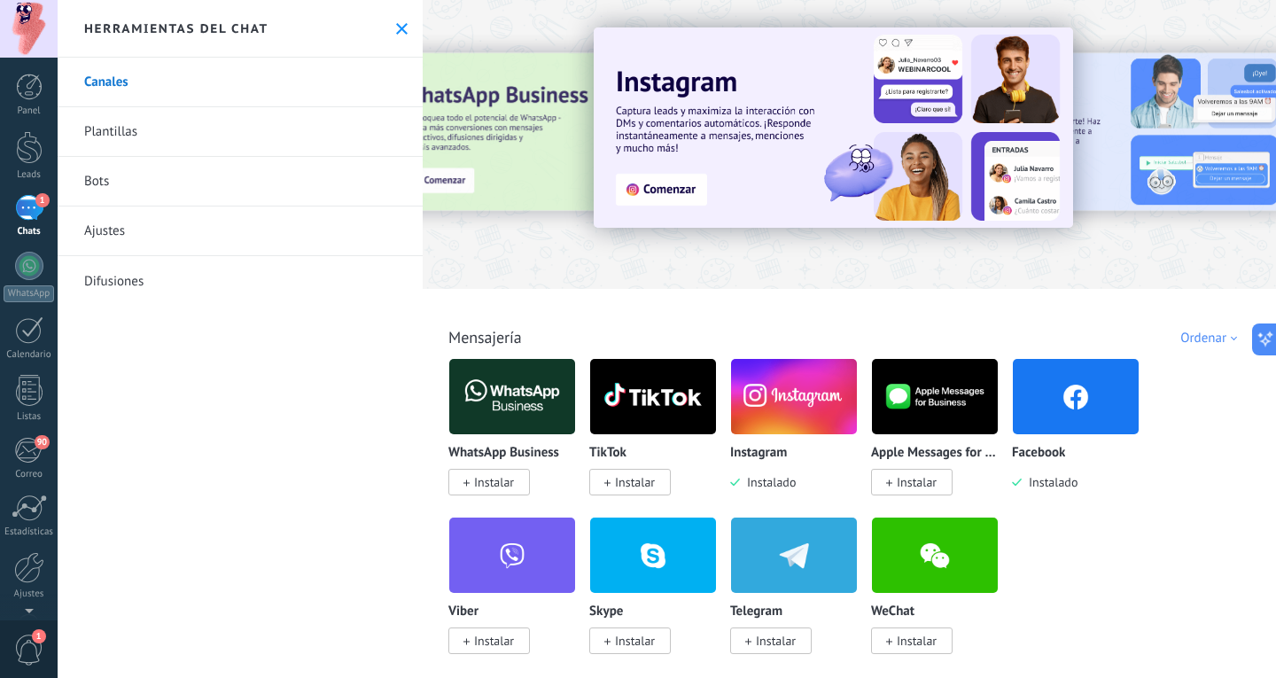
click at [396, 25] on icon at bounding box center [402, 29] width 12 height 12
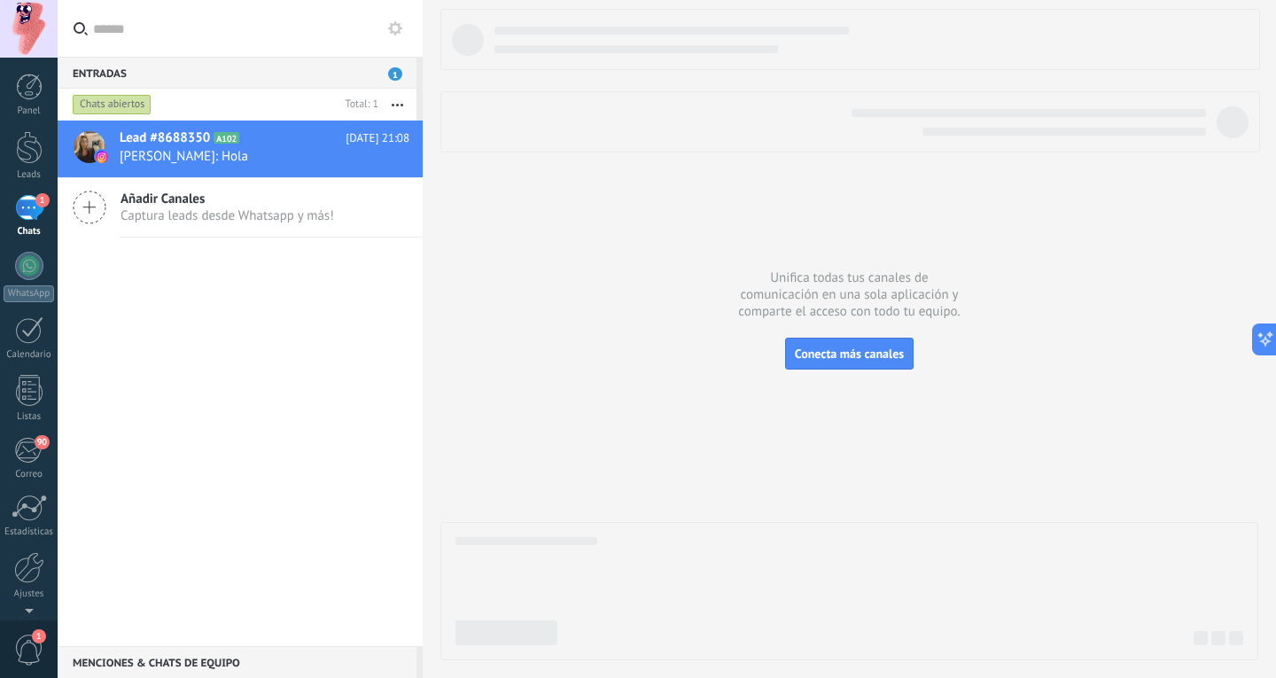
click at [397, 103] on button "button" at bounding box center [397, 105] width 38 height 32
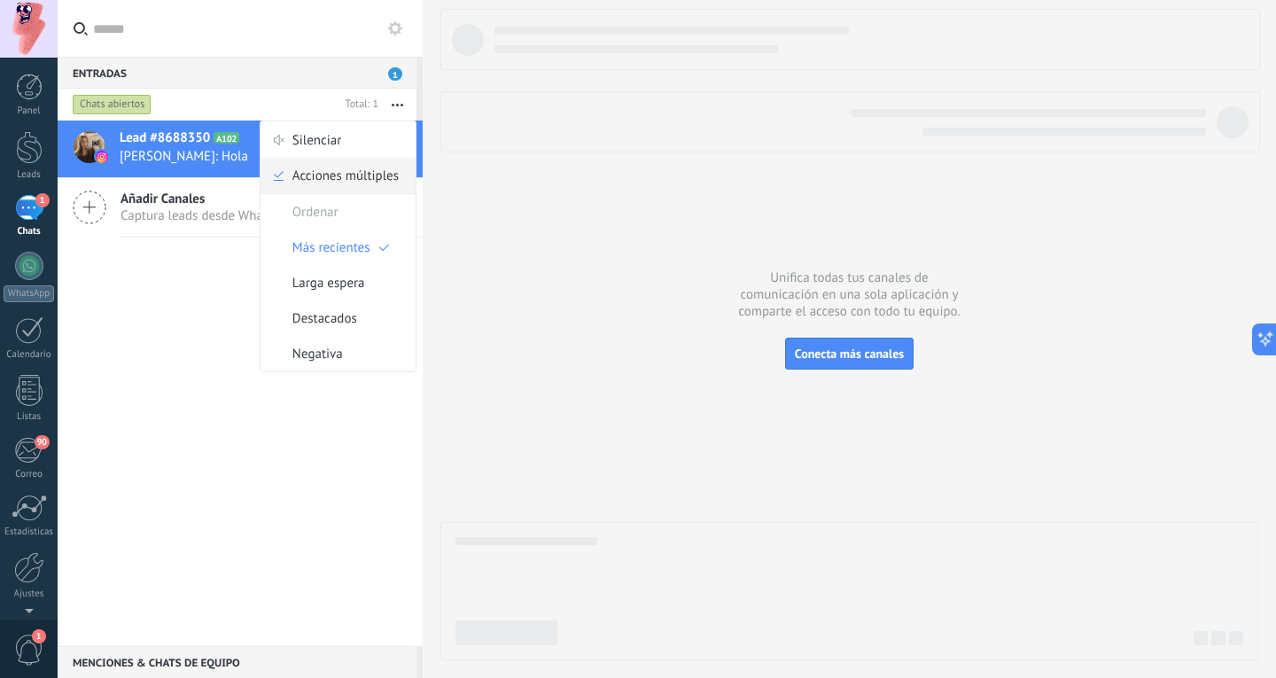
click at [377, 170] on span "Acciones múltiples" at bounding box center [345, 175] width 106 height 35
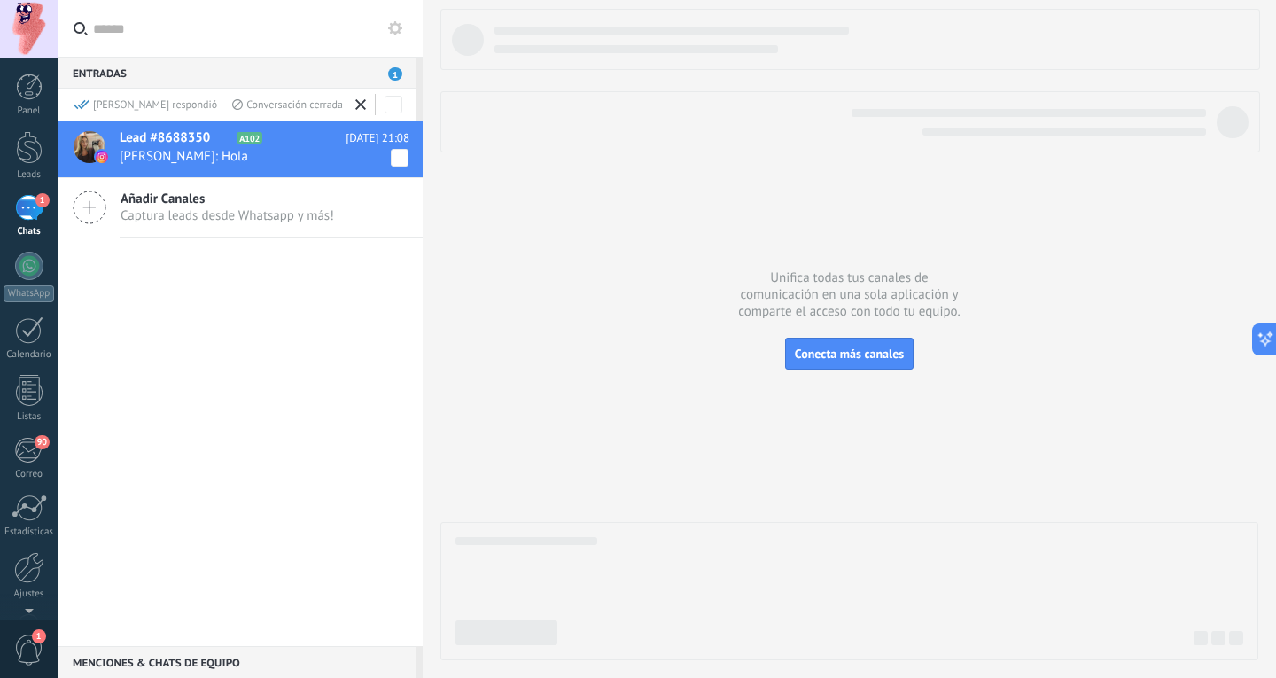
click at [391, 151] on span at bounding box center [400, 158] width 18 height 18
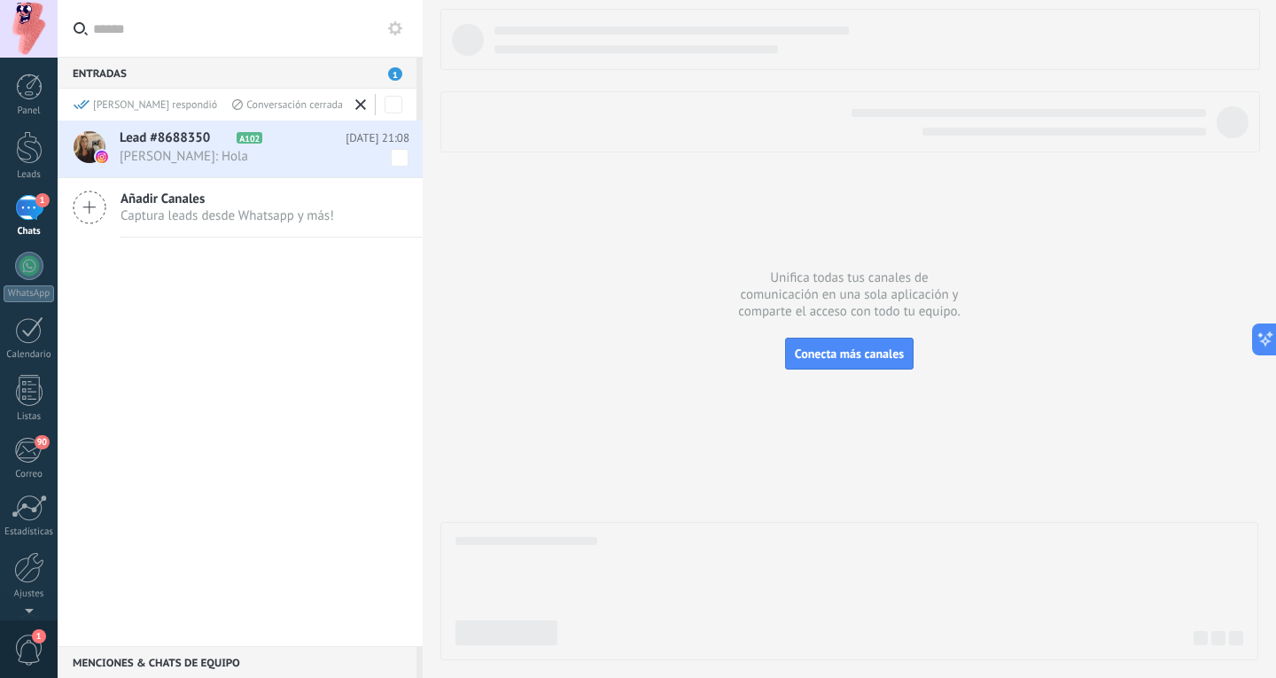
click at [284, 335] on div "Lead #8688350 A102 [DATE] 21:08 [PERSON_NAME]: Hola Añadir Canales Captura lead…" at bounding box center [240, 383] width 365 height 525
click at [129, 99] on div "[PERSON_NAME] respondió" at bounding box center [146, 104] width 144 height 15
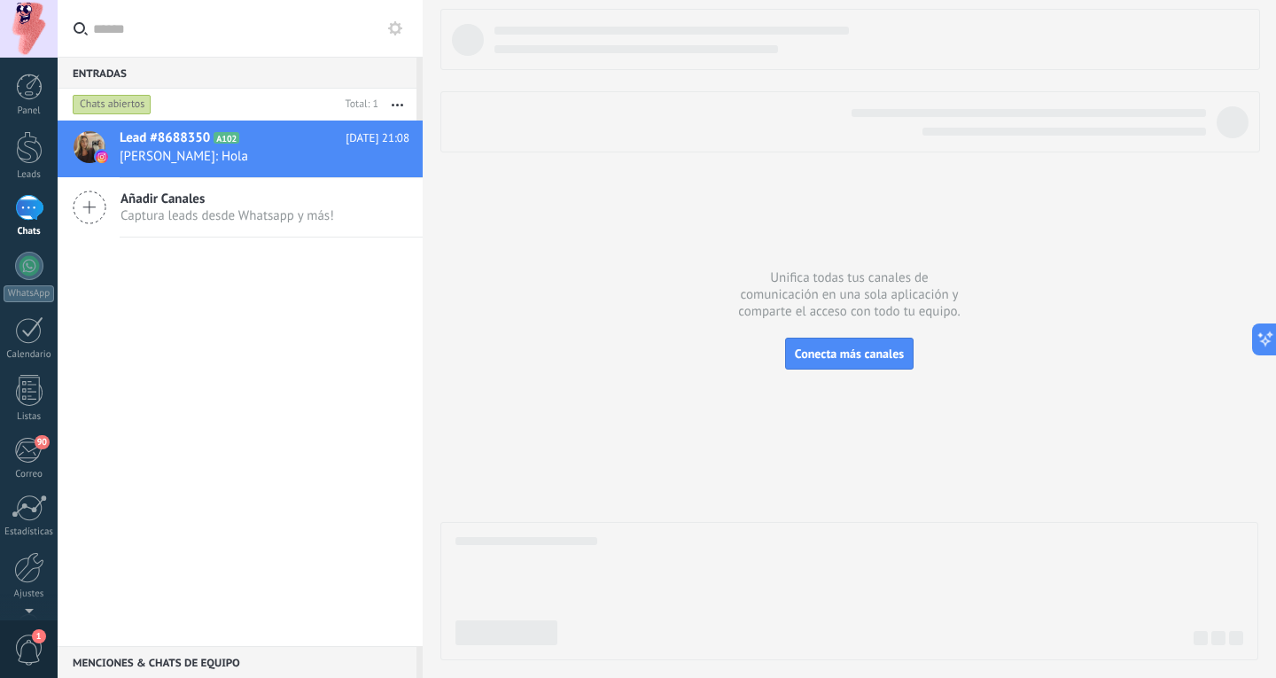
click at [129, 99] on div "Chats abiertos" at bounding box center [112, 104] width 79 height 21
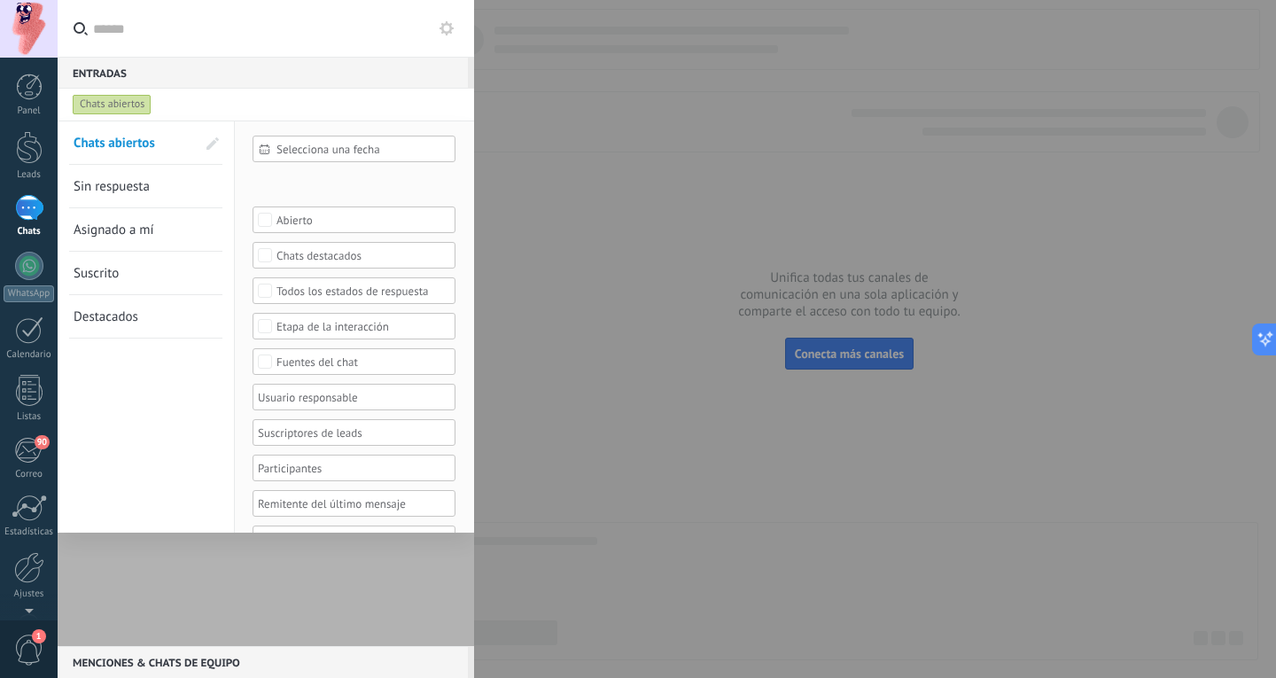
click at [175, 236] on link "Asignado a mí" at bounding box center [135, 229] width 122 height 43
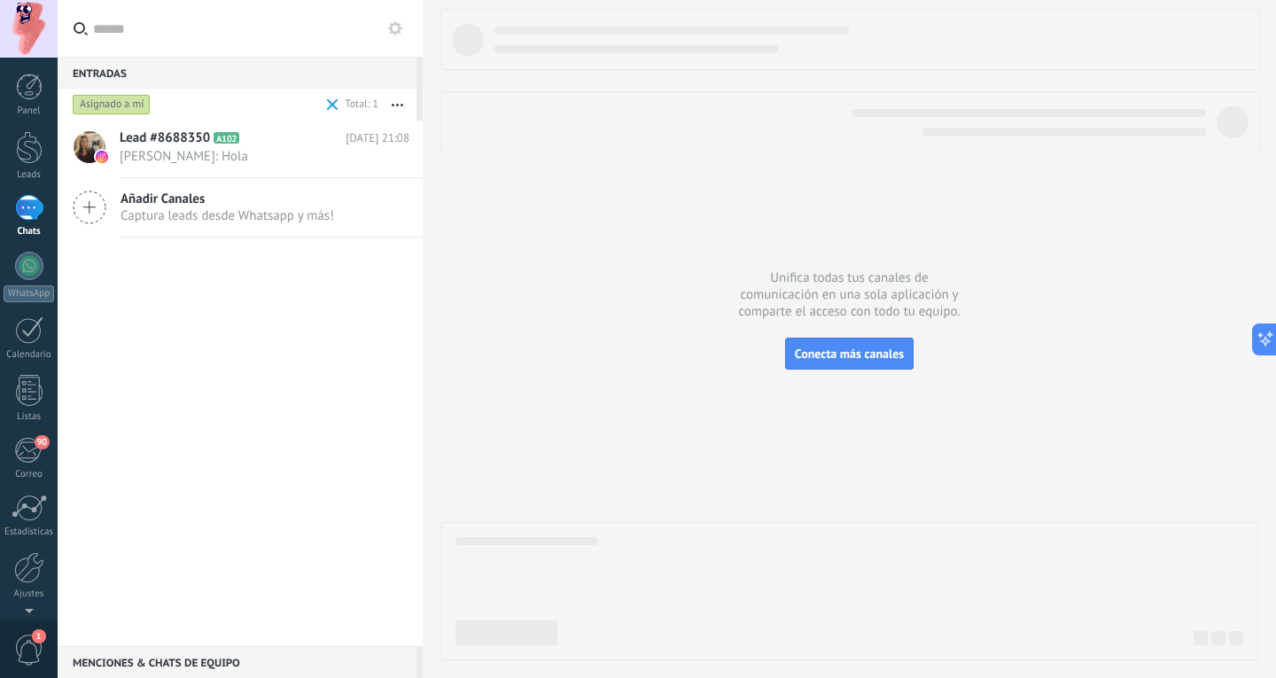
click at [129, 96] on div "Asignado a mí" at bounding box center [112, 104] width 78 height 21
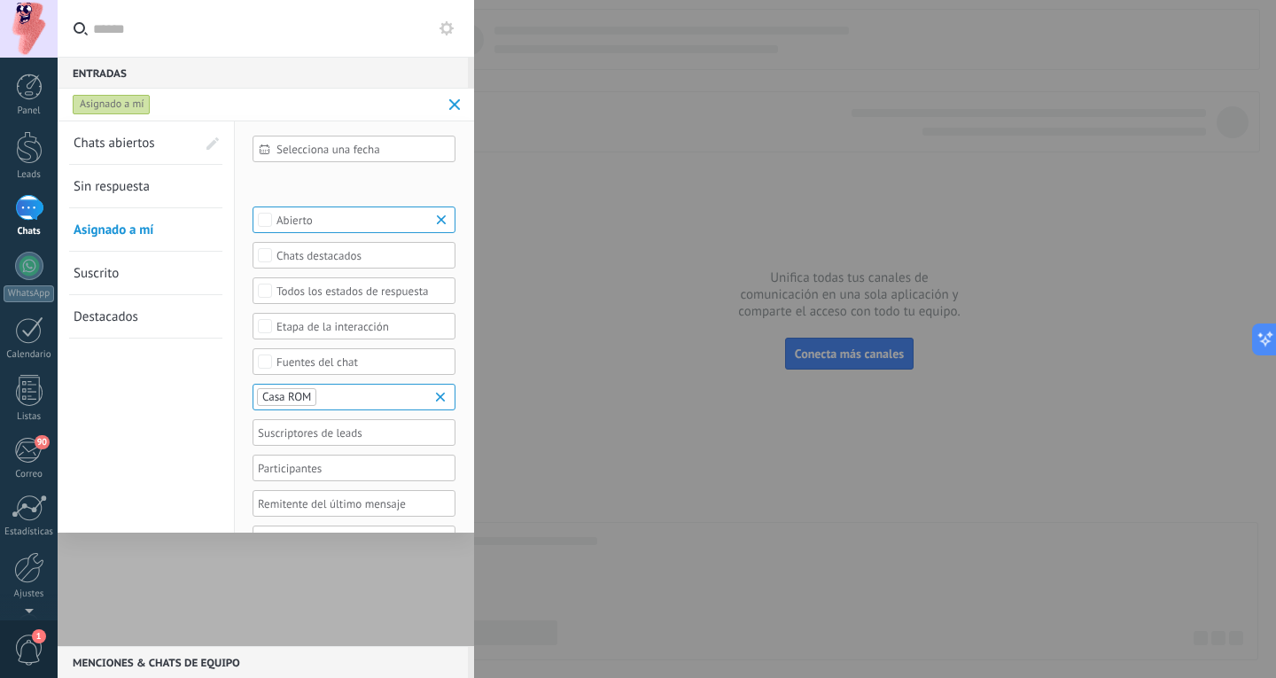
click at [155, 177] on link "Sin respuesta" at bounding box center [135, 186] width 122 height 43
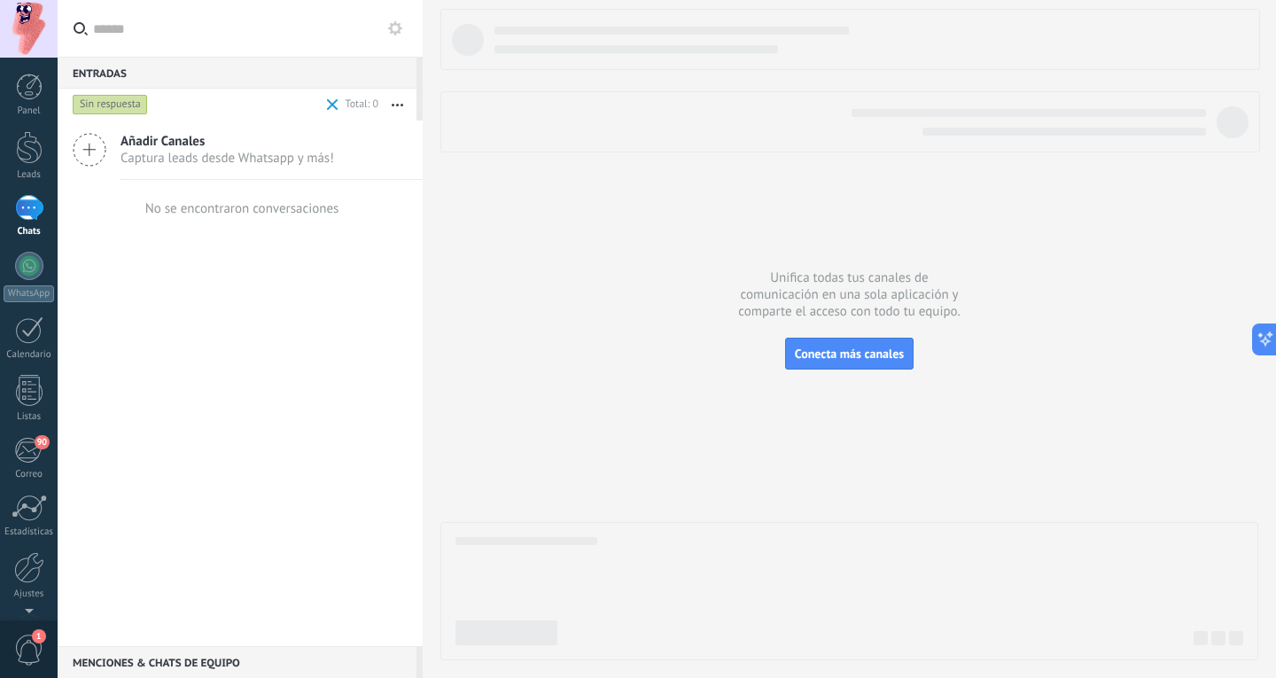
click at [338, 100] on span at bounding box center [333, 105] width 12 height 12
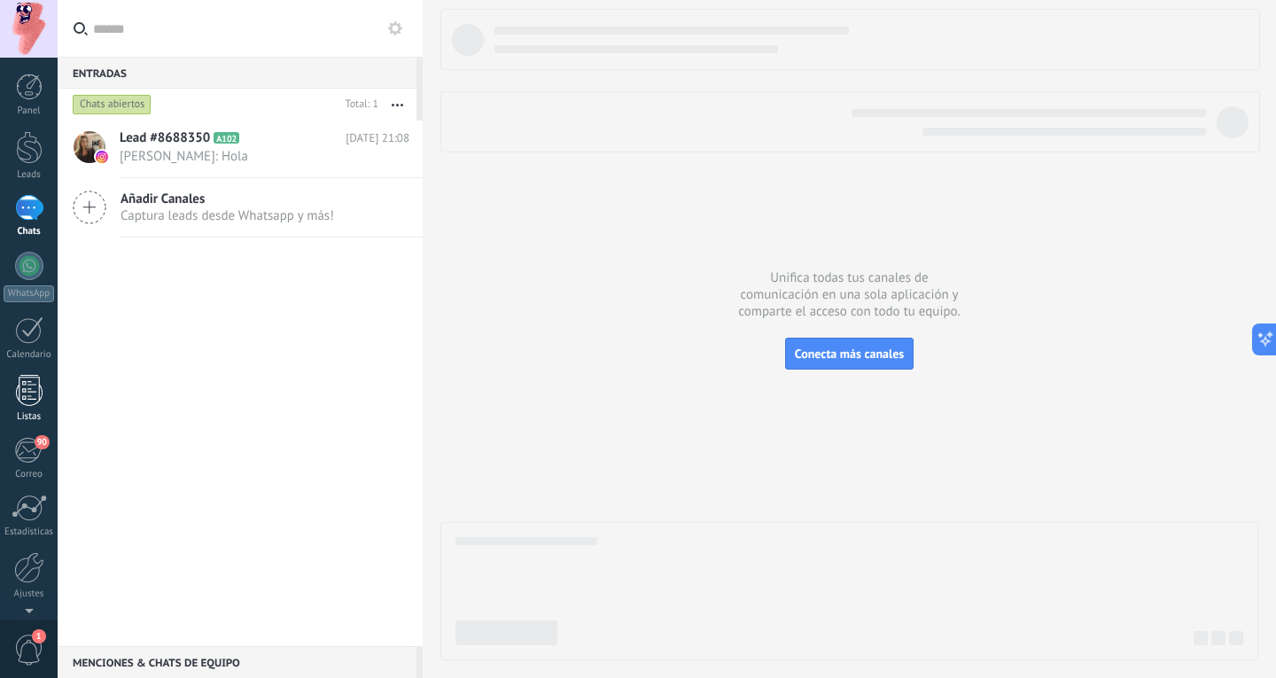
click at [32, 383] on div at bounding box center [29, 390] width 27 height 31
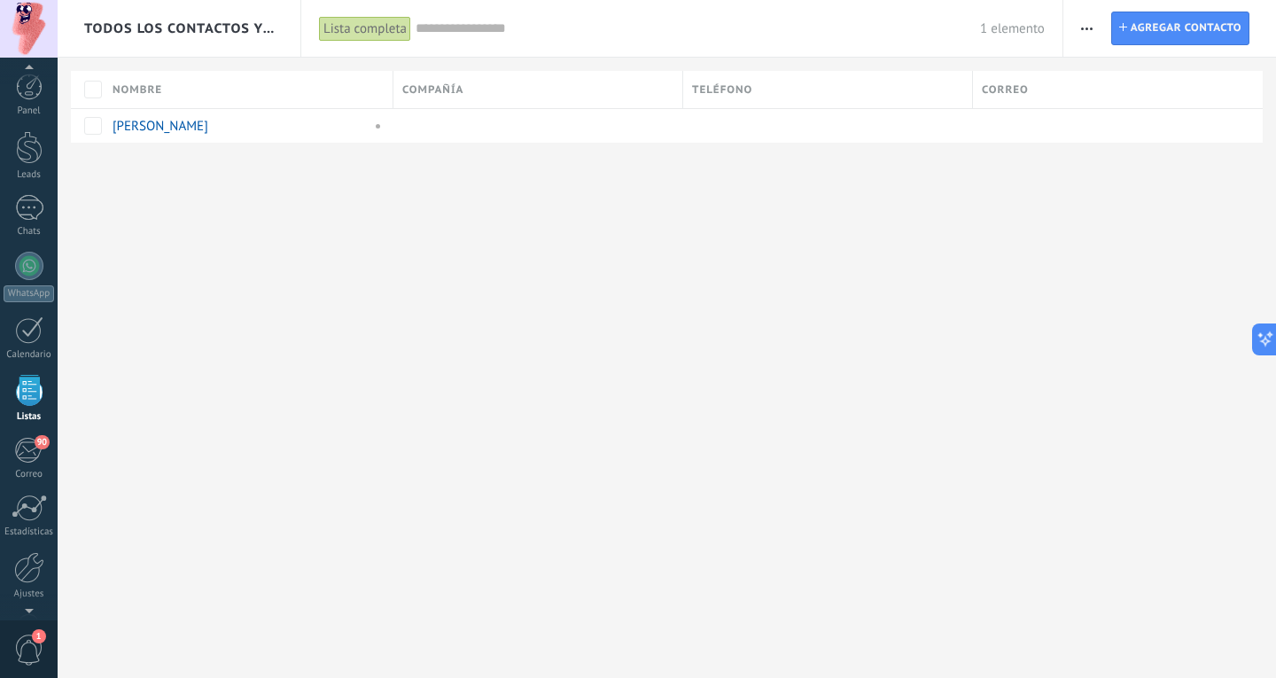
scroll to position [46, 0]
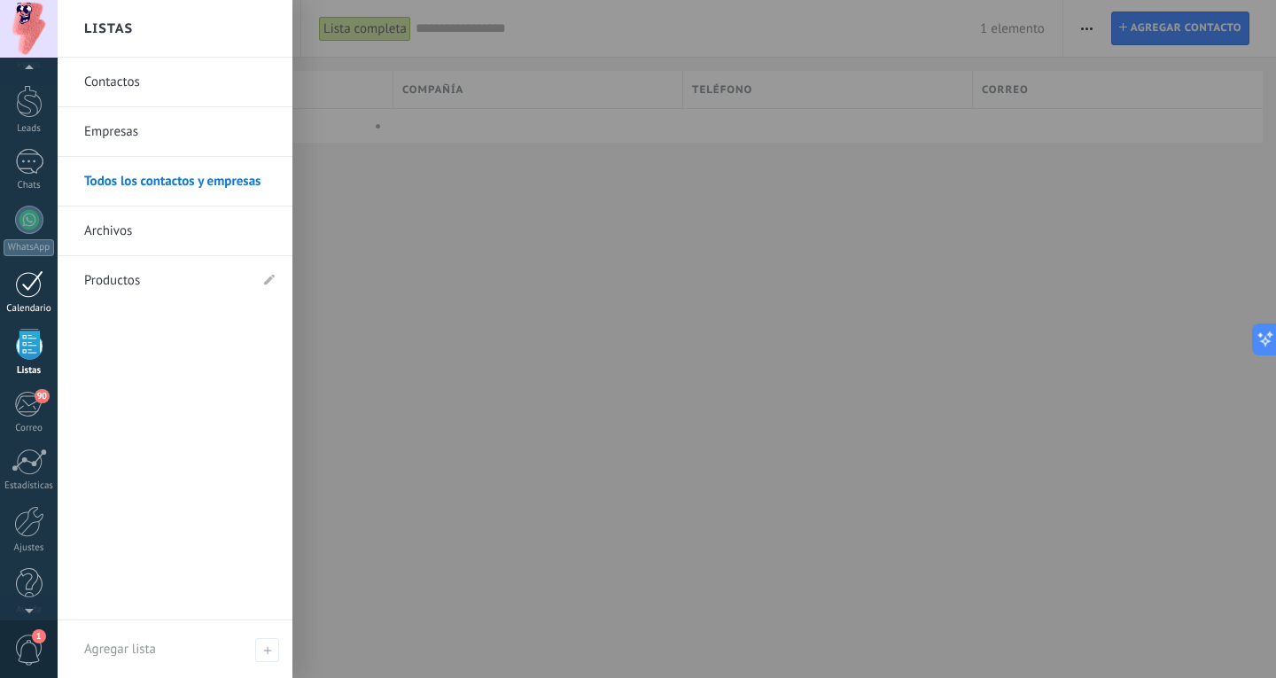
click at [35, 291] on div at bounding box center [29, 283] width 28 height 27
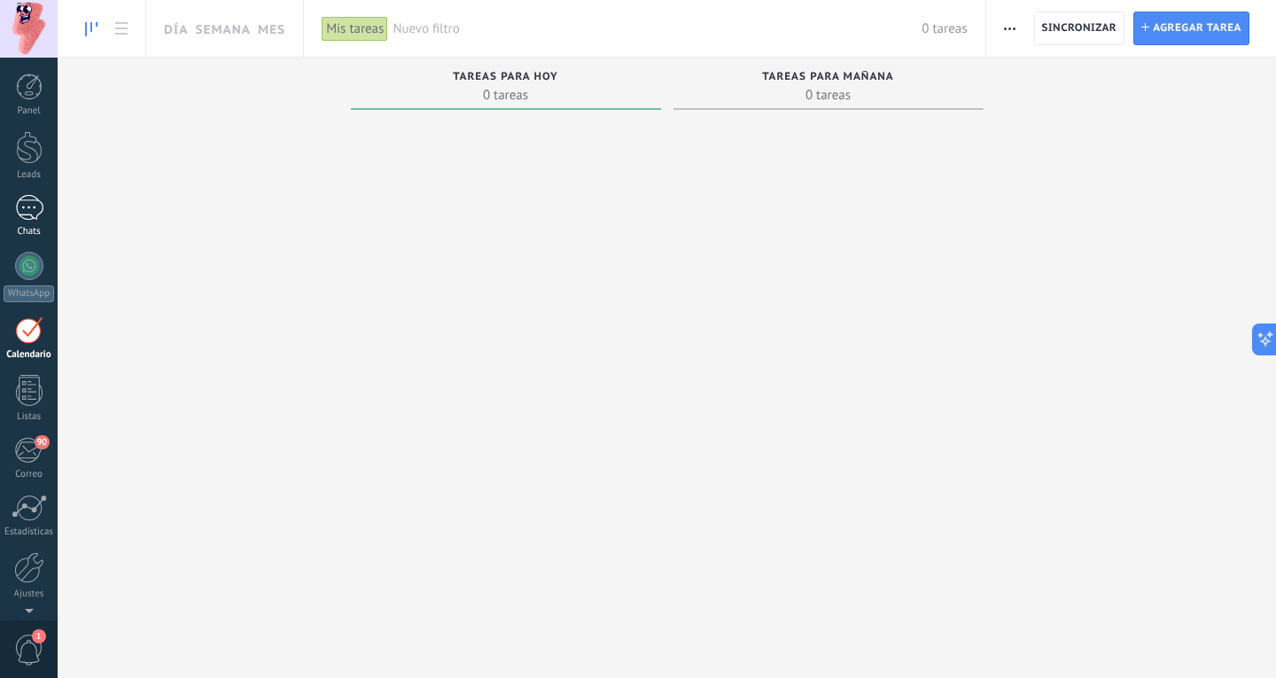
click at [25, 215] on div "1" at bounding box center [29, 208] width 28 height 26
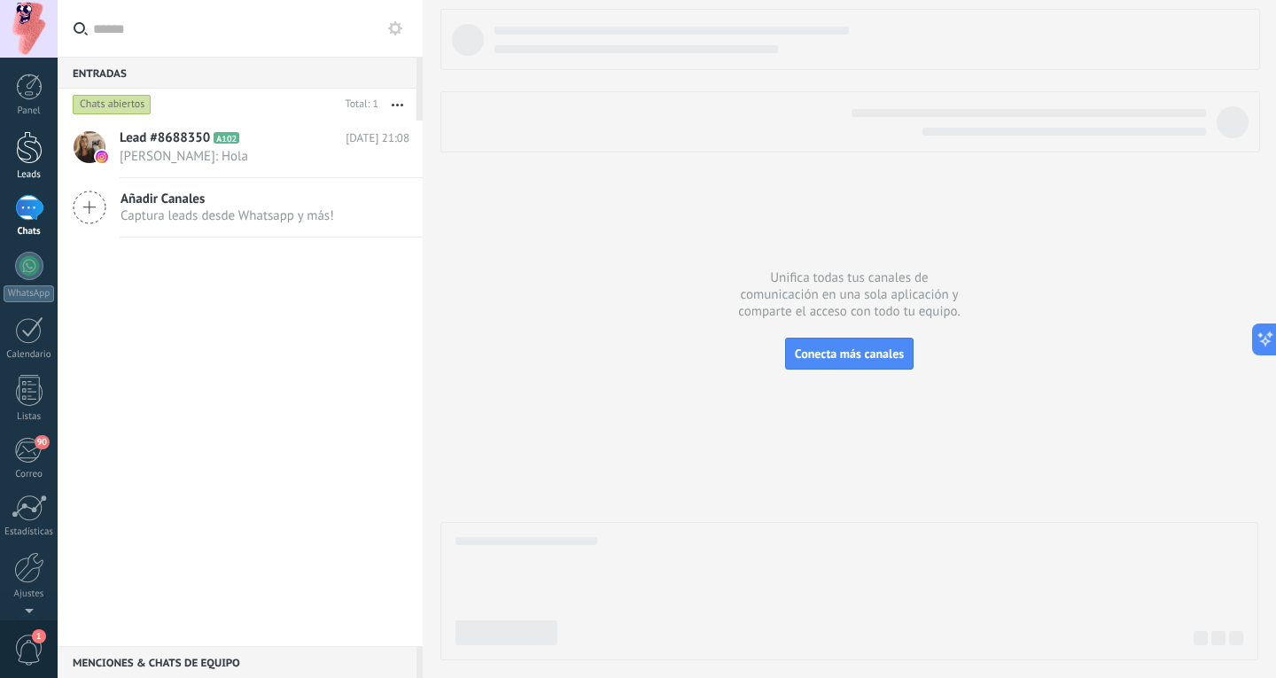
click at [31, 150] on div at bounding box center [29, 147] width 27 height 33
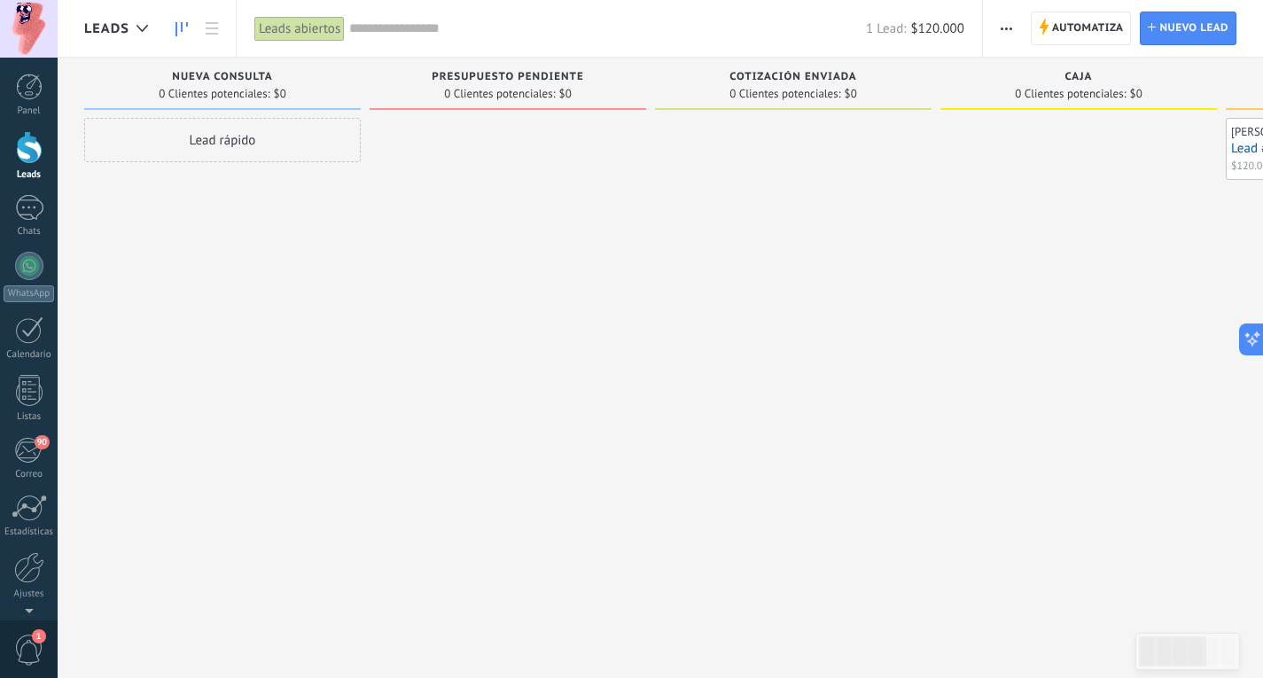
click at [315, 139] on div "Lead rápido" at bounding box center [222, 140] width 276 height 44
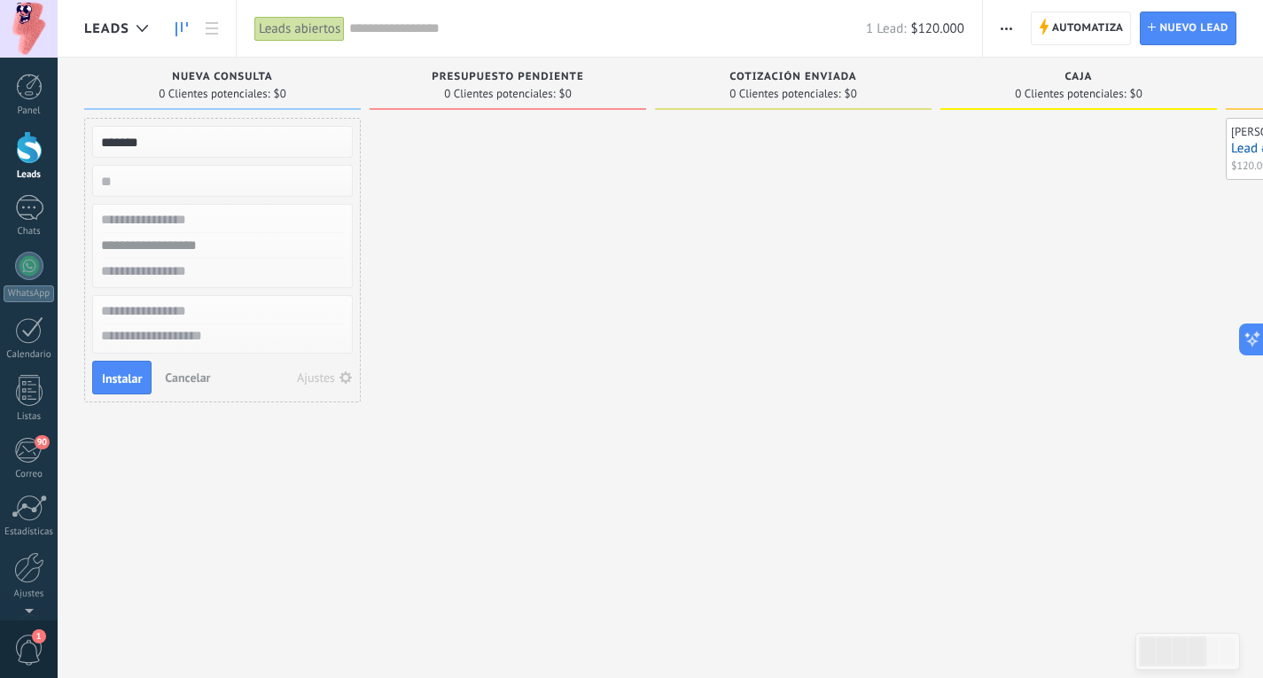
type input "*******"
type input "******"
click at [130, 374] on span "Instalar" at bounding box center [122, 378] width 40 height 12
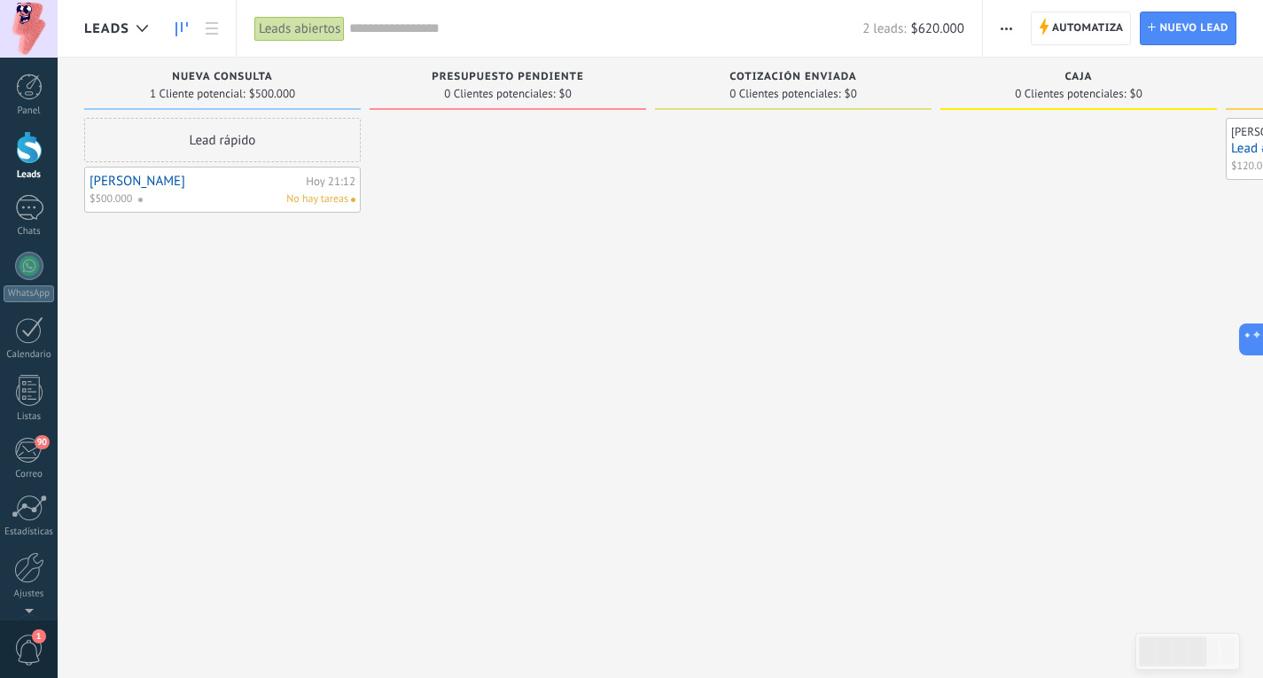
click at [246, 183] on link "[PERSON_NAME]" at bounding box center [195, 181] width 212 height 15
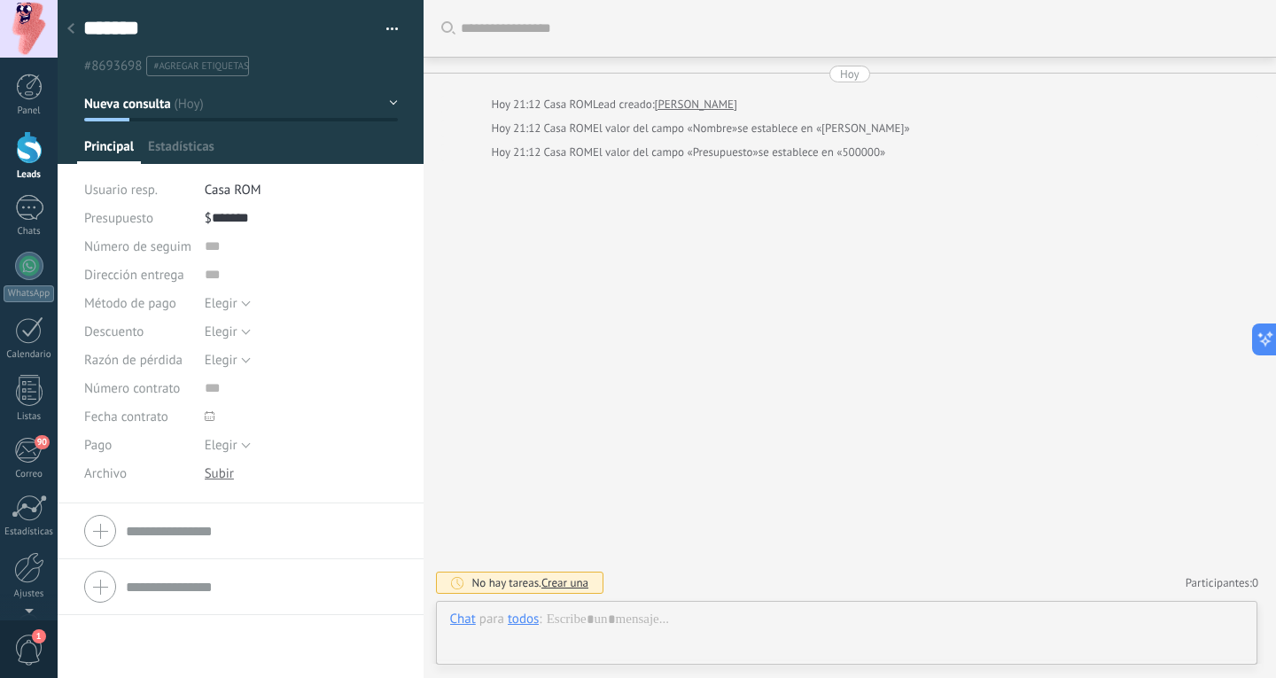
scroll to position [27, 0]
click at [673, 622] on div at bounding box center [847, 637] width 794 height 53
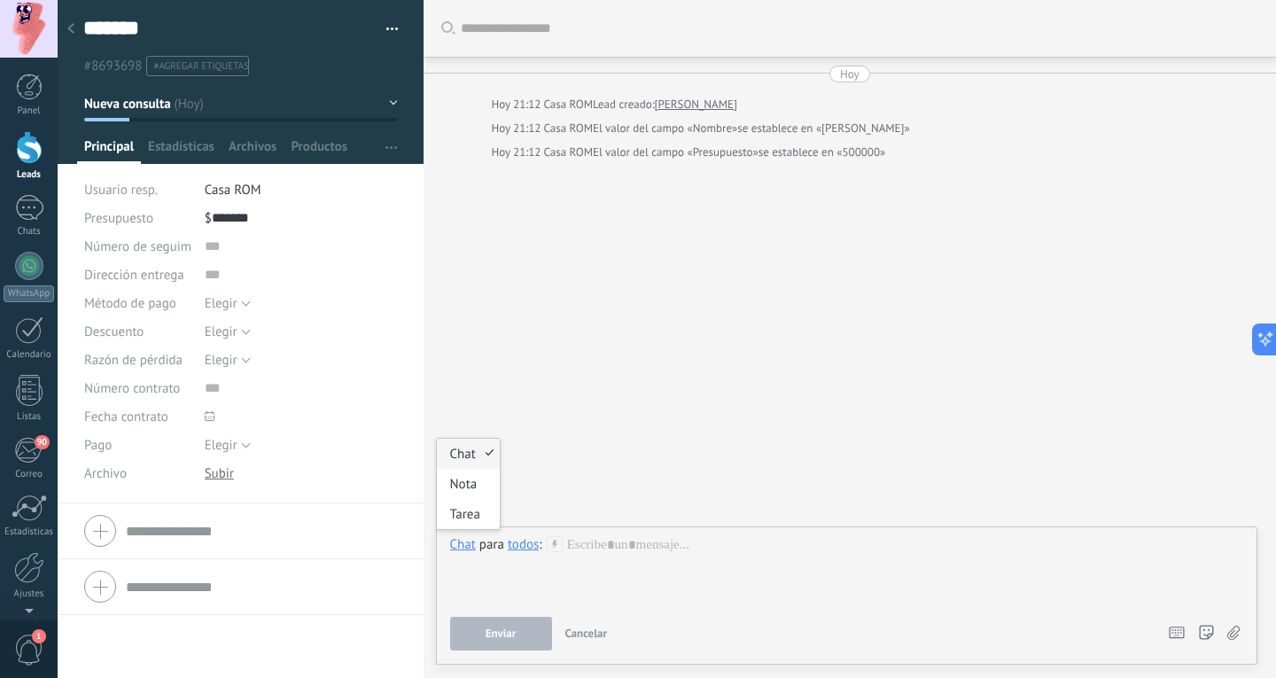
click at [471, 547] on div "Chat" at bounding box center [463, 544] width 26 height 16
click at [534, 541] on div "todos" at bounding box center [523, 544] width 31 height 16
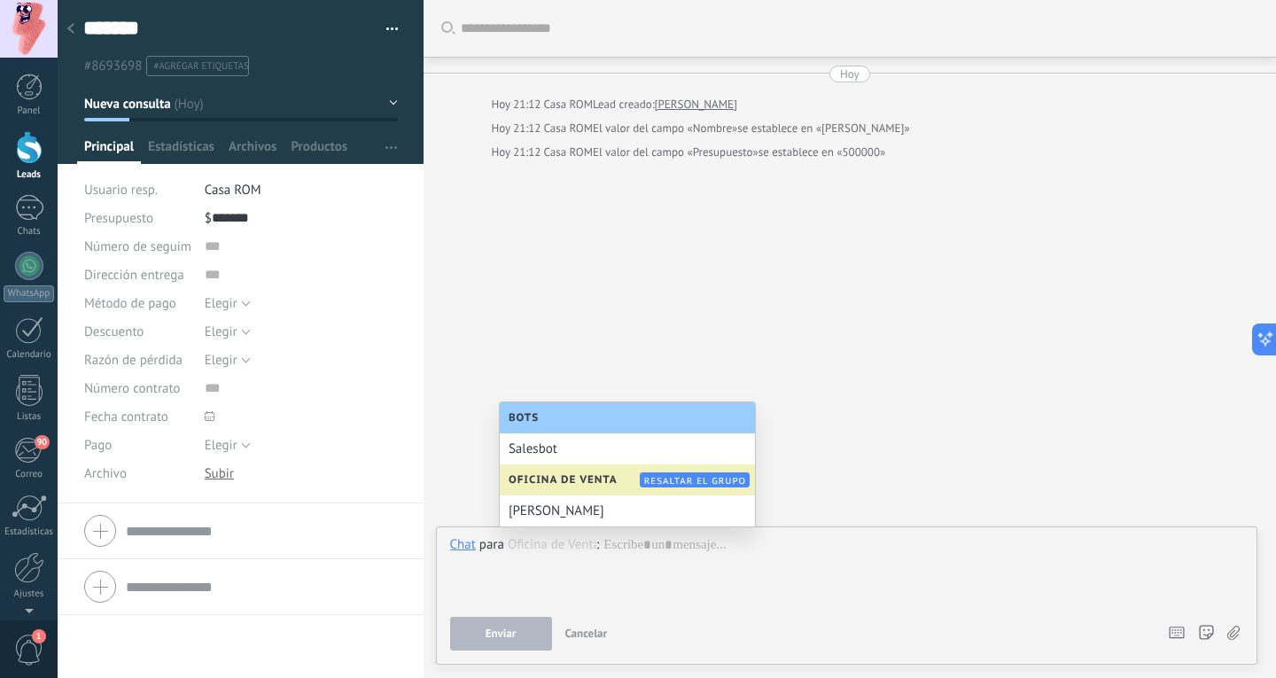
click at [585, 484] on span "Oficina de Venta" at bounding box center [568, 479] width 118 height 13
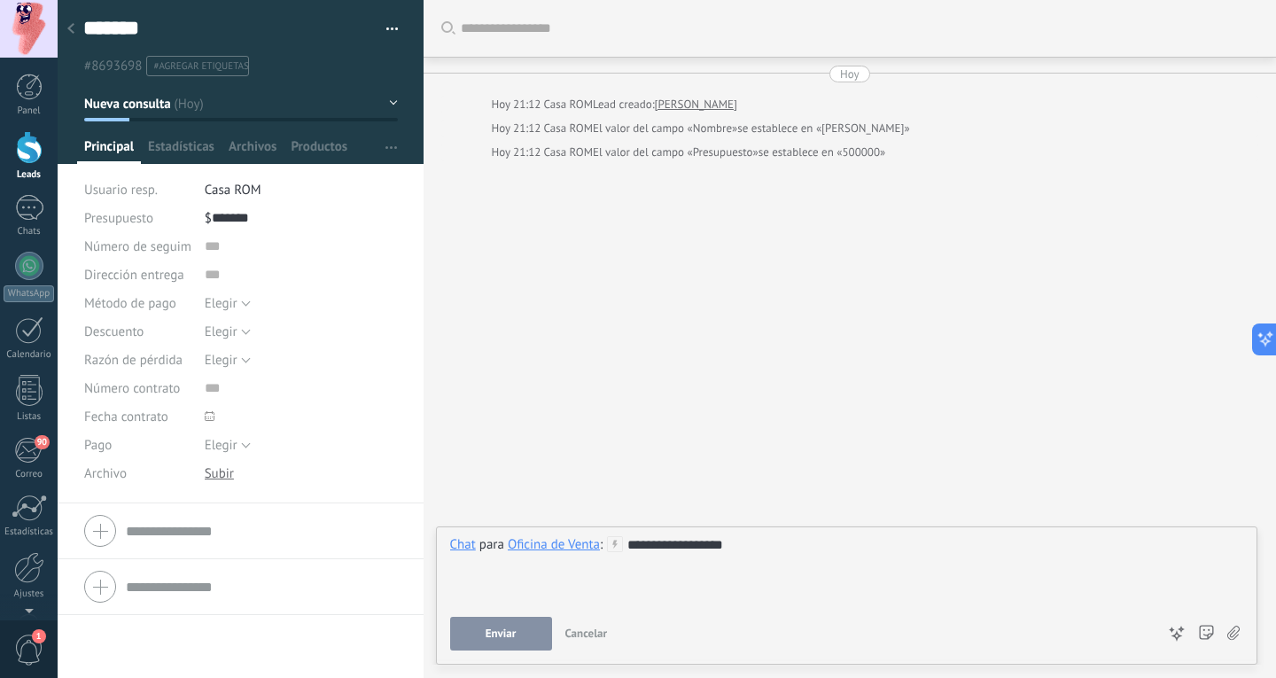
click at [506, 639] on span "Enviar" at bounding box center [501, 633] width 31 height 12
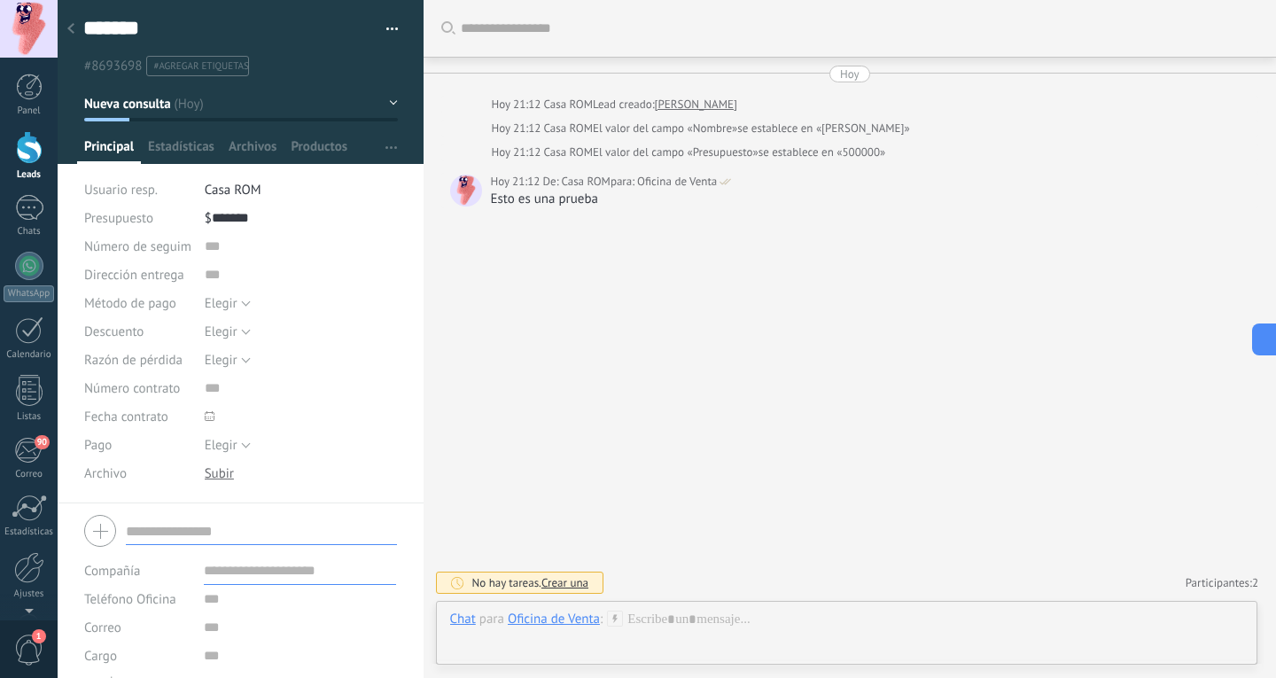
click at [167, 535] on input "text" at bounding box center [261, 531] width 271 height 28
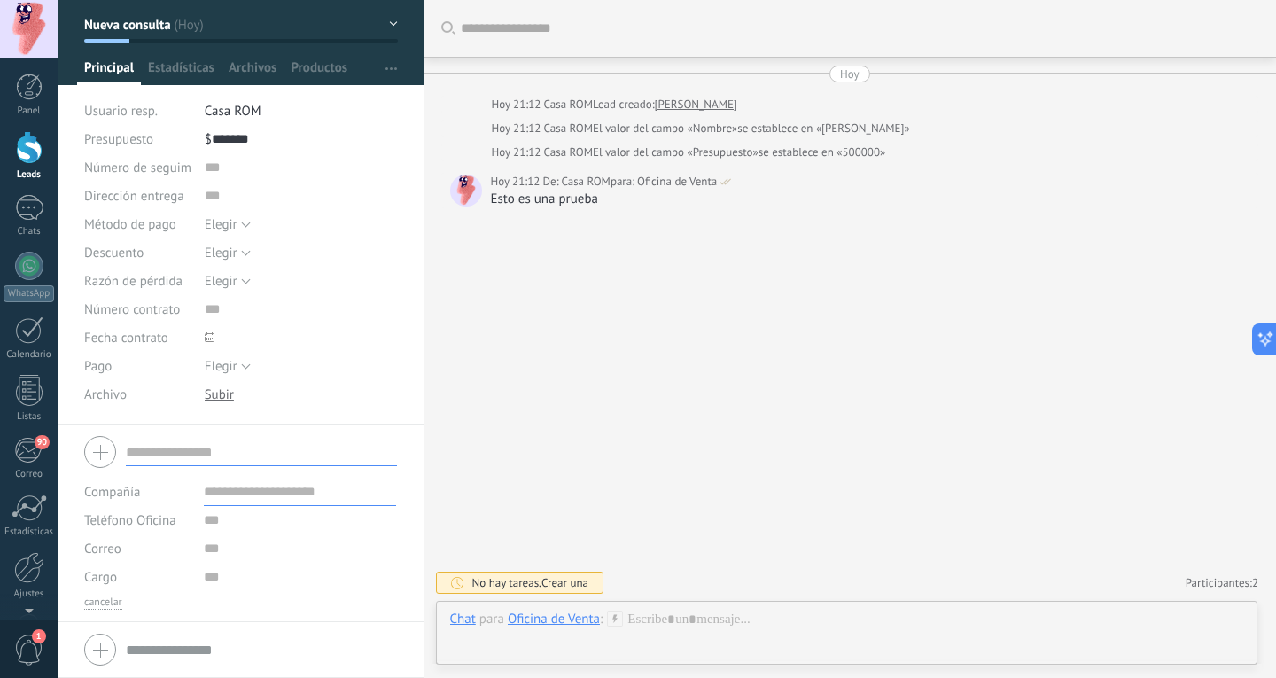
scroll to position [0, 0]
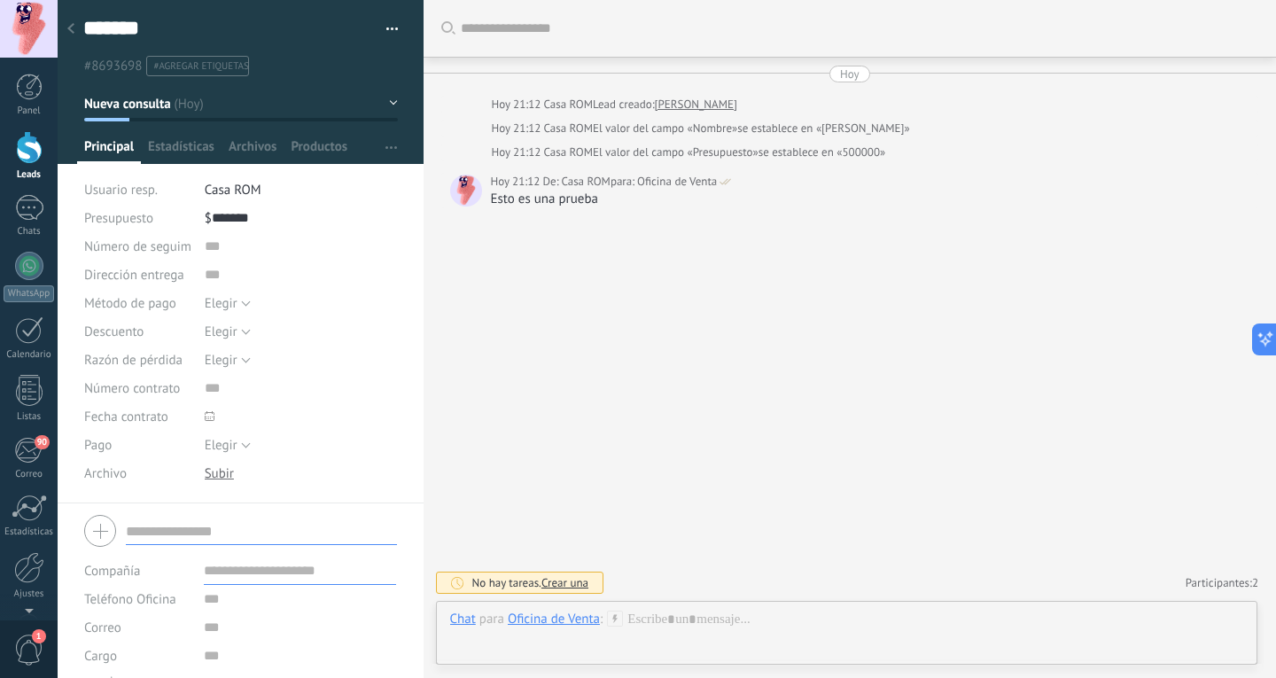
click at [283, 109] on button "Nueva consulta" at bounding box center [241, 104] width 314 height 32
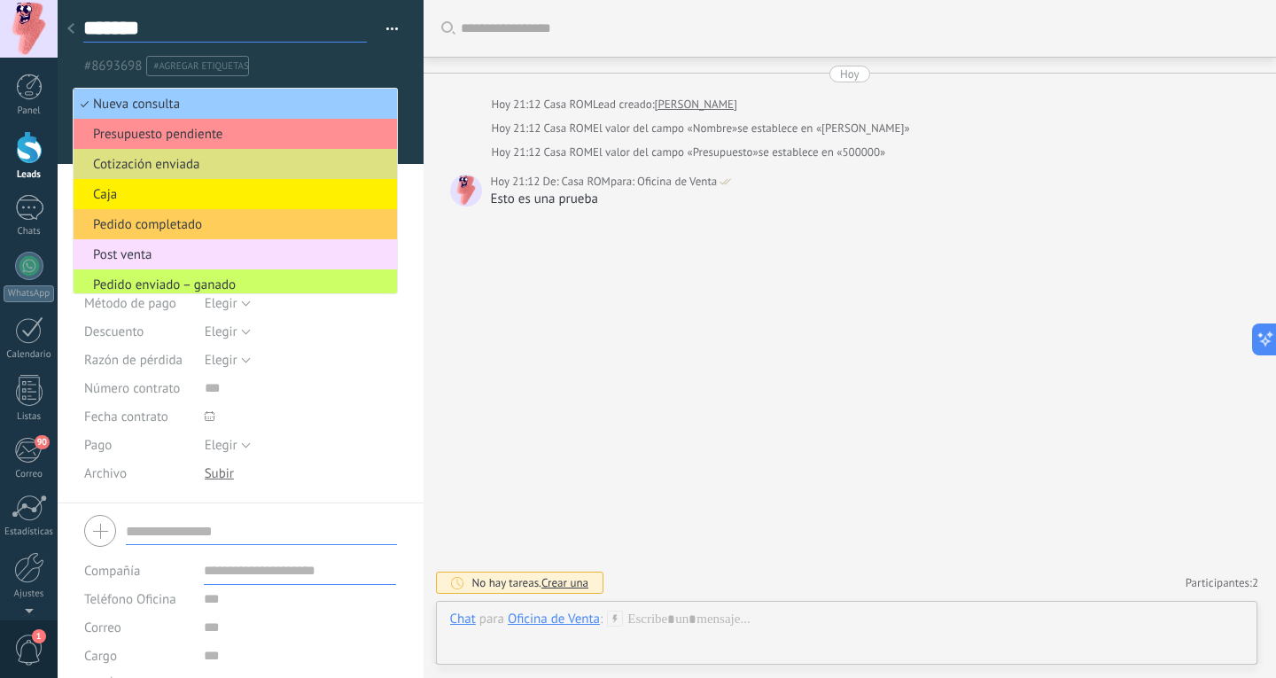
click at [308, 40] on textarea "*******" at bounding box center [225, 28] width 284 height 27
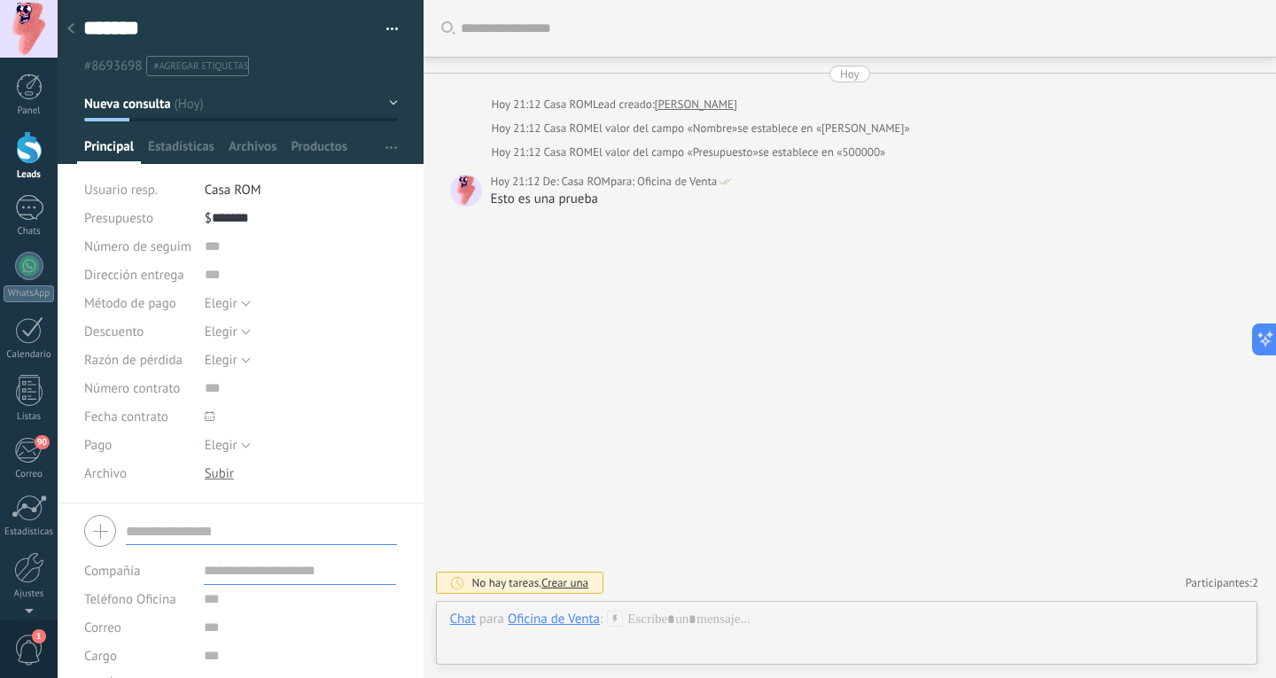
click at [278, 73] on ul "#8693698 #agregar etiquetas" at bounding box center [238, 66] width 312 height 24
click at [34, 151] on div at bounding box center [29, 147] width 27 height 33
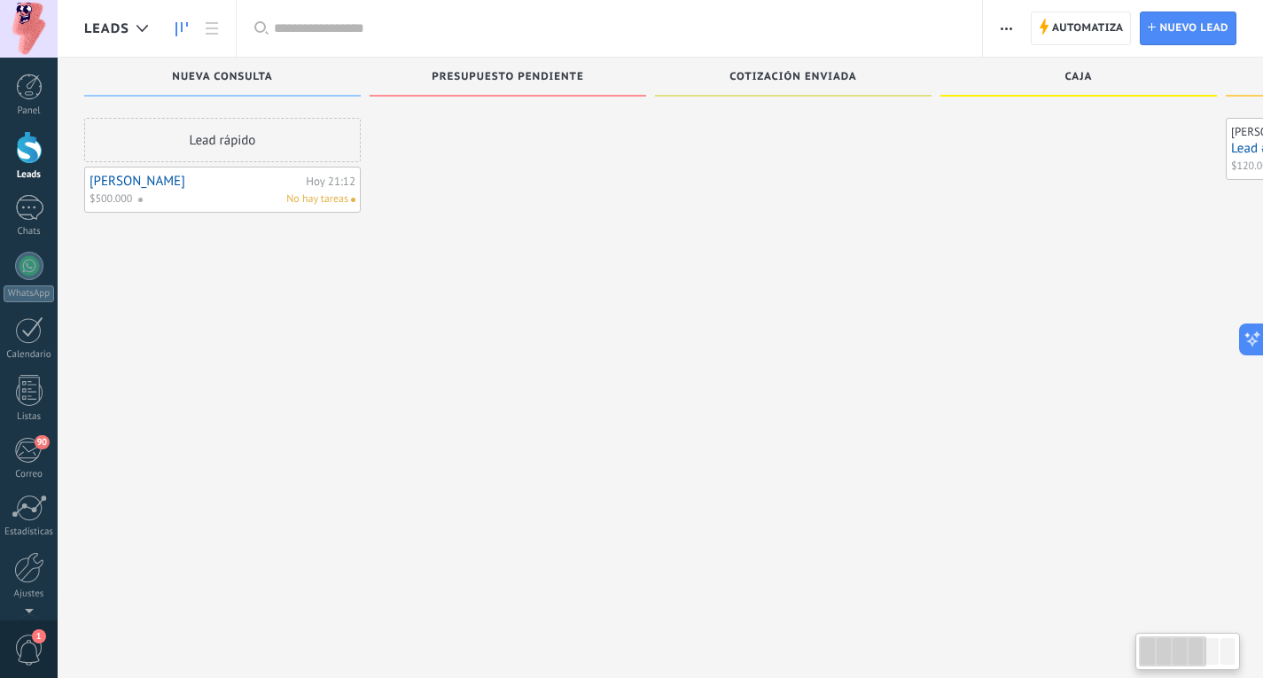
click at [463, 342] on div at bounding box center [508, 341] width 276 height 447
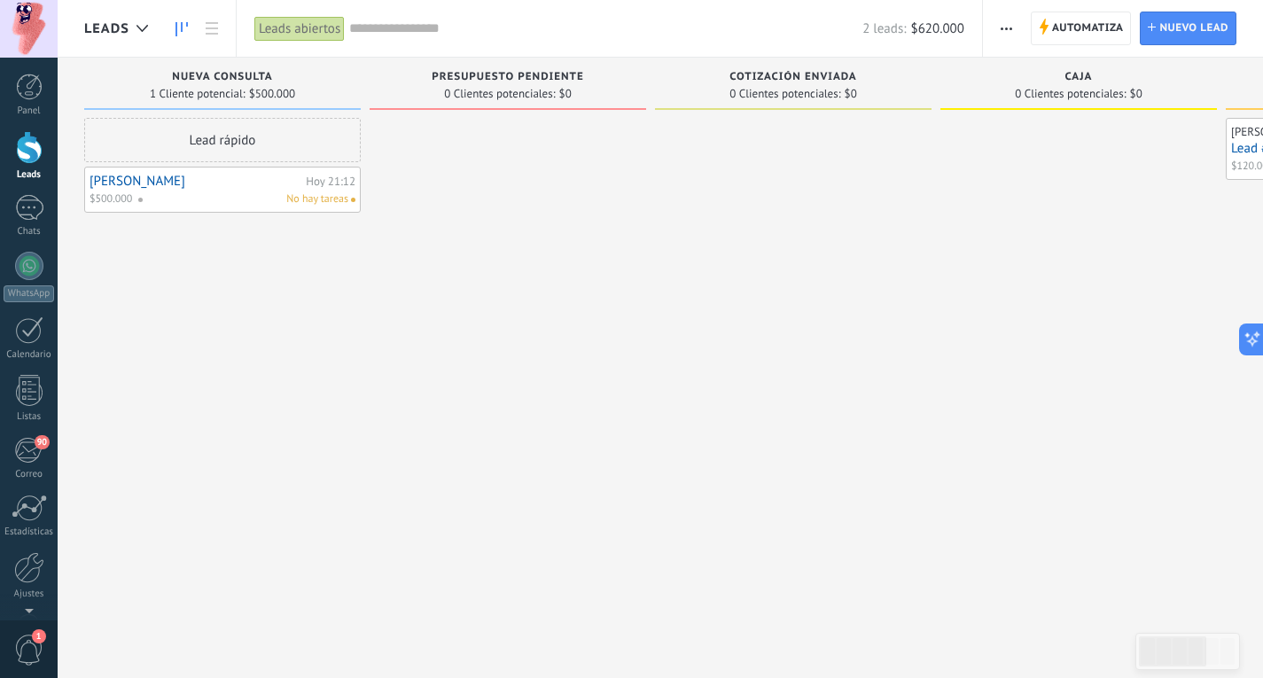
click at [252, 183] on link "[PERSON_NAME]" at bounding box center [195, 181] width 212 height 15
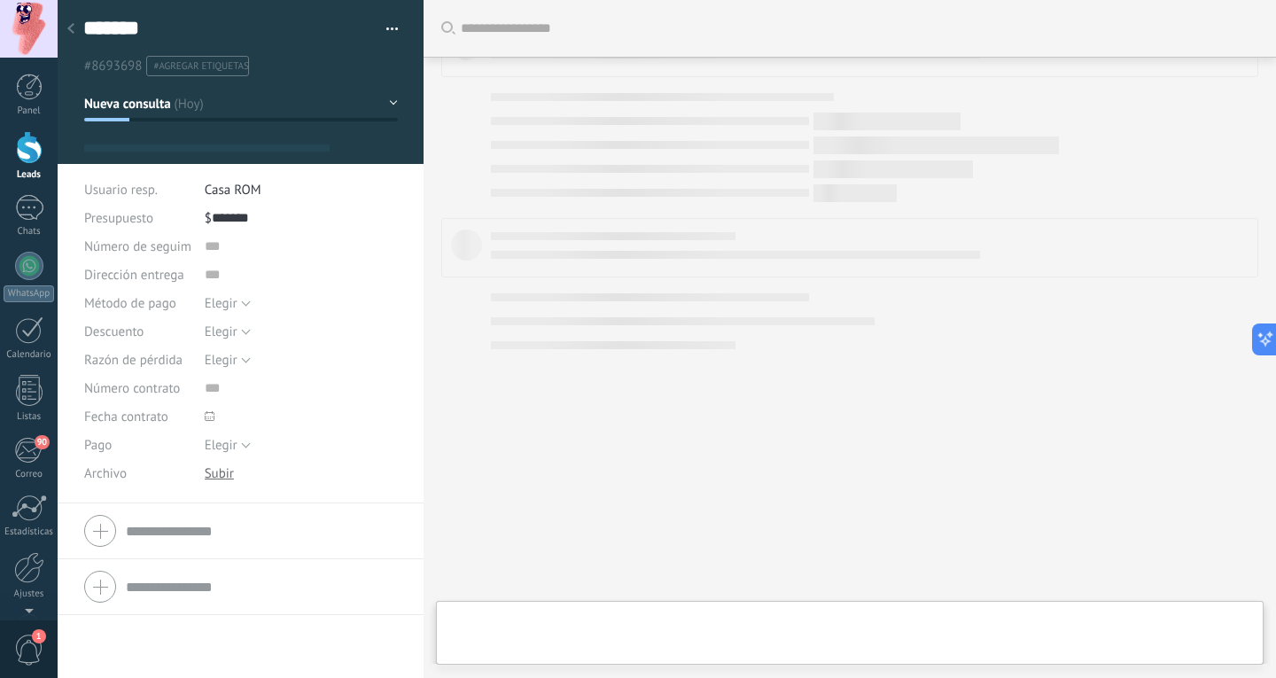
type textarea "*******"
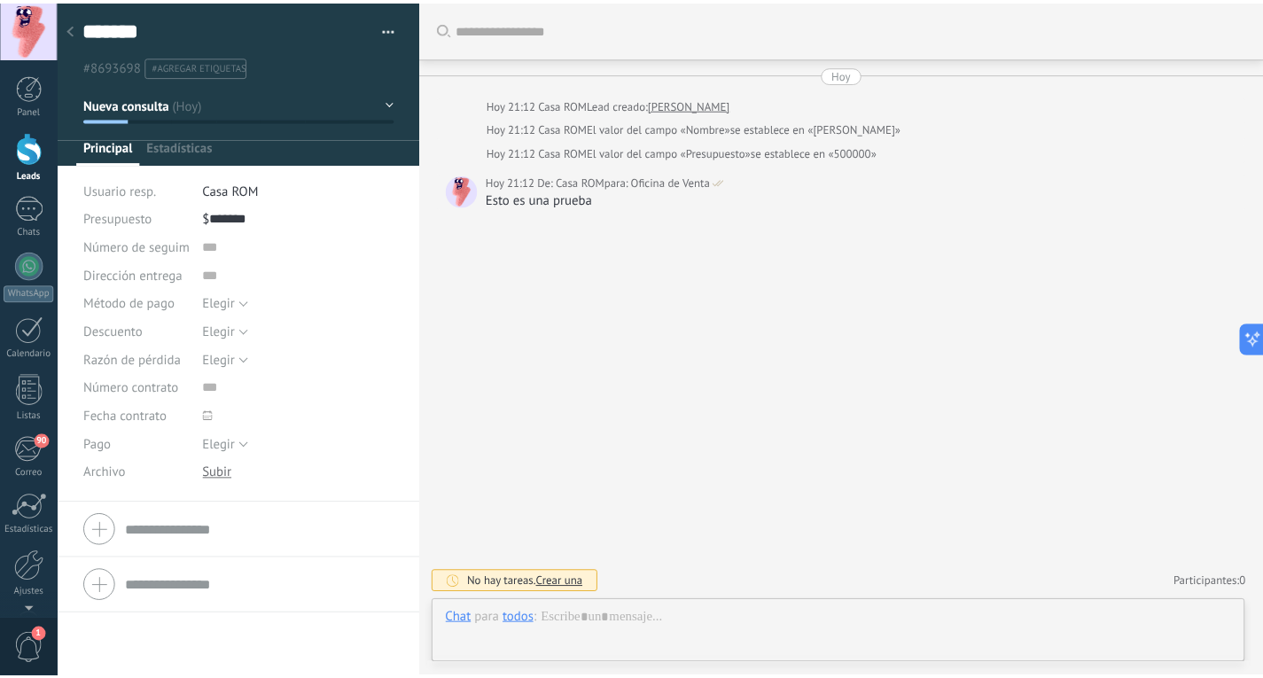
scroll to position [27, 0]
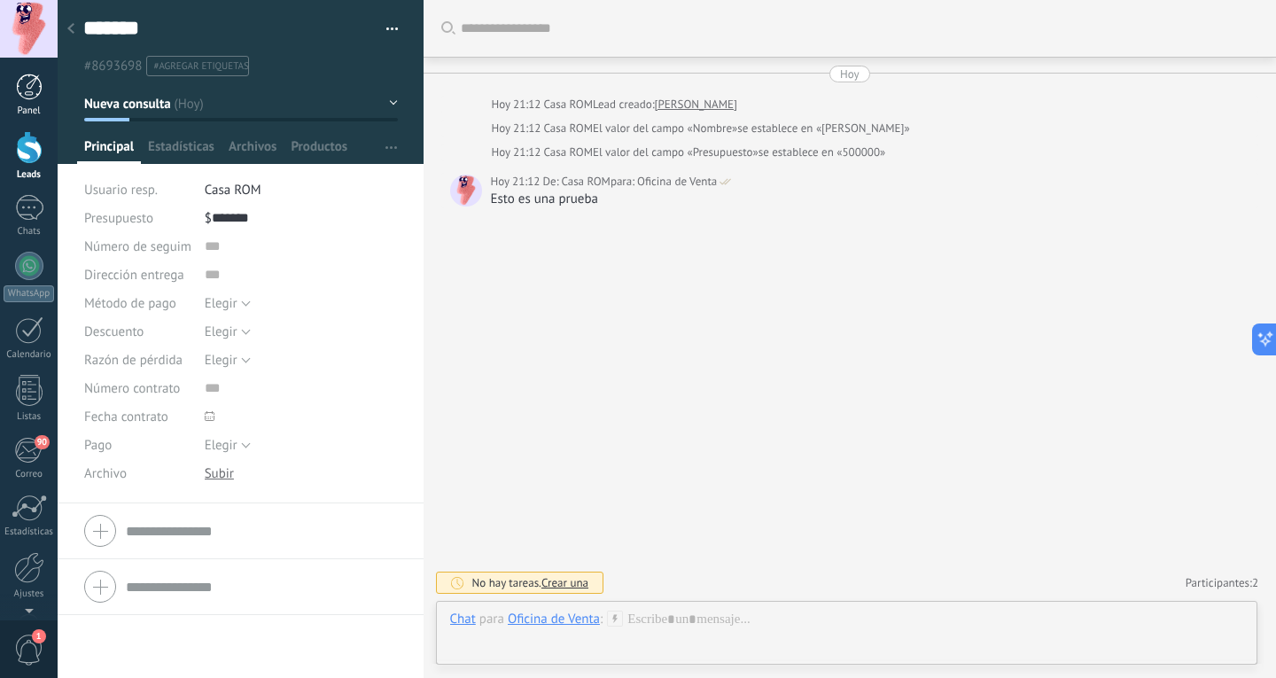
click at [21, 97] on div at bounding box center [29, 87] width 27 height 27
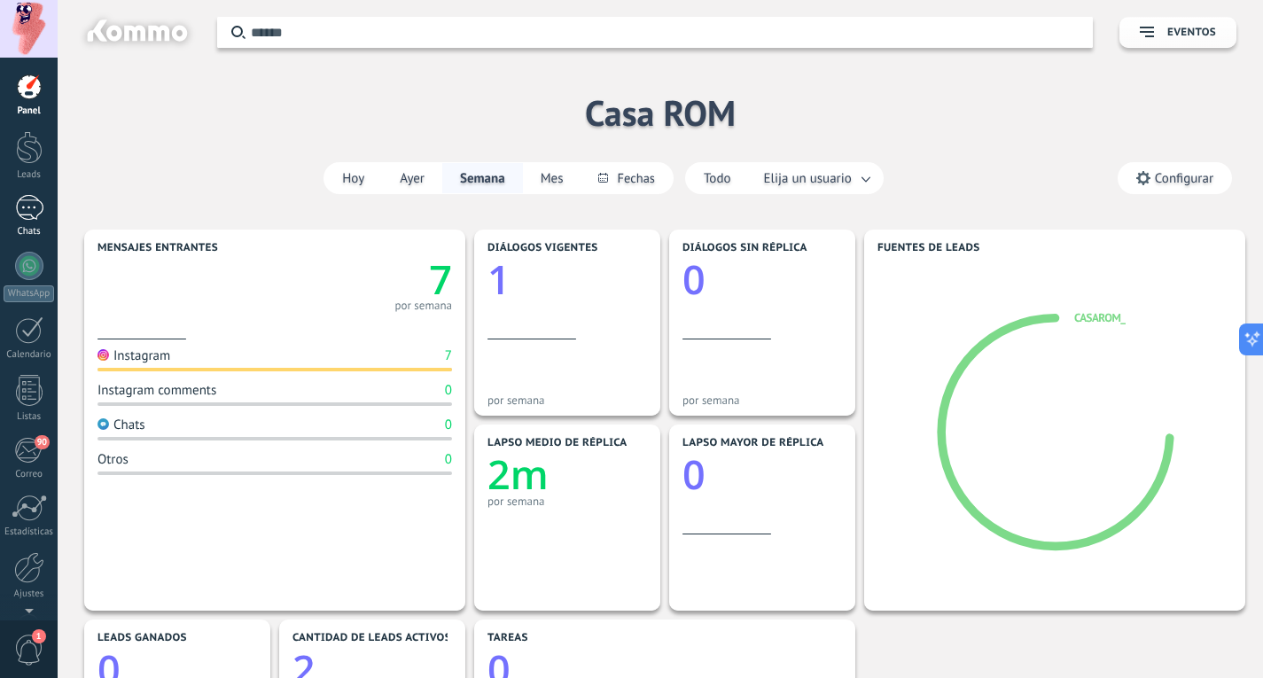
click at [25, 225] on link "1 Chats" at bounding box center [29, 216] width 58 height 43
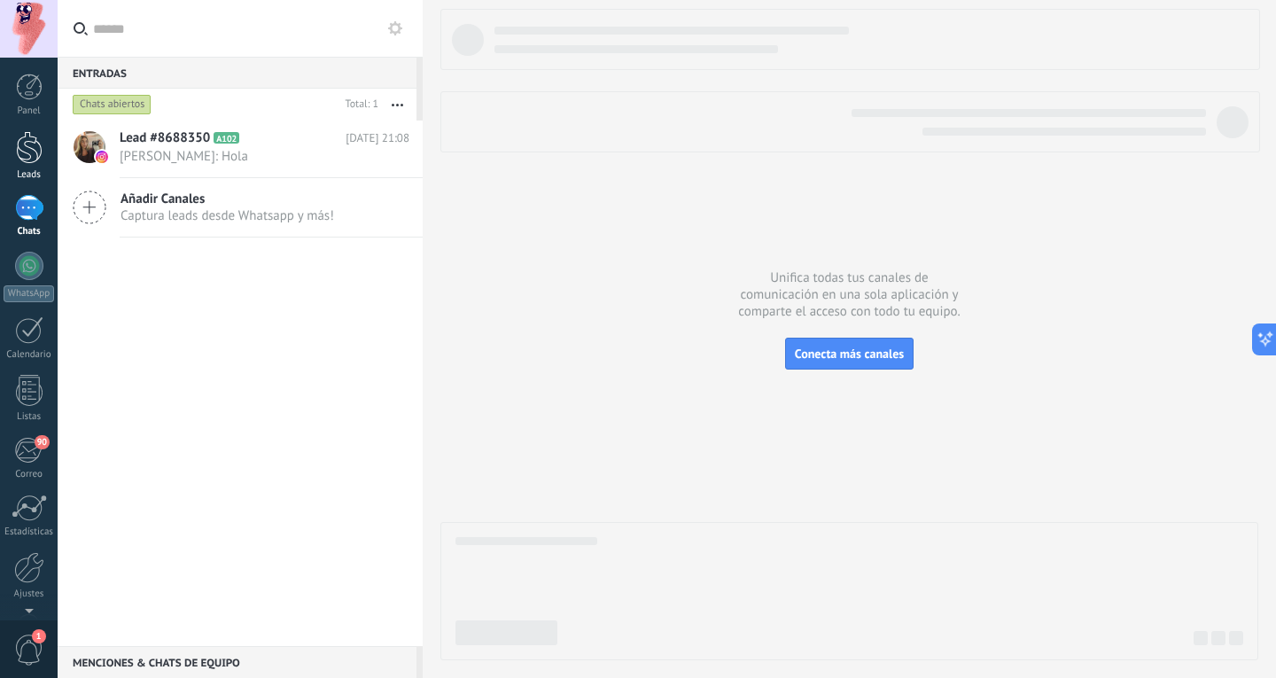
click at [30, 142] on div at bounding box center [29, 147] width 27 height 33
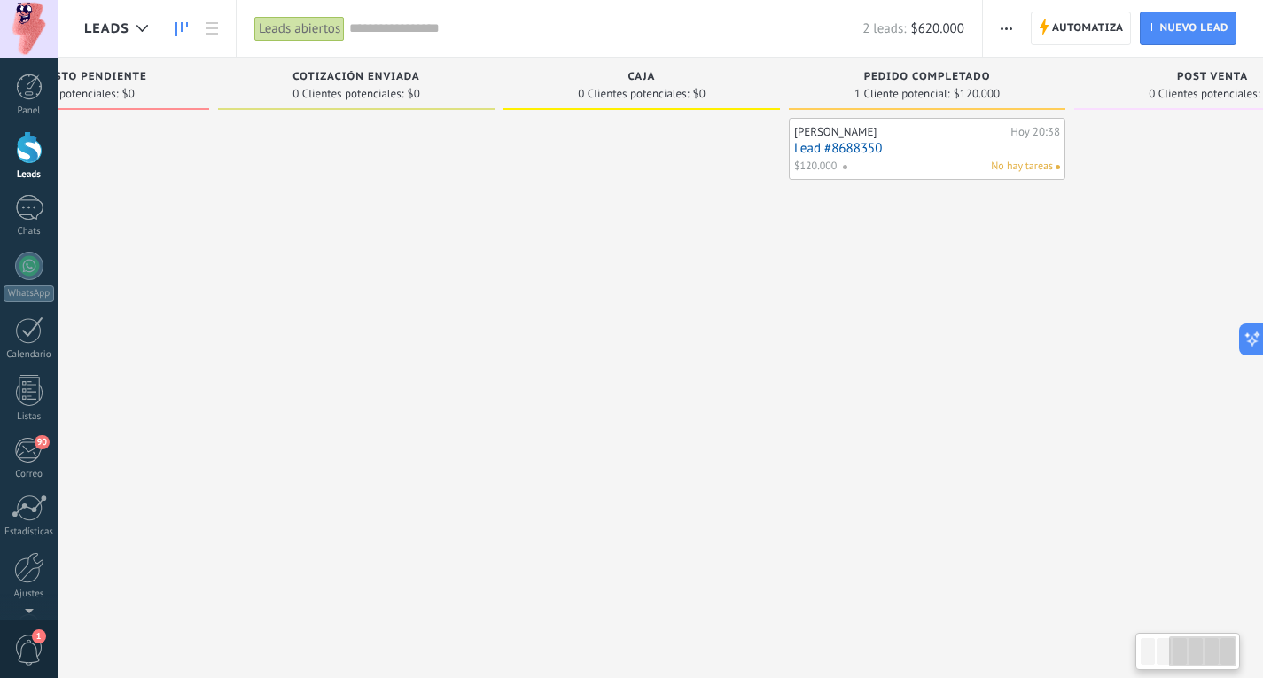
scroll to position [0, 551]
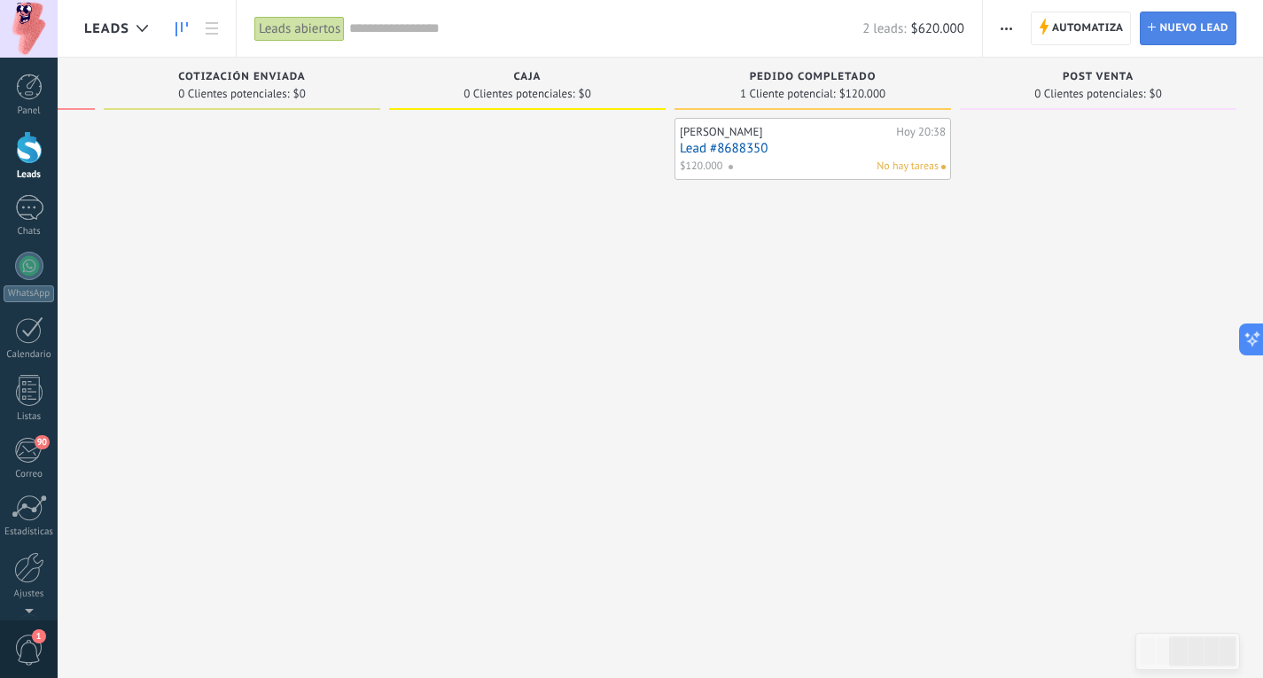
click at [1214, 40] on span "Nuevo lead" at bounding box center [1193, 28] width 69 height 32
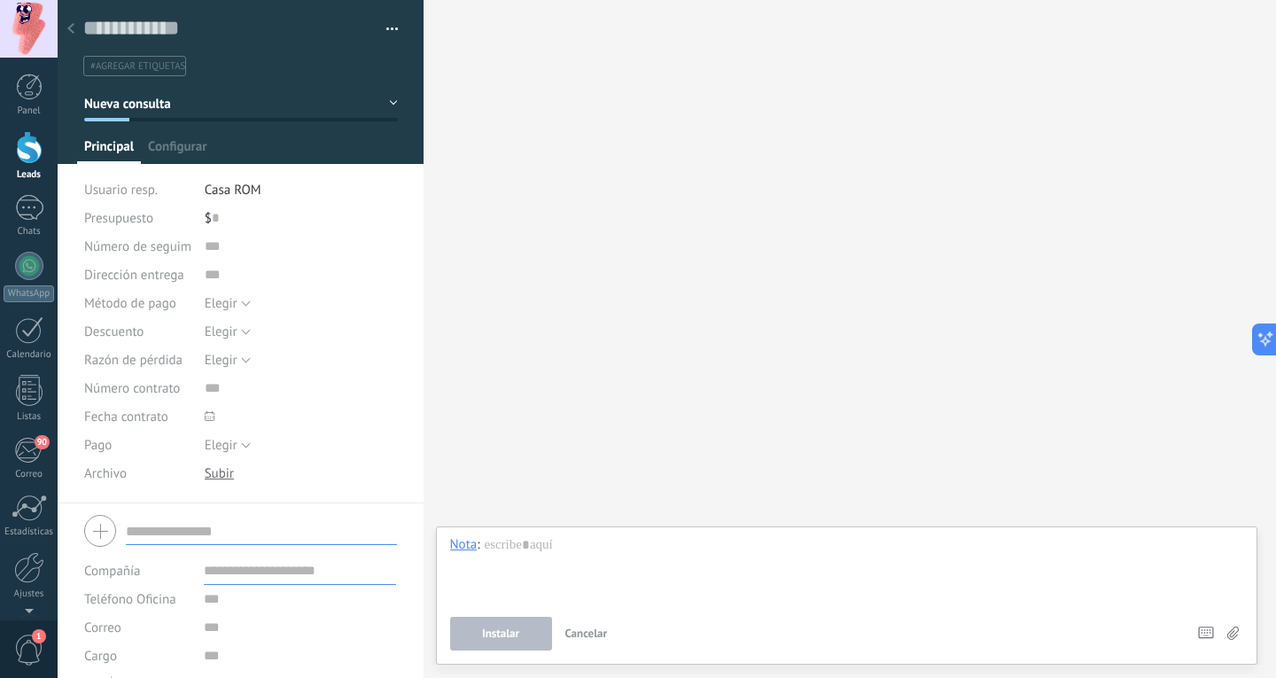
click at [41, 147] on div at bounding box center [29, 147] width 27 height 33
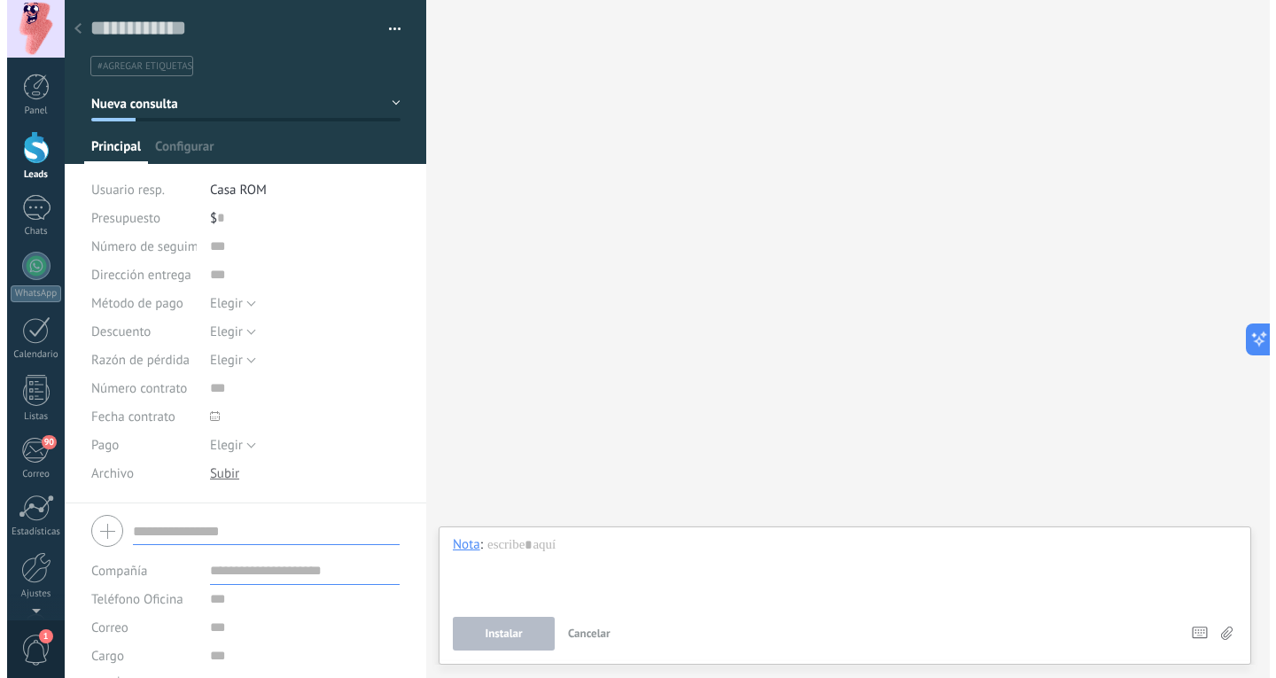
scroll to position [0, 538]
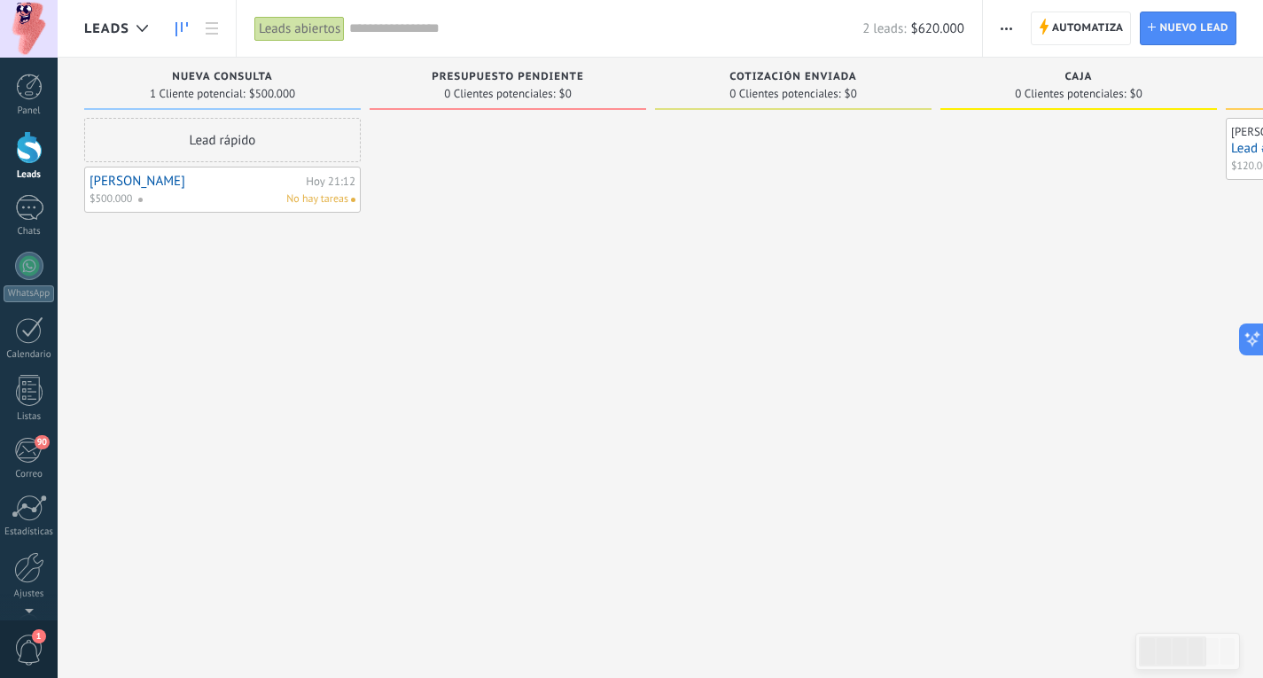
click at [1008, 27] on icon "button" at bounding box center [1006, 28] width 12 height 3
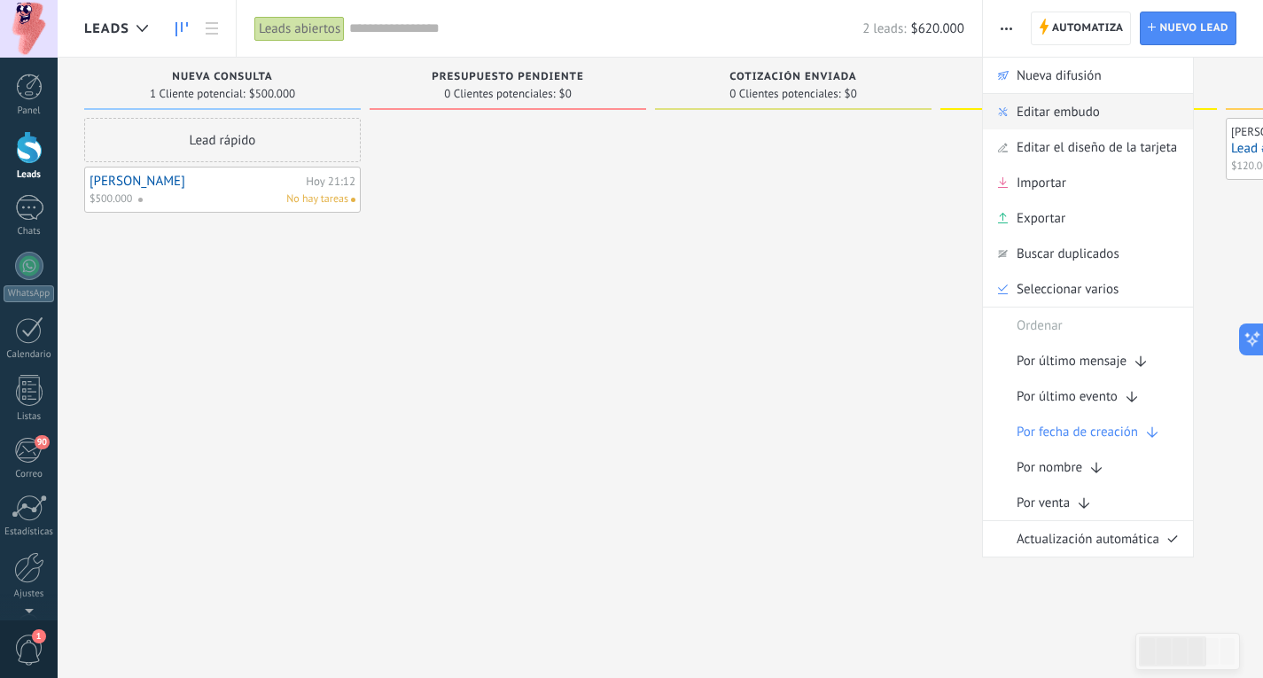
click at [1149, 112] on div "Editar embudo" at bounding box center [1088, 111] width 210 height 35
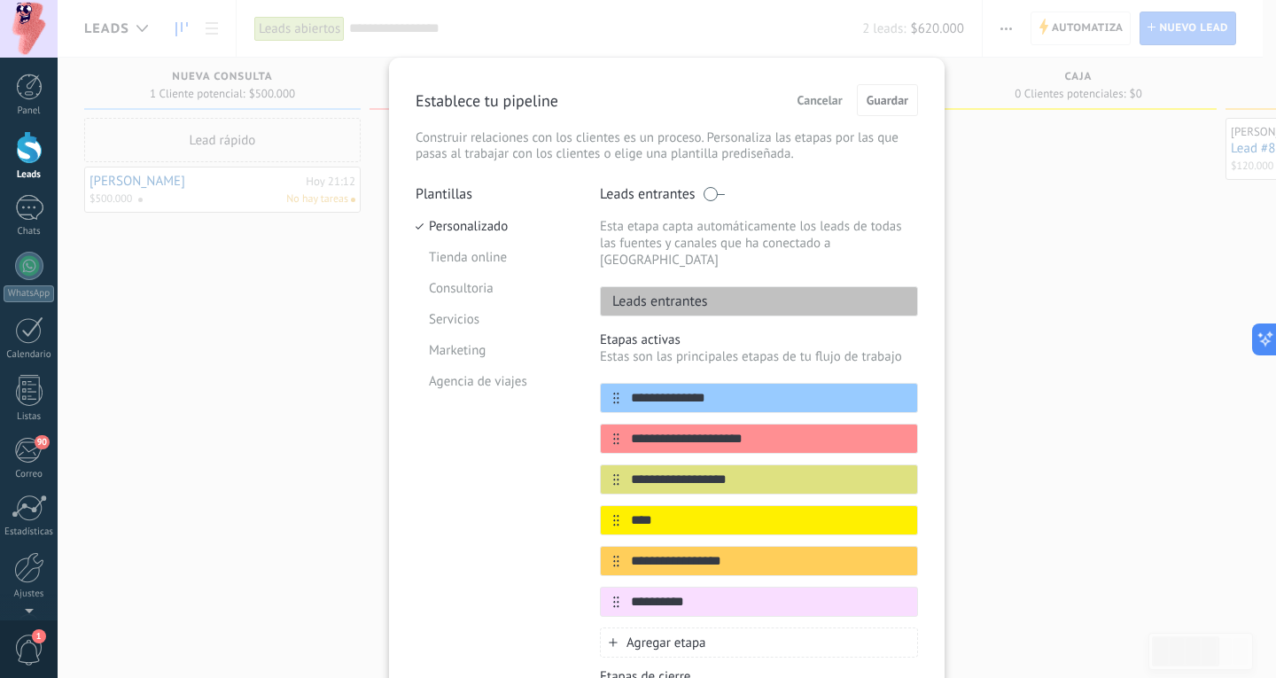
scroll to position [190, 0]
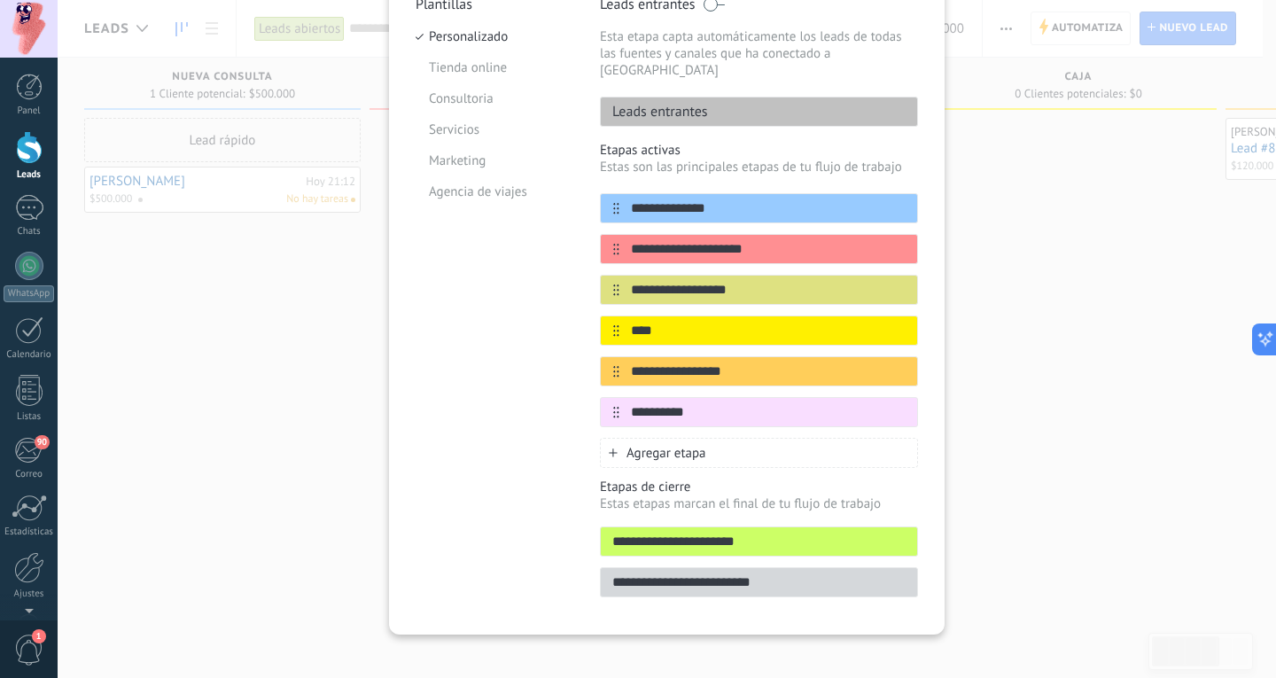
drag, startPoint x: 761, startPoint y: 527, endPoint x: 570, endPoint y: 528, distance: 191.4
click at [570, 528] on div "**********" at bounding box center [667, 302] width 502 height 612
type input "******"
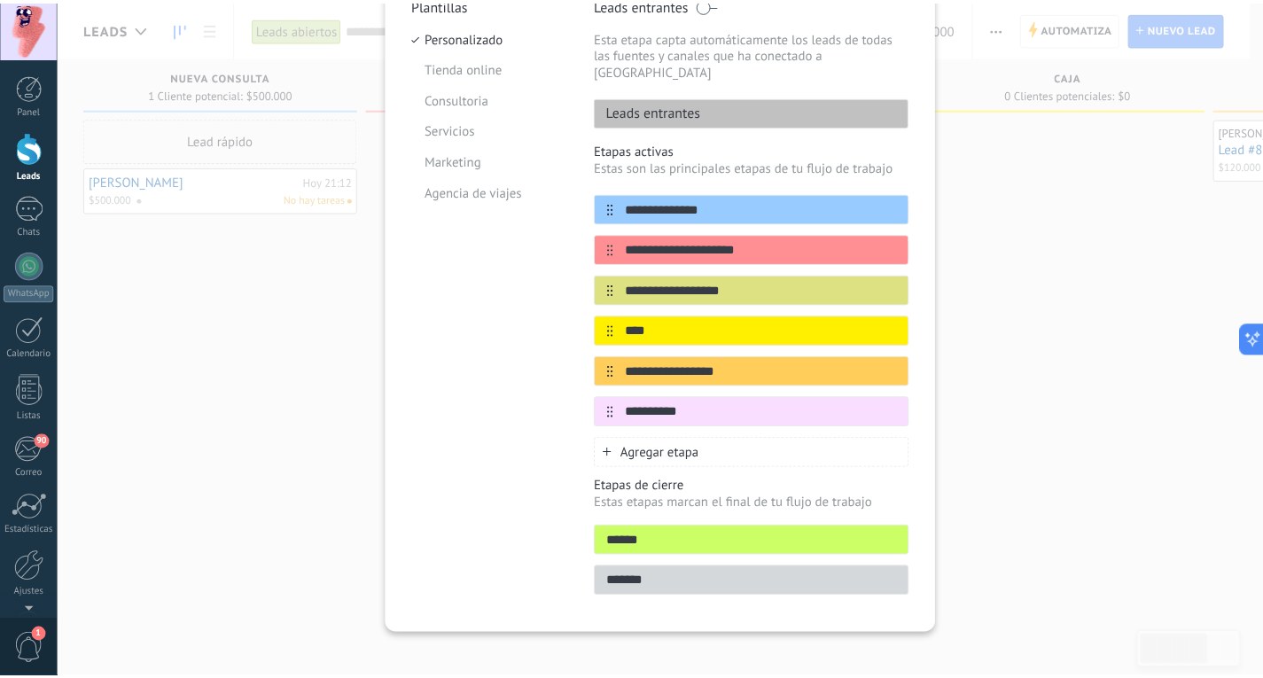
scroll to position [0, 0]
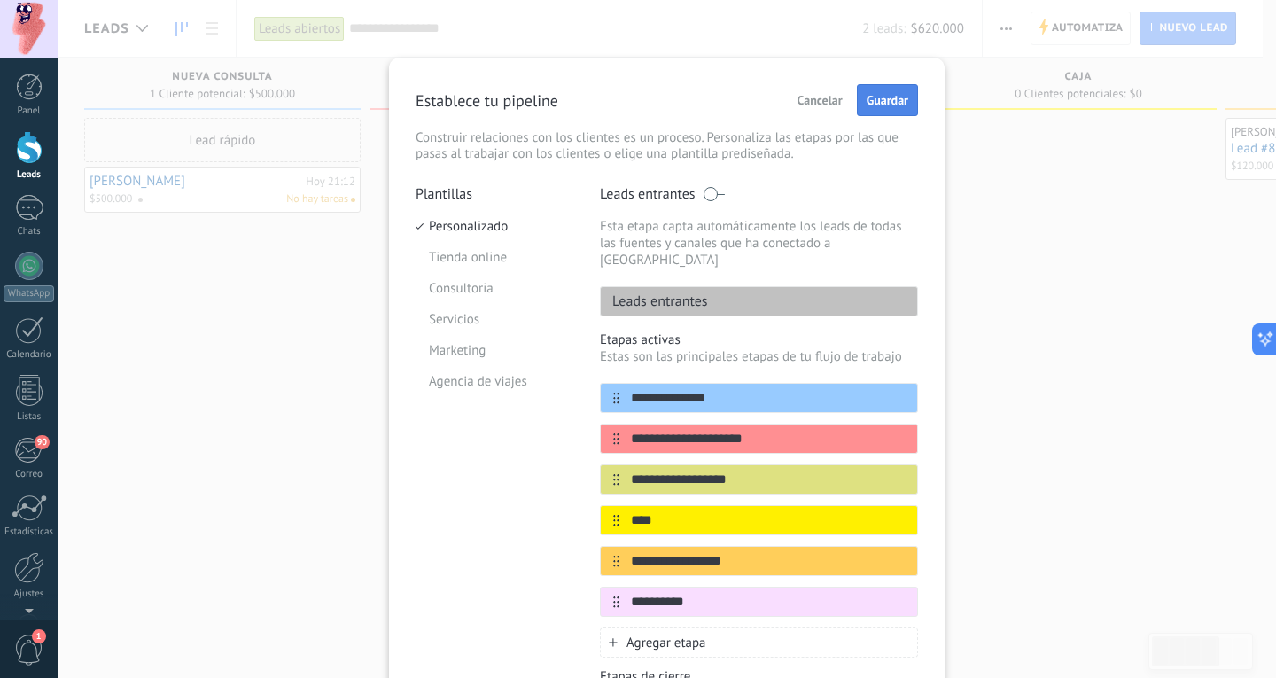
type input "*******"
click at [873, 97] on span "Guardar" at bounding box center [888, 100] width 42 height 12
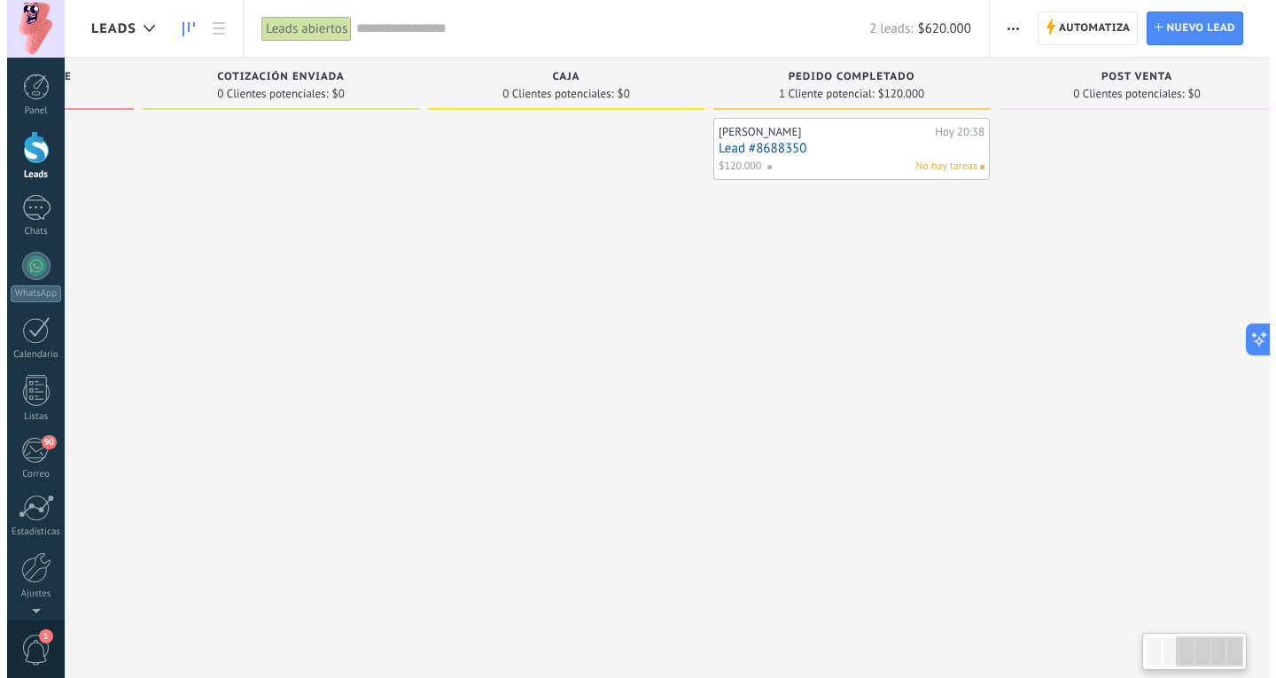
scroll to position [0, 551]
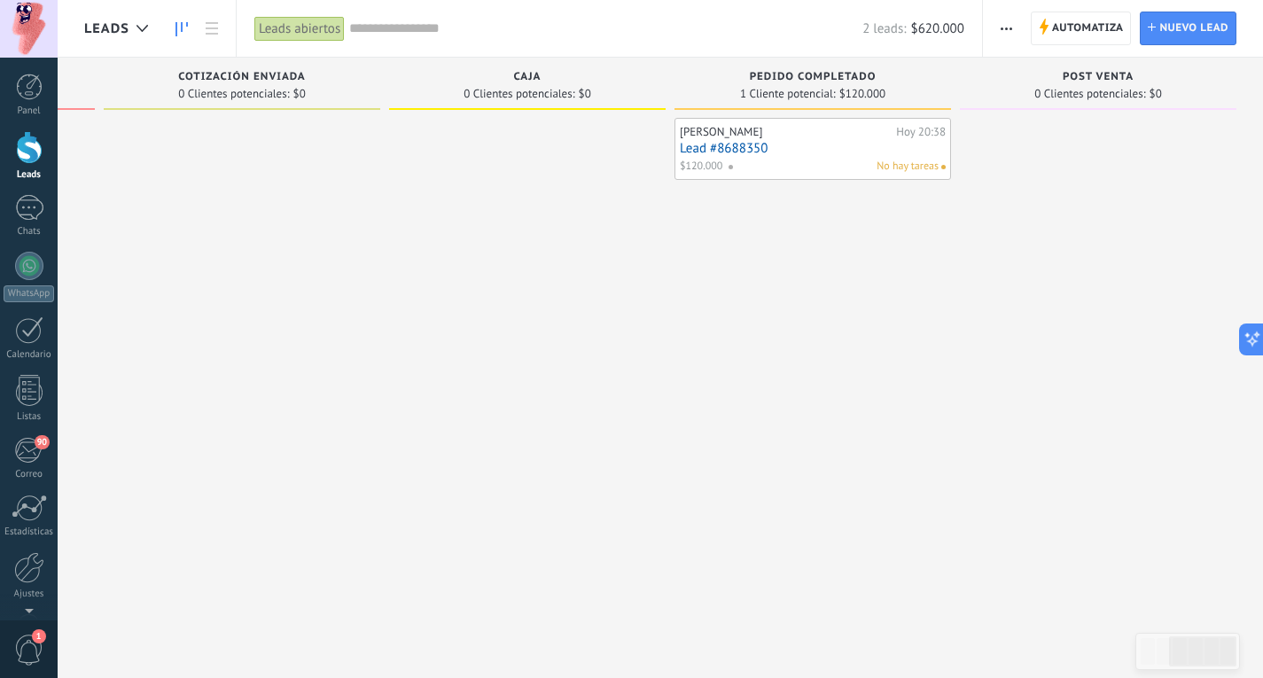
click at [872, 154] on link "Lead #8688350" at bounding box center [813, 148] width 266 height 15
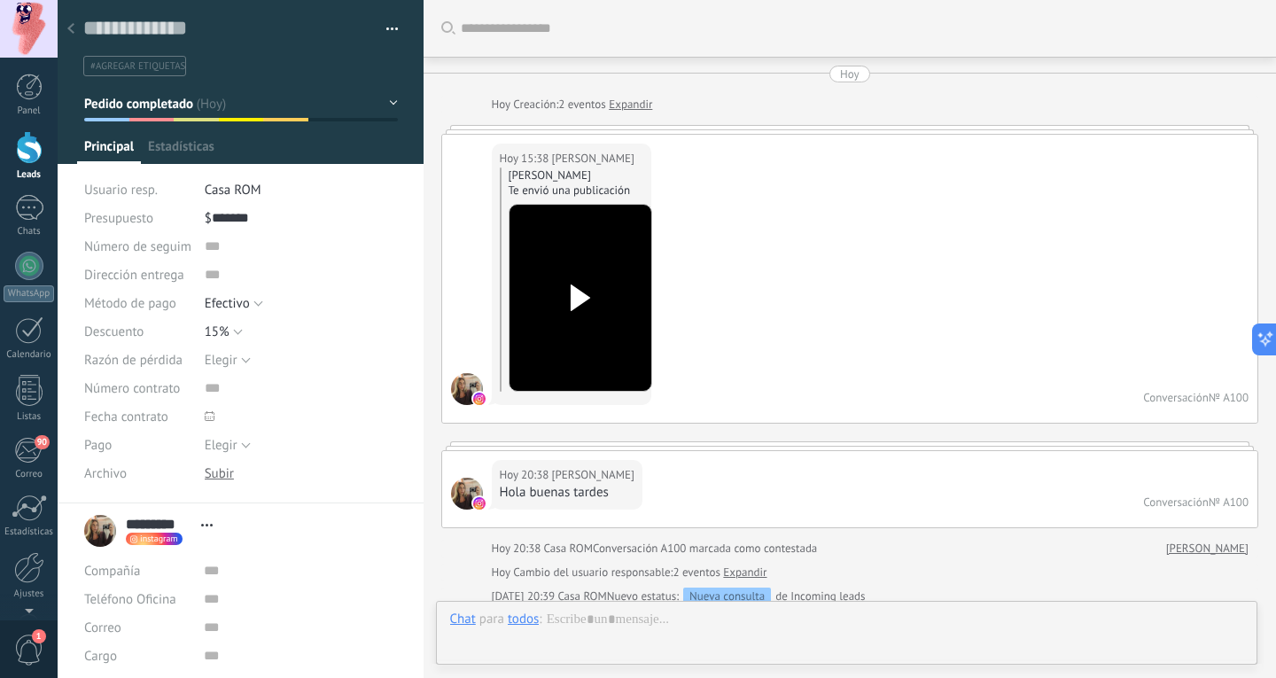
scroll to position [1765, 0]
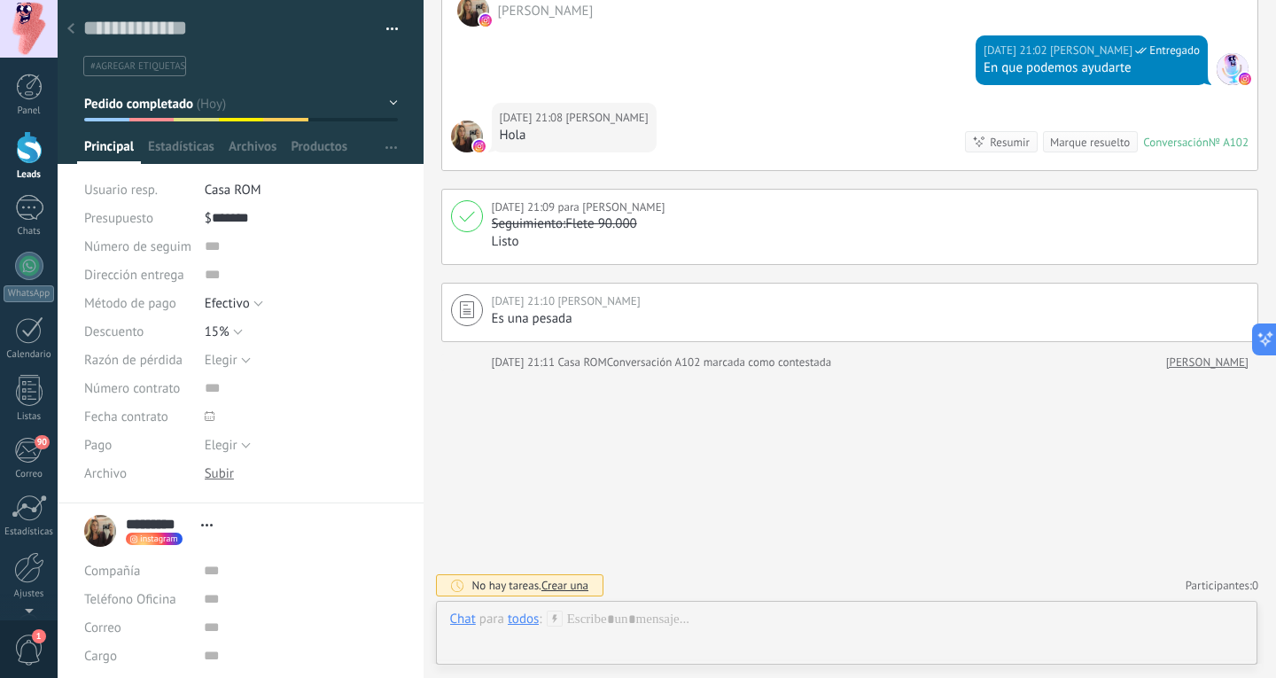
click at [352, 108] on button "Pedido completado" at bounding box center [241, 104] width 314 height 32
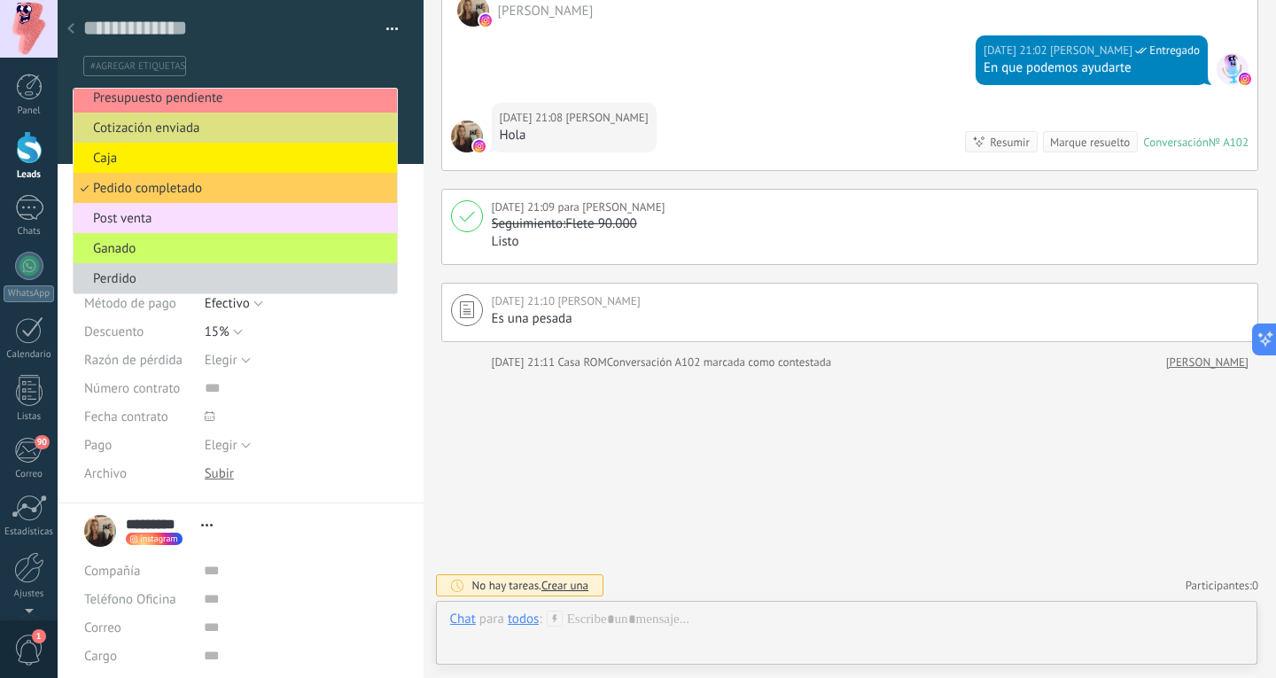
click at [394, 68] on div "Guardar y crear Imprimir Administrar etiquetas Exportar a excel" at bounding box center [241, 38] width 367 height 76
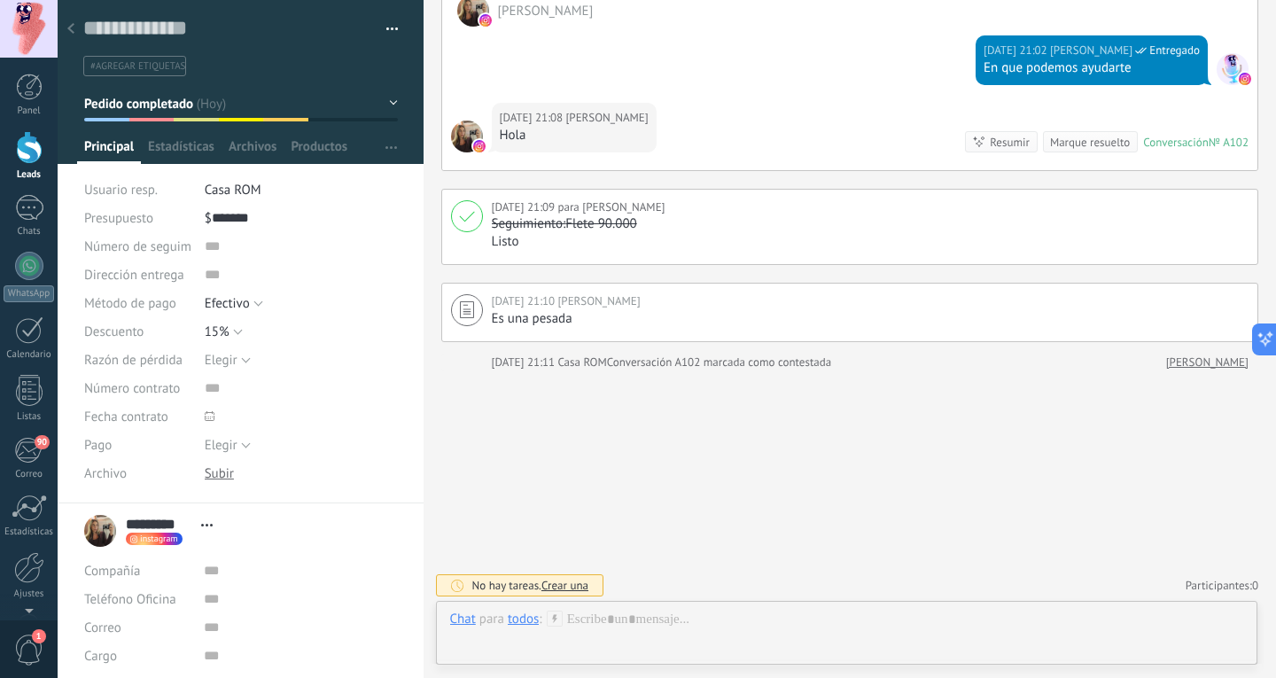
click at [369, 107] on button "Pedido completado" at bounding box center [241, 104] width 314 height 32
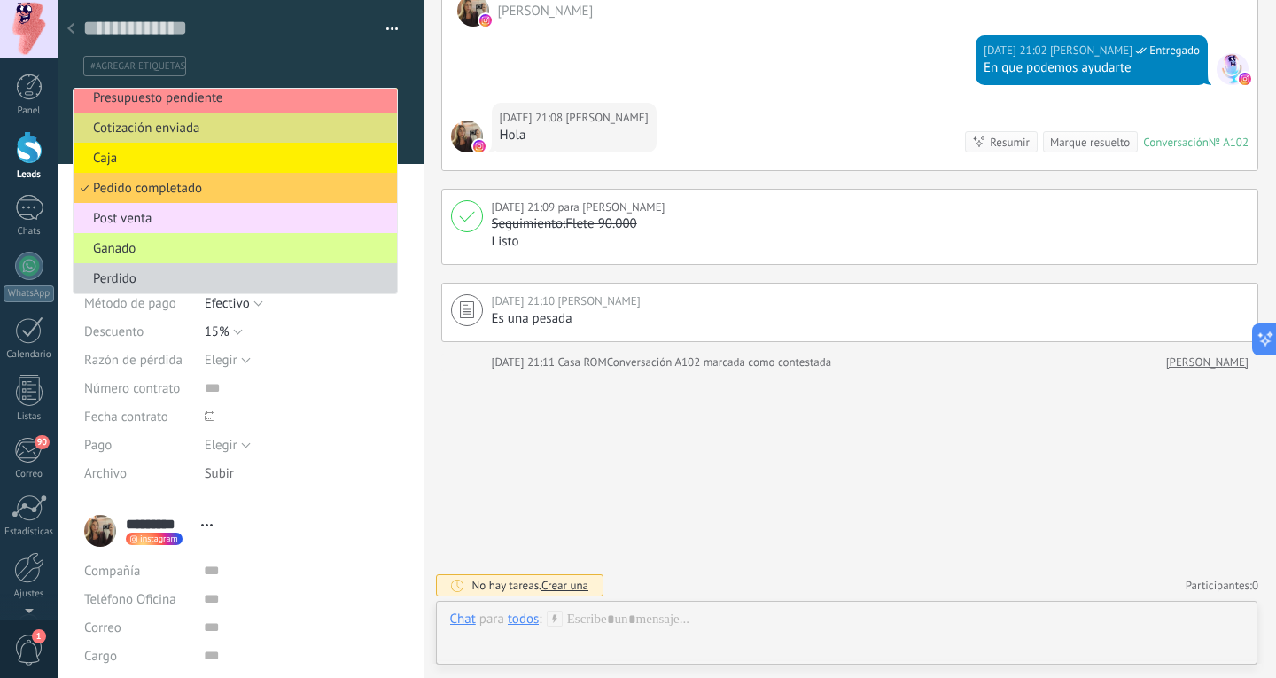
click at [198, 240] on li "Ganado" at bounding box center [235, 248] width 323 height 30
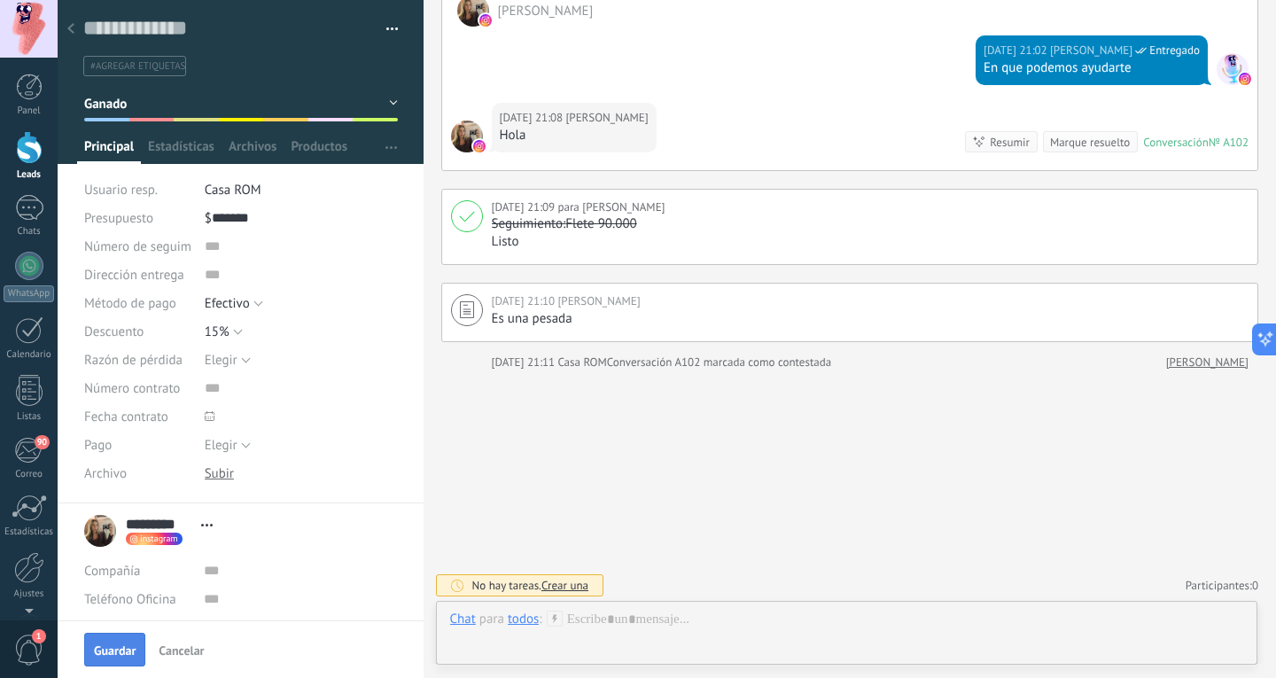
click at [105, 638] on button "Guardar" at bounding box center [114, 650] width 61 height 34
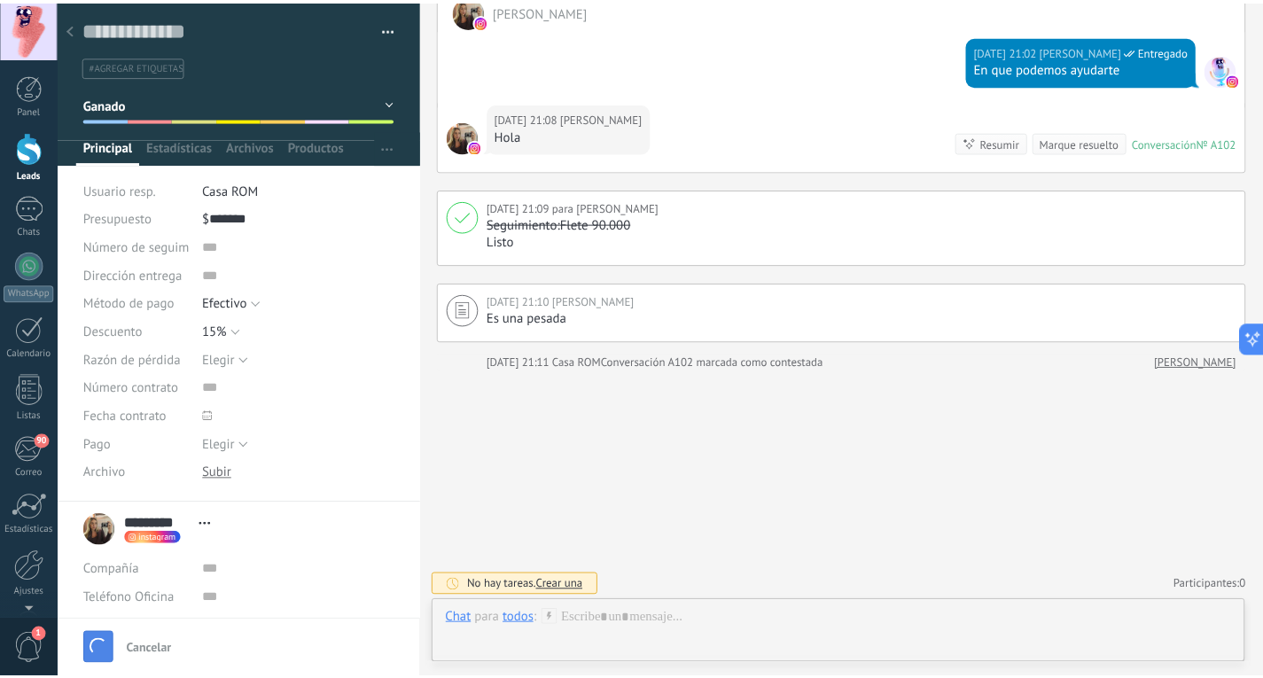
scroll to position [1863, 0]
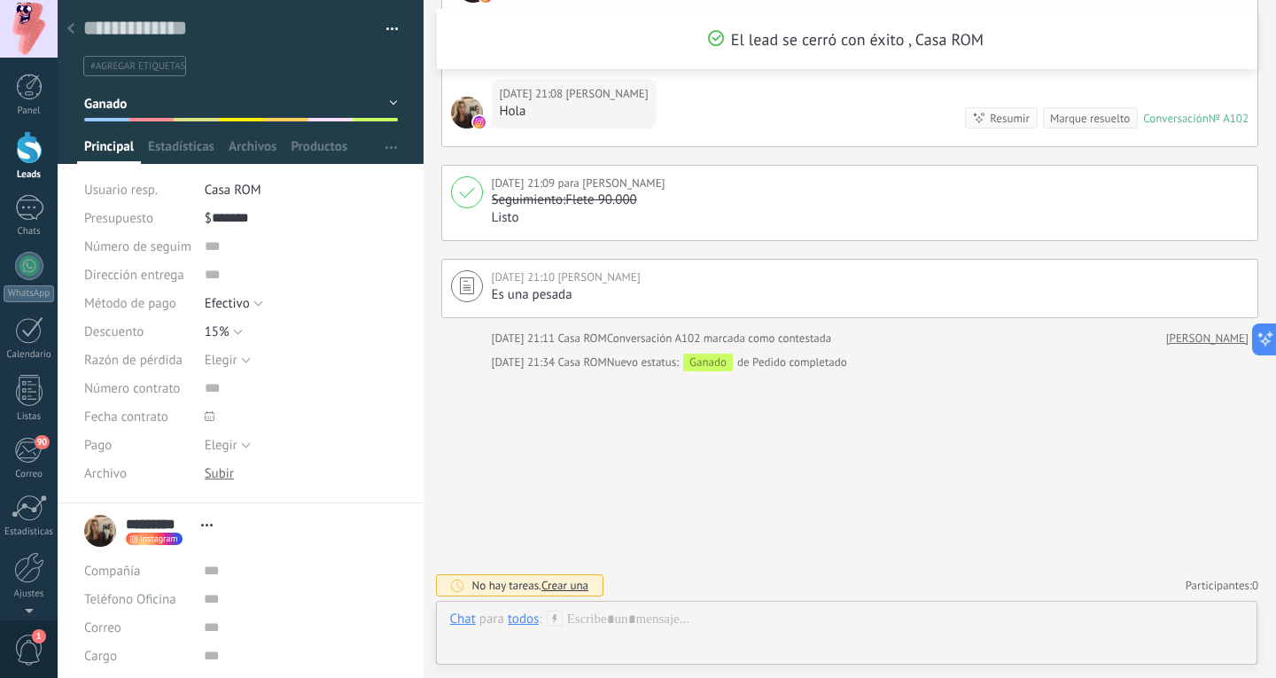
click at [34, 167] on link "Leads" at bounding box center [29, 156] width 58 height 50
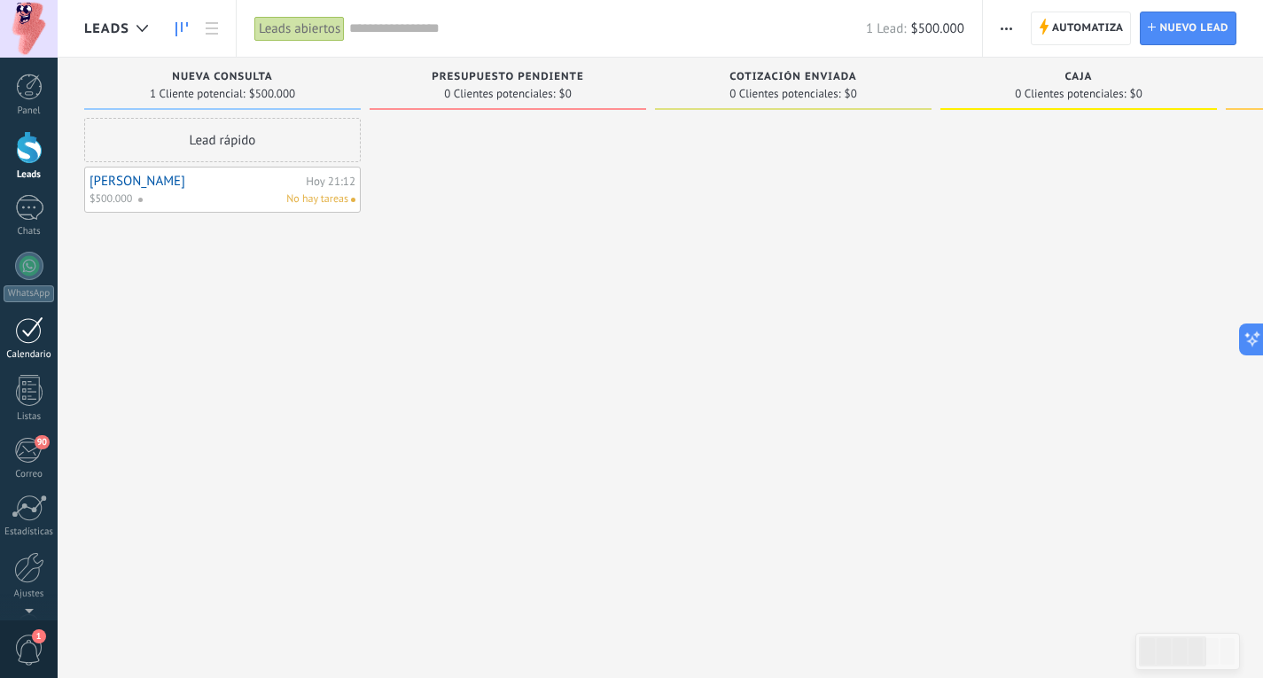
click at [27, 344] on link "Calendario" at bounding box center [29, 338] width 58 height 44
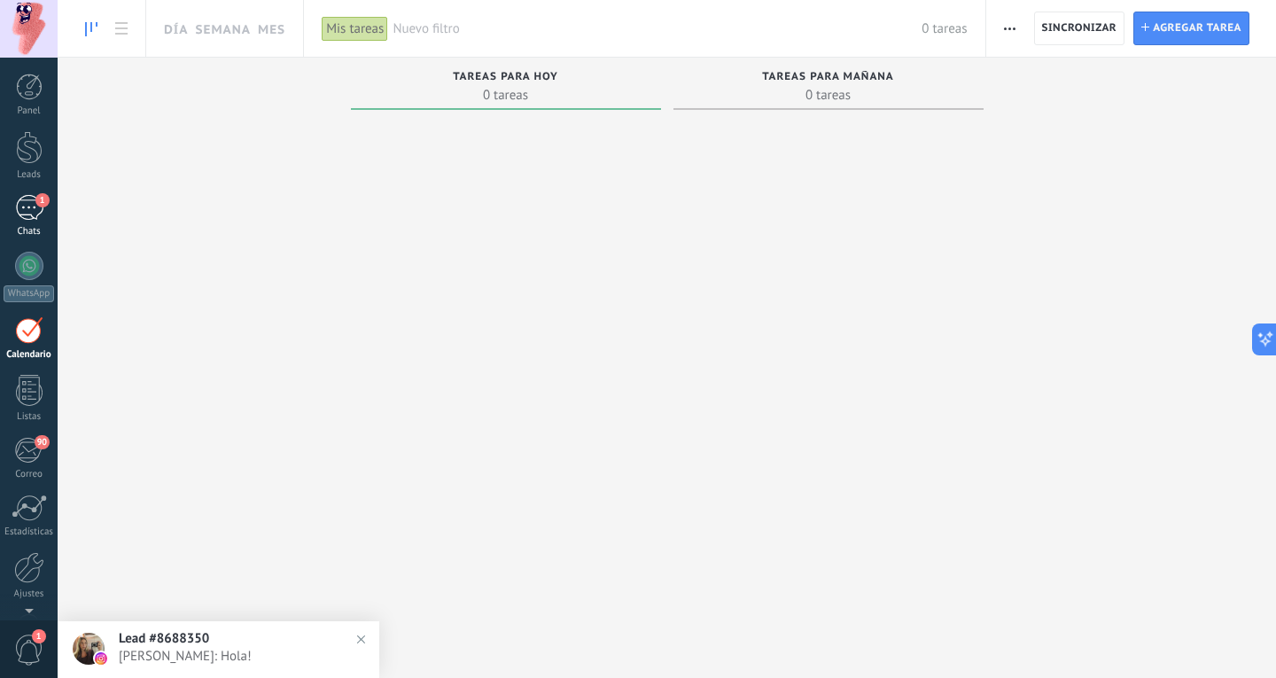
click at [22, 218] on div "1" at bounding box center [29, 208] width 28 height 26
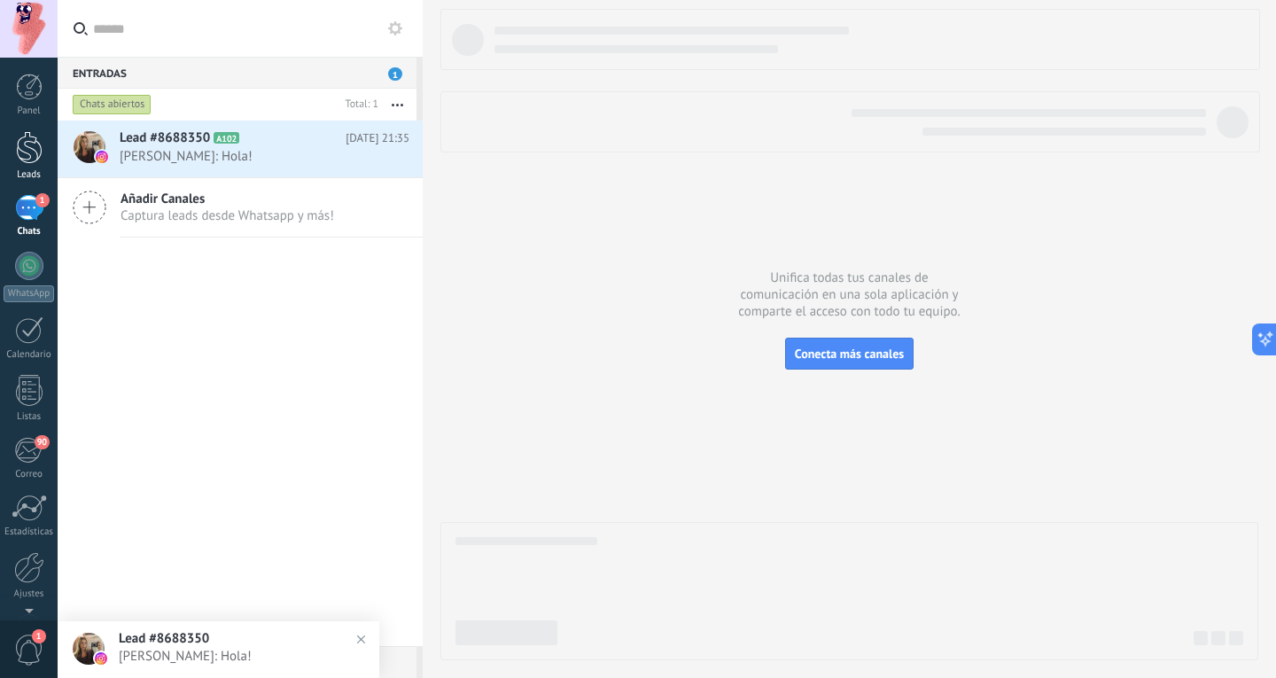
click at [25, 164] on link "Leads" at bounding box center [29, 156] width 58 height 50
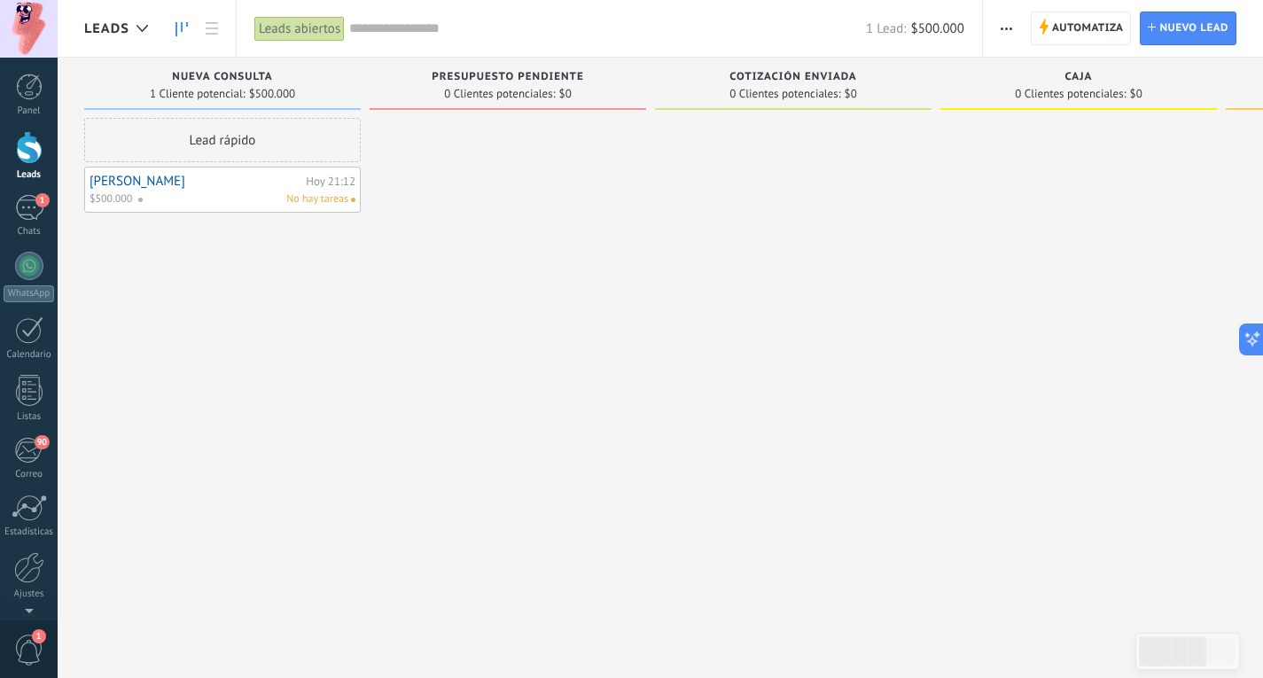
drag, startPoint x: 170, startPoint y: 187, endPoint x: 166, endPoint y: 197, distance: 10.7
click at [166, 197] on div "No hay tareas" at bounding box center [242, 199] width 211 height 16
click at [217, 195] on div "No hay tareas" at bounding box center [242, 199] width 211 height 16
click at [297, 197] on span "No hay tareas" at bounding box center [317, 199] width 62 height 16
click at [194, 200] on div "No hay tareas" at bounding box center [242, 199] width 211 height 16
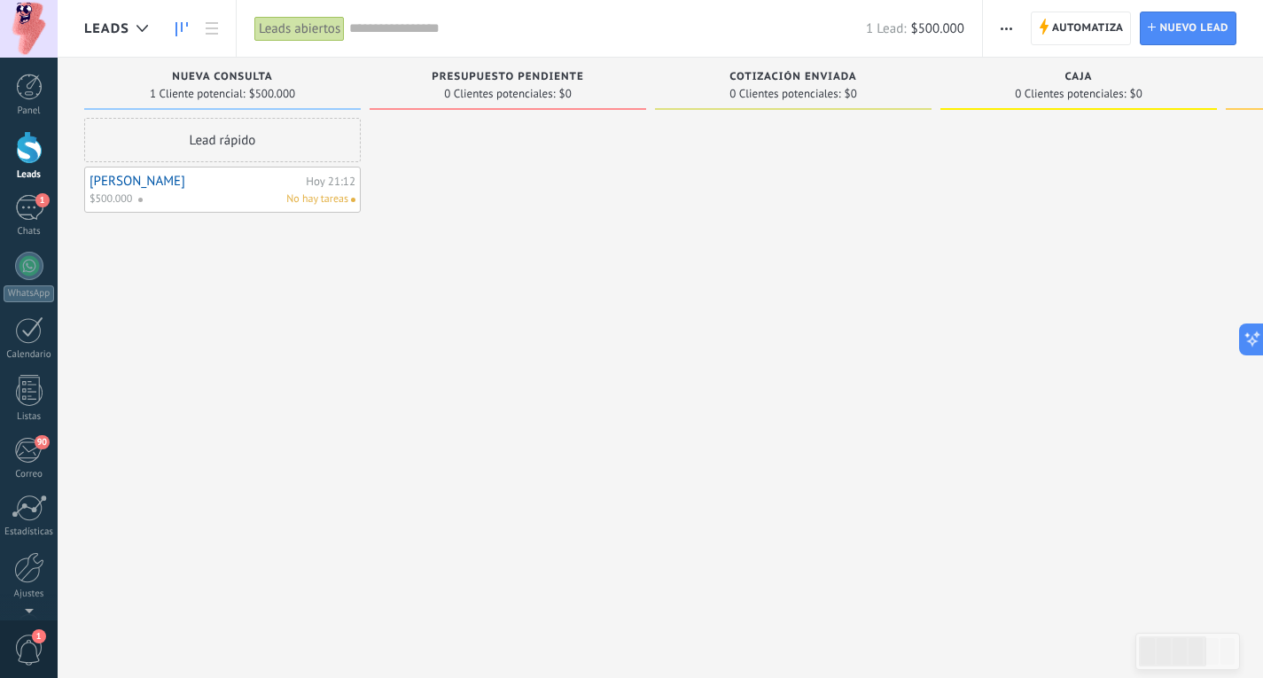
click at [190, 182] on link "[PERSON_NAME]" at bounding box center [195, 181] width 212 height 15
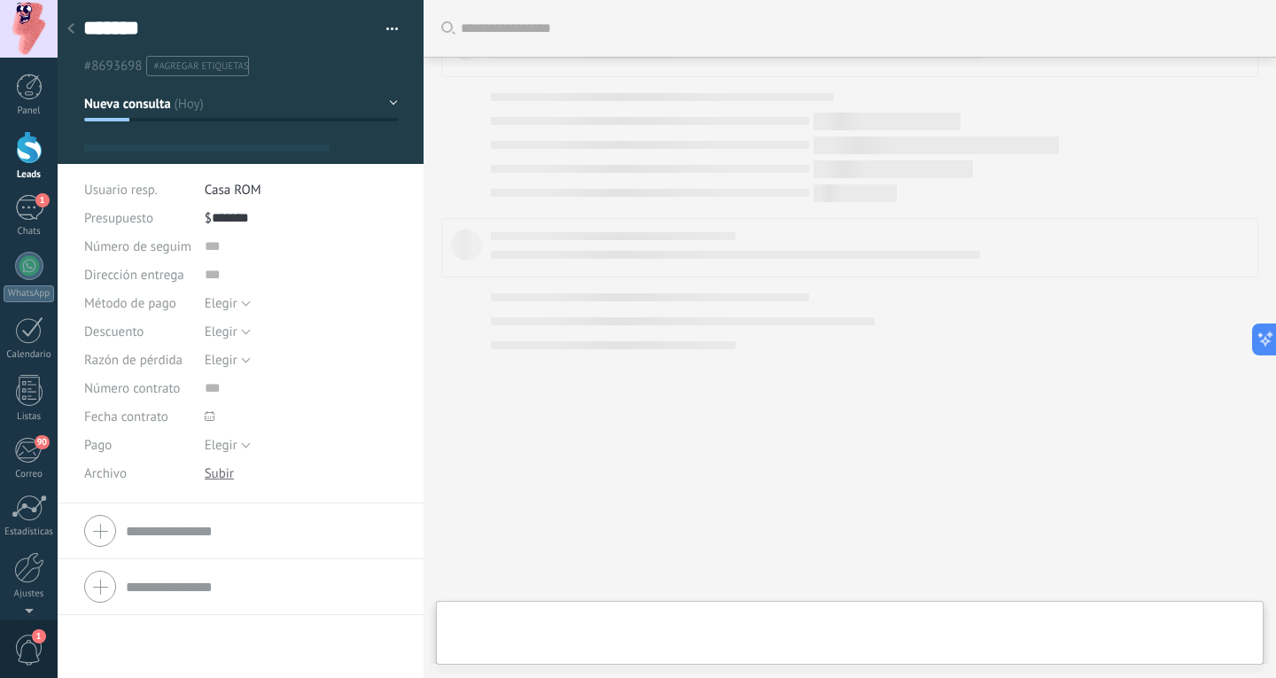
type textarea "*******"
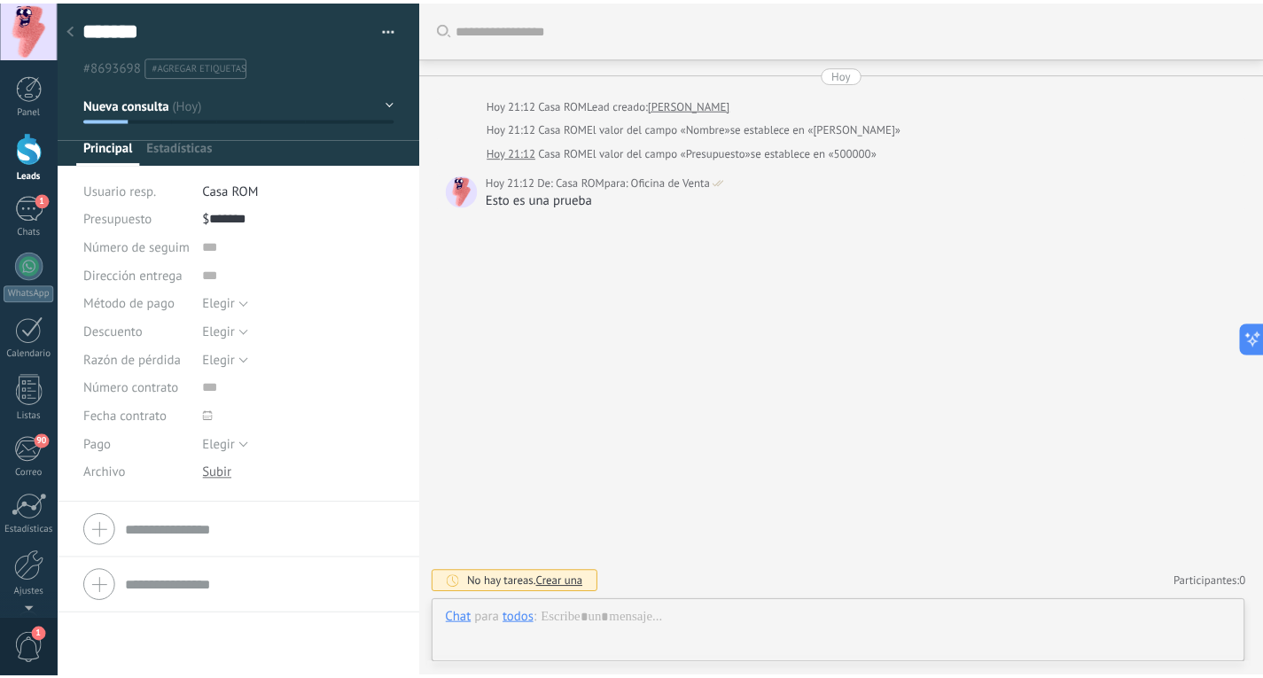
scroll to position [27, 0]
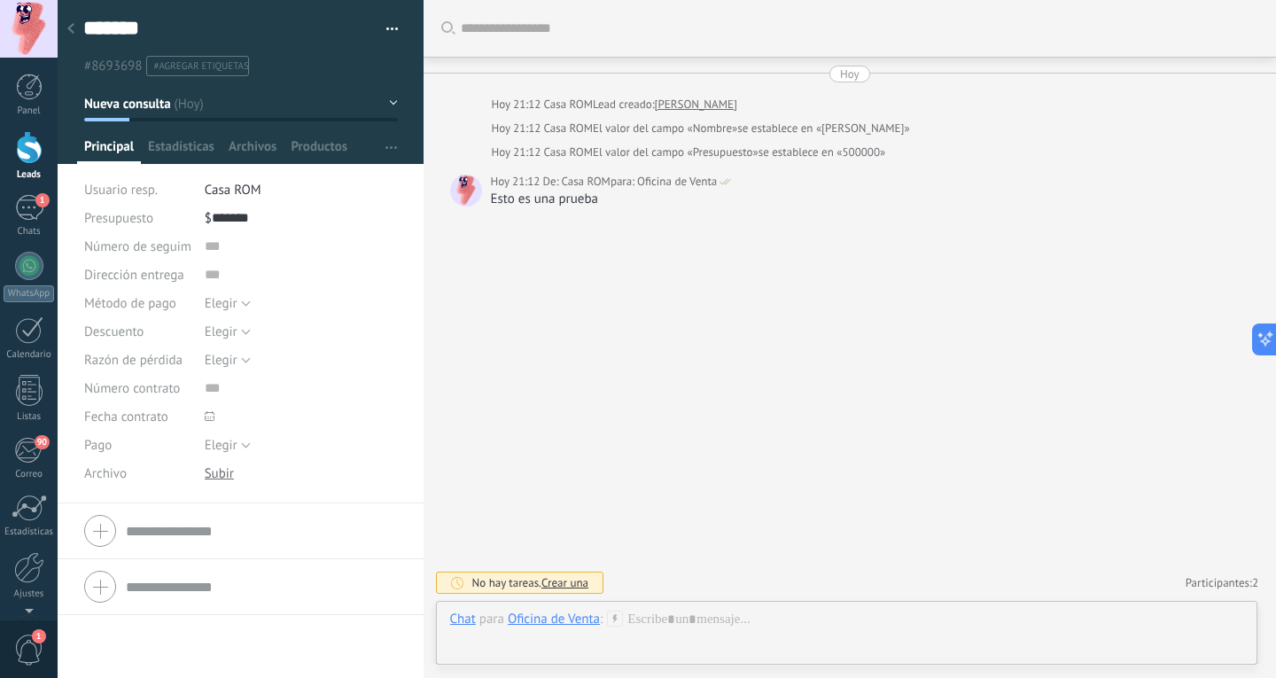
click at [377, 34] on button "button" at bounding box center [386, 29] width 26 height 27
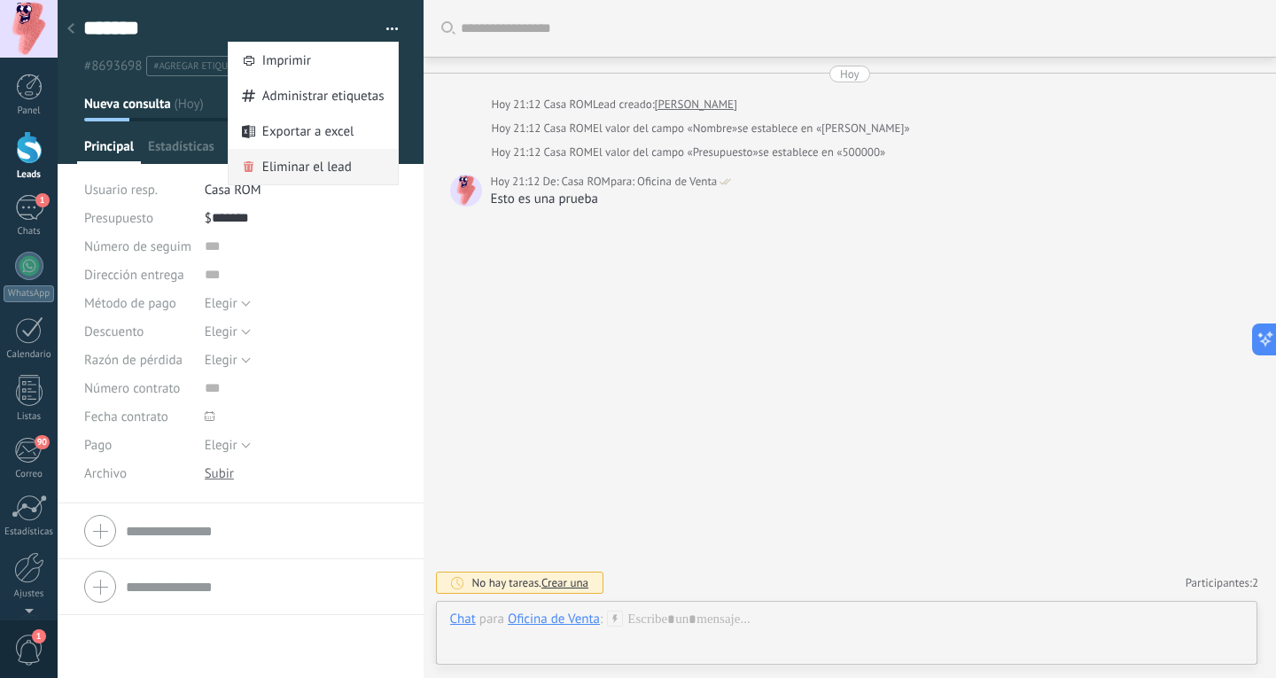
click at [323, 169] on span "Eliminar el lead" at bounding box center [306, 166] width 89 height 35
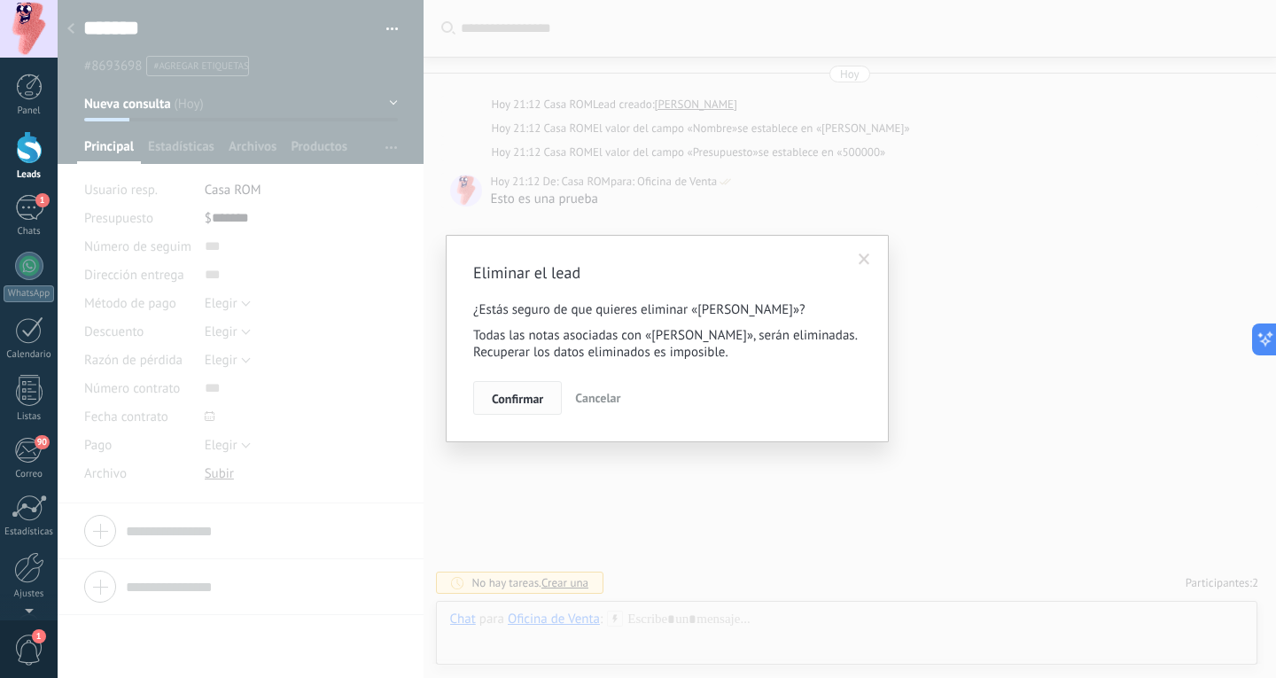
click at [541, 401] on span "Confirmar" at bounding box center [517, 399] width 51 height 12
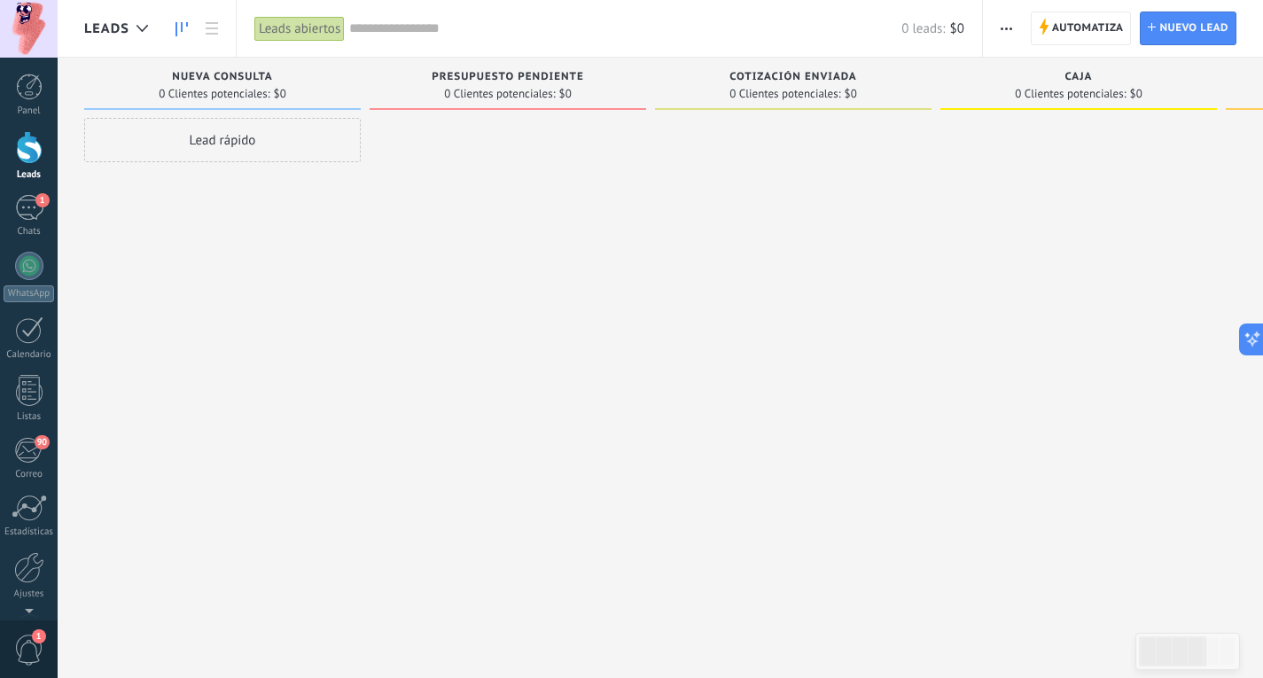
click at [26, 187] on div "Panel Leads 1 Chats WhatsApp Clientes" at bounding box center [29, 377] width 58 height 606
click at [25, 198] on div "1" at bounding box center [29, 208] width 28 height 26
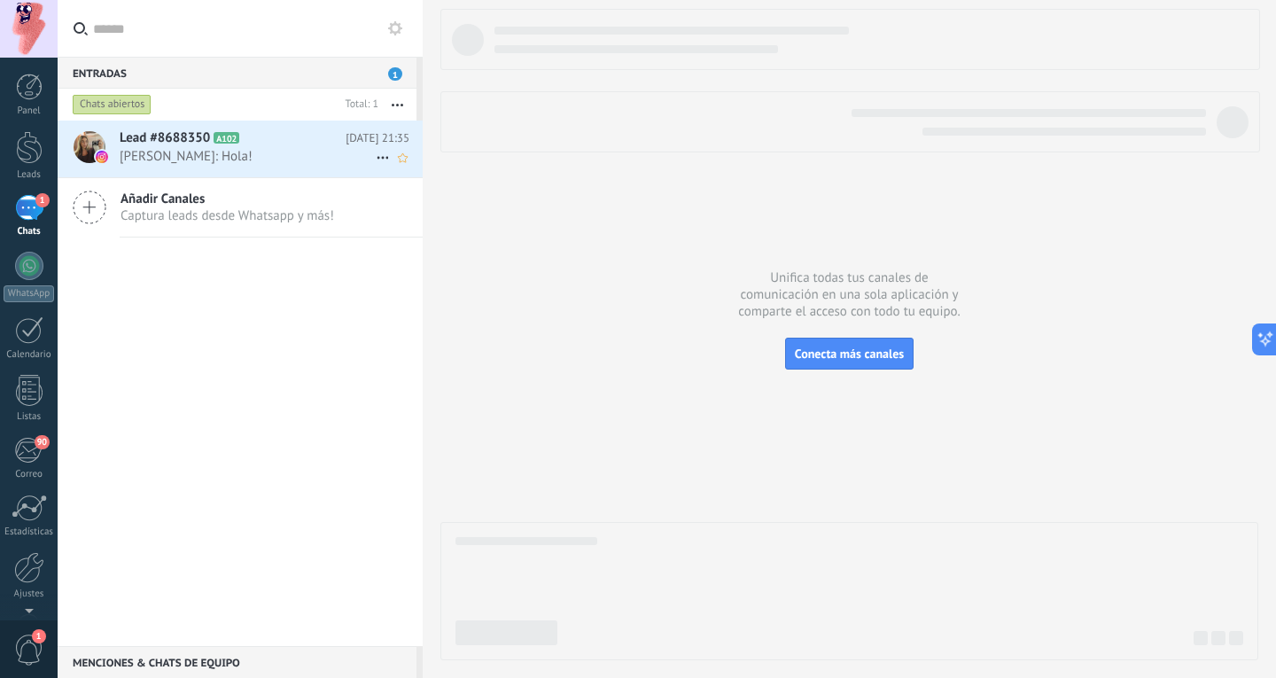
click at [309, 155] on span "[PERSON_NAME]: Hola!" at bounding box center [248, 156] width 256 height 17
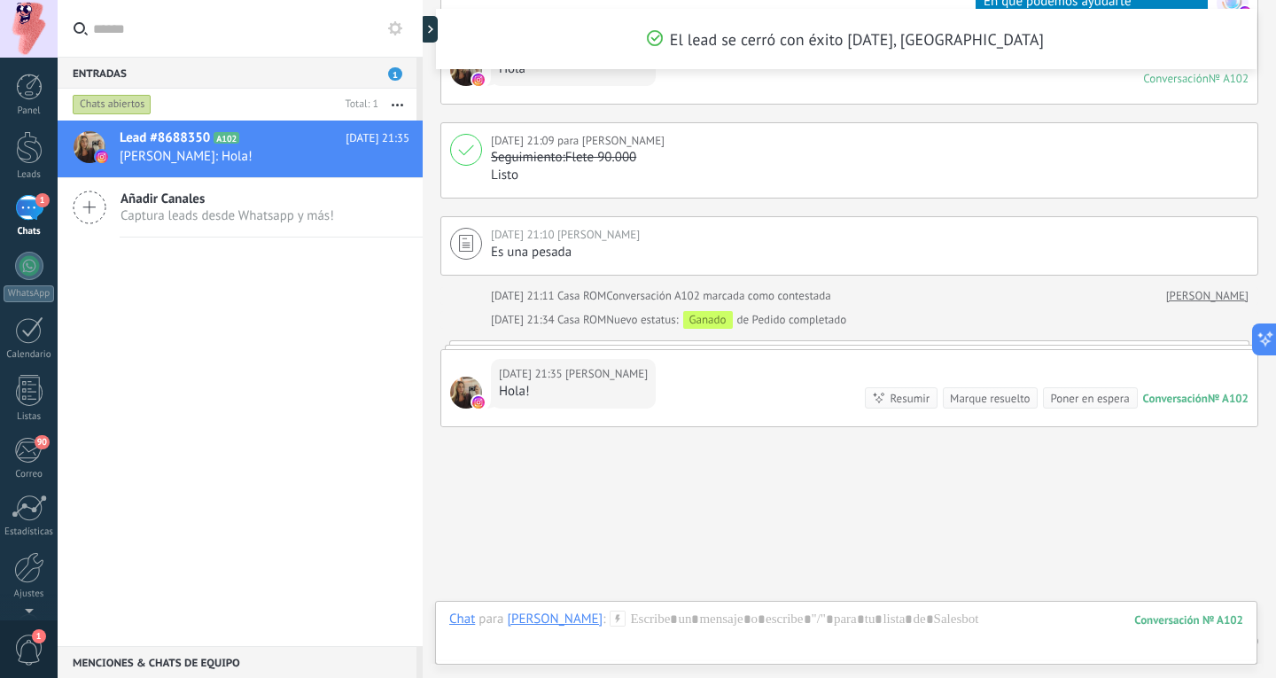
scroll to position [1961, 0]
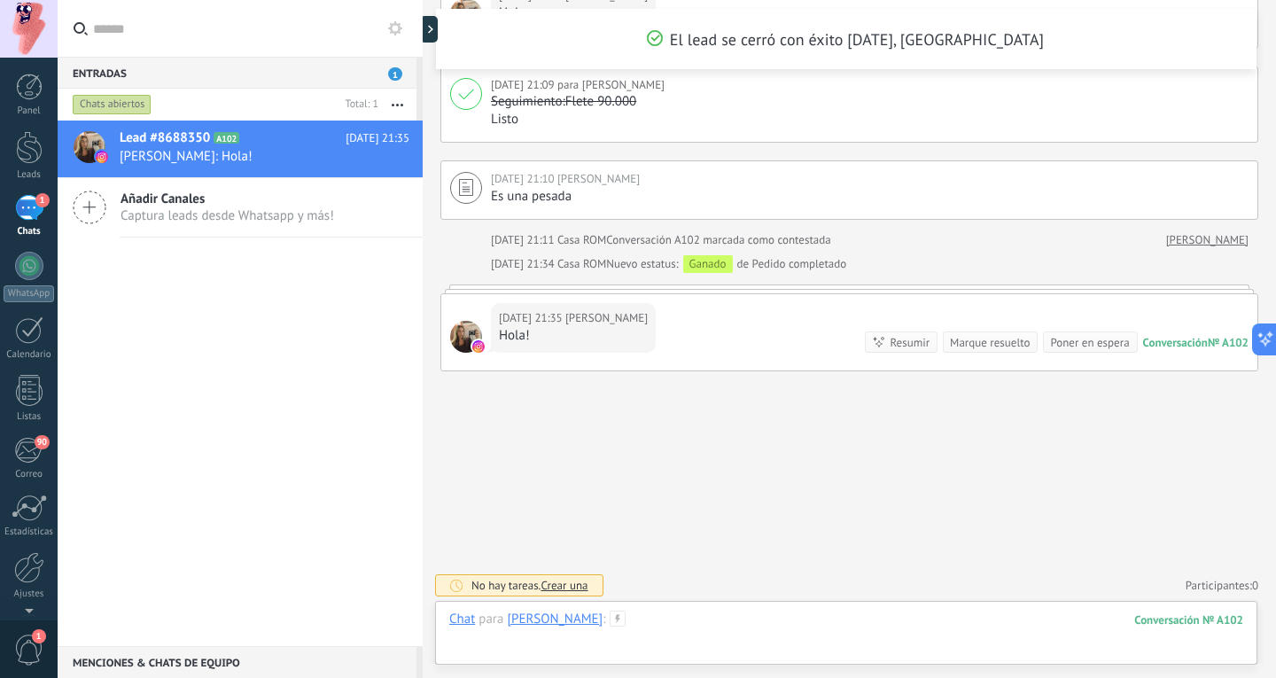
click at [701, 634] on div at bounding box center [846, 637] width 794 height 53
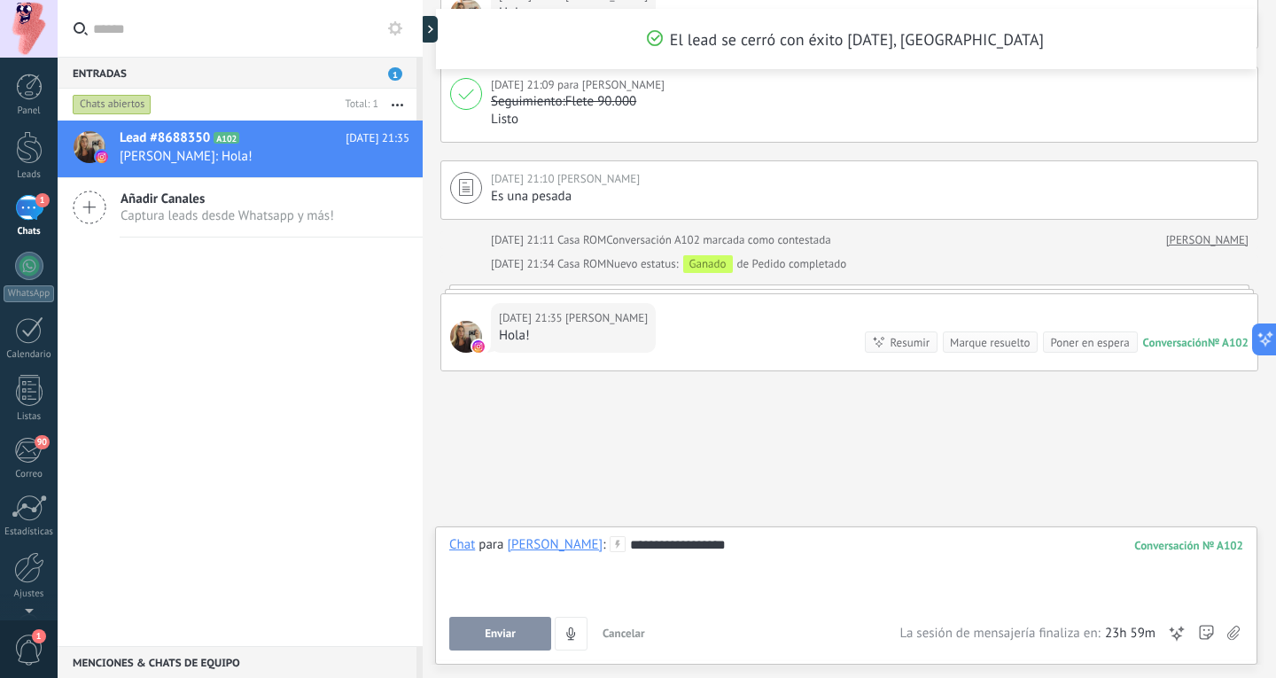
click at [495, 640] on span "Enviar" at bounding box center [500, 633] width 31 height 12
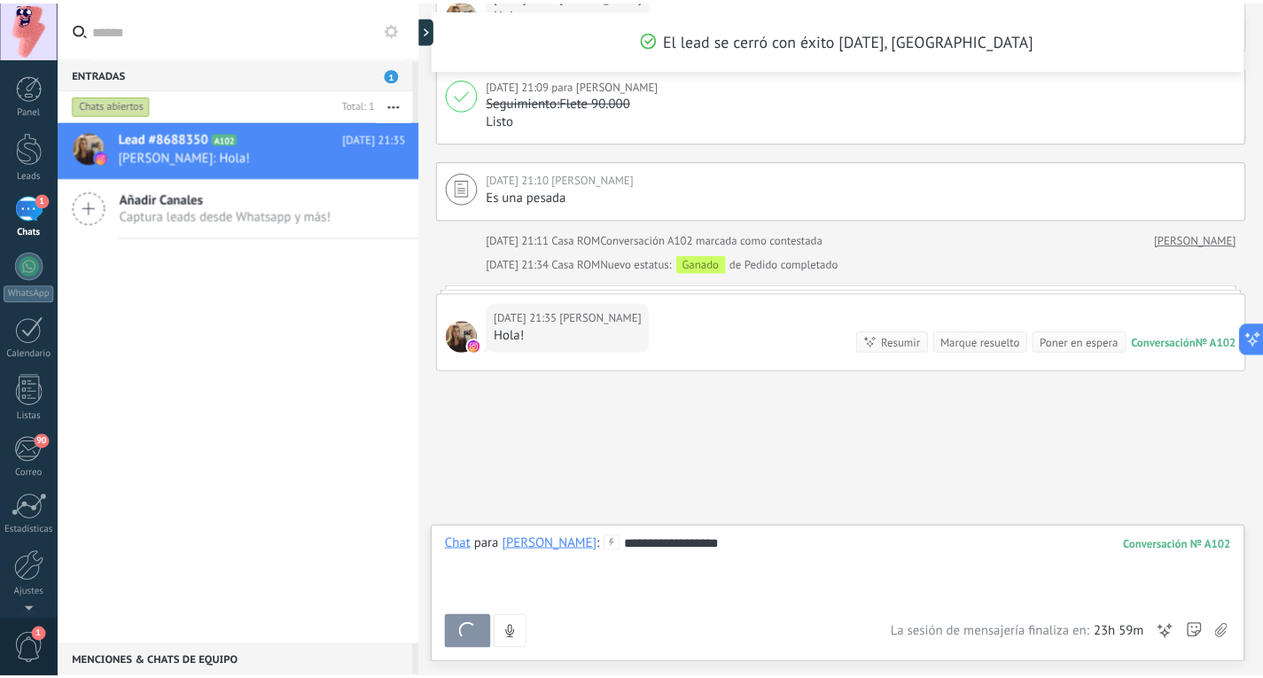
scroll to position [2061, 0]
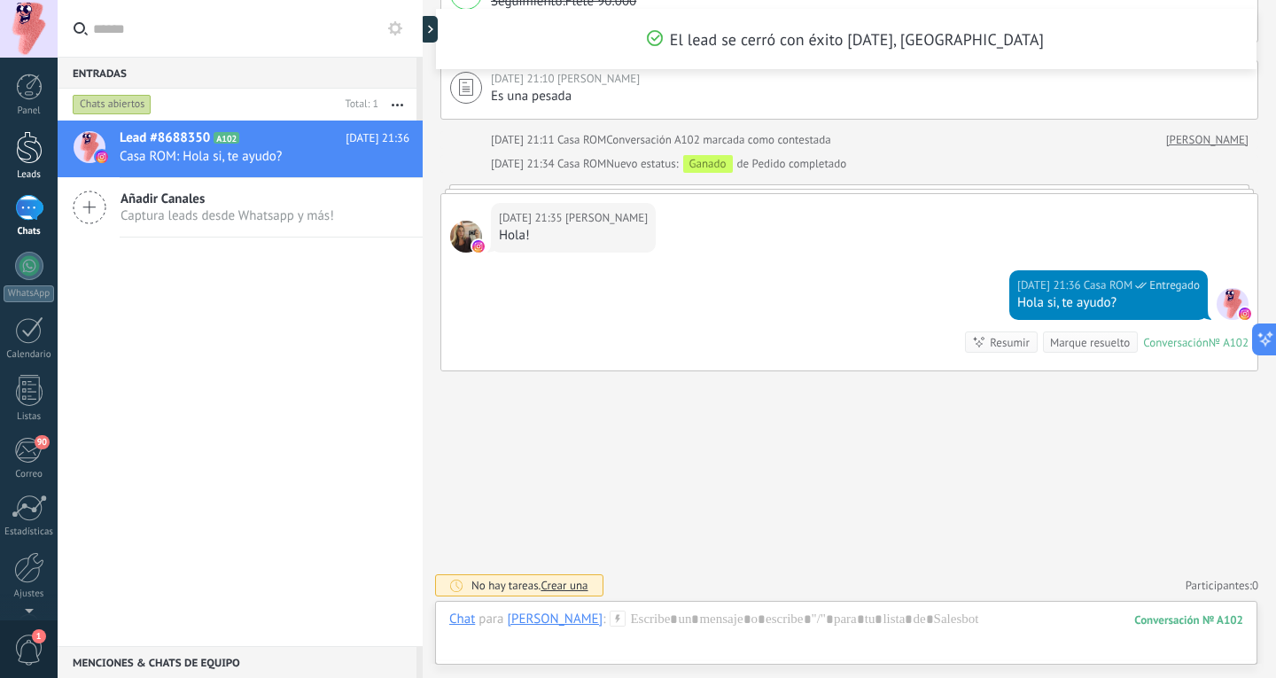
click at [34, 147] on div at bounding box center [29, 147] width 27 height 33
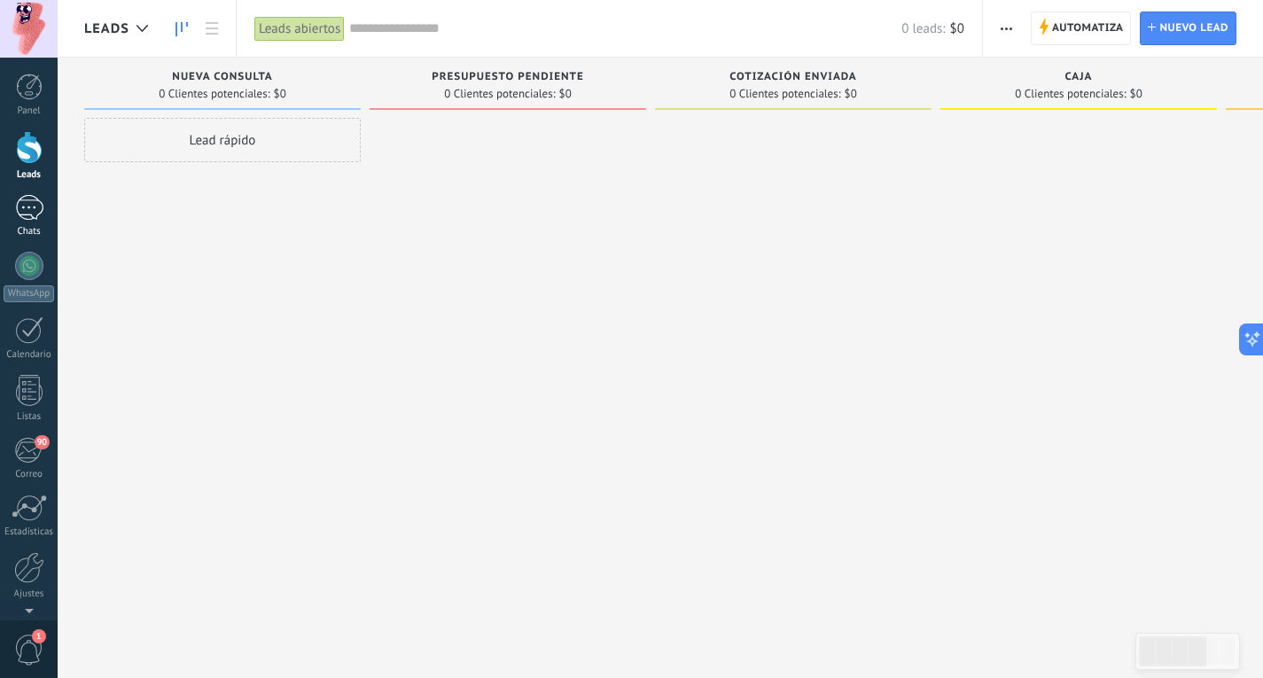
click at [22, 199] on div "1" at bounding box center [29, 208] width 28 height 26
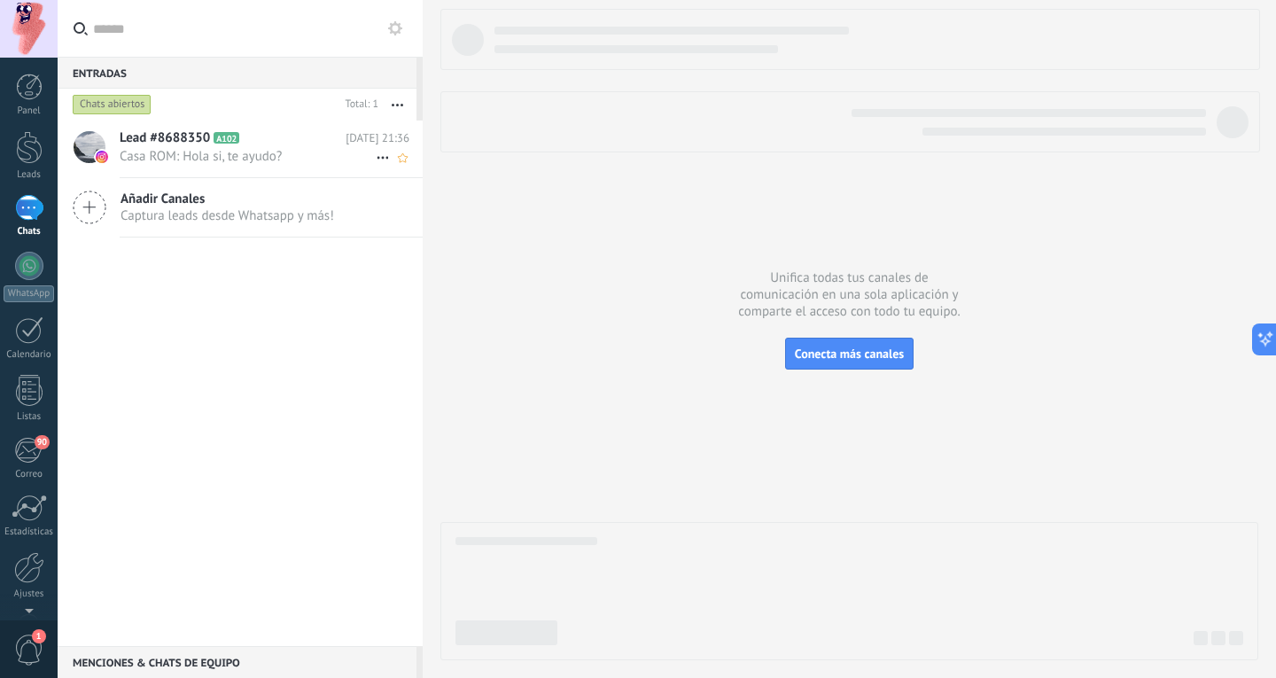
click at [212, 164] on span "Casa ROM: Hola si, te ayudo?" at bounding box center [248, 156] width 256 height 17
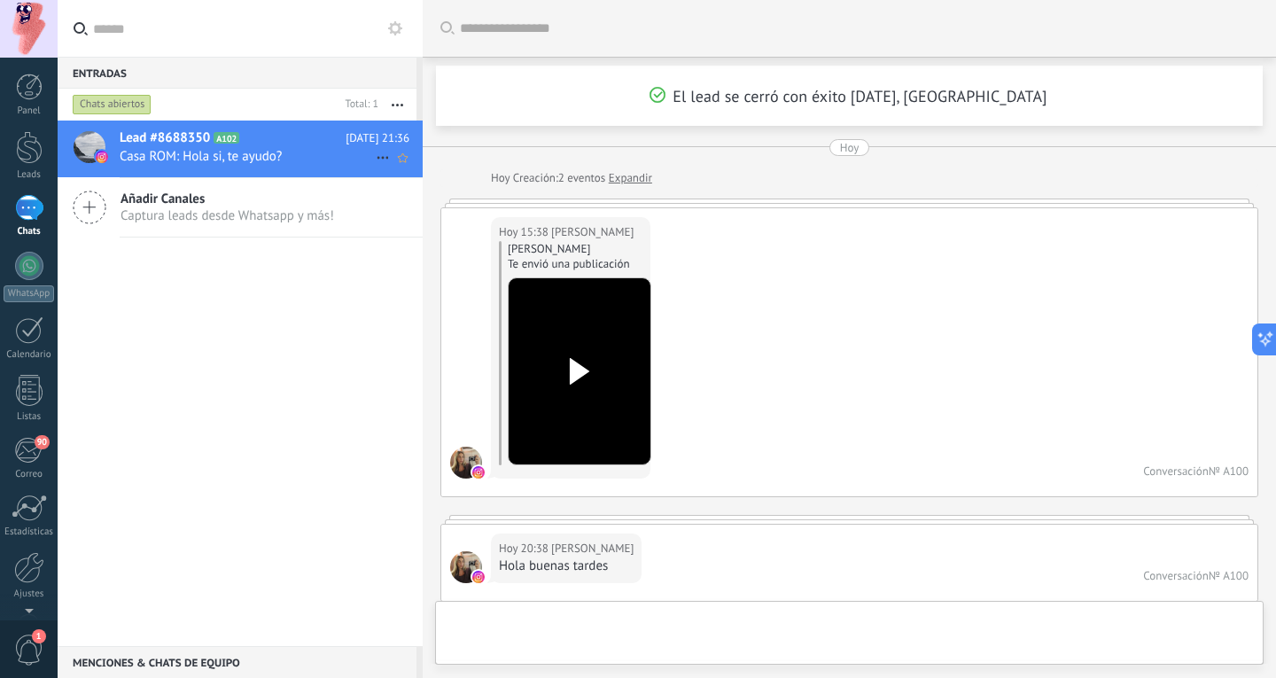
scroll to position [2061, 0]
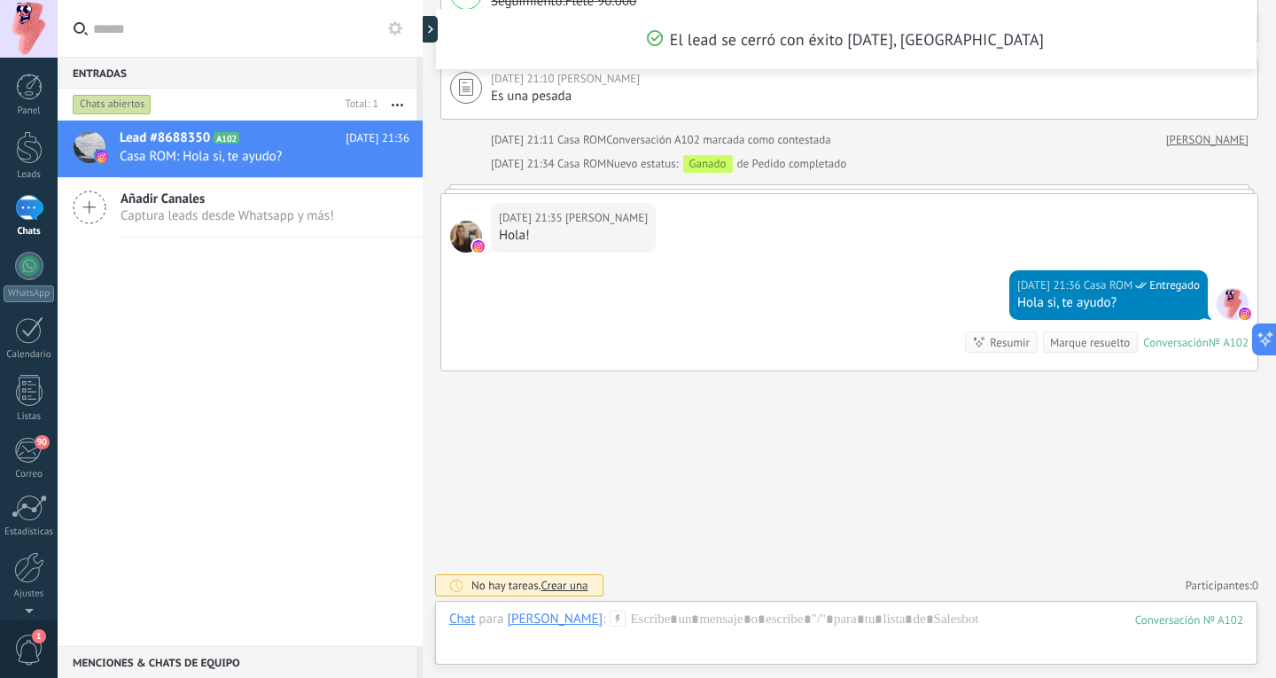
click at [401, 103] on button "button" at bounding box center [397, 105] width 38 height 32
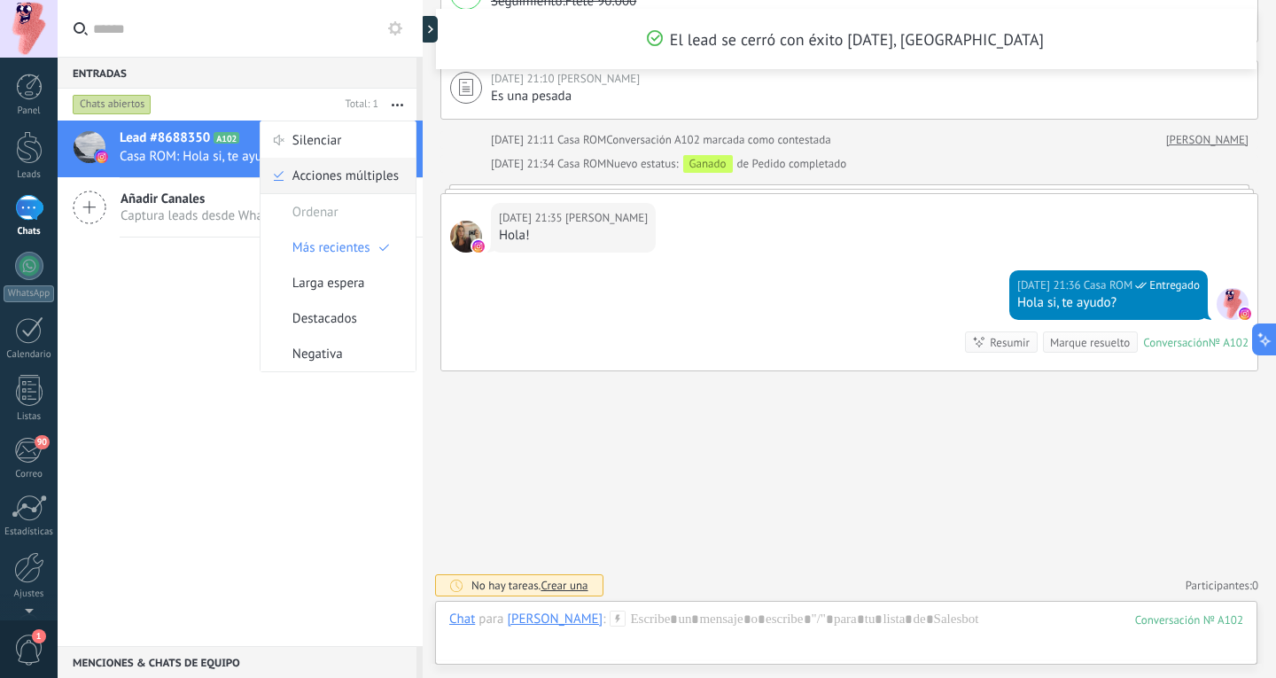
click at [387, 181] on span "Acciones múltiples" at bounding box center [345, 175] width 106 height 35
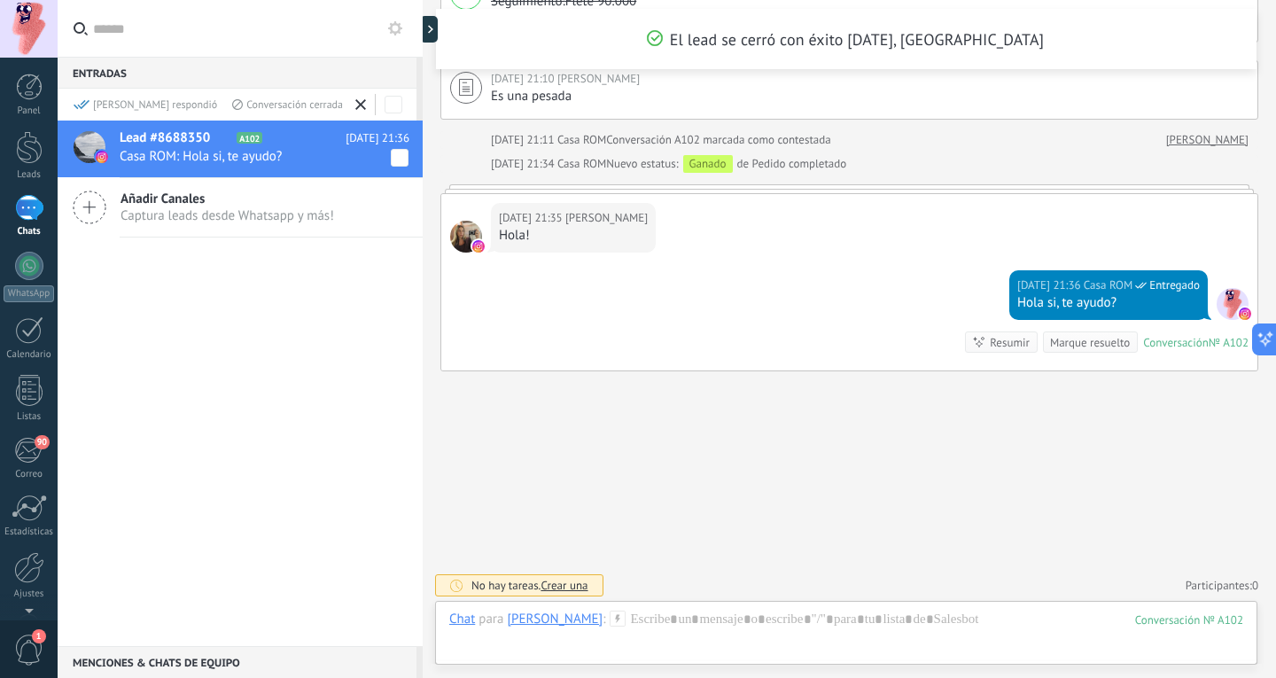
click at [362, 105] on use at bounding box center [360, 104] width 11 height 11
click at [393, 104] on icon "button" at bounding box center [398, 105] width 12 height 3
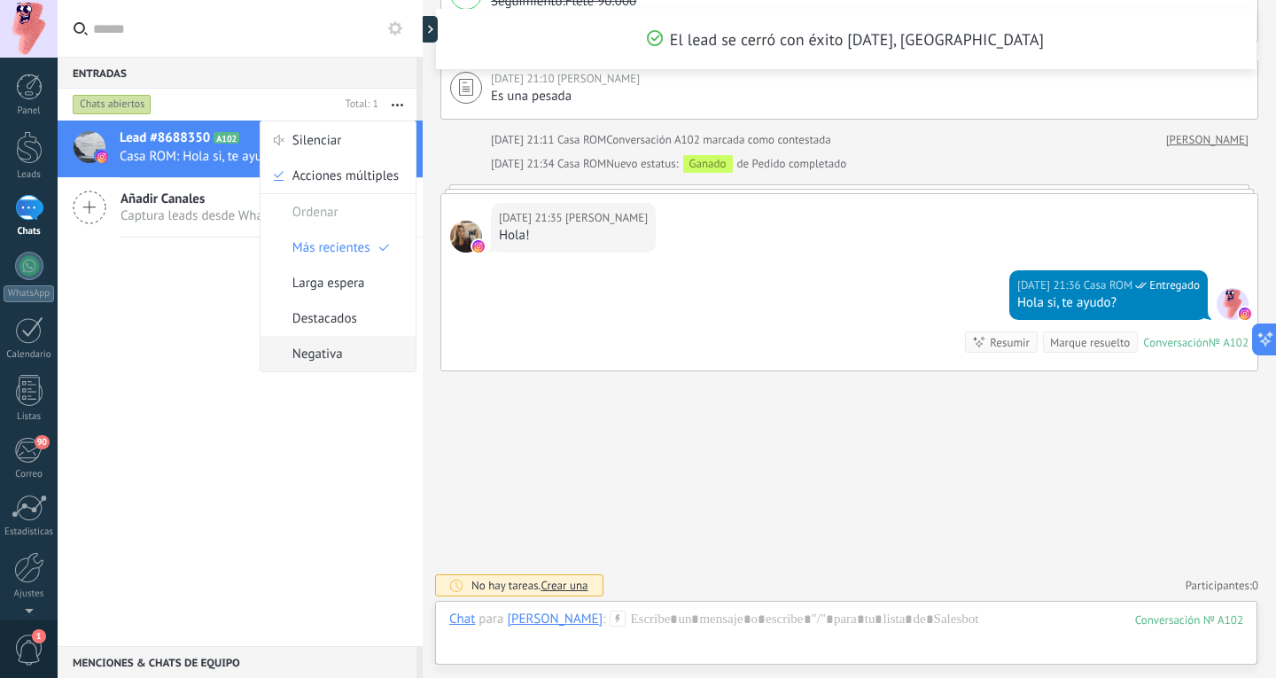
click at [353, 346] on div "Negativa" at bounding box center [338, 353] width 155 height 35
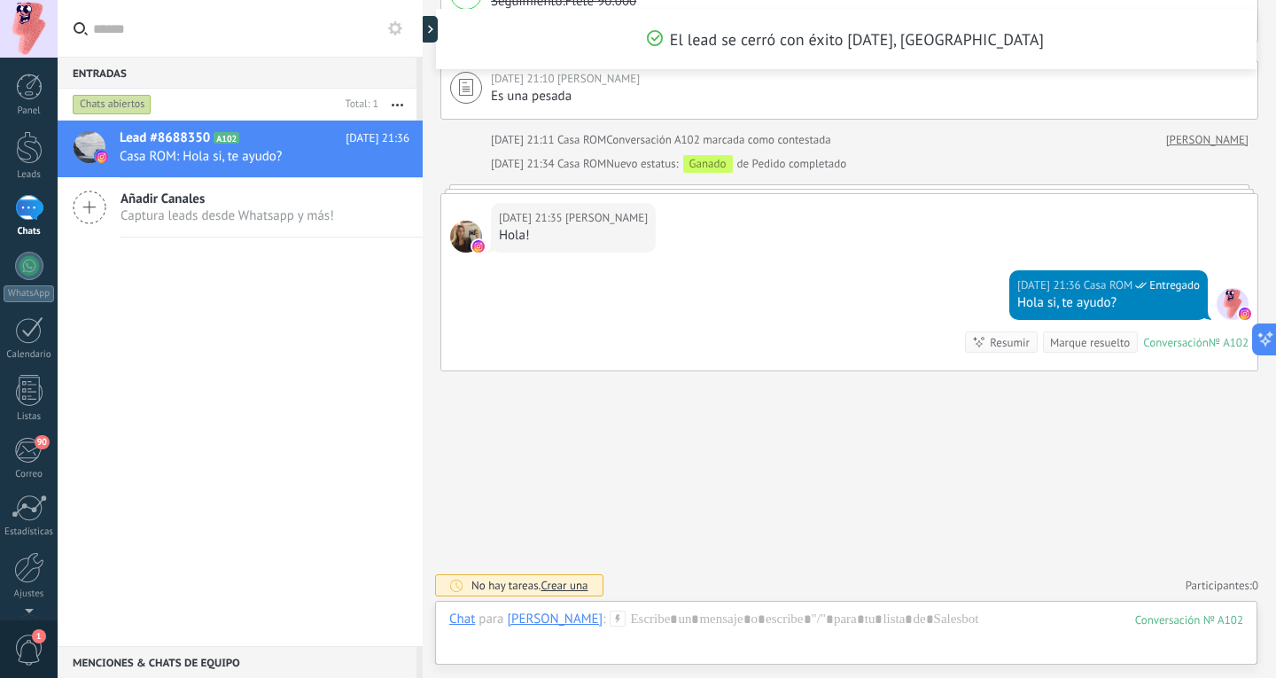
click at [398, 98] on button "button" at bounding box center [397, 105] width 38 height 32
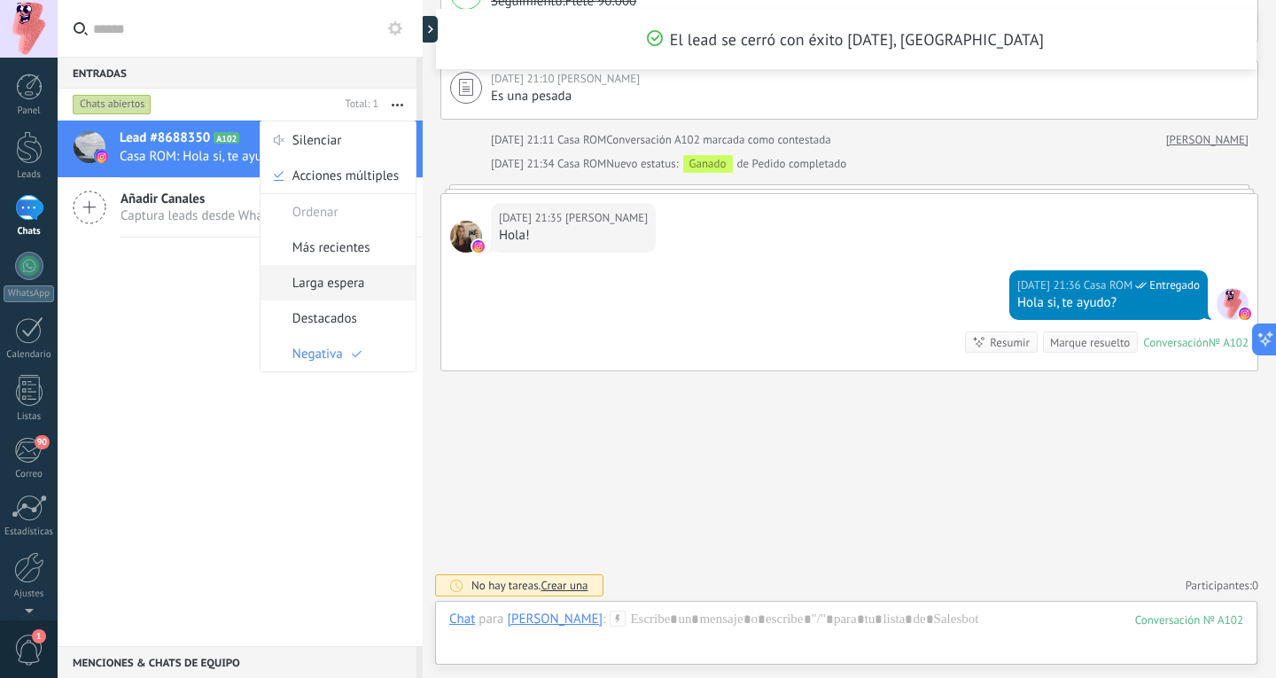
click at [358, 276] on span "Larga espera" at bounding box center [328, 282] width 73 height 35
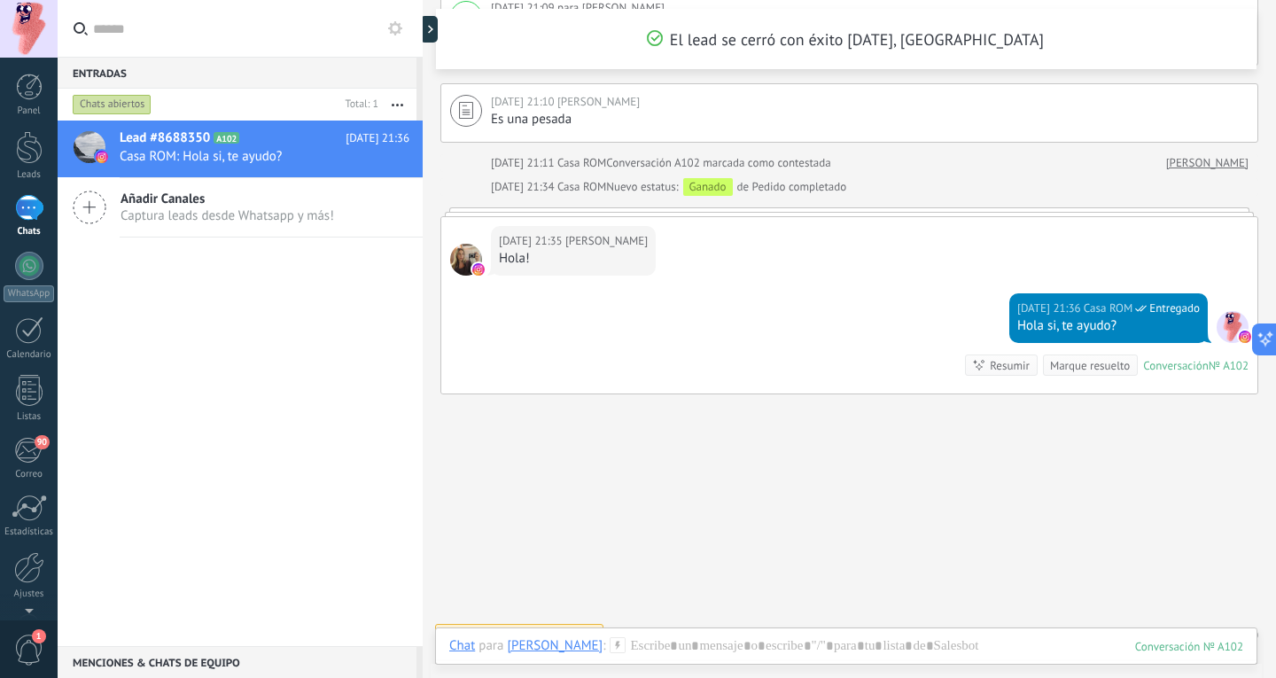
scroll to position [2061, 0]
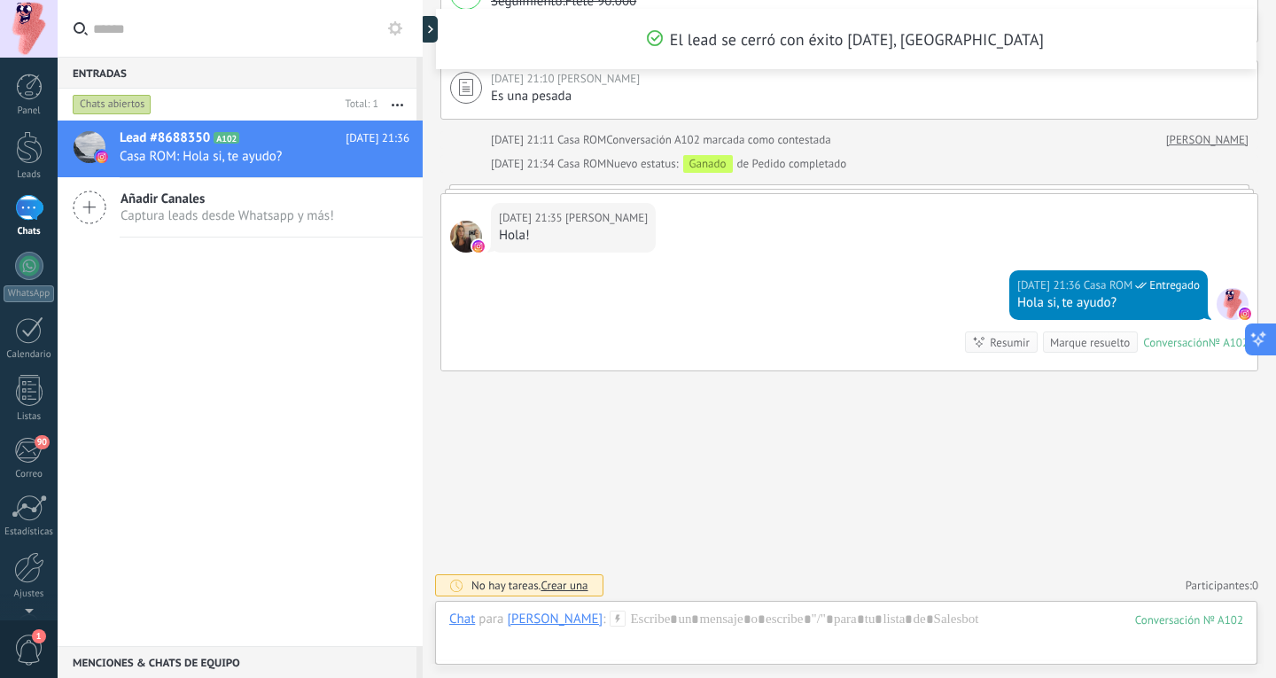
click at [1253, 344] on icon at bounding box center [1258, 339] width 19 height 19
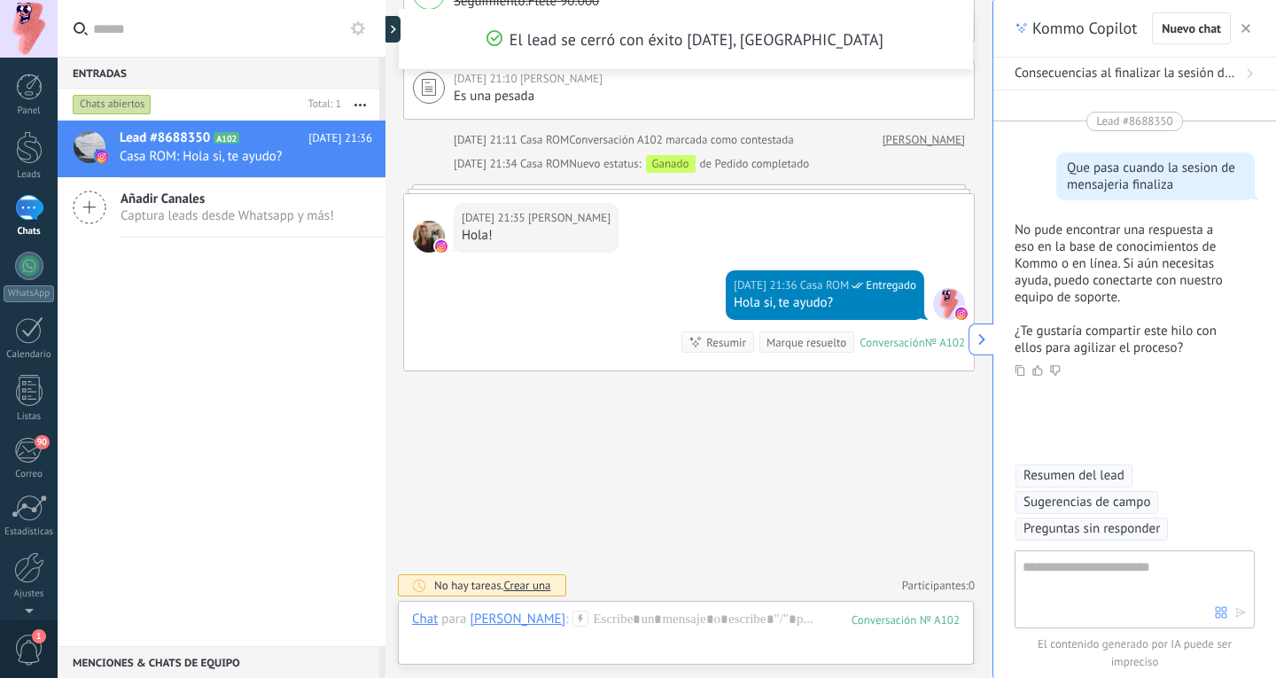
click at [1249, 25] on icon "button" at bounding box center [1245, 28] width 9 height 9
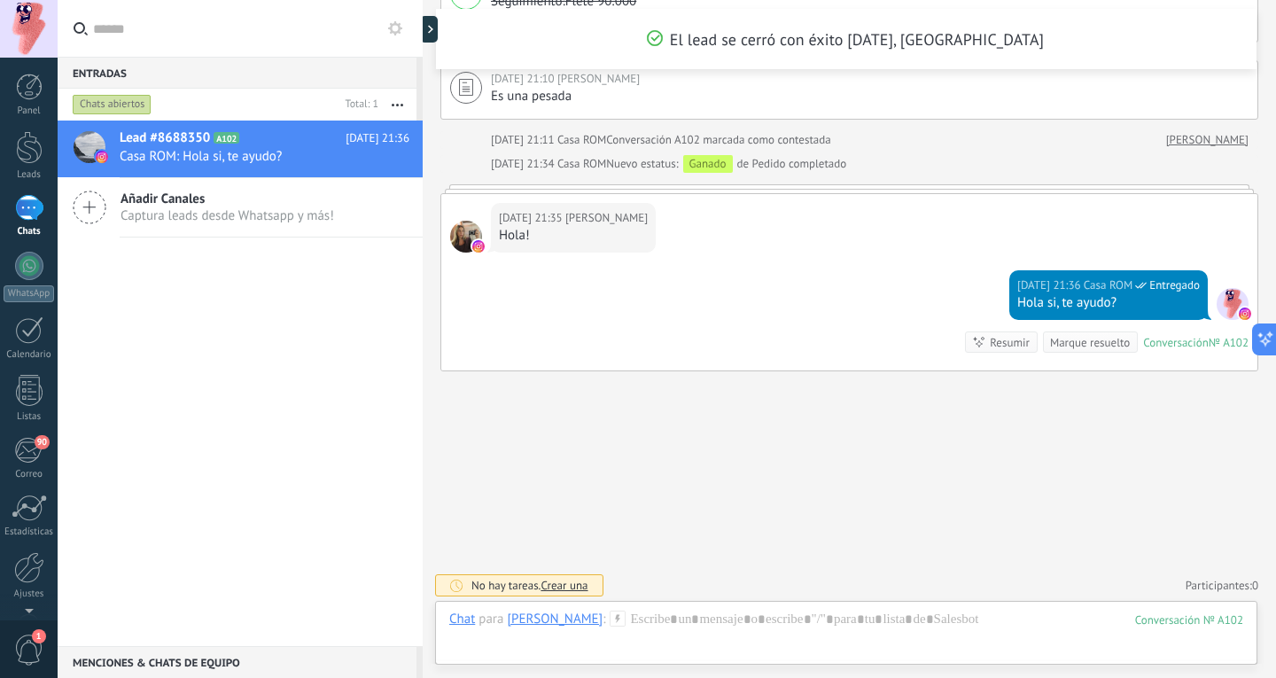
click at [33, 218] on div "1" at bounding box center [29, 208] width 28 height 26
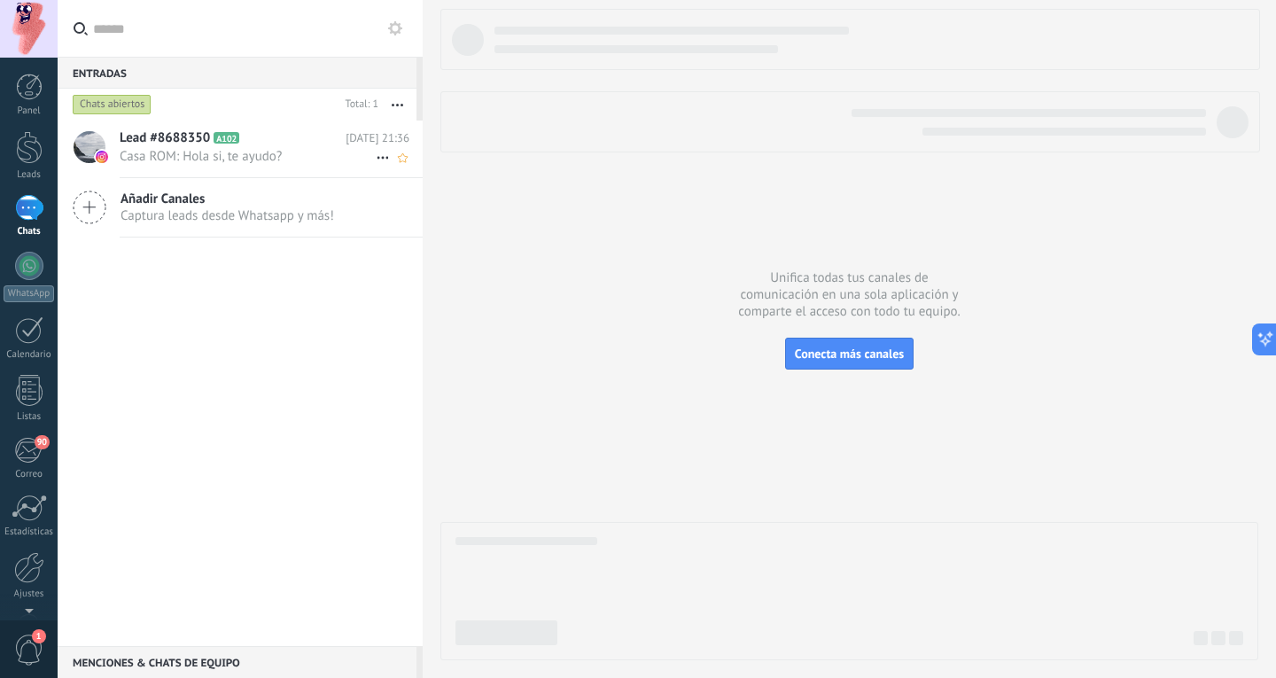
click at [258, 161] on span "Casa ROM: Hola si, te ayudo?" at bounding box center [248, 156] width 256 height 17
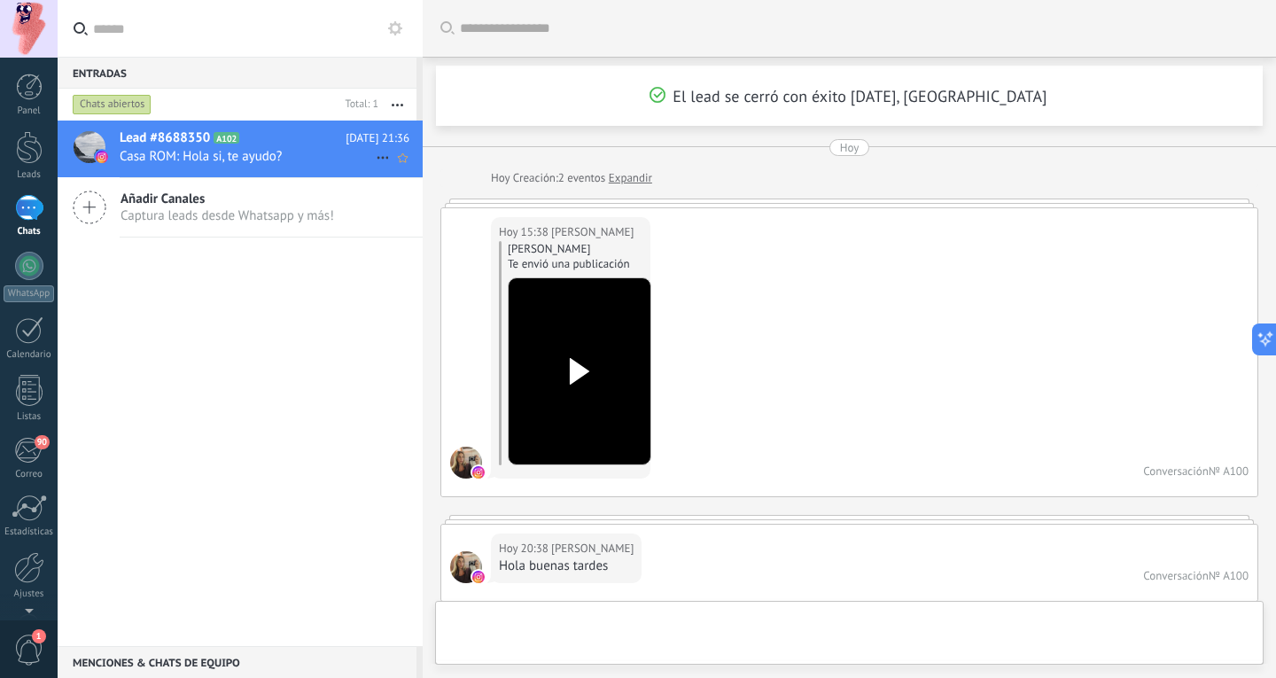
scroll to position [2061, 0]
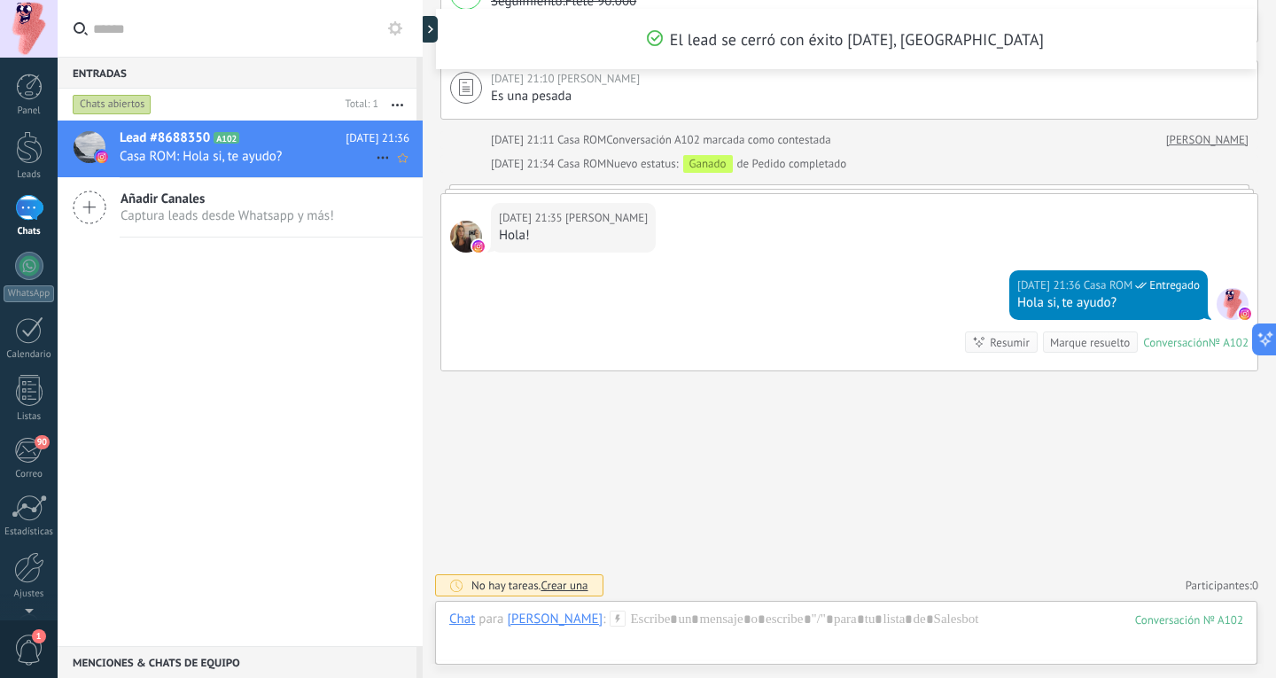
click at [379, 156] on icon at bounding box center [382, 157] width 21 height 21
click at [236, 280] on div at bounding box center [638, 339] width 1276 height 678
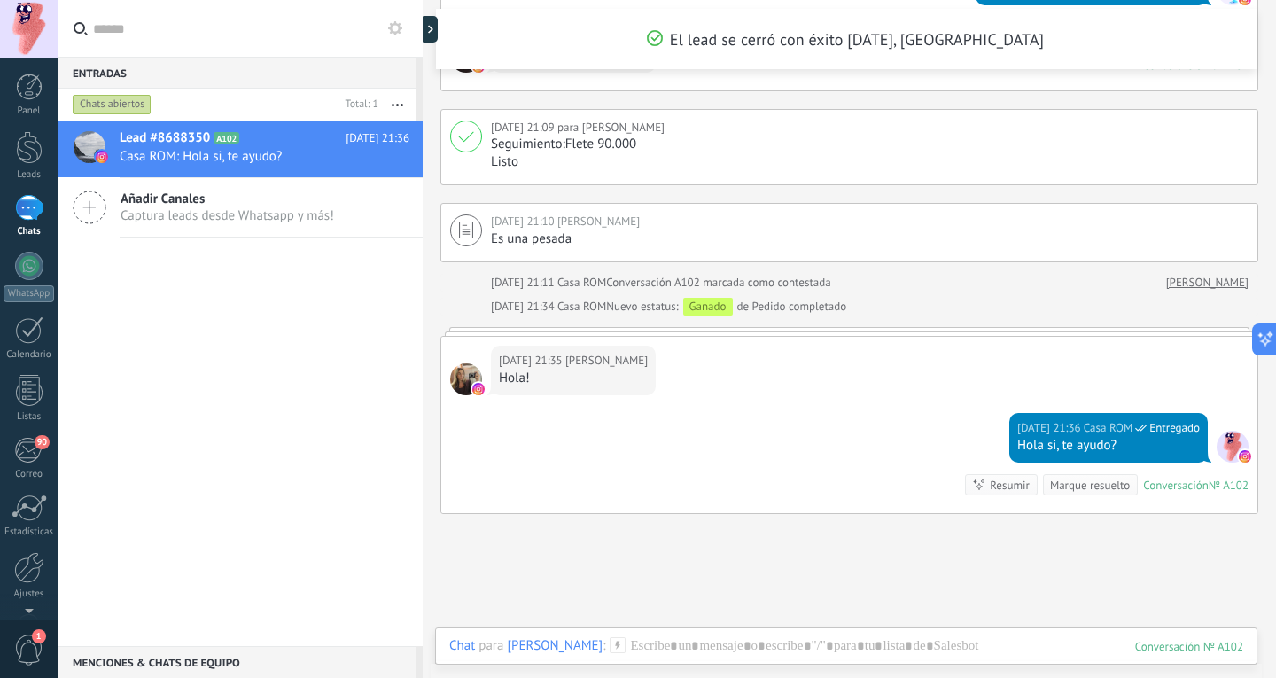
scroll to position [1904, 0]
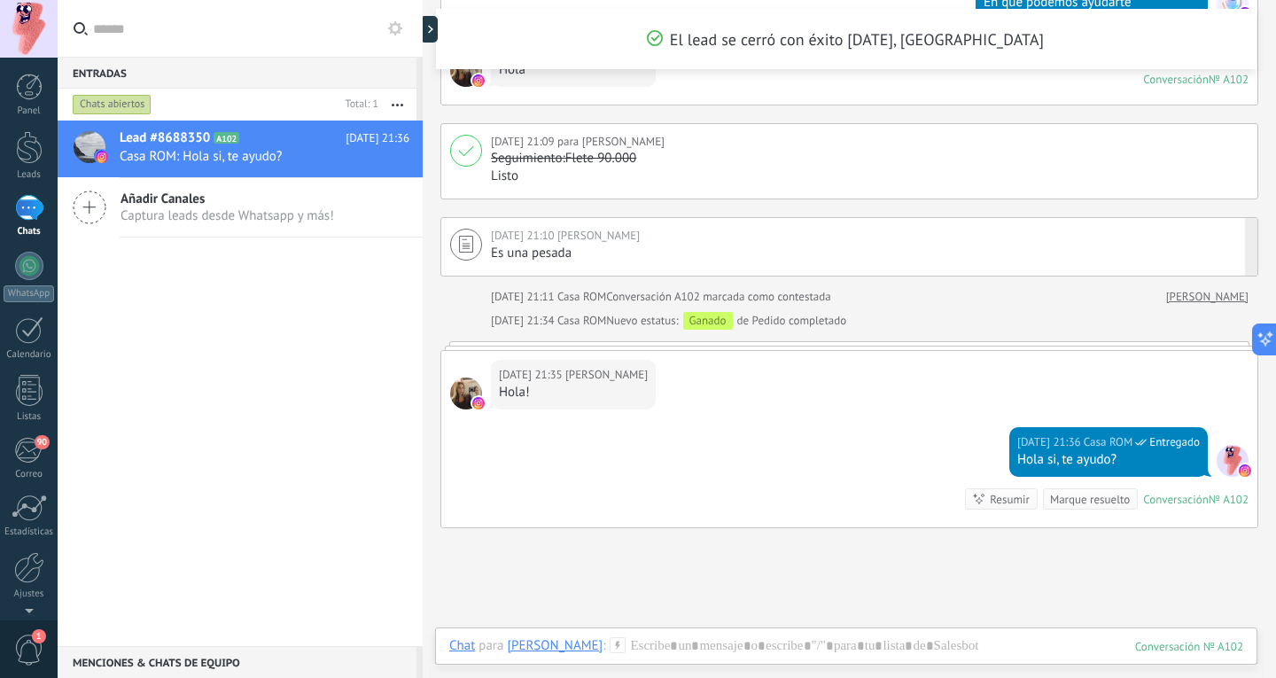
click at [1088, 245] on div "Es una pesada" at bounding box center [870, 254] width 758 height 18
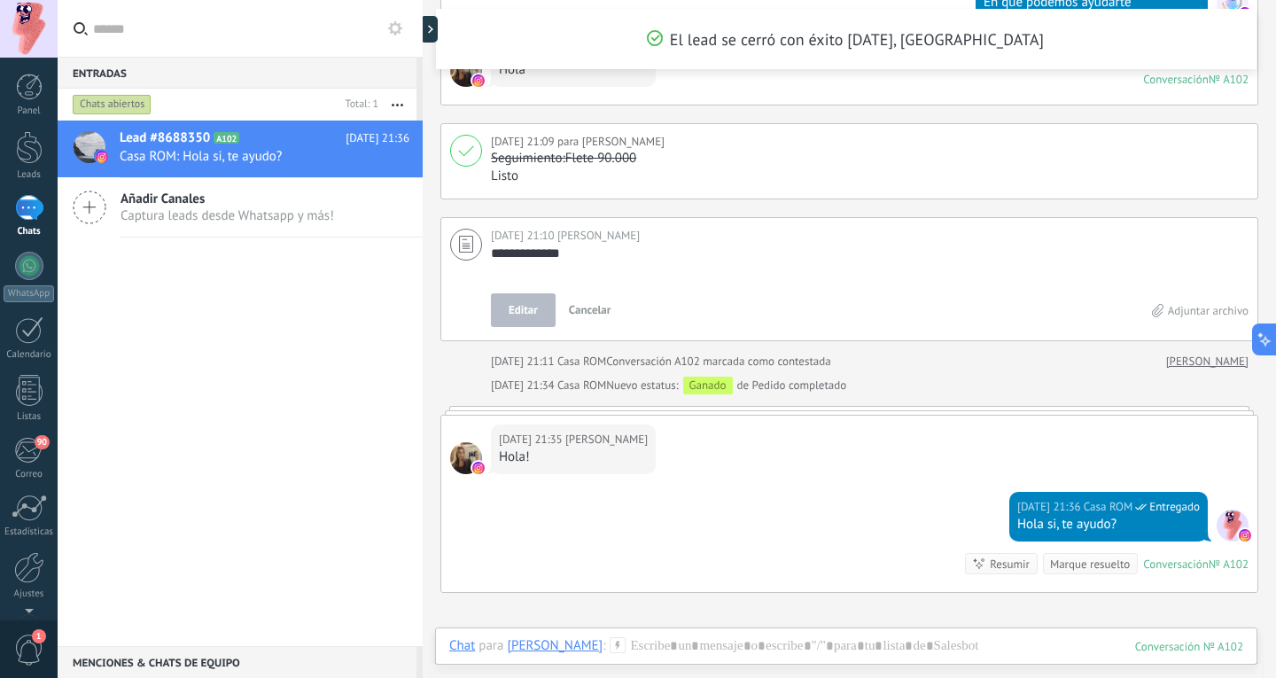
scroll to position [1970, 0]
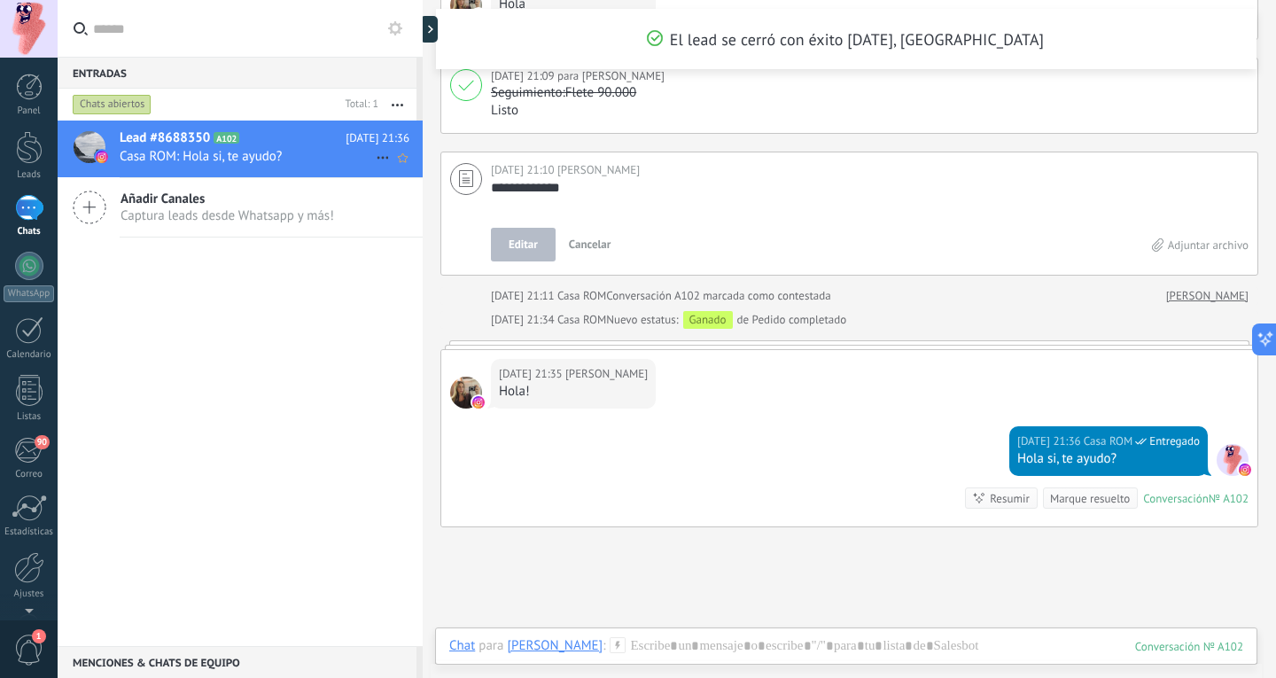
drag, startPoint x: 601, startPoint y: 184, endPoint x: 356, endPoint y: 172, distance: 244.9
click at [356, 172] on div "Entradas 0 Chats abiertos Total: 1 Silenciar Acciones múltiples Ordenar Más rec…" at bounding box center [638, 339] width 1276 height 678
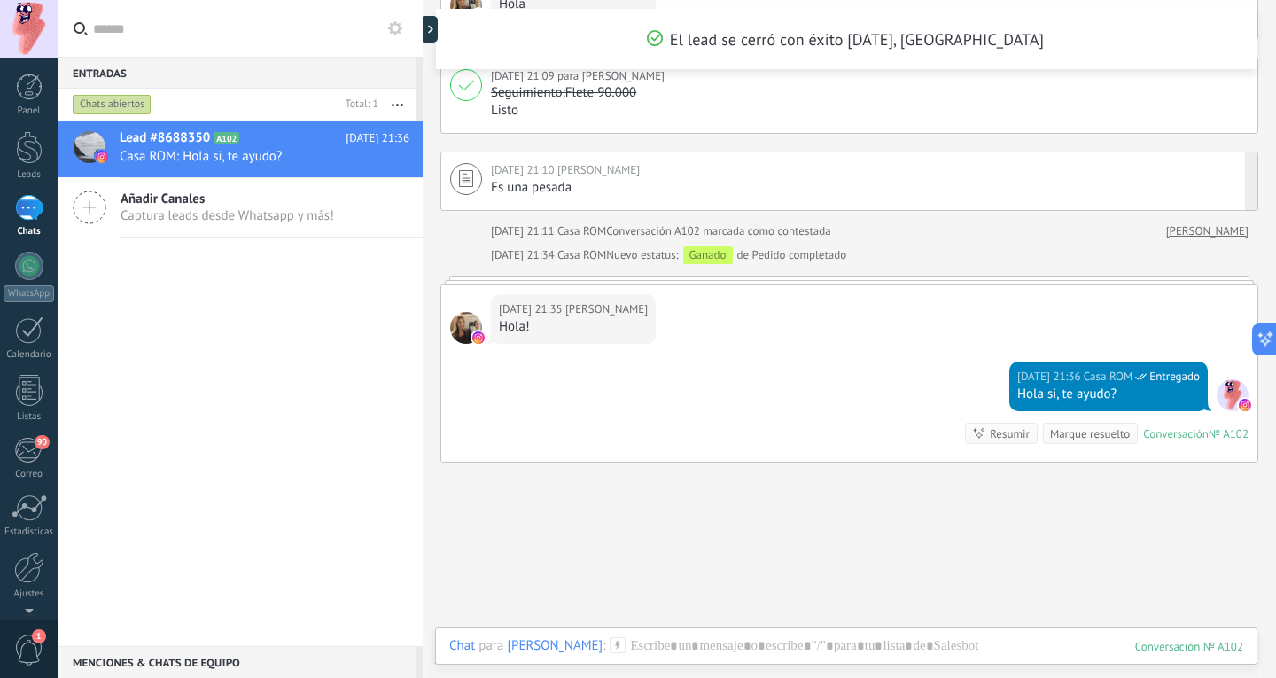
click at [664, 179] on div "Es una pesada" at bounding box center [870, 188] width 758 height 18
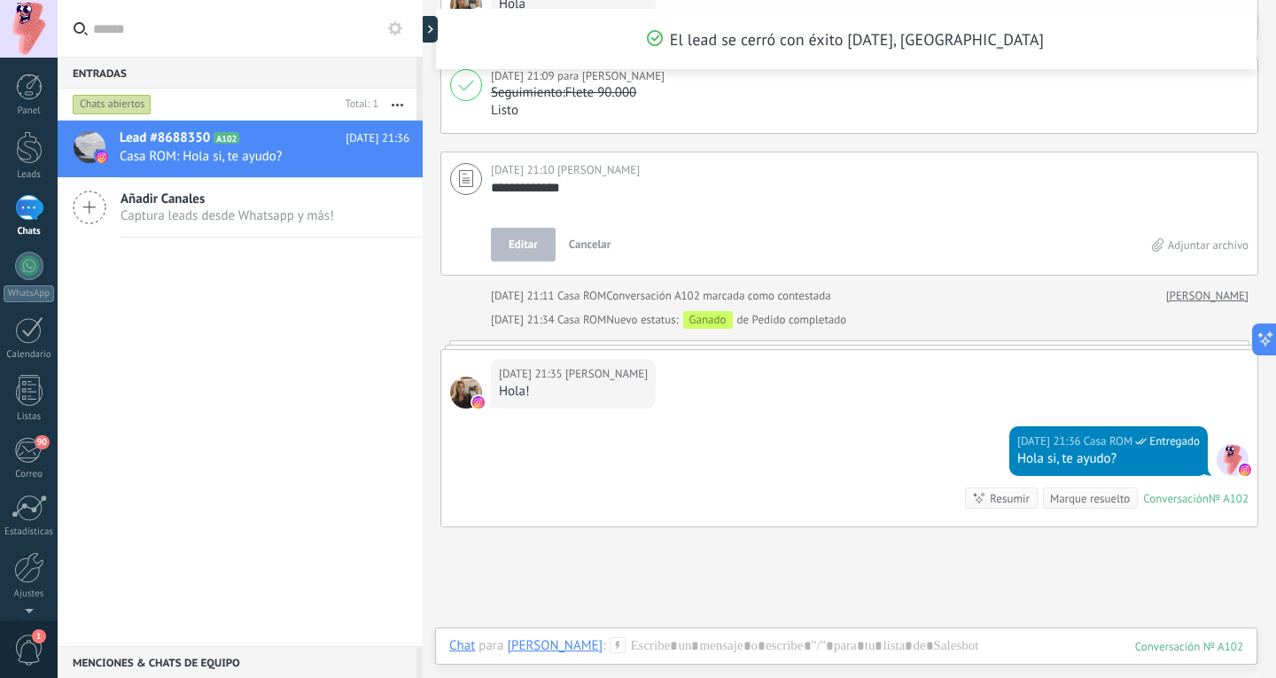
scroll to position [2035, 0]
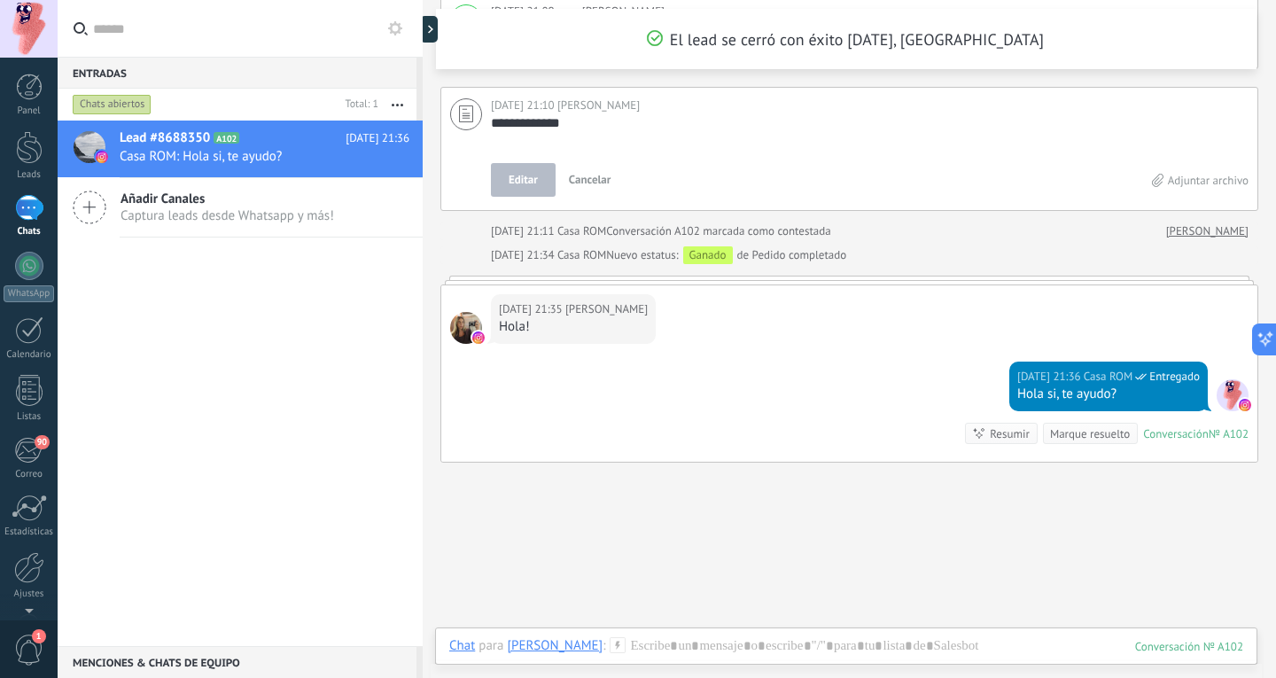
drag, startPoint x: 591, startPoint y: 124, endPoint x: 486, endPoint y: 125, distance: 105.5
click at [486, 125] on div "**********" at bounding box center [849, 149] width 818 height 124
type textarea "****"
click at [525, 172] on span "Editar" at bounding box center [523, 180] width 29 height 18
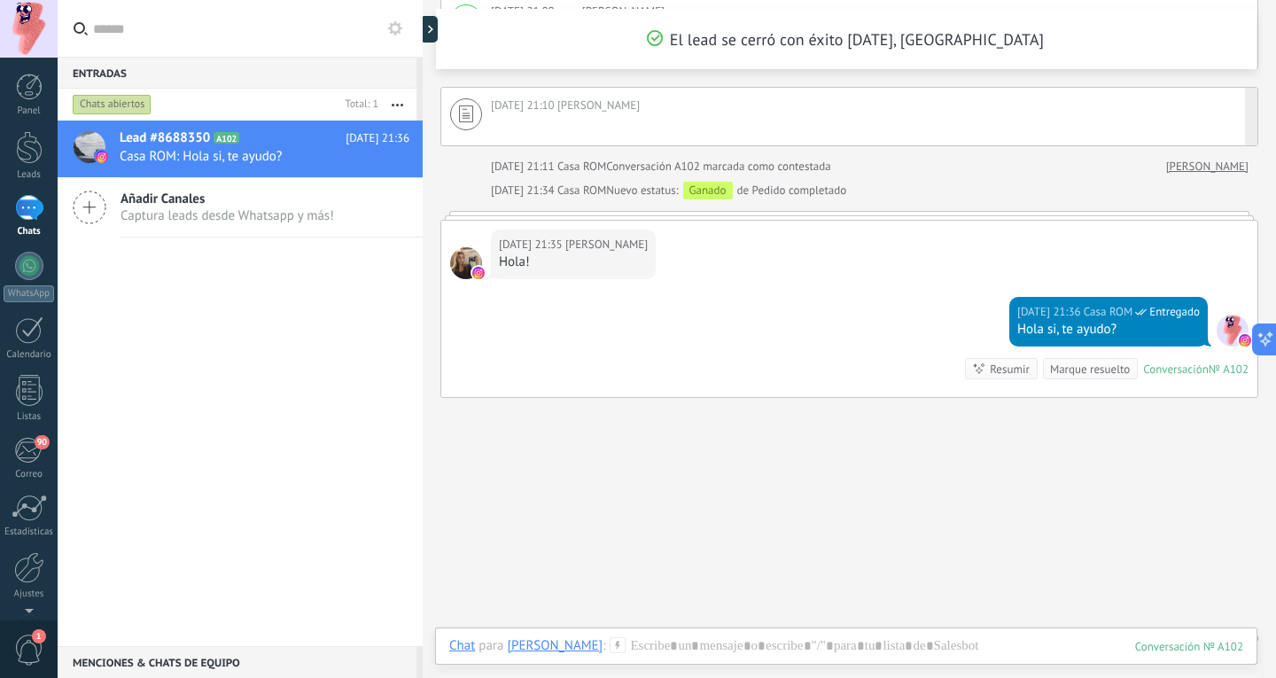
drag, startPoint x: 731, startPoint y: 130, endPoint x: 694, endPoint y: 125, distance: 37.6
click at [694, 125] on div at bounding box center [870, 123] width 758 height 18
type textarea "****"
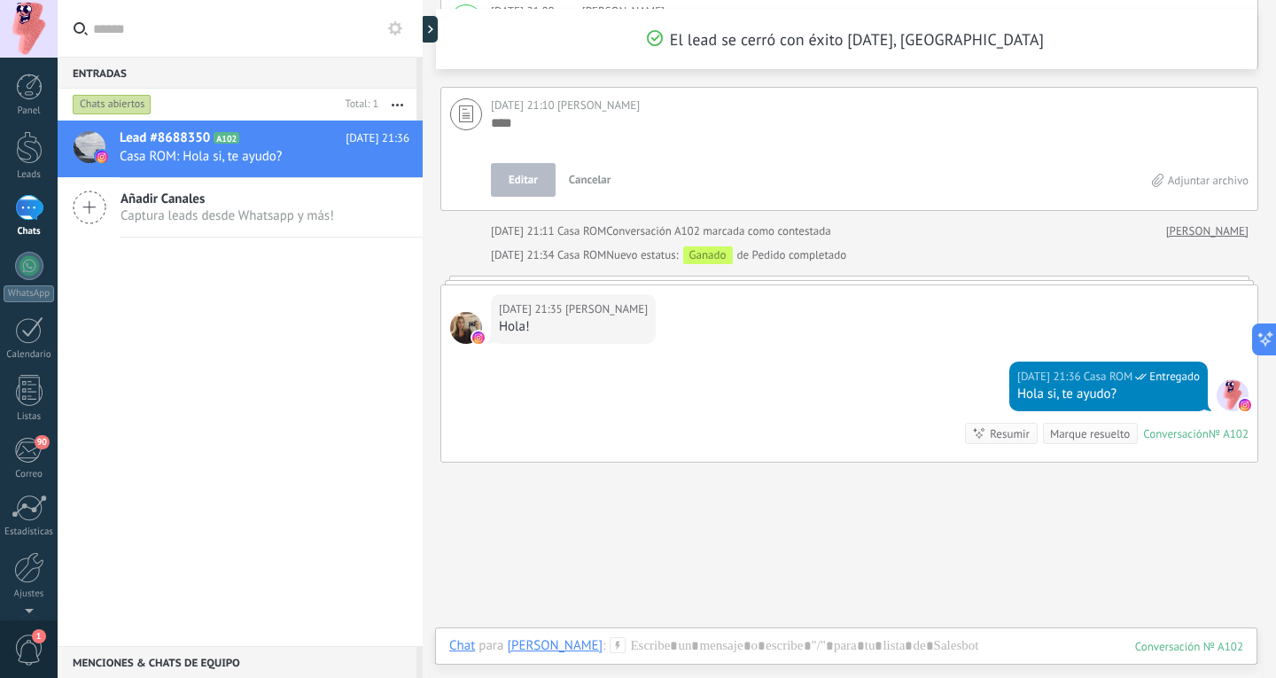
scroll to position [2099, 0]
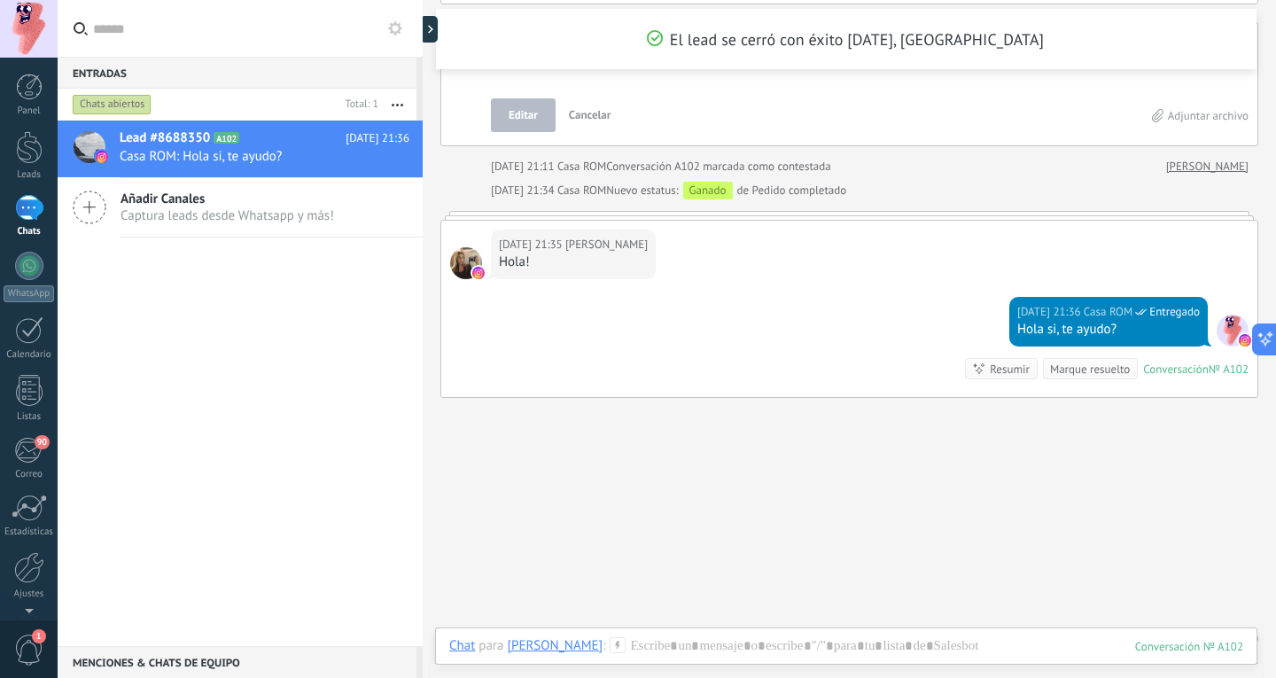
click at [232, 211] on span "Captura leads desde Whatsapp y más!" at bounding box center [228, 215] width 214 height 17
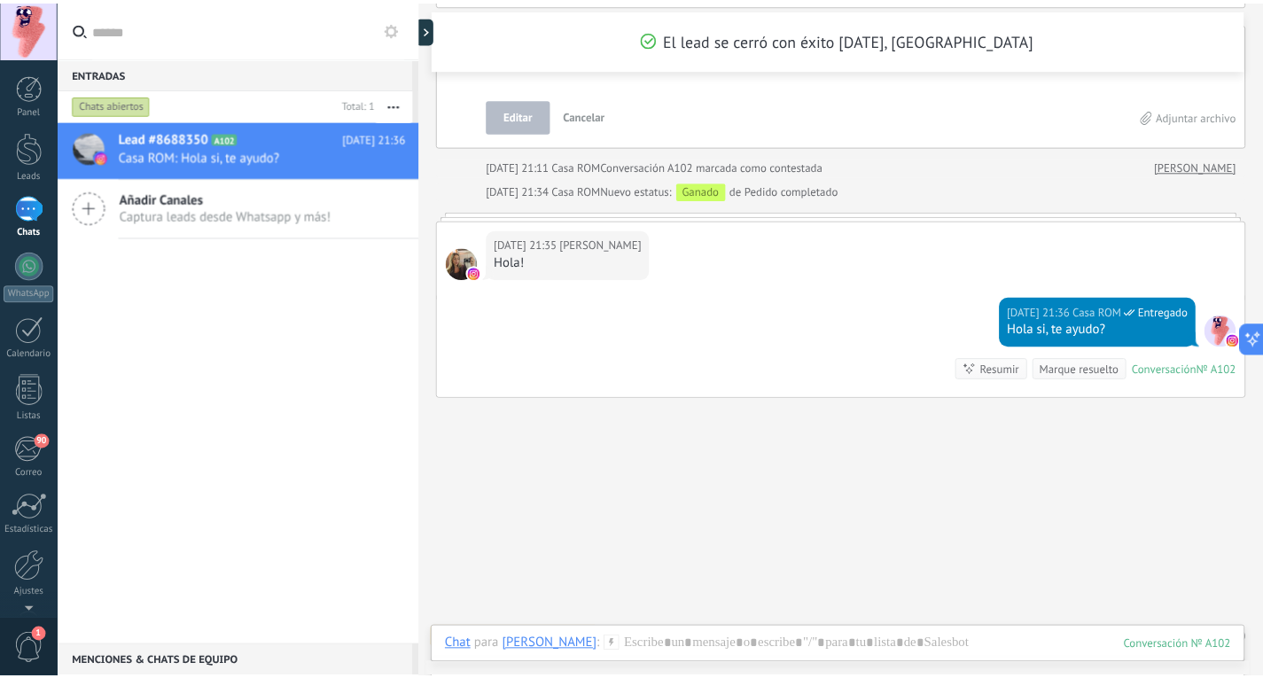
scroll to position [2061, 0]
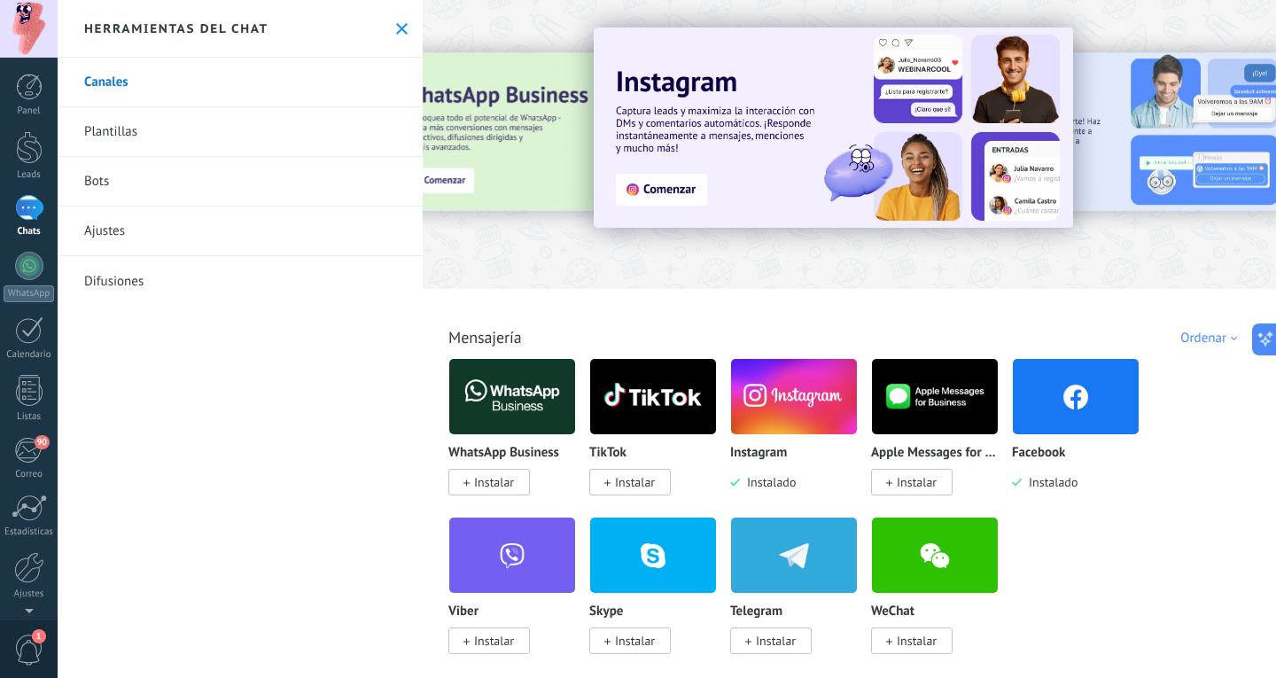
click at [396, 26] on icon at bounding box center [402, 29] width 12 height 12
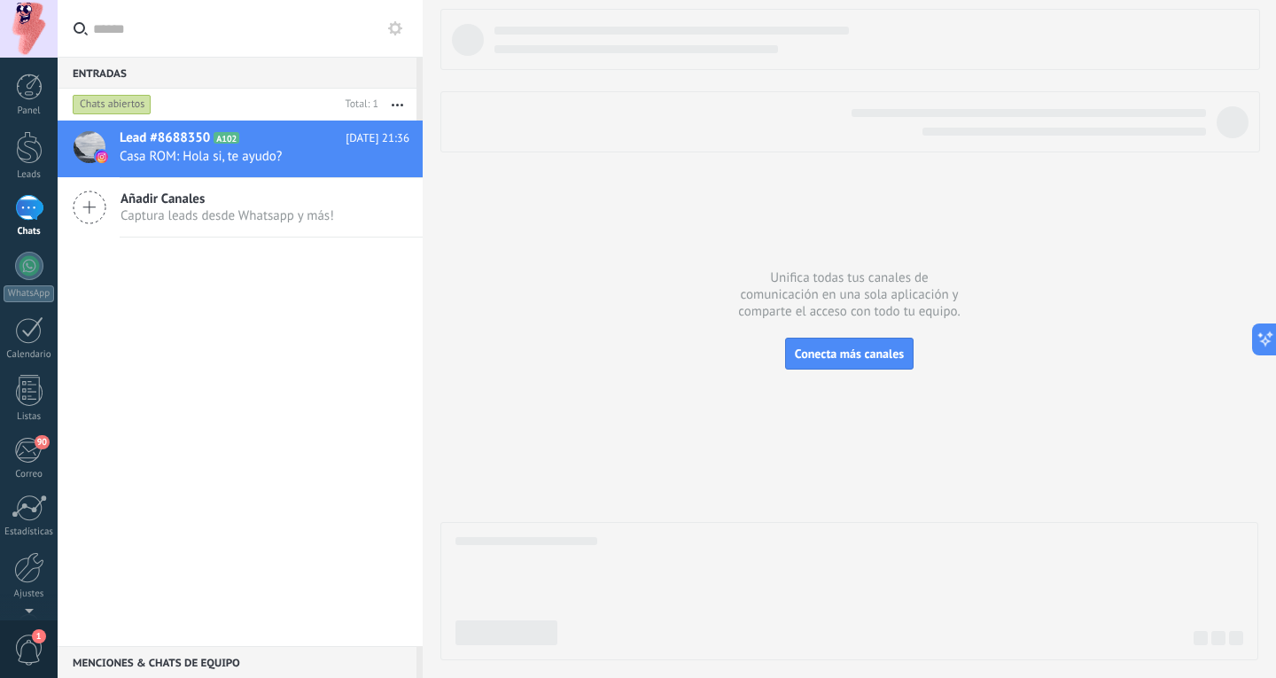
click at [16, 214] on div "1" at bounding box center [29, 208] width 28 height 26
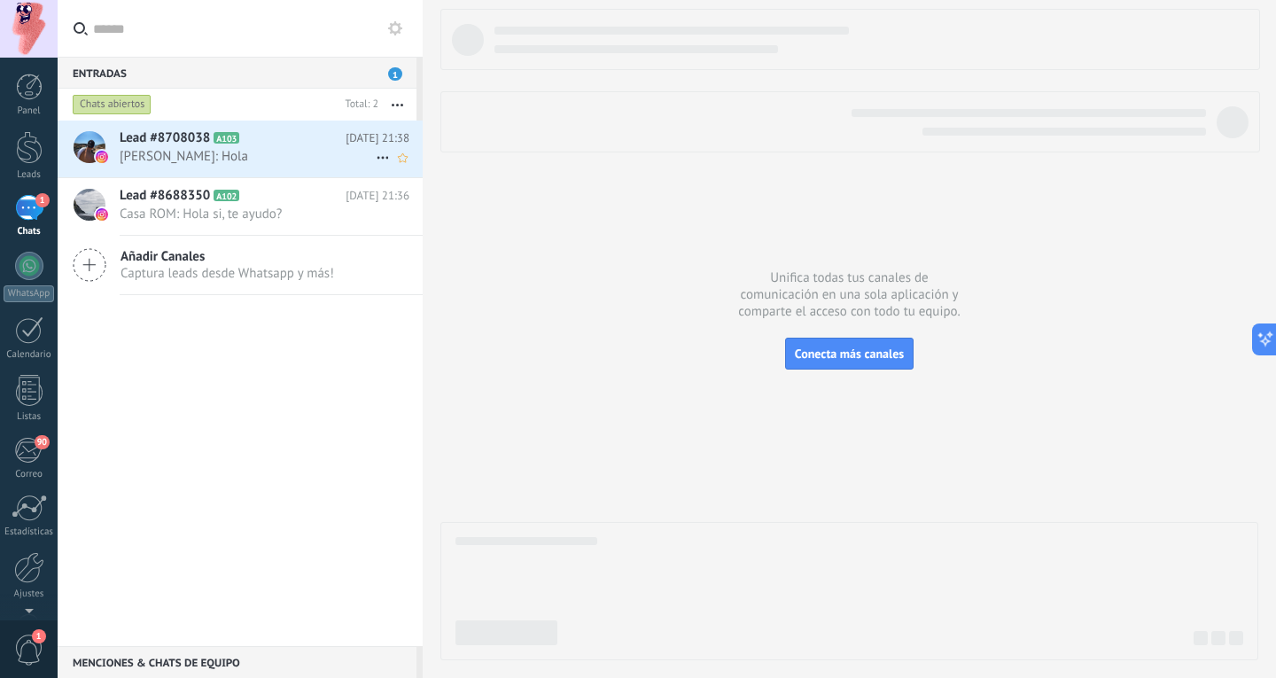
click at [160, 163] on span "[PERSON_NAME]: Hola" at bounding box center [248, 156] width 256 height 17
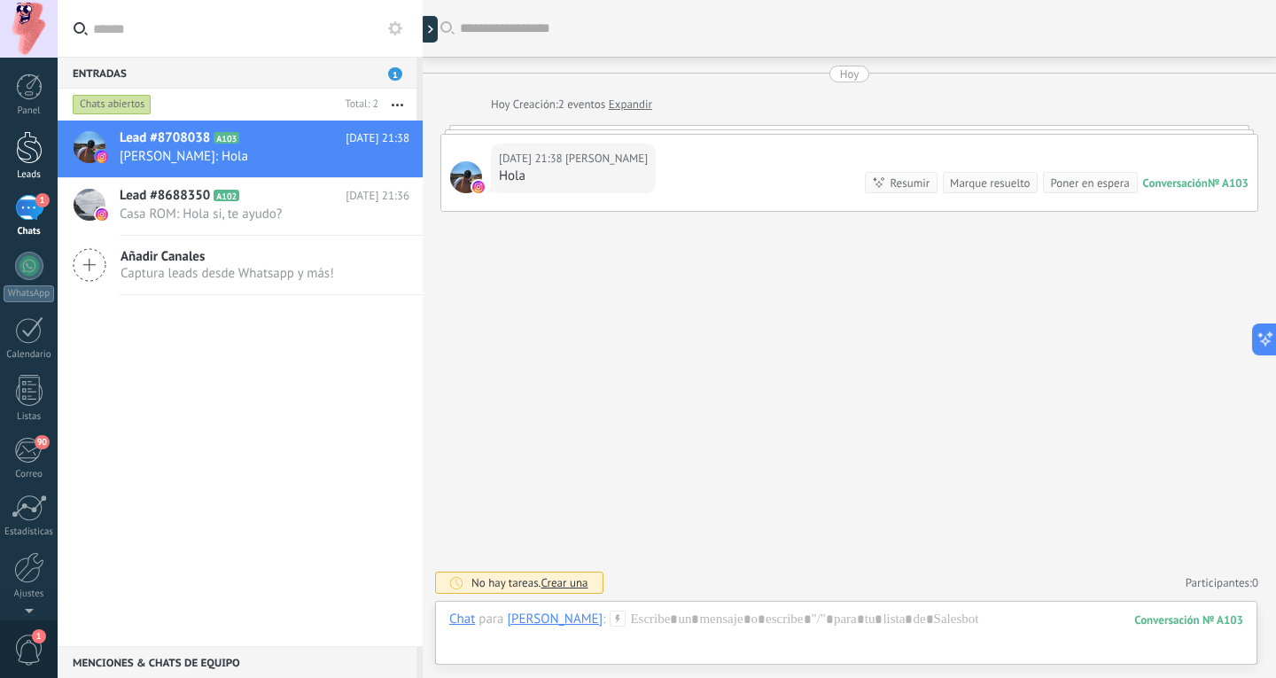
click at [25, 152] on div at bounding box center [29, 147] width 27 height 33
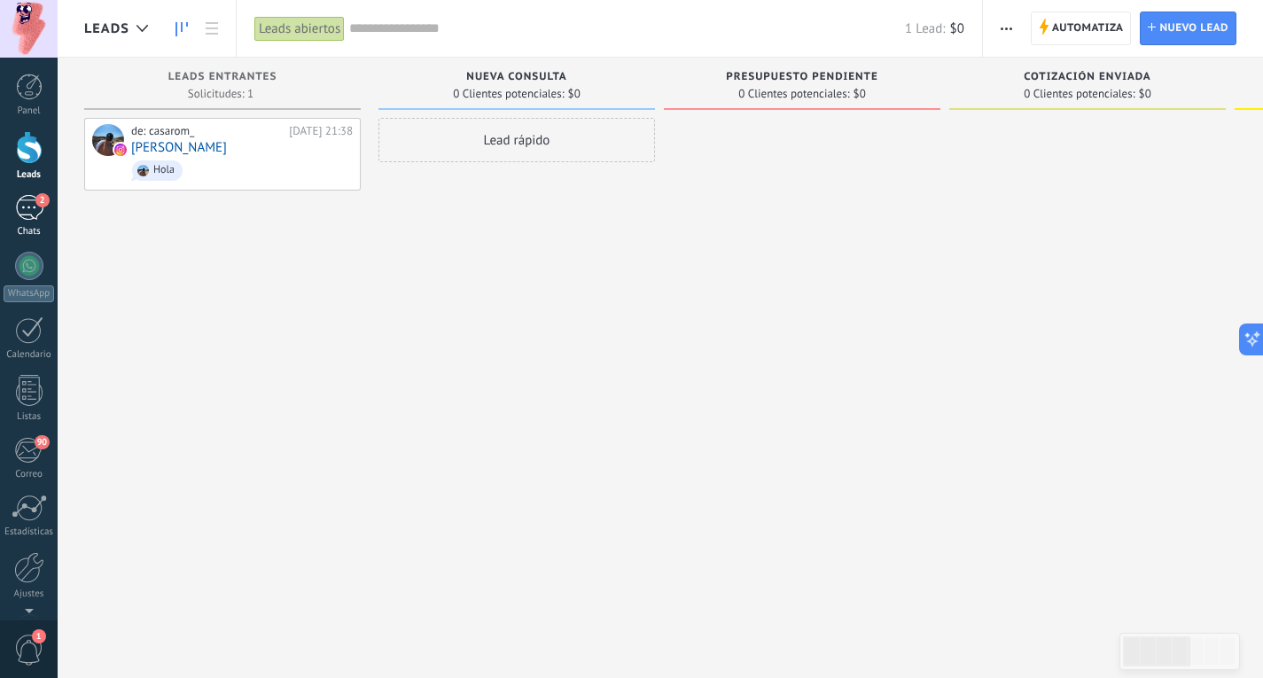
click at [45, 194] on span "2" at bounding box center [42, 200] width 14 height 14
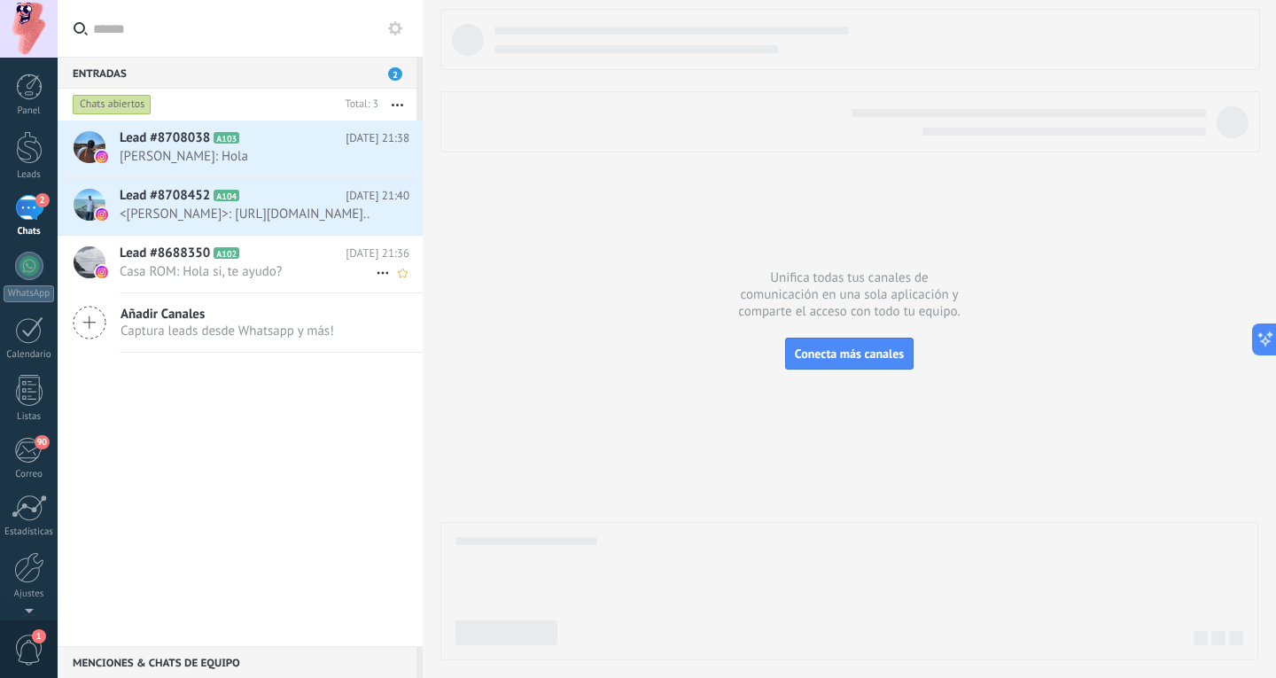
click at [300, 280] on span "Casa ROM: Hola si, te ayudo?" at bounding box center [248, 271] width 256 height 17
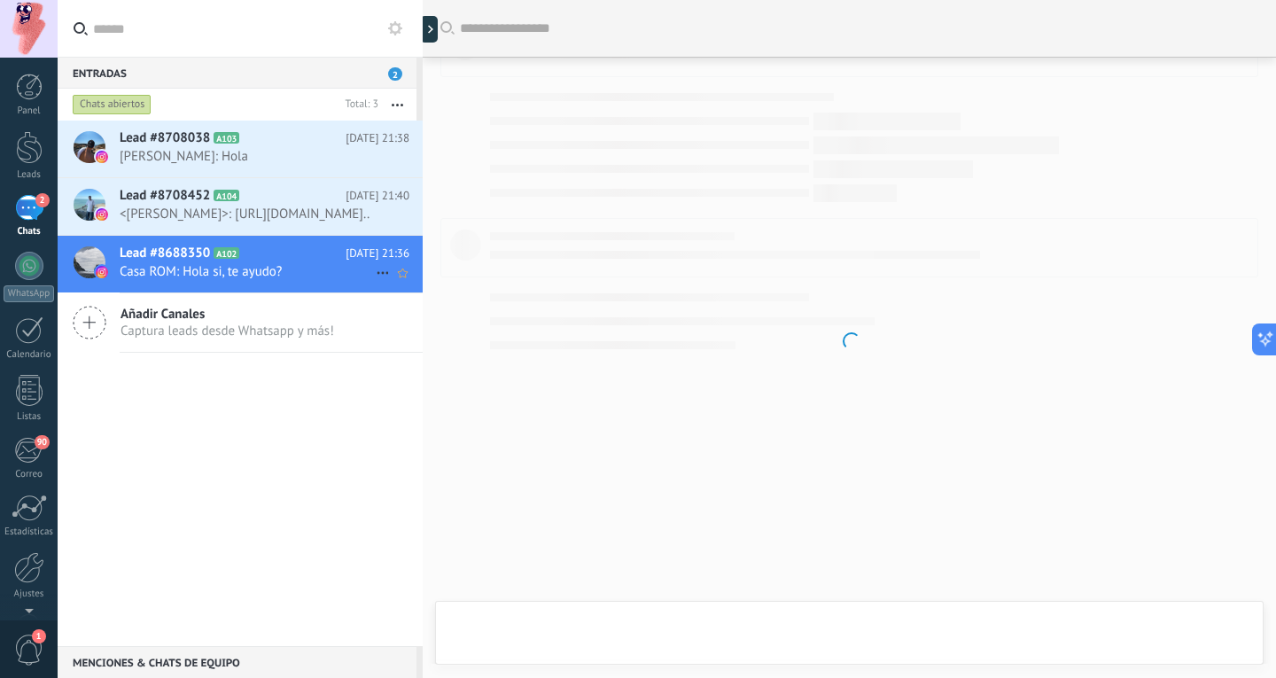
scroll to position [2040, 0]
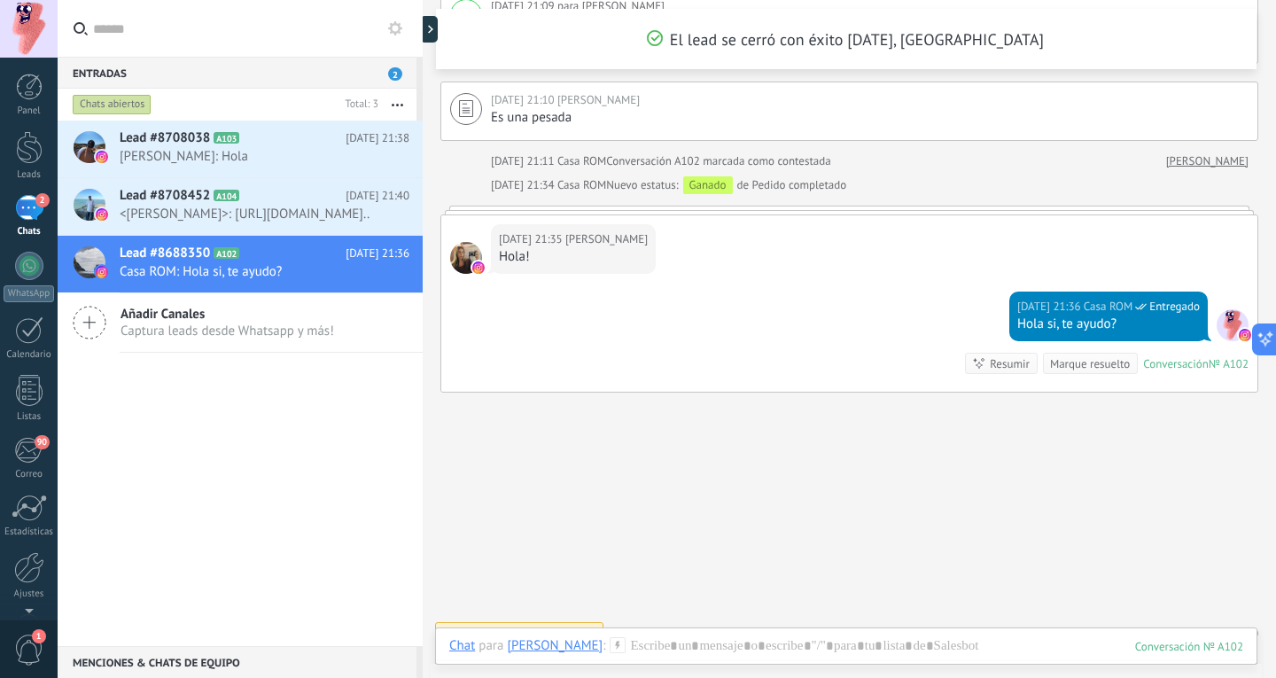
click at [277, 425] on div "Lead #8708038 A103 [DATE] 21:38 [PERSON_NAME]: Hola Lead #8708452 A104 [DATE] 2…" at bounding box center [240, 383] width 365 height 525
click at [285, 222] on span "<[PERSON_NAME]>: [URL][DOMAIN_NAME].." at bounding box center [248, 214] width 256 height 17
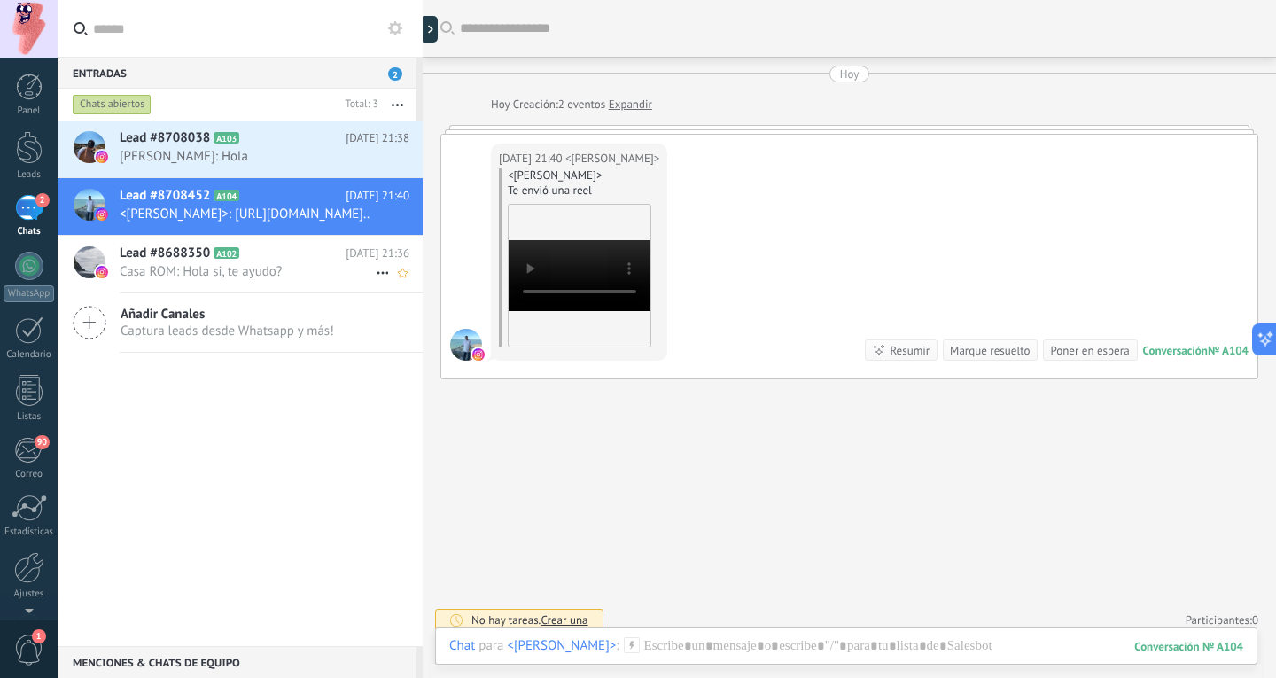
click at [263, 280] on span "Casa ROM: Hola si, te ayudo?" at bounding box center [248, 271] width 256 height 17
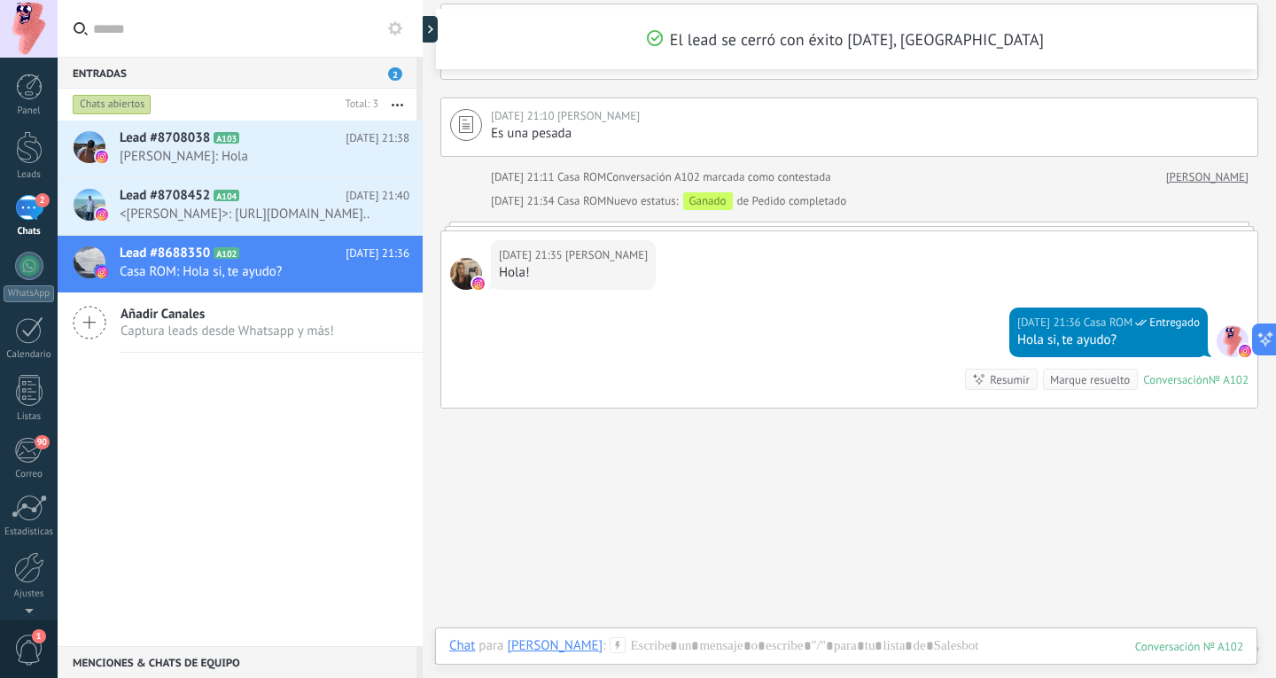
scroll to position [2061, 0]
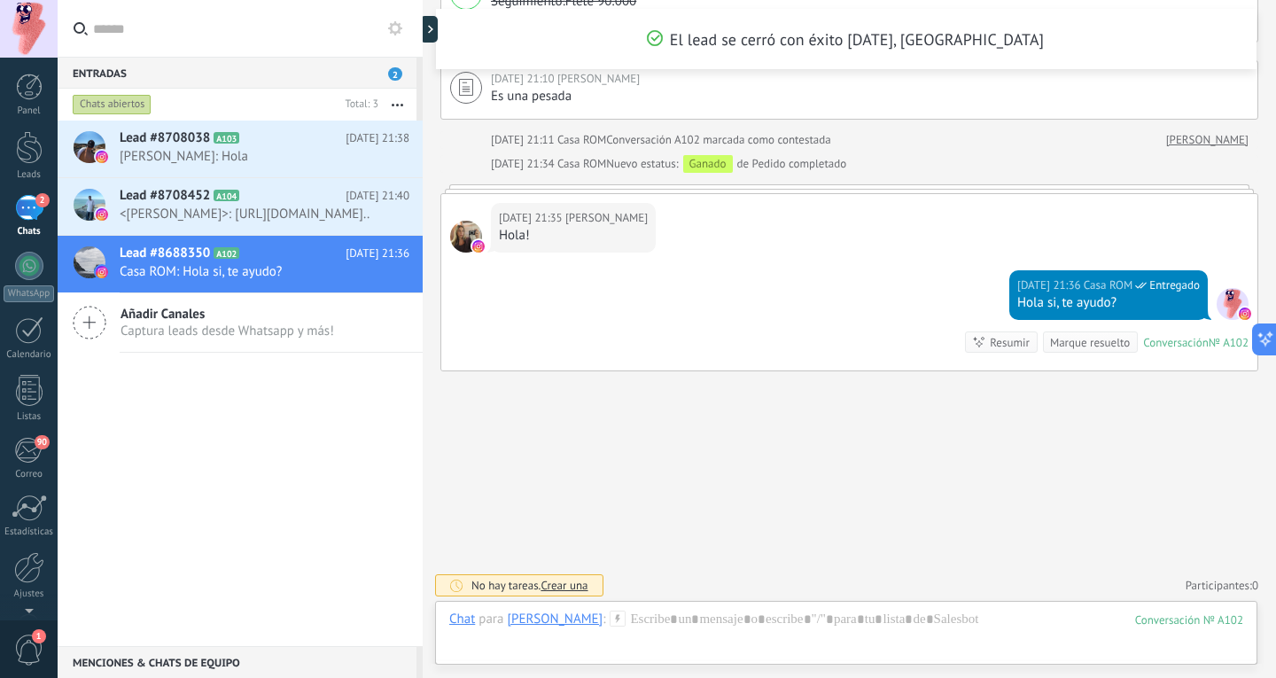
click at [297, 516] on div "Lead #8708038 A103 [DATE] 21:38 [PERSON_NAME]: Hola Lead #8708452 A104 [DATE] 2…" at bounding box center [240, 383] width 365 height 525
click at [353, 218] on span "<[PERSON_NAME]>: [URL][DOMAIN_NAME].." at bounding box center [248, 214] width 256 height 17
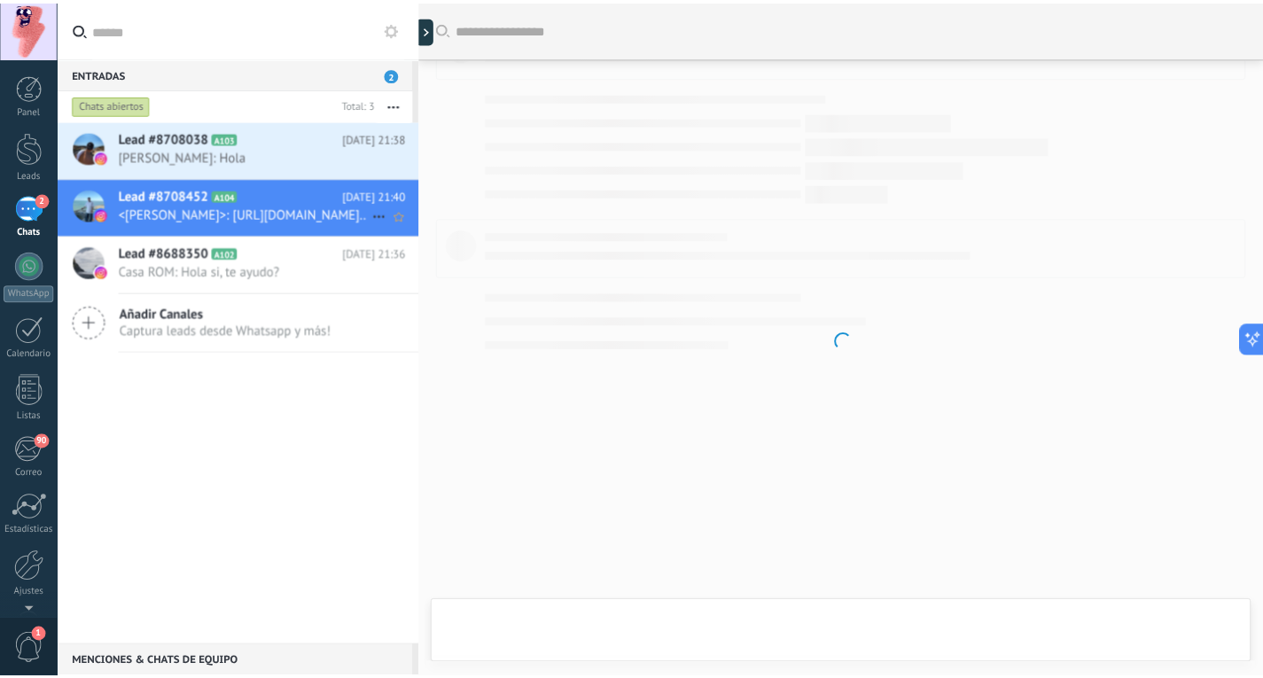
scroll to position [9, 0]
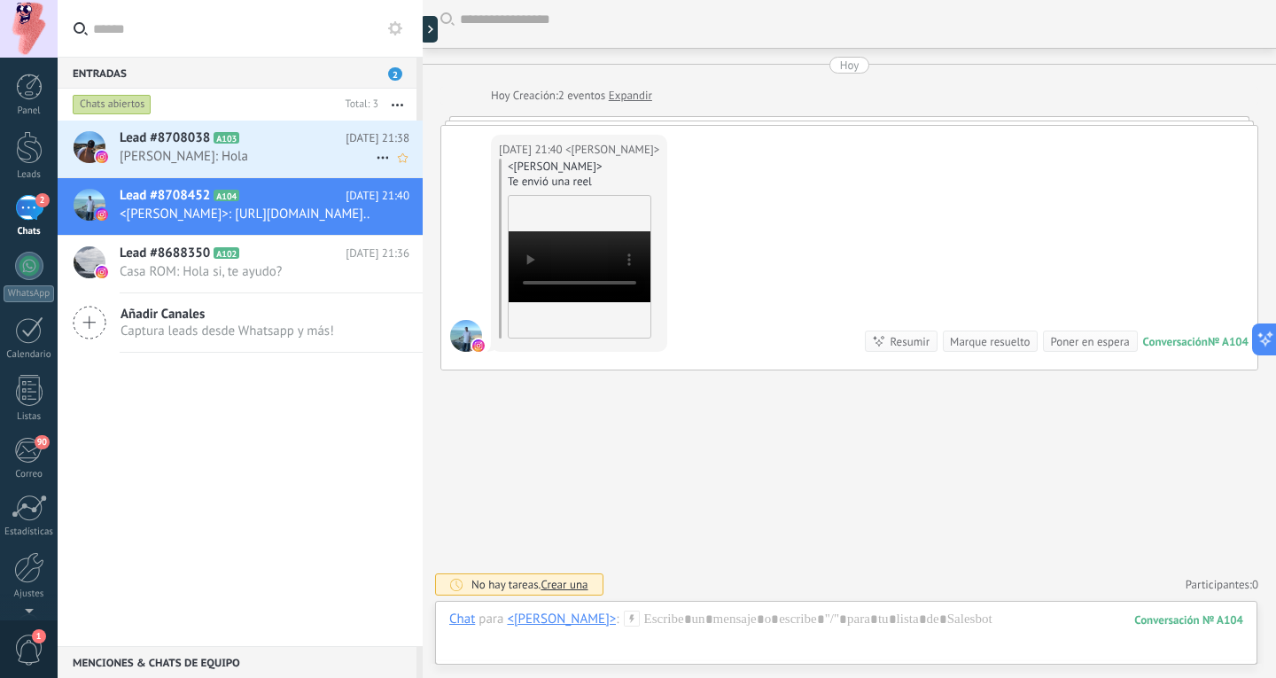
click at [276, 151] on span "[PERSON_NAME]: Hola" at bounding box center [248, 156] width 256 height 17
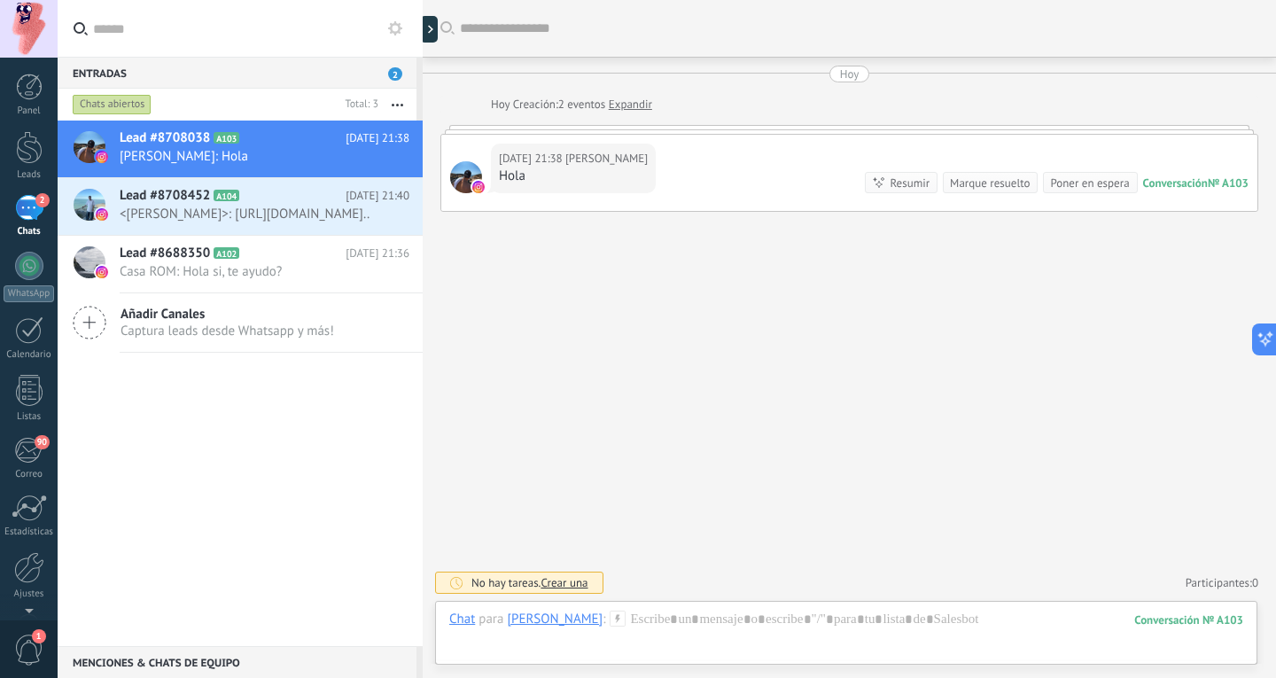
click at [27, 208] on div "2" at bounding box center [29, 208] width 28 height 26
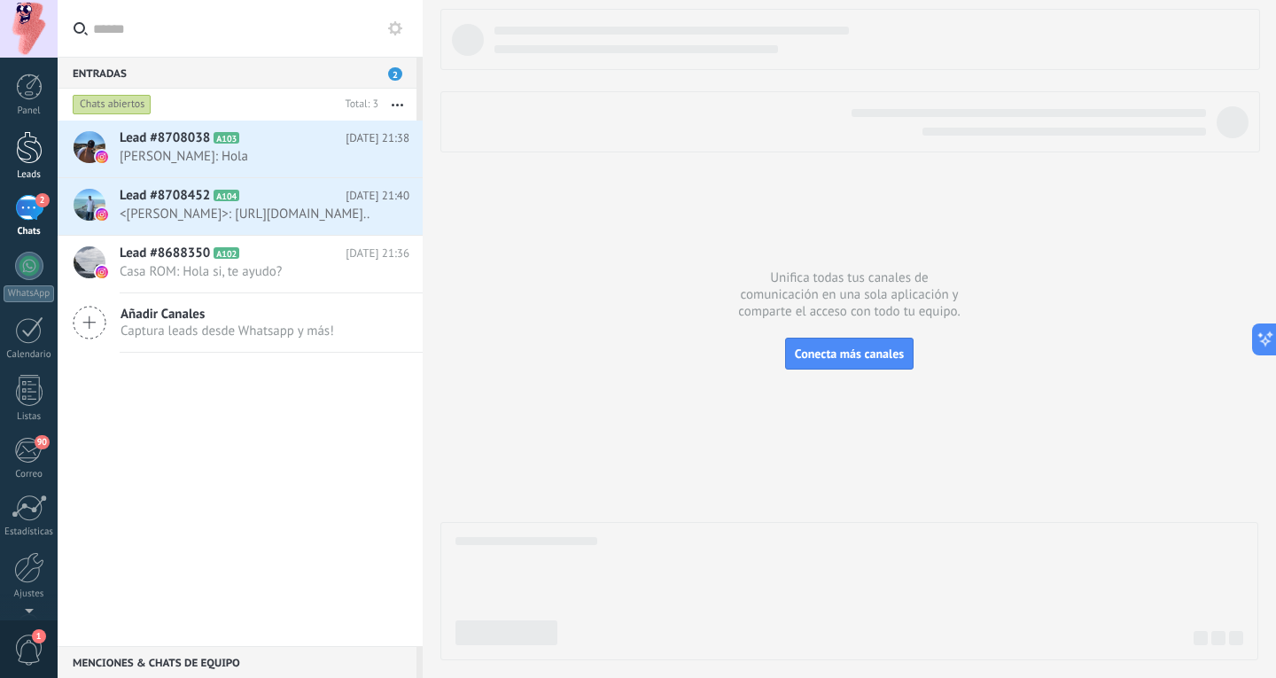
click at [38, 158] on div at bounding box center [29, 147] width 27 height 33
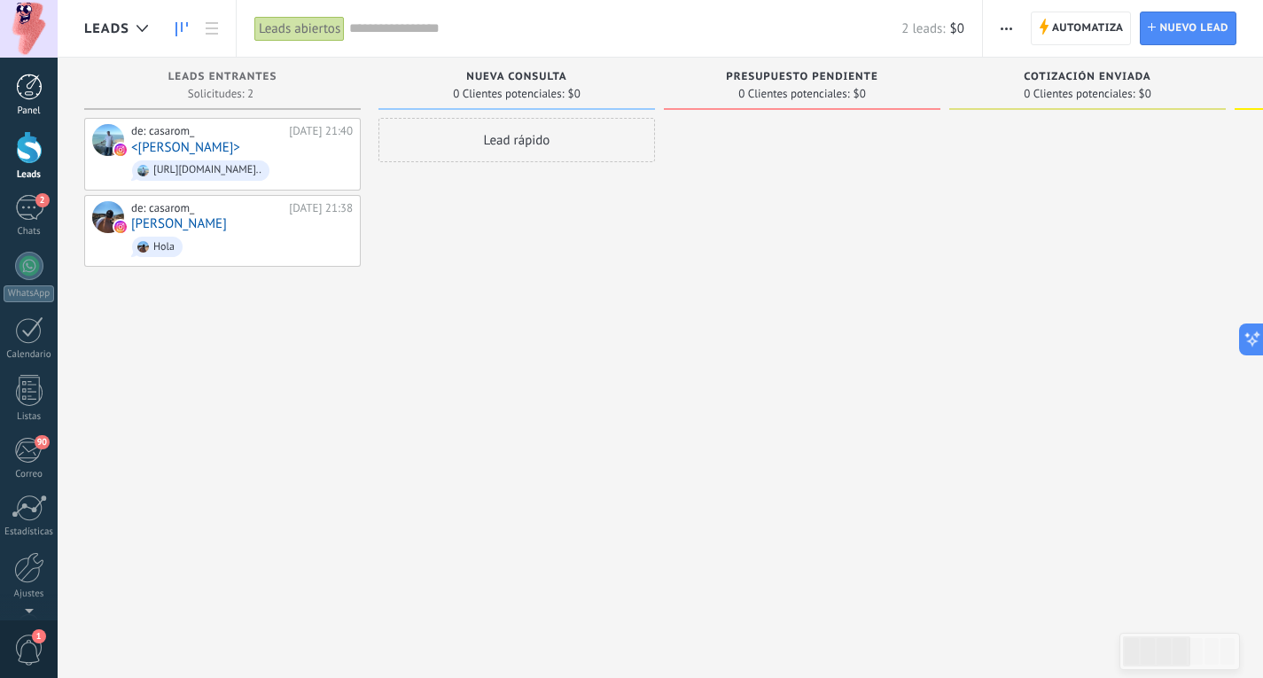
click at [27, 94] on div at bounding box center [29, 87] width 27 height 27
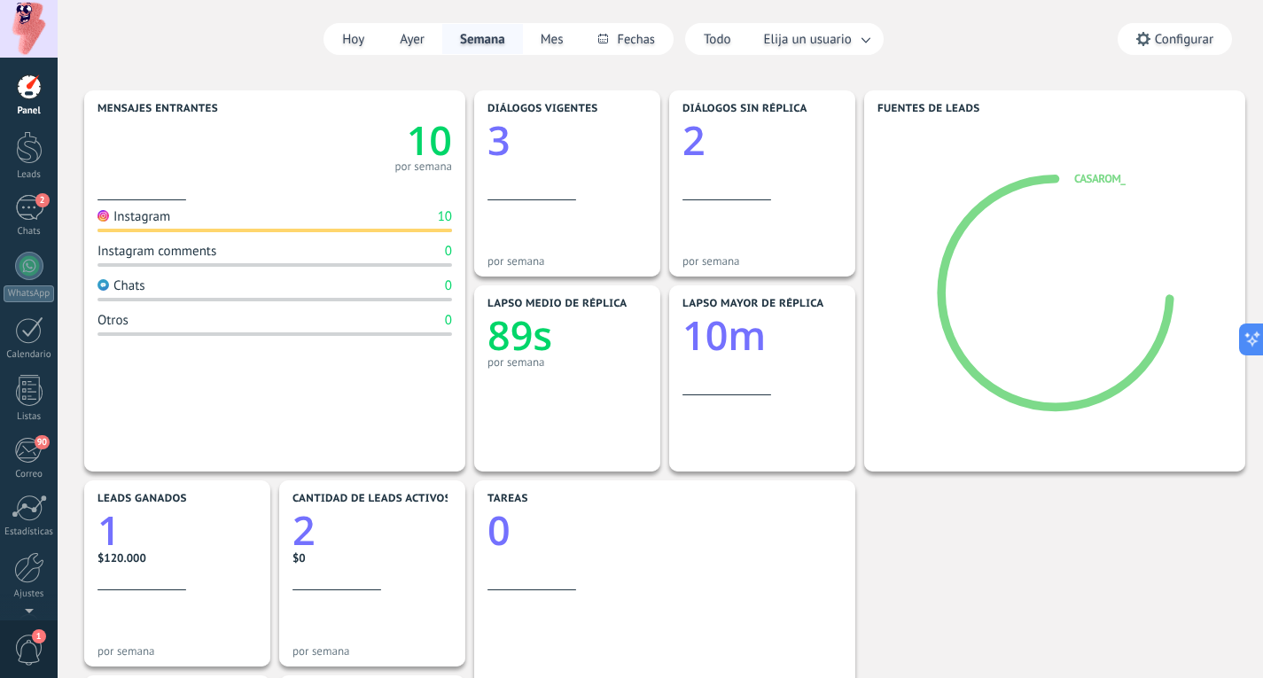
scroll to position [138, 0]
click at [24, 213] on div "2" at bounding box center [29, 208] width 28 height 26
